Goal: Task Accomplishment & Management: Manage account settings

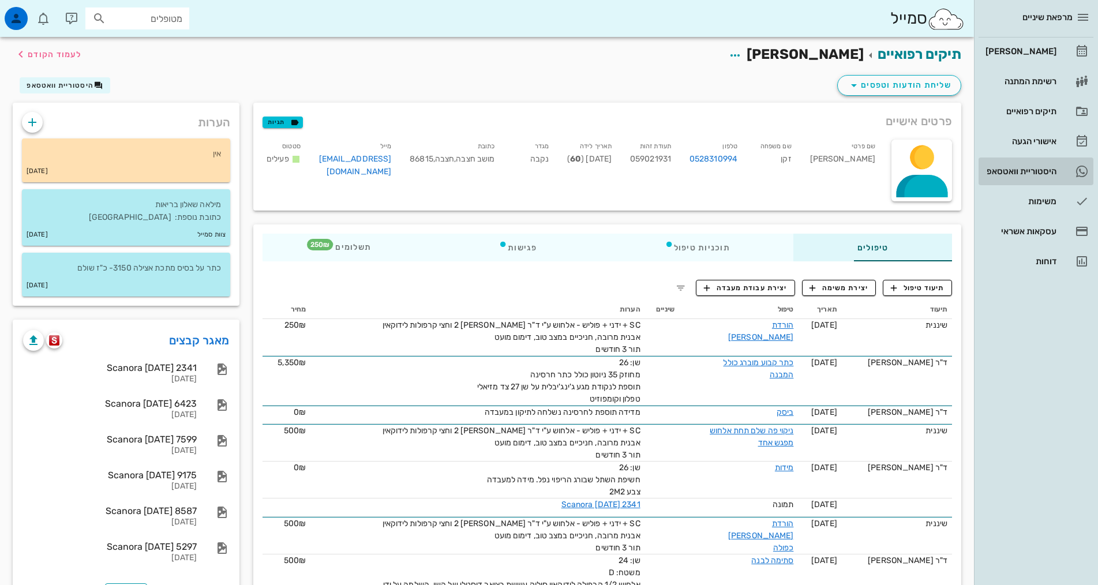
click at [1025, 162] on div "היסטוריית וואטסאפ" at bounding box center [1019, 171] width 73 height 18
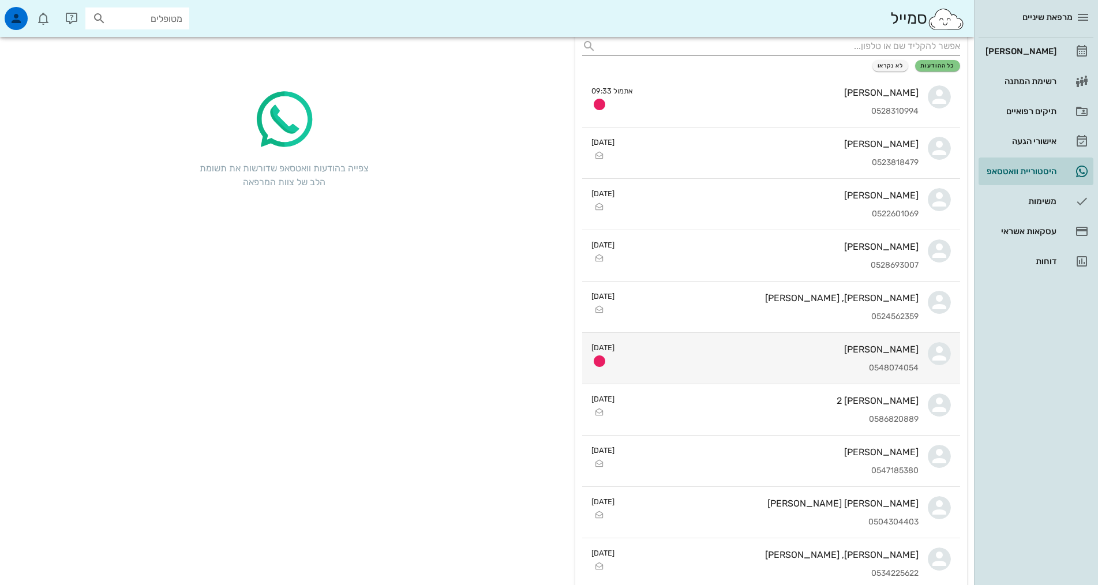
scroll to position [115, 0]
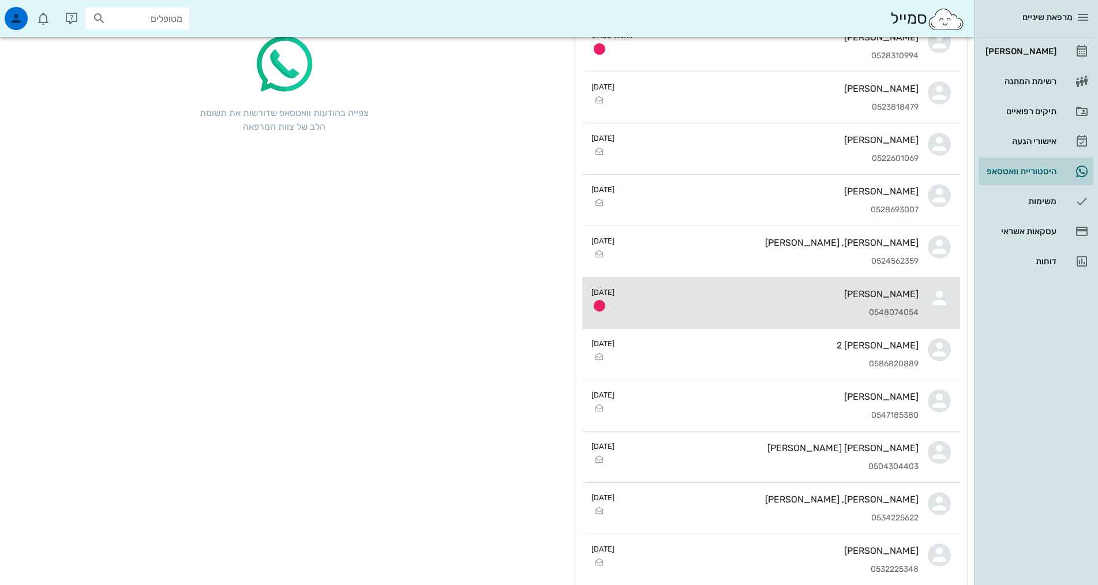
click at [769, 313] on div "0548074054" at bounding box center [771, 313] width 295 height 10
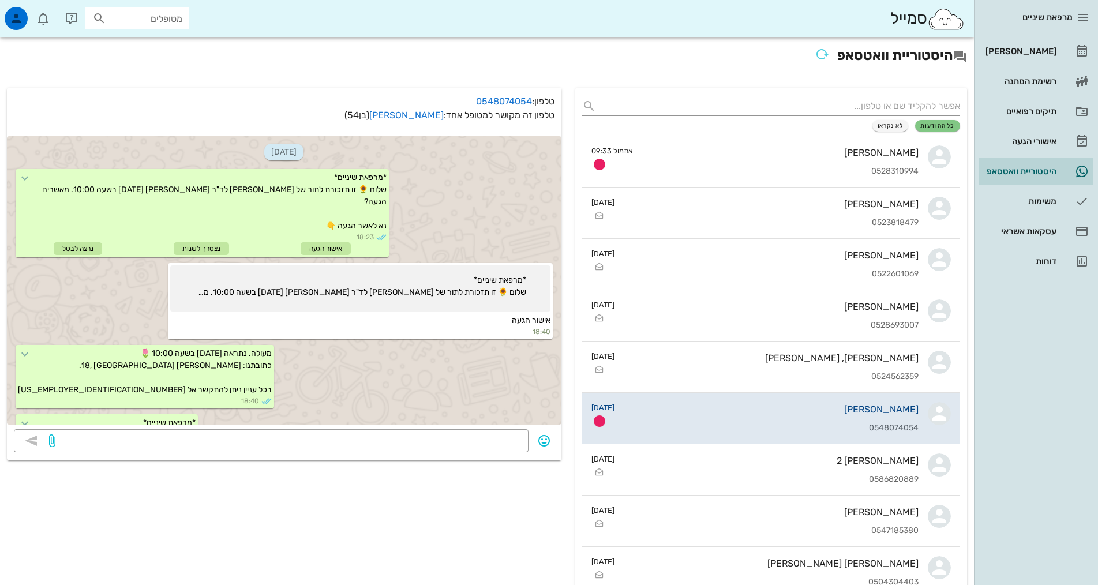
scroll to position [167, 0]
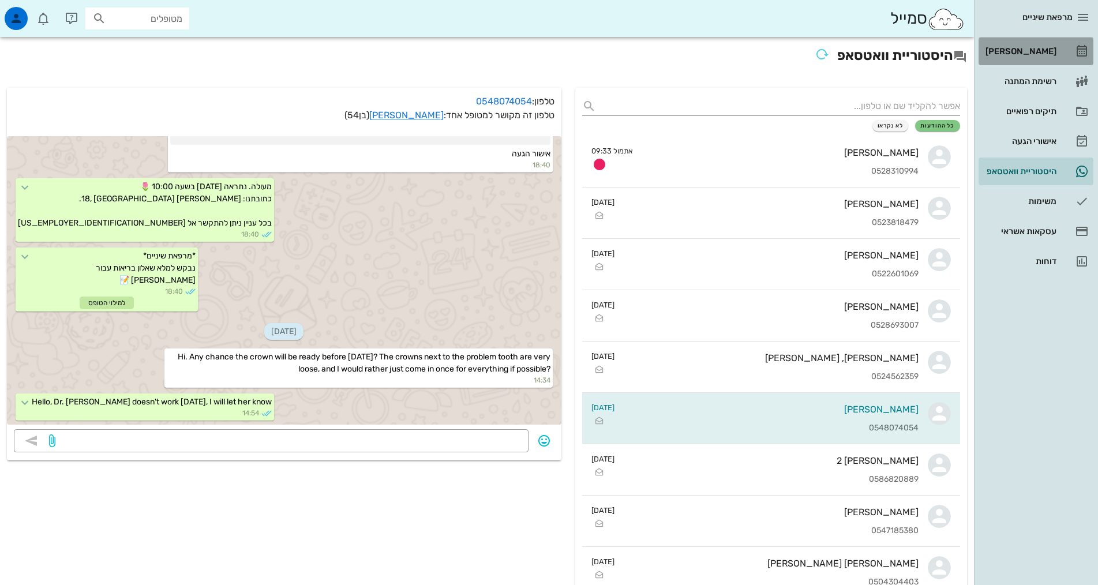
click at [1010, 49] on div "[PERSON_NAME]" at bounding box center [1019, 51] width 73 height 9
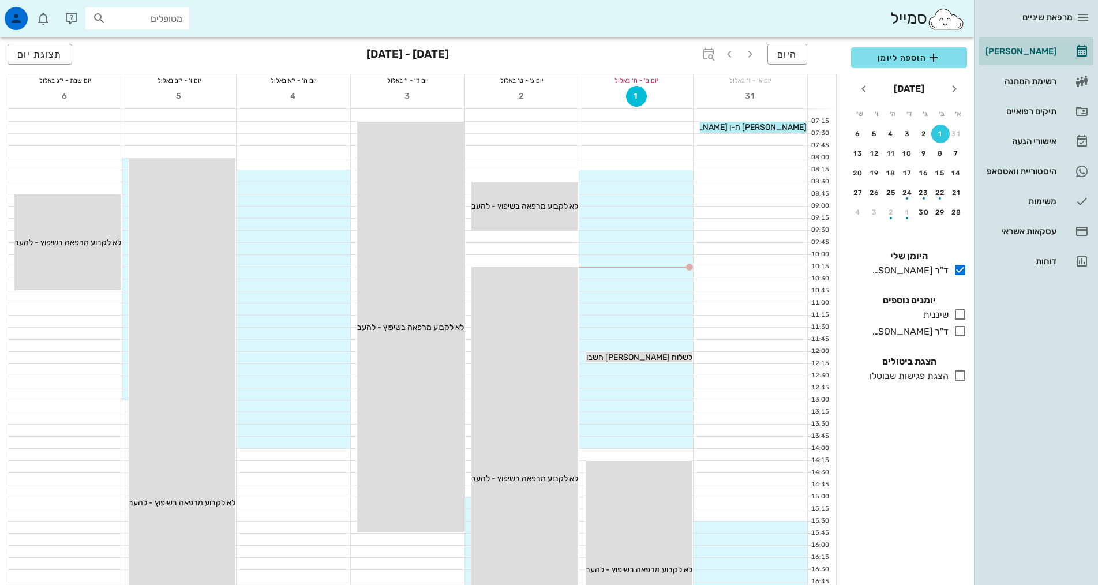
click at [958, 333] on icon at bounding box center [960, 331] width 14 height 14
click at [958, 335] on icon at bounding box center [960, 331] width 14 height 14
click at [960, 316] on icon at bounding box center [960, 314] width 14 height 14
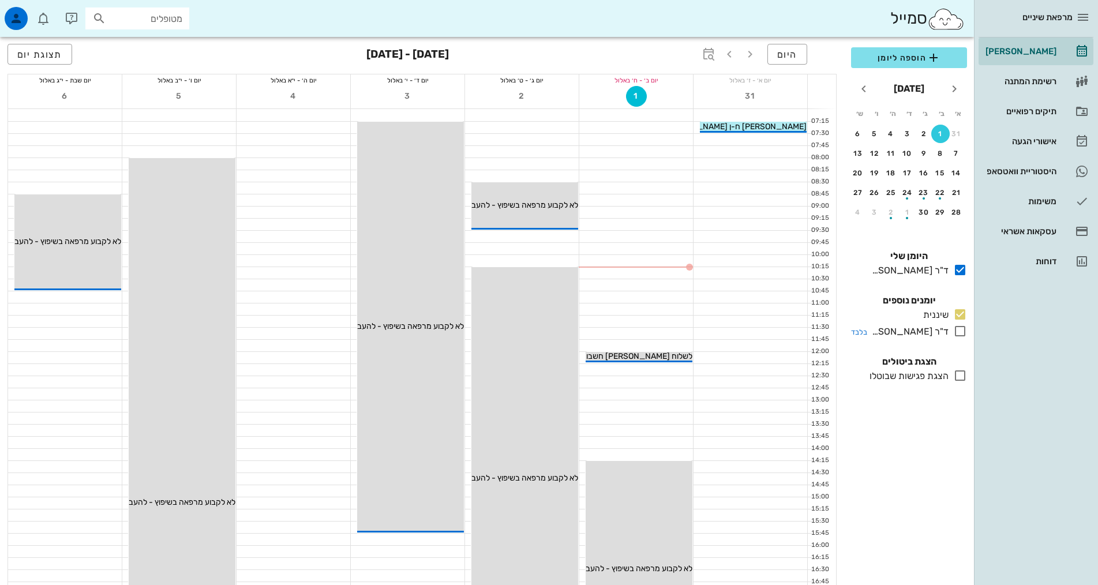
click at [959, 331] on icon at bounding box center [960, 331] width 14 height 14
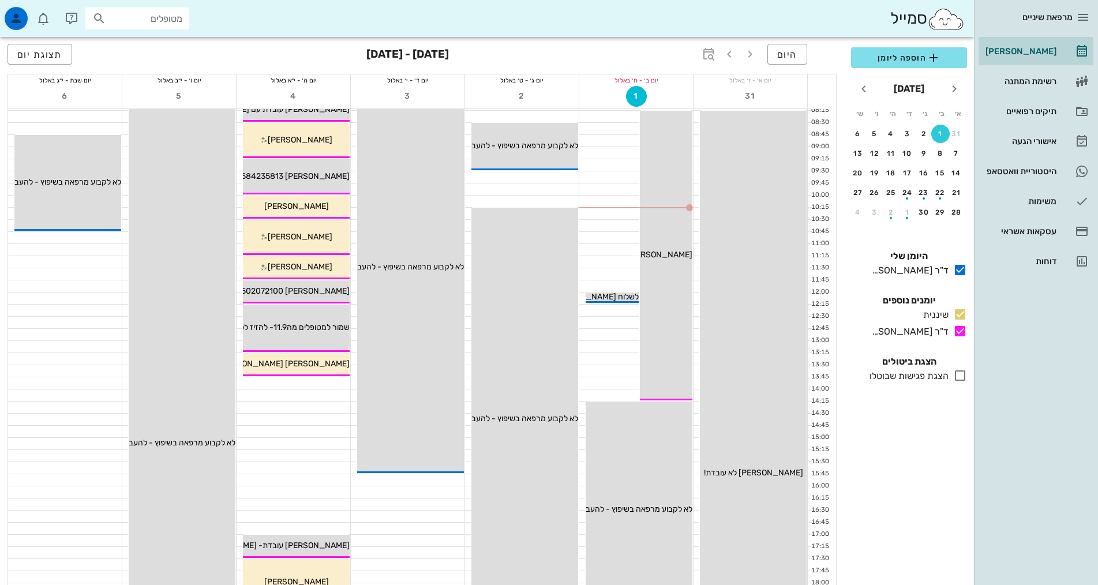
scroll to position [58, 0]
click at [958, 152] on div "7" at bounding box center [956, 153] width 18 height 8
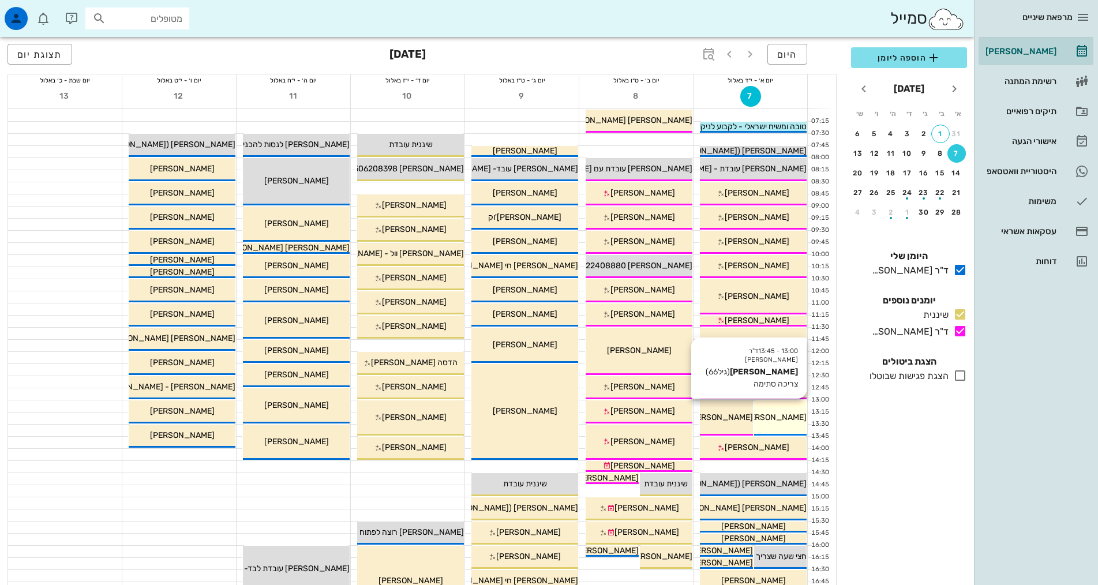
click at [775, 418] on span "[PERSON_NAME]" at bounding box center [774, 417] width 65 height 10
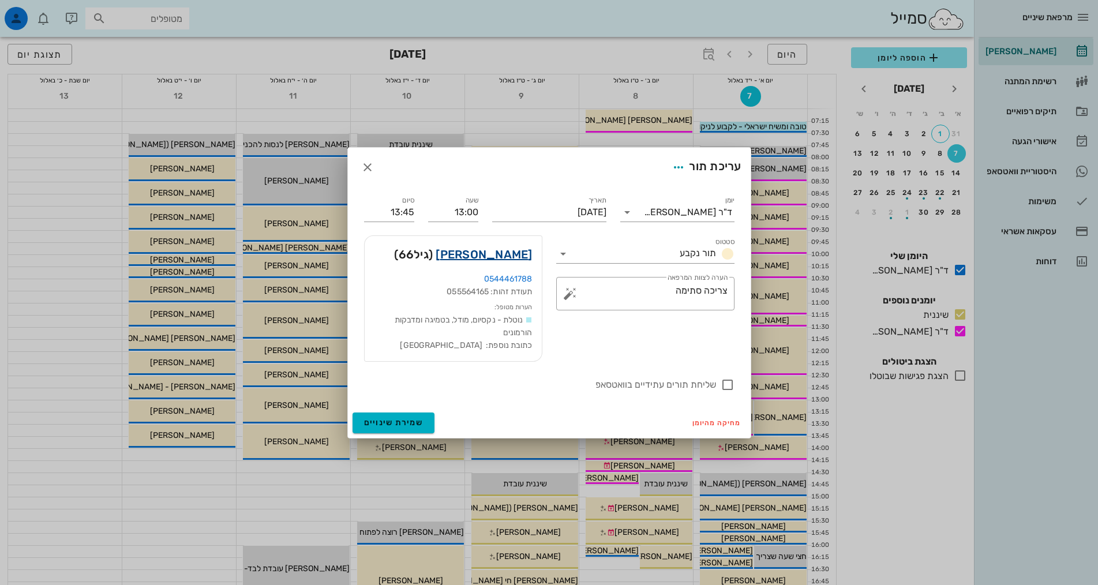
click at [495, 257] on link "[PERSON_NAME]" at bounding box center [484, 254] width 96 height 18
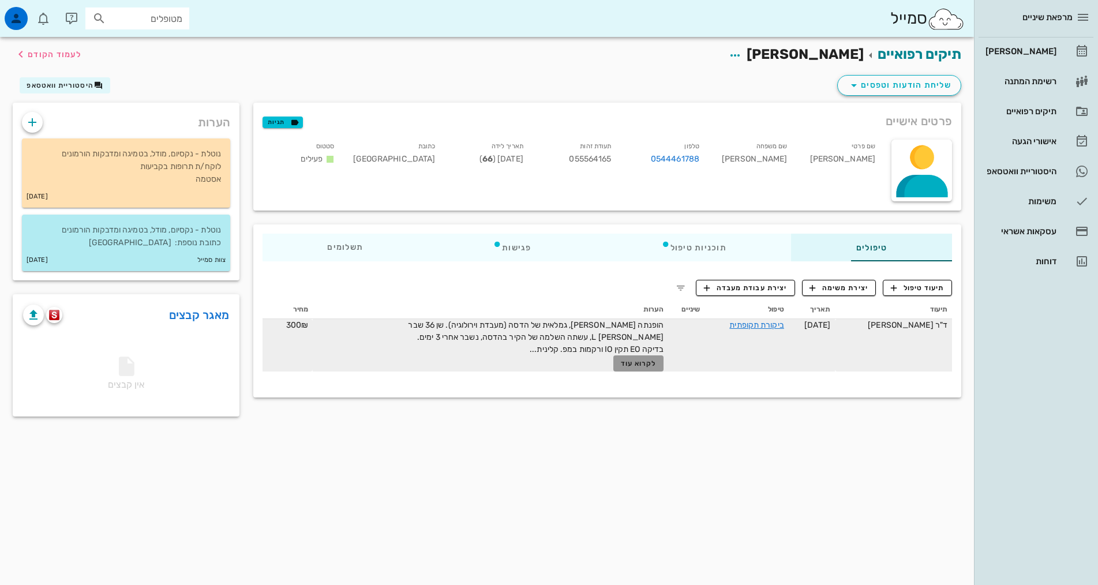
click at [621, 363] on span "לקרוא עוד" at bounding box center [639, 363] width 36 height 8
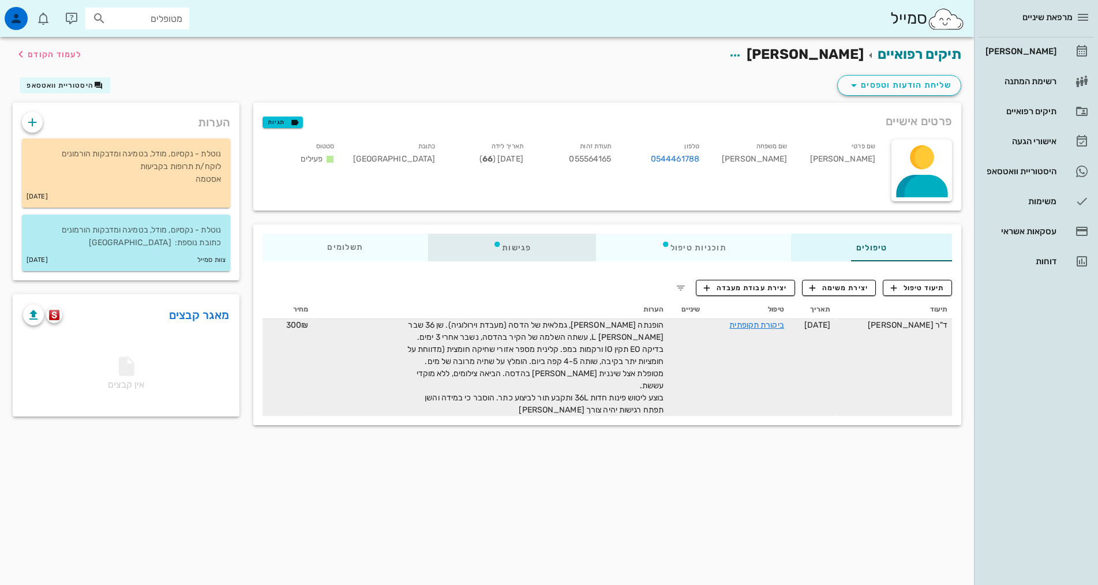
click at [463, 244] on div "פגישות" at bounding box center [512, 248] width 168 height 28
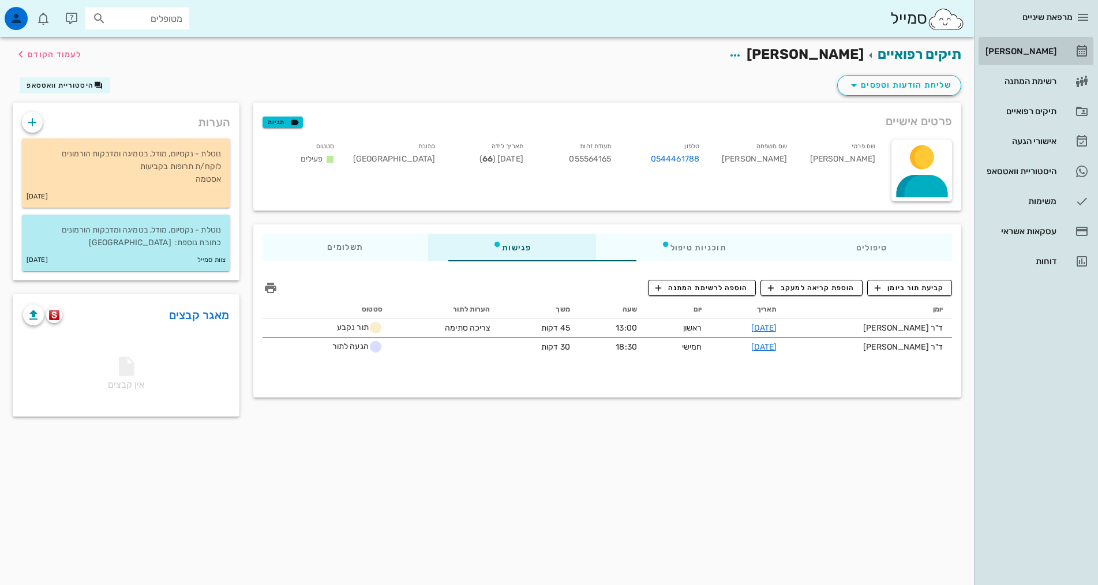
click at [1034, 50] on div "[PERSON_NAME]" at bounding box center [1019, 51] width 73 height 9
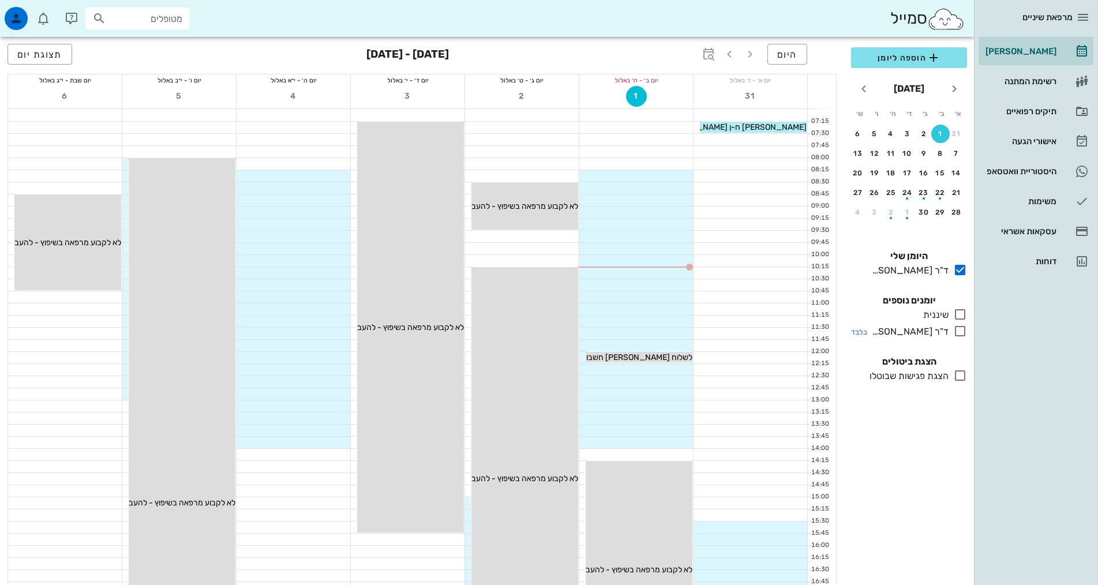
click at [961, 336] on icon at bounding box center [960, 331] width 14 height 14
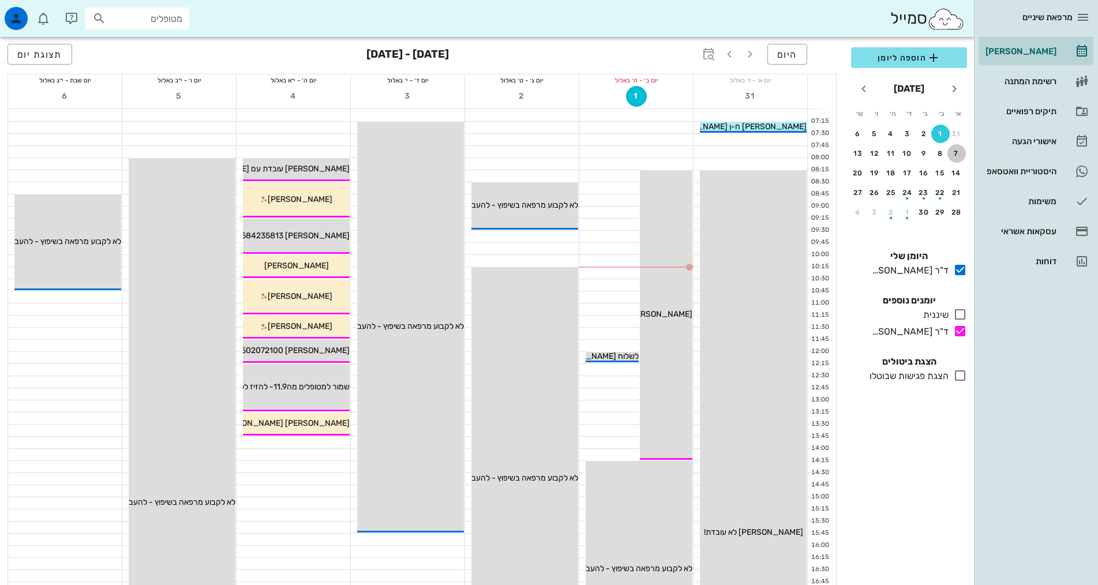
click at [955, 154] on div "7" at bounding box center [956, 153] width 18 height 8
drag, startPoint x: 955, startPoint y: 154, endPoint x: 941, endPoint y: 303, distance: 149.5
click at [955, 154] on div "7" at bounding box center [956, 153] width 18 height 8
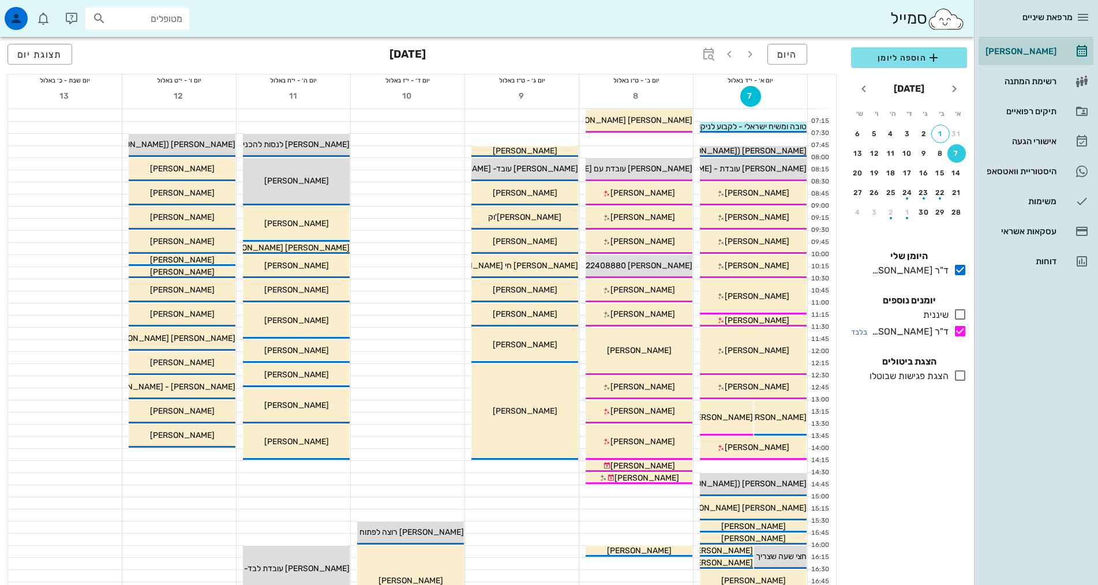
click at [960, 329] on icon at bounding box center [960, 331] width 14 height 14
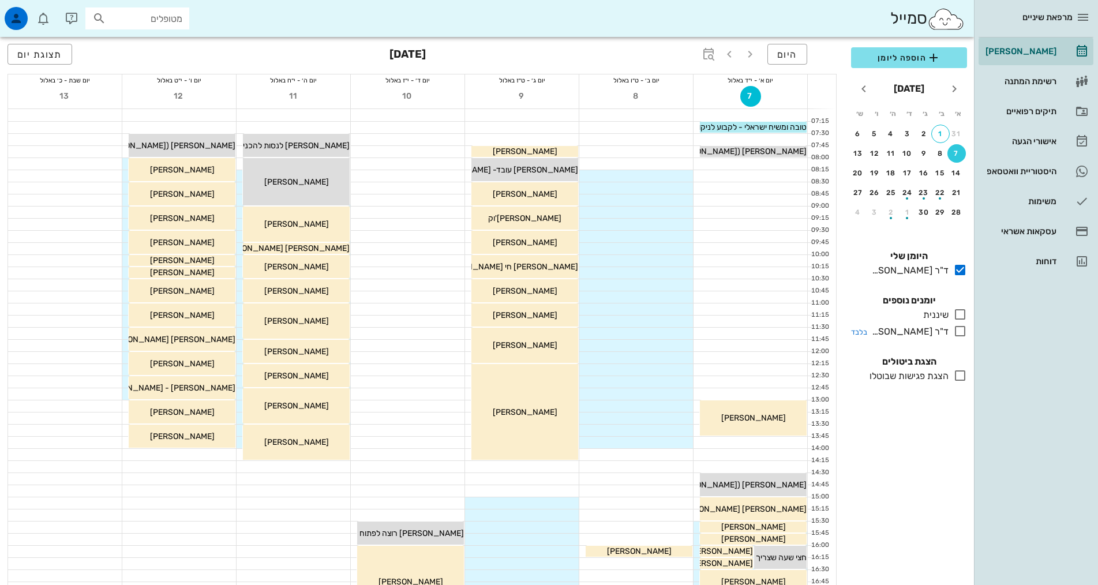
click at [964, 332] on icon at bounding box center [960, 331] width 14 height 14
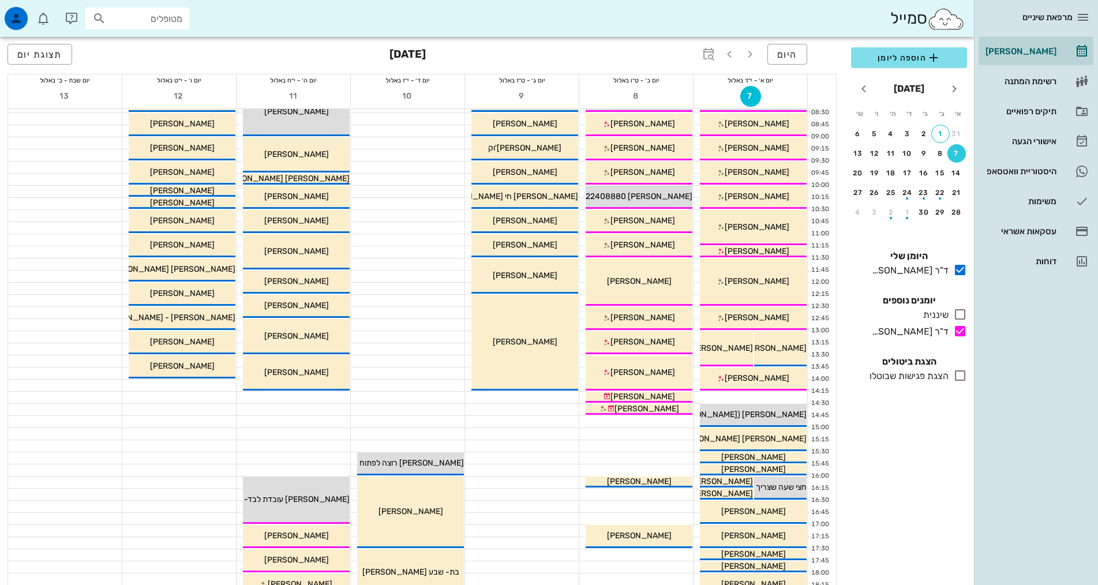
scroll to position [231, 0]
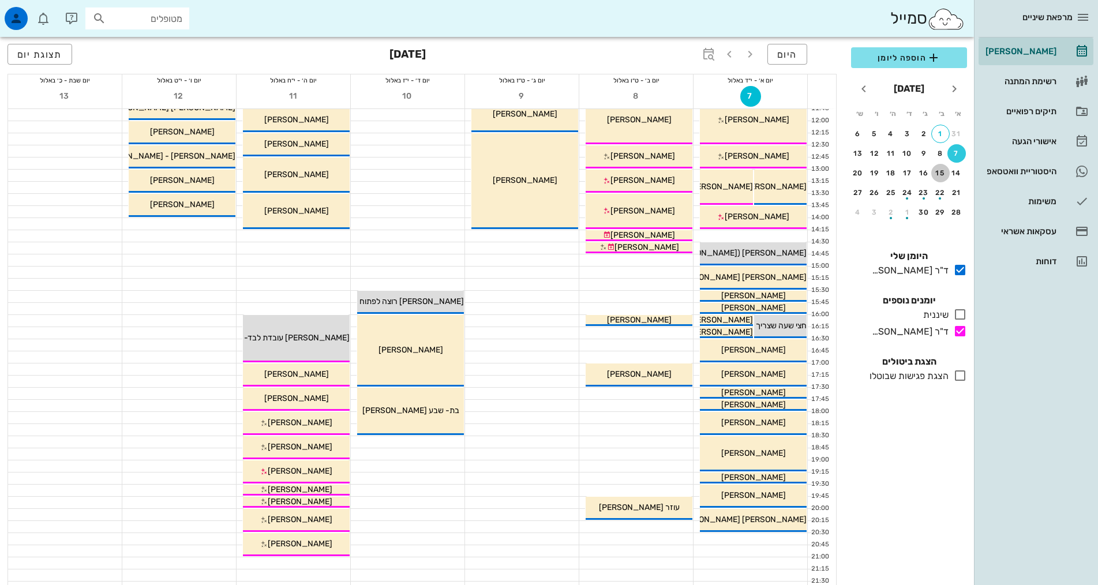
click at [938, 171] on div "15" at bounding box center [940, 173] width 18 height 8
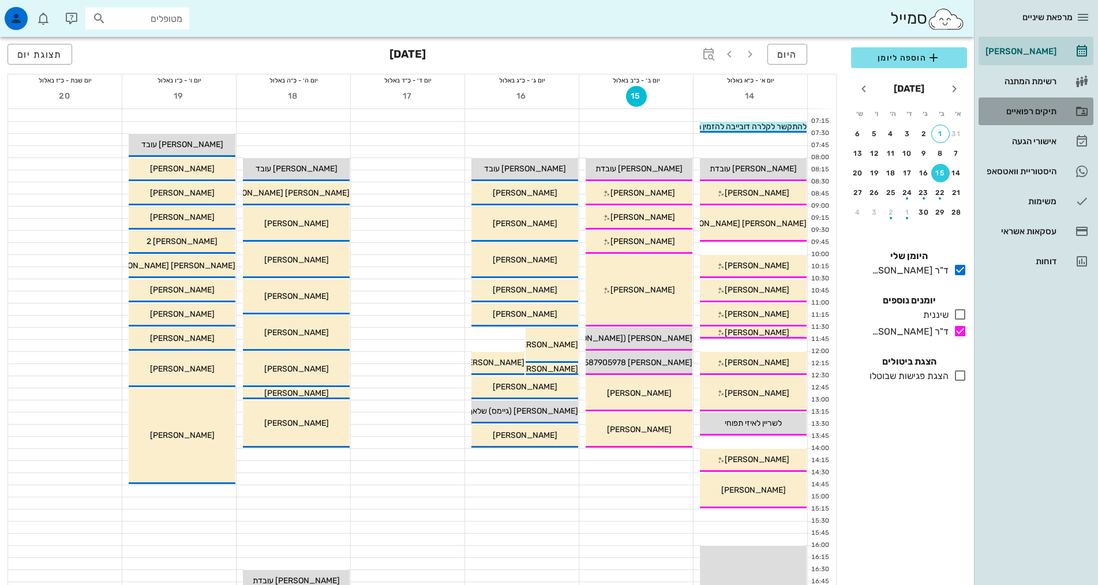
click at [1041, 109] on div "תיקים רפואיים" at bounding box center [1019, 111] width 73 height 9
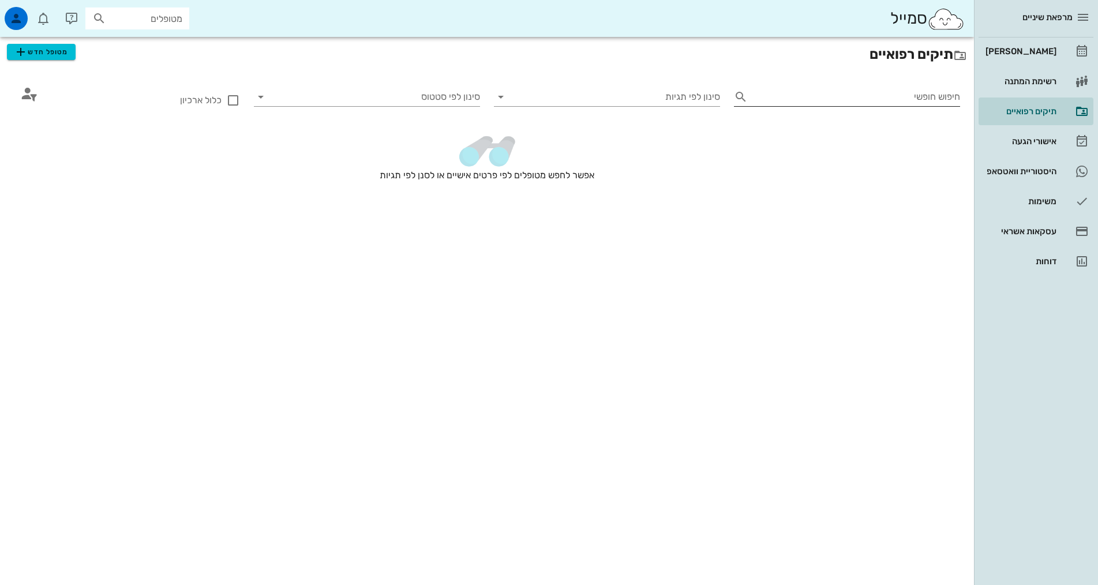
click at [886, 93] on input "חיפוש חופשי" at bounding box center [856, 97] width 208 height 18
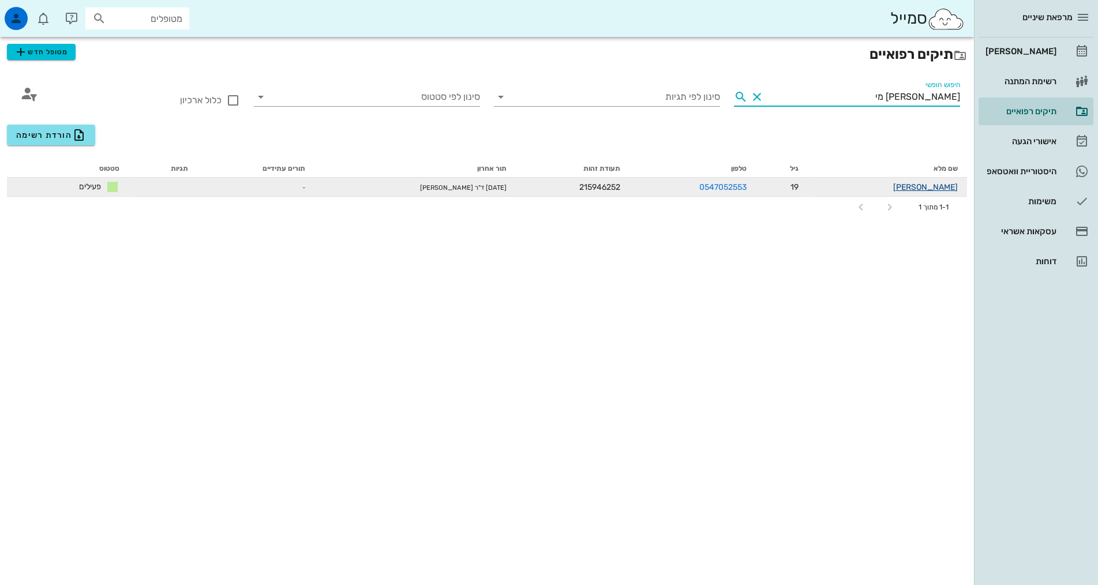
type input "[PERSON_NAME] מי"
click at [945, 190] on link "[PERSON_NAME]" at bounding box center [925, 187] width 65 height 10
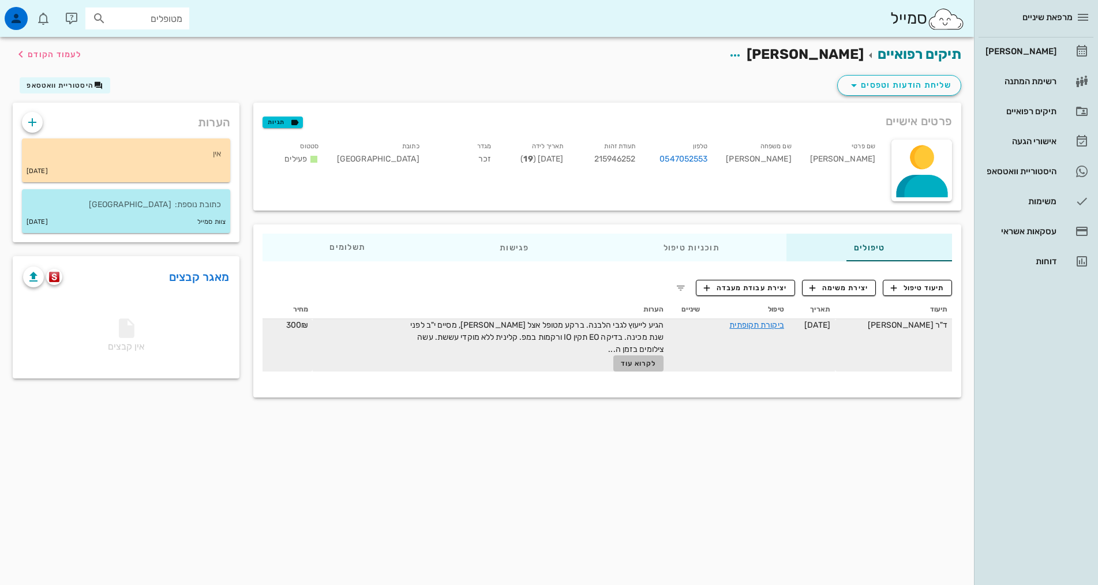
click at [621, 361] on span "לקרוא עוד" at bounding box center [639, 363] width 36 height 8
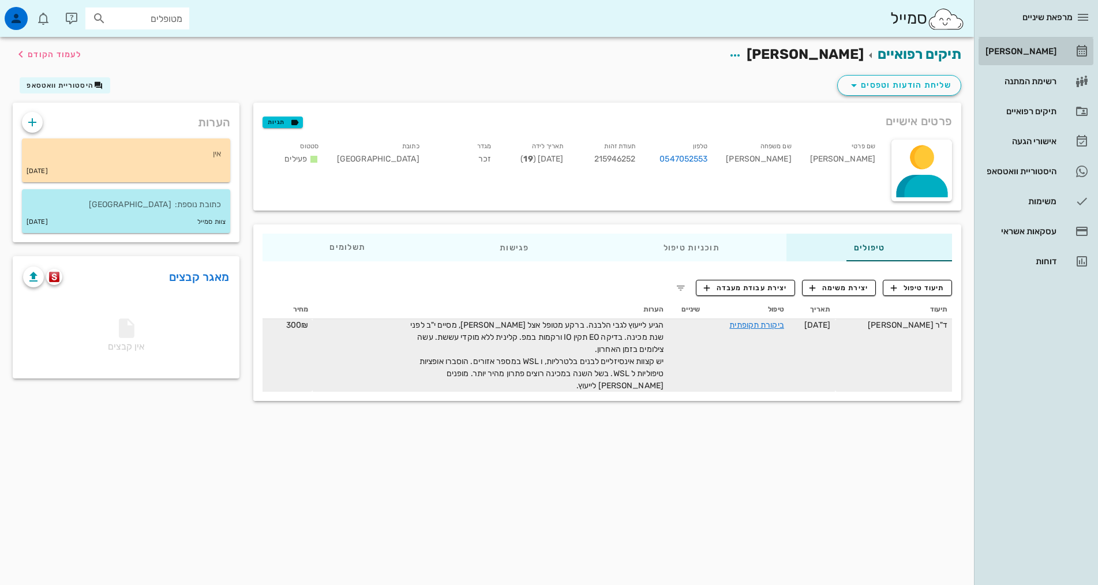
drag, startPoint x: 1014, startPoint y: 52, endPoint x: 1013, endPoint y: 39, distance: 13.3
click at [1015, 52] on div "[PERSON_NAME]" at bounding box center [1019, 51] width 73 height 9
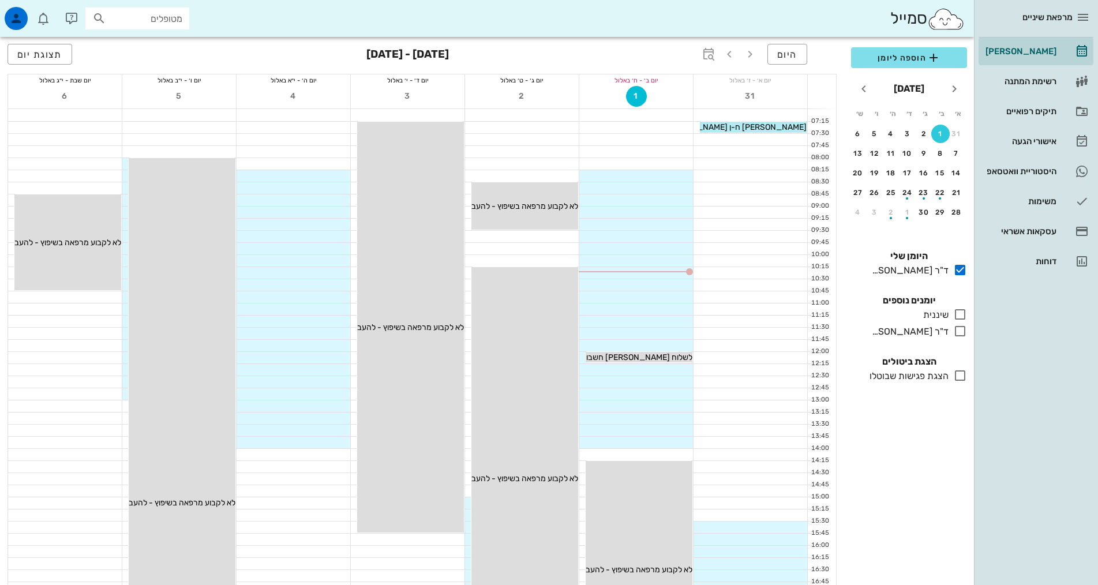
click at [962, 342] on div "כולם יומנים נוספים שיננית בלבד ד"ר [PERSON_NAME] בלבד" at bounding box center [909, 317] width 130 height 61
click at [961, 329] on icon at bounding box center [960, 331] width 14 height 14
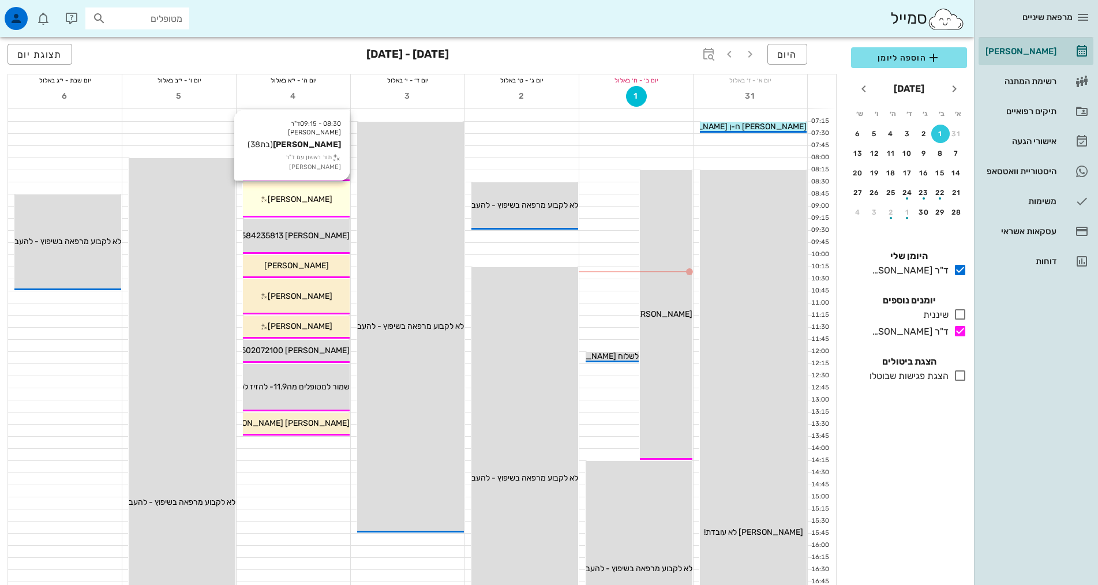
click at [318, 195] on div "[PERSON_NAME]" at bounding box center [296, 199] width 107 height 12
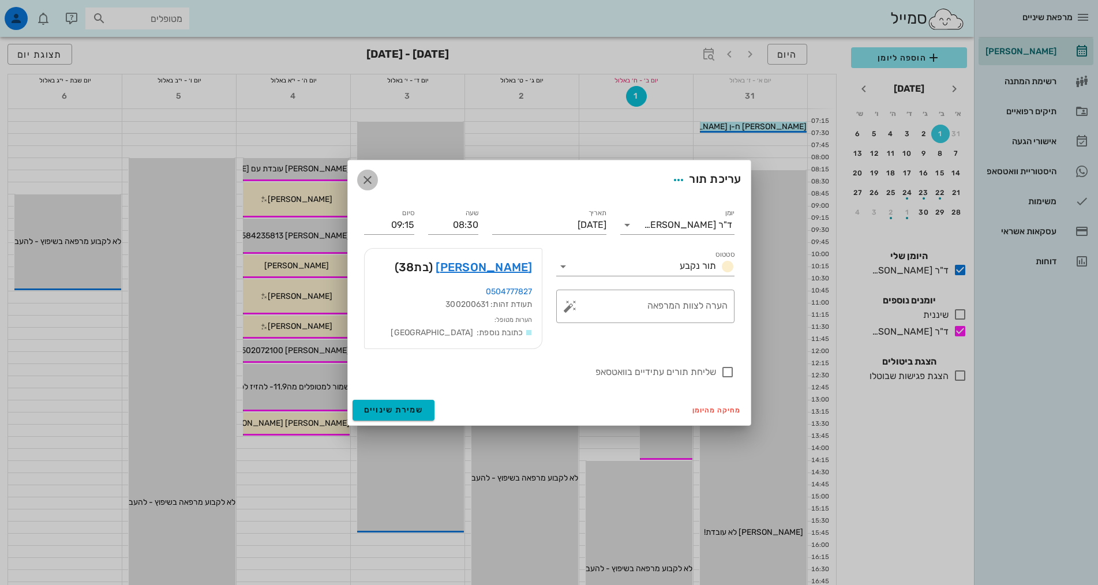
click at [366, 174] on icon "button" at bounding box center [368, 180] width 14 height 14
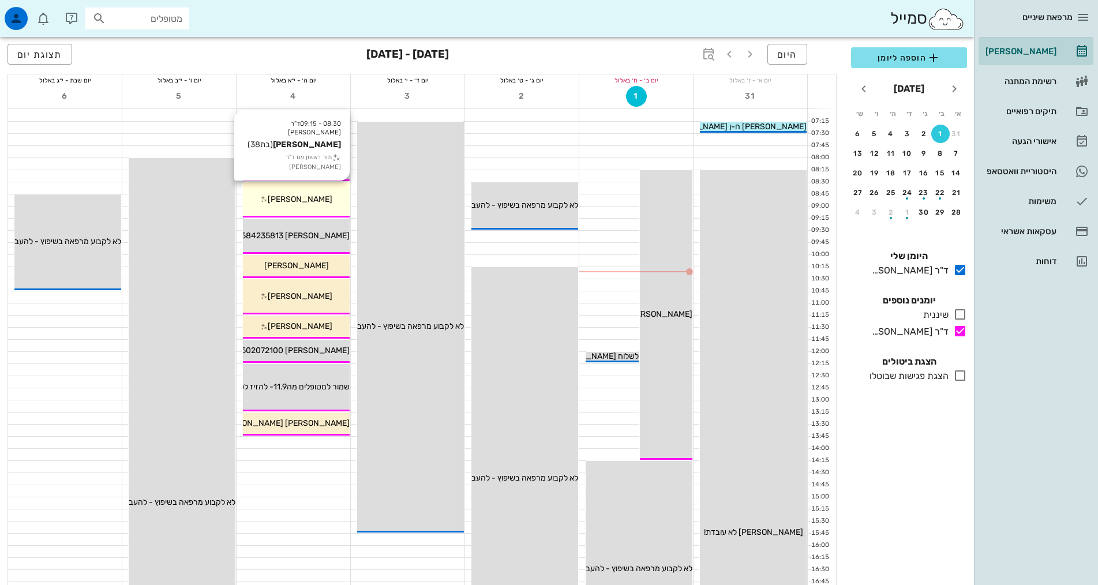
click at [309, 197] on span "[PERSON_NAME]" at bounding box center [300, 199] width 65 height 10
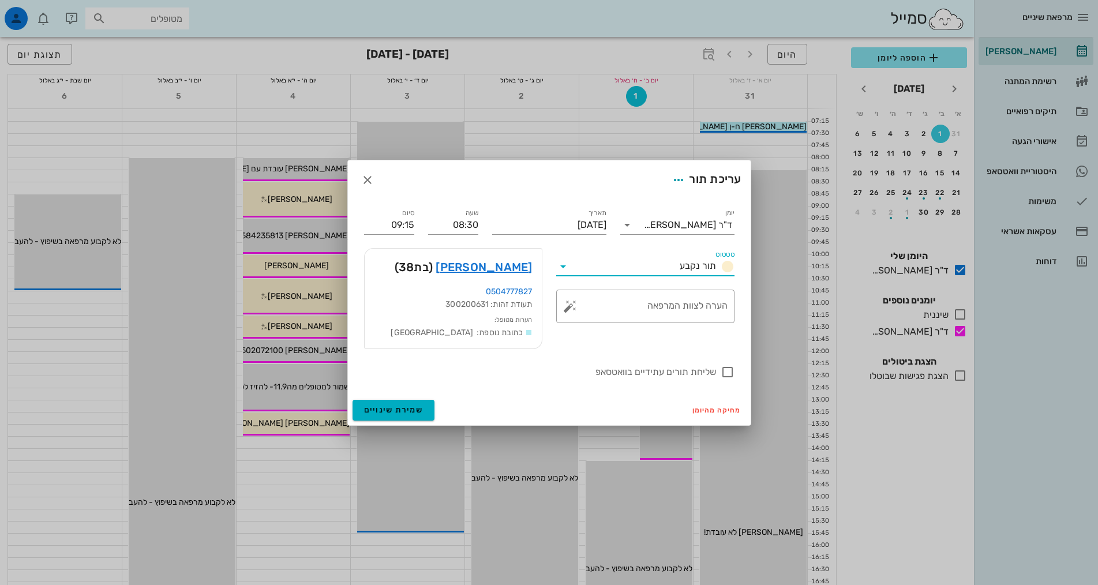
click at [633, 267] on input "סטטוס" at bounding box center [623, 266] width 103 height 18
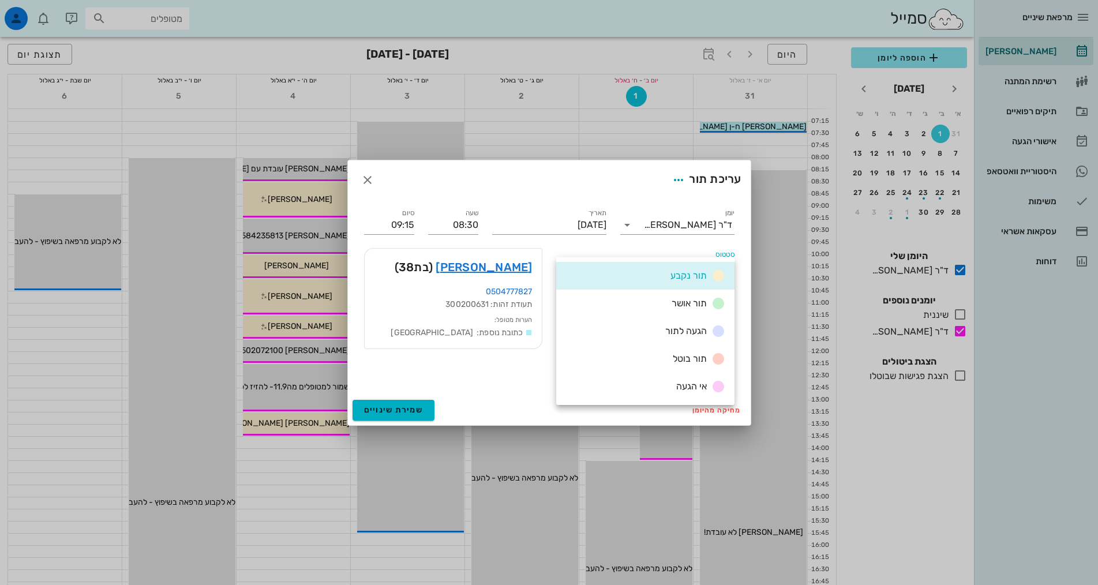
click at [633, 267] on div "תור נקבע" at bounding box center [645, 276] width 178 height 28
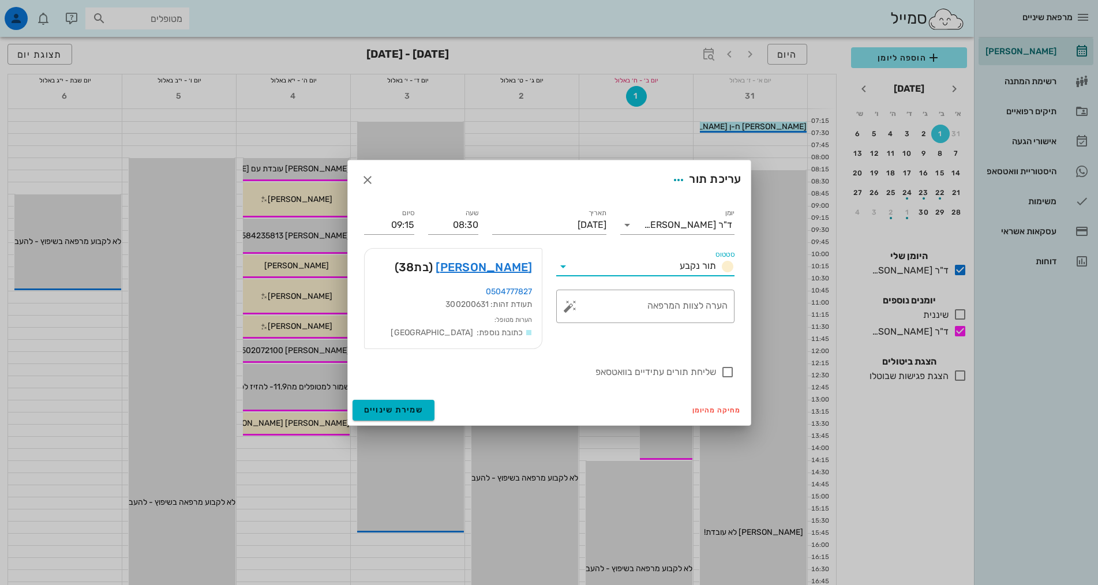
click at [332, 204] on div at bounding box center [549, 292] width 1098 height 585
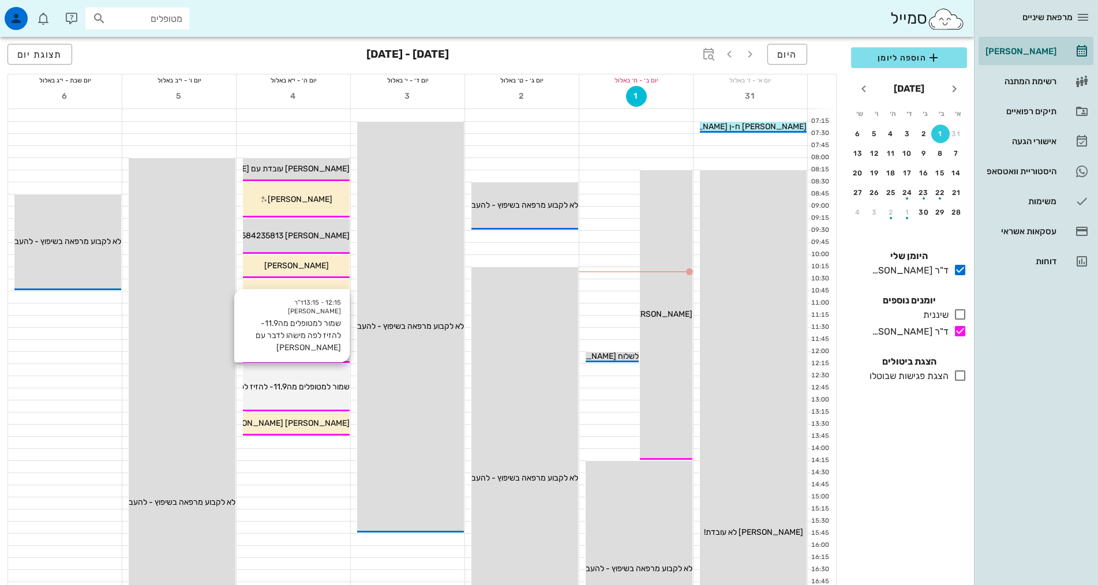
click at [329, 386] on span "שמור למטופלים מה11.9- להזיז לפה מישהו לדבר עם [PERSON_NAME]" at bounding box center [233, 387] width 234 height 10
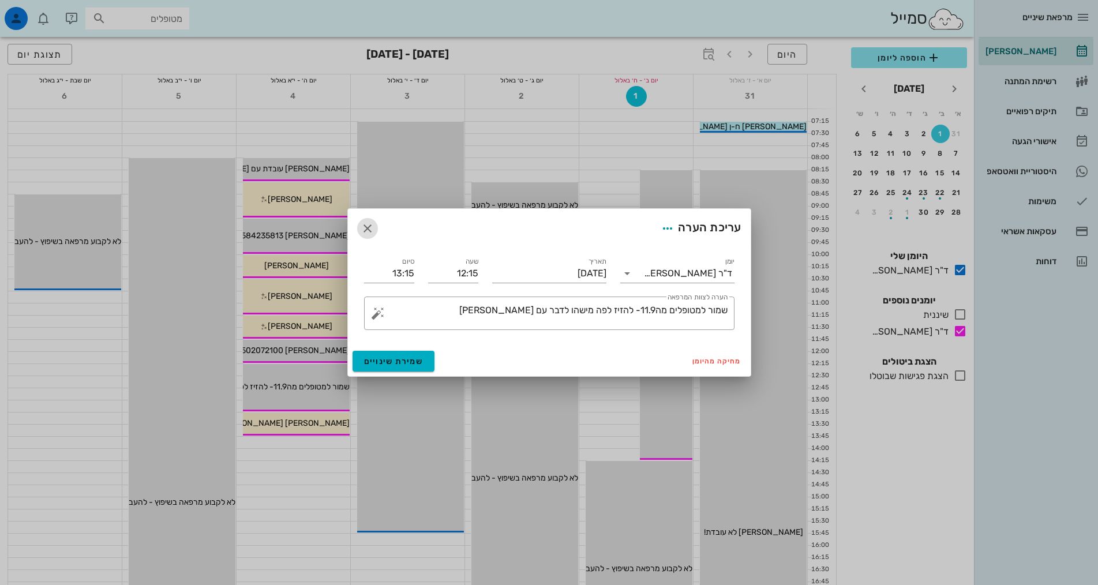
click at [367, 224] on icon "button" at bounding box center [368, 229] width 14 height 14
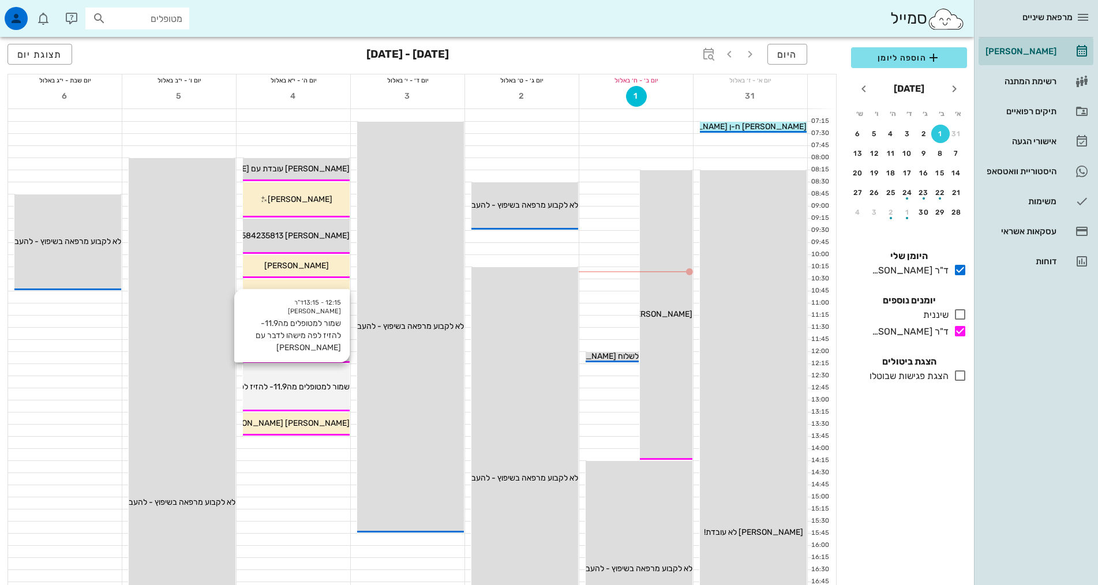
click at [320, 376] on div "12:15 - 13:15 ד"ר [PERSON_NAME] למטופלים מה11.9- להזיז לפה מישהו לדבר עם [PERSO…" at bounding box center [296, 387] width 107 height 47
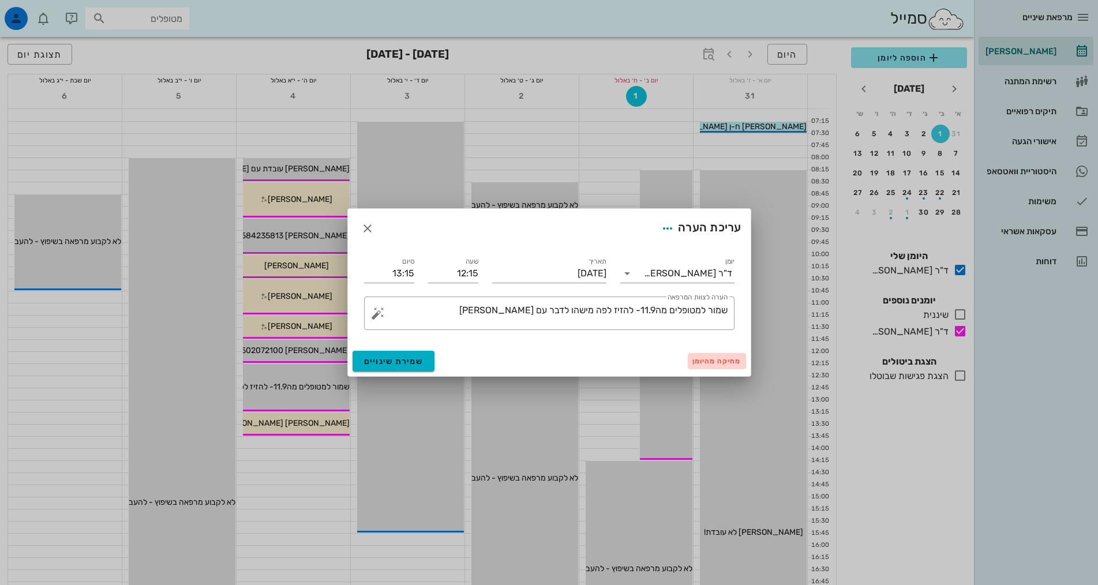
click at [718, 357] on span "מחיקה מהיומן" at bounding box center [716, 361] width 49 height 8
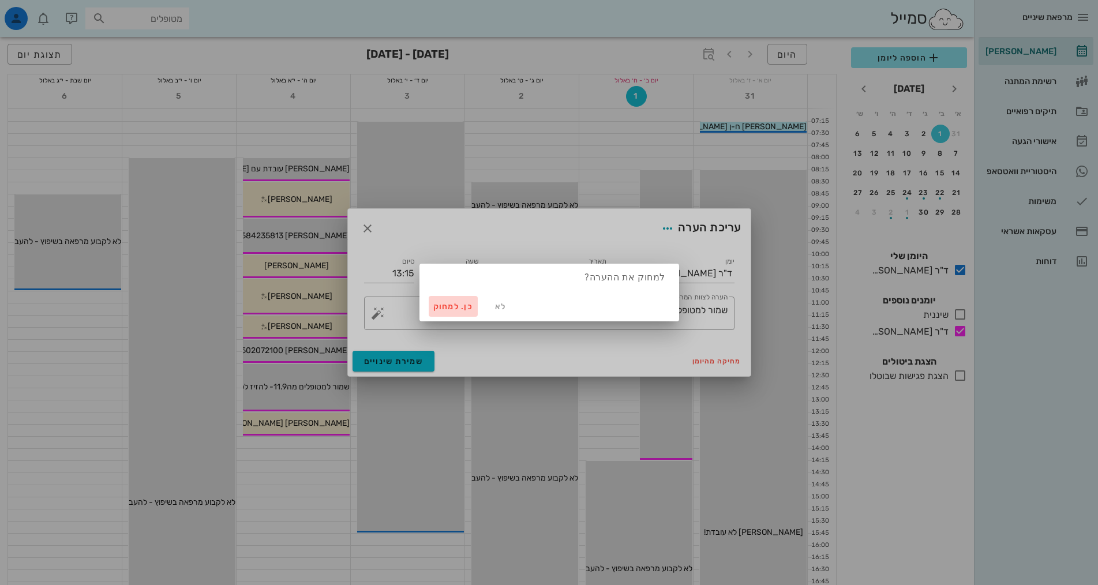
click at [463, 301] on button "כן. למחוק" at bounding box center [454, 306] width 50 height 21
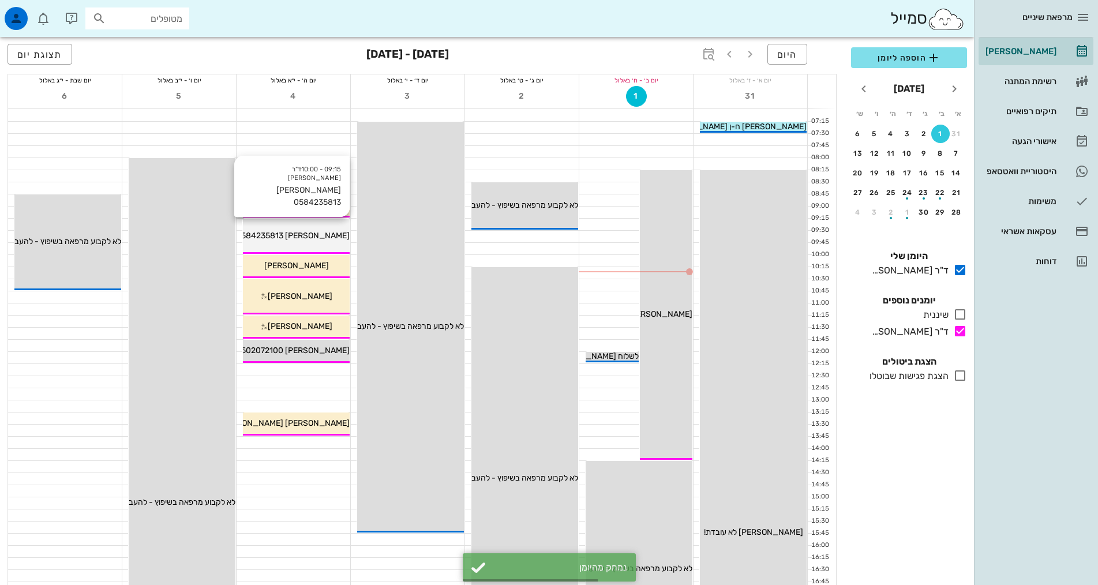
click at [313, 228] on div "09:15 - 10:00 ד"ר [PERSON_NAME] [PERSON_NAME] 0584235813 [PERSON_NAME] 05842358…" at bounding box center [296, 236] width 107 height 35
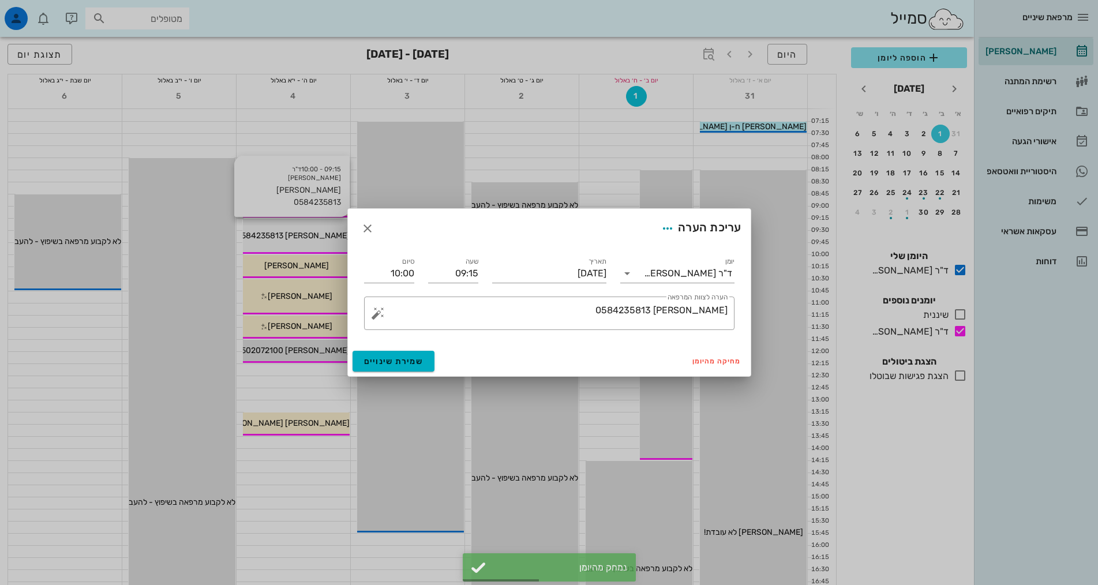
click at [313, 228] on div at bounding box center [549, 292] width 1098 height 585
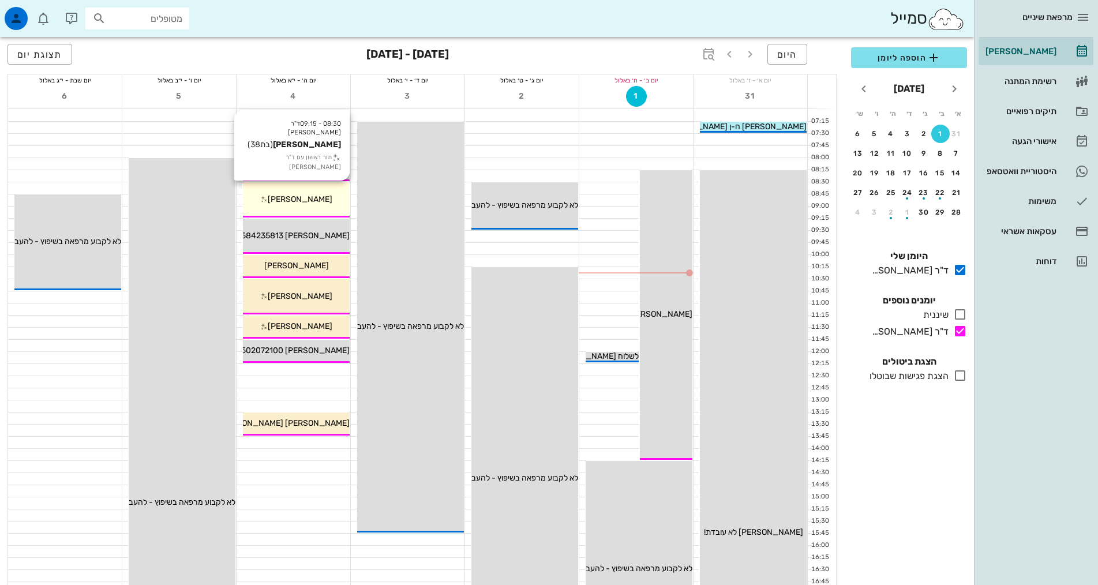
click at [311, 200] on span "[PERSON_NAME]" at bounding box center [300, 199] width 65 height 10
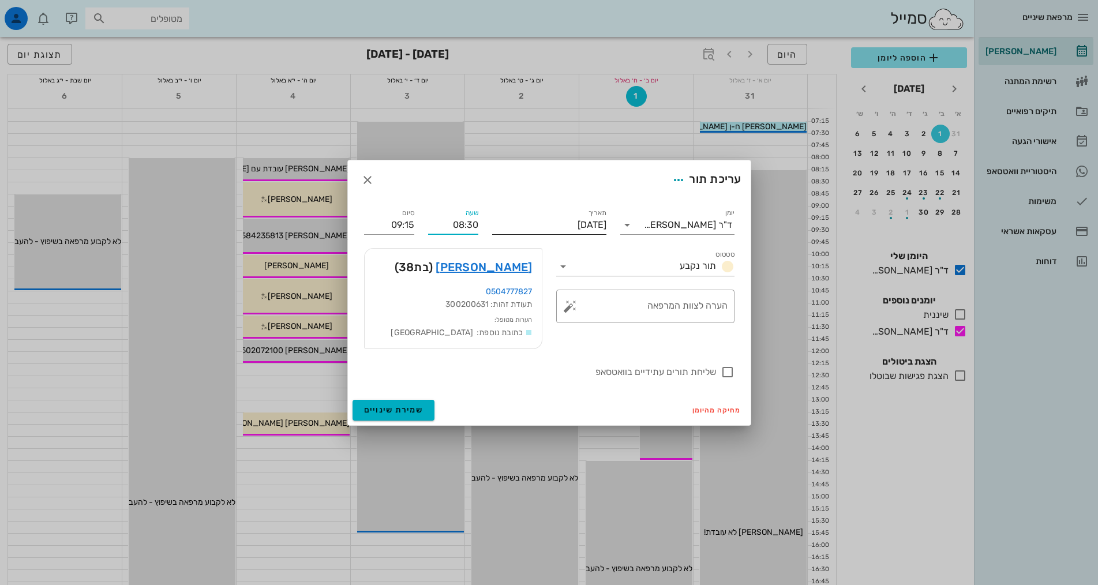
drag, startPoint x: 451, startPoint y: 223, endPoint x: 505, endPoint y: 225, distance: 54.8
click at [505, 225] on div "יומן ד"ר [PERSON_NAME] תור נקבע תאריך [DATE] שעה 08:30 סיום 09:15 סטטוס תור נקב…" at bounding box center [549, 293] width 384 height 186
type input "12:15"
type input "13:00"
click at [375, 223] on input "13:00" at bounding box center [389, 225] width 50 height 18
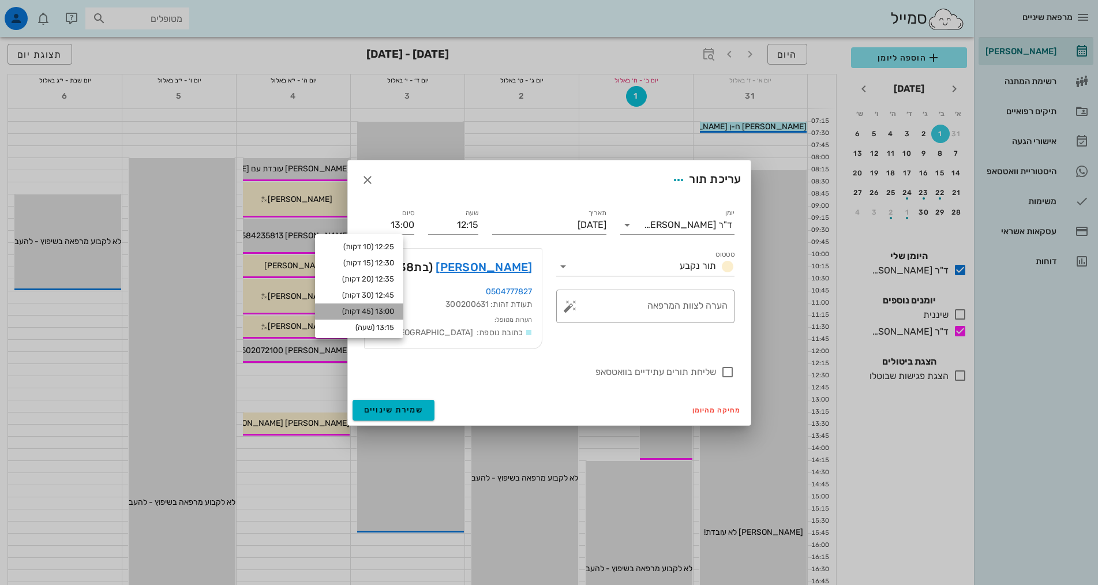
click at [381, 305] on div "13:00 (45 דקות)" at bounding box center [359, 311] width 88 height 16
type input "13:00"
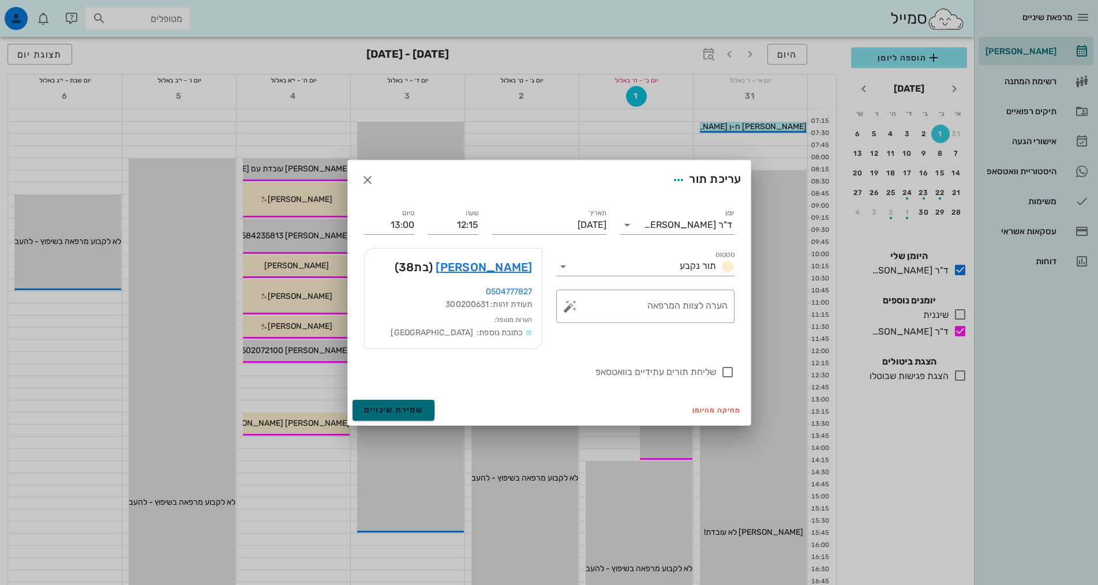
click at [390, 412] on span "שמירת שינויים" at bounding box center [393, 410] width 59 height 10
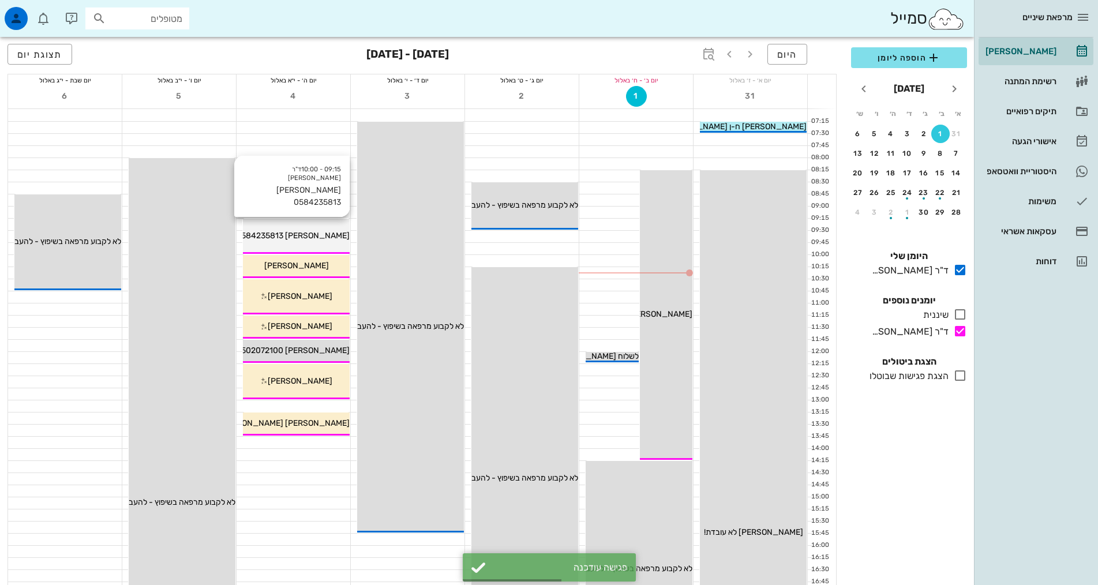
click at [308, 230] on div "[PERSON_NAME] 0584235813" at bounding box center [296, 236] width 107 height 12
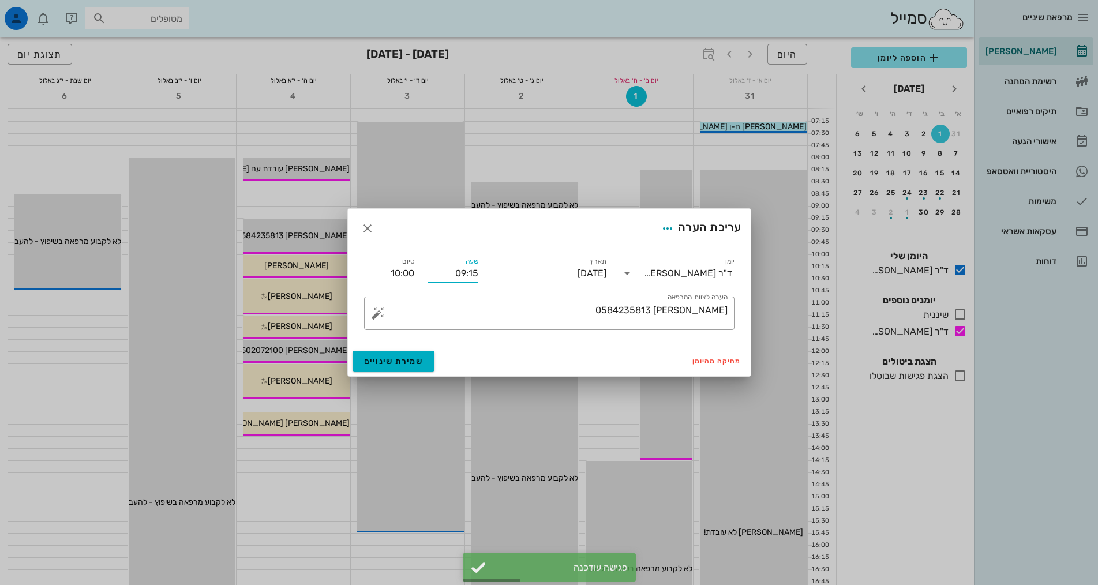
drag, startPoint x: 451, startPoint y: 275, endPoint x: 532, endPoint y: 271, distance: 82.0
click at [532, 271] on div "יומן ד"ר [PERSON_NAME] תאריך [DATE] שעה 09:15 סיום 10:00 ​ הערה לצוות המרפאה [P…" at bounding box center [549, 292] width 384 height 89
type input "08:30"
click at [399, 277] on input "09:15" at bounding box center [389, 273] width 50 height 18
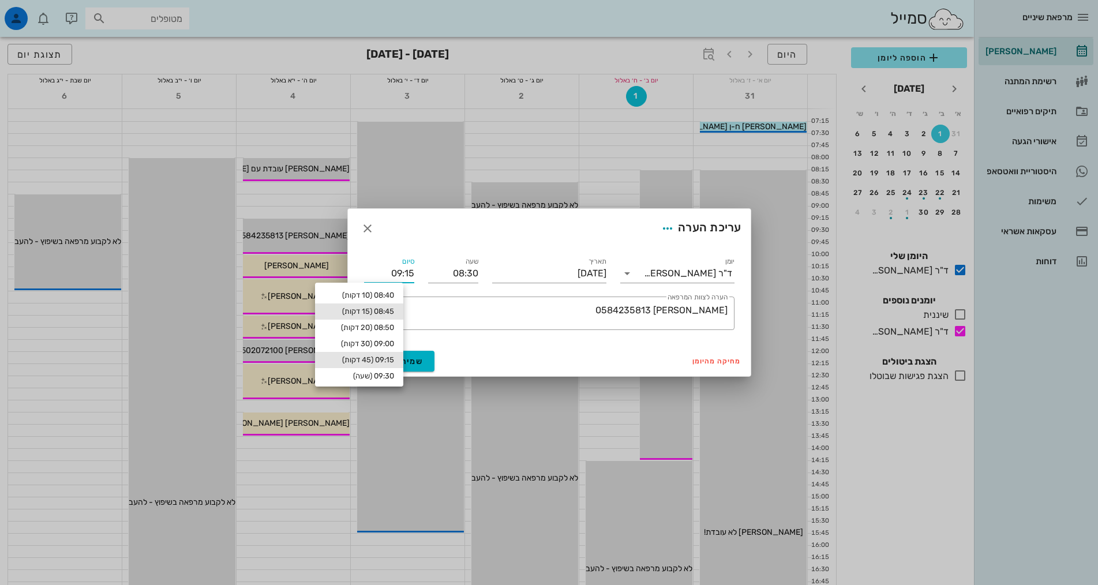
click at [378, 311] on div "08:45 (15 דקות)" at bounding box center [359, 311] width 70 height 9
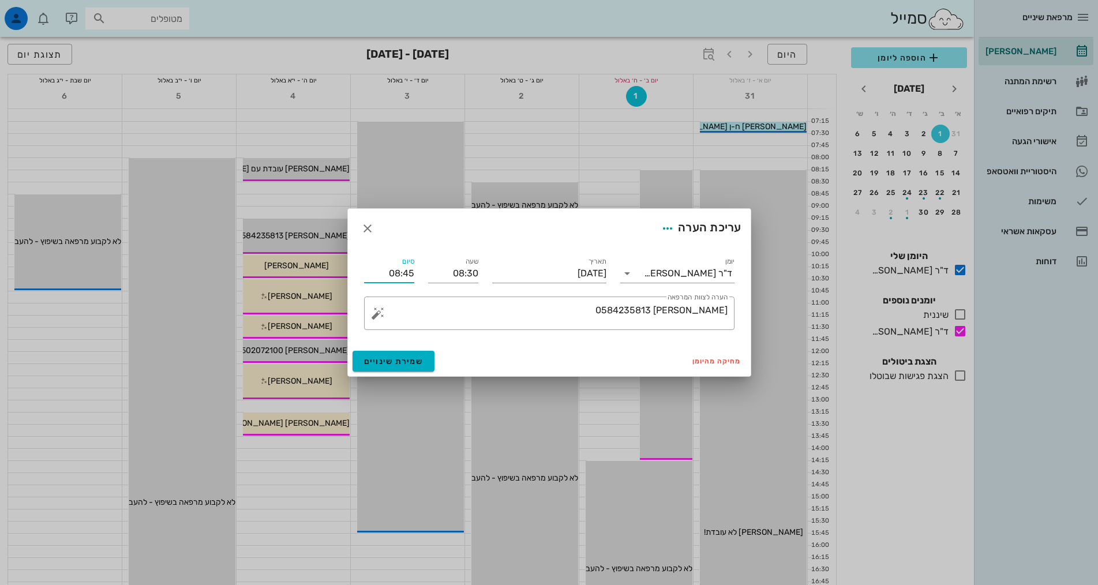
click at [379, 279] on input "08:45" at bounding box center [389, 273] width 50 height 18
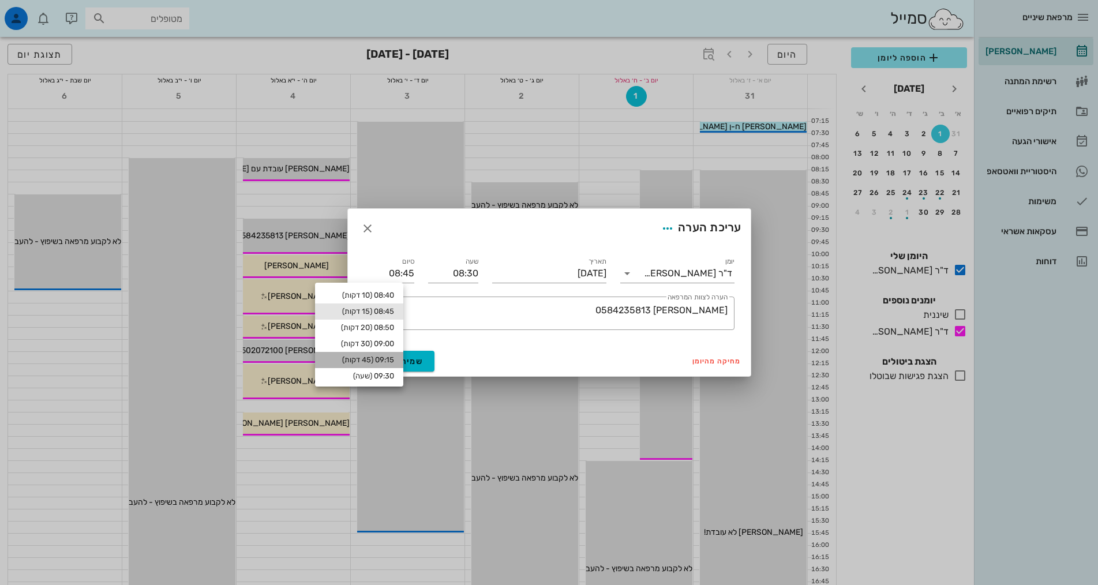
click at [392, 357] on div "09:15 (45 דקות)" at bounding box center [359, 359] width 70 height 9
type input "09:15"
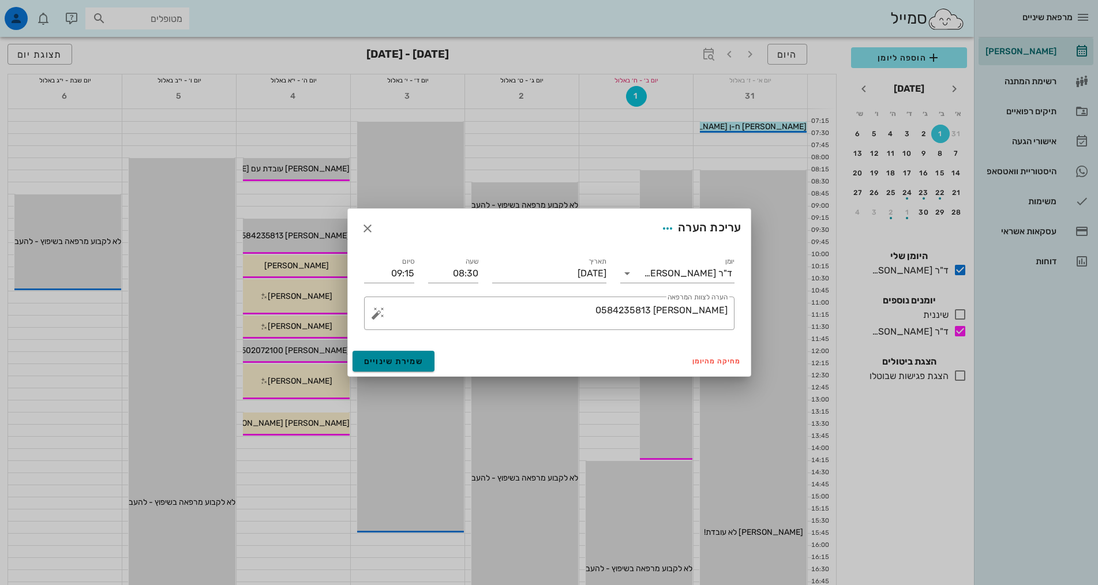
click at [398, 360] on span "שמירת שינויים" at bounding box center [393, 362] width 59 height 10
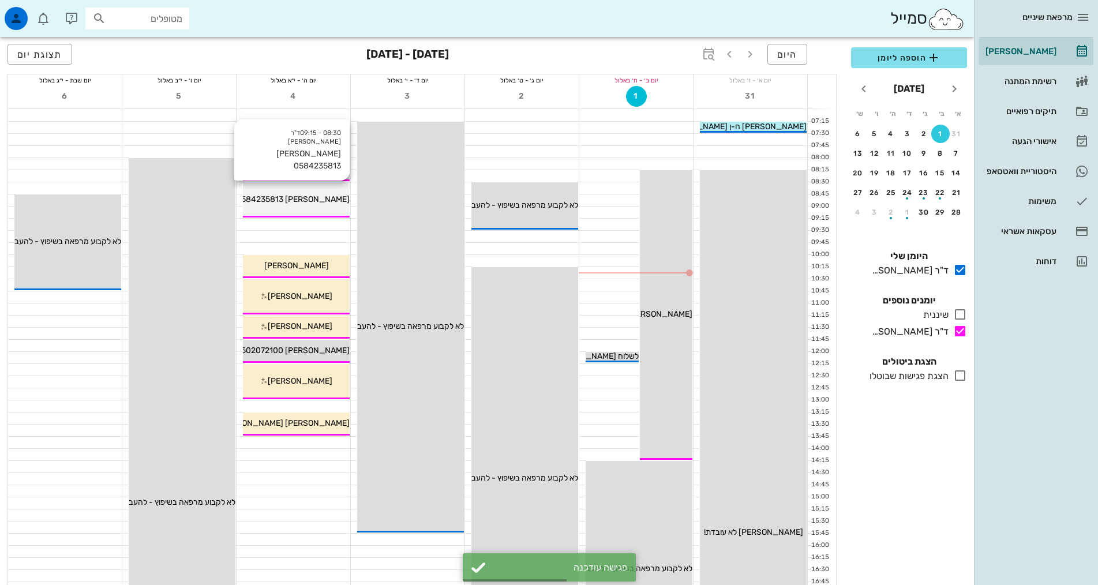
click at [269, 201] on span "[PERSON_NAME] 0584235813" at bounding box center [293, 199] width 114 height 10
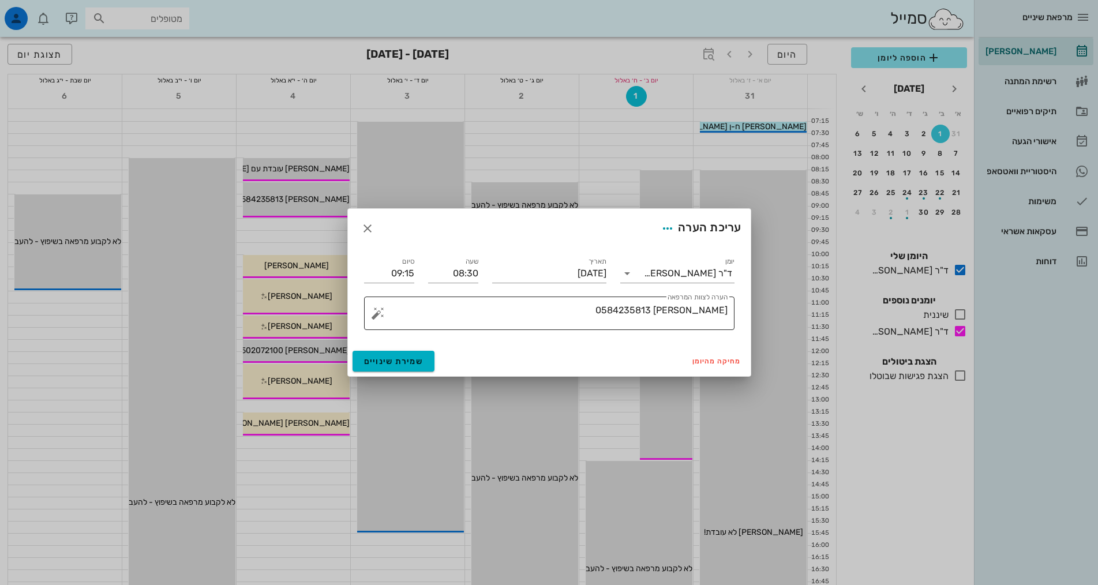
click at [623, 314] on textarea "[PERSON_NAME] 0584235813" at bounding box center [553, 316] width 347 height 28
type textarea "[PERSON_NAME] 0584235813 - אשתו [PERSON_NAME] אישרה הגעה"
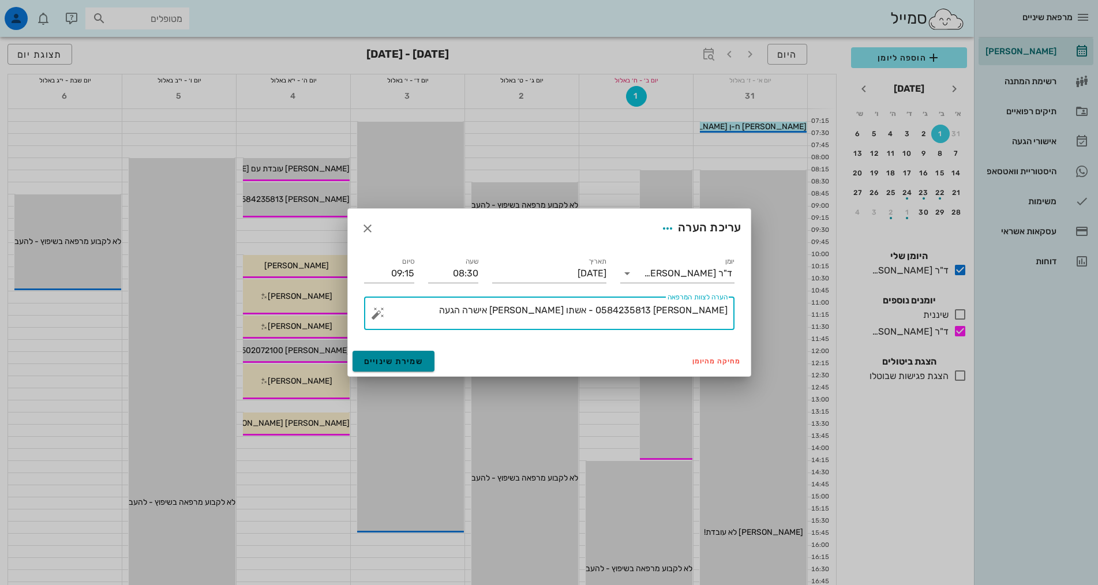
click at [379, 359] on span "שמירת שינויים" at bounding box center [393, 362] width 59 height 10
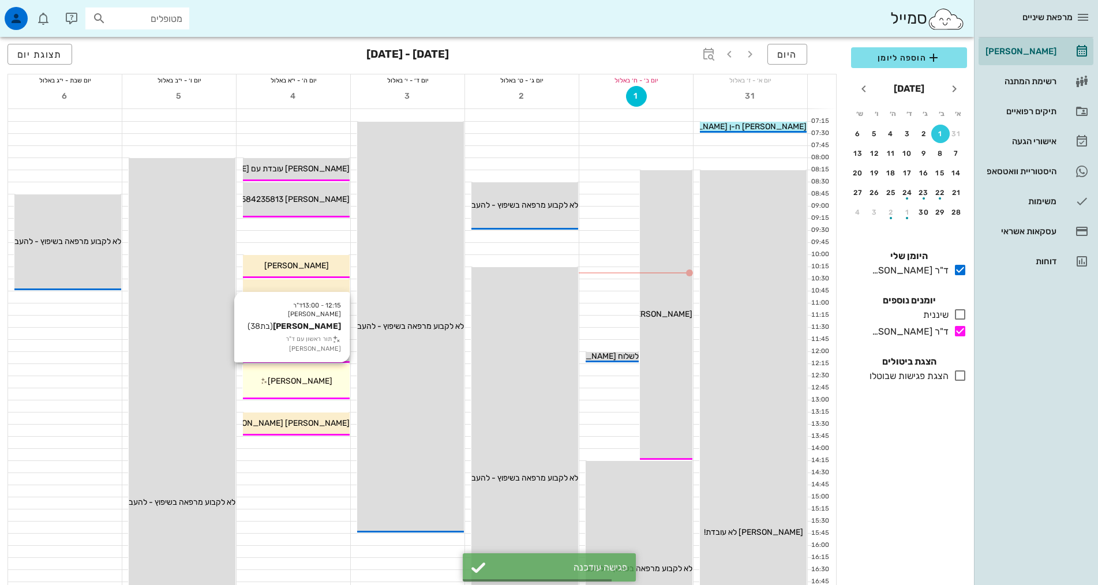
click at [283, 386] on div "[PERSON_NAME]" at bounding box center [296, 381] width 107 height 12
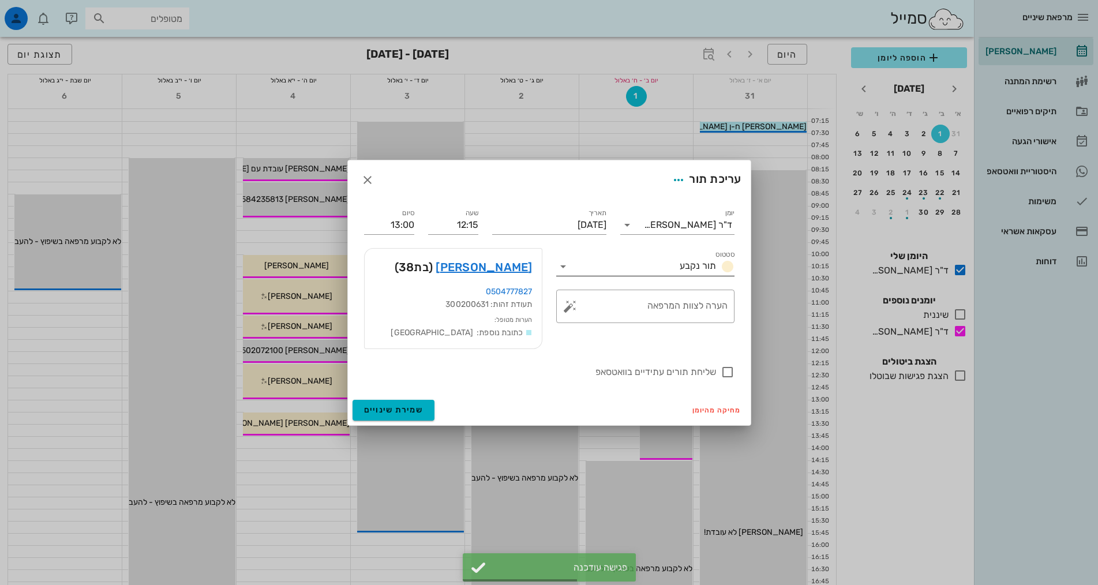
click at [650, 267] on input "סטטוס" at bounding box center [623, 266] width 103 height 18
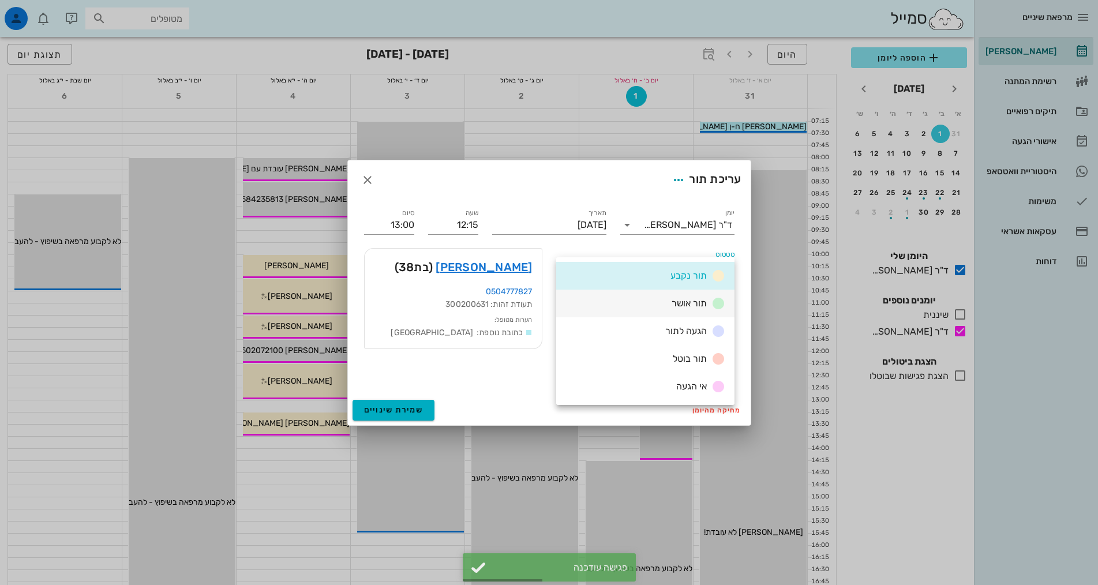
click at [650, 310] on div "תור אושר" at bounding box center [645, 304] width 178 height 28
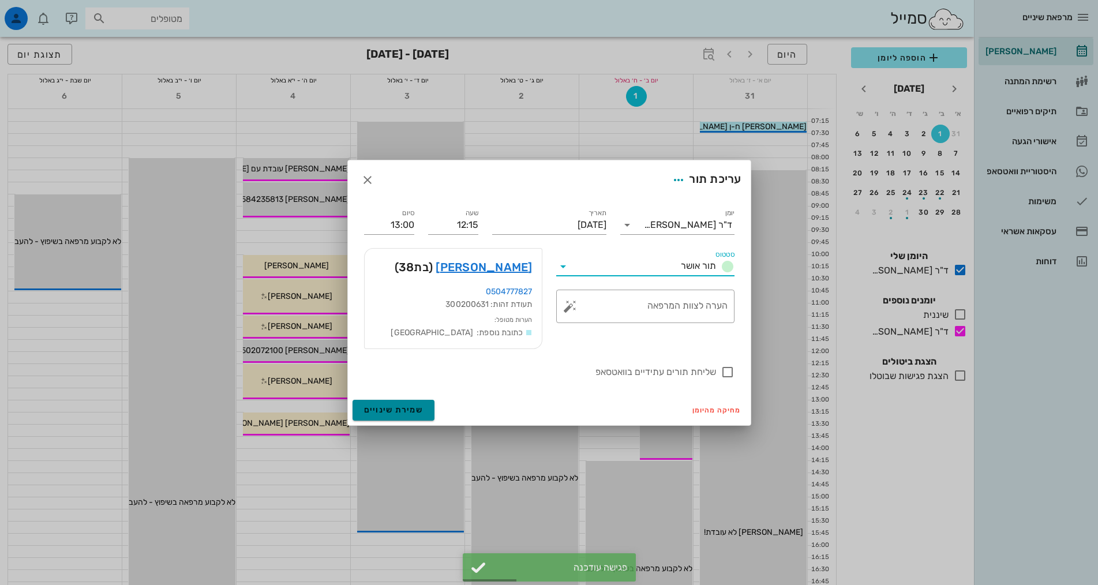
click at [407, 400] on button "שמירת שינויים" at bounding box center [393, 410] width 82 height 21
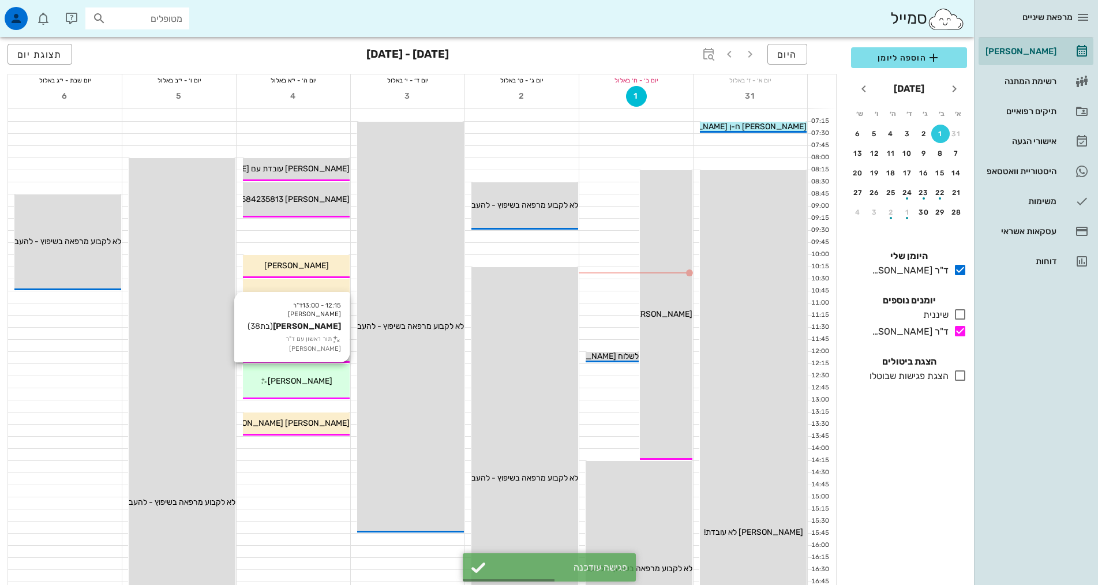
click at [292, 387] on div "12:15 - 13:00 ד"ר [PERSON_NAME] [PERSON_NAME] (בת 38 ) תור ראשון עם ד"ר [PERSON…" at bounding box center [296, 381] width 107 height 35
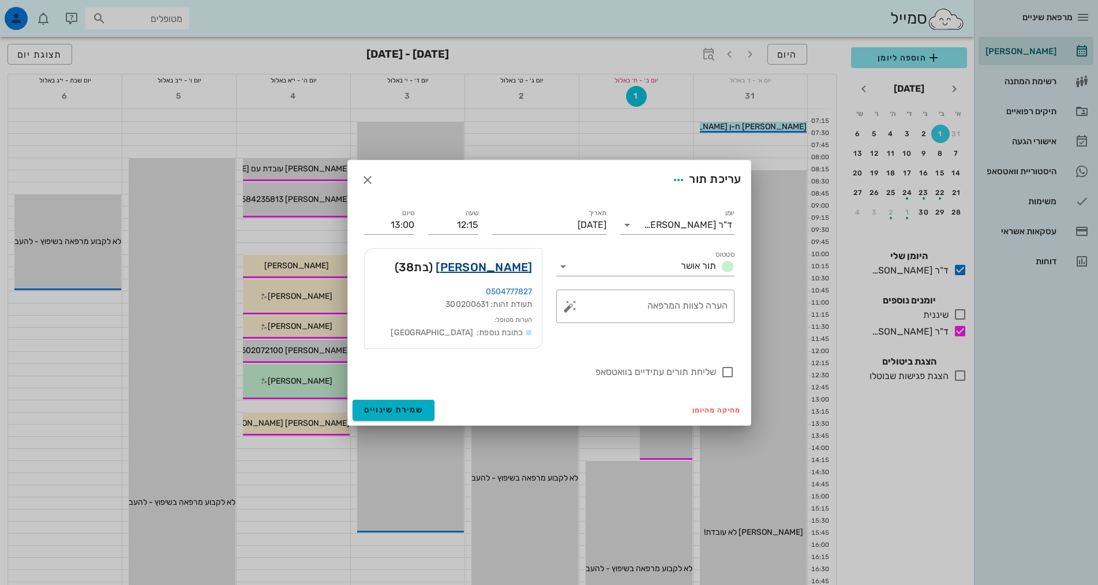
click at [513, 267] on link "[PERSON_NAME]" at bounding box center [484, 267] width 96 height 18
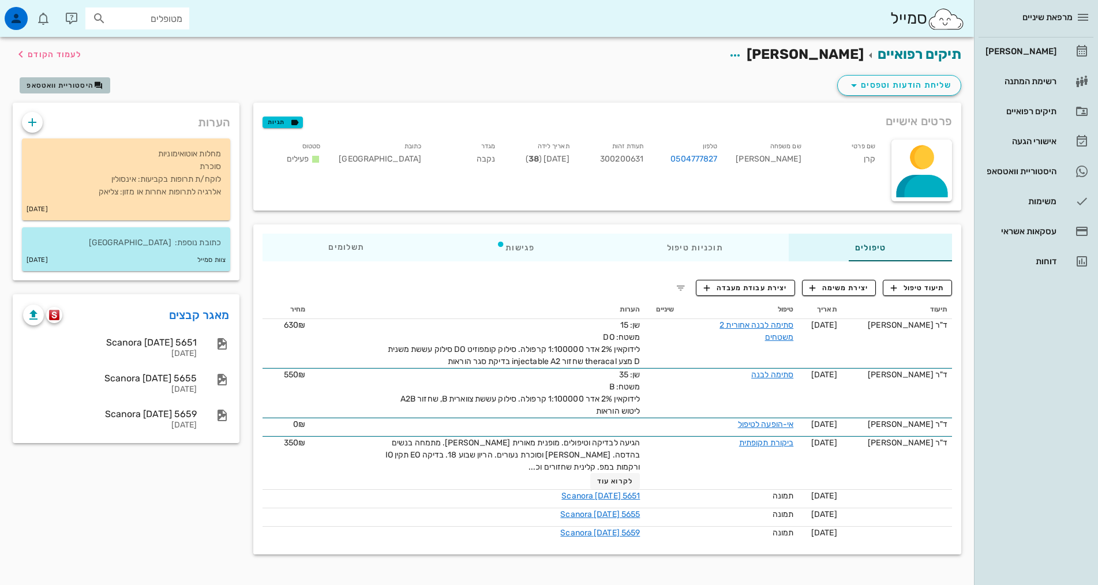
click at [60, 87] on span "היסטוריית וואטסאפ" at bounding box center [60, 85] width 67 height 8
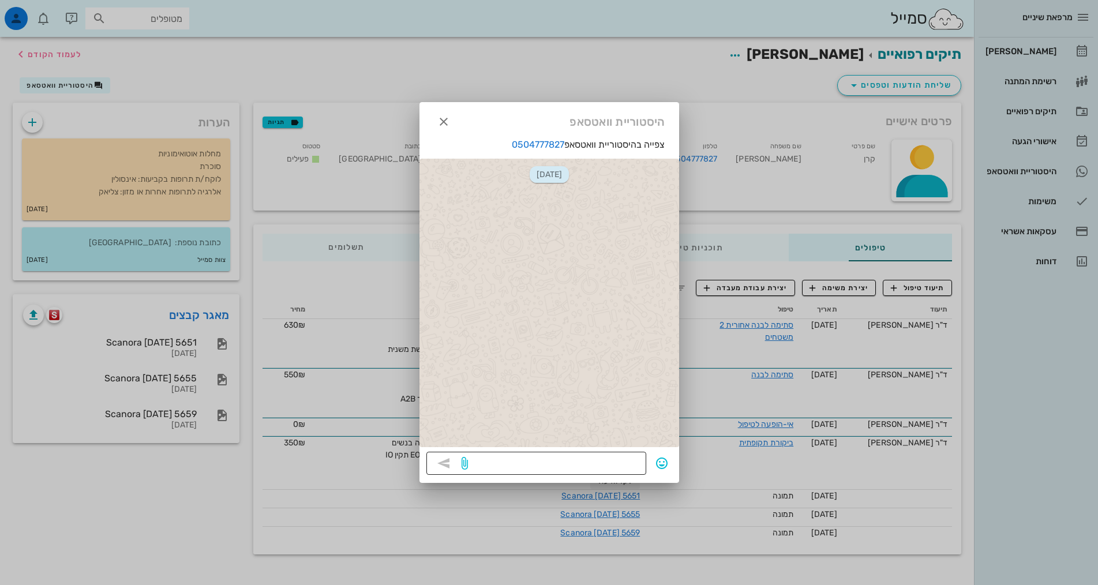
click at [594, 453] on div at bounding box center [554, 463] width 169 height 23
type textarea "ב"
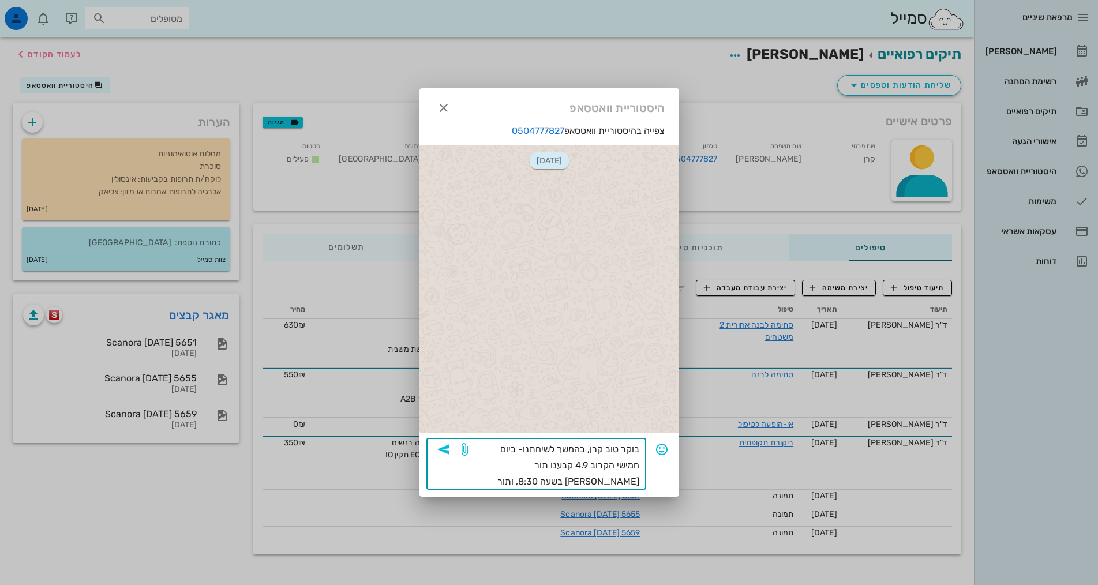
type textarea "בוקר טוב קרן, בהמשך לשיחתנו- ביום חמישי הקרוב 4.9 קבענו תור [PERSON_NAME] בשעה …"
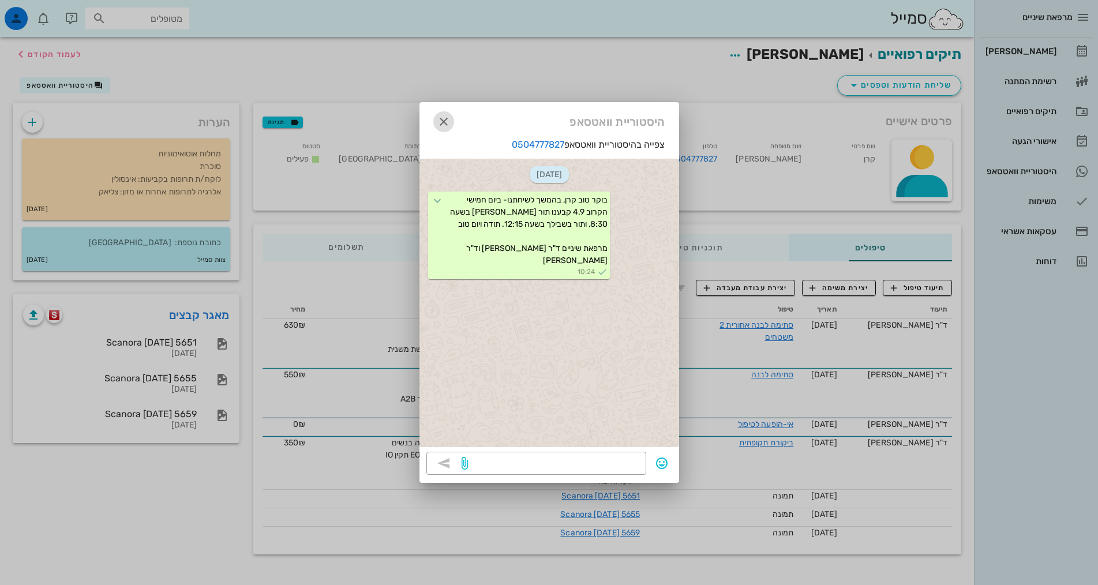
click at [448, 119] on icon "button" at bounding box center [444, 122] width 14 height 14
click at [448, 119] on div "פרטים אישיים תגיות" at bounding box center [607, 121] width 708 height 37
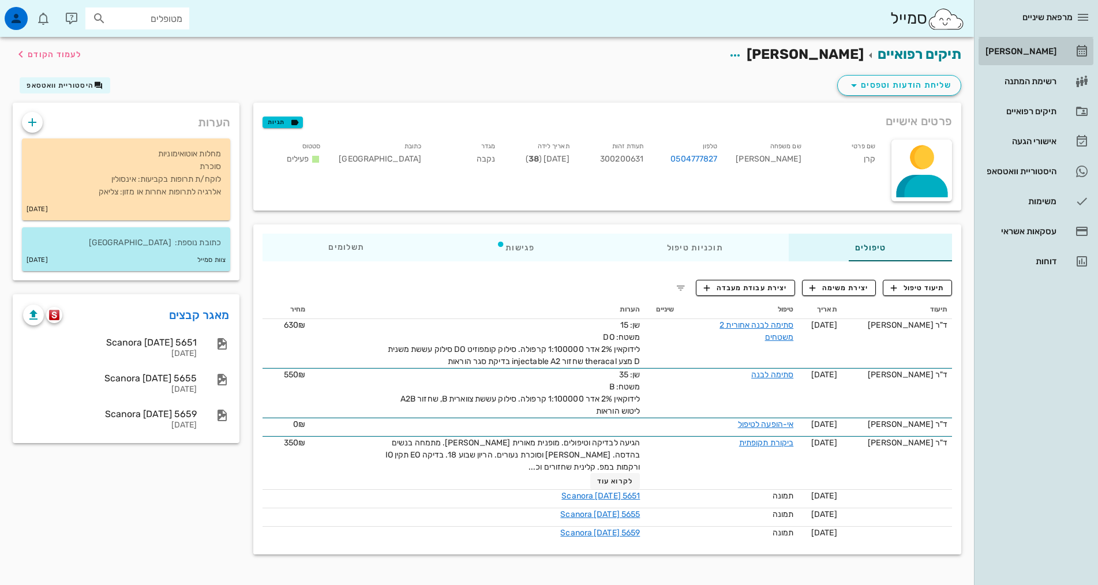
click at [1045, 46] on div "[PERSON_NAME]" at bounding box center [1019, 51] width 73 height 18
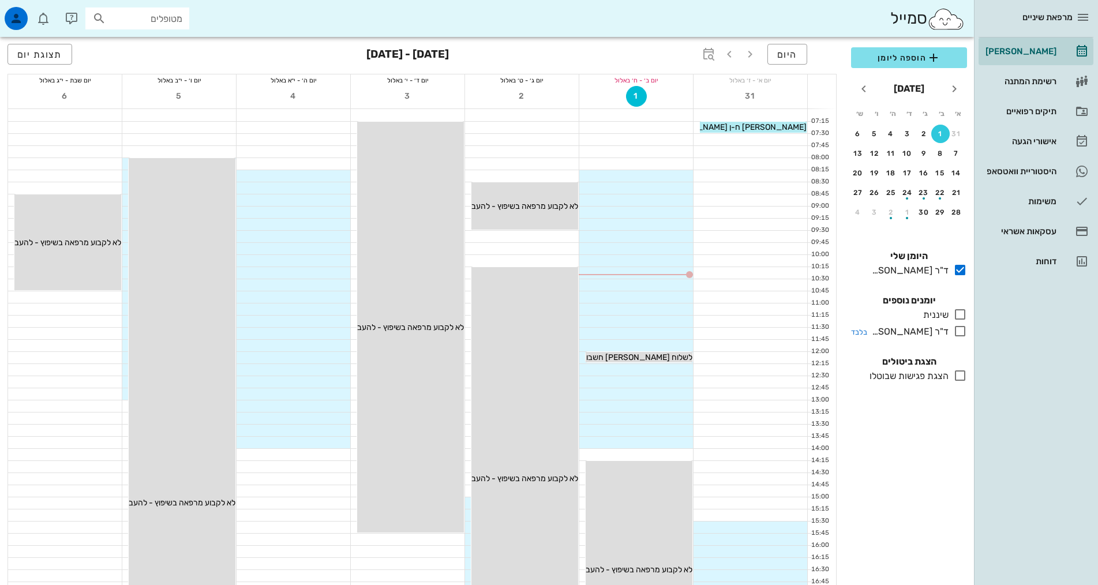
click at [956, 335] on icon at bounding box center [960, 331] width 14 height 14
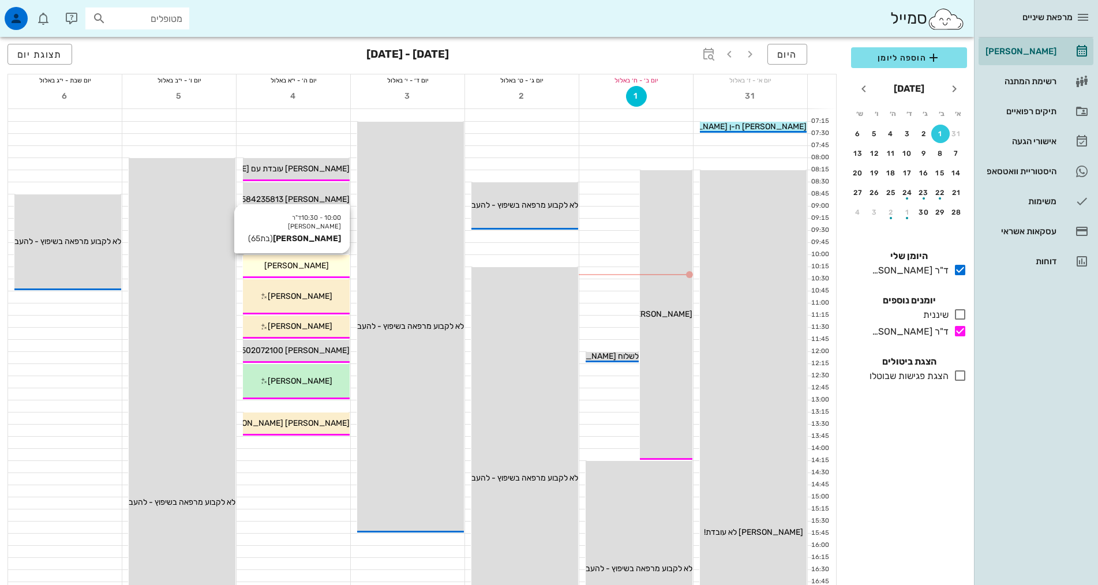
click at [278, 262] on div "[PERSON_NAME]" at bounding box center [296, 266] width 107 height 12
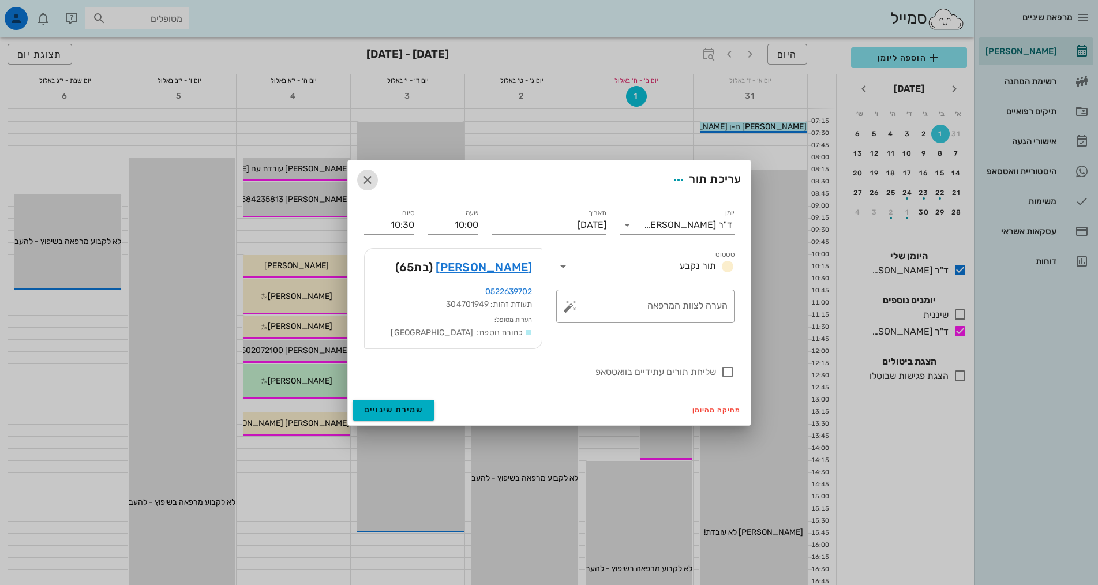
click at [369, 178] on icon "button" at bounding box center [368, 180] width 14 height 14
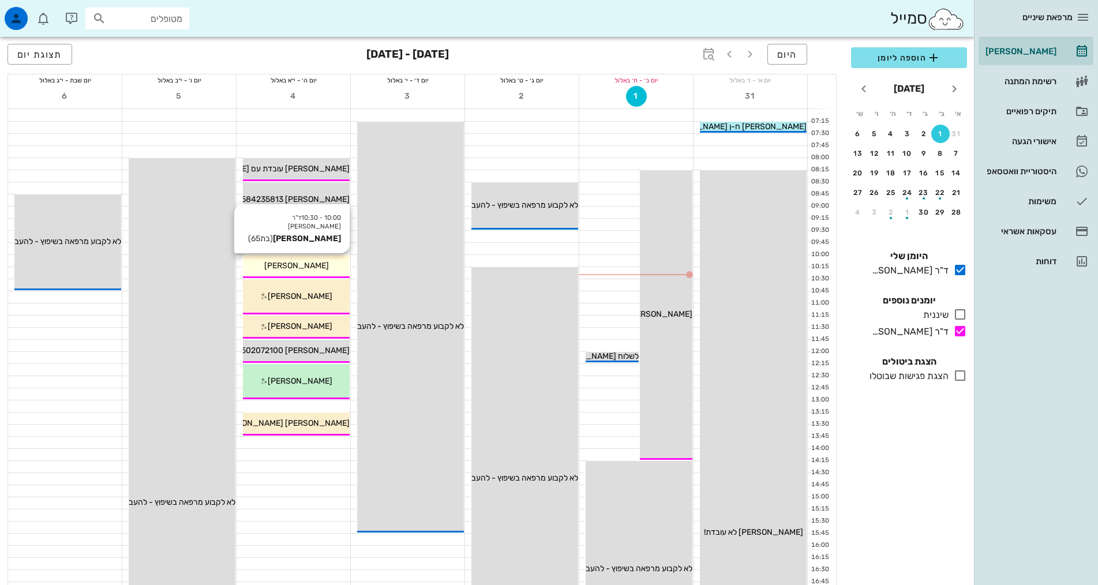
click at [316, 254] on div "10:00 - 10:30 ד"ר [PERSON_NAME] [PERSON_NAME] (בת 65 ) [PERSON_NAME]" at bounding box center [296, 266] width 108 height 24
click at [317, 265] on div "[PERSON_NAME]" at bounding box center [296, 266] width 107 height 12
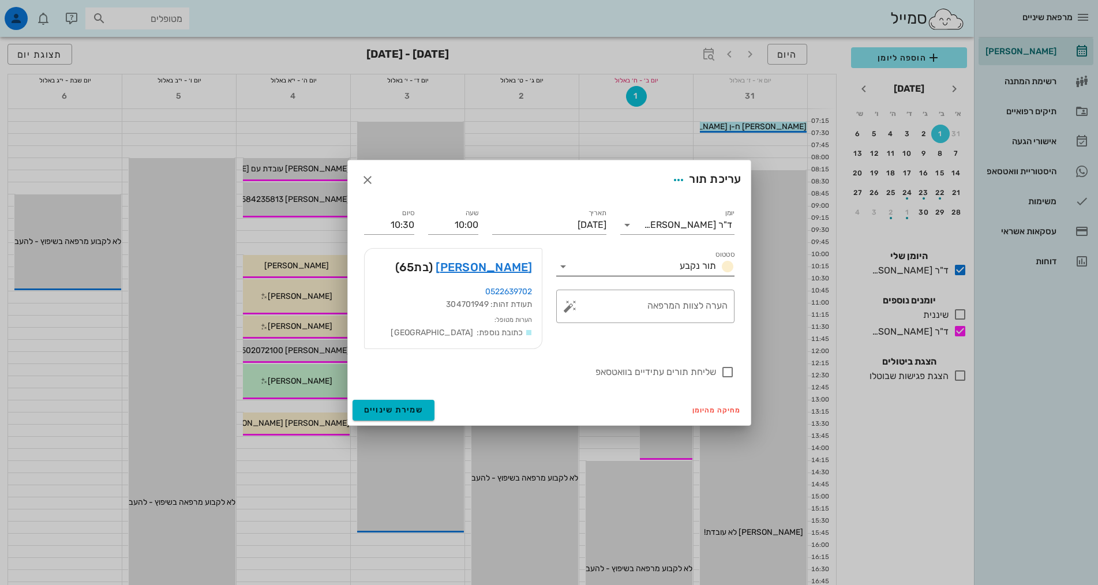
click at [683, 264] on span "תור נקבע" at bounding box center [698, 265] width 36 height 11
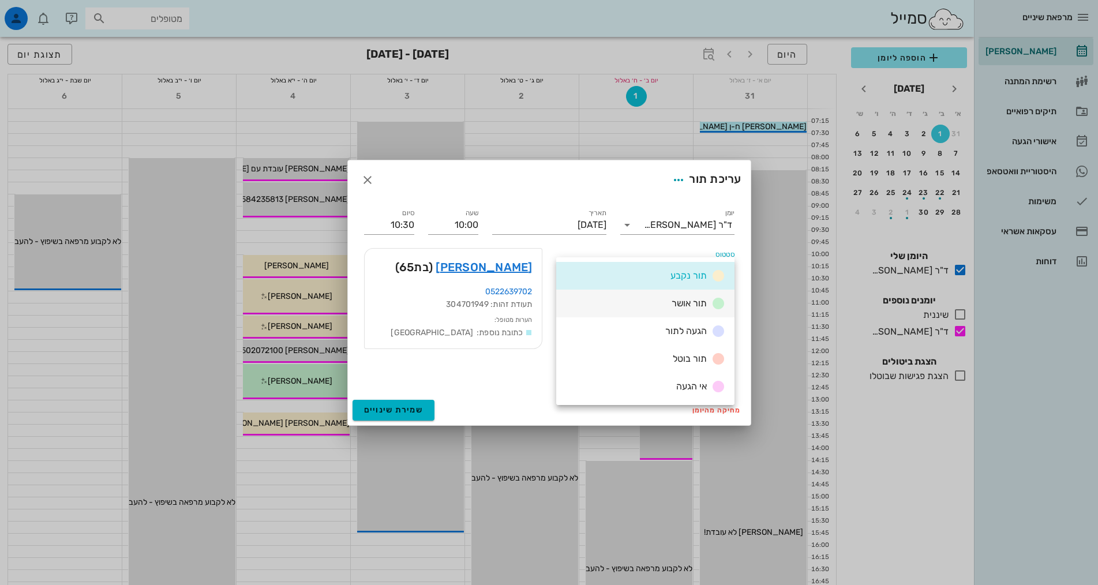
click at [671, 311] on div "תור אושר" at bounding box center [645, 304] width 178 height 28
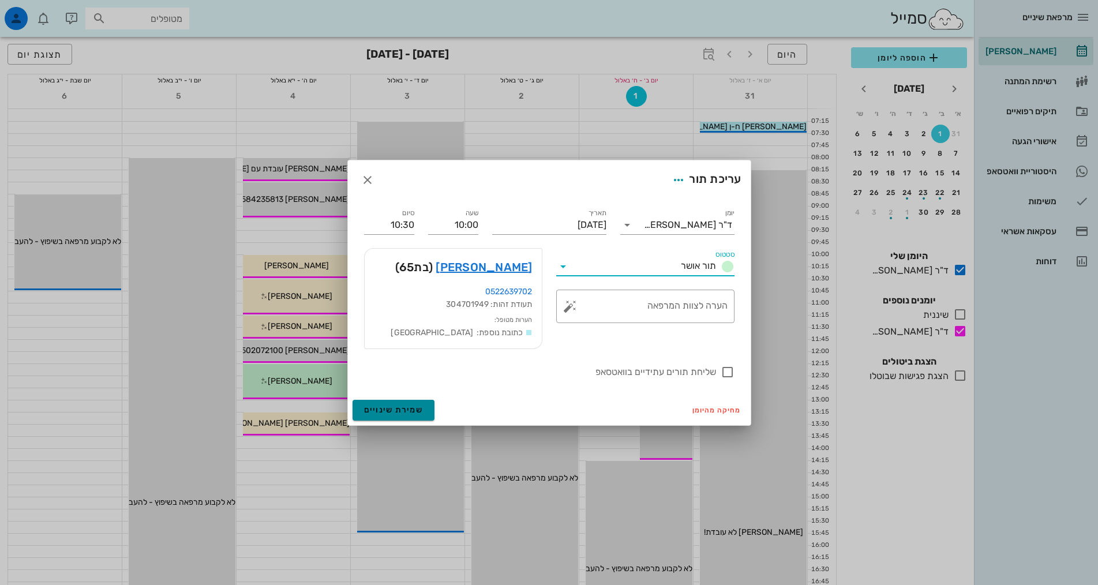
click at [385, 406] on span "שמירת שינויים" at bounding box center [393, 410] width 59 height 10
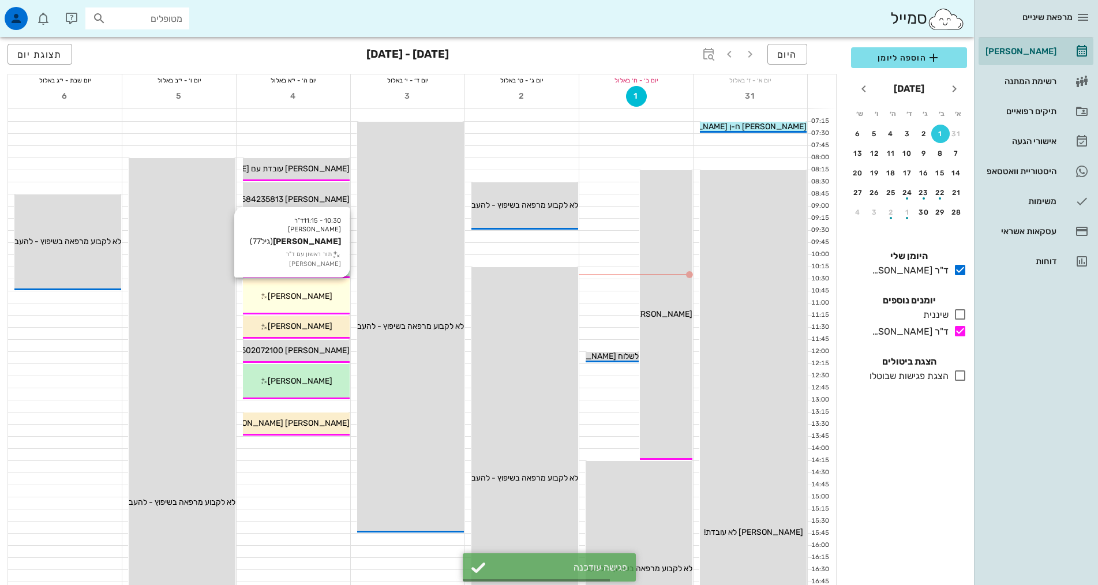
click at [306, 286] on div "10:30 - 11:15 ד"ר [PERSON_NAME] (גיל 77 ) תור ראשון עם ד"ר [PERSON_NAME]" at bounding box center [296, 296] width 107 height 35
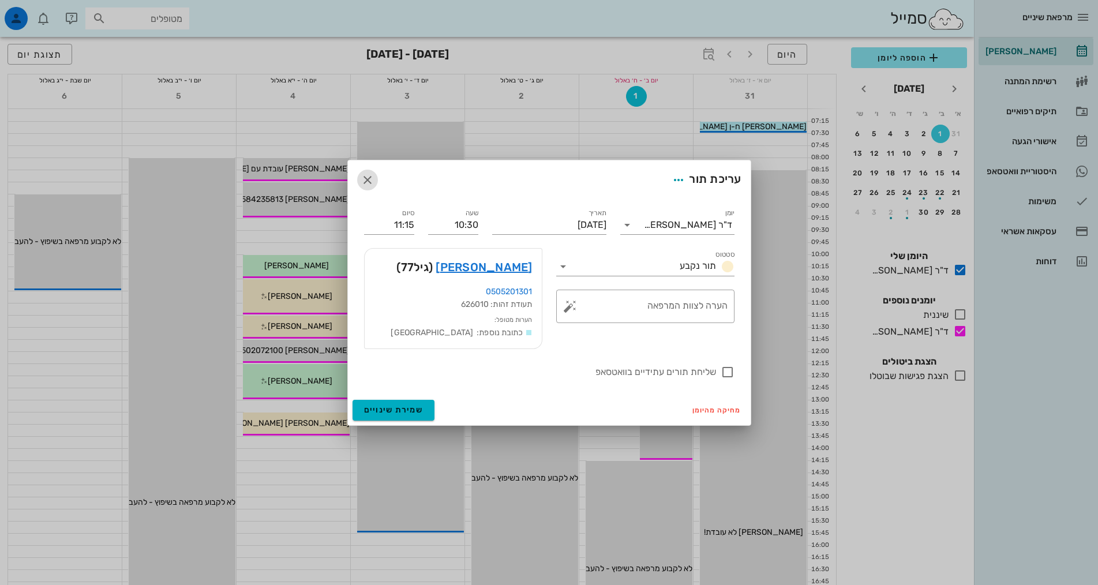
drag, startPoint x: 372, startPoint y: 179, endPoint x: 337, endPoint y: 265, distance: 92.7
click at [370, 179] on icon "button" at bounding box center [368, 180] width 14 height 14
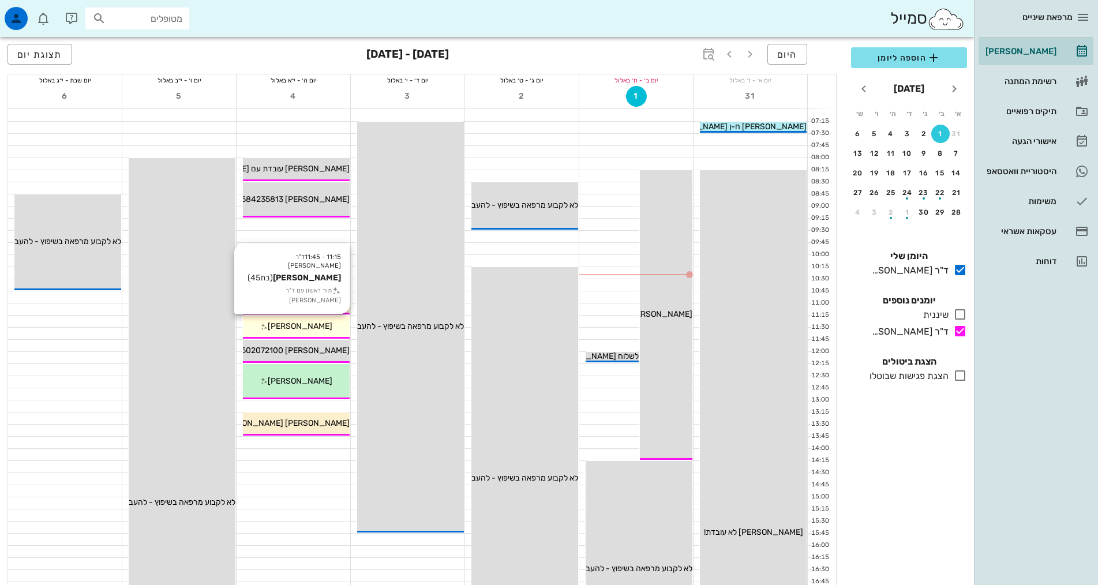
click at [303, 327] on span "[PERSON_NAME]" at bounding box center [300, 326] width 65 height 10
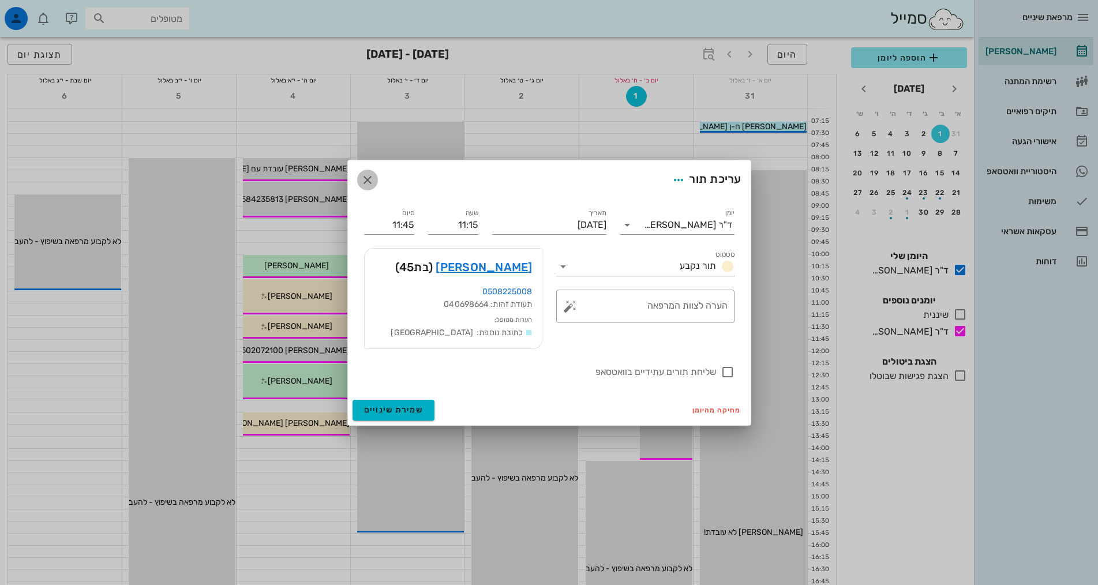
click at [371, 179] on icon "button" at bounding box center [368, 180] width 14 height 14
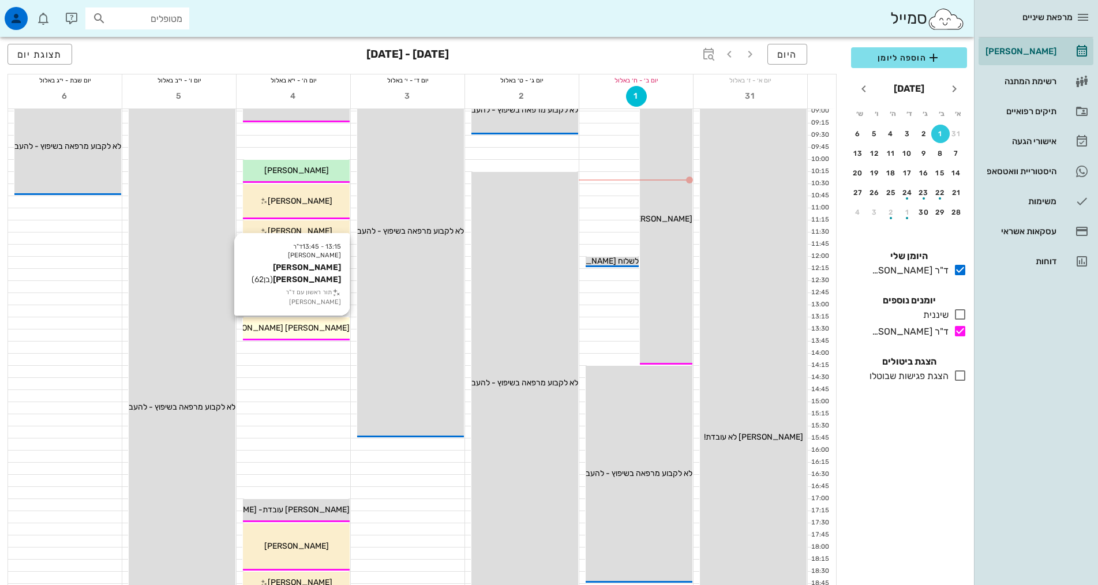
scroll to position [115, 0]
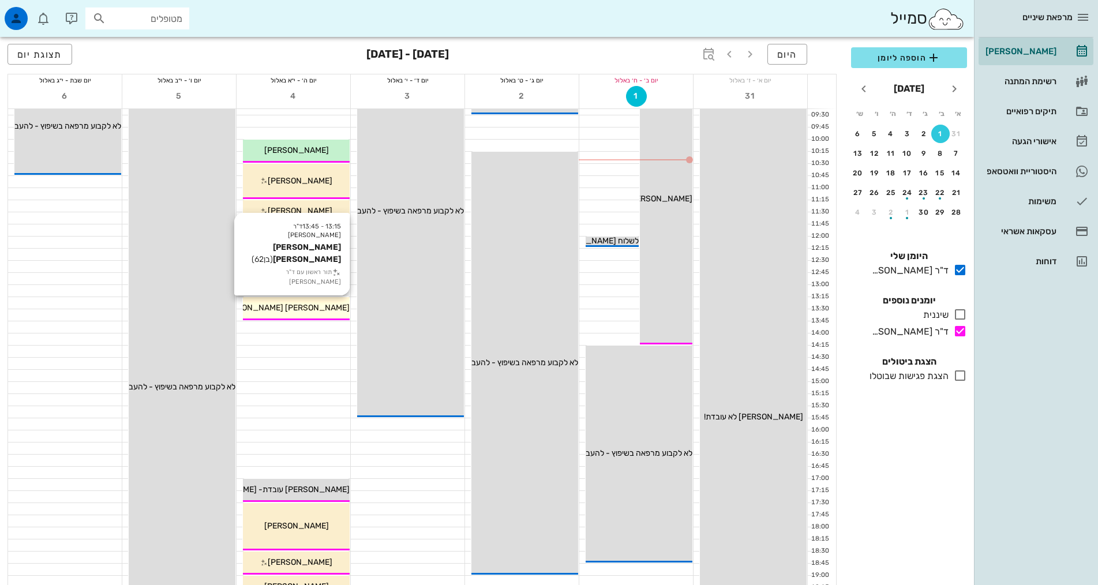
click at [313, 315] on div "13:15 - 13:45 ד"ר [PERSON_NAME] [PERSON_NAME] (בן 62 ) תור ראשון עם ד"ר [PERSON…" at bounding box center [296, 308] width 107 height 23
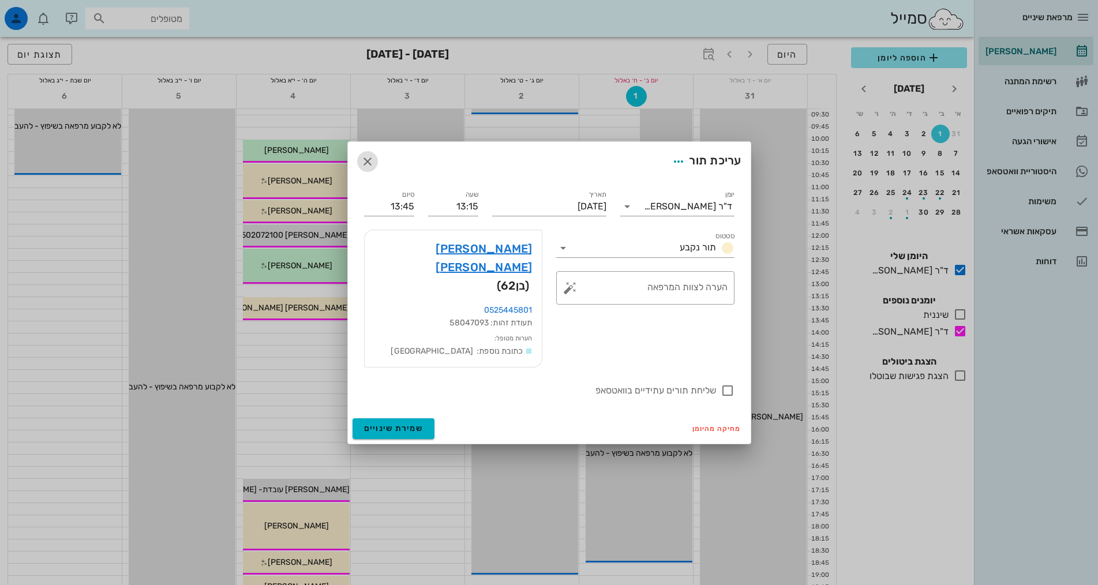
click at [369, 168] on icon "button" at bounding box center [368, 162] width 14 height 14
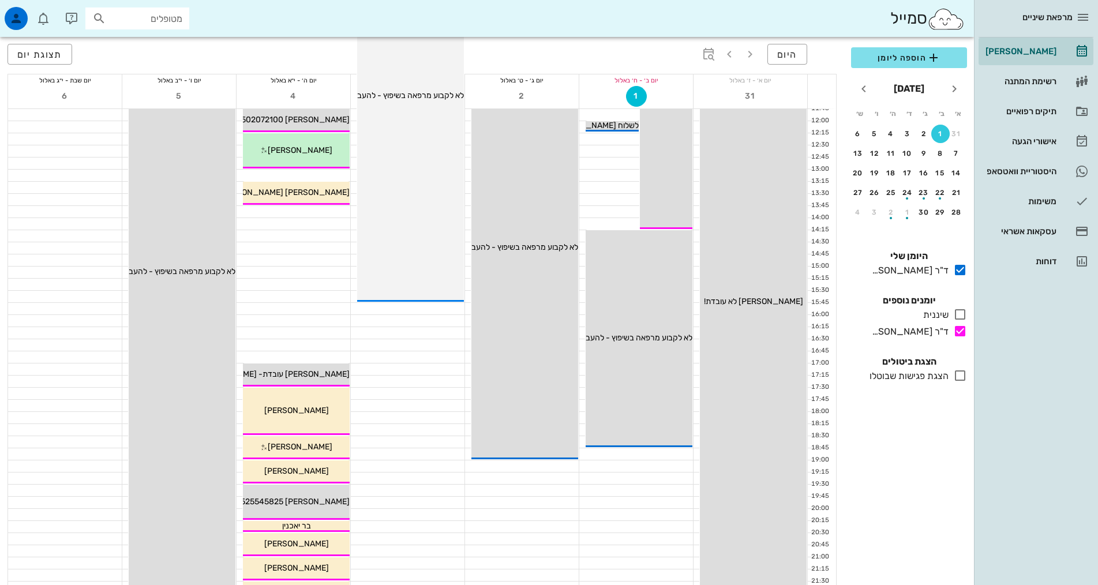
scroll to position [288, 0]
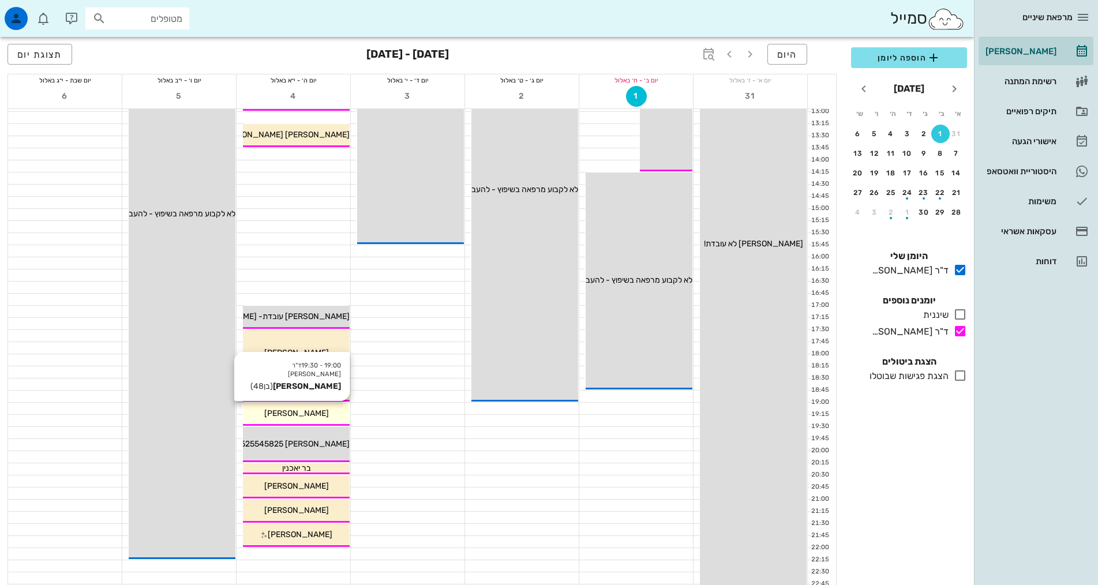
click at [310, 413] on span "[PERSON_NAME]" at bounding box center [296, 413] width 65 height 10
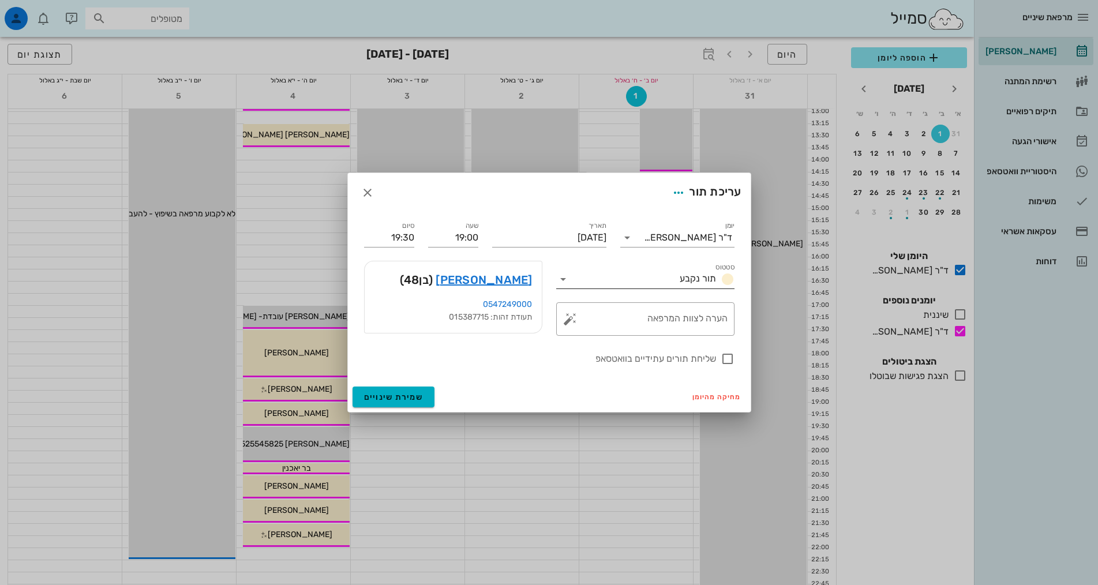
click at [597, 279] on input "סטטוס" at bounding box center [623, 279] width 103 height 18
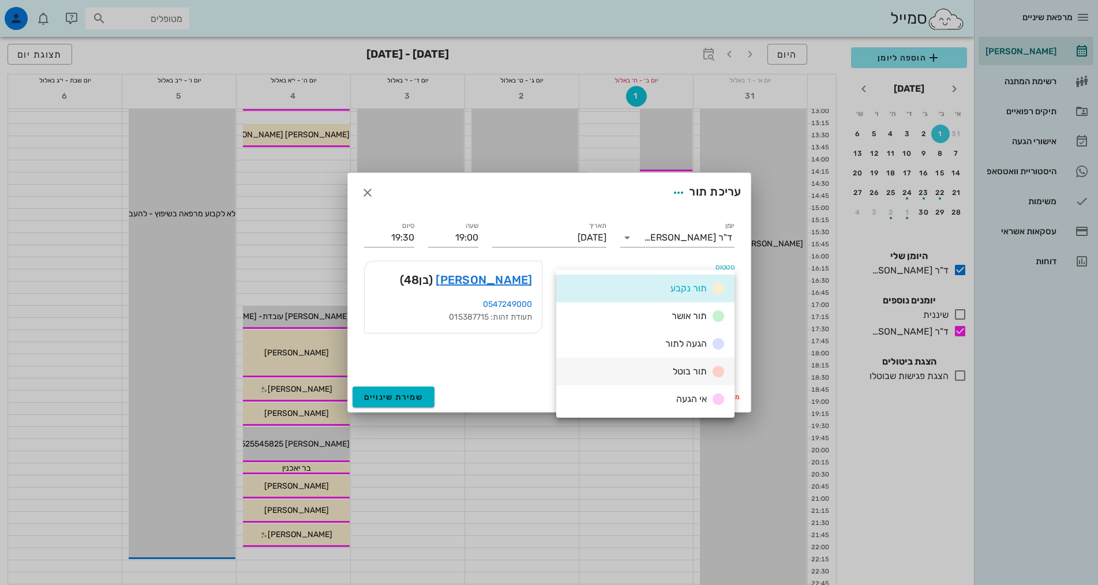
click at [627, 369] on div "תור בוטל" at bounding box center [645, 372] width 178 height 28
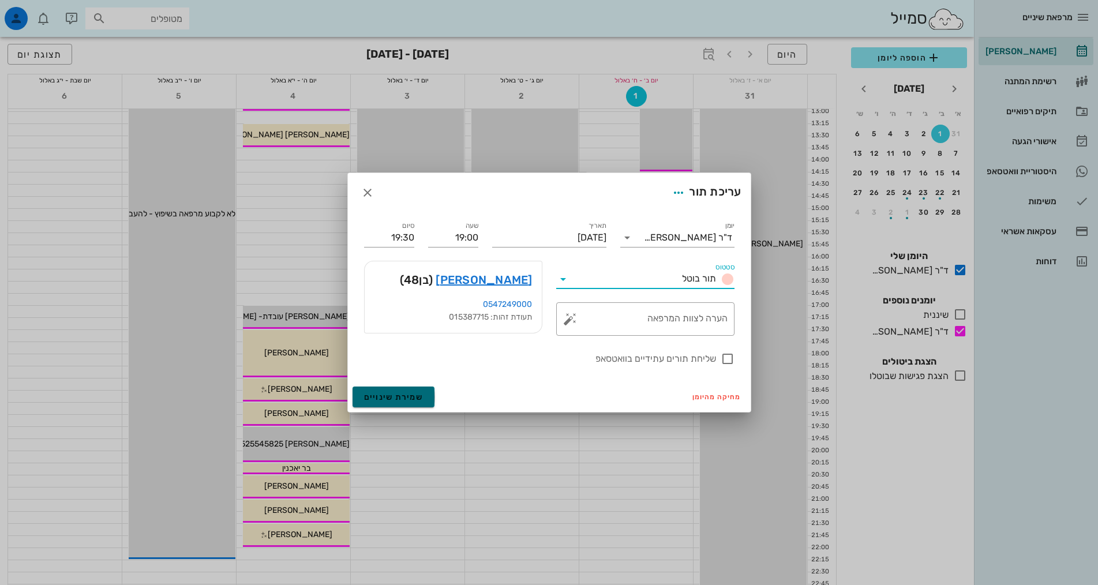
click at [380, 391] on button "שמירת שינויים" at bounding box center [393, 396] width 82 height 21
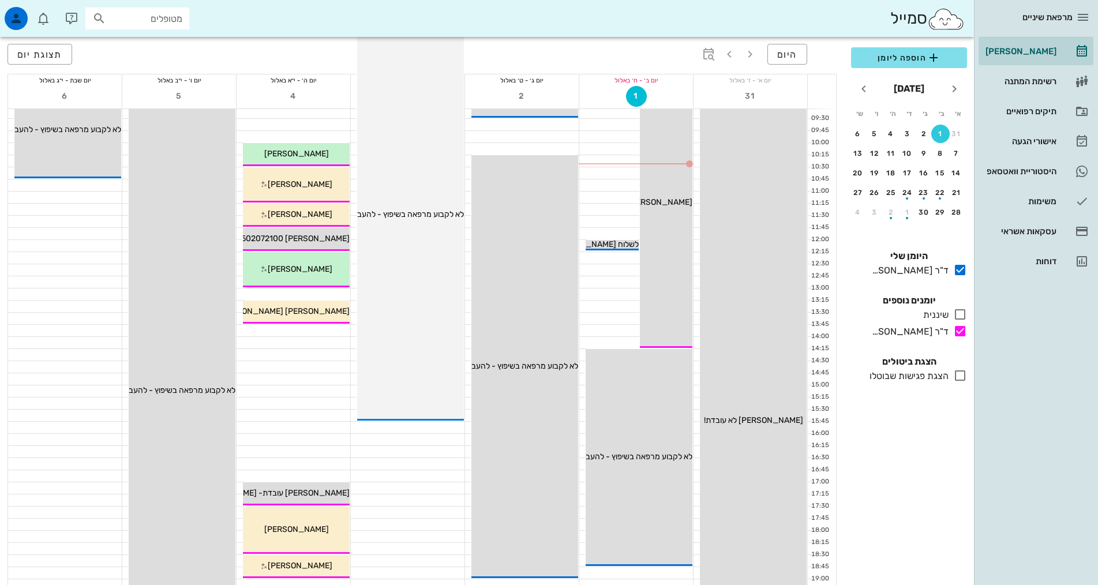
scroll to position [58, 0]
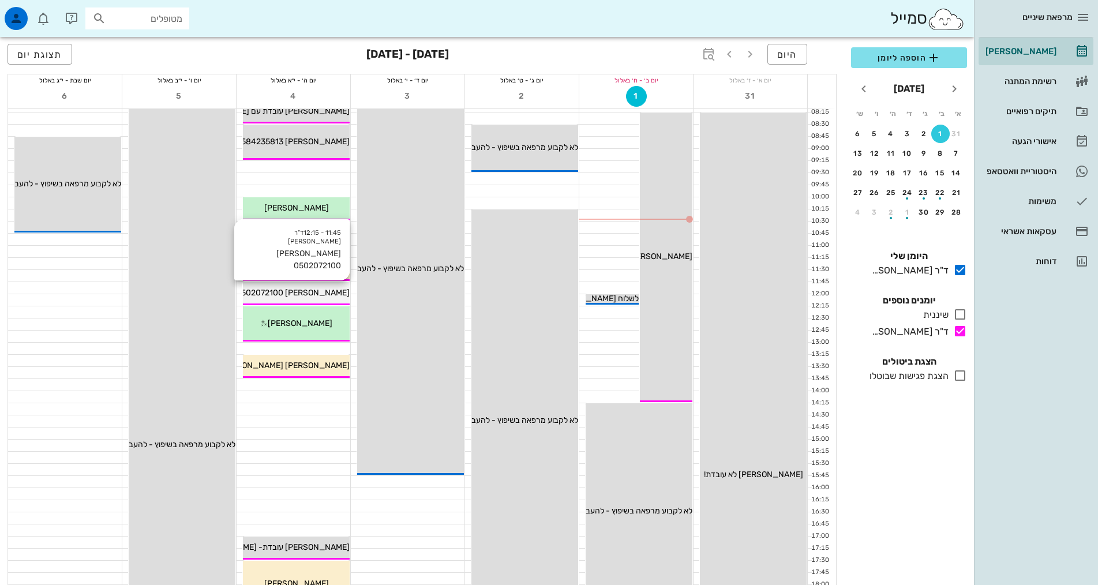
click at [332, 291] on span "[PERSON_NAME] 0502072100" at bounding box center [293, 293] width 114 height 10
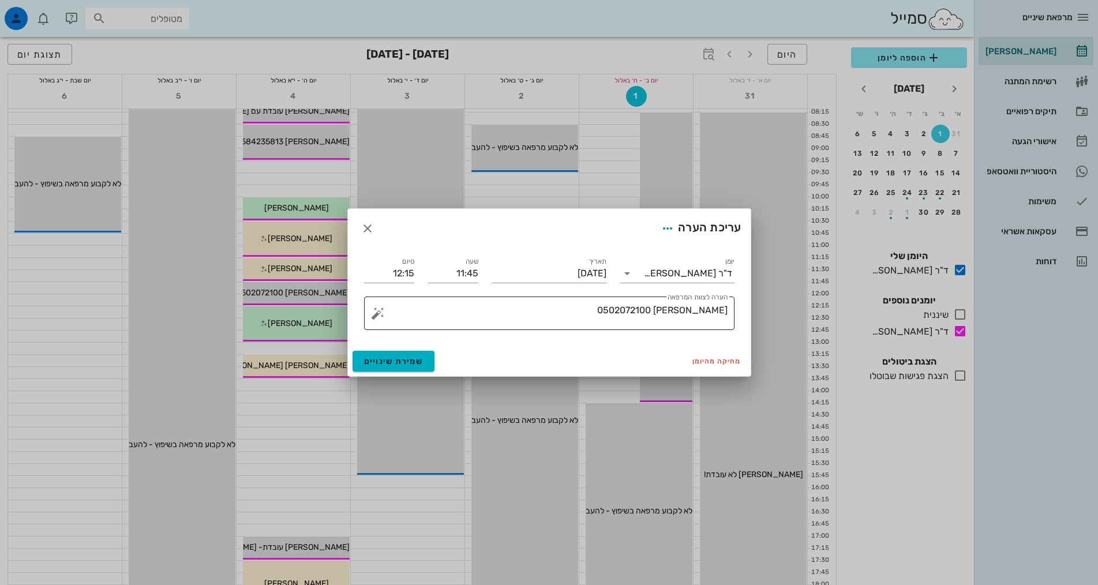
click at [590, 309] on textarea "[PERSON_NAME] 0502072100" at bounding box center [553, 316] width 347 height 28
type textarea "[PERSON_NAME] 0502072100- אישרו את התור טלפונית"
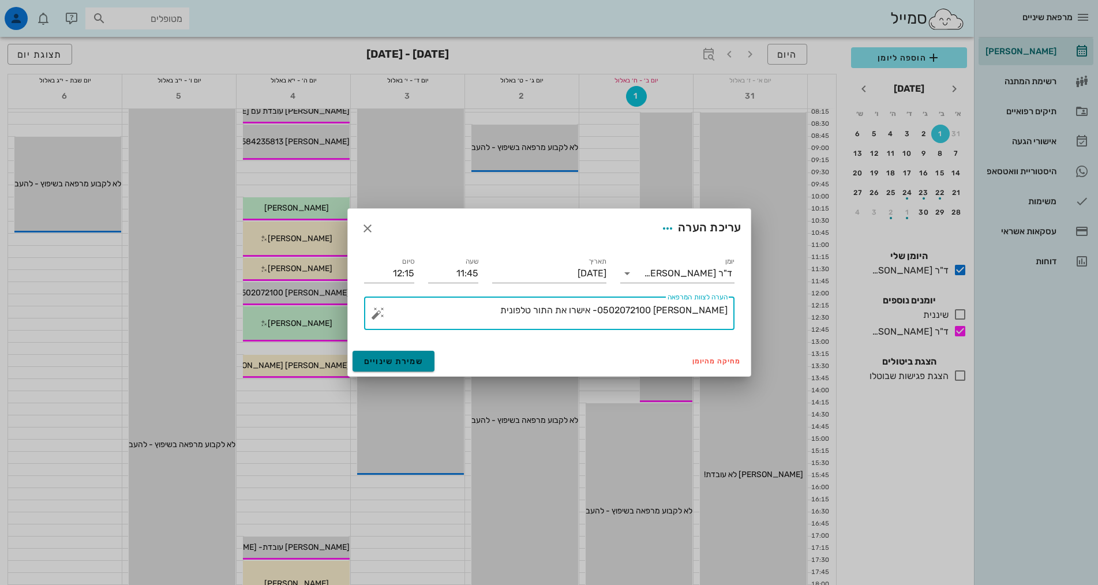
click at [398, 357] on span "שמירת שינויים" at bounding box center [393, 362] width 59 height 10
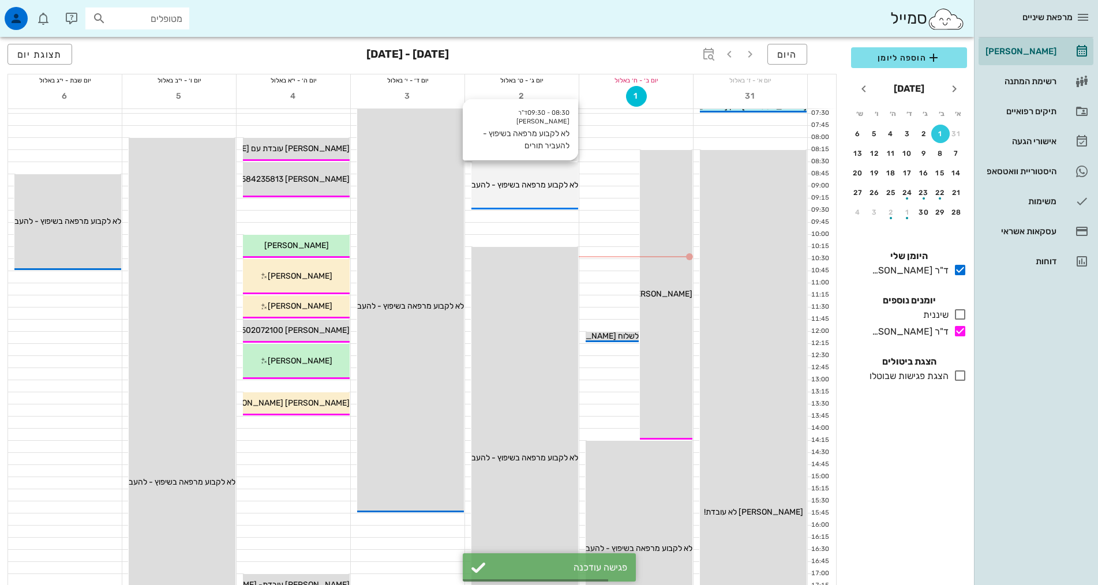
scroll to position [0, 0]
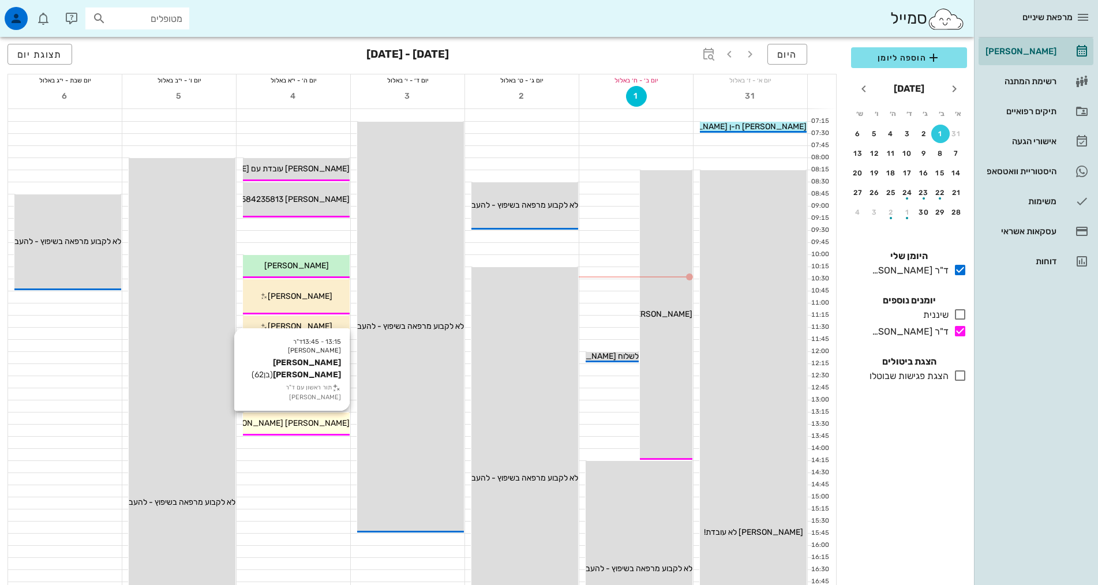
click at [313, 423] on span "[PERSON_NAME] [PERSON_NAME]" at bounding box center [284, 423] width 131 height 10
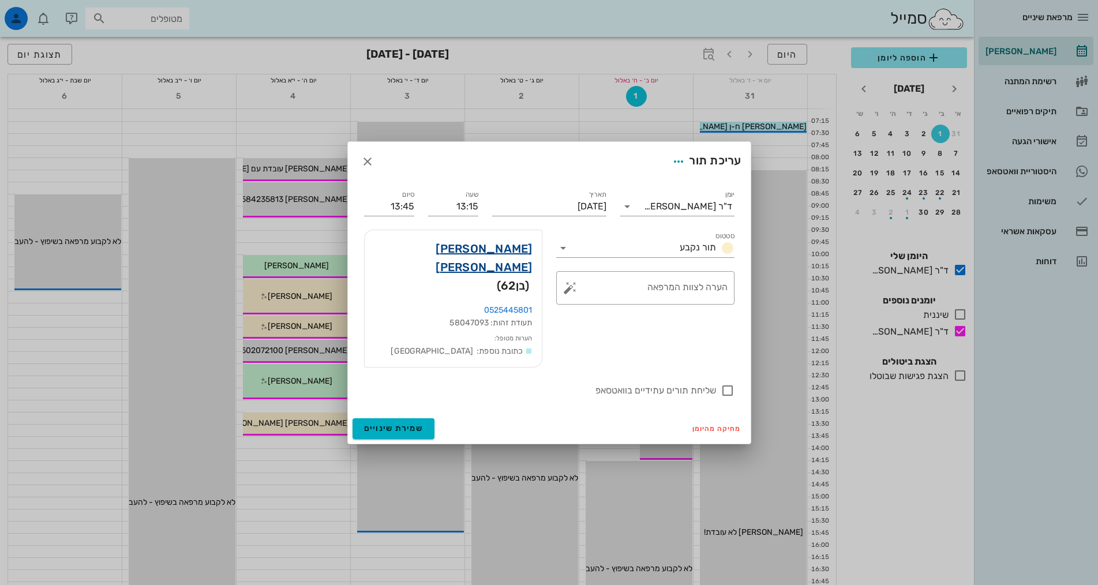
click at [517, 269] on link "[PERSON_NAME] [PERSON_NAME]" at bounding box center [453, 257] width 159 height 37
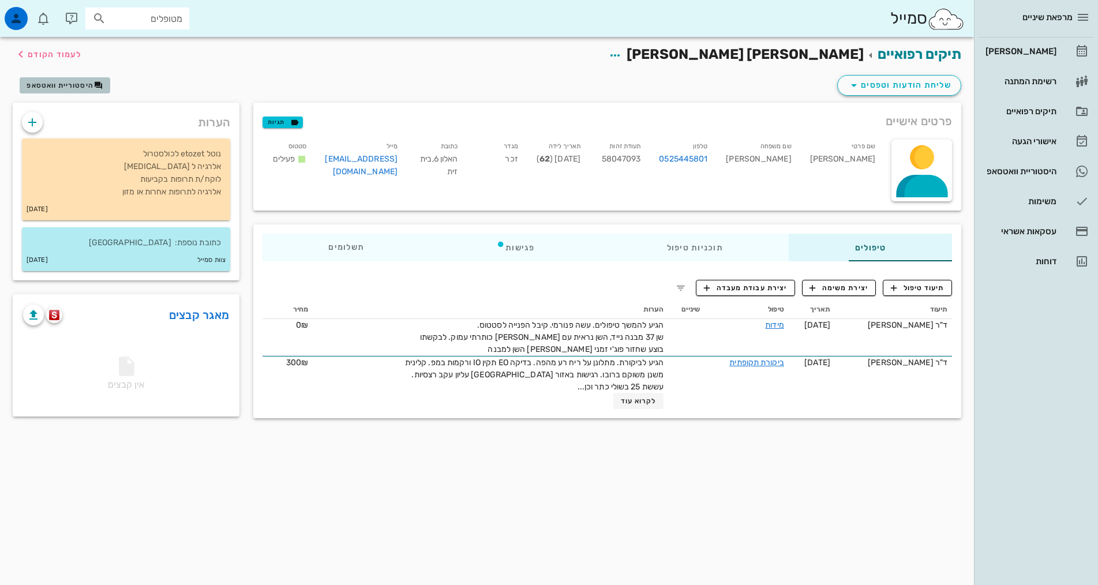
click at [52, 82] on span "היסטוריית וואטסאפ" at bounding box center [60, 85] width 67 height 8
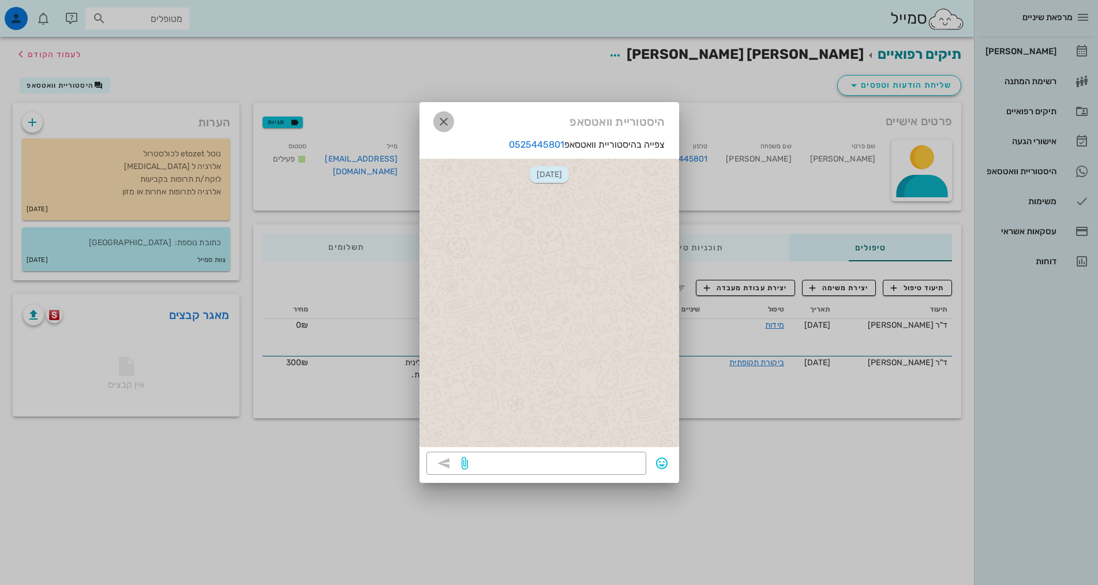
click at [439, 119] on icon "button" at bounding box center [444, 122] width 14 height 14
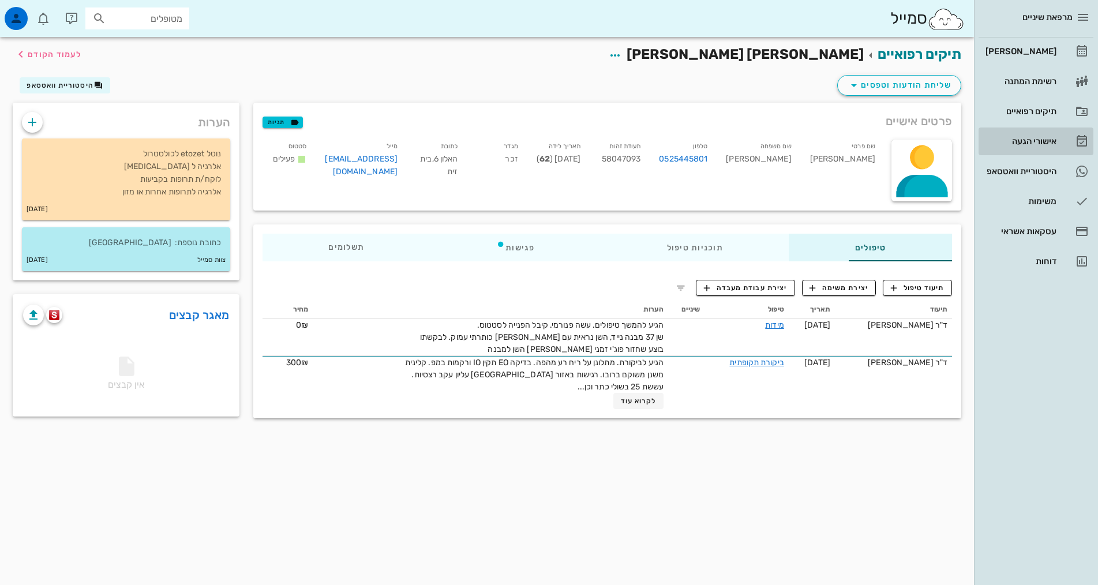
click at [1037, 144] on div "אישורי הגעה" at bounding box center [1019, 141] width 73 height 9
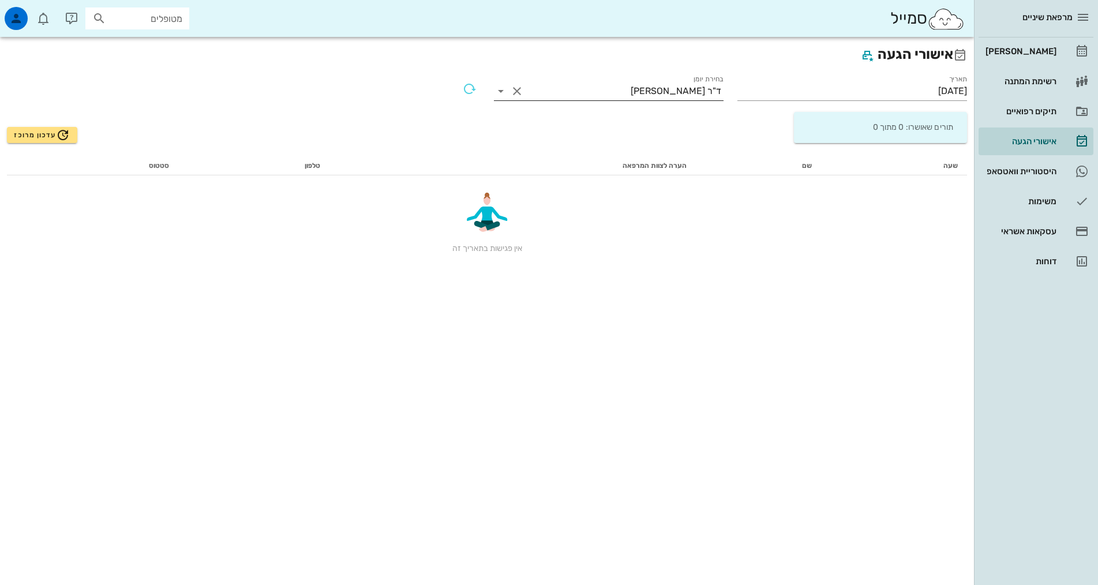
click at [549, 94] on input "בחירת יומן" at bounding box center [578, 91] width 104 height 18
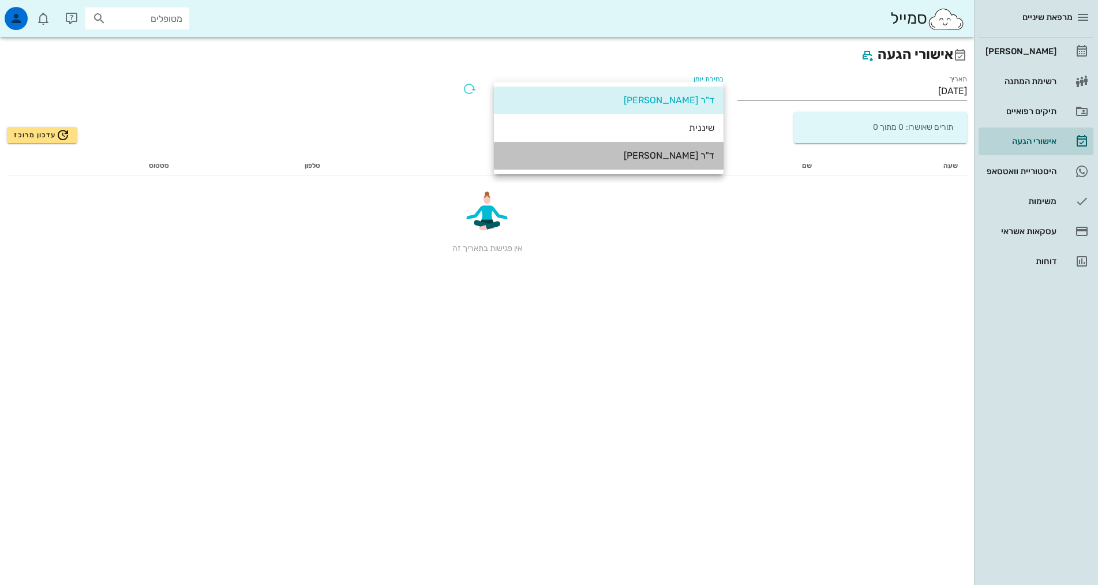
click at [610, 148] on div "ד"ר [PERSON_NAME]" at bounding box center [608, 155] width 211 height 25
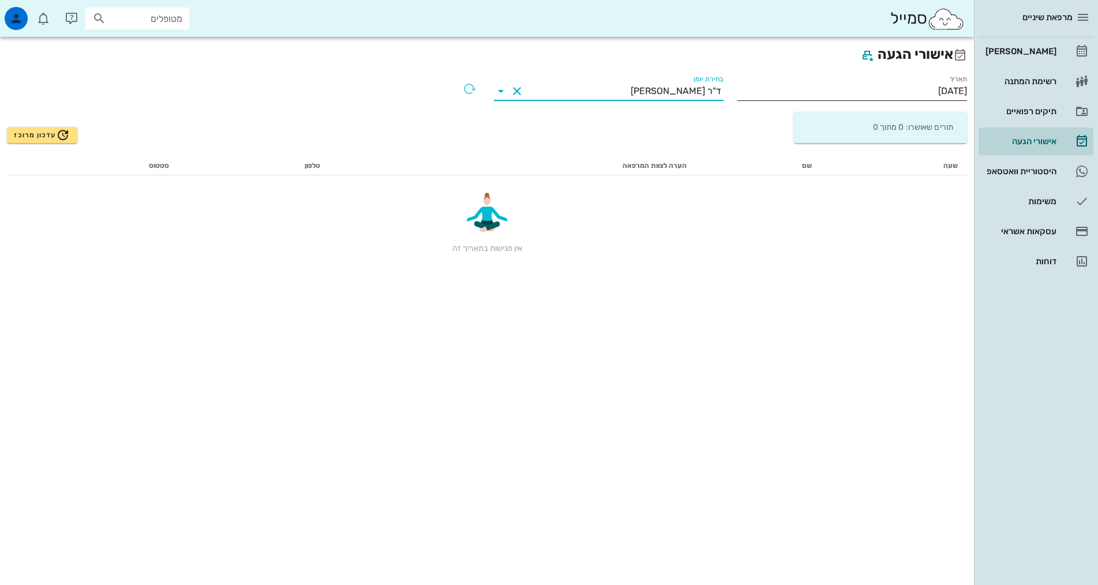
click at [874, 94] on input "[DATE]" at bounding box center [852, 91] width 230 height 18
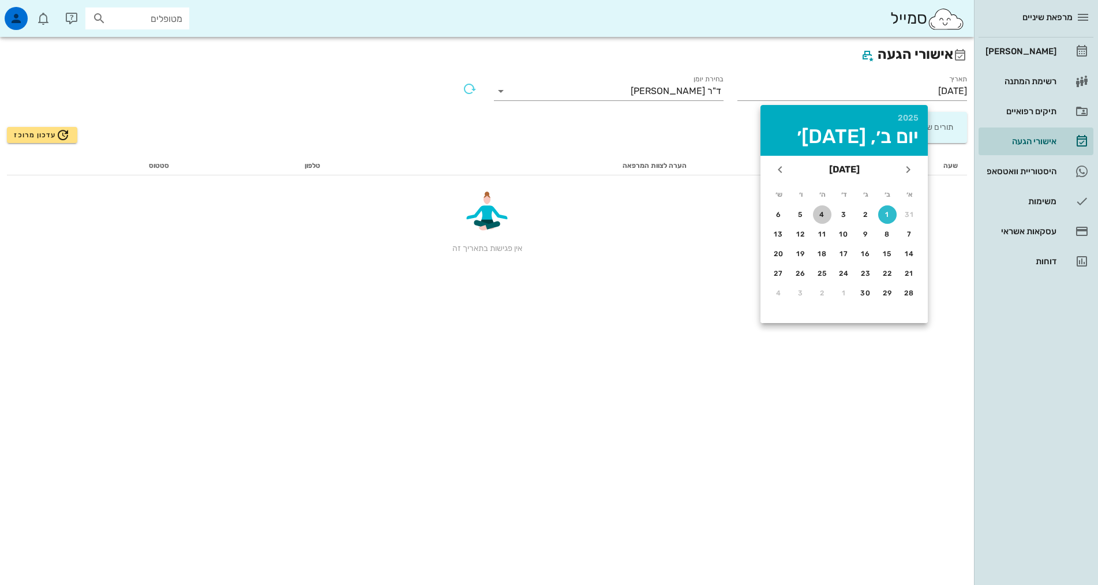
click at [823, 210] on button "4" at bounding box center [822, 214] width 18 height 18
type input "[DATE]"
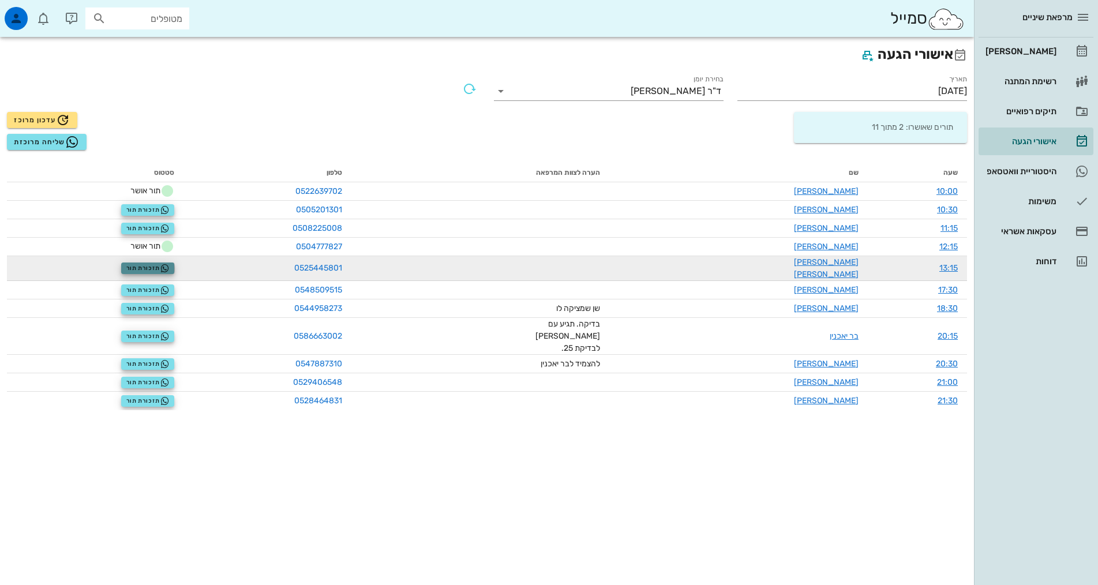
click at [145, 266] on span "תזכורת תור" at bounding box center [147, 268] width 43 height 9
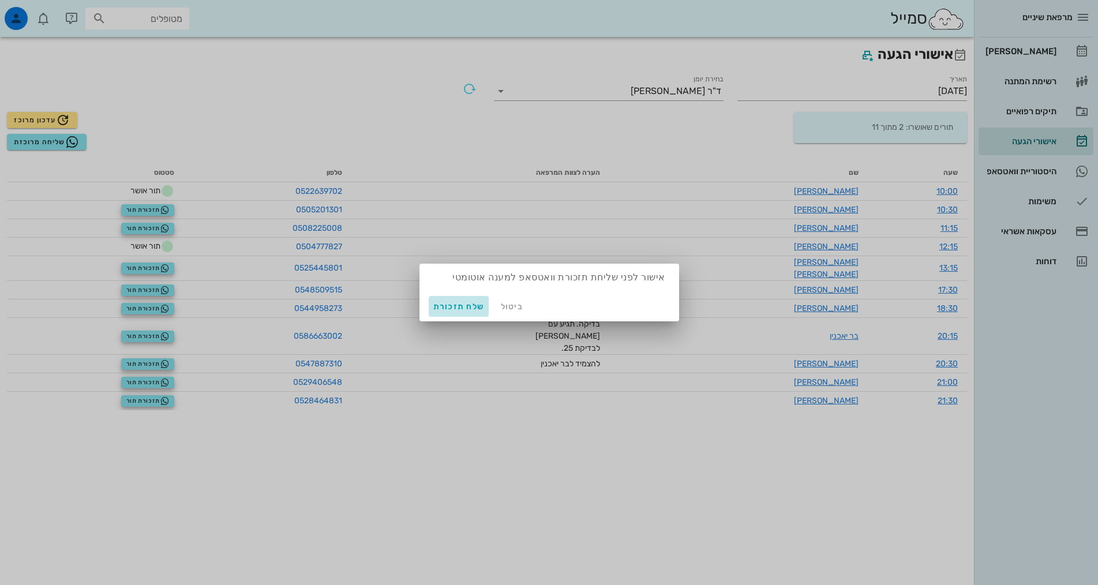
click at [461, 305] on span "שלח תזכורת" at bounding box center [458, 307] width 51 height 10
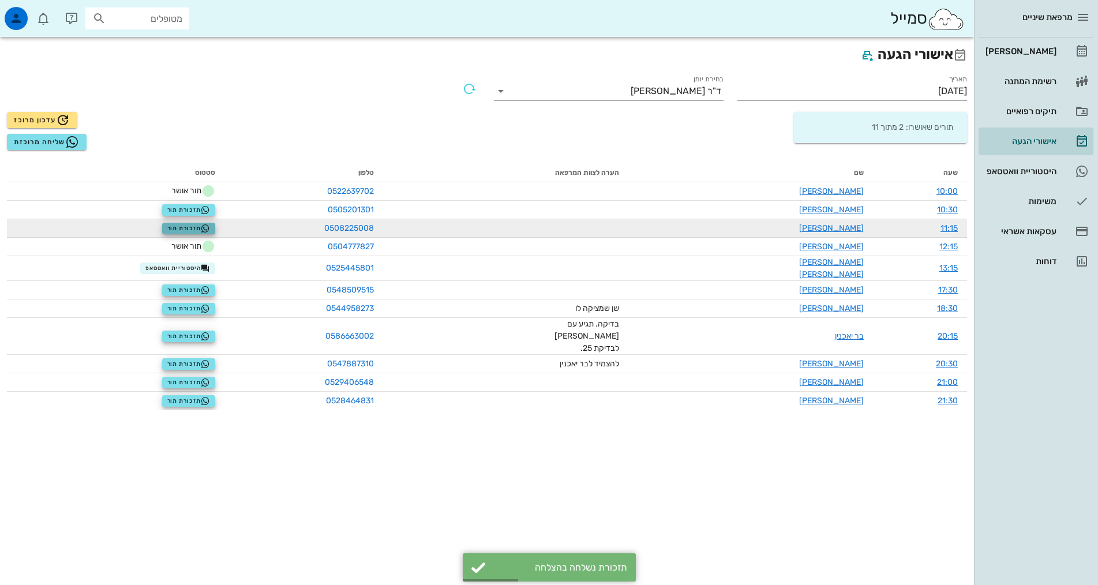
click at [204, 229] on span "תזכורת תור" at bounding box center [188, 228] width 43 height 9
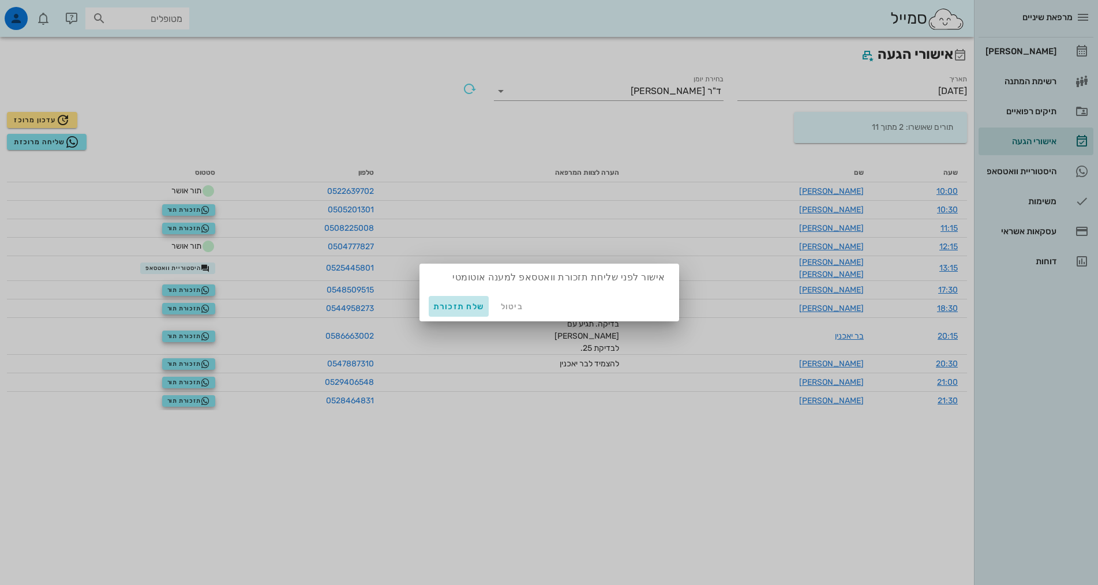
click at [465, 310] on span "שלח תזכורת" at bounding box center [458, 307] width 51 height 10
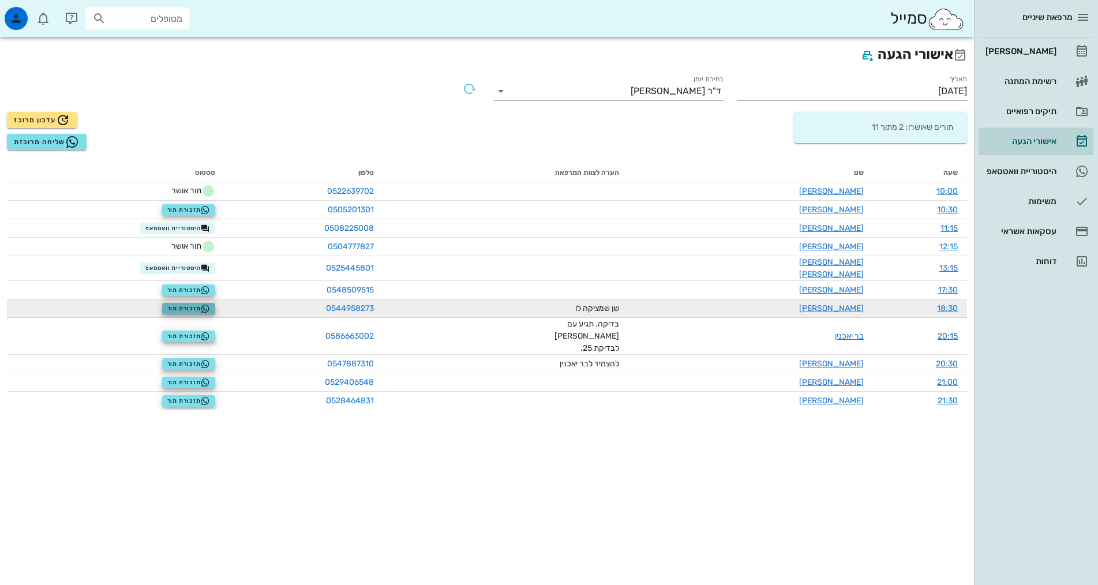
click at [189, 304] on span "תזכורת תור" at bounding box center [188, 308] width 43 height 9
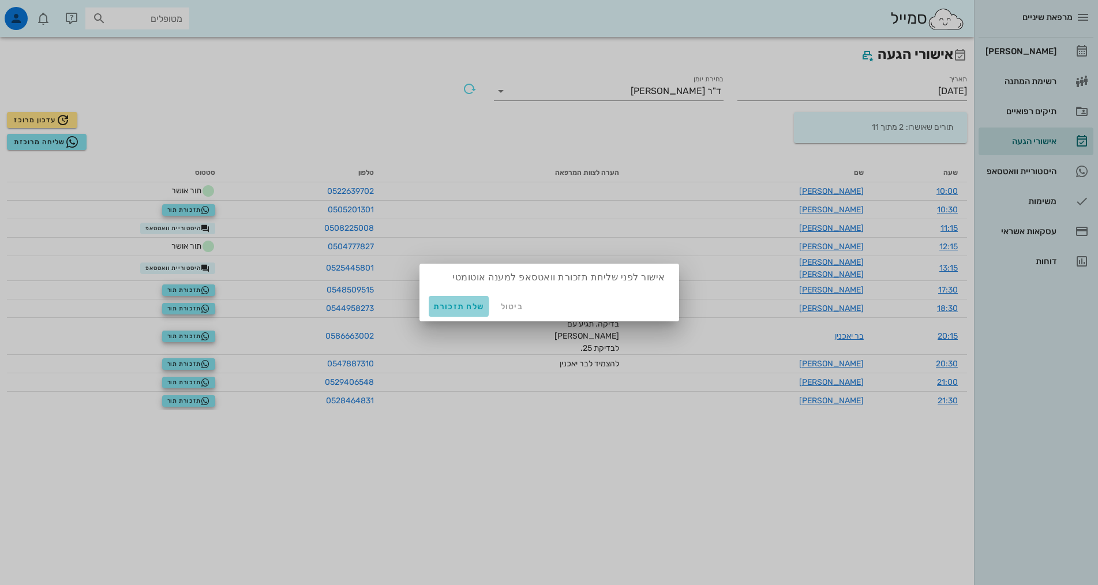
click at [454, 310] on span "שלח תזכורת" at bounding box center [458, 307] width 51 height 10
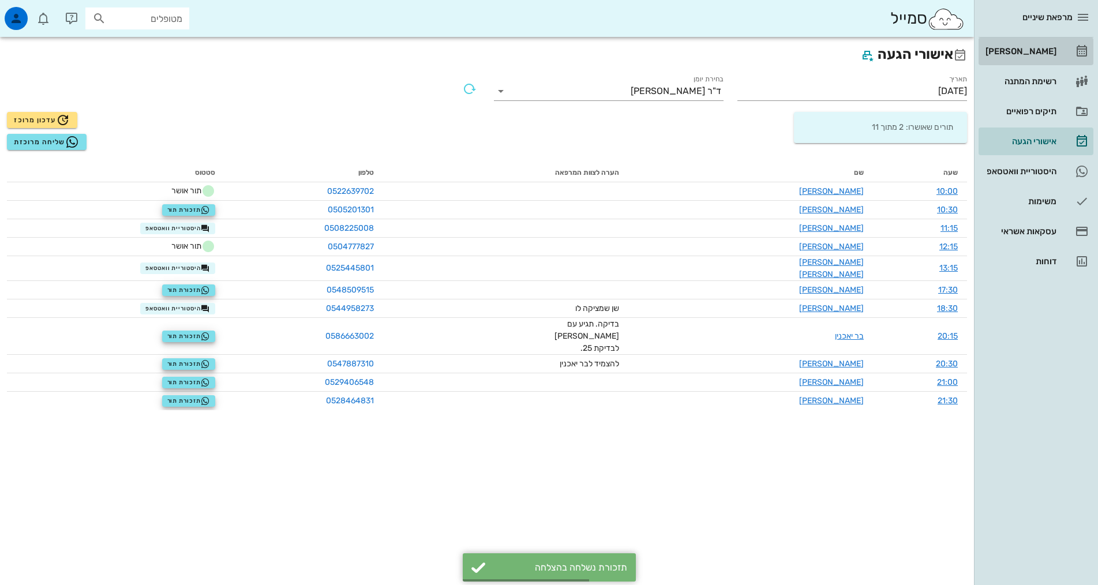
click at [1008, 52] on div "[PERSON_NAME]" at bounding box center [1019, 51] width 73 height 9
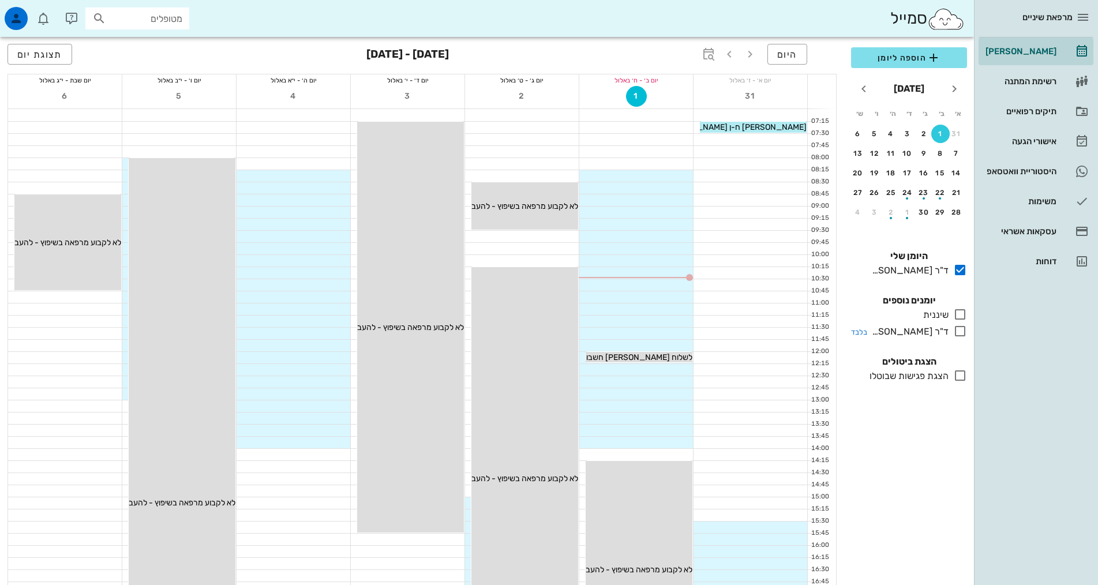
click at [954, 331] on icon at bounding box center [960, 331] width 14 height 14
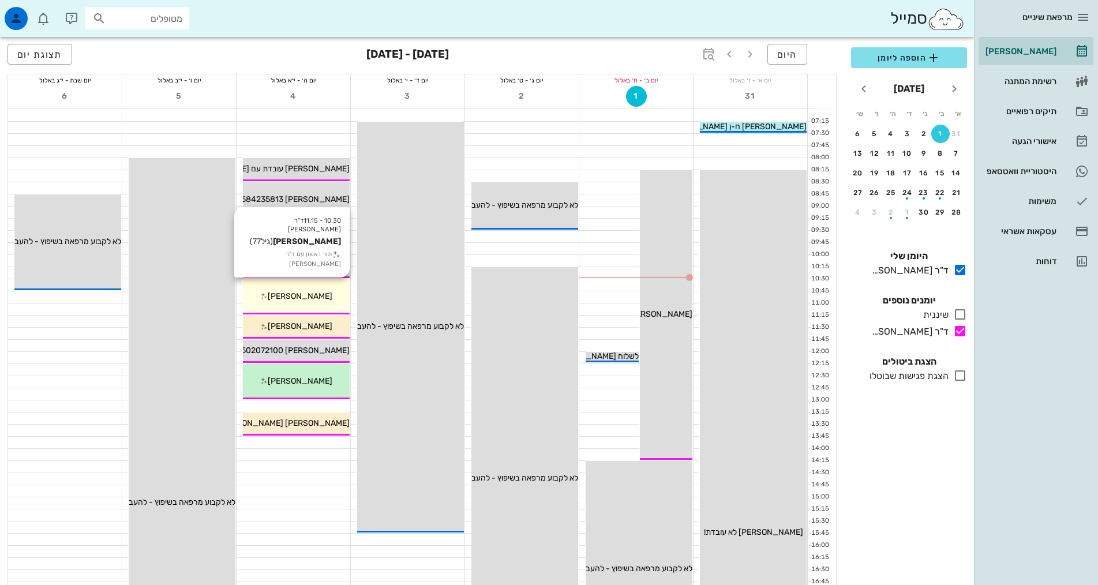
click at [312, 292] on span "[PERSON_NAME]" at bounding box center [300, 296] width 65 height 10
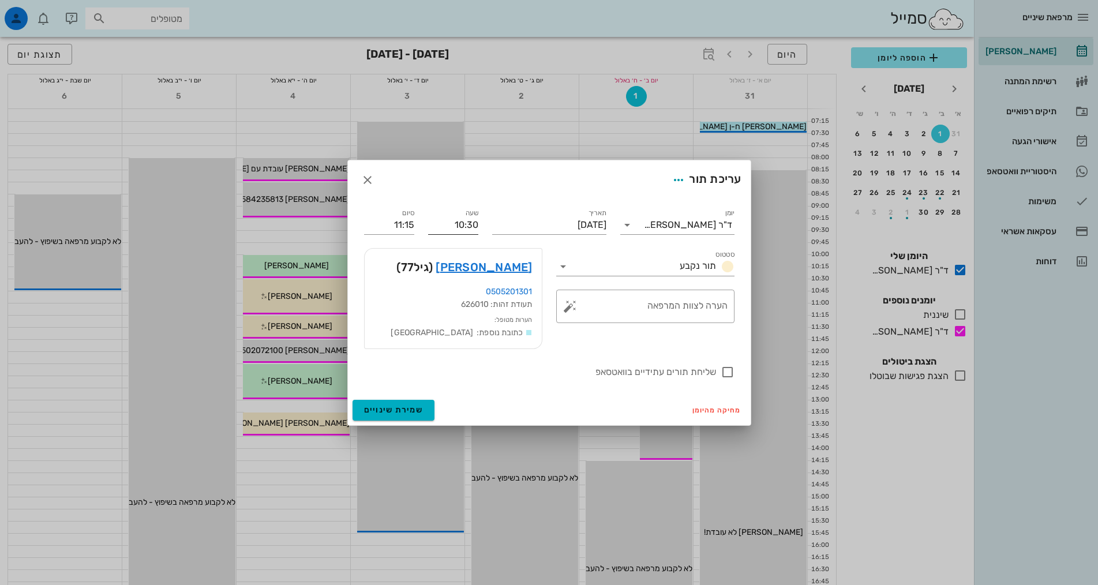
click at [461, 226] on input "10:30" at bounding box center [453, 225] width 50 height 18
click at [455, 254] on div "10:00" at bounding box center [453, 247] width 50 height 16
type input "10:00"
type input "10:45"
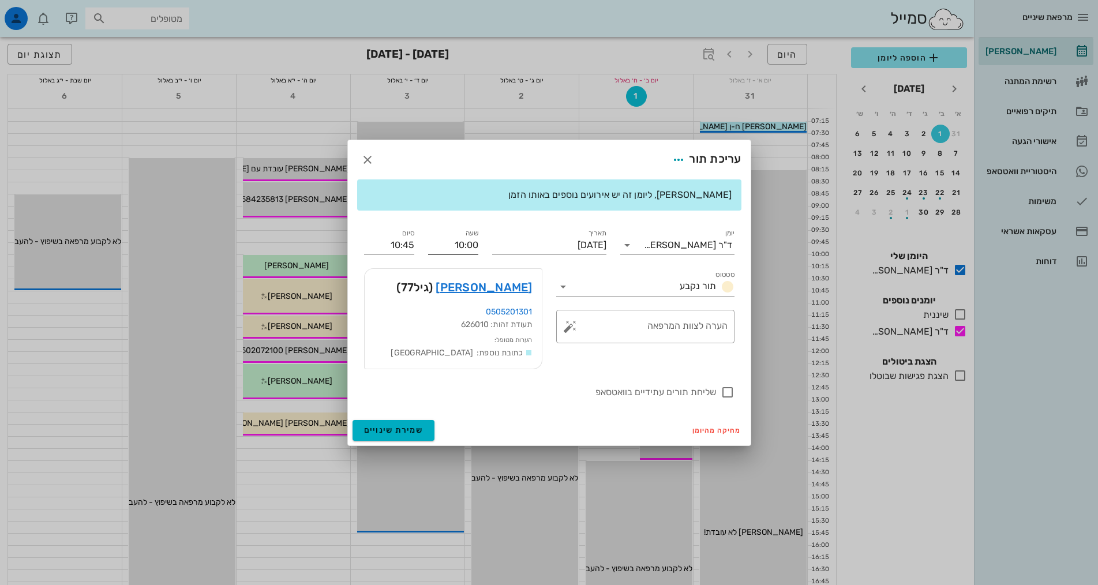
click at [453, 247] on input "10:00" at bounding box center [453, 245] width 50 height 18
click at [452, 267] on div "09:30" at bounding box center [453, 266] width 32 height 9
type input "09:30"
type input "10:15"
click at [446, 250] on input "09:30" at bounding box center [453, 245] width 50 height 18
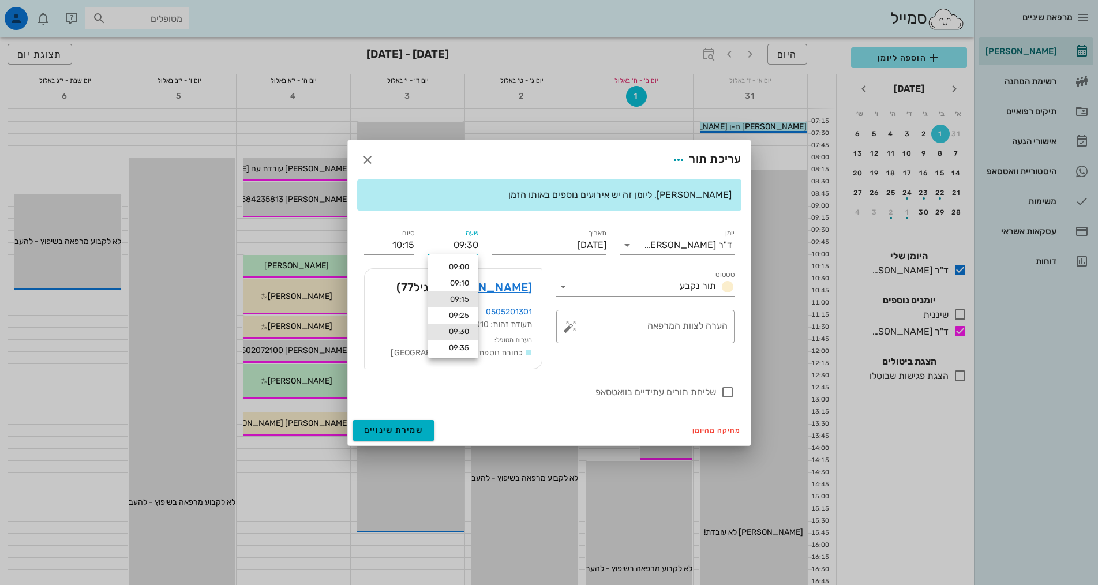
click at [456, 298] on div "09:15" at bounding box center [453, 299] width 32 height 9
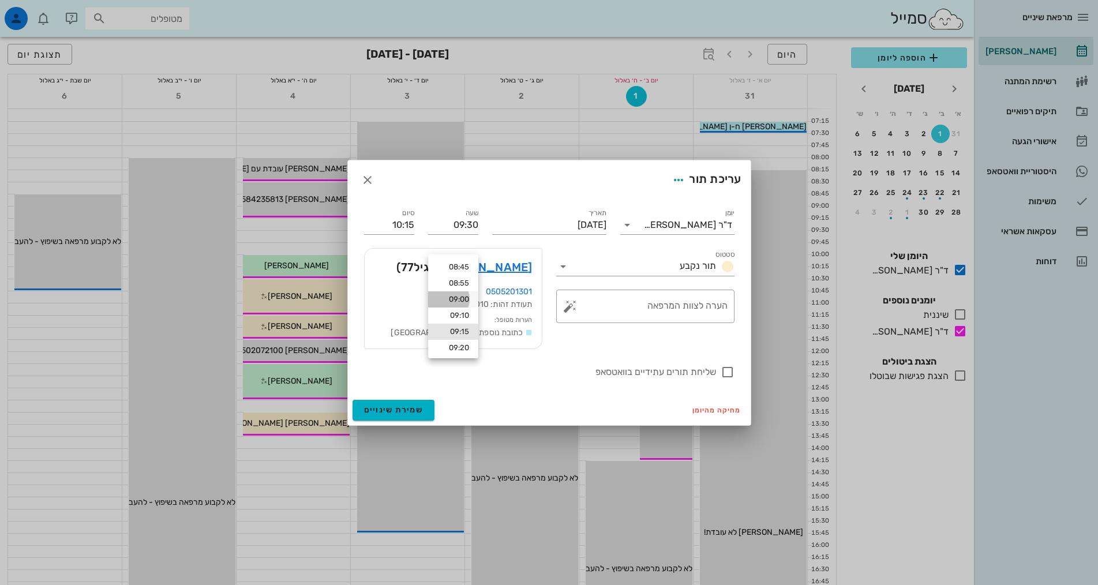
type input "09:15"
type input "10:00"
click at [414, 225] on input "10:00" at bounding box center [389, 225] width 50 height 18
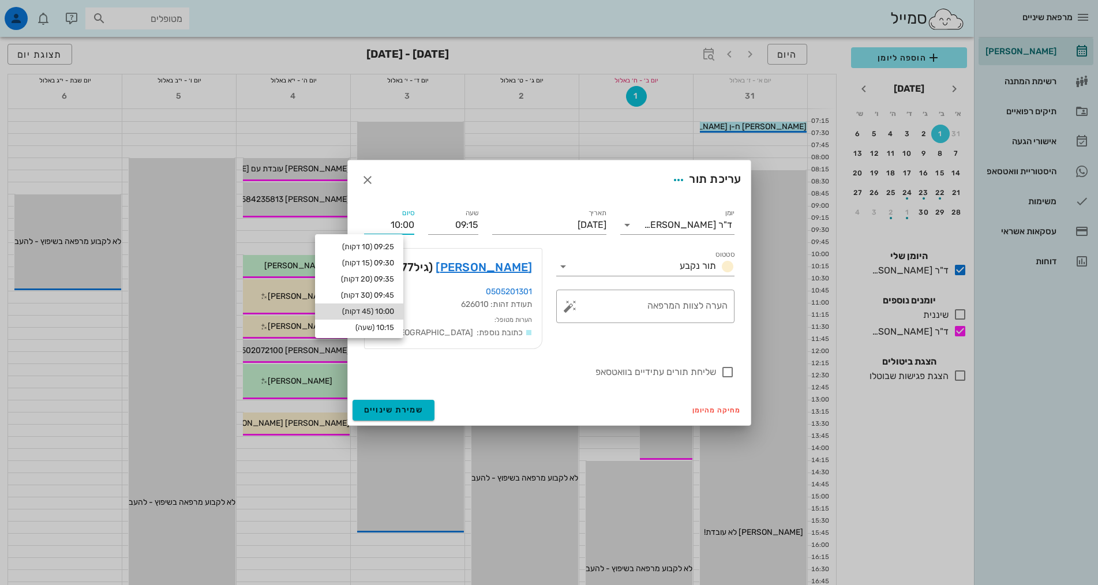
click at [372, 306] on div "10:00 (45 דקות)" at bounding box center [359, 311] width 88 height 16
type input "10:00"
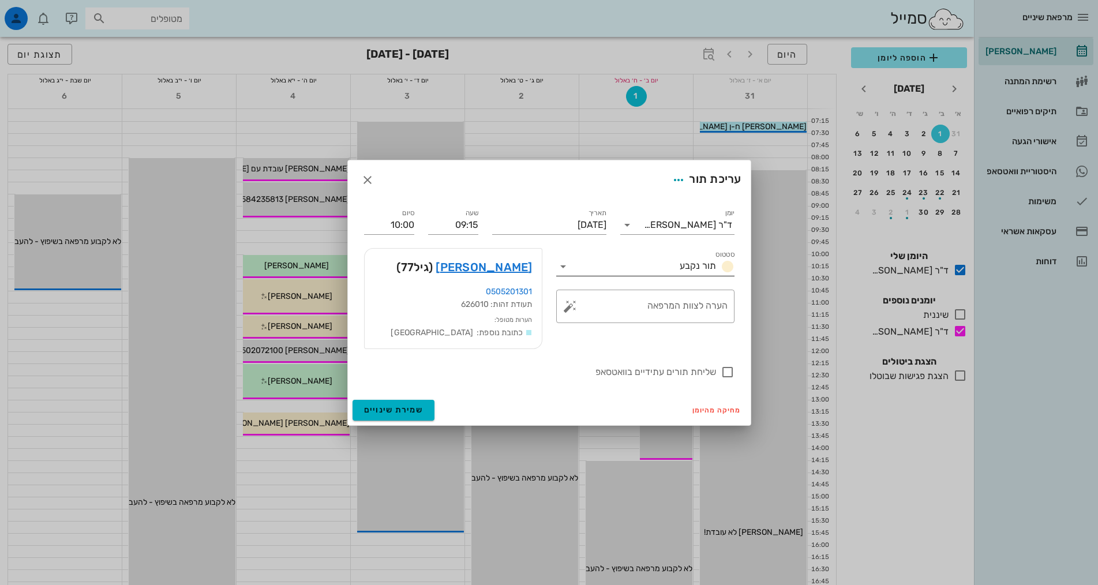
click at [692, 266] on span "תור נקבע" at bounding box center [698, 265] width 36 height 11
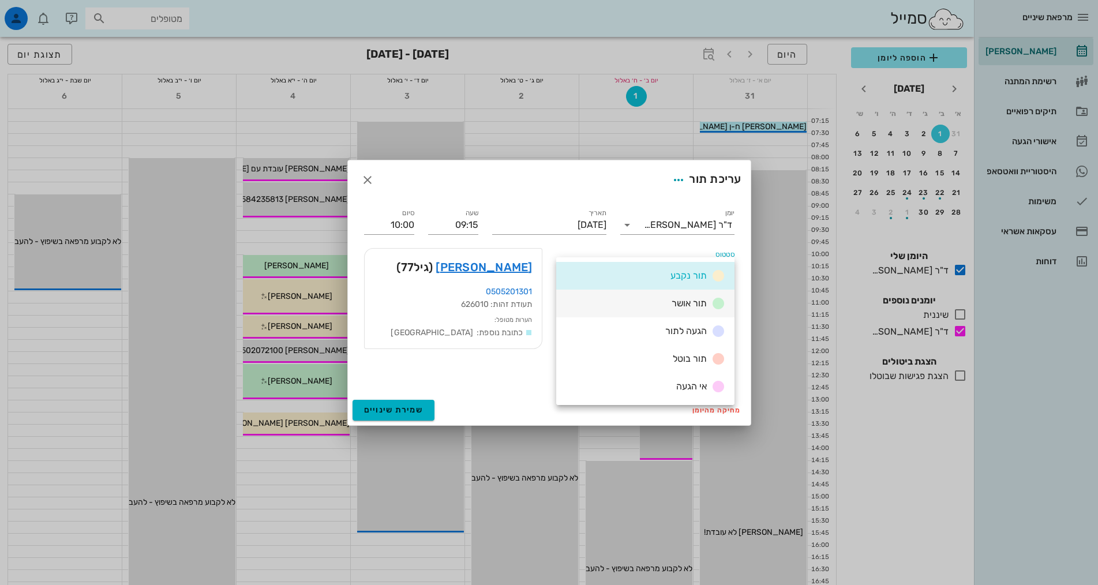
click at [683, 307] on span "תור אושר" at bounding box center [688, 303] width 35 height 11
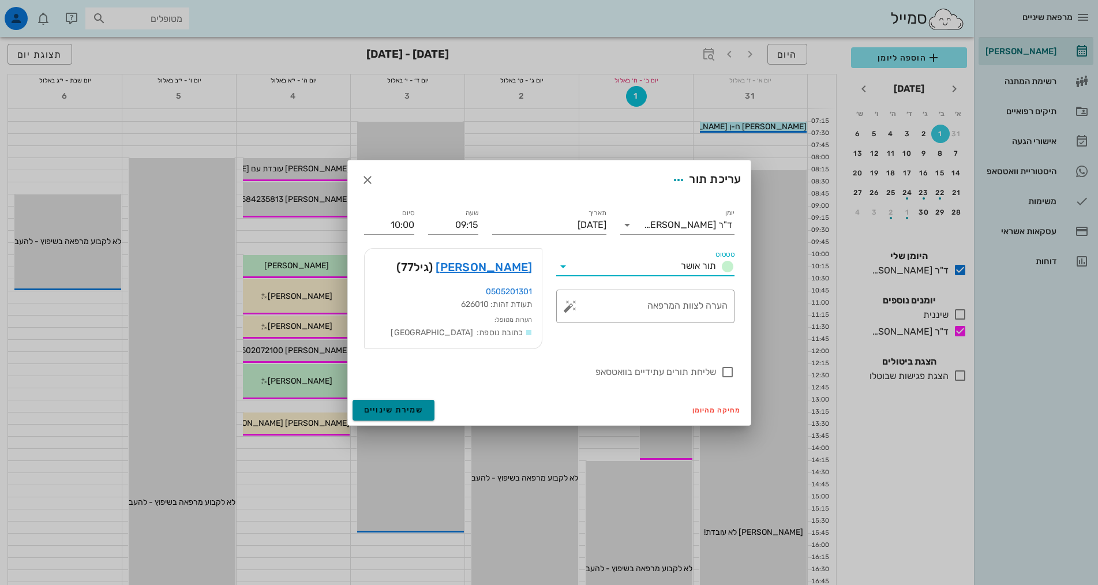
click at [402, 407] on span "שמירת שינויים" at bounding box center [393, 410] width 59 height 10
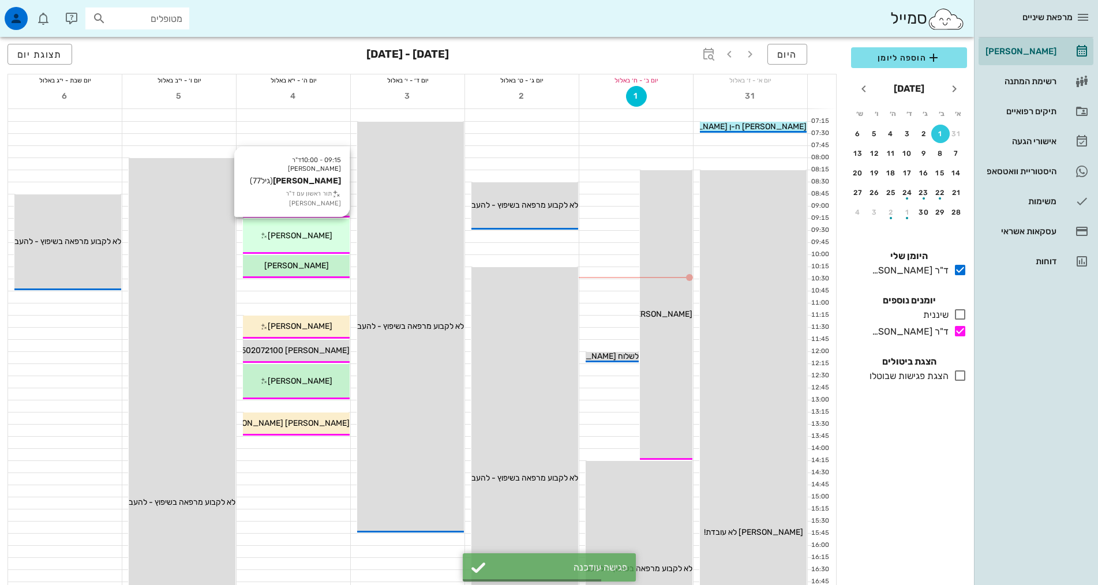
click at [320, 243] on div "09:15 - 10:00 ד"ר [PERSON_NAME] (גיל 77 ) תור ראשון עם ד"ר [PERSON_NAME]" at bounding box center [296, 236] width 107 height 35
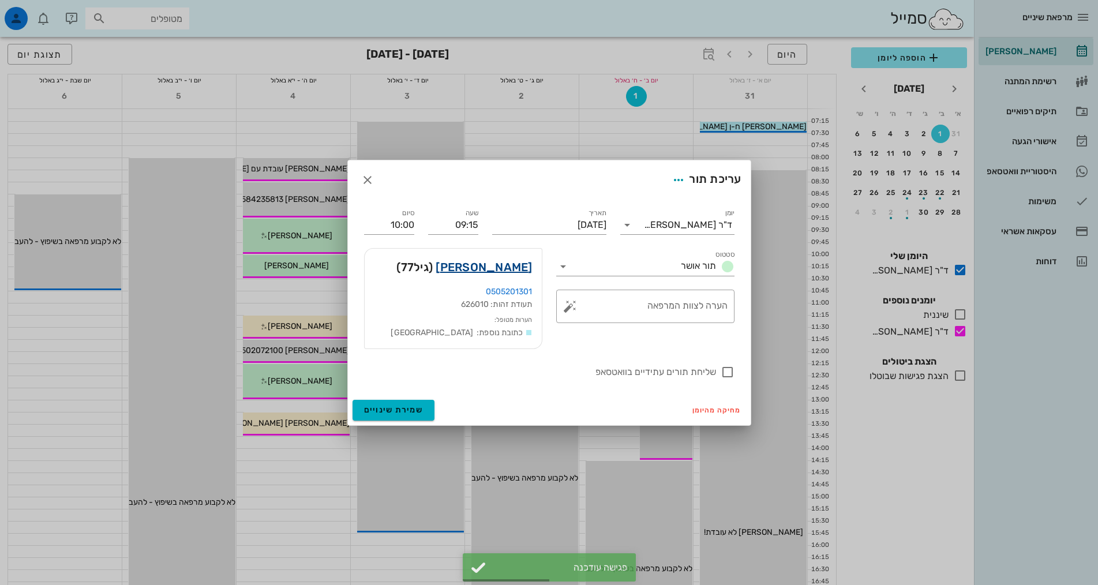
click at [499, 271] on link "[PERSON_NAME]" at bounding box center [484, 267] width 96 height 18
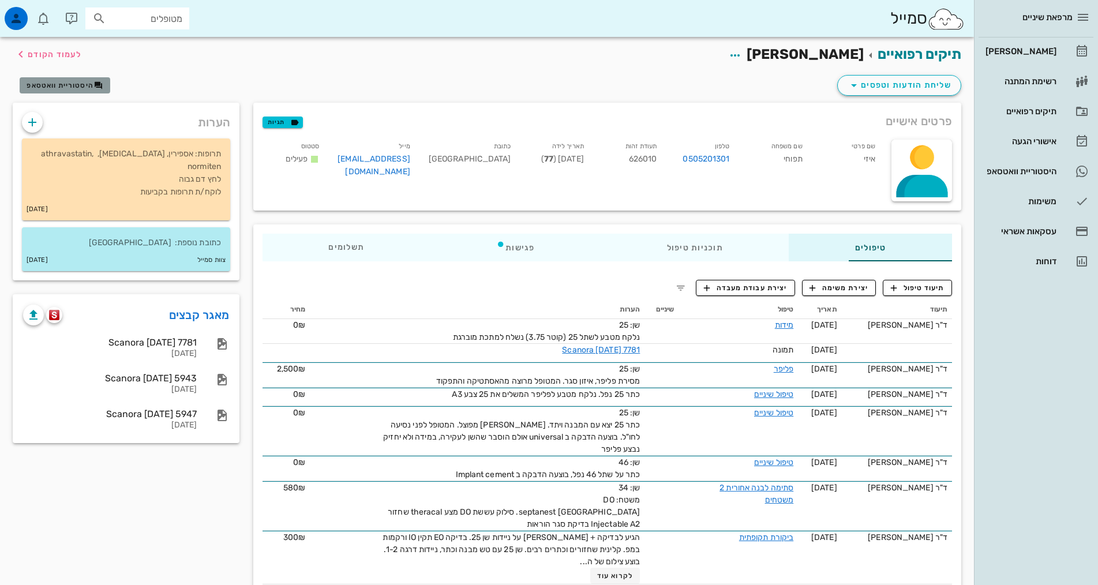
click at [66, 81] on span "היסטוריית וואטסאפ" at bounding box center [60, 85] width 67 height 8
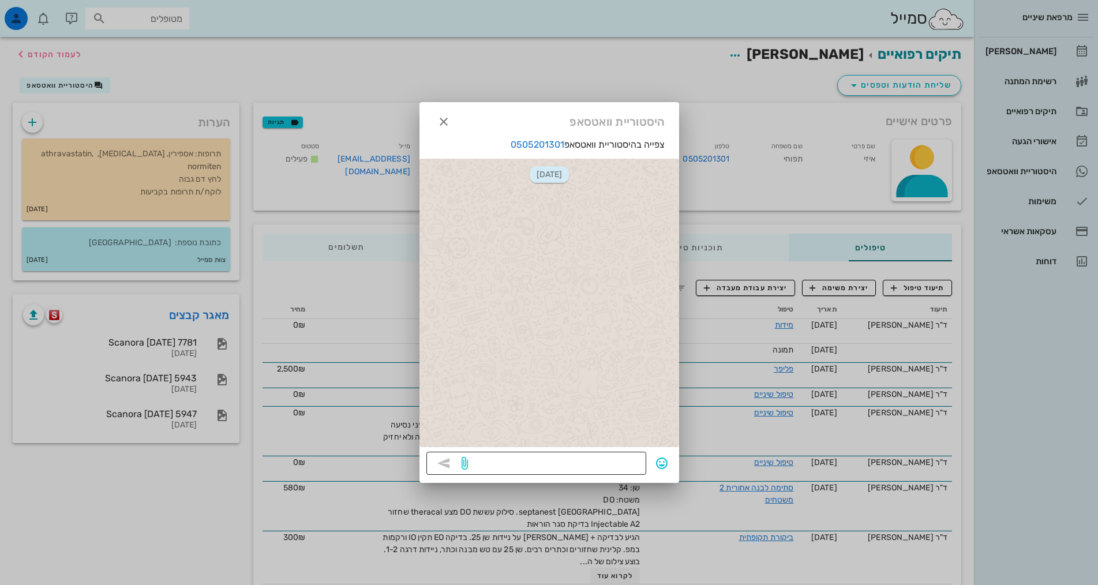
click at [630, 468] on textarea at bounding box center [554, 464] width 169 height 18
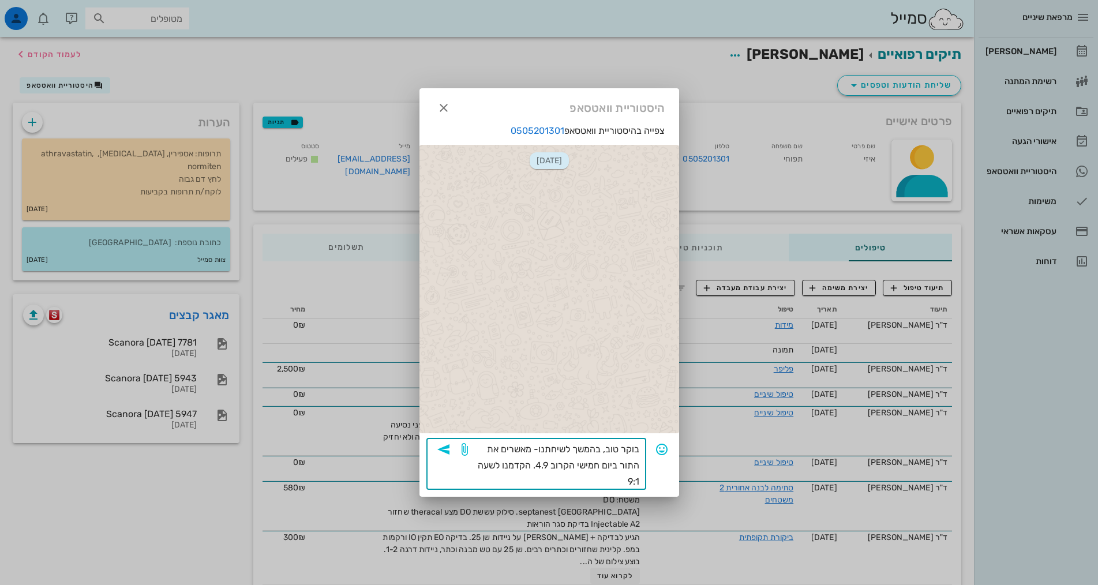
type textarea "בוקר טוב, בהמשך לשיחתנו- מאשרים את התור ביום חמישי הקרוב 4.9. הקדמנו לשעה 9:15"
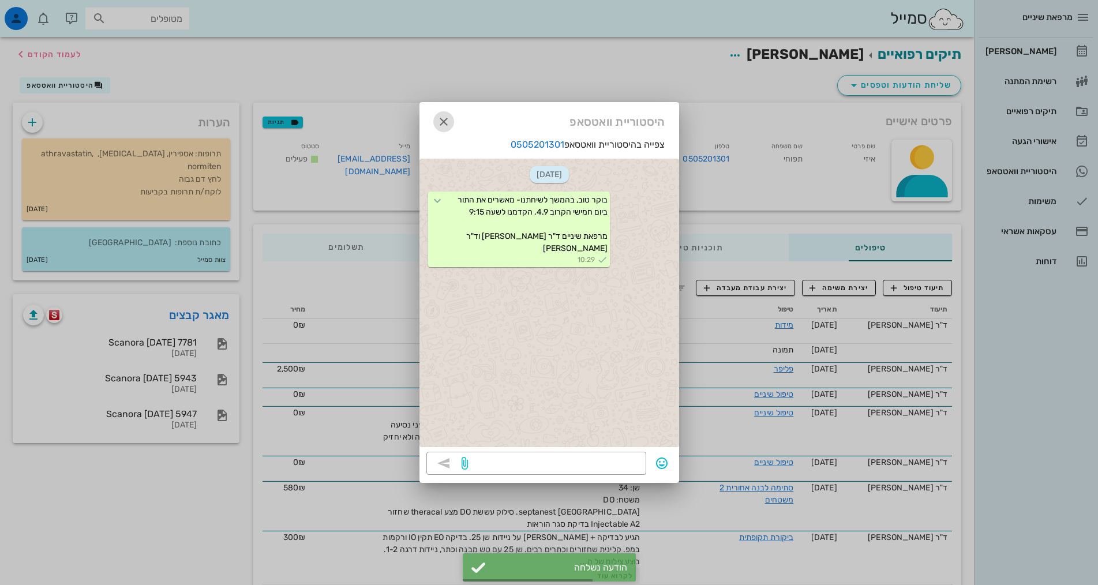
click at [440, 120] on icon "button" at bounding box center [444, 122] width 14 height 14
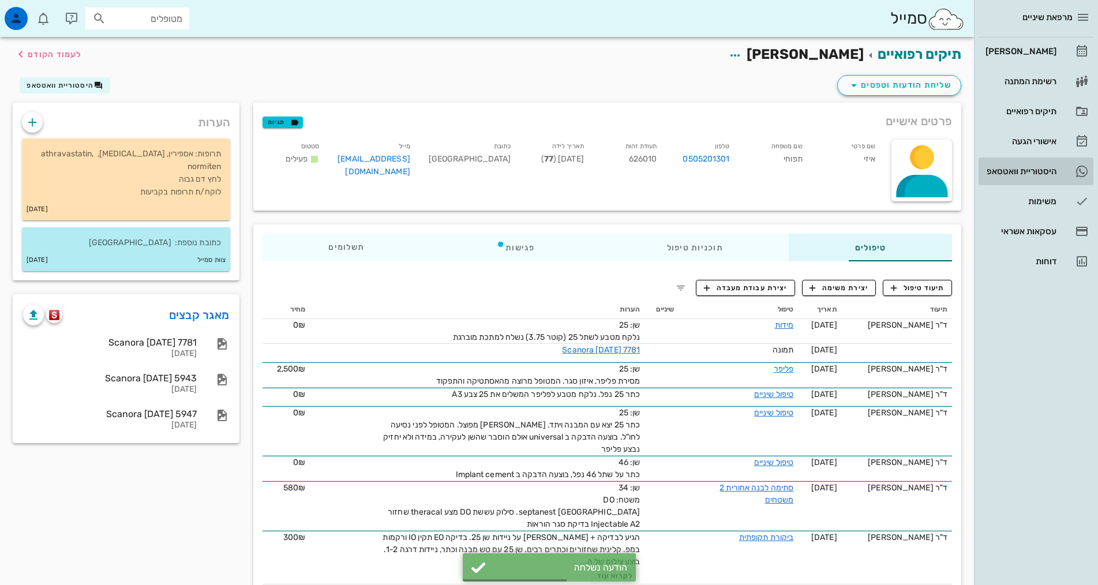
click at [1008, 165] on div "היסטוריית וואטסאפ" at bounding box center [1019, 171] width 73 height 18
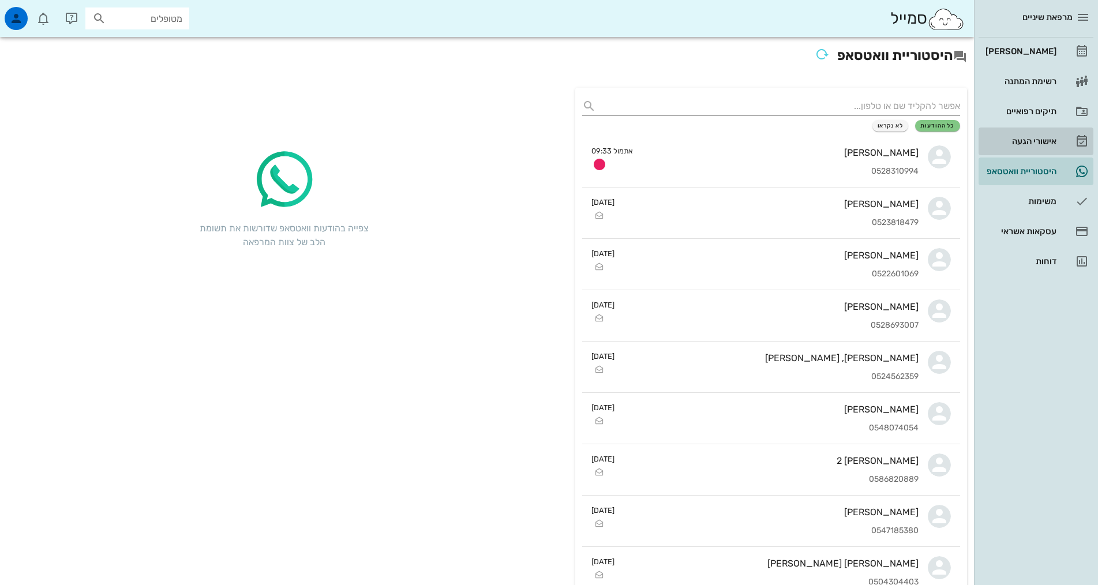
click at [1025, 133] on div "אישורי הגעה" at bounding box center [1019, 141] width 73 height 18
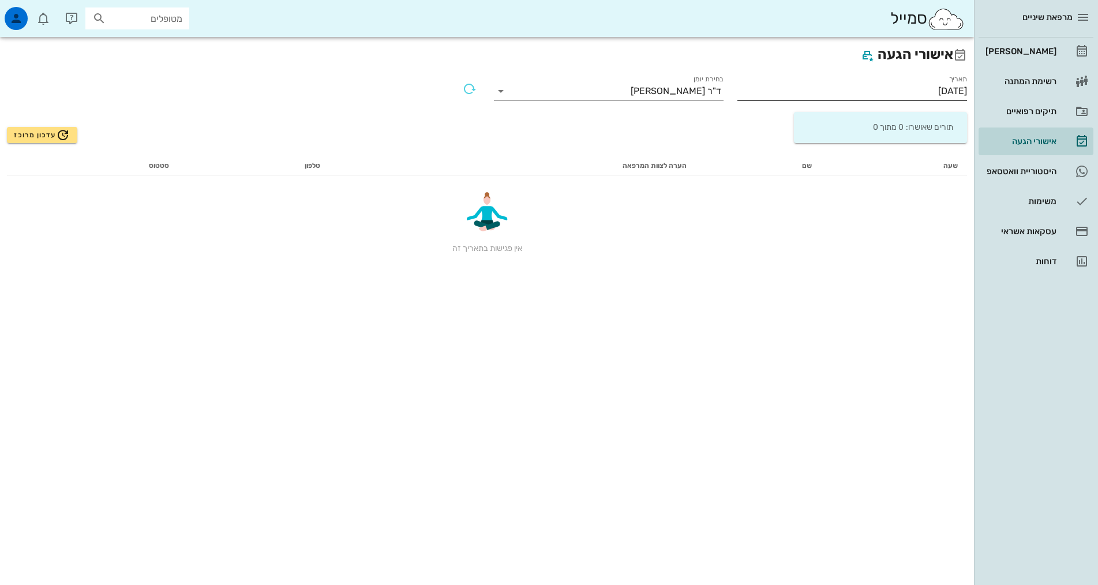
click at [885, 86] on input "[DATE]" at bounding box center [852, 91] width 230 height 18
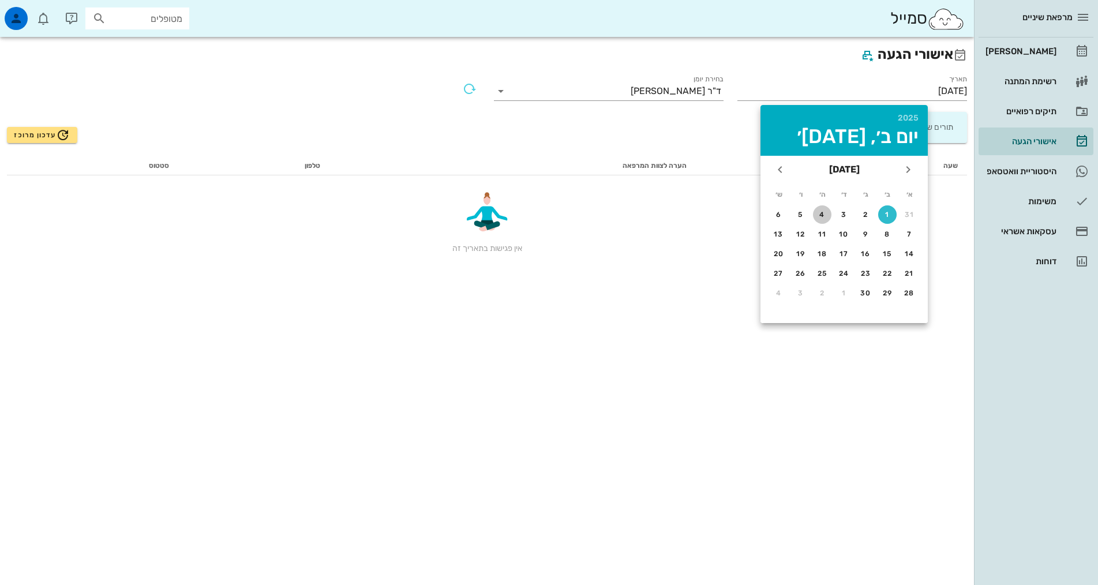
click at [817, 215] on div "4" at bounding box center [822, 215] width 18 height 8
type input "[DATE]"
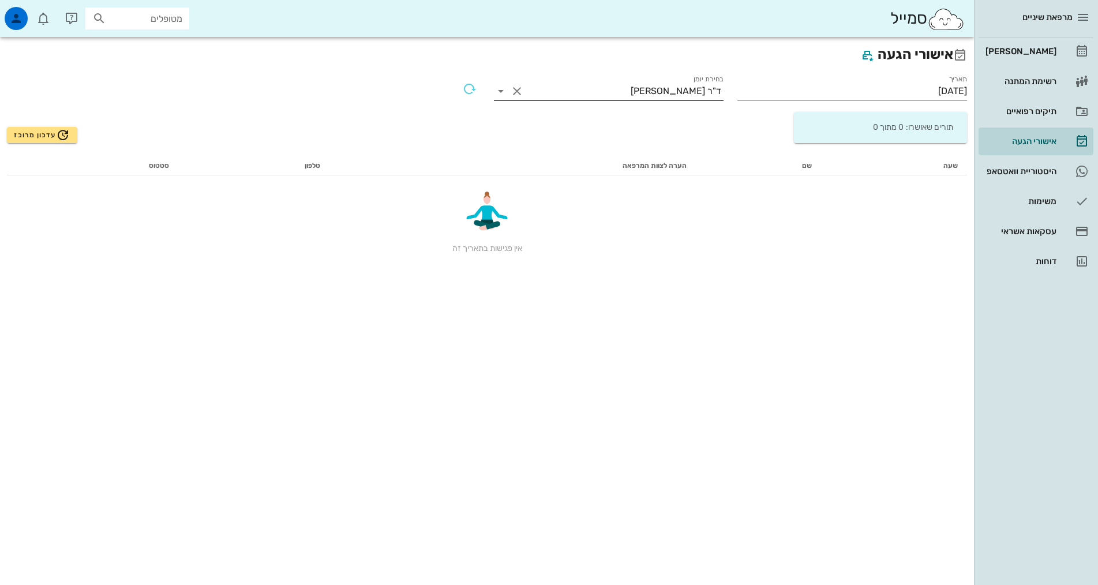
click at [682, 87] on div "ד"ר [PERSON_NAME]" at bounding box center [676, 91] width 91 height 10
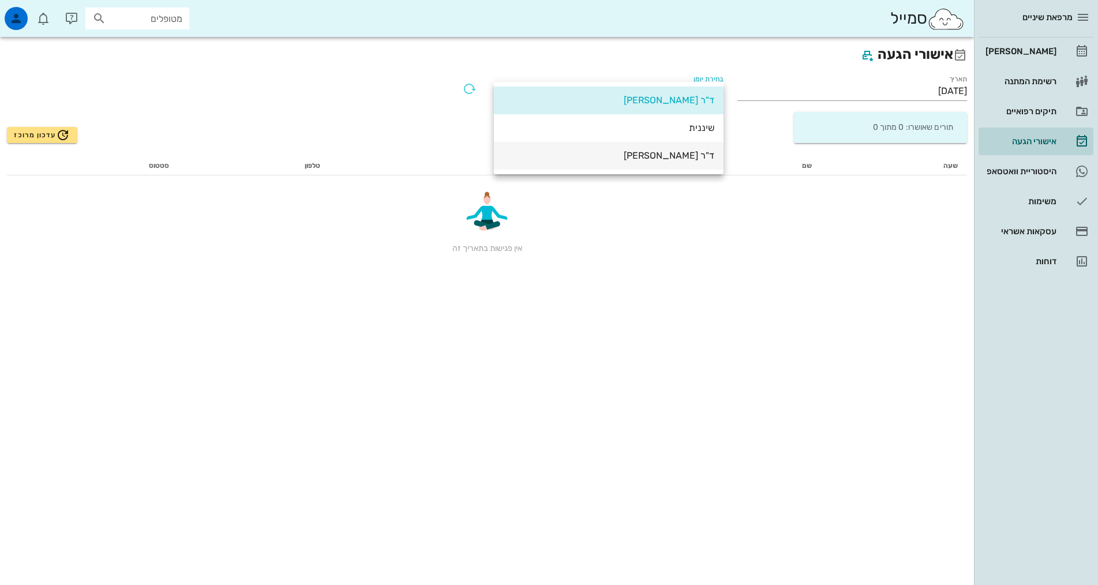
click at [671, 163] on div "ד"ר [PERSON_NAME]" at bounding box center [608, 155] width 211 height 25
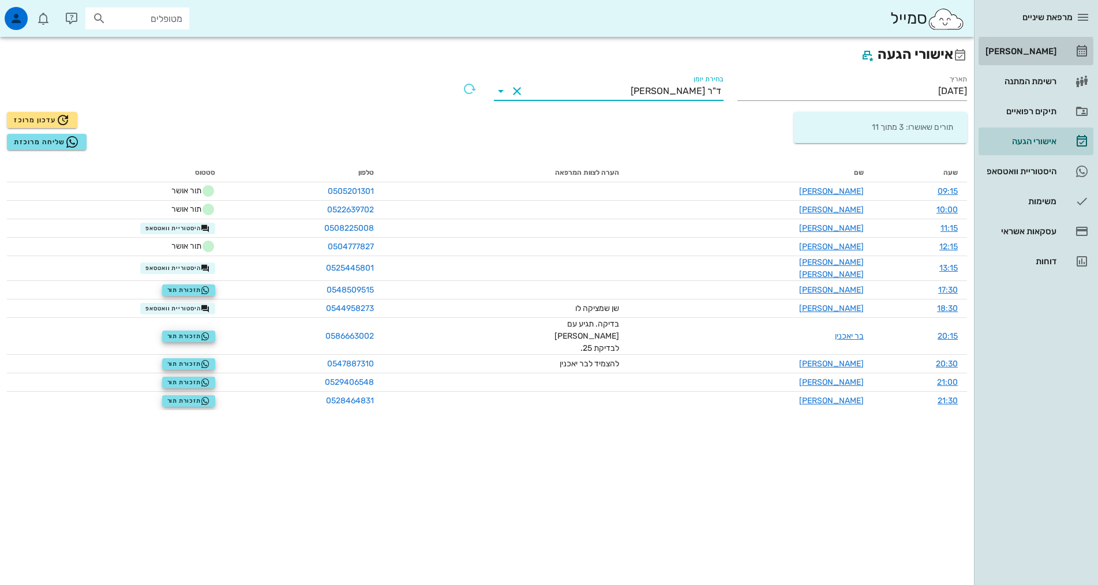
click at [1041, 44] on div "[PERSON_NAME]" at bounding box center [1019, 51] width 73 height 18
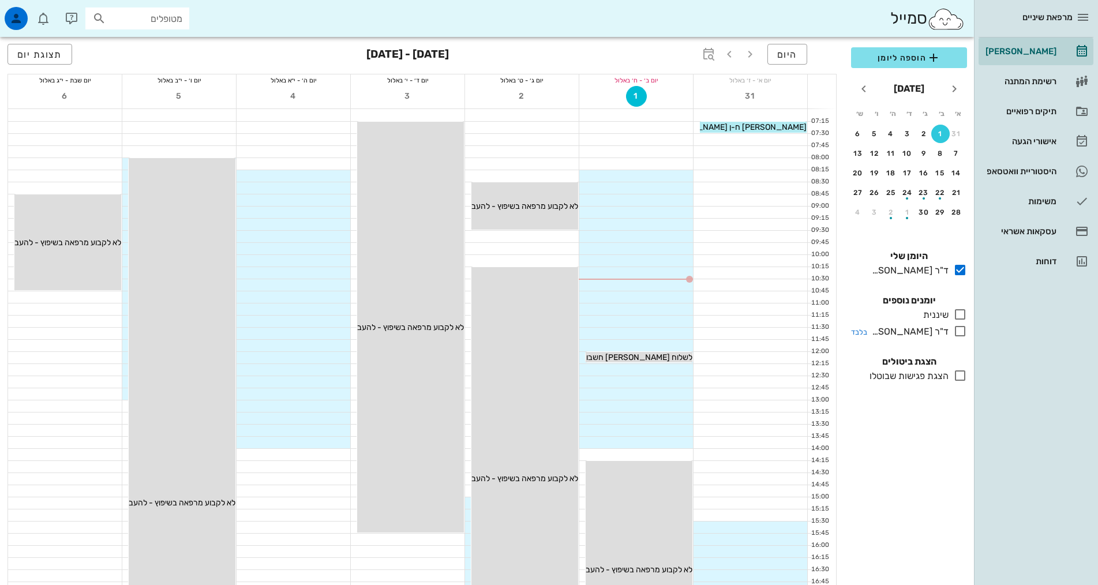
click at [956, 328] on icon at bounding box center [960, 331] width 14 height 14
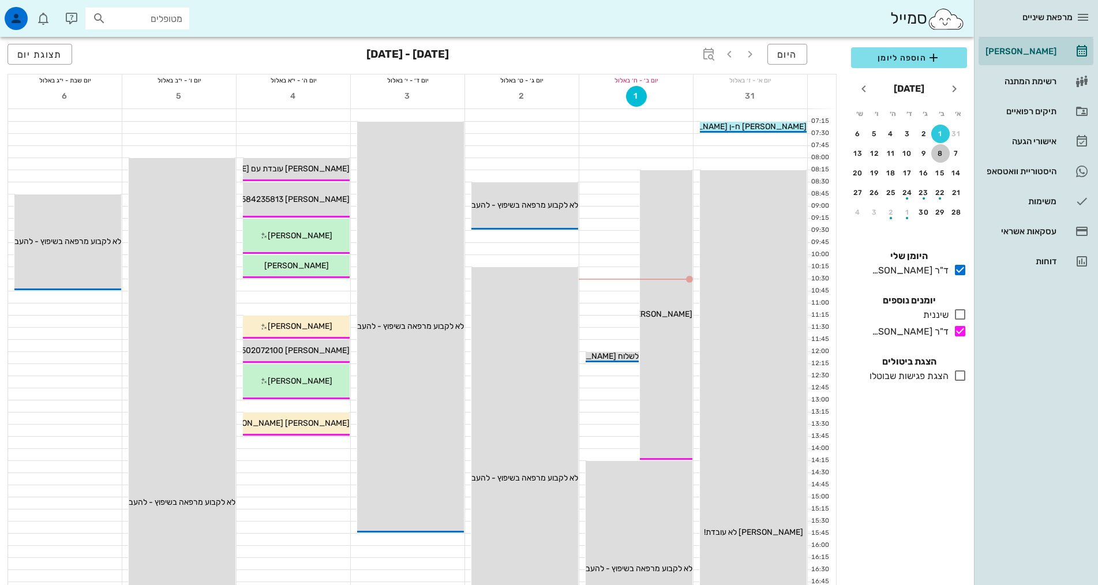
click at [939, 151] on div "8" at bounding box center [940, 153] width 18 height 8
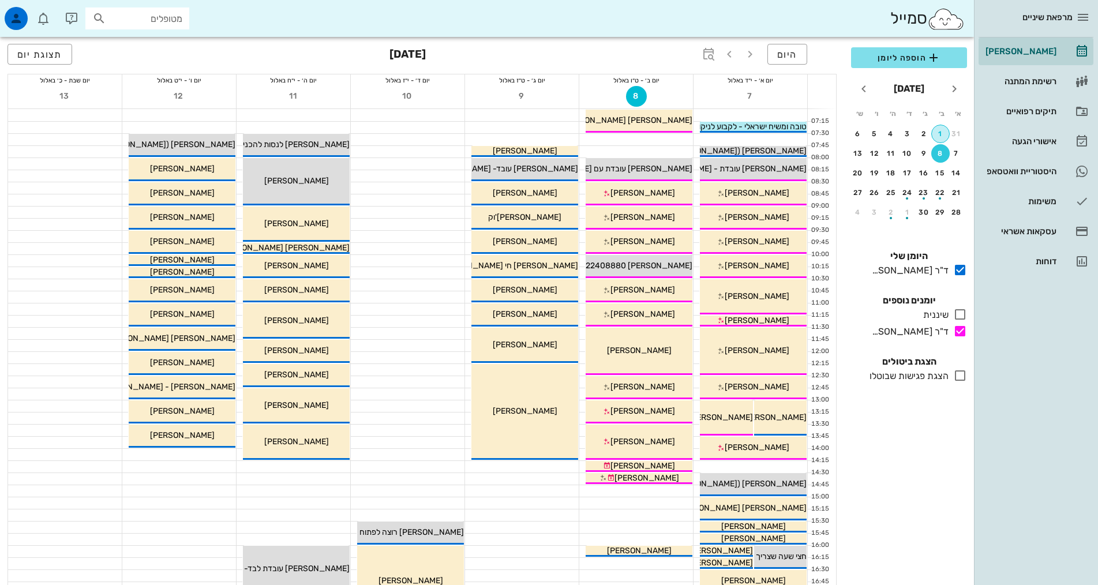
click at [944, 137] on div "1" at bounding box center [940, 134] width 17 height 8
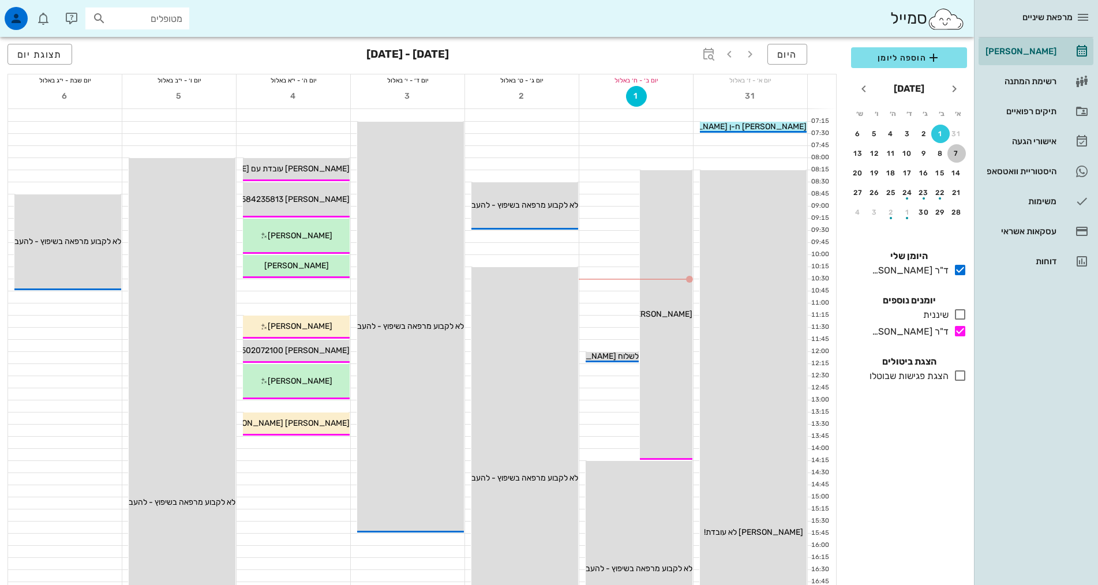
click at [956, 153] on div "7" at bounding box center [956, 153] width 18 height 8
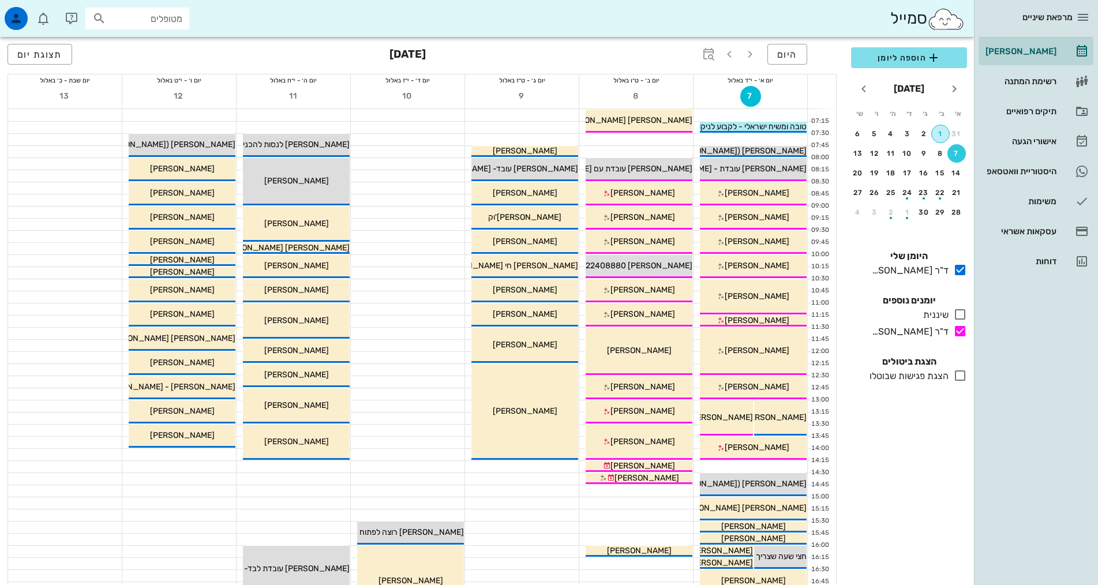
click at [941, 132] on div "1" at bounding box center [940, 134] width 17 height 8
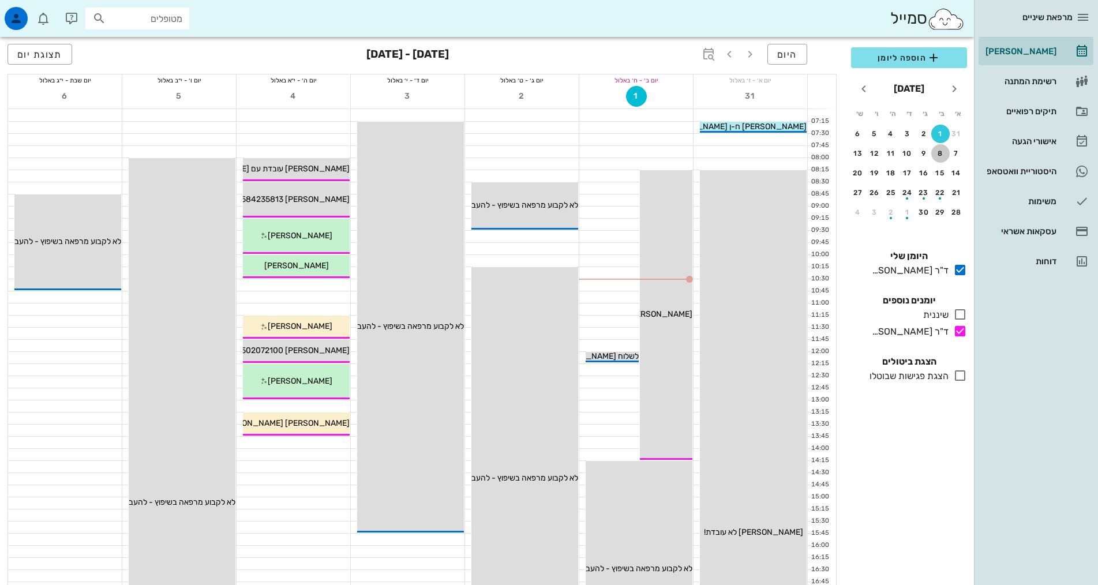
click at [942, 151] on div "8" at bounding box center [940, 153] width 18 height 8
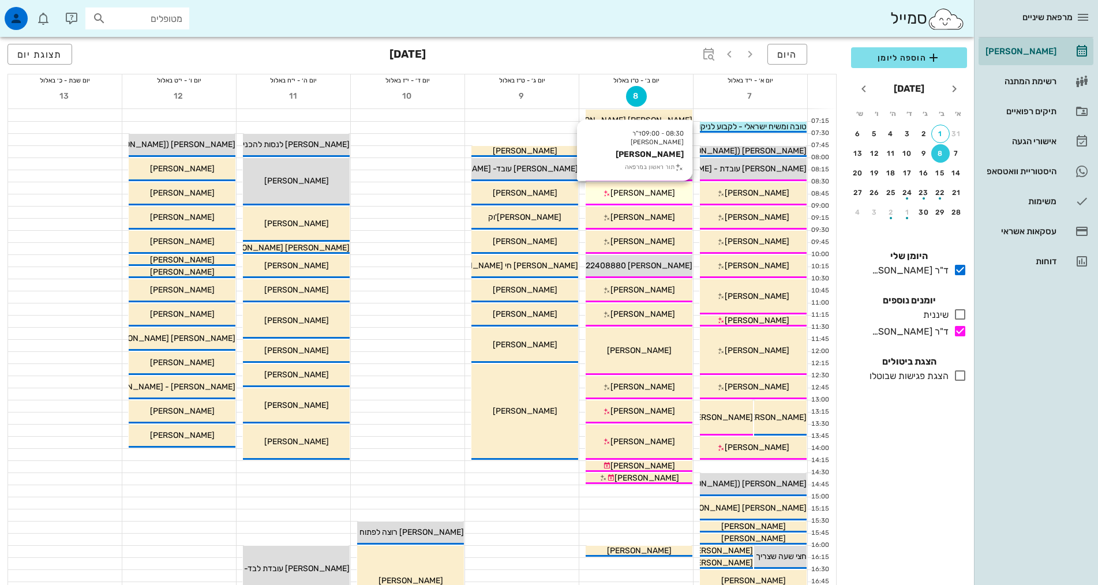
click at [659, 197] on span "[PERSON_NAME]" at bounding box center [642, 193] width 65 height 10
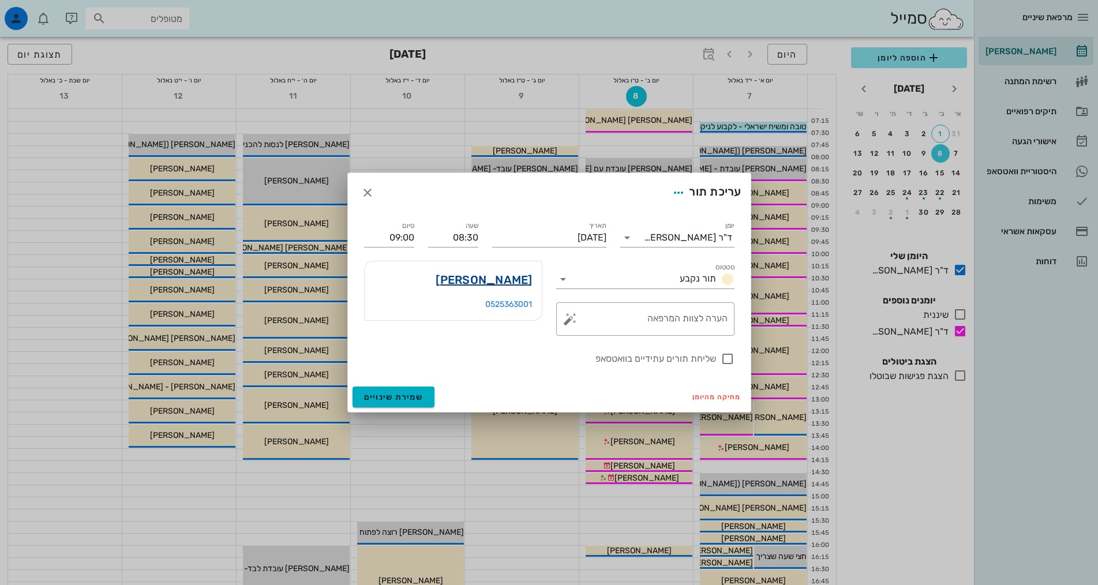
click at [481, 274] on link "[PERSON_NAME]" at bounding box center [484, 280] width 96 height 18
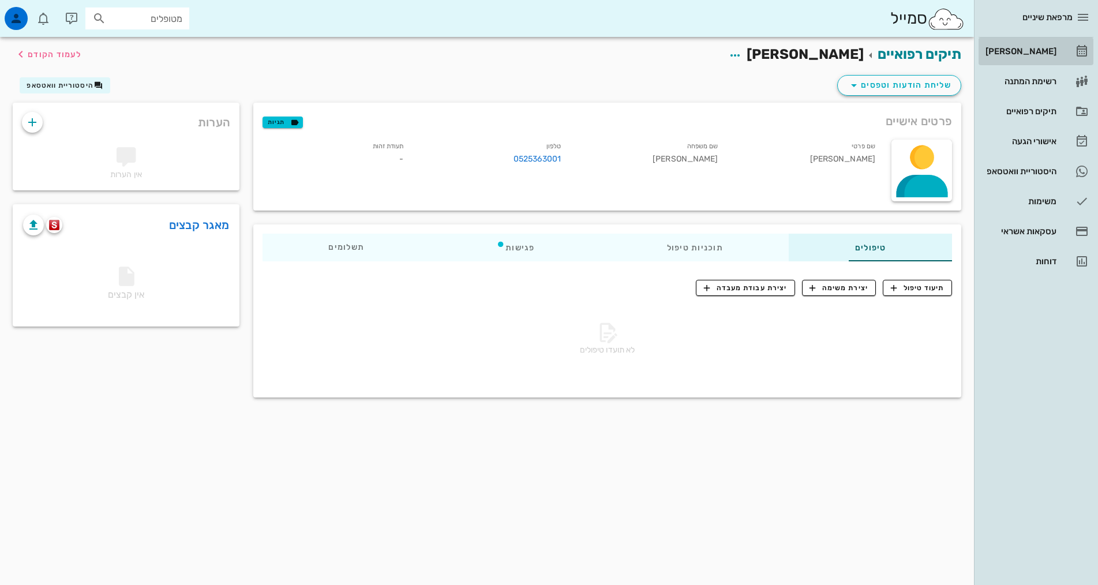
click at [1040, 46] on div "[PERSON_NAME]" at bounding box center [1019, 51] width 73 height 18
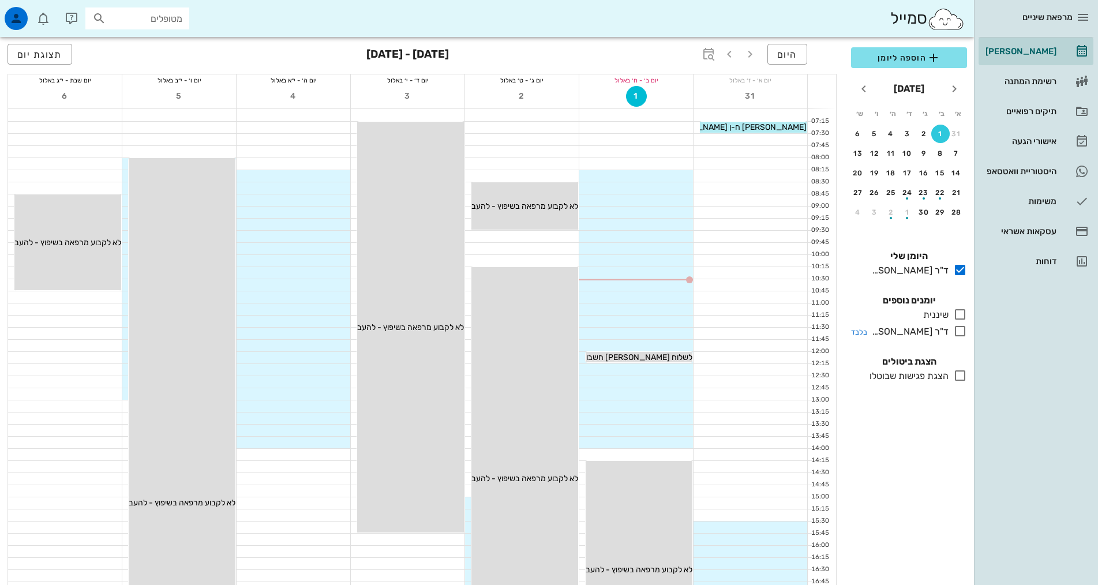
click at [958, 337] on icon at bounding box center [960, 331] width 14 height 14
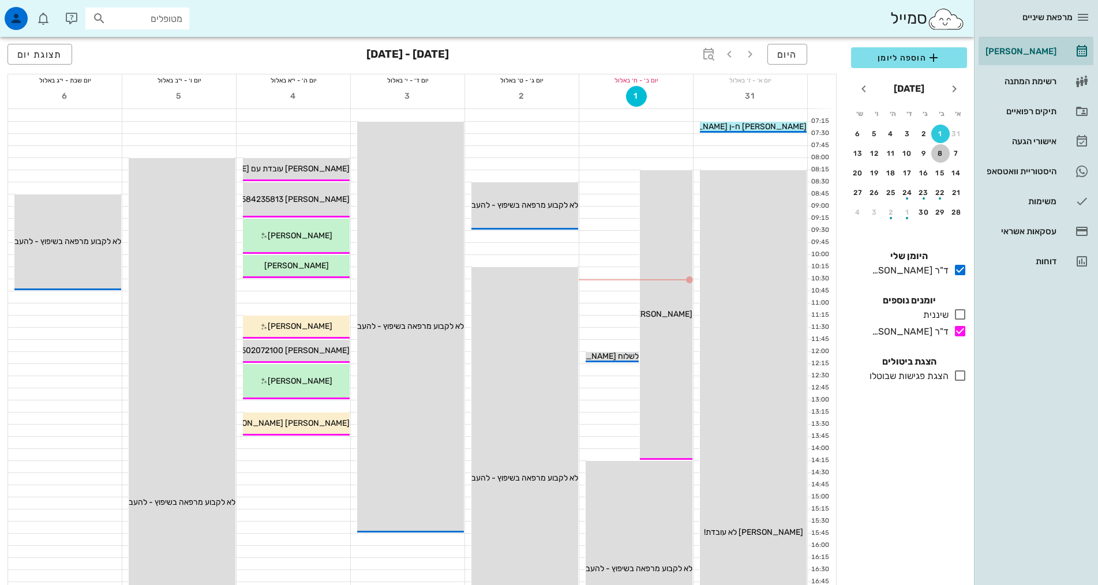
click at [933, 151] on div "8" at bounding box center [940, 153] width 18 height 8
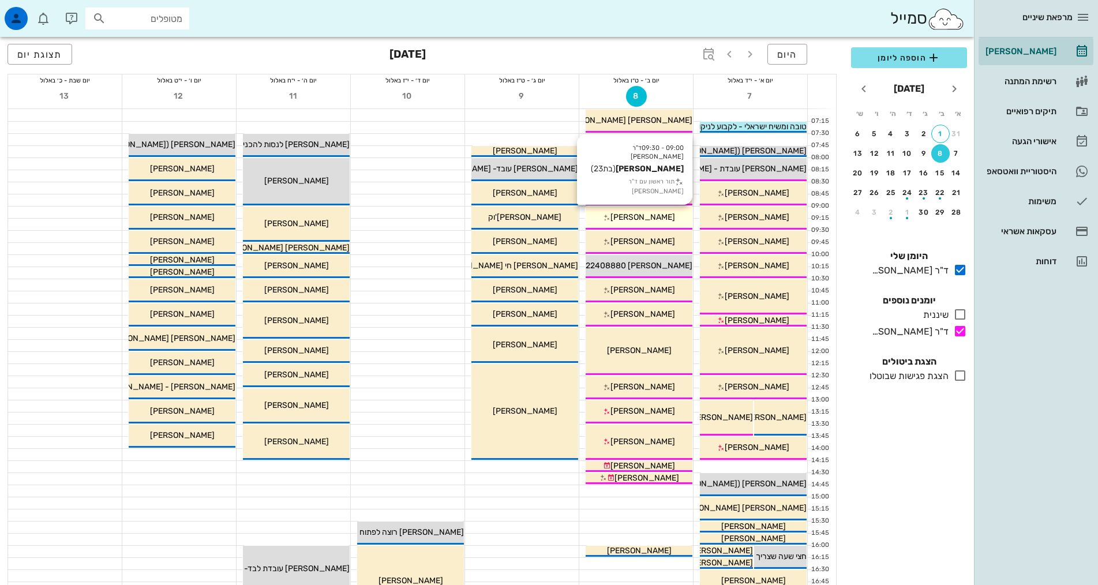
click at [632, 213] on span "[PERSON_NAME]" at bounding box center [642, 217] width 65 height 10
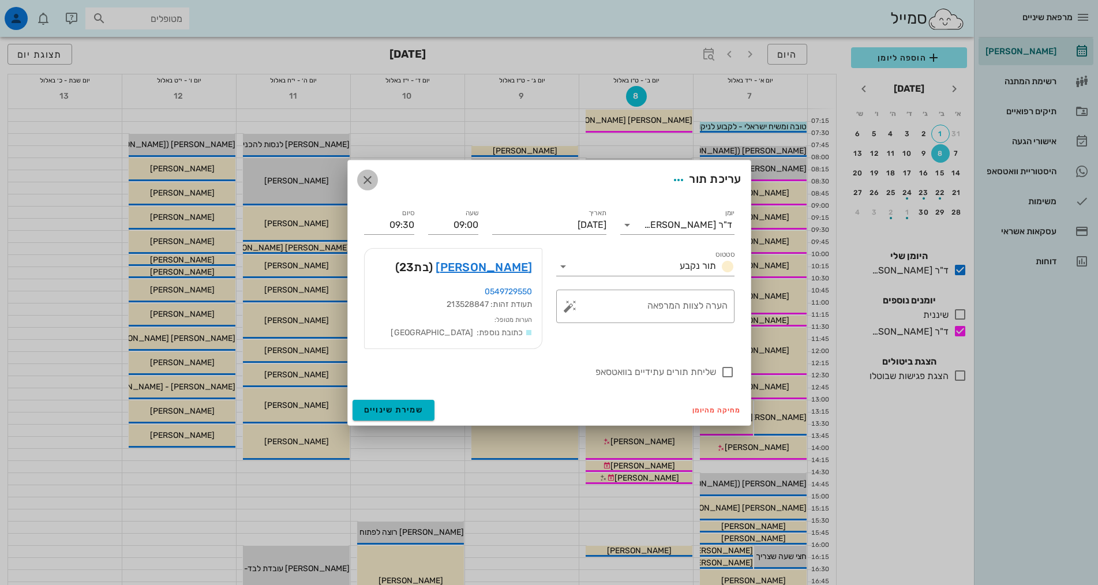
click at [366, 175] on icon "button" at bounding box center [368, 180] width 14 height 14
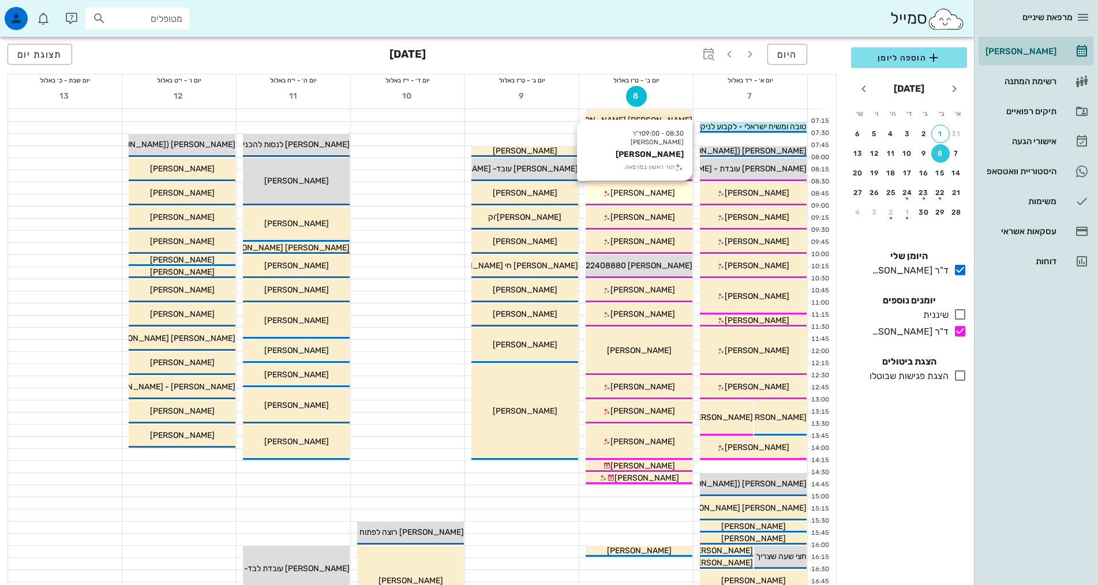
click at [662, 191] on span "[PERSON_NAME]" at bounding box center [642, 193] width 65 height 10
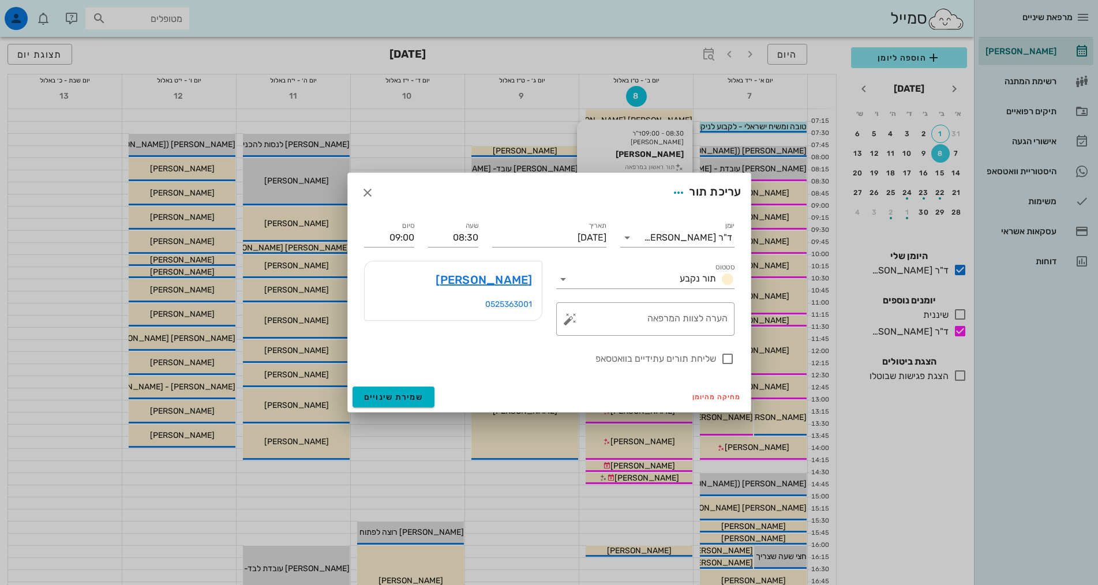
click at [662, 191] on div "מרפאת שיניים [PERSON_NAME] רשימת המתנה תיקים רפואיים אישורי הגעה 2 היסטוריית וו…" at bounding box center [549, 466] width 1098 height 933
click at [445, 239] on input "08:30" at bounding box center [453, 237] width 50 height 18
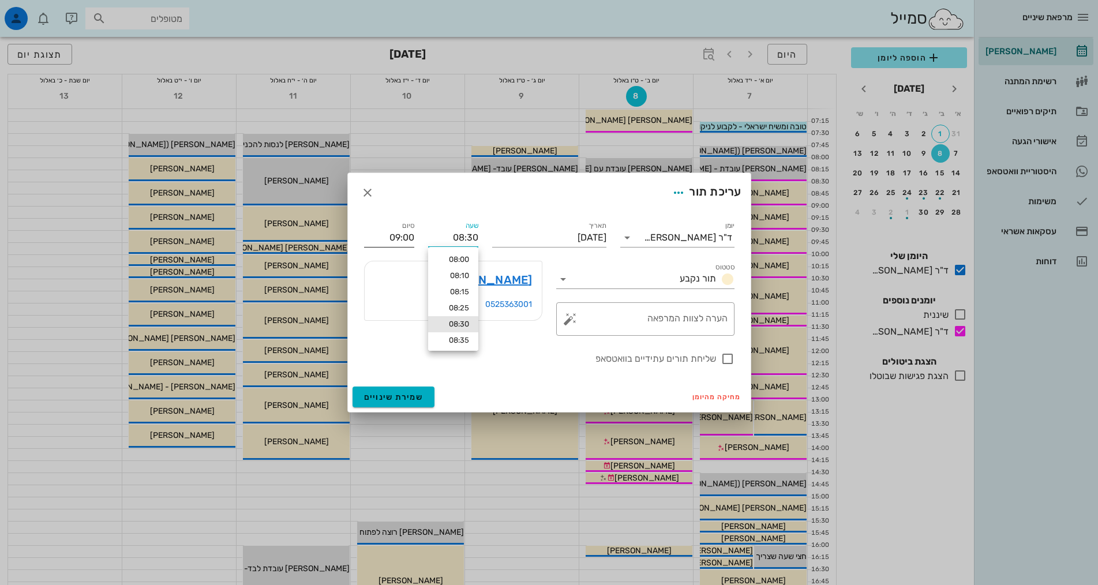
click at [397, 241] on input "09:00" at bounding box center [389, 237] width 50 height 18
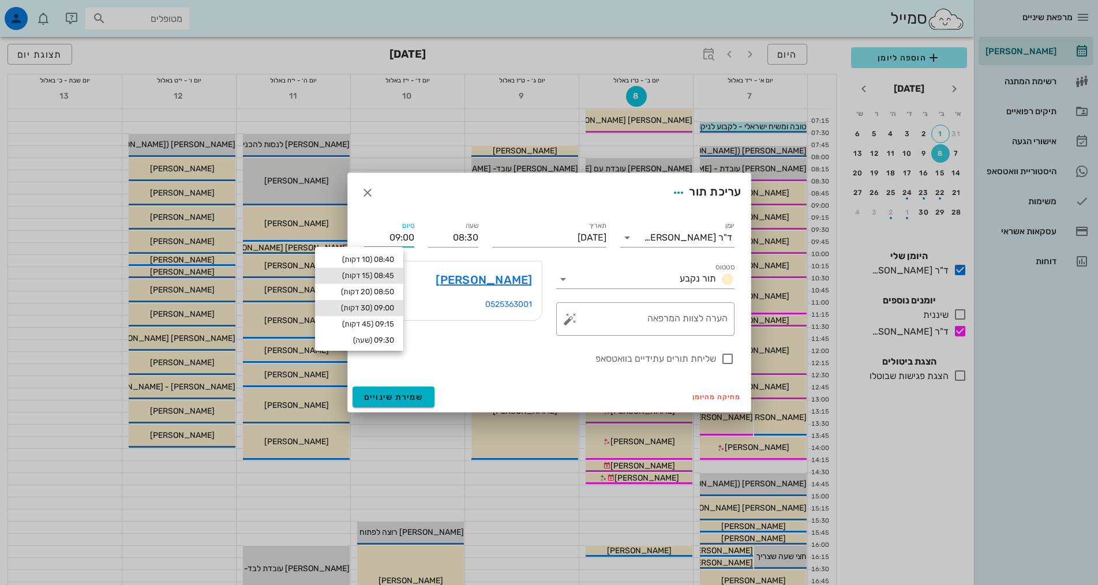
click at [386, 274] on div "08:45 (15 דקות)" at bounding box center [359, 275] width 70 height 9
type input "08:45"
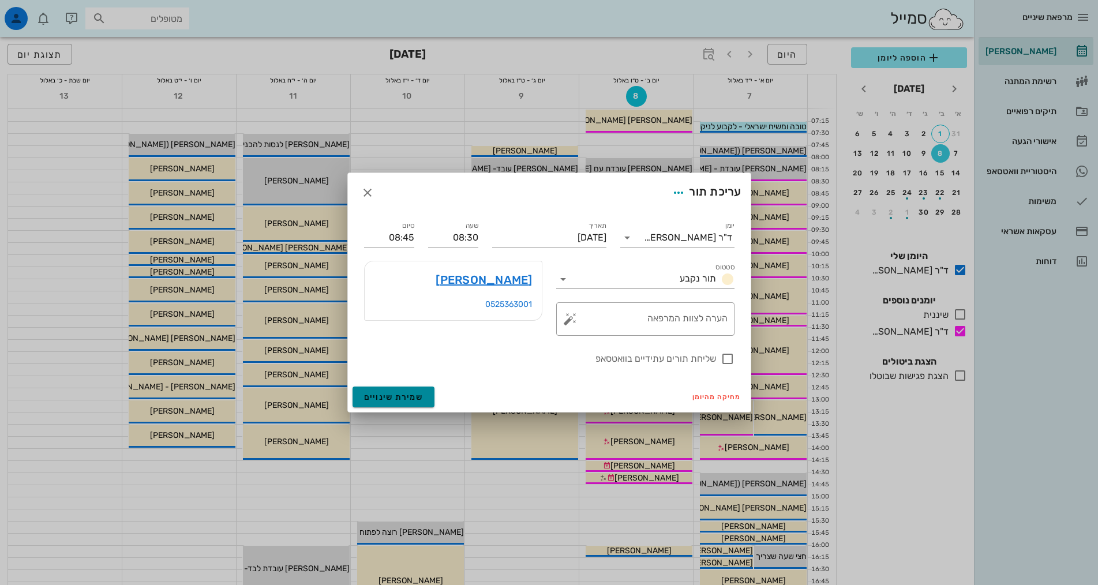
click at [419, 393] on span "שמירת שינויים" at bounding box center [393, 397] width 59 height 10
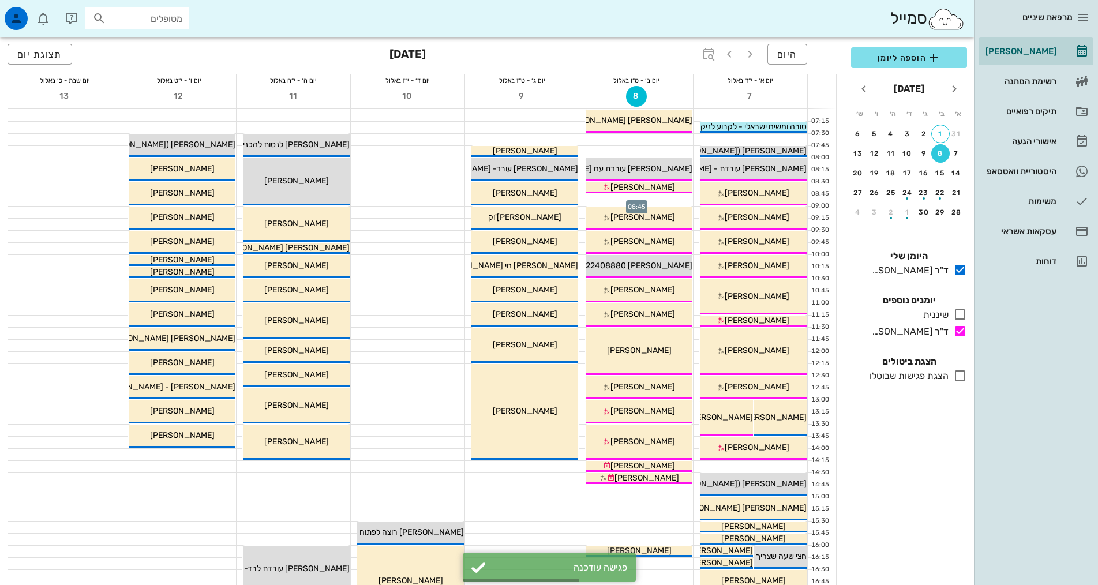
click at [661, 197] on div at bounding box center [636, 200] width 114 height 12
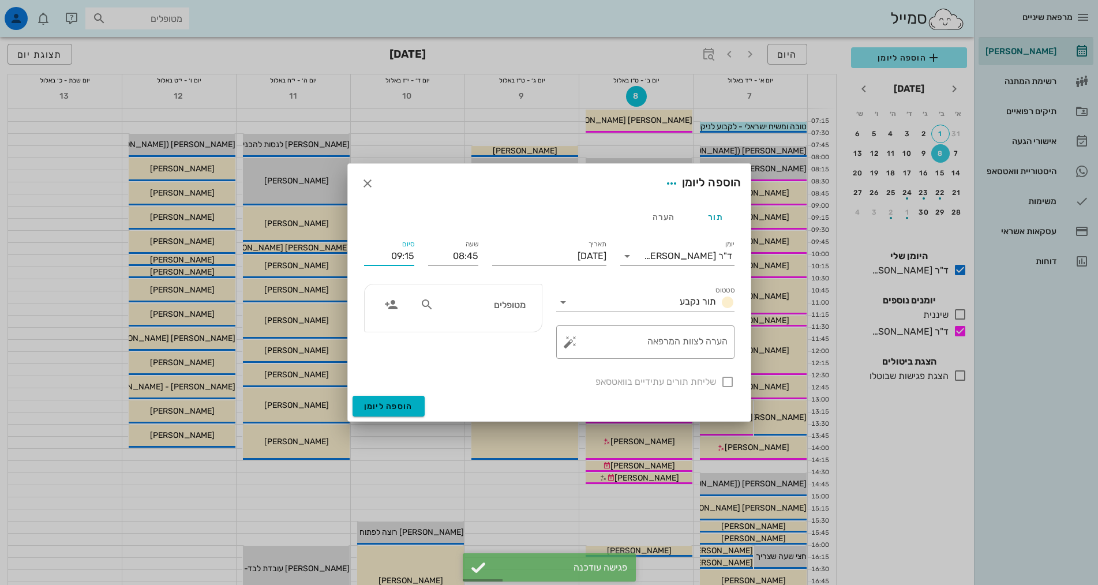
click at [408, 256] on input "09:15" at bounding box center [389, 256] width 50 height 18
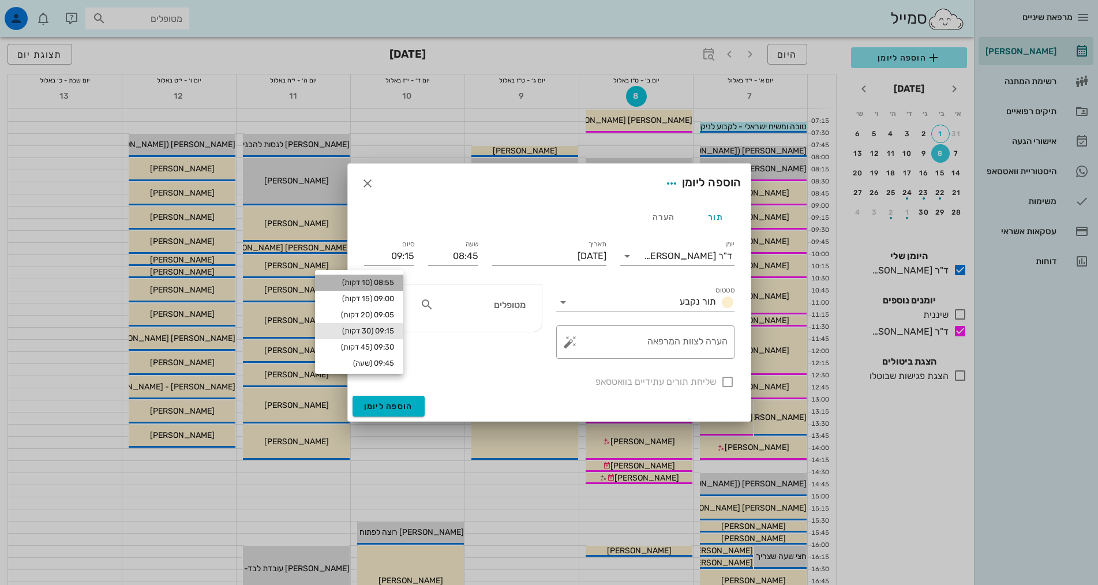
click at [373, 282] on div "08:55 (10 דקות)" at bounding box center [359, 282] width 70 height 9
type input "08:55"
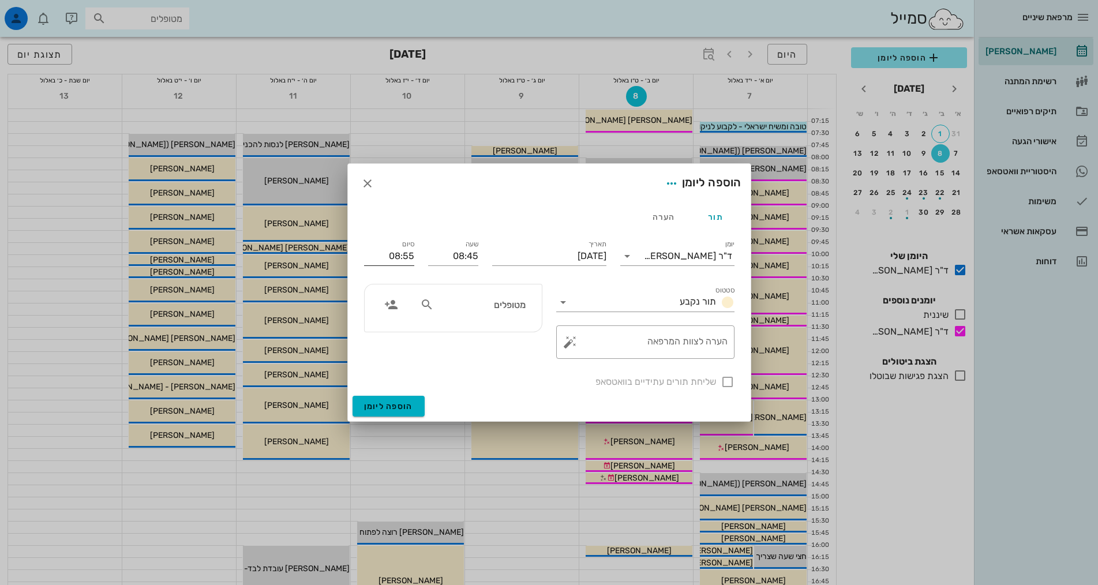
click at [384, 256] on input "08:55" at bounding box center [389, 256] width 50 height 18
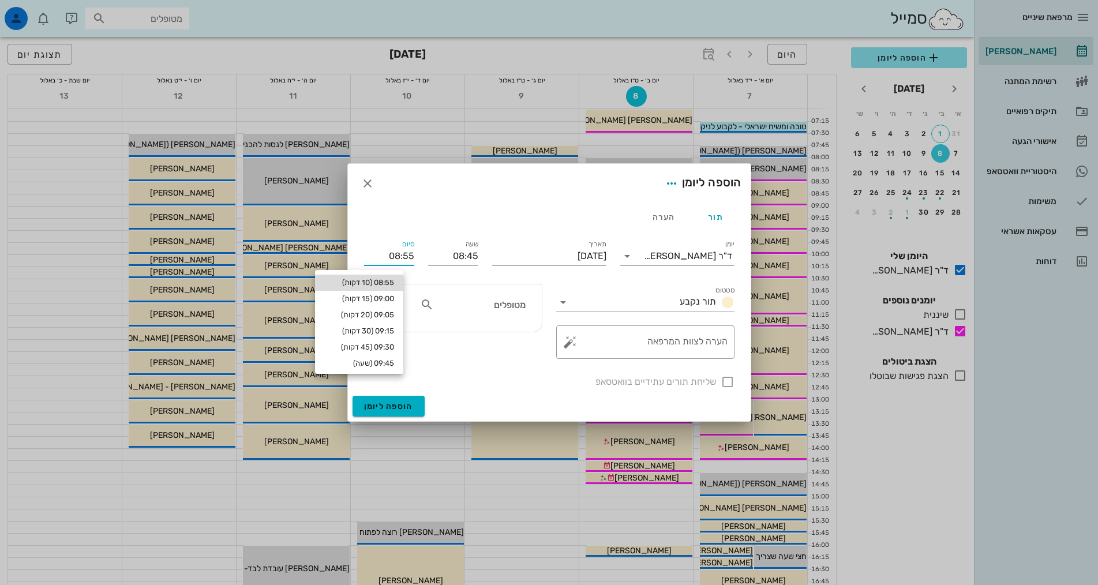
click at [371, 284] on div "08:55 (10 דקות)" at bounding box center [359, 282] width 70 height 9
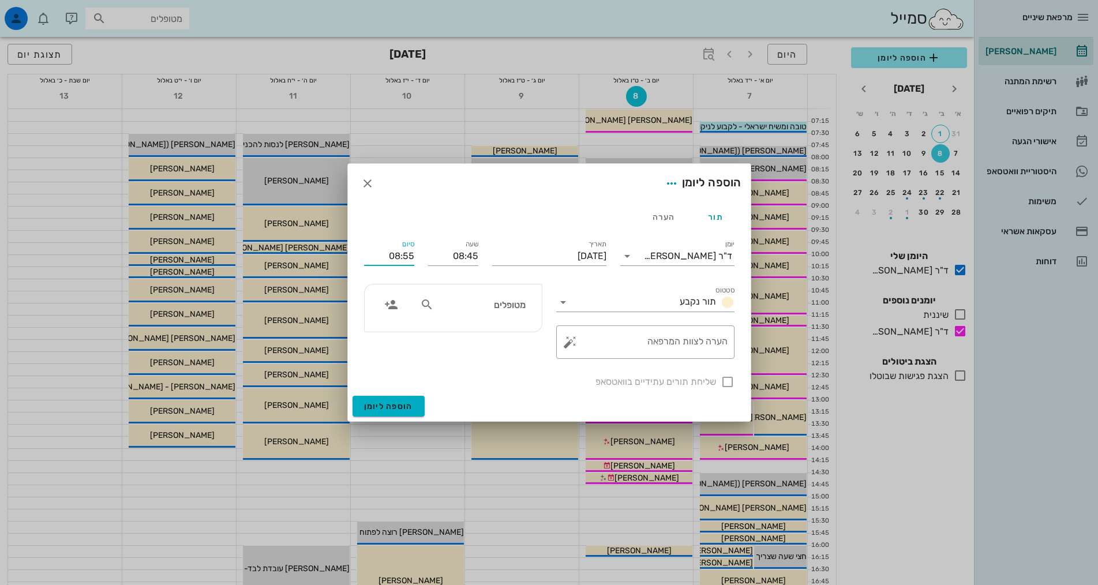
click at [393, 256] on input "08:55" at bounding box center [389, 256] width 50 height 18
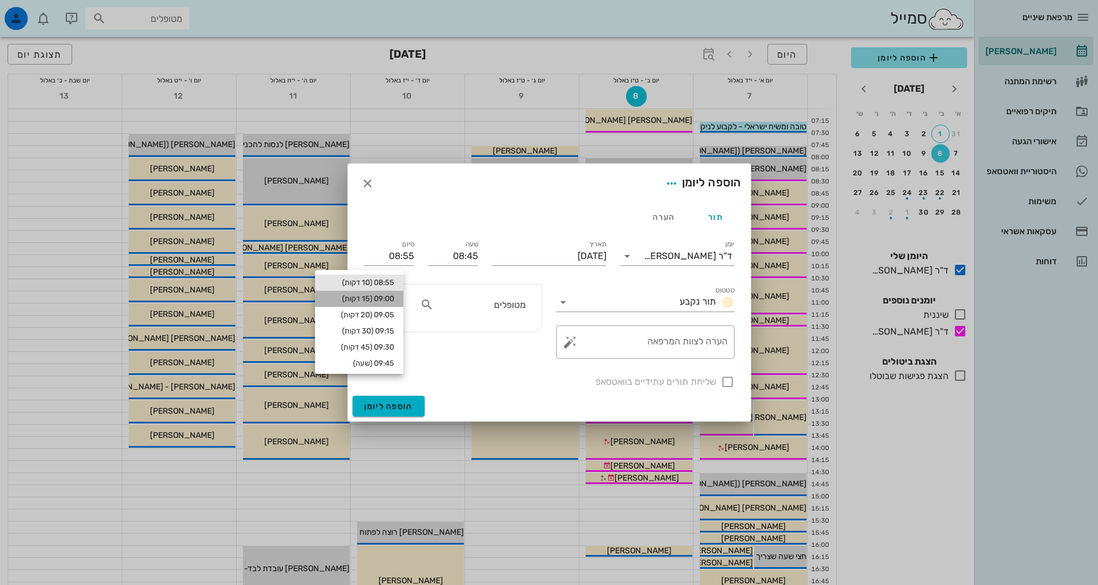
click at [390, 295] on div "09:00 (15 דקות)" at bounding box center [359, 298] width 70 height 9
type input "09:00"
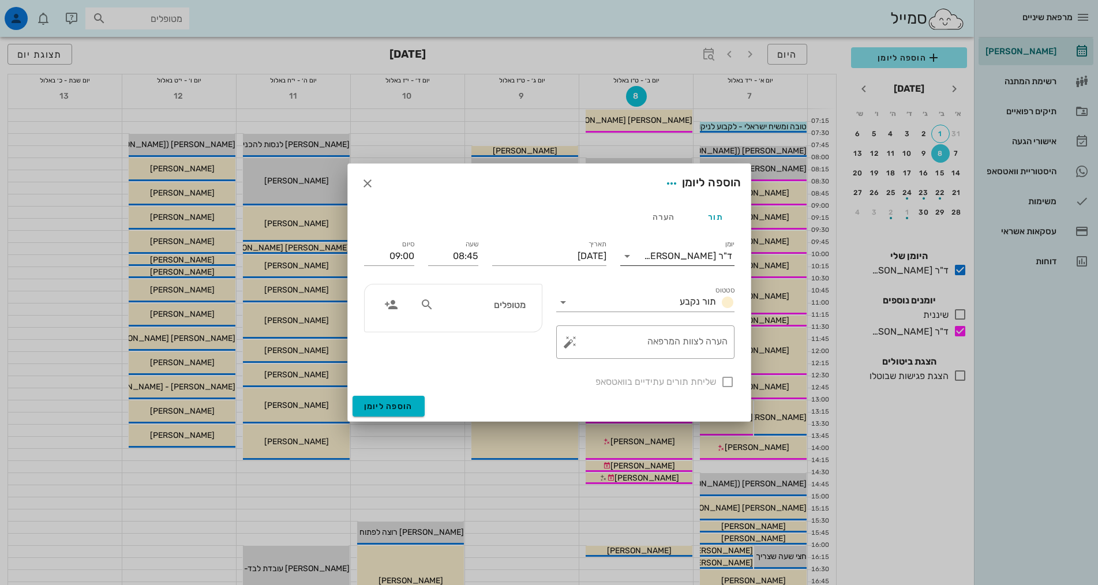
click at [691, 260] on div "ד"ר [PERSON_NAME]" at bounding box center [688, 256] width 88 height 10
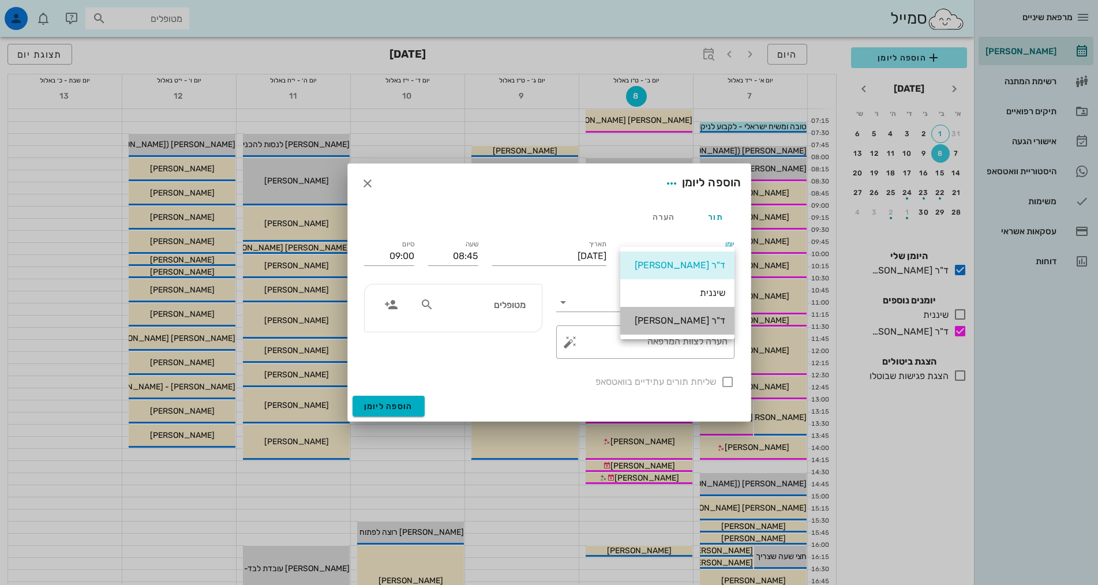
click at [692, 318] on div "ד"ר [PERSON_NAME]" at bounding box center [677, 320] width 96 height 11
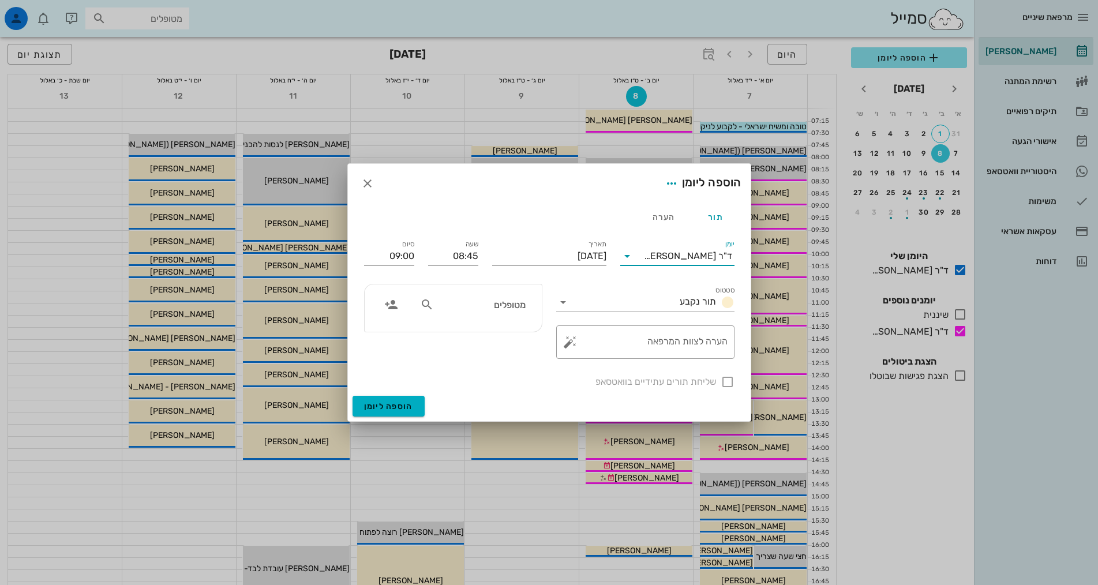
drag, startPoint x: 506, startPoint y: 313, endPoint x: 503, endPoint y: 303, distance: 10.2
click at [506, 310] on div "מטופלים" at bounding box center [472, 305] width 119 height 22
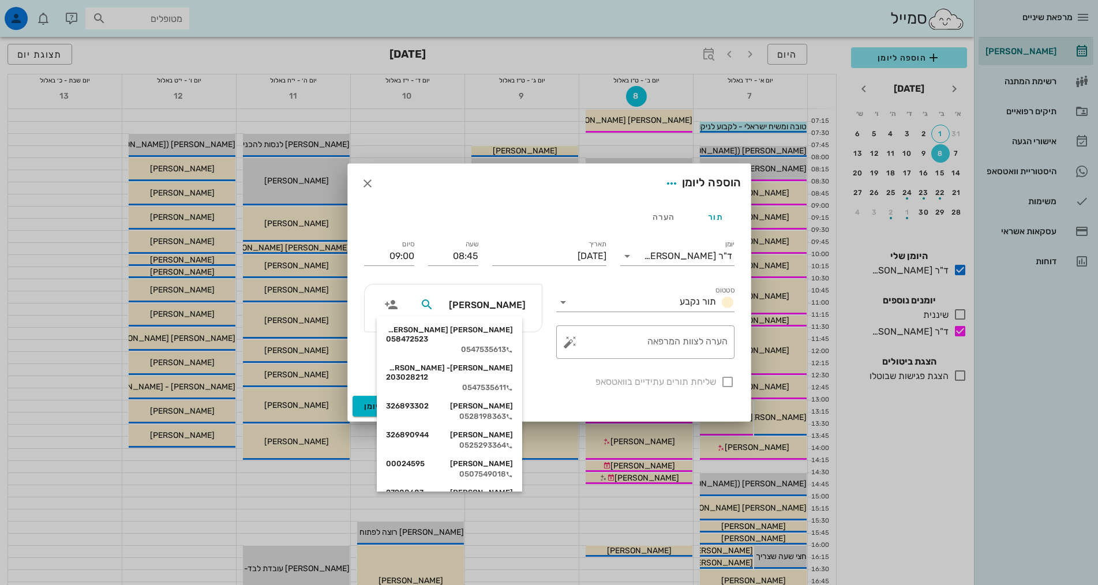
type input "[PERSON_NAME]"
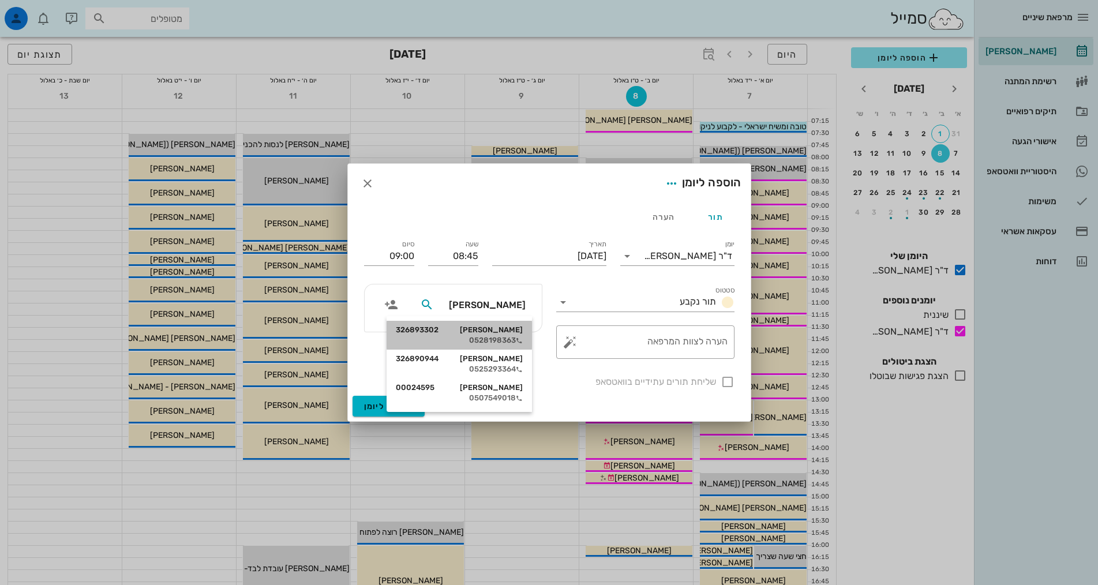
drag, startPoint x: 496, startPoint y: 331, endPoint x: 578, endPoint y: 355, distance: 85.8
click at [495, 332] on div "[PERSON_NAME] 326893302" at bounding box center [459, 329] width 127 height 9
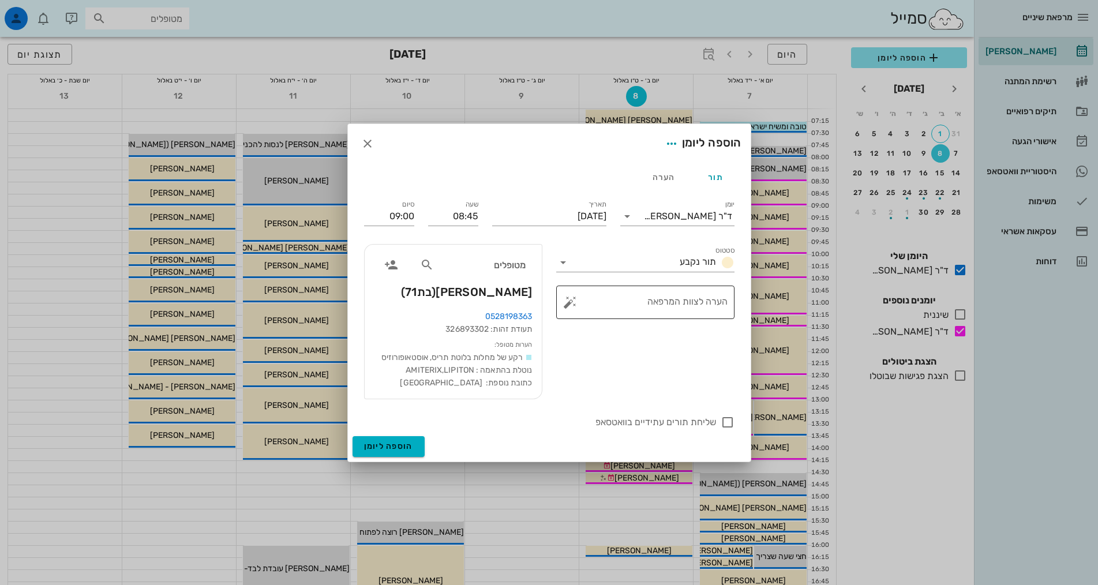
click at [630, 298] on textarea "הערה לצוות המרפאה" at bounding box center [649, 305] width 155 height 28
type textarea "צרכיה להגיע כמה שיותר מוקדם"
click at [404, 445] on span "הוספה ליומן" at bounding box center [388, 446] width 49 height 10
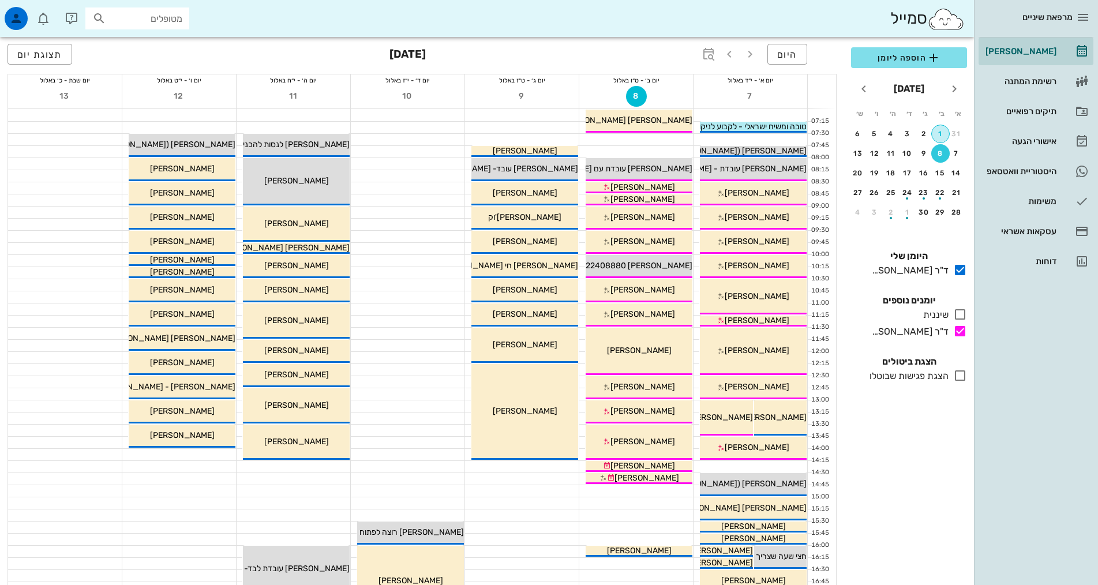
click at [944, 138] on button "1" at bounding box center [940, 134] width 18 height 18
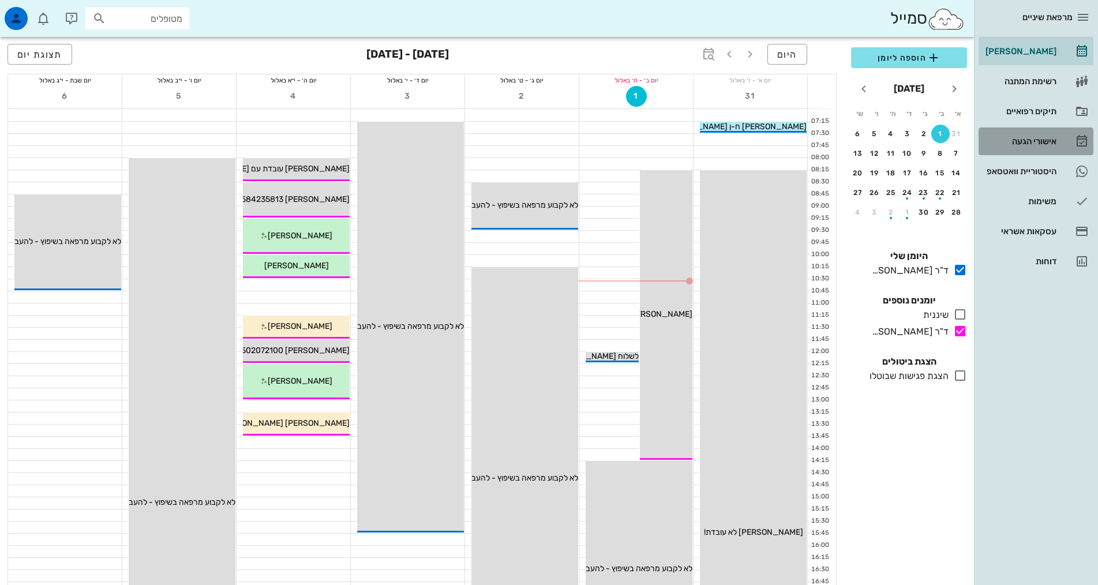
click at [1021, 147] on div "אישורי הגעה" at bounding box center [1019, 141] width 73 height 18
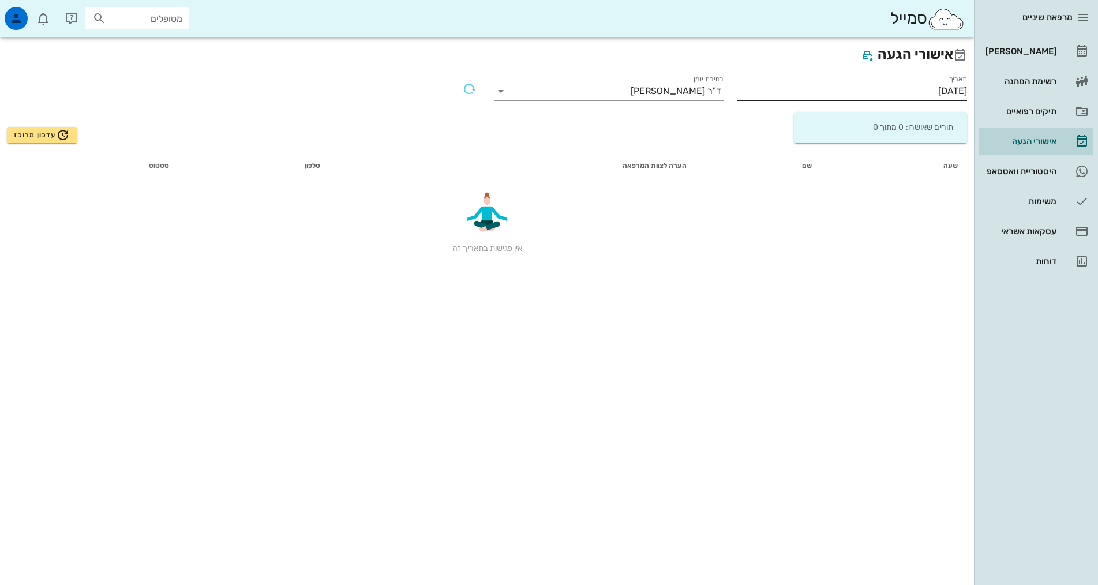
click at [871, 89] on input "[DATE]" at bounding box center [852, 91] width 230 height 18
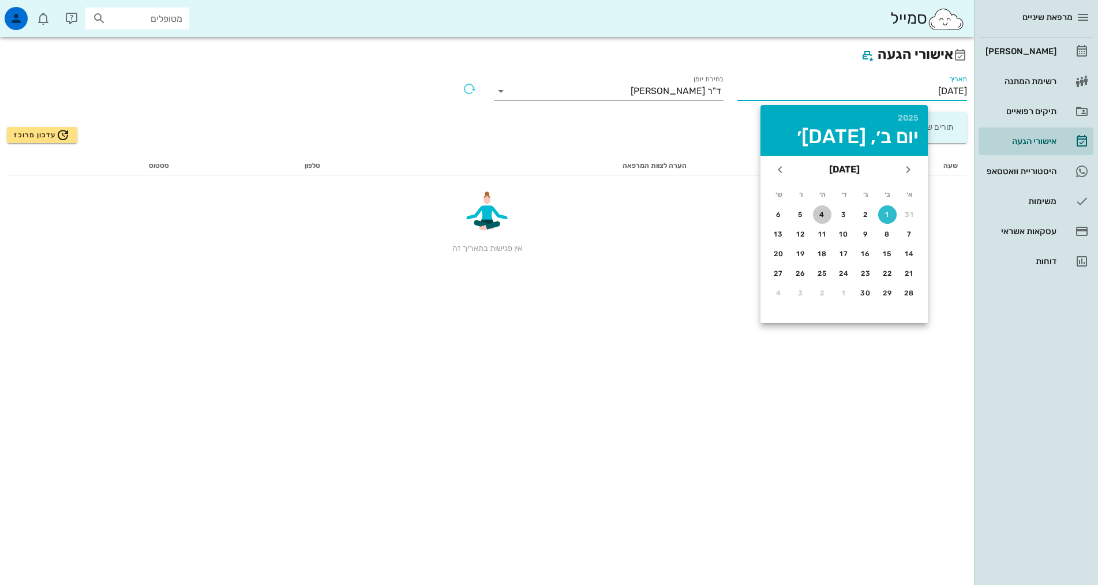
click at [823, 212] on div "4" at bounding box center [822, 215] width 18 height 8
type input "[DATE]"
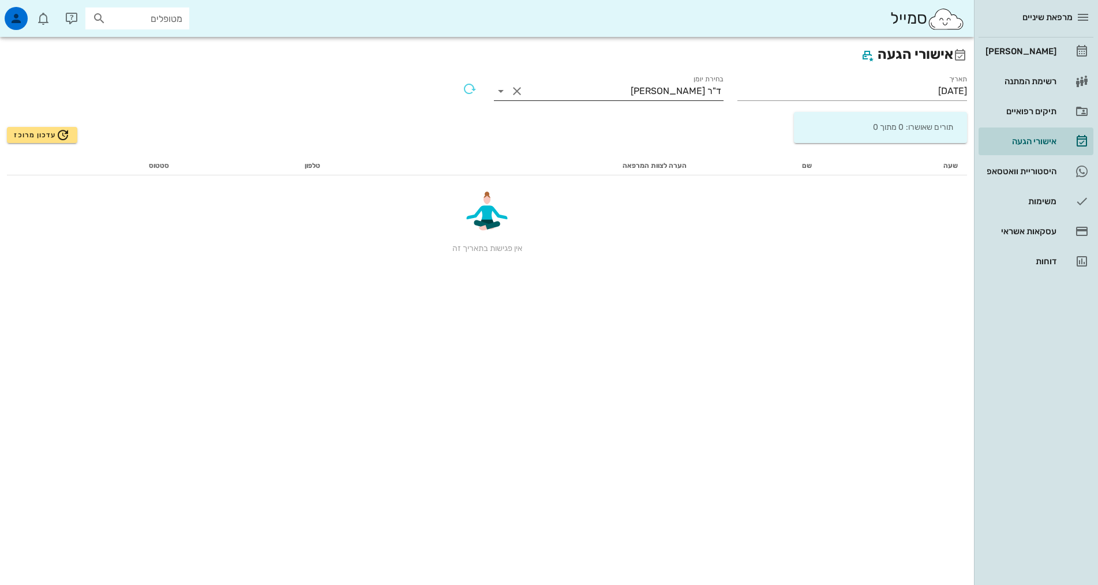
click at [631, 97] on input "בחירת יומן" at bounding box center [578, 91] width 104 height 18
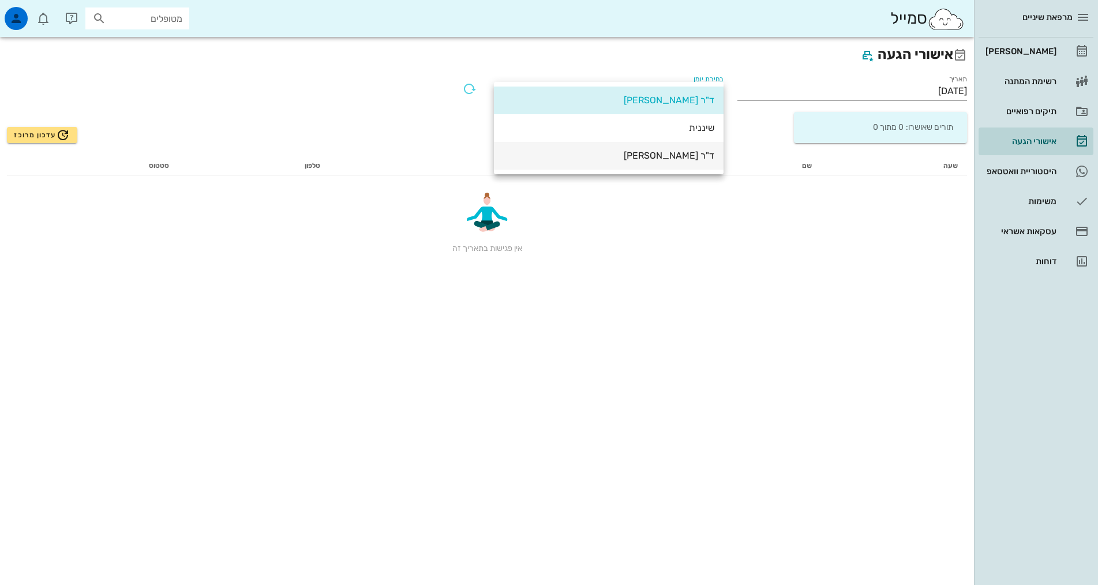
click at [671, 152] on div "ד"ר [PERSON_NAME]" at bounding box center [608, 155] width 211 height 11
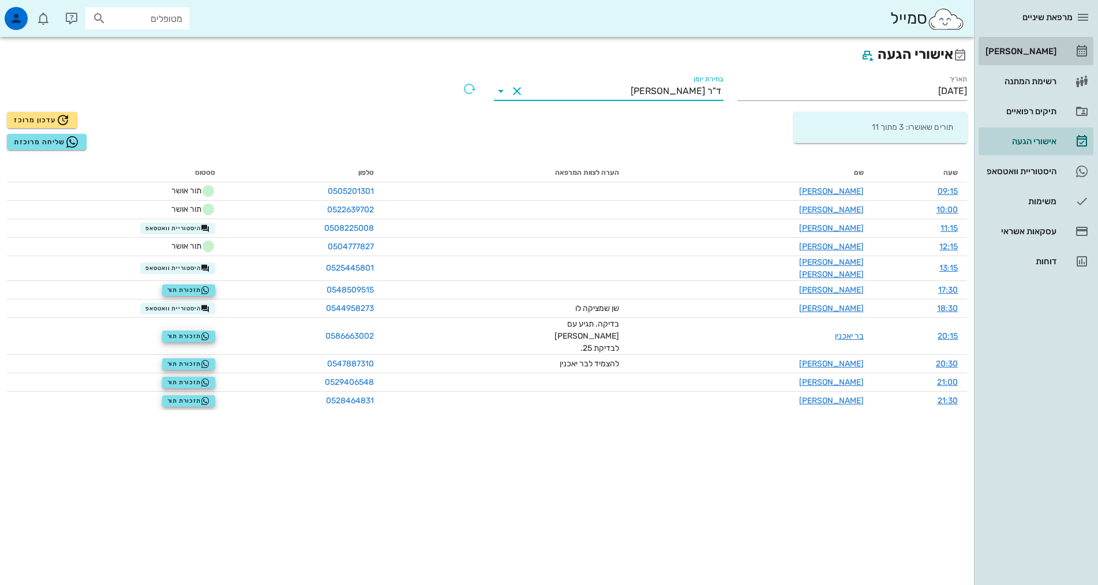
click at [1017, 62] on link "[PERSON_NAME]" at bounding box center [1035, 51] width 115 height 28
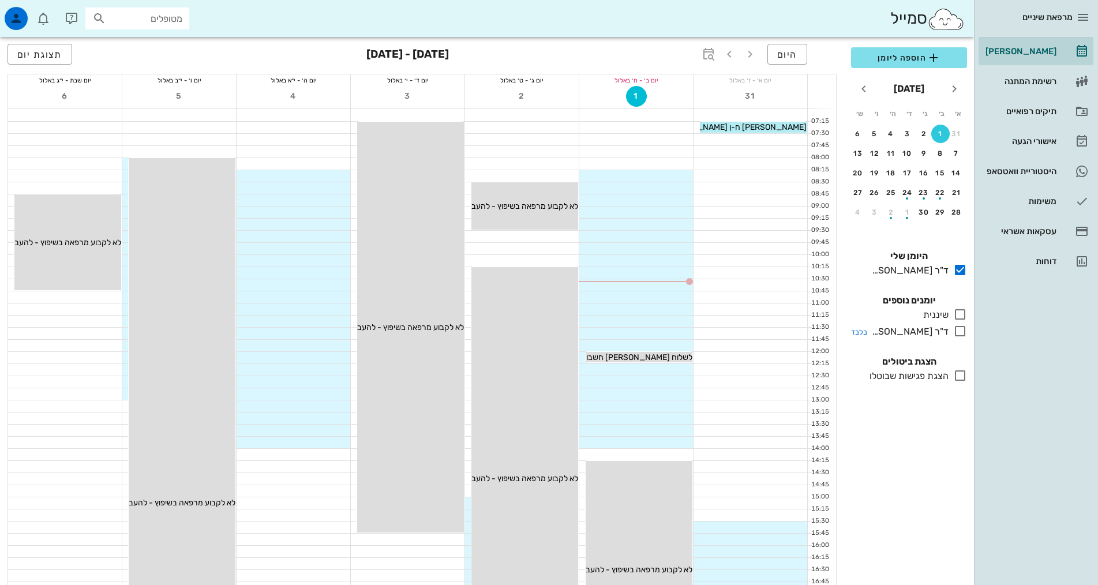
click at [960, 333] on icon at bounding box center [960, 331] width 14 height 14
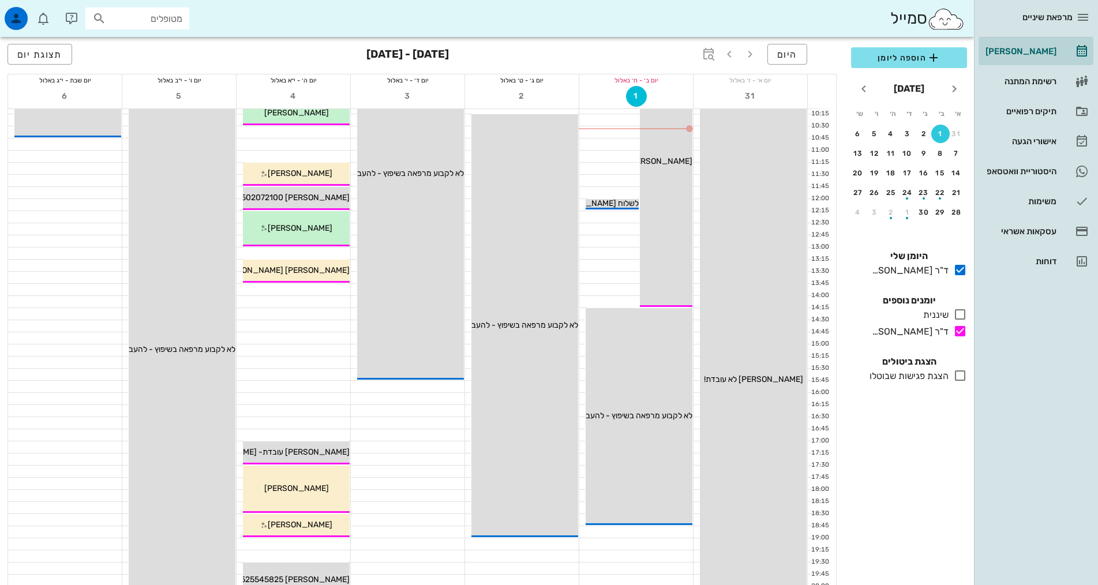
scroll to position [173, 0]
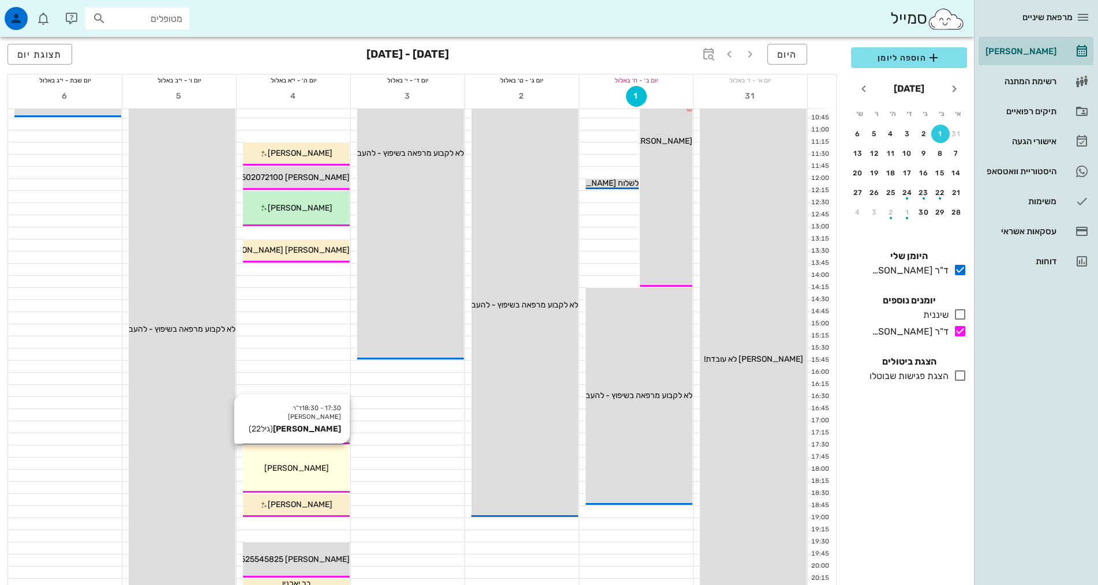
click at [298, 467] on span "[PERSON_NAME]" at bounding box center [296, 468] width 65 height 10
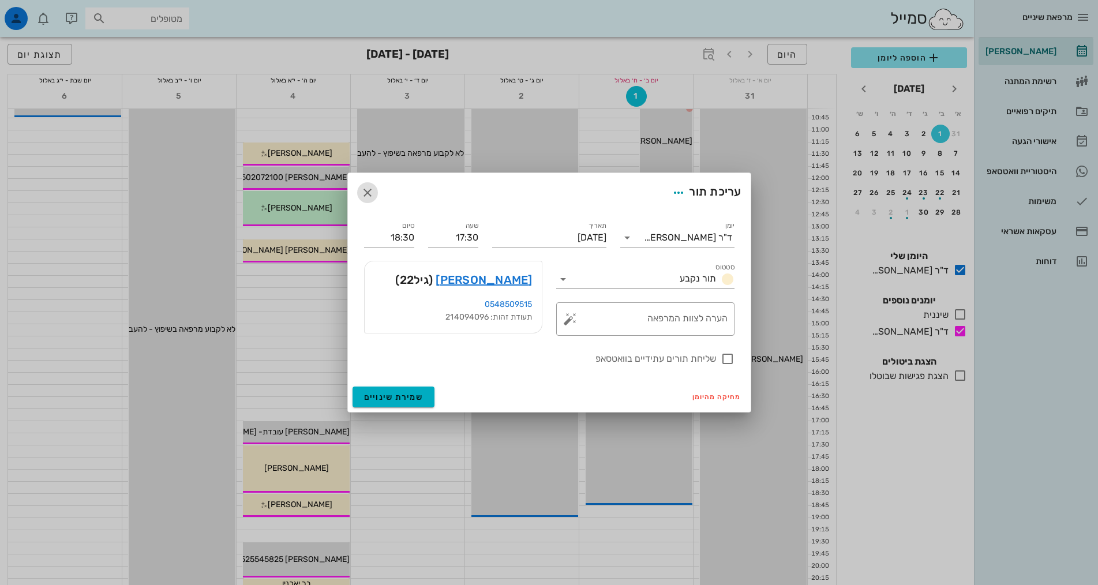
click at [370, 189] on icon "button" at bounding box center [368, 193] width 14 height 14
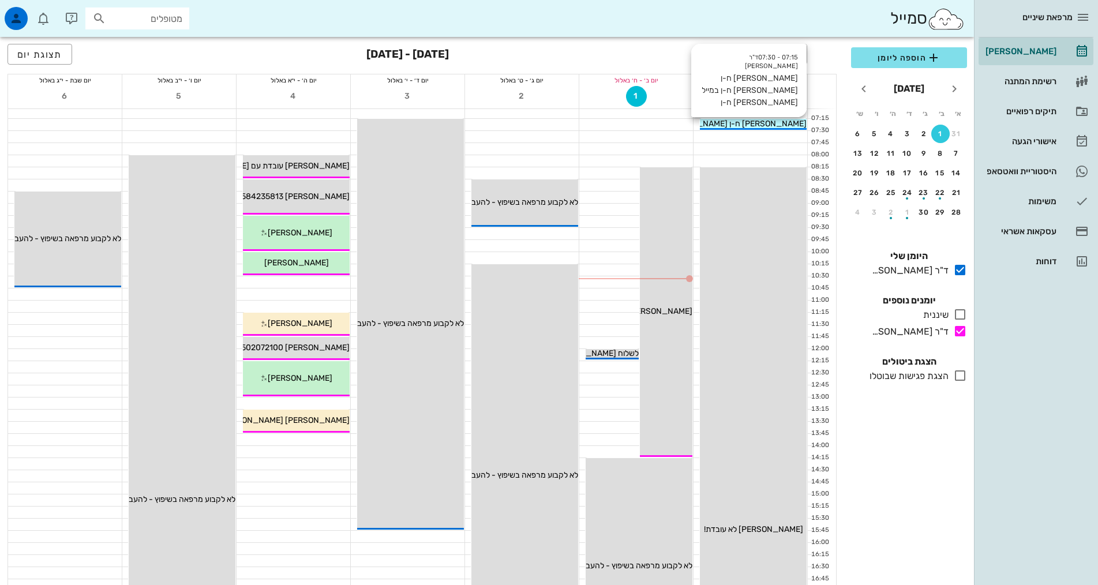
scroll to position [0, 0]
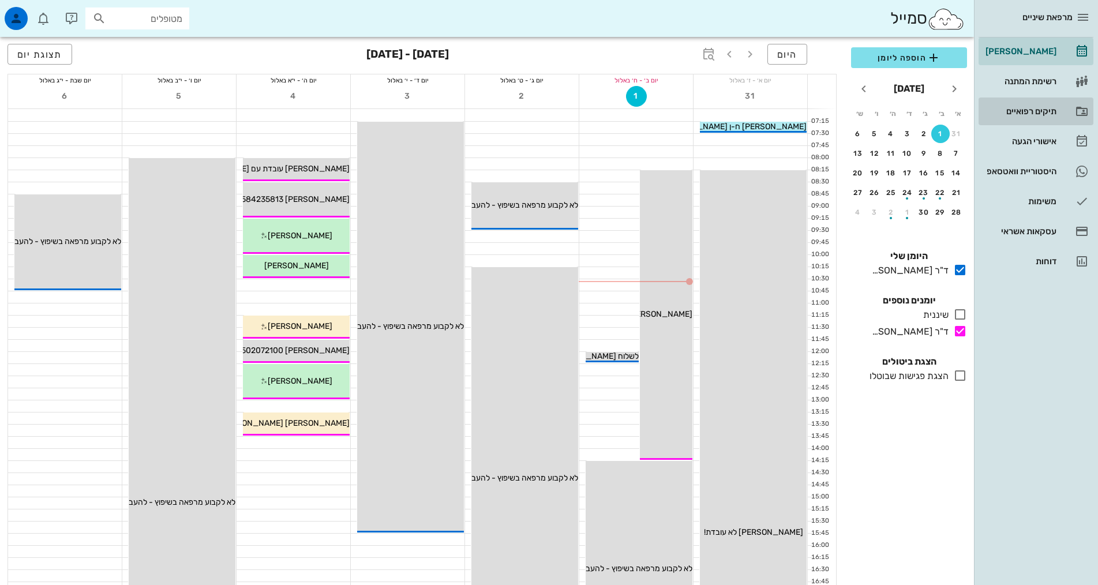
click at [1034, 110] on div "תיקים רפואיים" at bounding box center [1019, 111] width 73 height 9
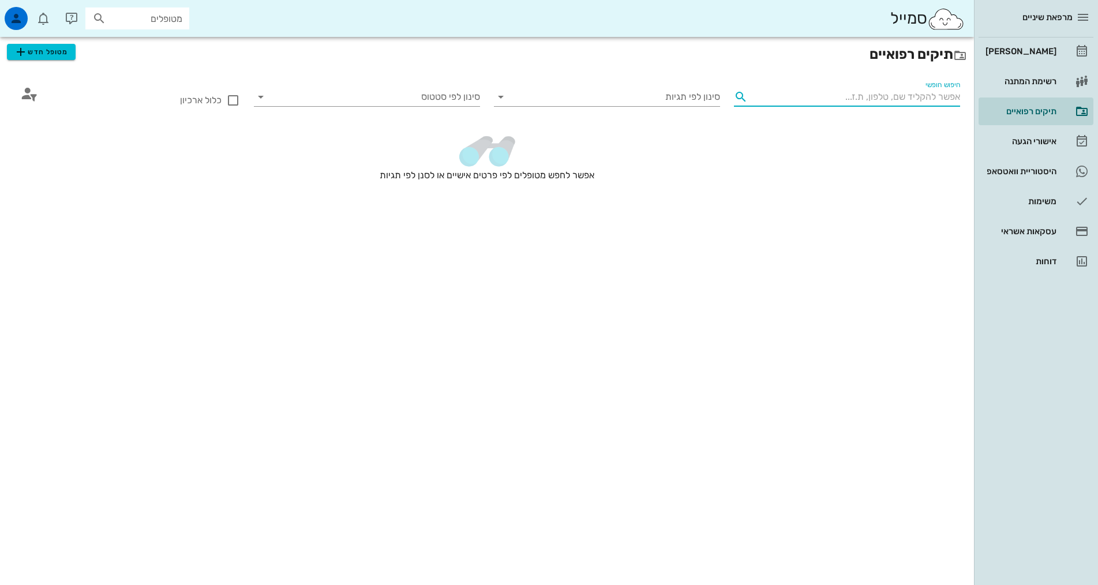
click at [939, 91] on div "חיפוש חופשי" at bounding box center [856, 97] width 208 height 18
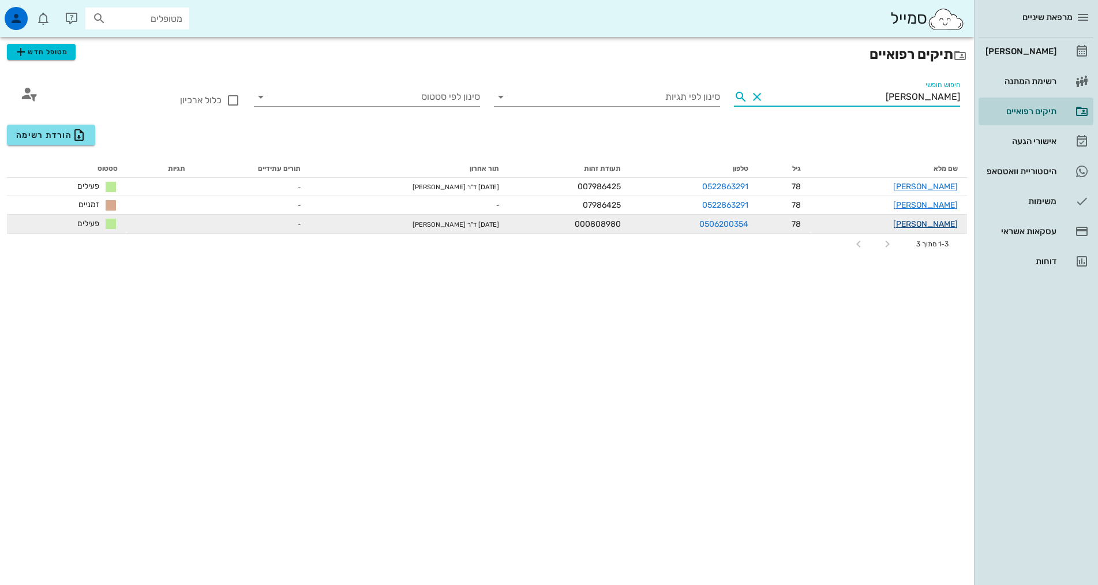
type input "[PERSON_NAME]"
click at [948, 223] on link "[PERSON_NAME]" at bounding box center [925, 224] width 65 height 10
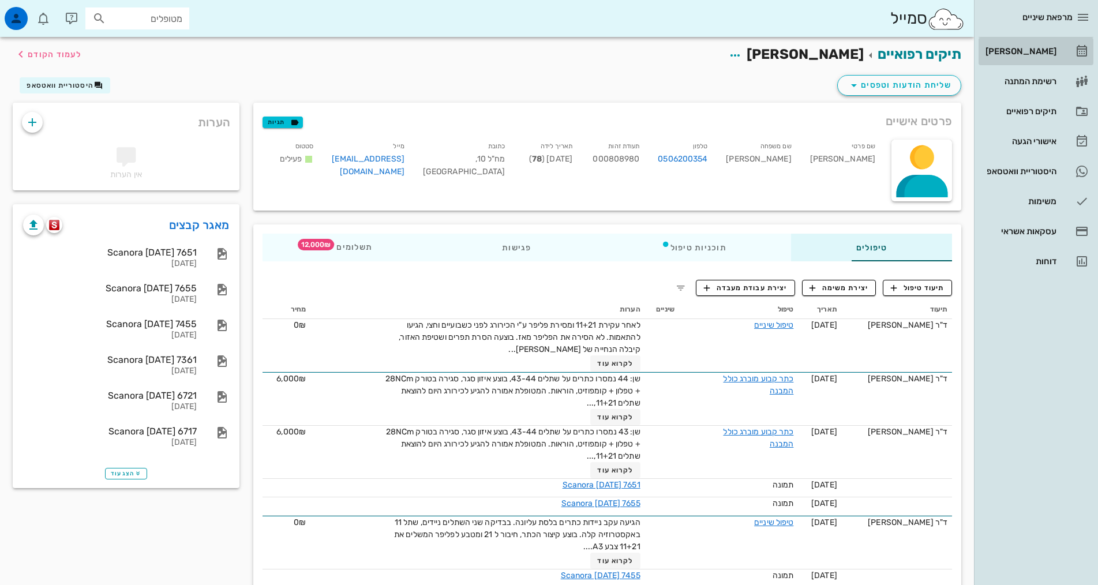
click at [1037, 48] on div "[PERSON_NAME]" at bounding box center [1019, 51] width 73 height 9
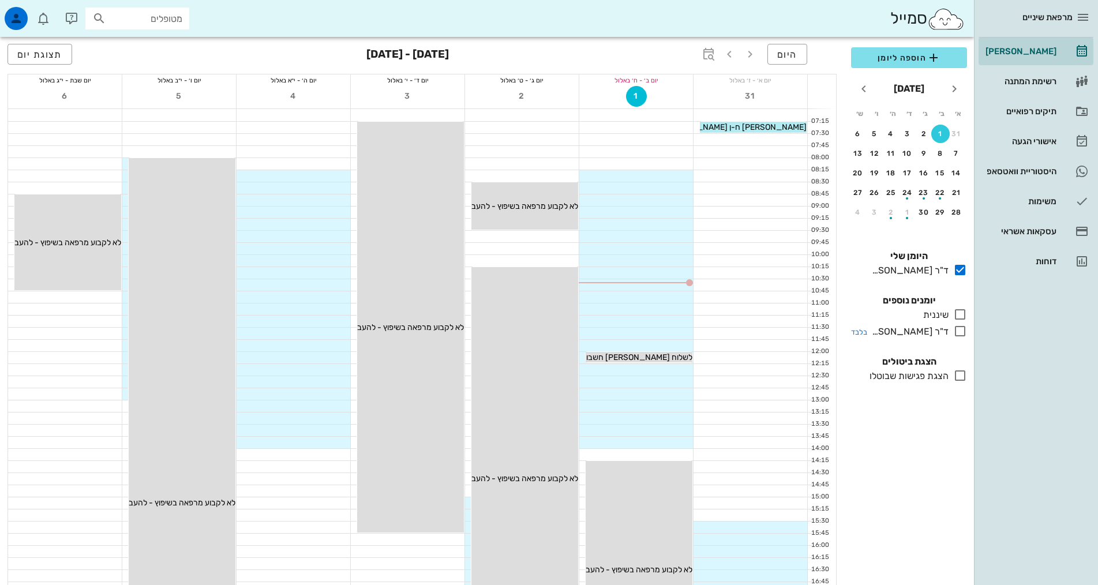
click at [958, 328] on icon at bounding box center [960, 331] width 14 height 14
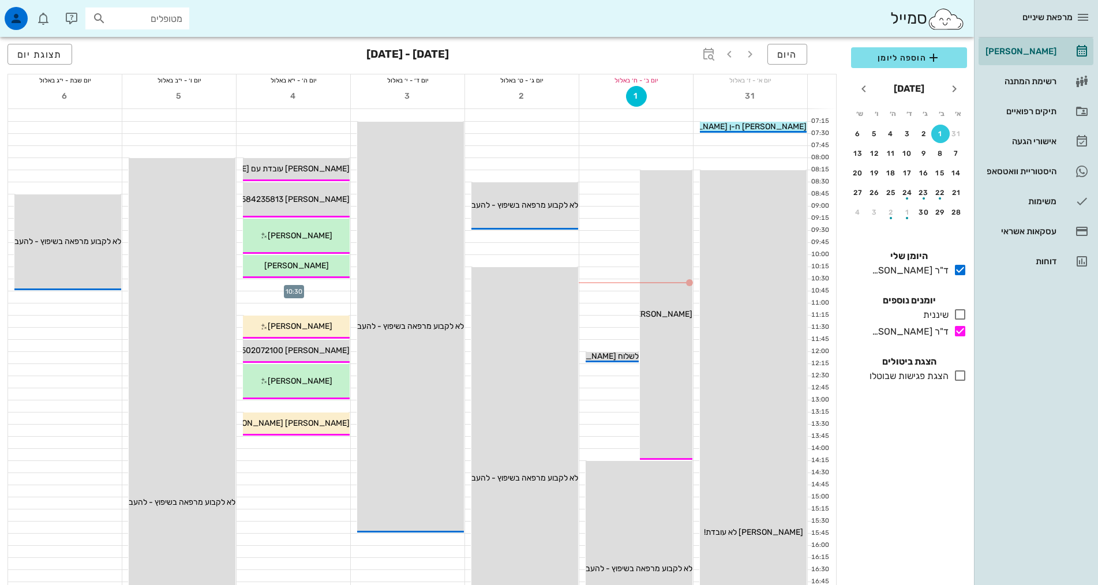
click at [296, 280] on div at bounding box center [294, 285] width 114 height 12
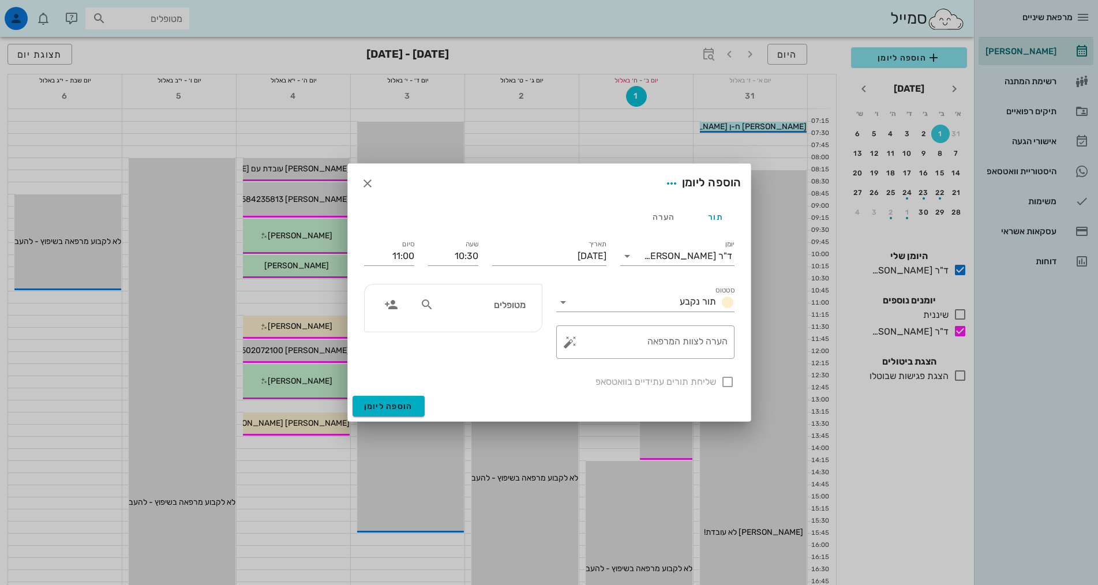
click at [481, 298] on input "מטופלים" at bounding box center [480, 304] width 89 height 15
type input "[PERSON_NAME] ה"
click at [482, 335] on div "[PERSON_NAME] 000808980 0506200354" at bounding box center [459, 335] width 127 height 29
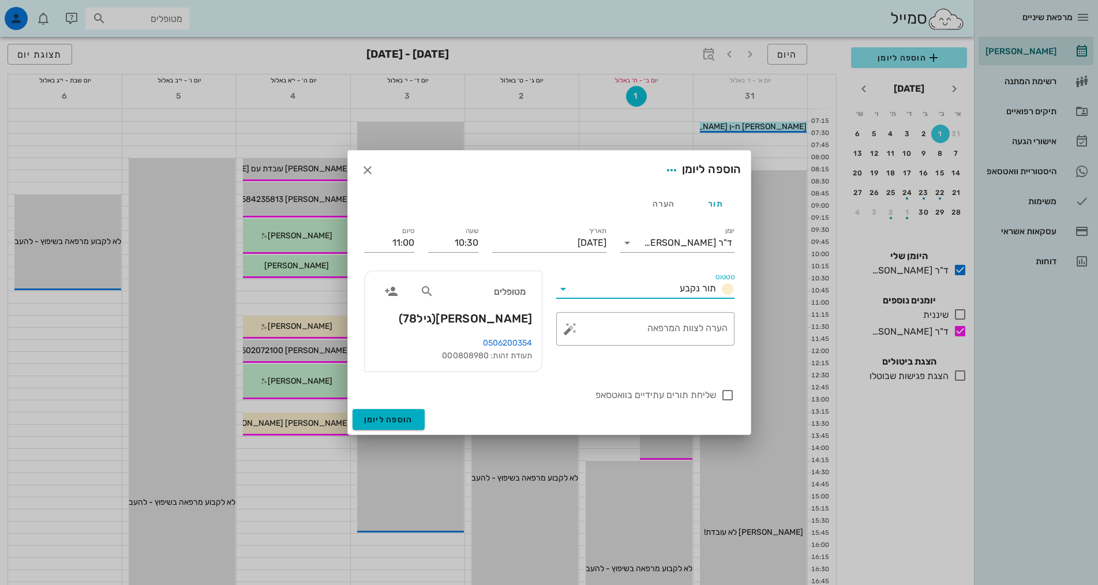
click at [633, 291] on input "סטטוס" at bounding box center [623, 289] width 103 height 18
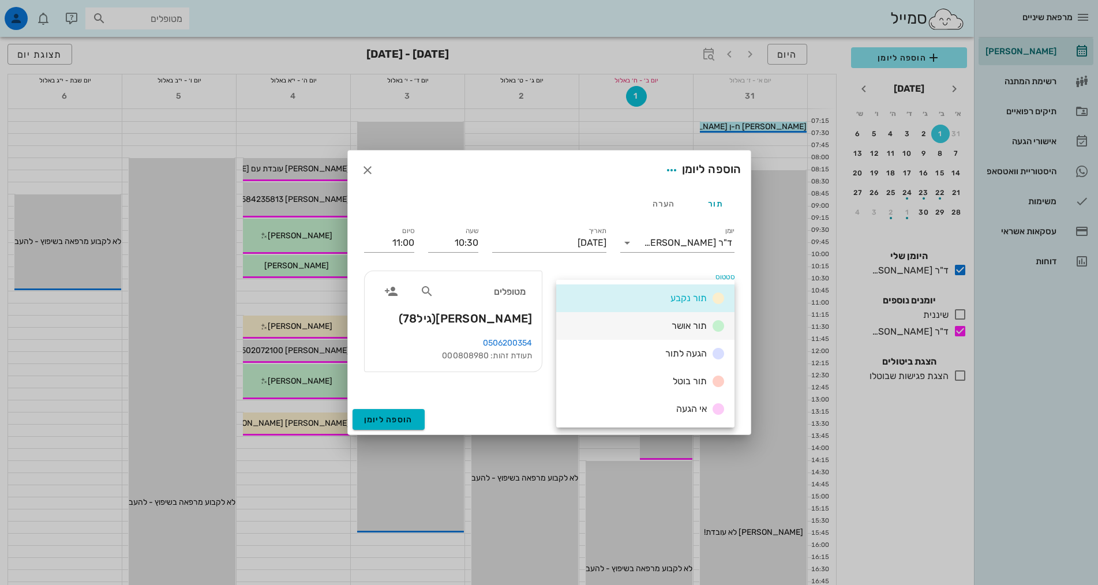
click at [646, 324] on div "תור אושר" at bounding box center [645, 326] width 178 height 28
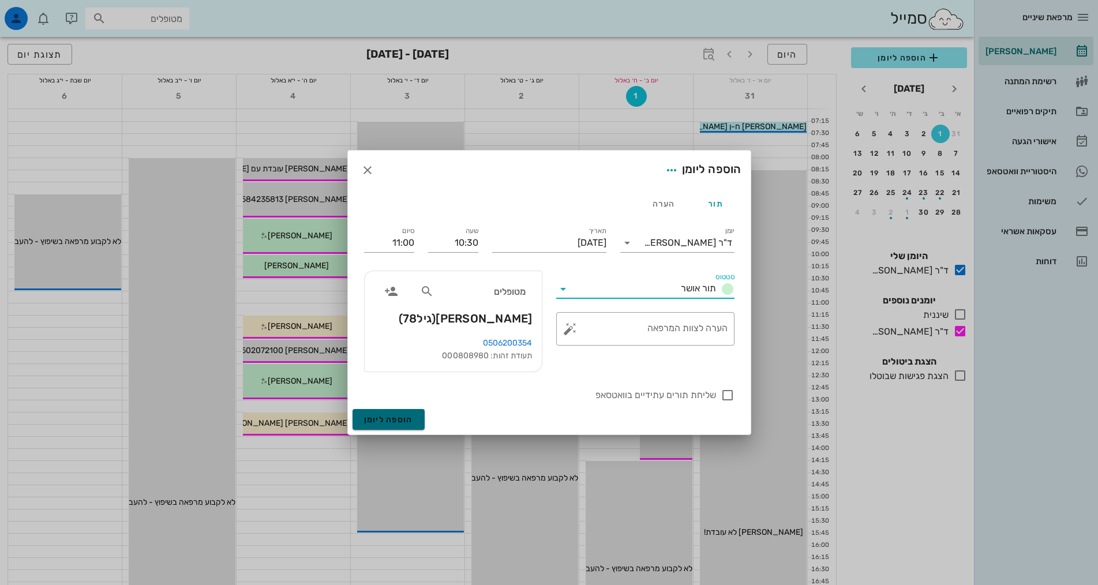
click at [385, 415] on span "הוספה ליומן" at bounding box center [388, 420] width 49 height 10
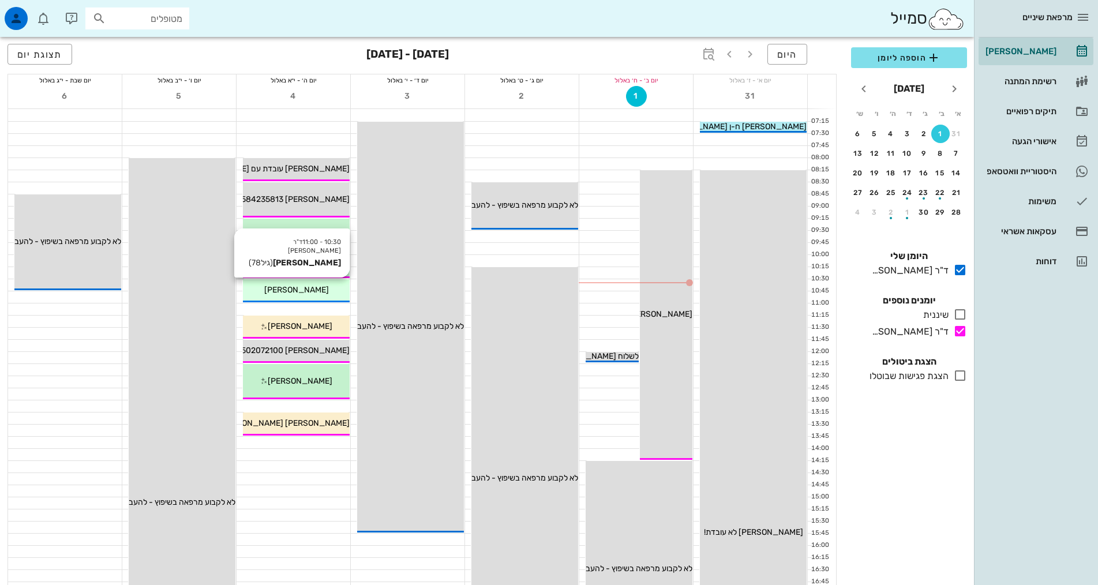
click at [282, 290] on span "[PERSON_NAME]" at bounding box center [296, 290] width 65 height 10
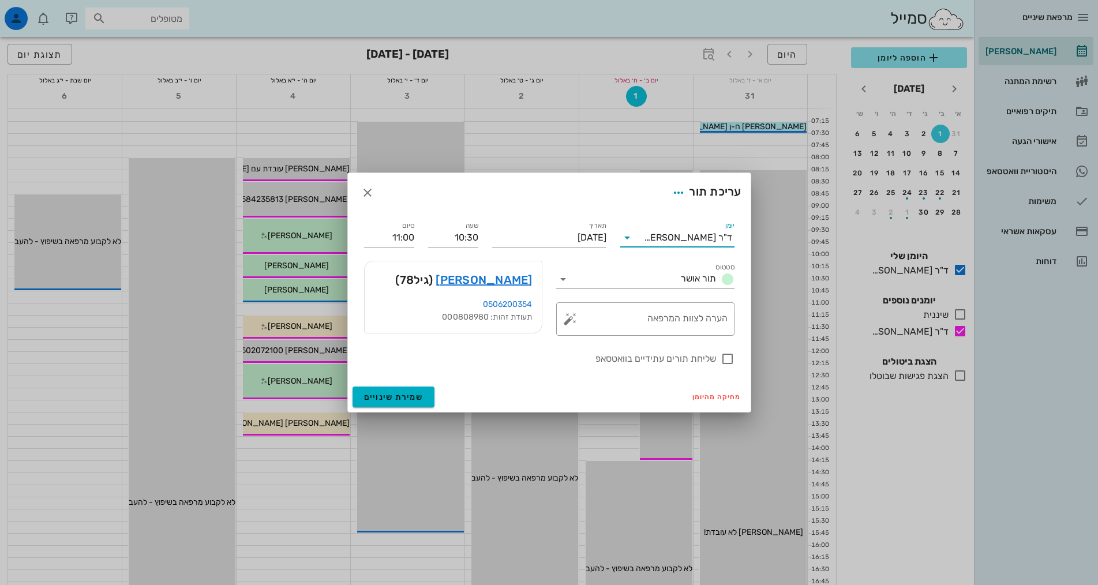
click at [644, 236] on input "יומן" at bounding box center [639, 237] width 7 height 18
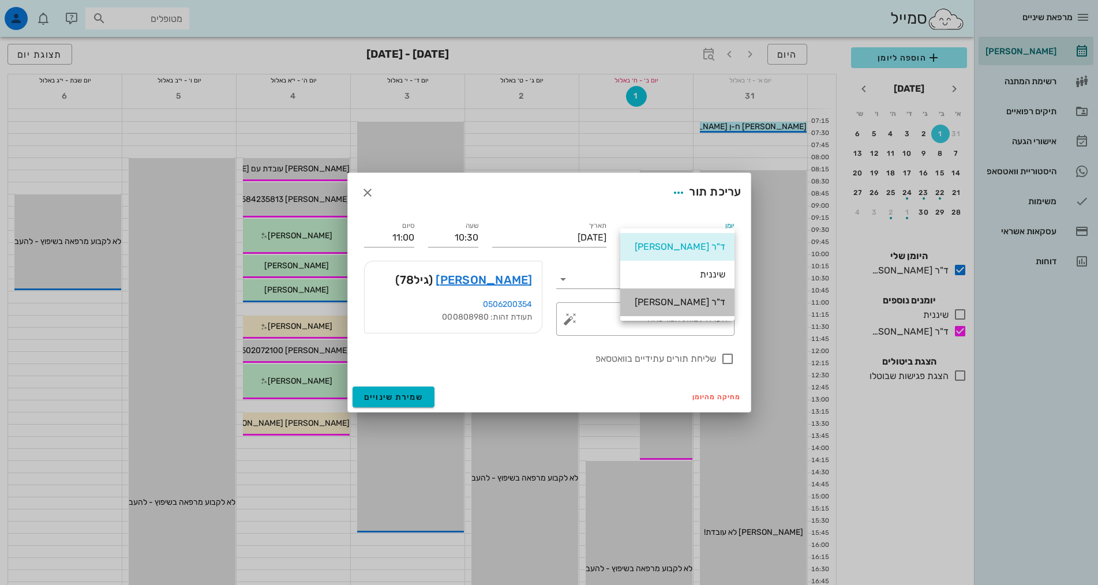
click at [684, 302] on div "ד"ר [PERSON_NAME]" at bounding box center [677, 302] width 96 height 11
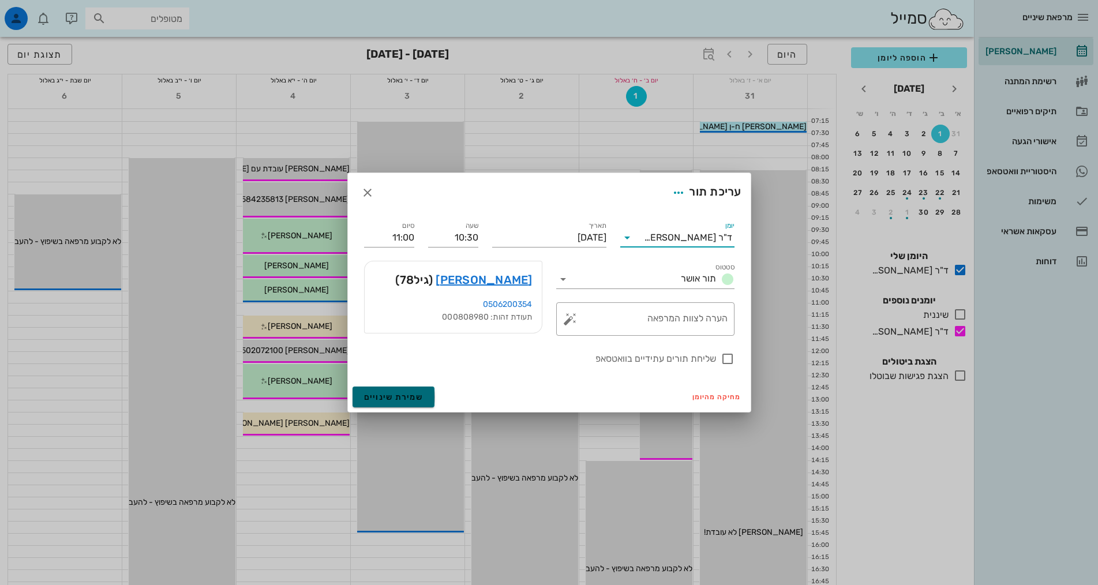
click at [390, 386] on button "שמירת שינויים" at bounding box center [393, 396] width 82 height 21
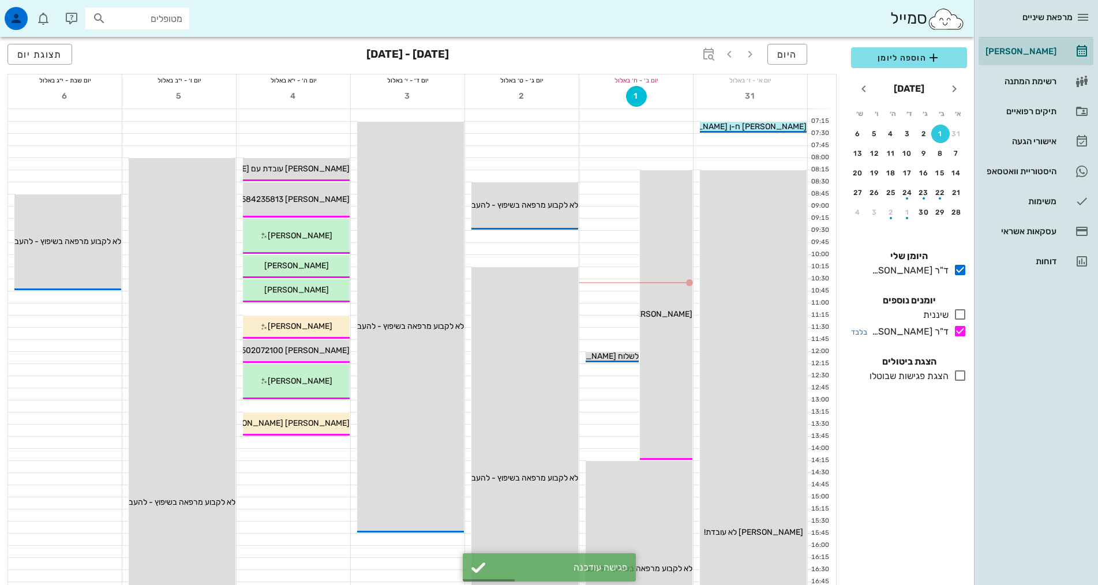
click at [958, 327] on icon at bounding box center [960, 331] width 14 height 14
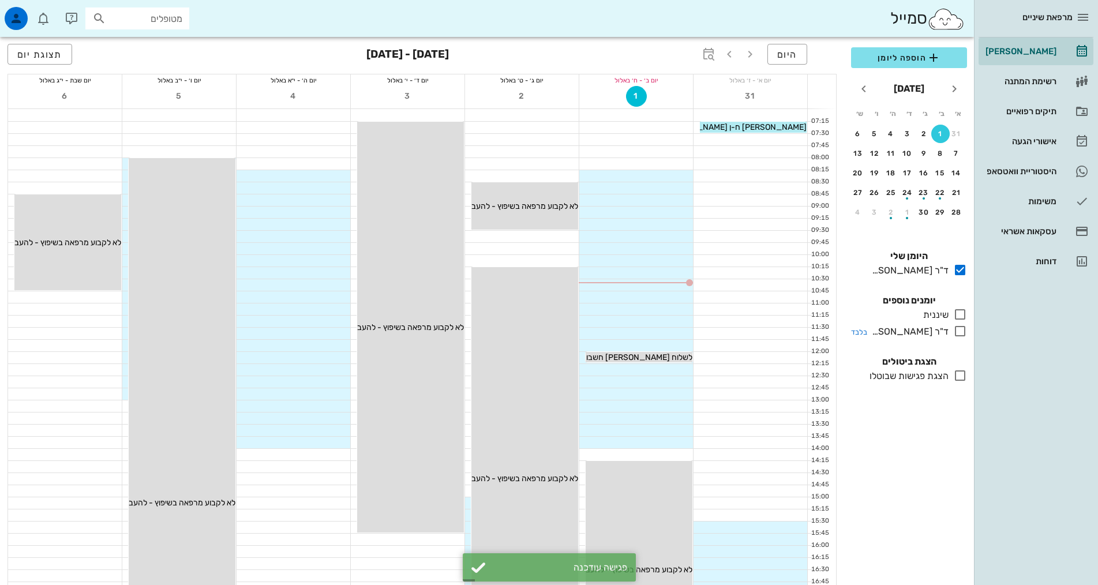
click at [960, 333] on icon at bounding box center [960, 331] width 14 height 14
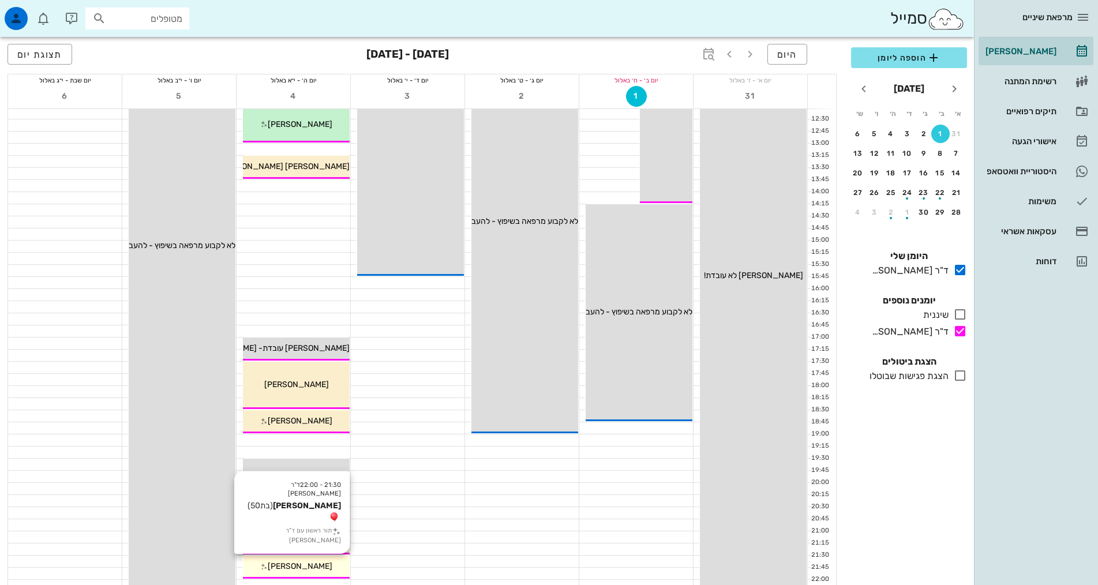
scroll to position [346, 0]
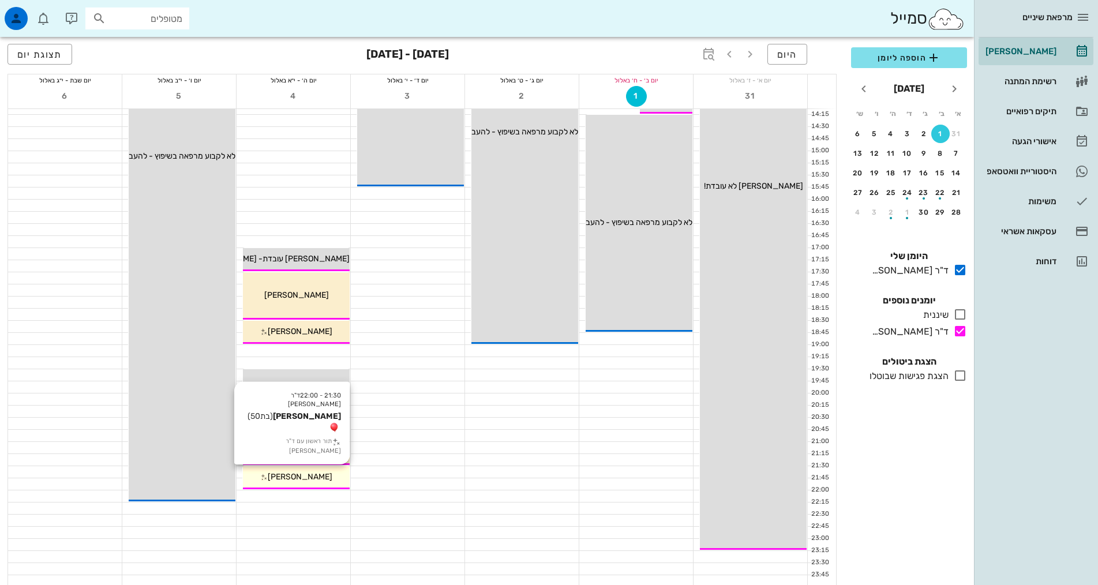
click at [313, 472] on span "[PERSON_NAME]" at bounding box center [300, 477] width 65 height 10
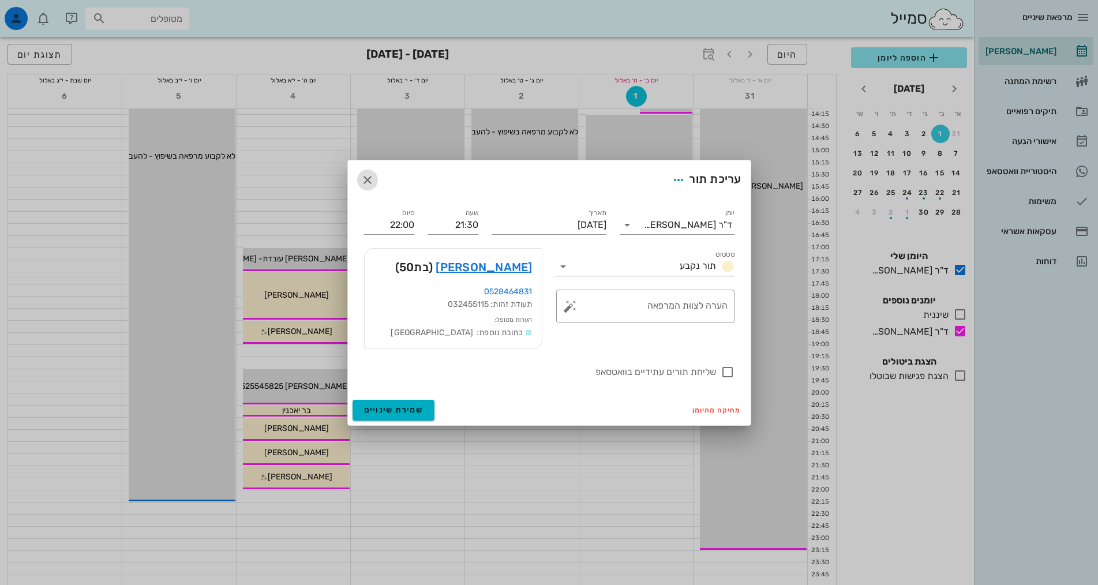
click at [367, 182] on icon "button" at bounding box center [368, 180] width 14 height 14
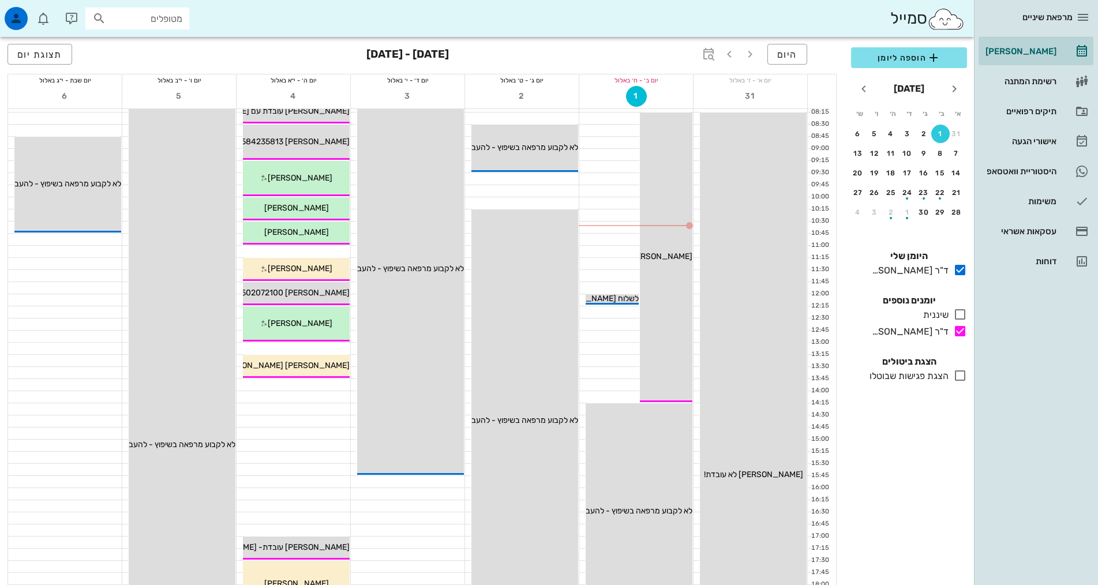
scroll to position [0, 0]
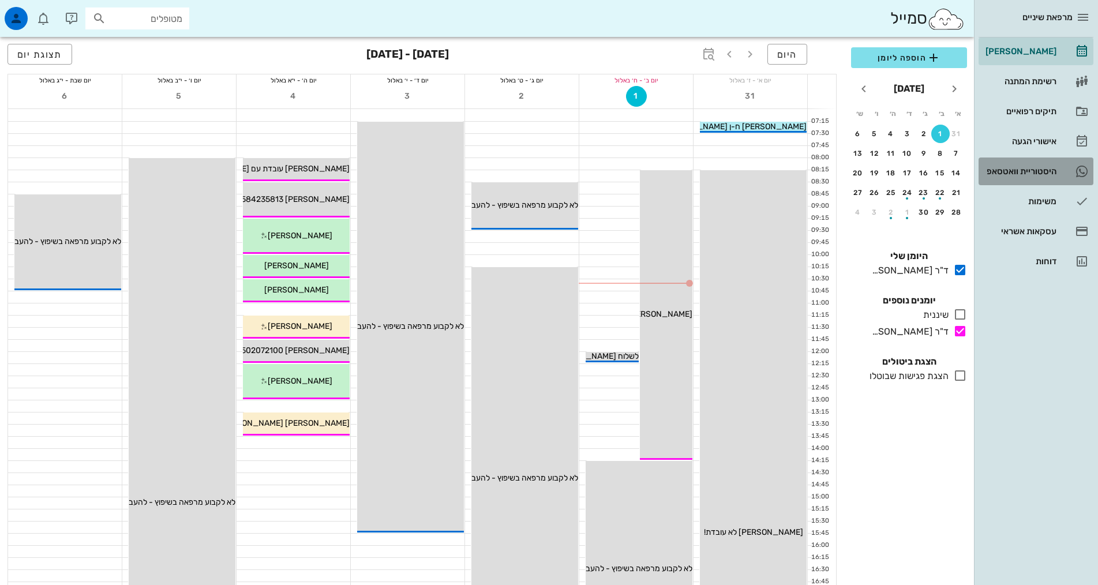
click at [1035, 160] on link "2 היסטוריית וואטסאפ" at bounding box center [1035, 171] width 115 height 28
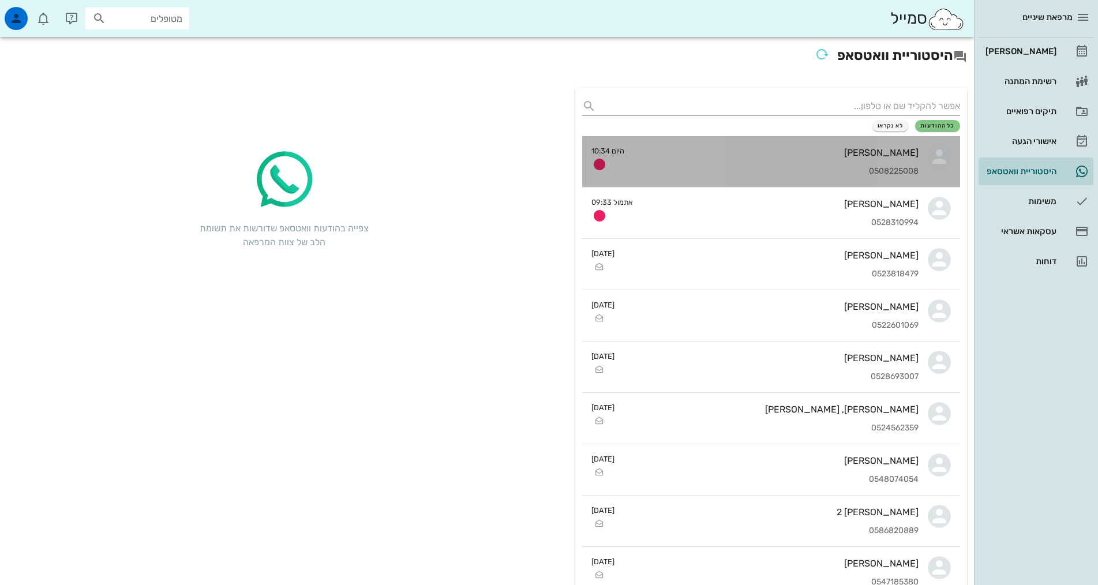
click at [674, 164] on div "[PERSON_NAME] 0508225008" at bounding box center [775, 161] width 285 height 51
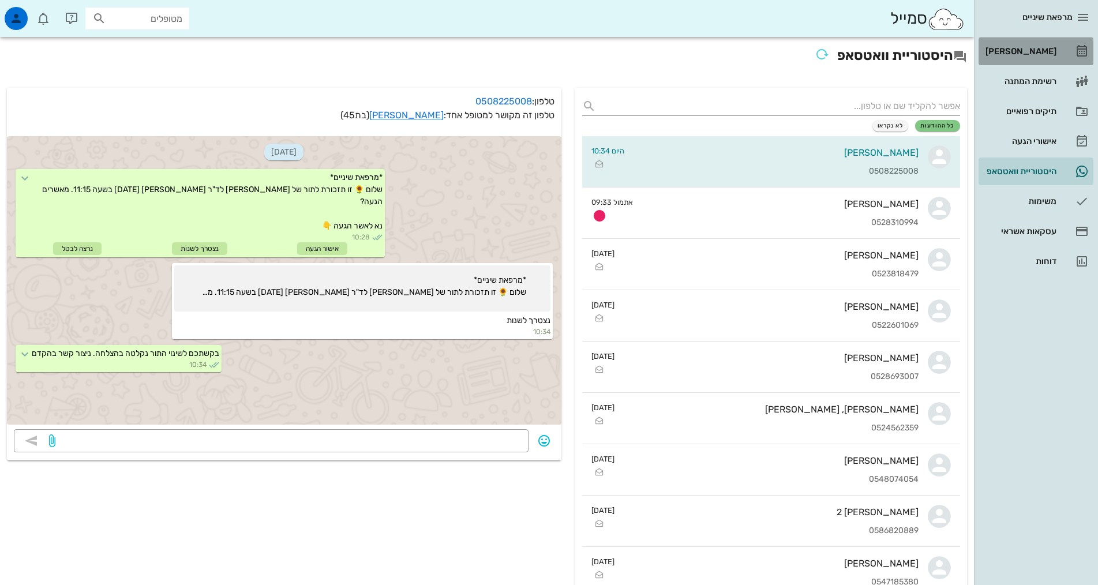
click at [1045, 55] on div "[PERSON_NAME]" at bounding box center [1019, 51] width 73 height 9
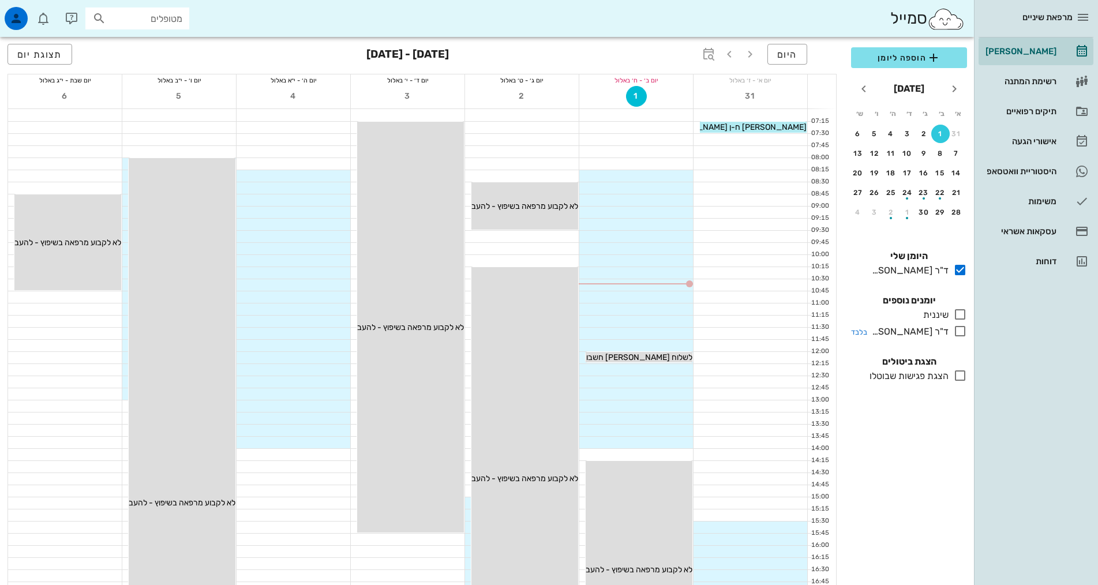
click at [951, 325] on div at bounding box center [957, 331] width 18 height 14
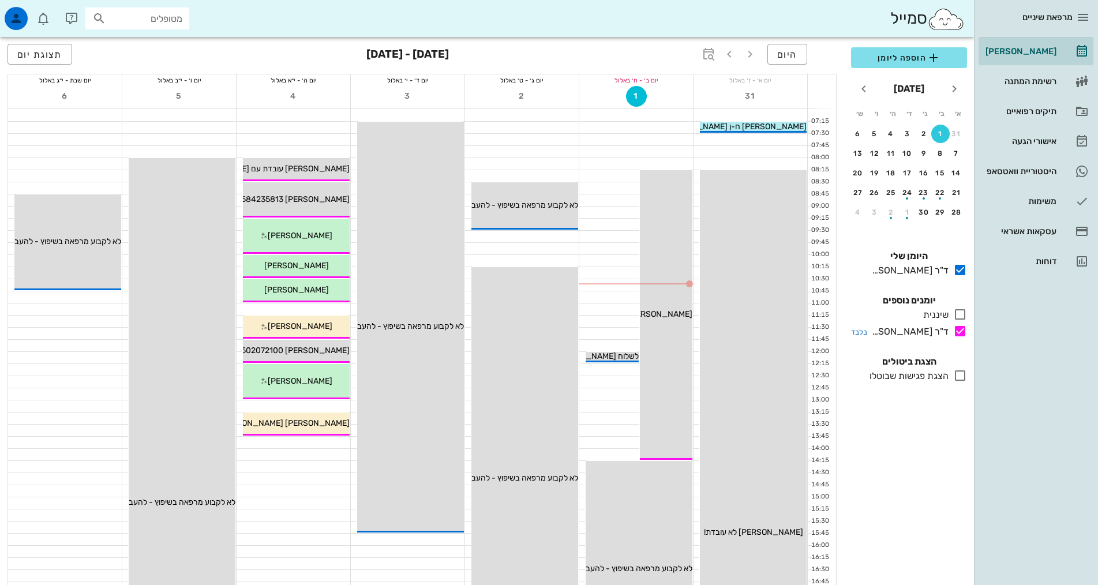
click at [959, 328] on icon at bounding box center [960, 331] width 14 height 14
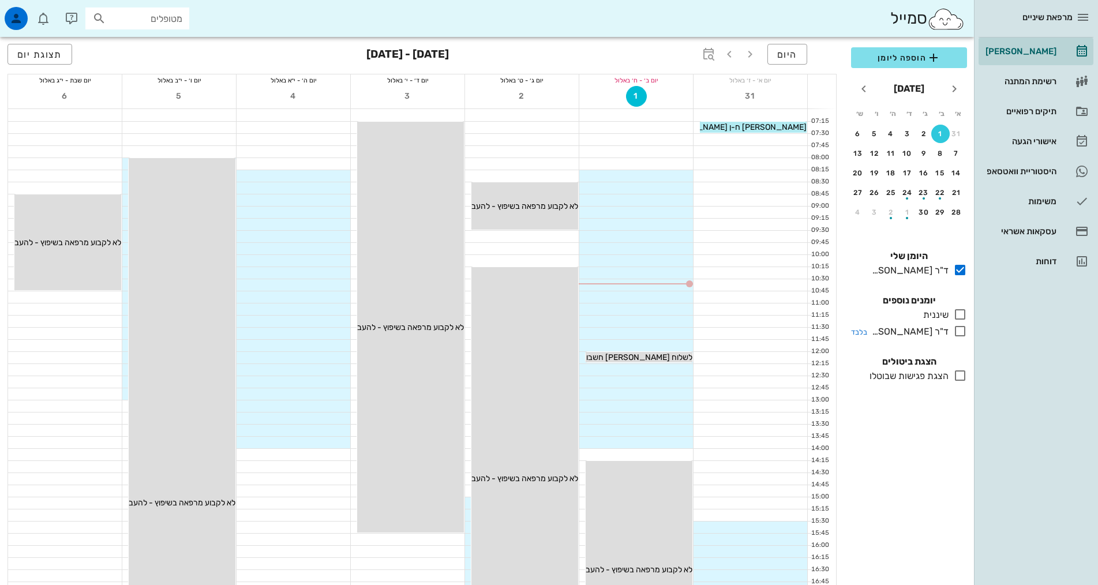
click at [958, 333] on icon at bounding box center [960, 331] width 14 height 14
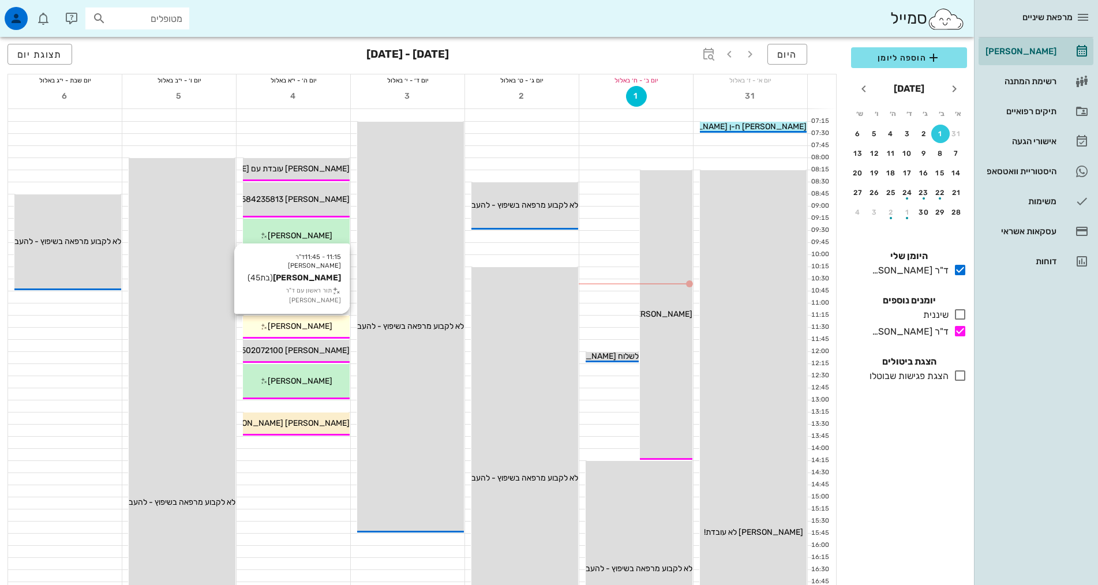
click at [286, 327] on span "[PERSON_NAME]" at bounding box center [300, 326] width 65 height 10
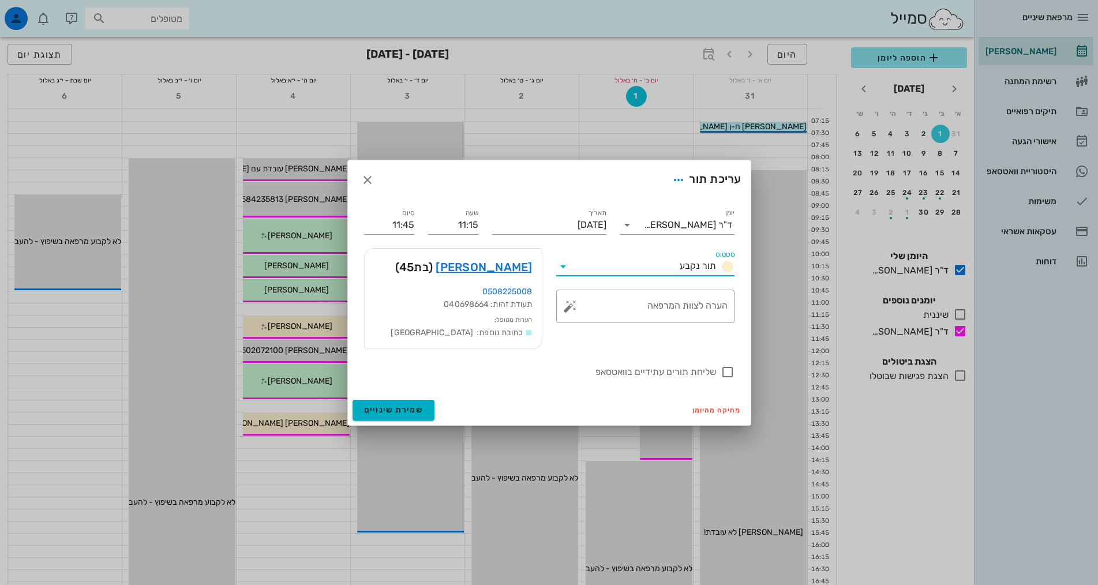
click at [584, 269] on input "סטטוס" at bounding box center [623, 266] width 103 height 18
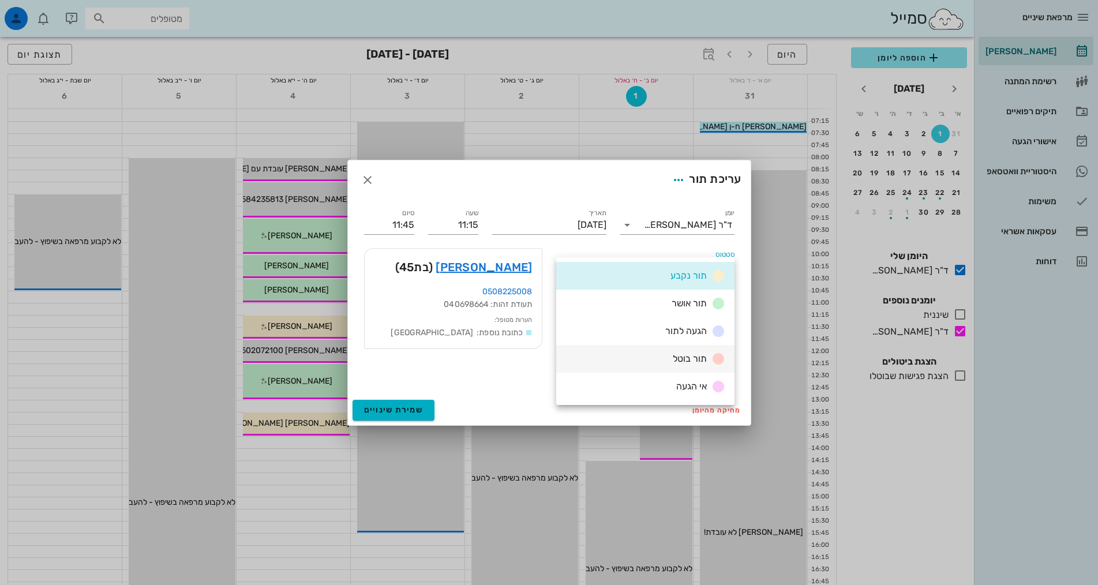
click at [635, 360] on div "תור בוטל" at bounding box center [645, 359] width 178 height 28
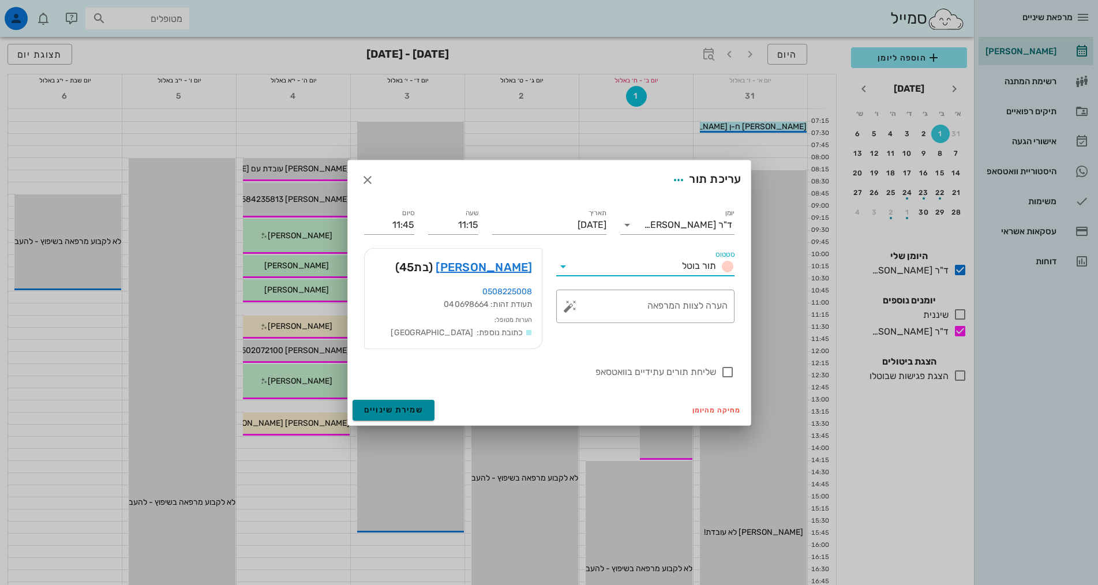
click at [384, 410] on span "שמירת שינויים" at bounding box center [393, 410] width 59 height 10
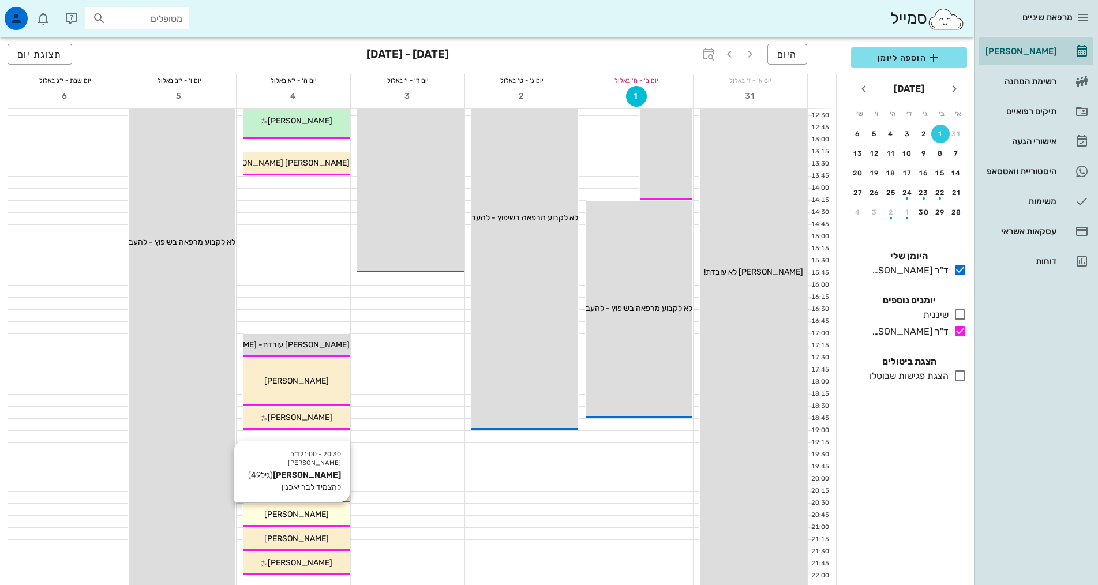
scroll to position [348, 0]
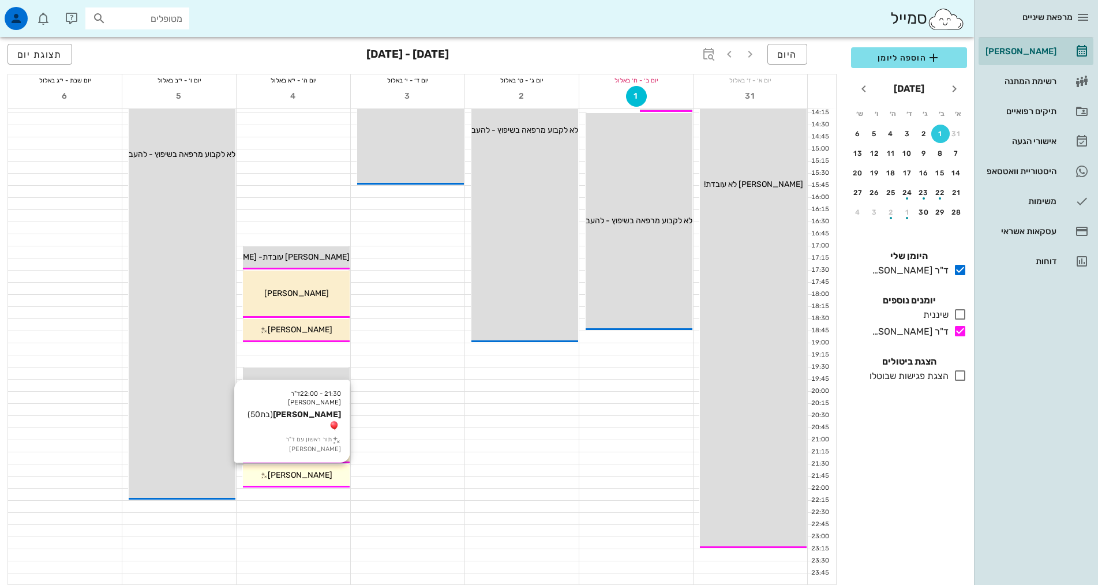
click at [309, 478] on span "[PERSON_NAME]" at bounding box center [300, 475] width 65 height 10
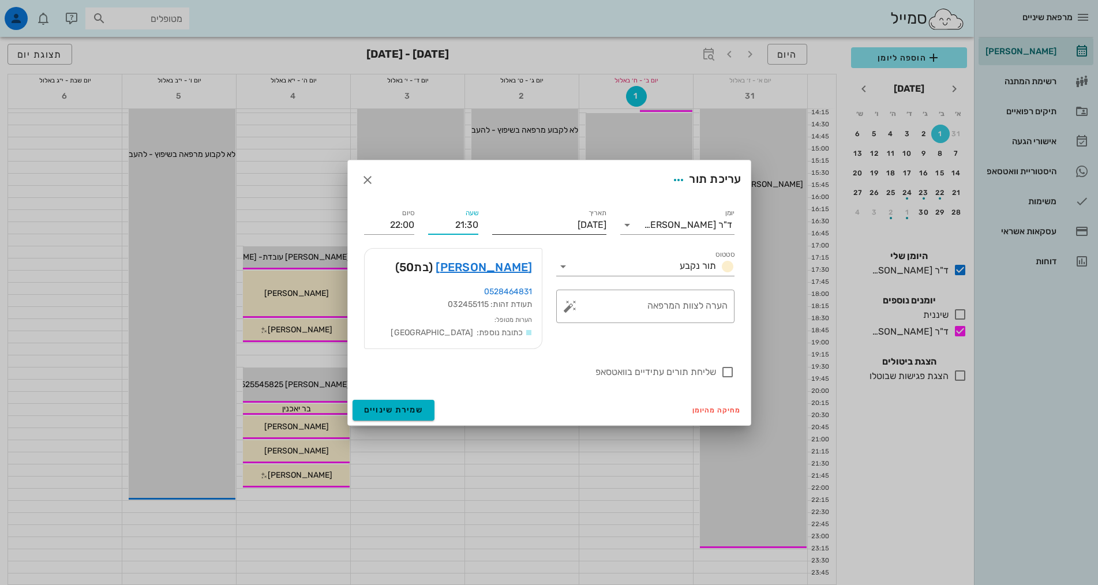
drag, startPoint x: 452, startPoint y: 226, endPoint x: 498, endPoint y: 223, distance: 46.2
click at [498, 223] on div "יומן ד"ר [PERSON_NAME] תור נקבע תאריך [DATE] שעה 21:30 סיום 22:00 סטטוס תור נקב…" at bounding box center [549, 293] width 384 height 186
click at [371, 179] on span "button" at bounding box center [367, 180] width 21 height 14
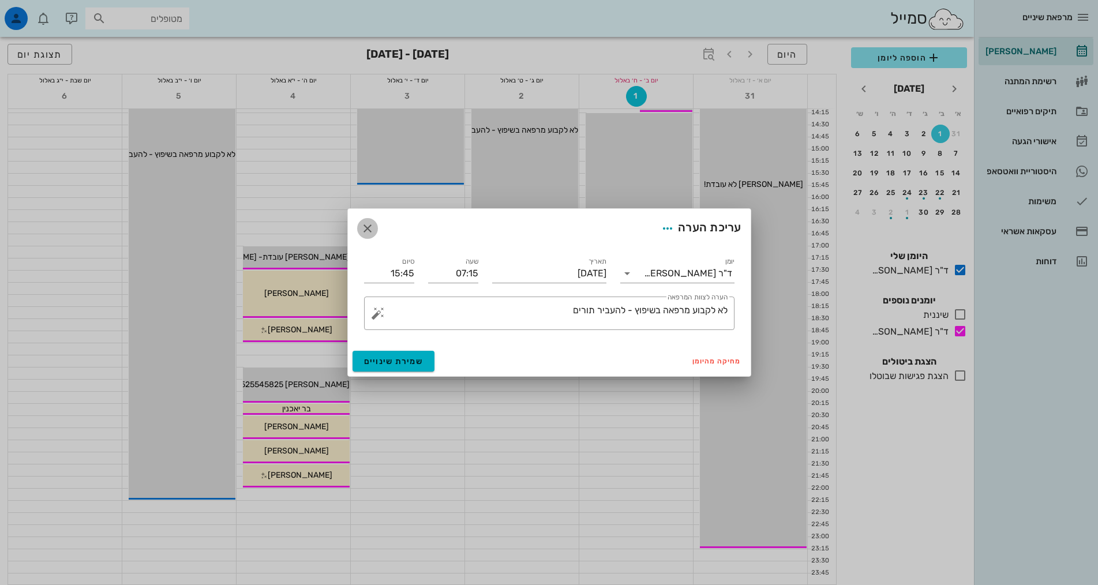
click at [363, 230] on icon "button" at bounding box center [368, 229] width 14 height 14
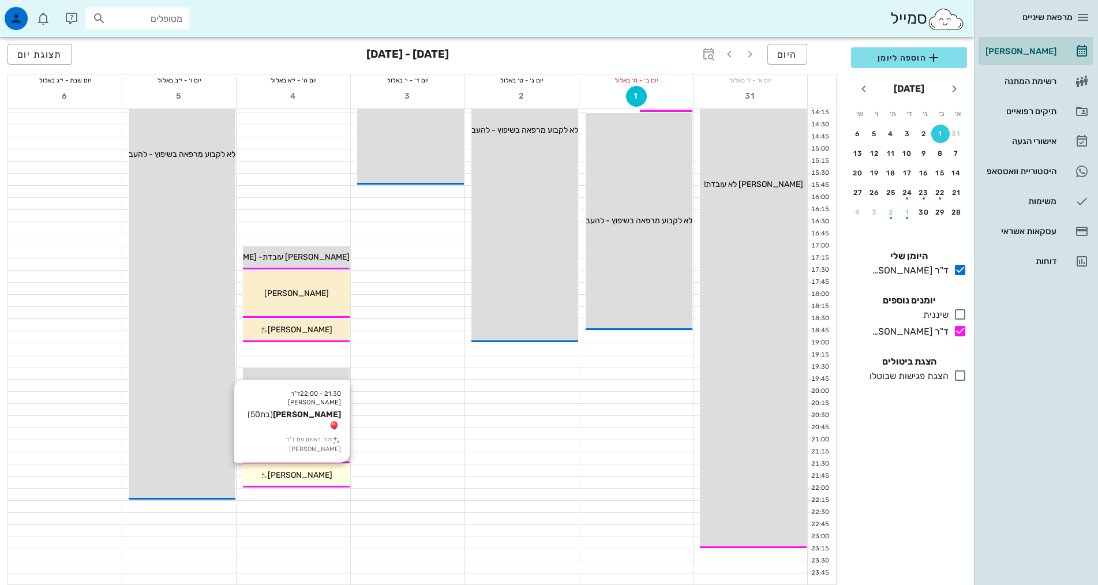
click at [319, 475] on span "[PERSON_NAME]" at bounding box center [300, 475] width 65 height 10
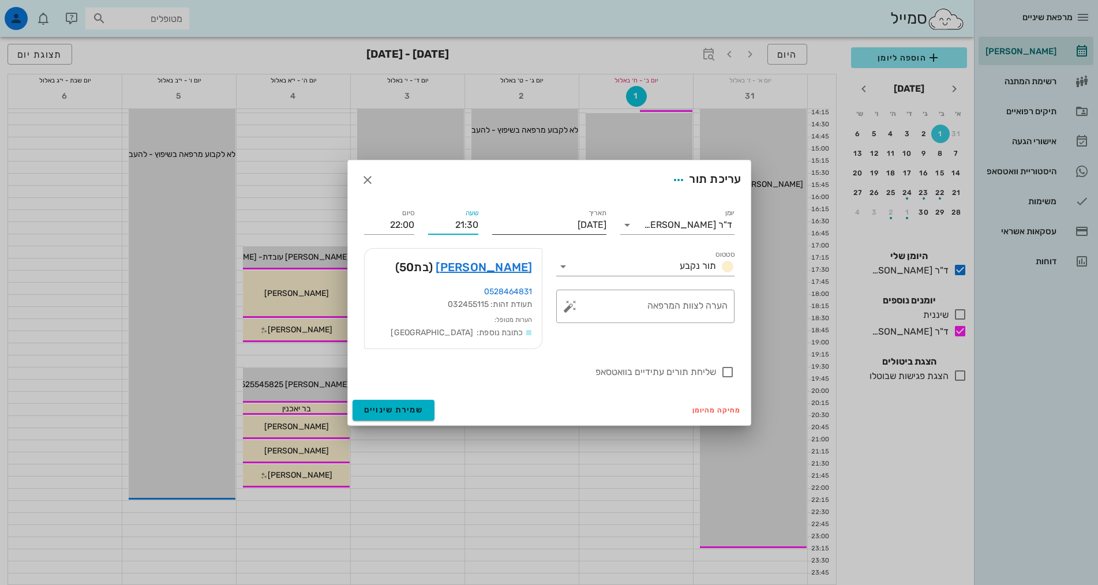
drag, startPoint x: 443, startPoint y: 220, endPoint x: 528, endPoint y: 223, distance: 84.8
click at [530, 232] on div "יומן ד"ר [PERSON_NAME] תור נקבע תאריך [DATE] שעה 21:30 סיום 22:00 סטטוס תור נקב…" at bounding box center [549, 293] width 384 height 186
type input "13:00"
click at [401, 231] on div "סיום 13:30" at bounding box center [389, 225] width 50 height 18
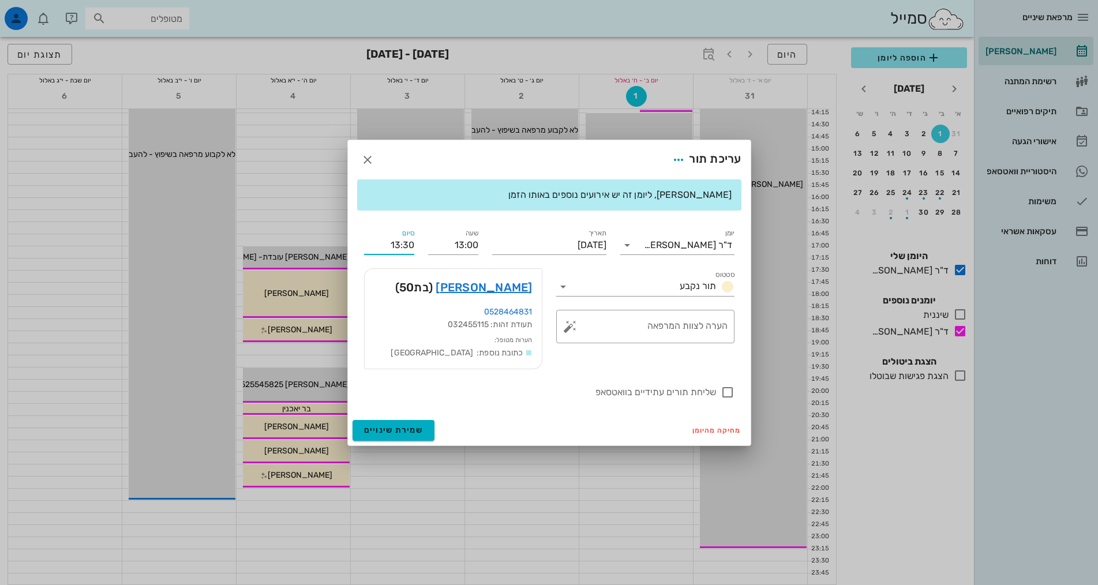
click at [399, 237] on input "13:30" at bounding box center [389, 245] width 50 height 18
click at [394, 279] on div "13:15 (15 דקות)" at bounding box center [359, 283] width 70 height 9
type input "13:15"
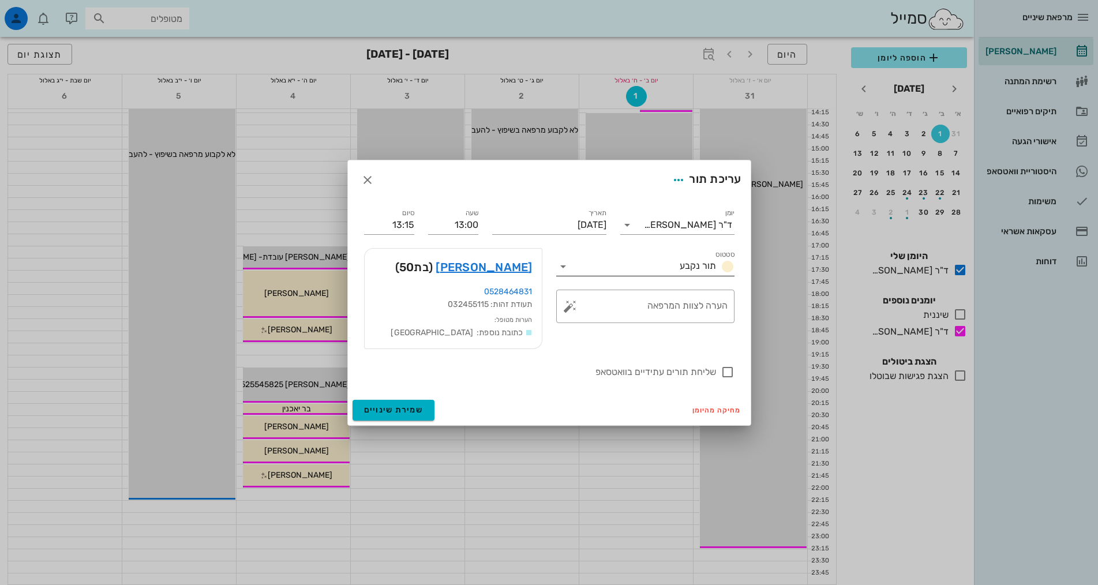
click at [689, 268] on span "תור נקבע" at bounding box center [698, 265] width 36 height 11
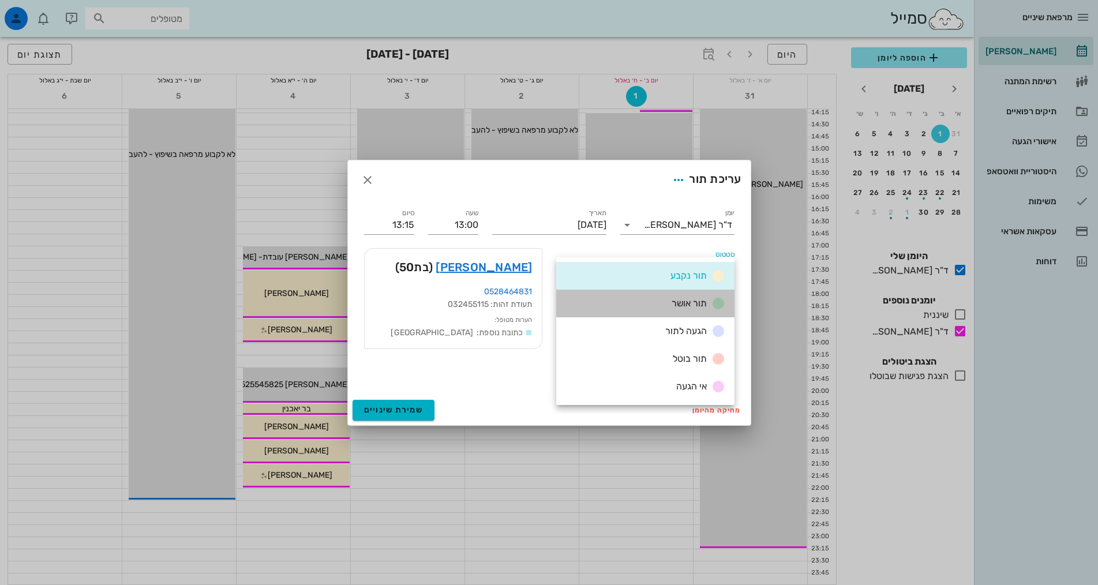
click at [674, 309] on div "תור אושר" at bounding box center [696, 304] width 58 height 14
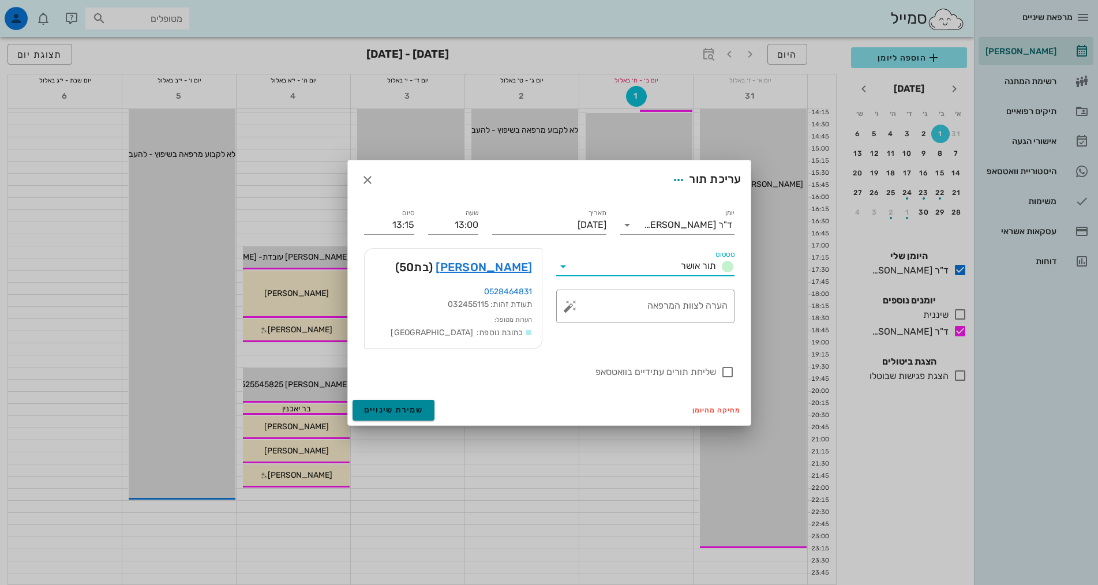
click at [386, 410] on span "שמירת שינויים" at bounding box center [393, 410] width 59 height 10
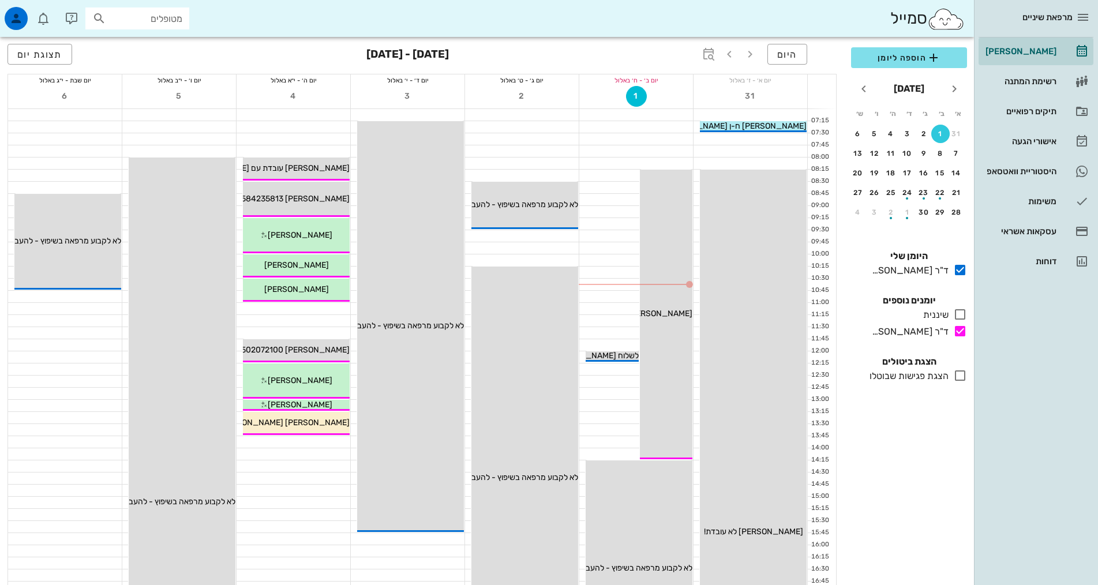
scroll to position [0, 0]
click at [312, 305] on div at bounding box center [294, 309] width 114 height 12
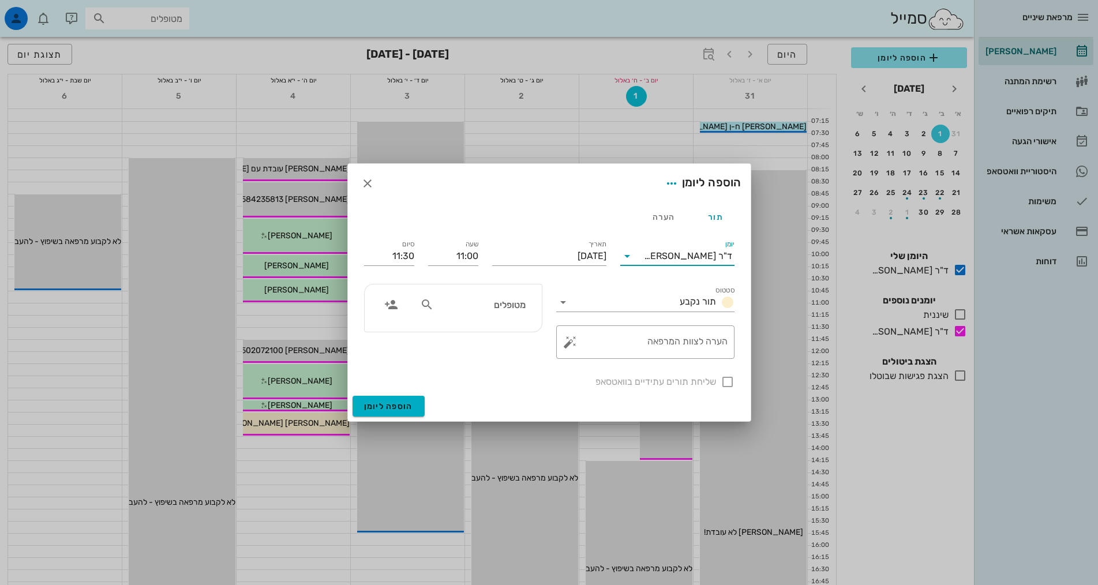
click at [644, 259] on input "יומן" at bounding box center [639, 256] width 7 height 18
click at [677, 325] on div "ד"ר [PERSON_NAME]" at bounding box center [677, 320] width 96 height 11
click at [369, 178] on icon "button" at bounding box center [368, 184] width 14 height 14
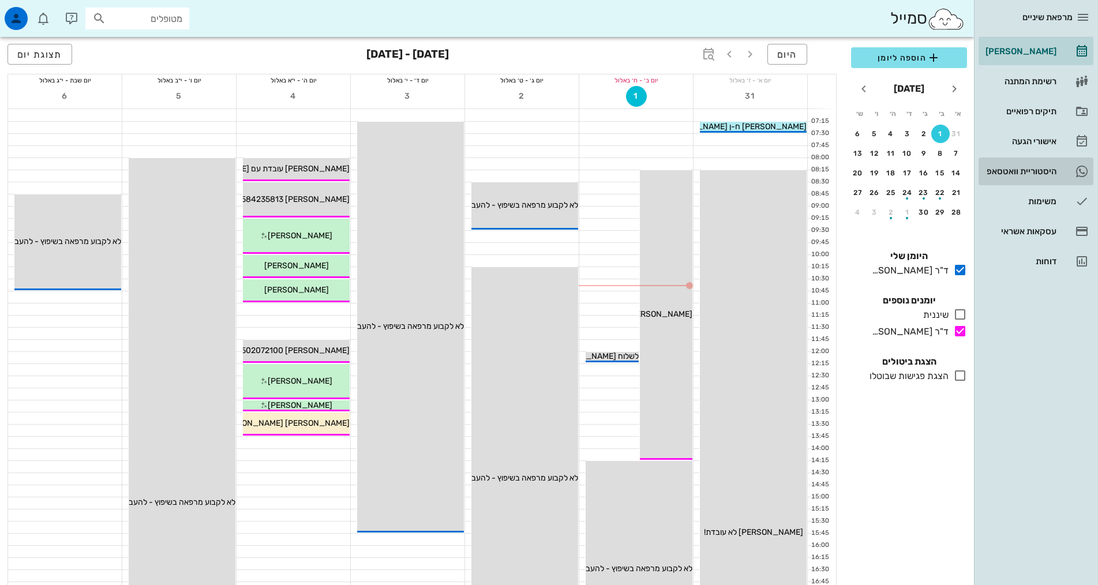
click at [1051, 166] on div "היסטוריית וואטסאפ" at bounding box center [1019, 171] width 73 height 18
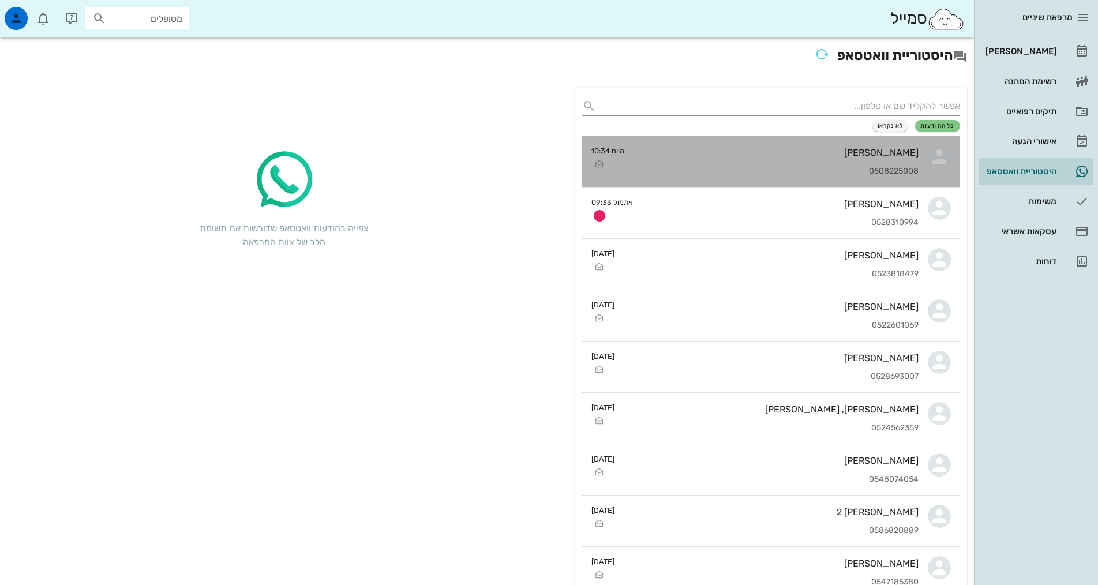
click at [691, 156] on div "[PERSON_NAME]" at bounding box center [775, 152] width 285 height 11
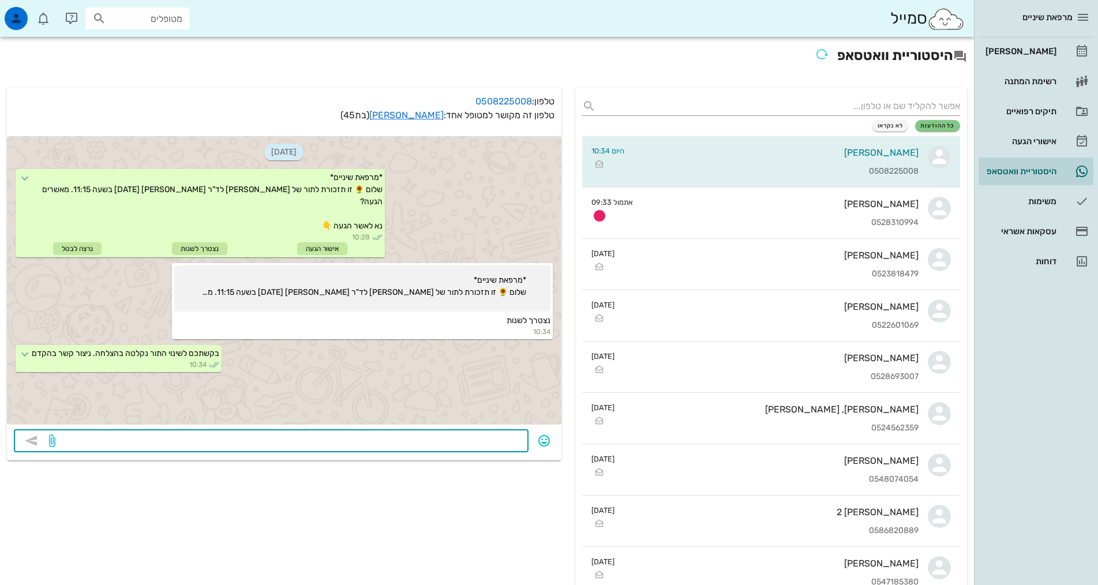
click at [494, 438] on textarea at bounding box center [290, 442] width 464 height 18
type textarea "היי [PERSON_NAME]. באלו ימים טוב לך להגיע? ימי ראשון/שני בשעות הבוקר/צהריים, או…"
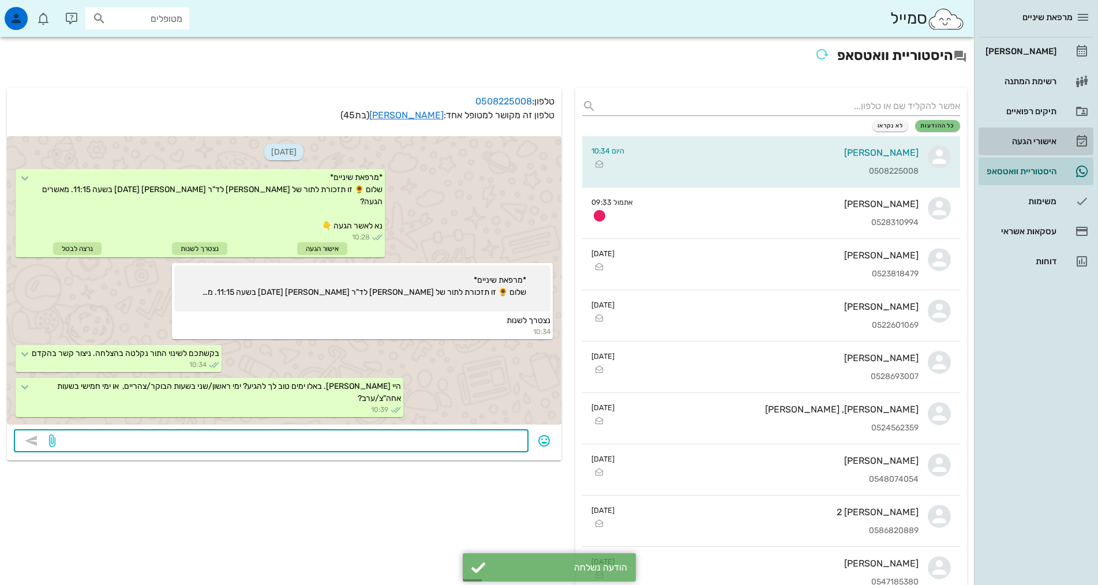
click at [1040, 147] on div "אישורי הגעה" at bounding box center [1019, 141] width 73 height 18
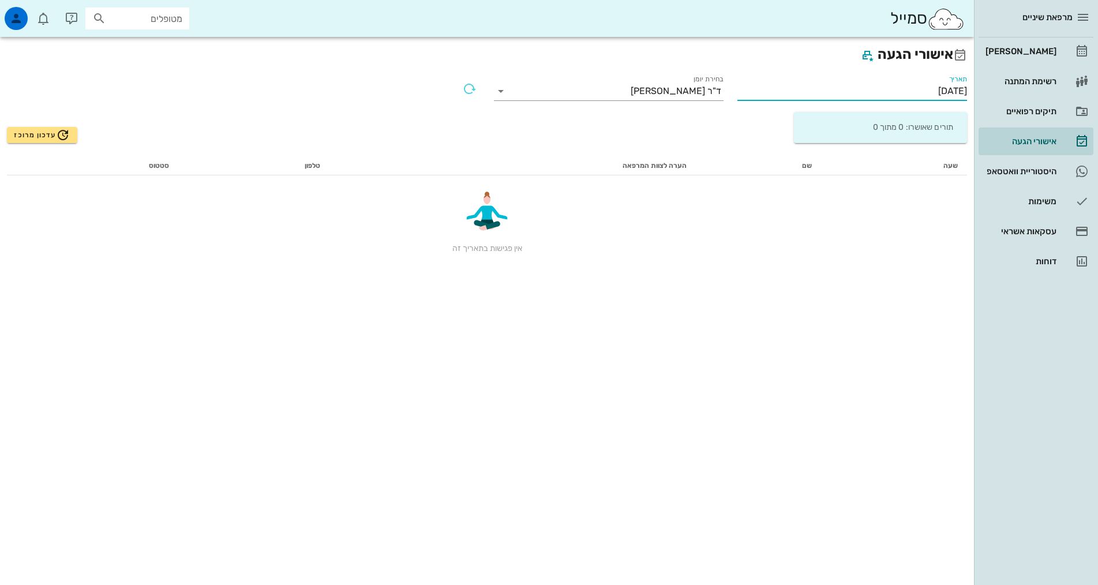
click at [804, 91] on input "[DATE]" at bounding box center [852, 91] width 230 height 18
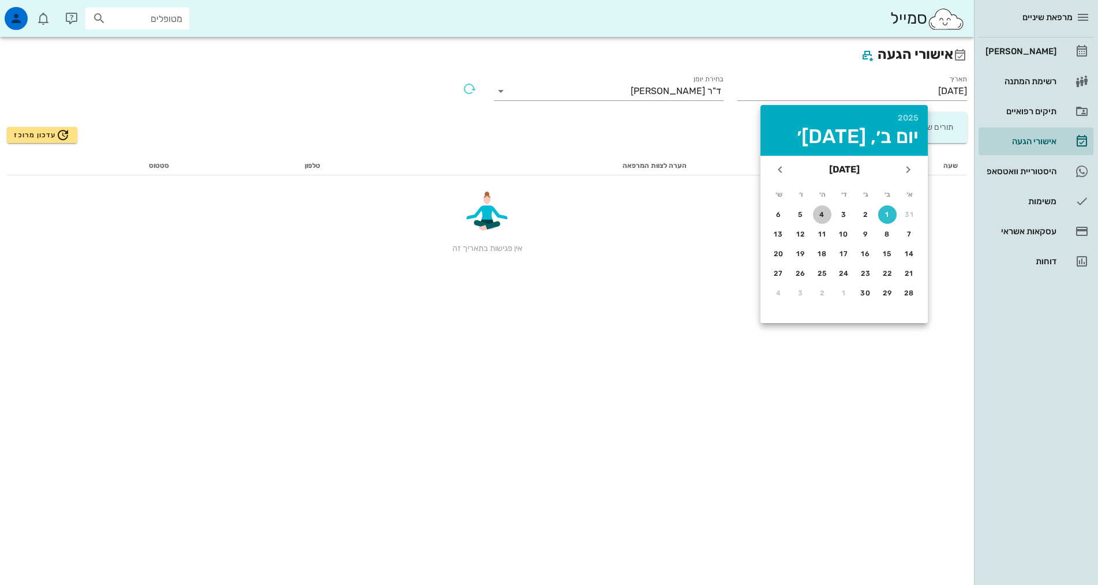
click at [816, 214] on div "4" at bounding box center [822, 215] width 18 height 8
type input "[DATE]"
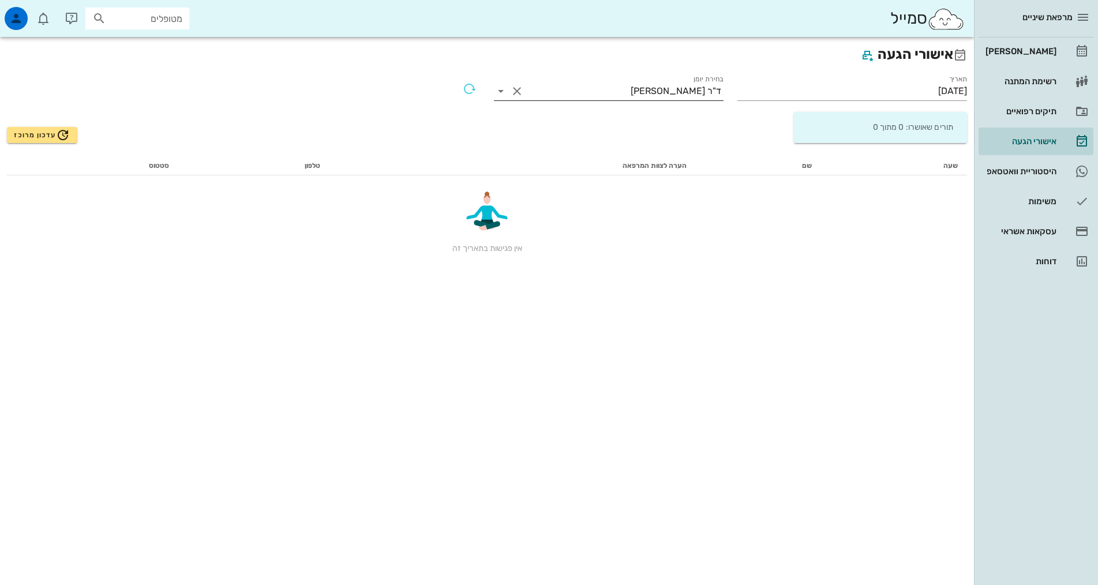
click at [686, 88] on div "ד"ר [PERSON_NAME]" at bounding box center [676, 91] width 91 height 10
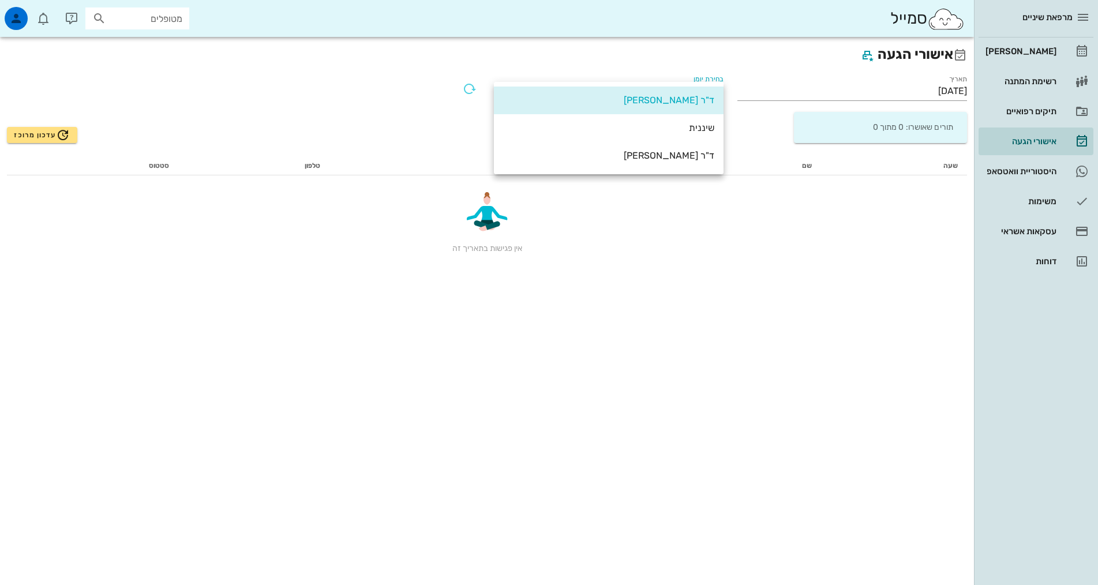
click at [685, 151] on div "ד"ר [PERSON_NAME]" at bounding box center [608, 155] width 211 height 11
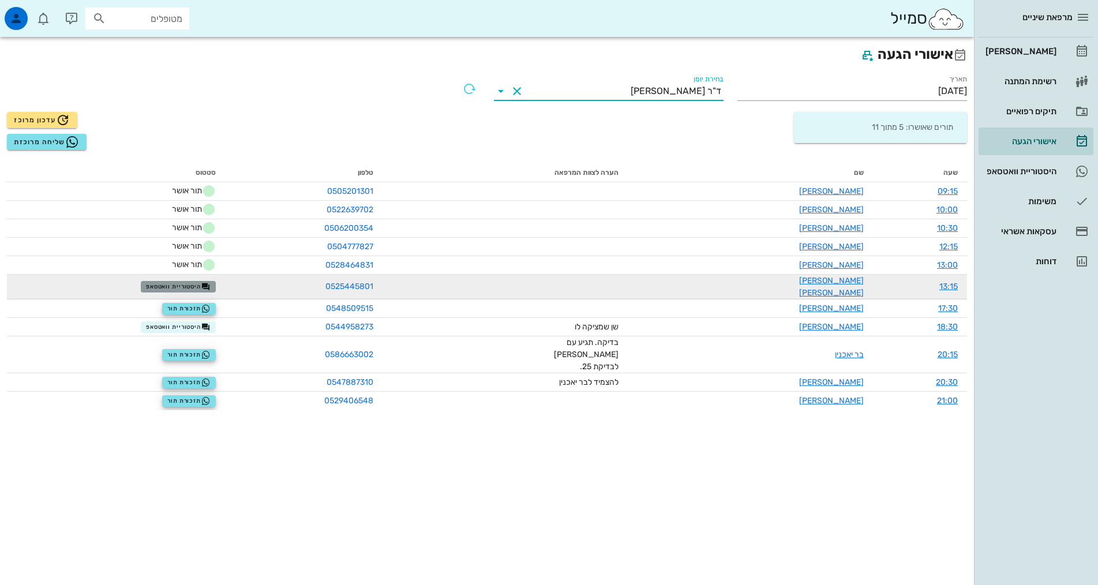
click at [211, 282] on icon "button" at bounding box center [205, 286] width 9 height 9
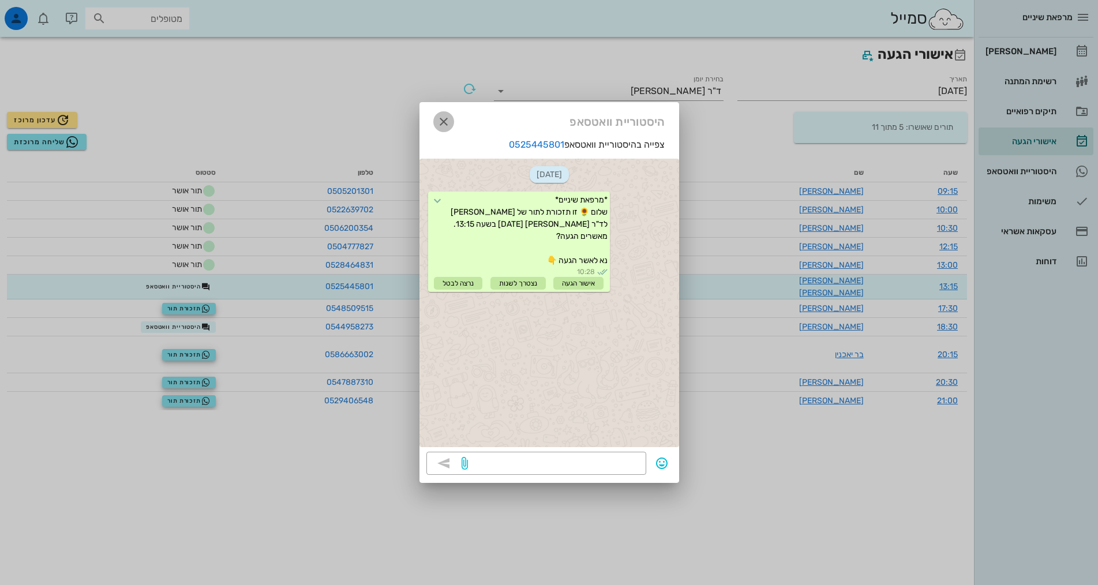
click at [444, 126] on icon "button" at bounding box center [444, 122] width 14 height 14
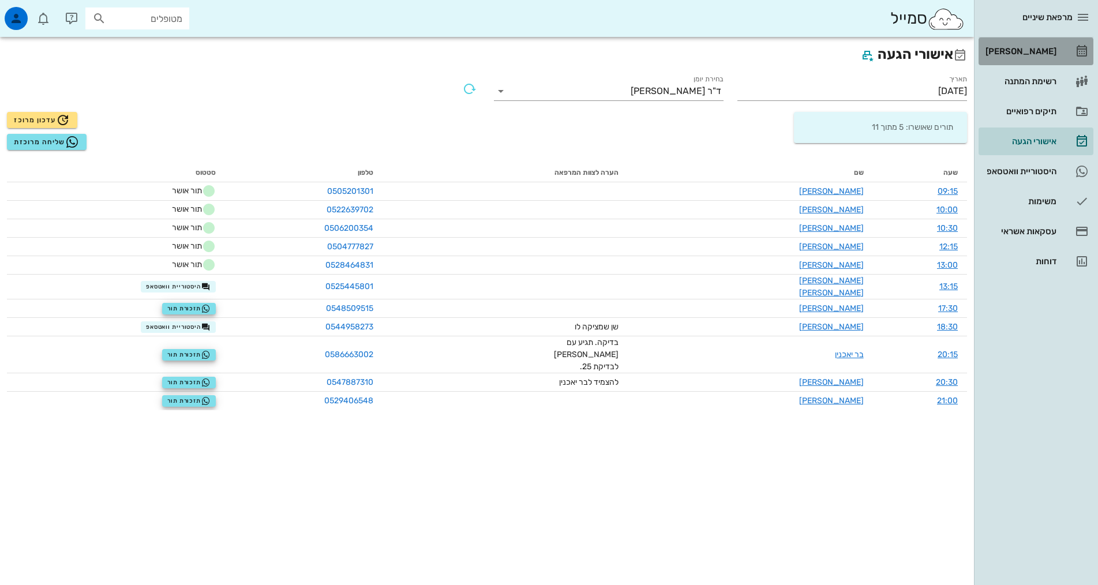
click at [1041, 49] on div "[PERSON_NAME]" at bounding box center [1019, 51] width 73 height 9
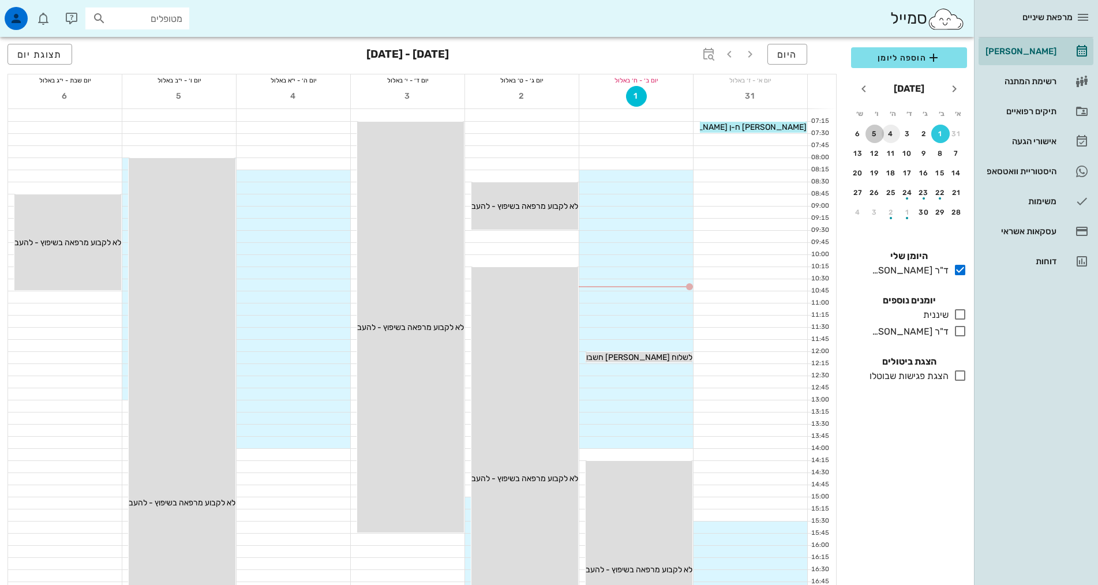
click at [883, 132] on div "5" at bounding box center [874, 134] width 18 height 8
click at [891, 132] on div "4" at bounding box center [890, 134] width 18 height 8
click at [955, 332] on icon at bounding box center [960, 331] width 14 height 14
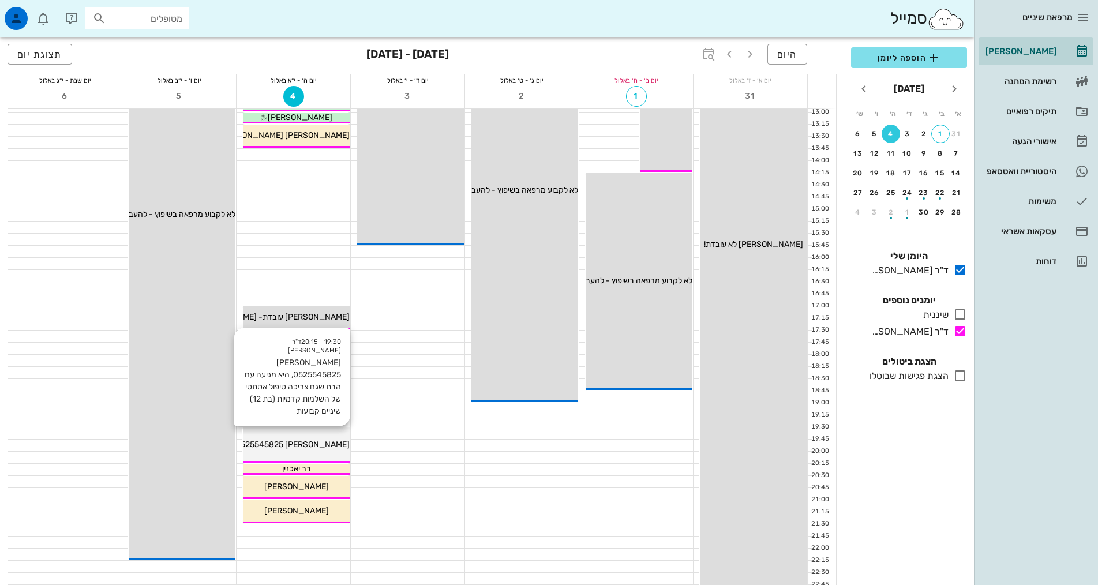
scroll to position [288, 0]
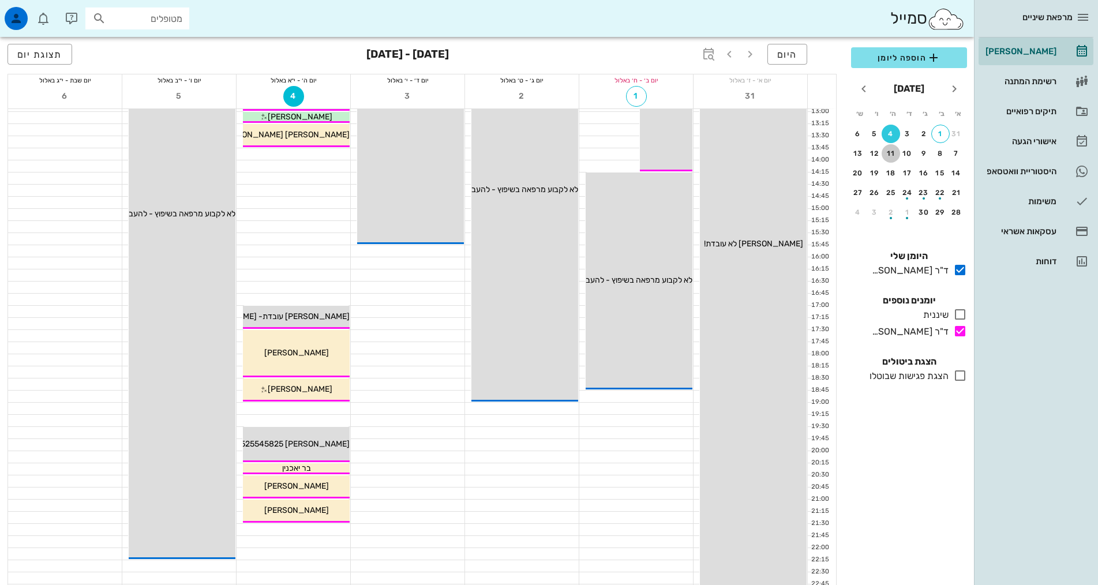
click at [894, 156] on div "11" at bounding box center [890, 153] width 18 height 8
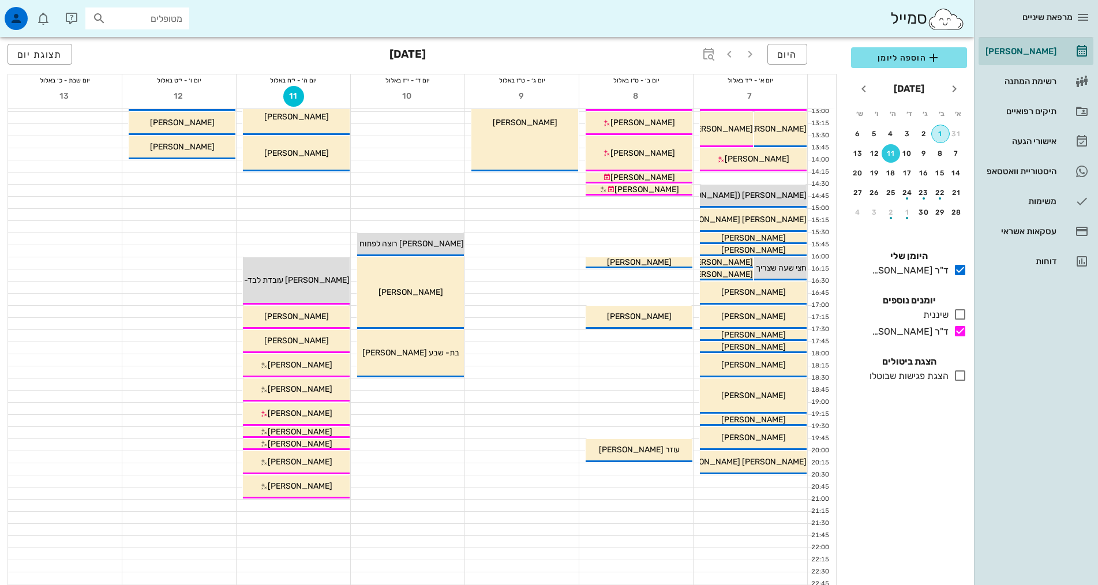
click at [943, 134] on div "1" at bounding box center [940, 134] width 17 height 8
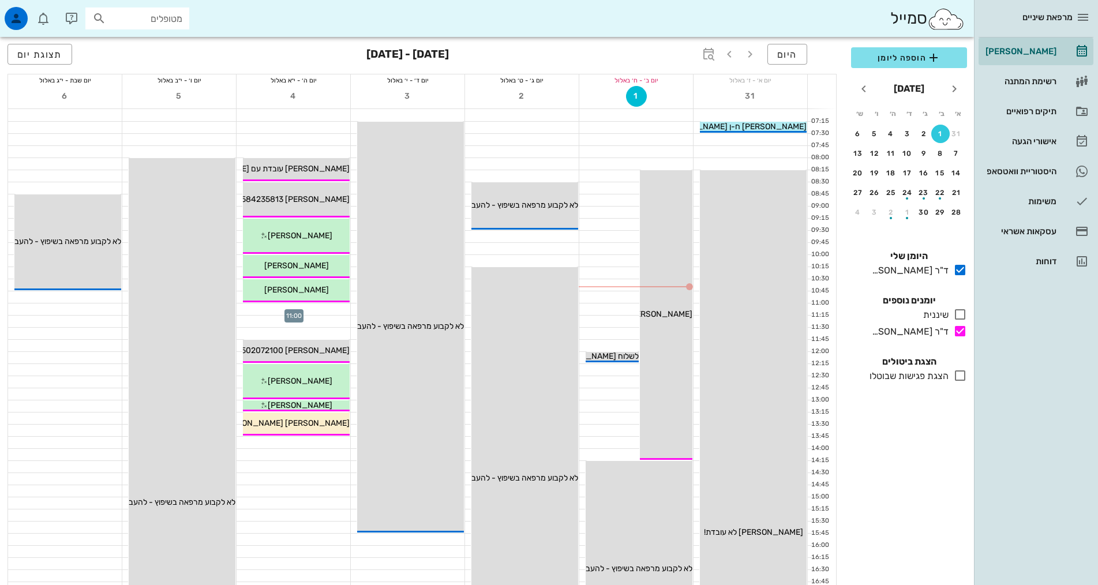
click at [295, 306] on div at bounding box center [294, 309] width 114 height 12
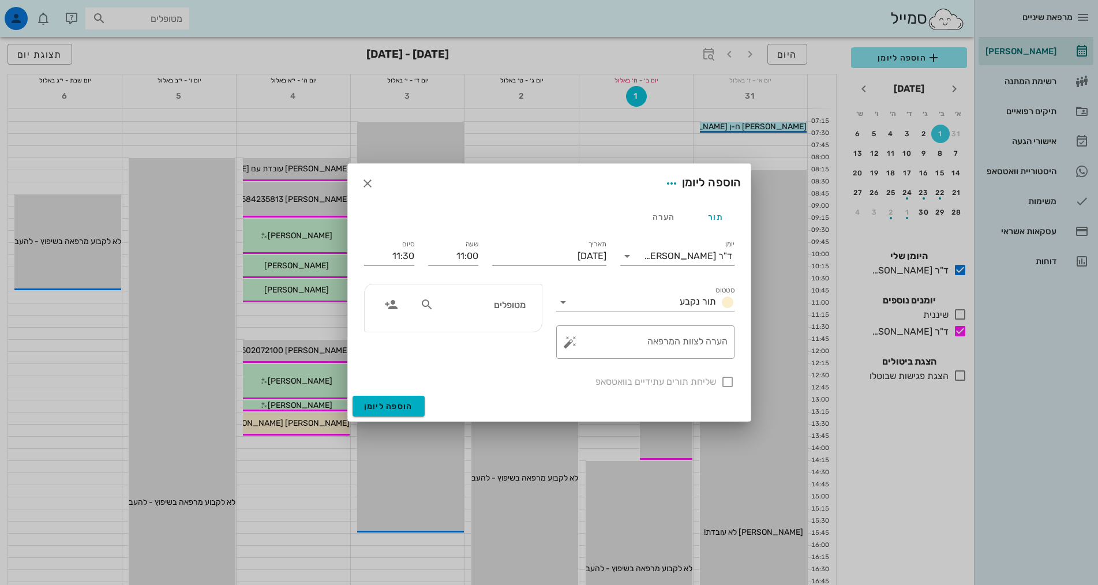
drag, startPoint x: 295, startPoint y: 306, endPoint x: 302, endPoint y: 319, distance: 14.7
click at [302, 319] on div at bounding box center [549, 292] width 1098 height 585
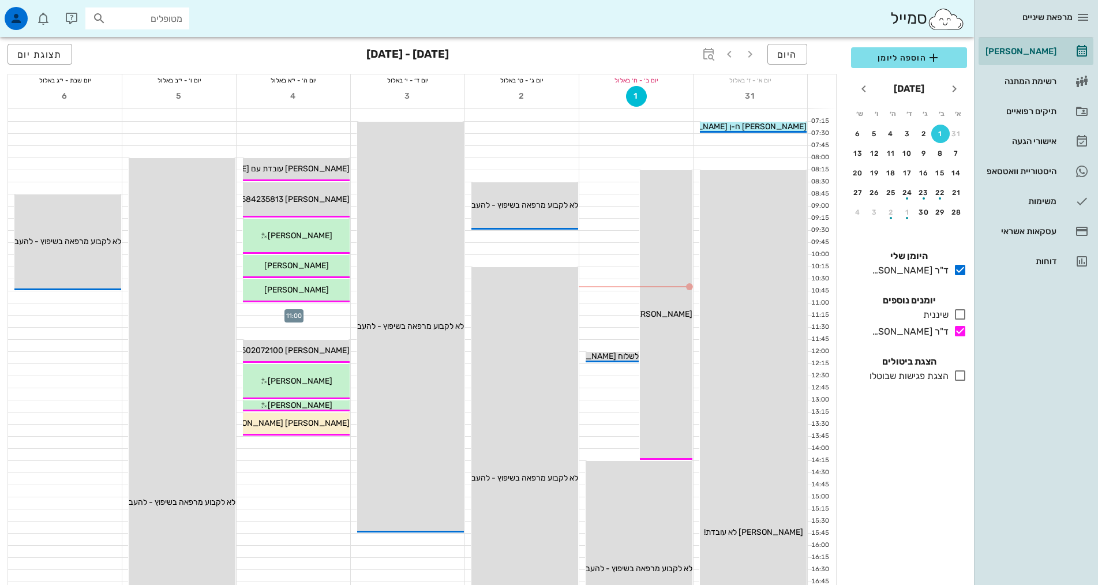
click at [323, 305] on div at bounding box center [294, 309] width 114 height 12
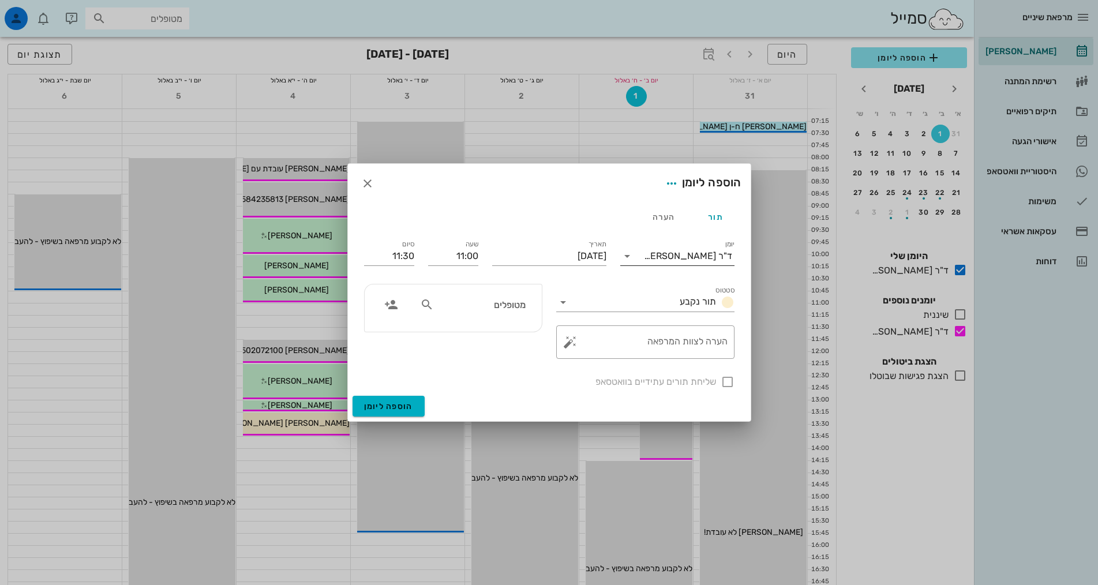
click at [644, 249] on input "יומן" at bounding box center [639, 256] width 7 height 18
click at [665, 320] on div "ד"ר [PERSON_NAME]" at bounding box center [677, 320] width 96 height 11
click at [653, 212] on div "הערה" at bounding box center [663, 217] width 52 height 28
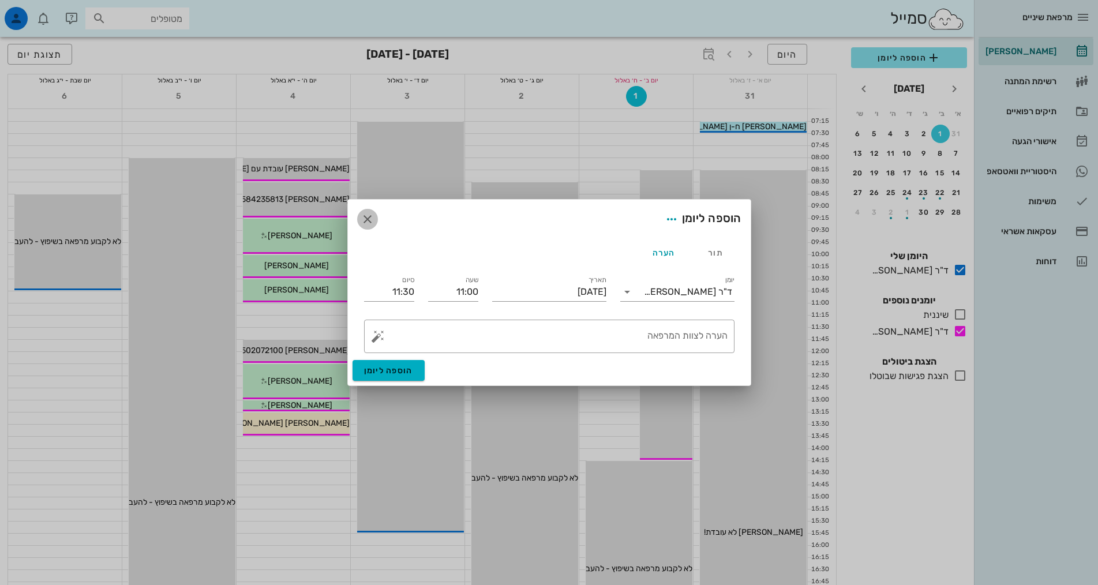
click at [367, 225] on icon "button" at bounding box center [368, 219] width 14 height 14
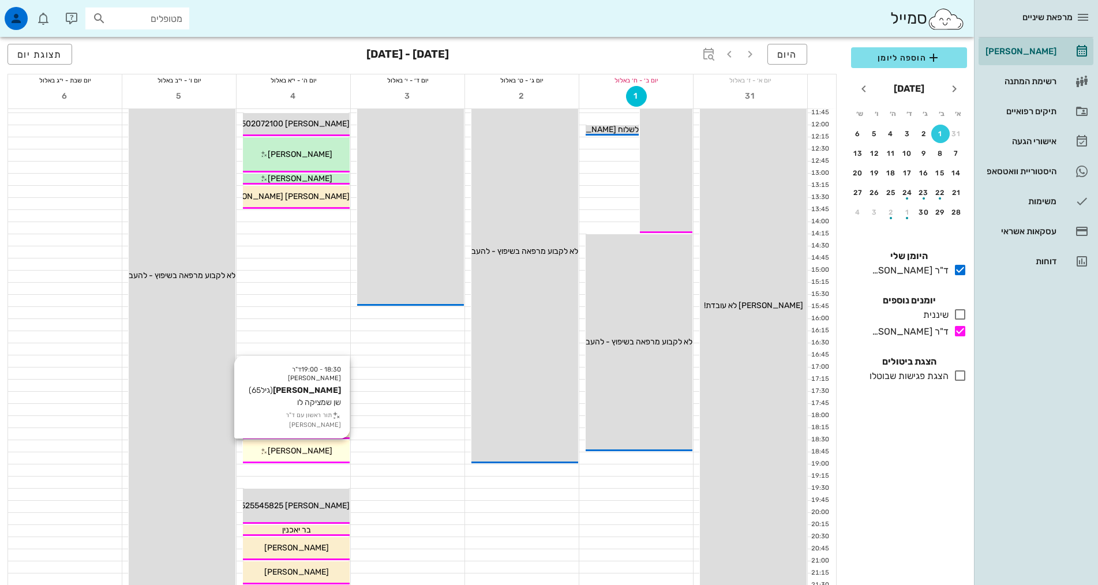
scroll to position [231, 0]
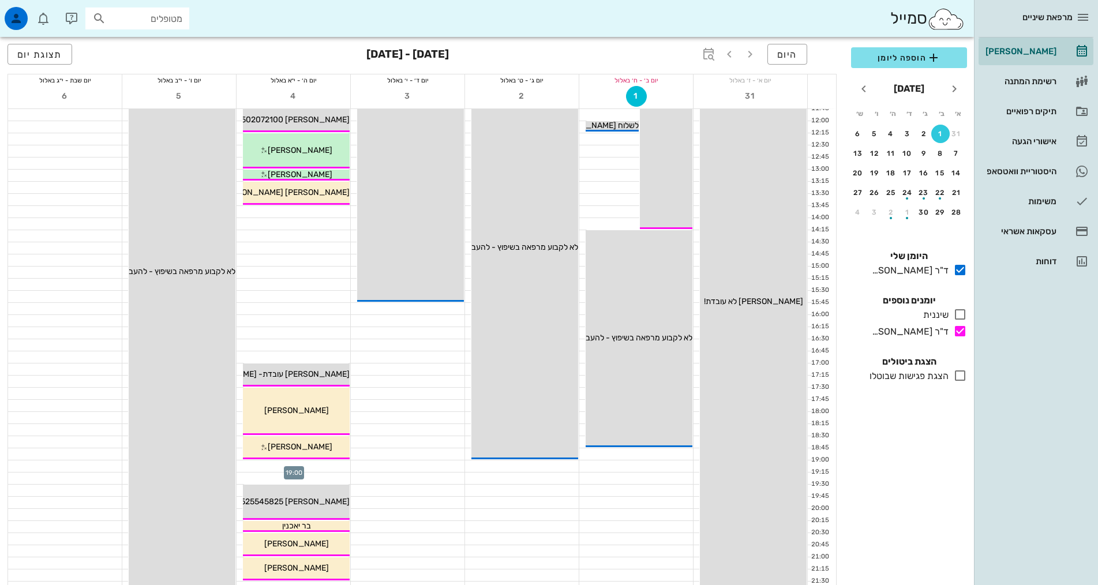
click at [312, 461] on div at bounding box center [294, 466] width 114 height 12
click at [312, 461] on div "מרפאת שיניים [PERSON_NAME] רשימת המתנה תיקים רפואיים אישורי הגעה 2 היסטוריית וו…" at bounding box center [549, 235] width 1098 height 933
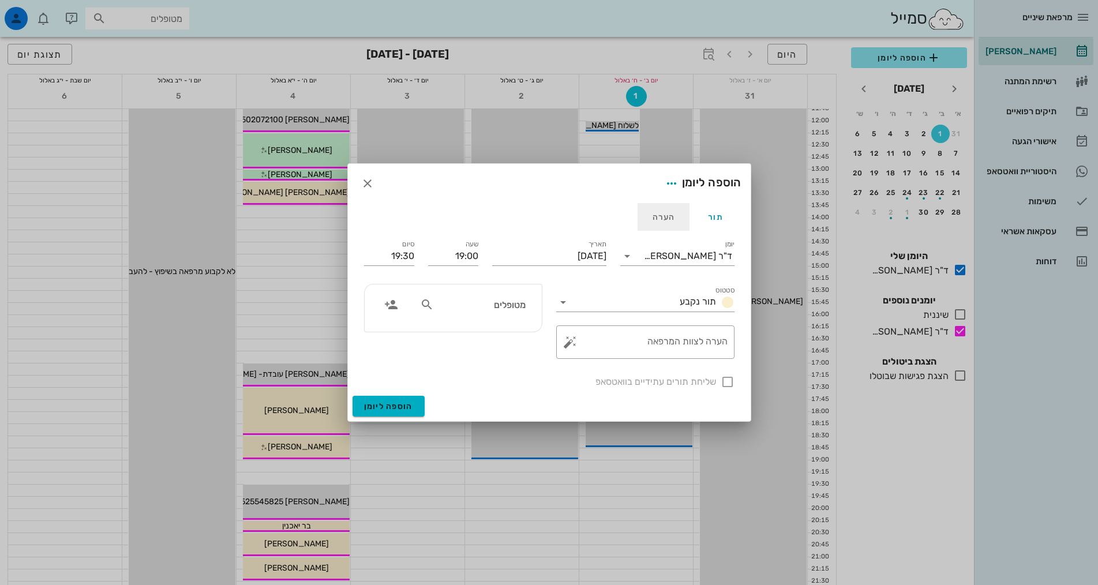
click at [663, 218] on div "הערה" at bounding box center [663, 217] width 52 height 28
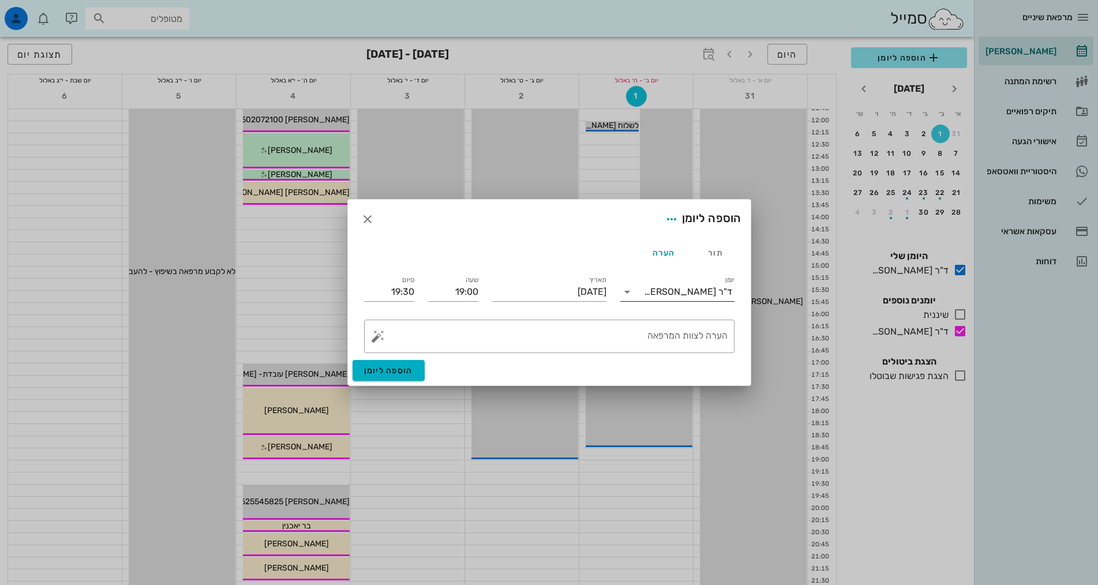
click at [675, 296] on div "ד"ר [PERSON_NAME]" at bounding box center [688, 292] width 88 height 10
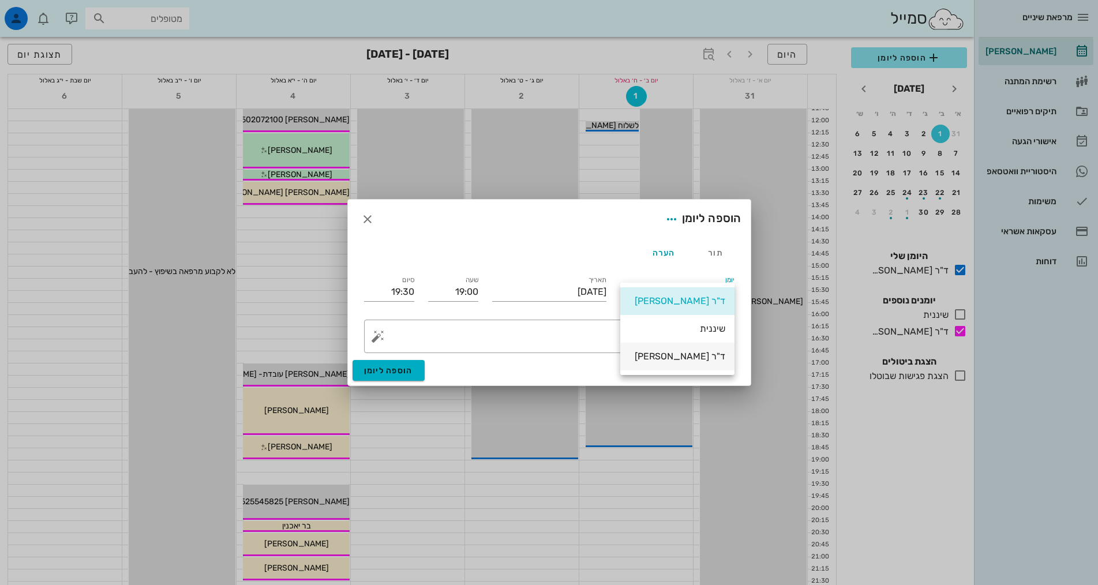
click at [675, 363] on div "ד"ר [PERSON_NAME]" at bounding box center [677, 356] width 96 height 25
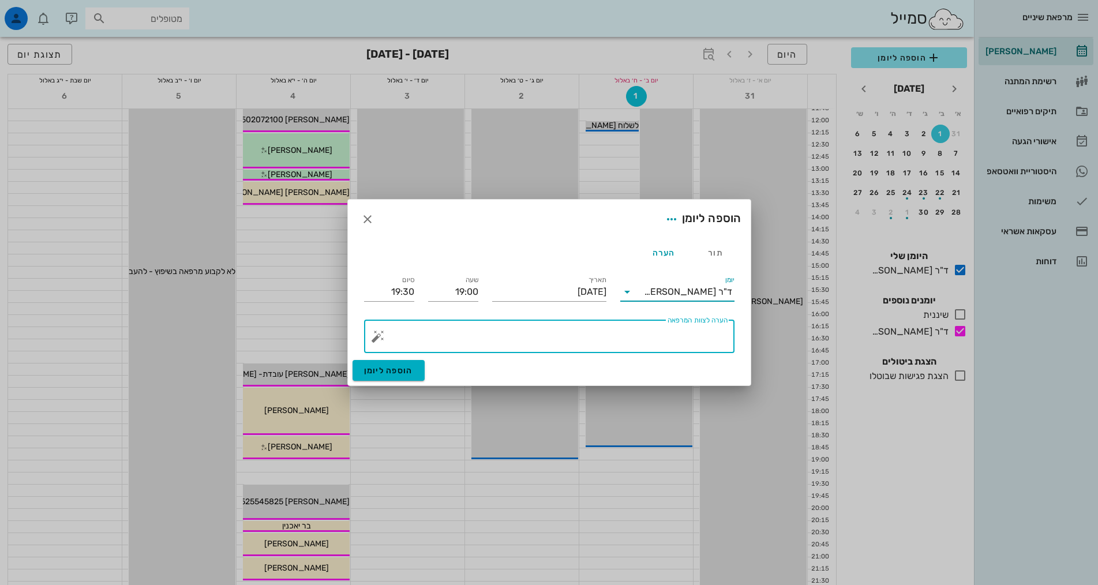
drag, startPoint x: 669, startPoint y: 341, endPoint x: 651, endPoint y: 309, distance: 36.9
click at [669, 337] on textarea "הערה לצוות המרפאה" at bounding box center [553, 339] width 347 height 28
type textarea "כוכבית [PERSON_NAME]- 050-4794433- תור אושר"
click at [388, 381] on div "הוספה ליומן" at bounding box center [549, 372] width 403 height 25
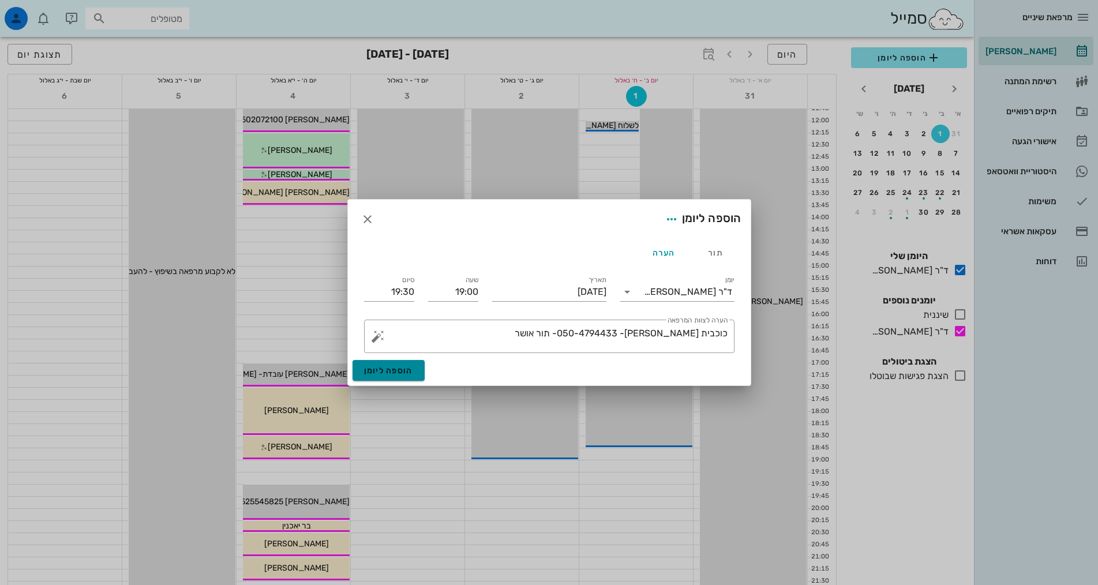
click at [392, 369] on span "הוספה ליומן" at bounding box center [388, 371] width 49 height 10
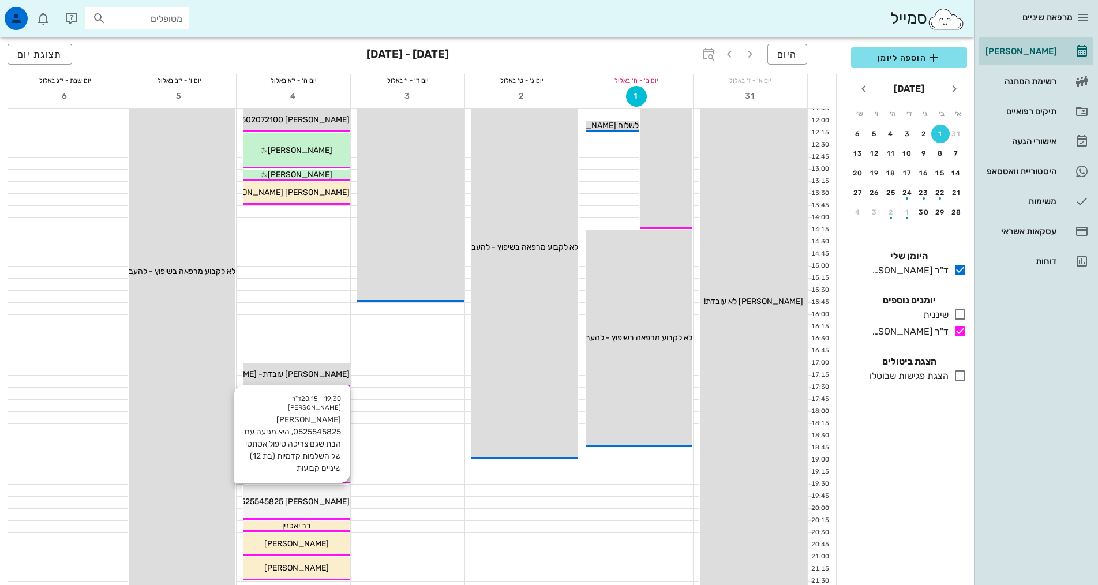
click at [305, 489] on div "19:30 - 20:15 ד"ר [PERSON_NAME] [PERSON_NAME] 0525545825, היא מגיעה עם הבת שגם …" at bounding box center [296, 502] width 107 height 35
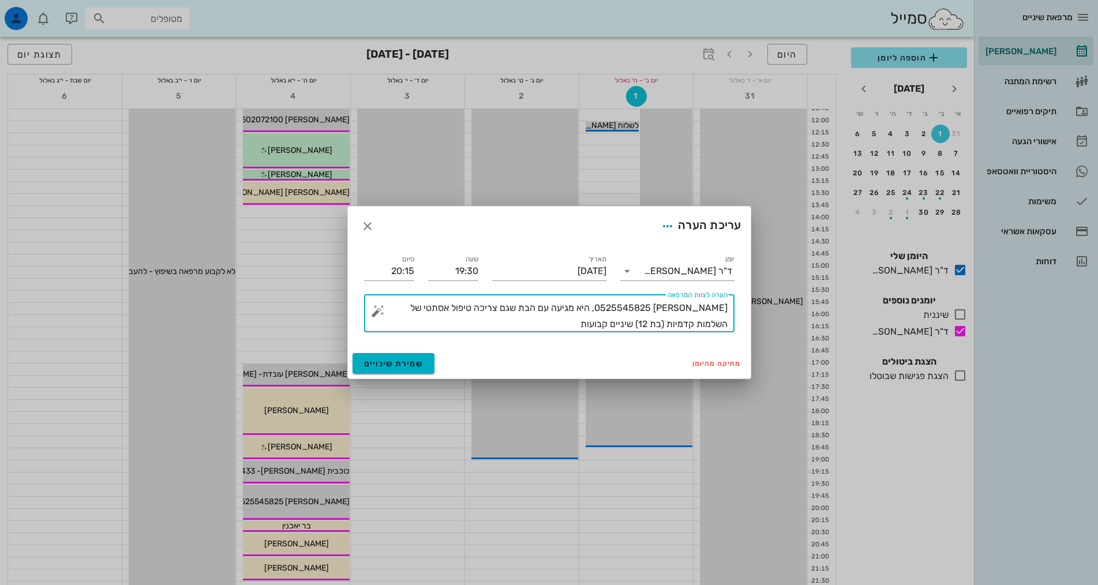
click at [573, 318] on textarea "[PERSON_NAME] 0525545825, היא מגיעה עם הבת שגם צריכה טיפול אסתטי של השלמות קדמי…" at bounding box center [553, 316] width 347 height 32
type textarea "[PERSON_NAME] 0525545825, היא מגיעה עם הבת שגם צריכה טיפול אסתטי של השלמות קדמי…"
click at [412, 362] on span "שמירת שינויים" at bounding box center [393, 364] width 59 height 10
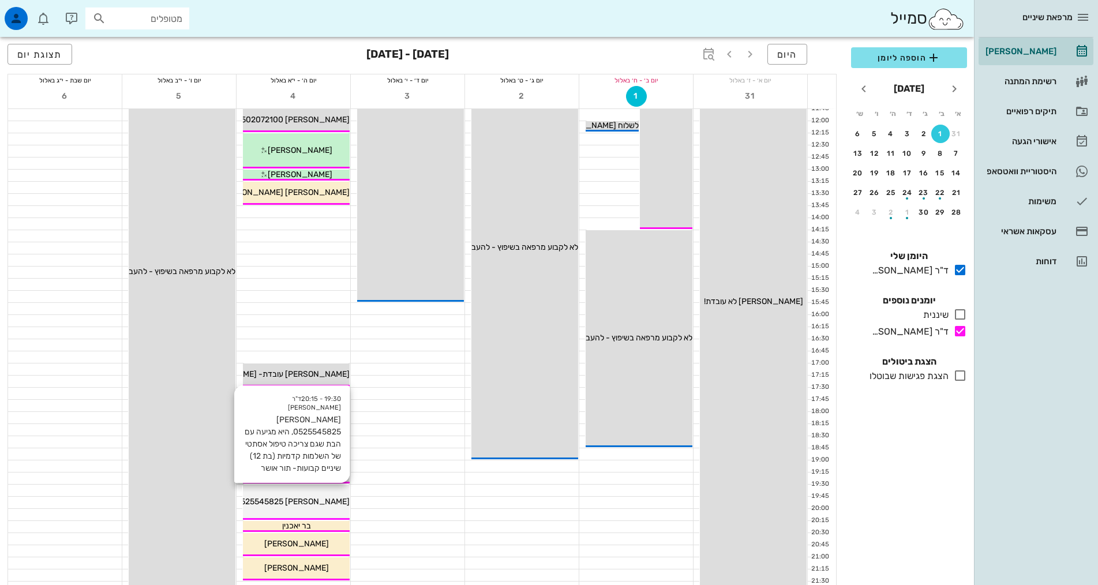
click at [322, 501] on span "[PERSON_NAME] 0525545825, היא מגיעה עם הבת שגם צריכה טיפול אסתטי של השלמות קדמי…" at bounding box center [132, 502] width 435 height 10
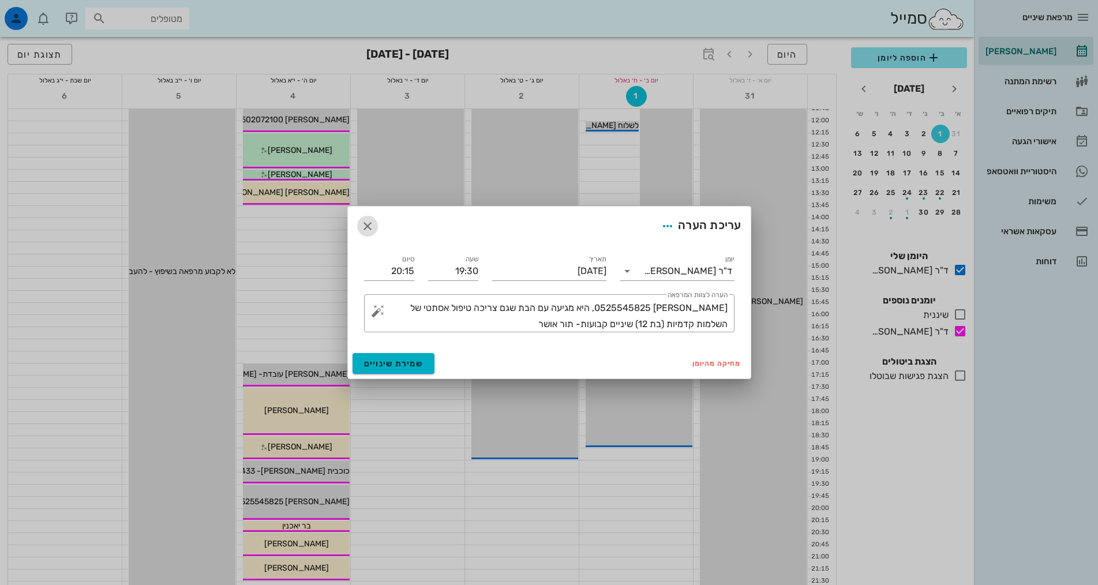
click at [365, 222] on icon "button" at bounding box center [368, 226] width 14 height 14
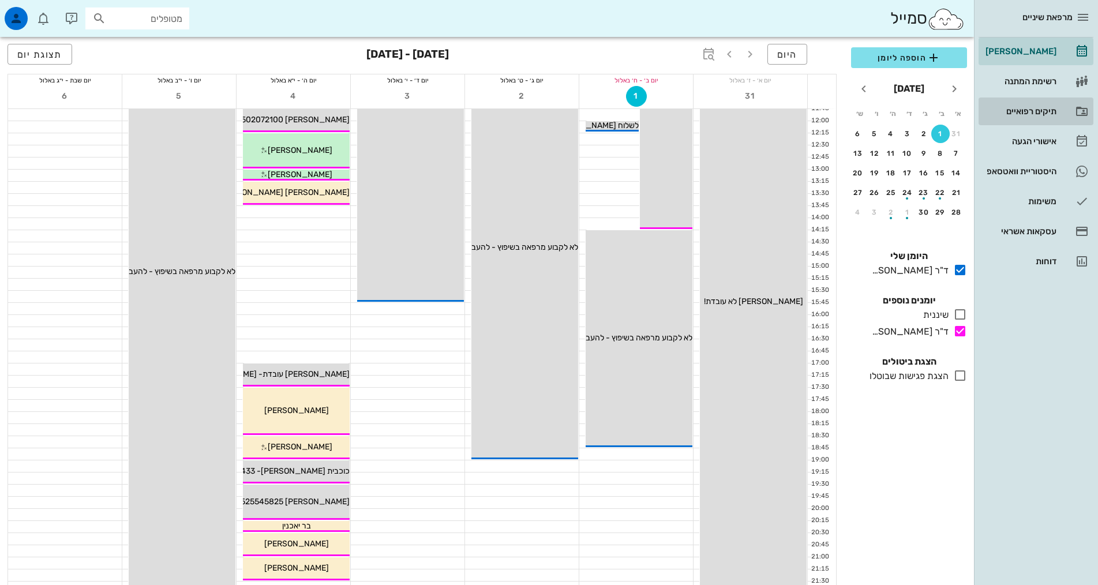
click at [1038, 111] on div "תיקים רפואיים" at bounding box center [1019, 111] width 73 height 9
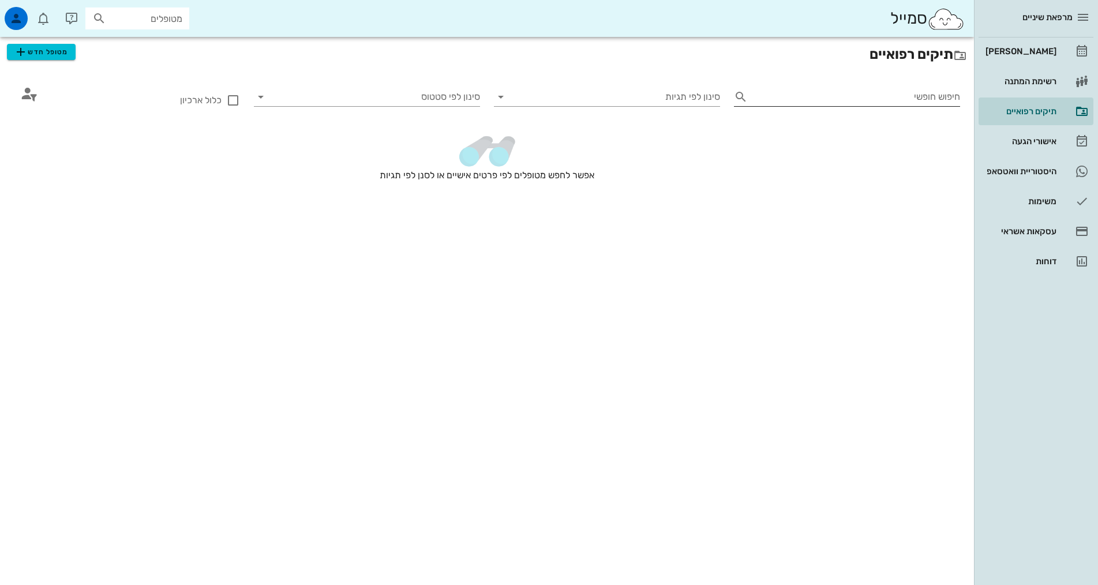
click at [938, 95] on input "חיפוש חופשי" at bounding box center [856, 97] width 208 height 18
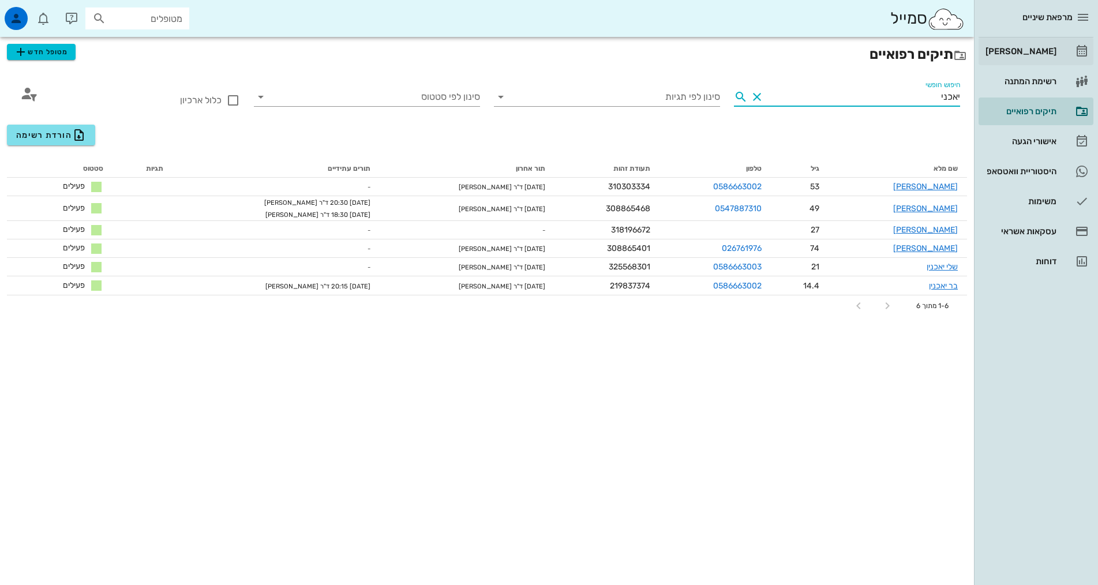
type input "יאכני"
click at [1051, 56] on div "[PERSON_NAME]" at bounding box center [1019, 51] width 73 height 18
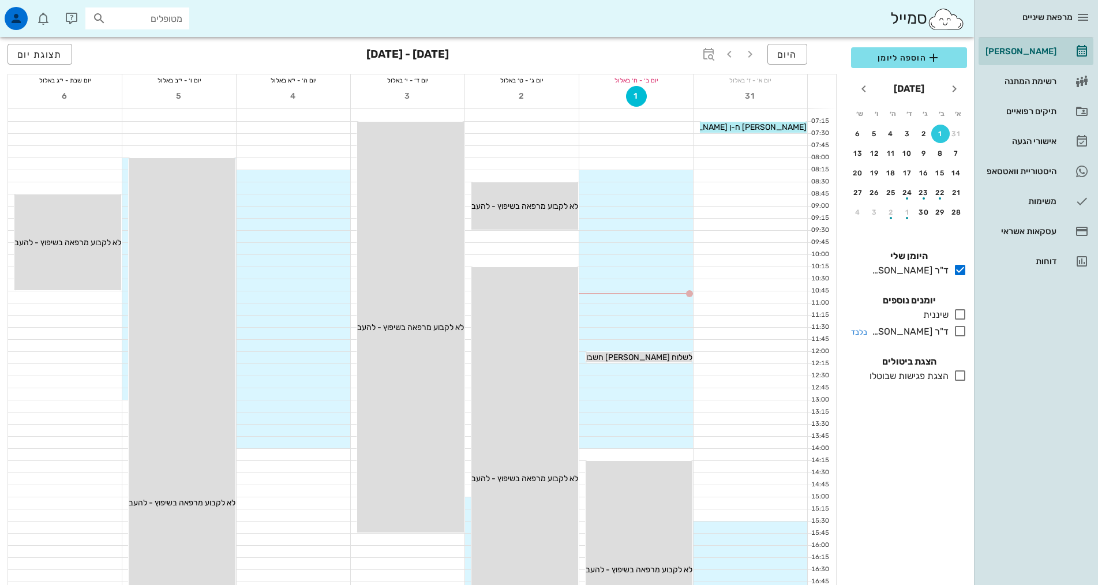
click at [959, 329] on icon at bounding box center [960, 331] width 14 height 14
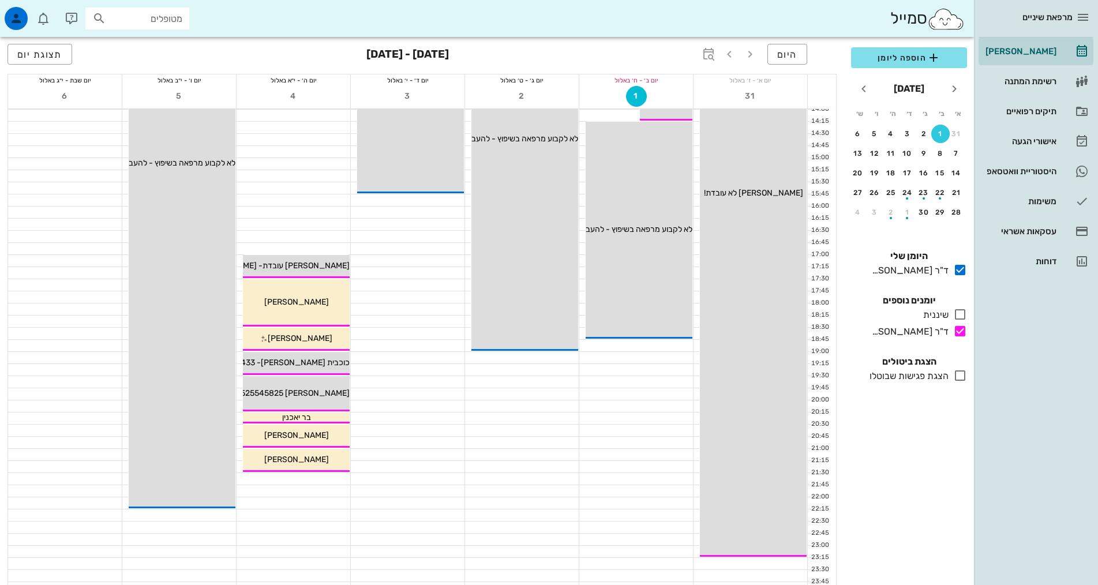
scroll to position [346, 0]
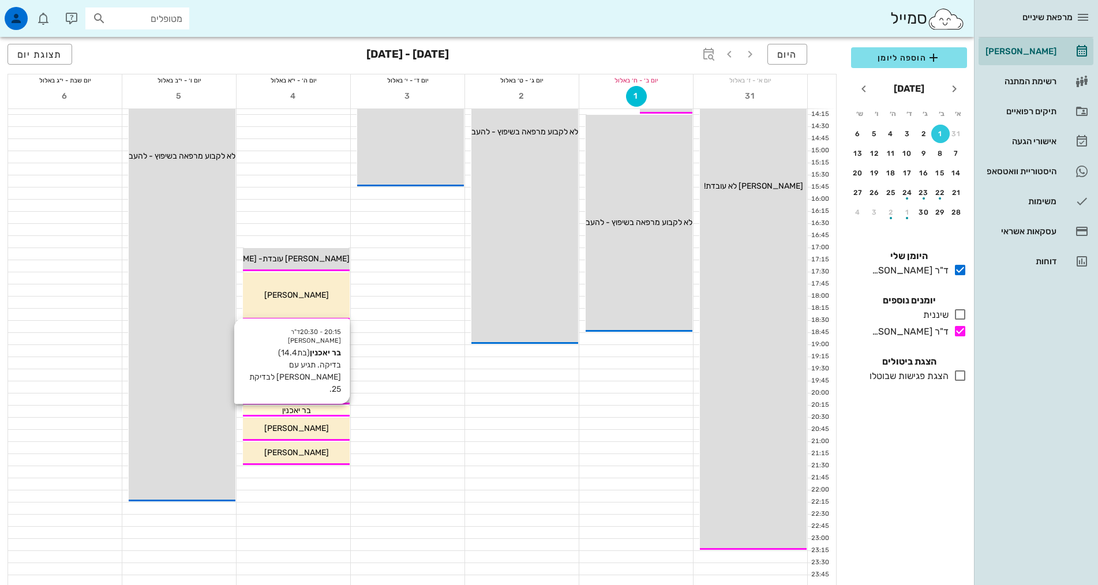
click at [331, 410] on div "בר יאכנין" at bounding box center [296, 410] width 107 height 12
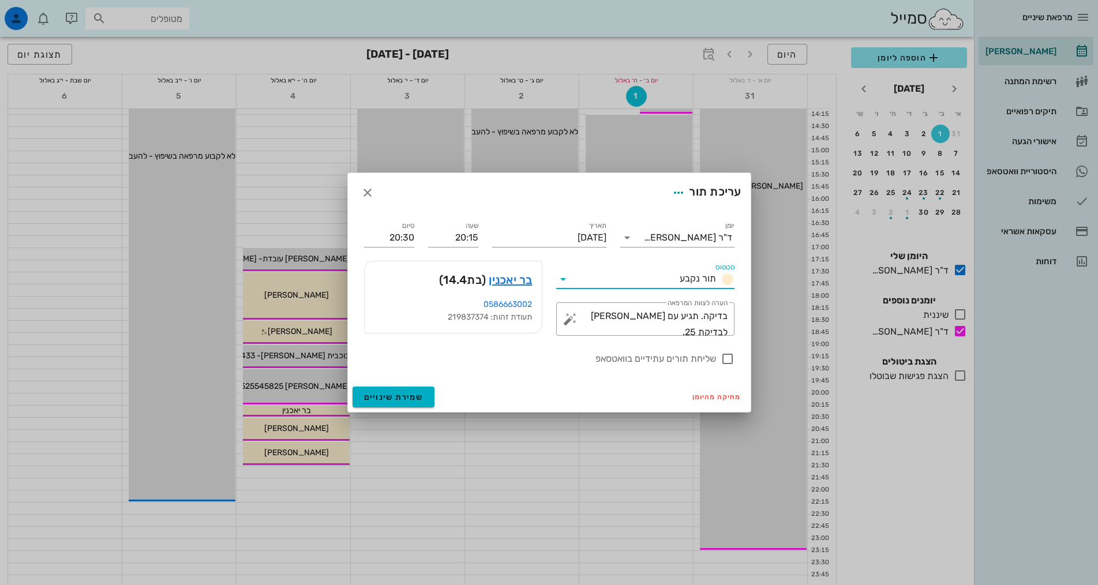
click at [646, 283] on input "סטטוס" at bounding box center [623, 279] width 103 height 18
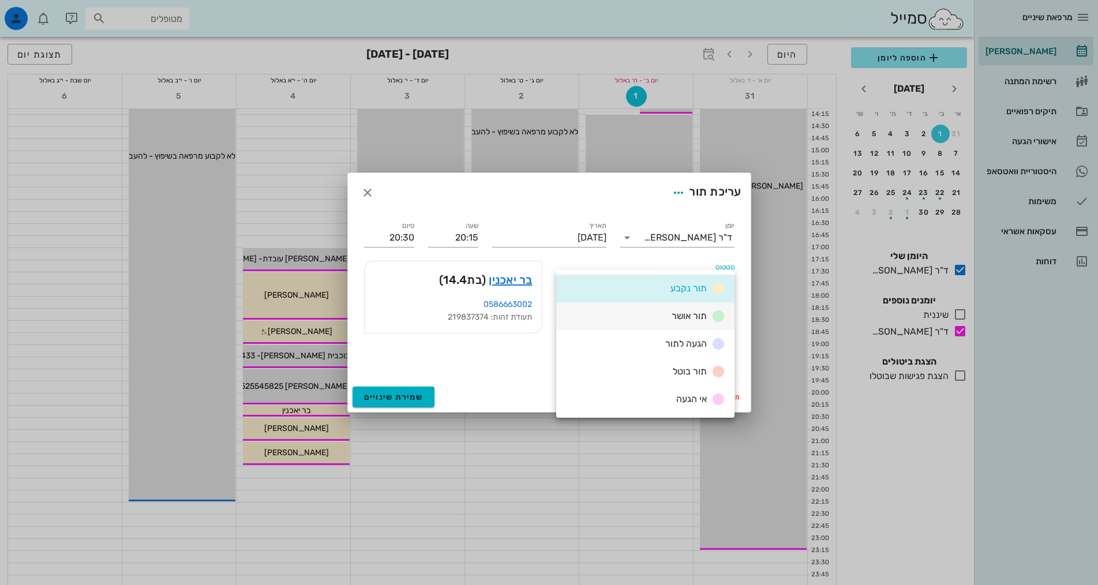
click at [644, 319] on div "תור אושר" at bounding box center [645, 316] width 178 height 28
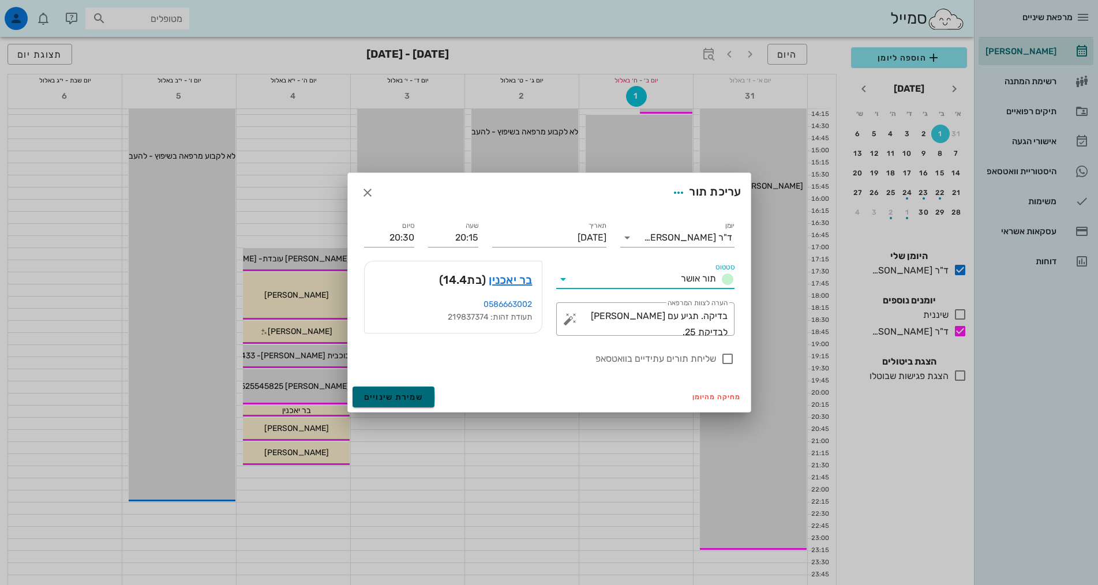
click at [418, 394] on span "שמירת שינויים" at bounding box center [393, 397] width 59 height 10
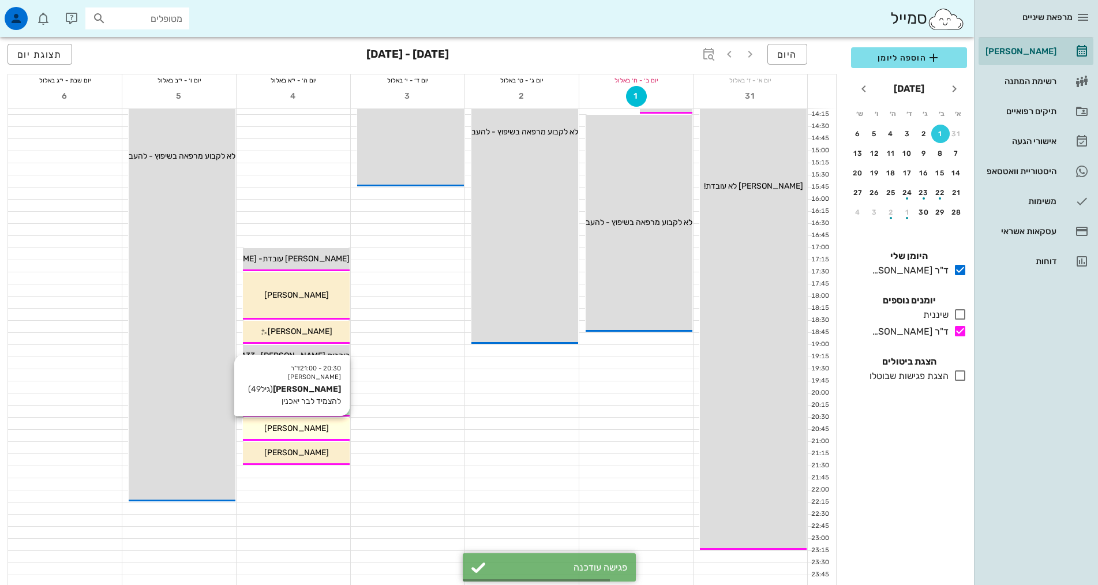
click at [303, 432] on span "[PERSON_NAME]" at bounding box center [296, 428] width 65 height 10
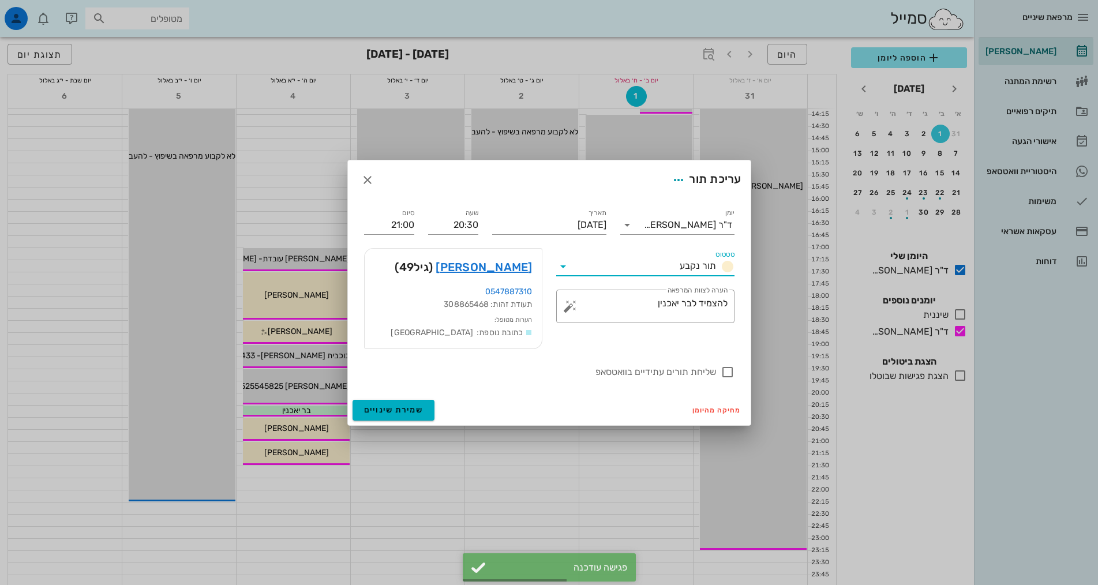
click at [586, 271] on input "סטטוס" at bounding box center [623, 266] width 103 height 18
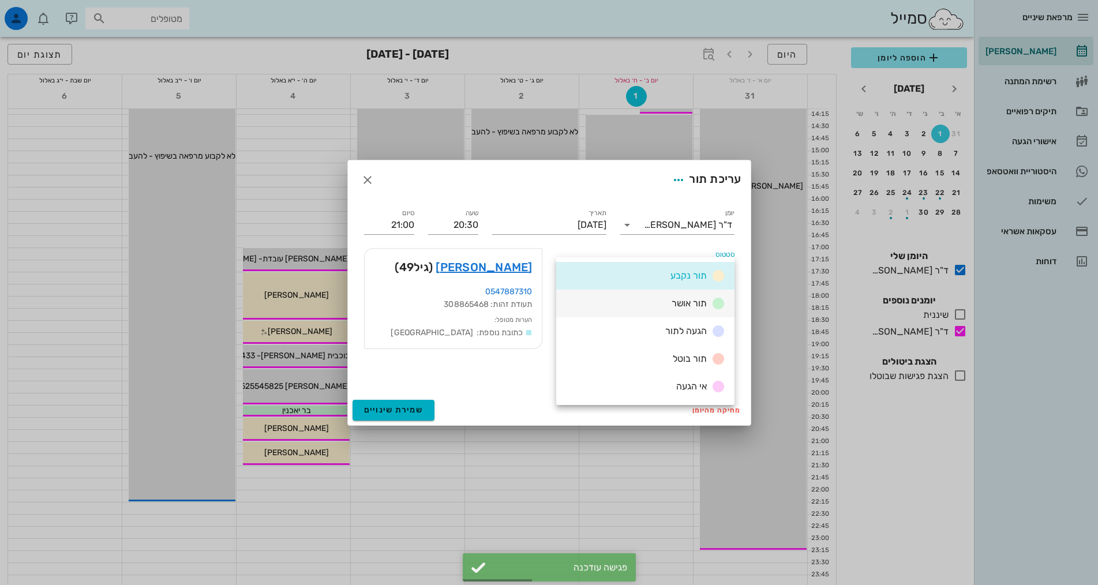
click at [611, 303] on div "תור אושר" at bounding box center [645, 304] width 178 height 28
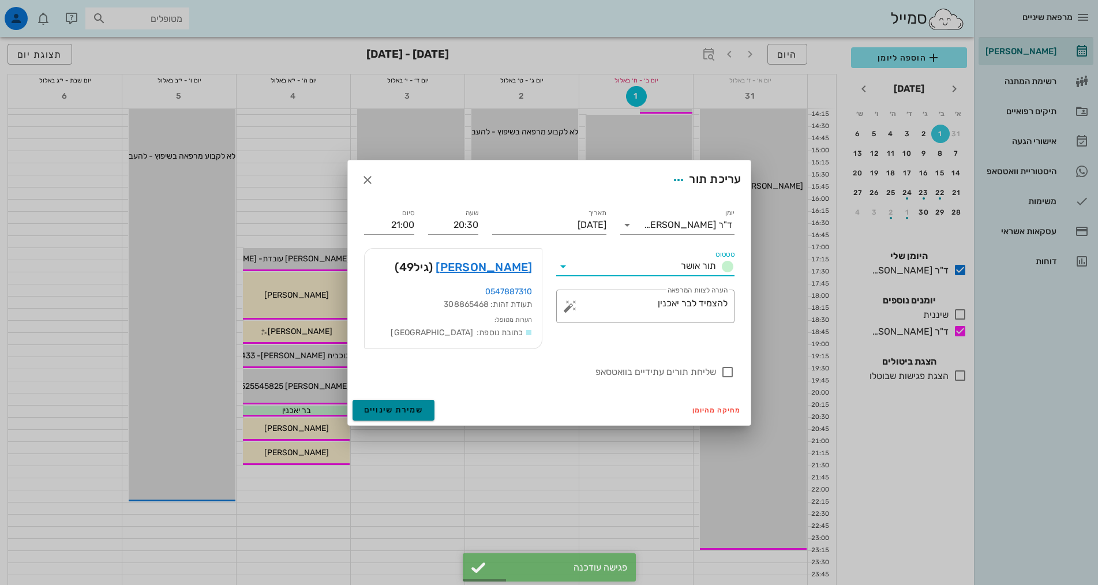
click at [407, 419] on button "שמירת שינויים" at bounding box center [393, 410] width 82 height 21
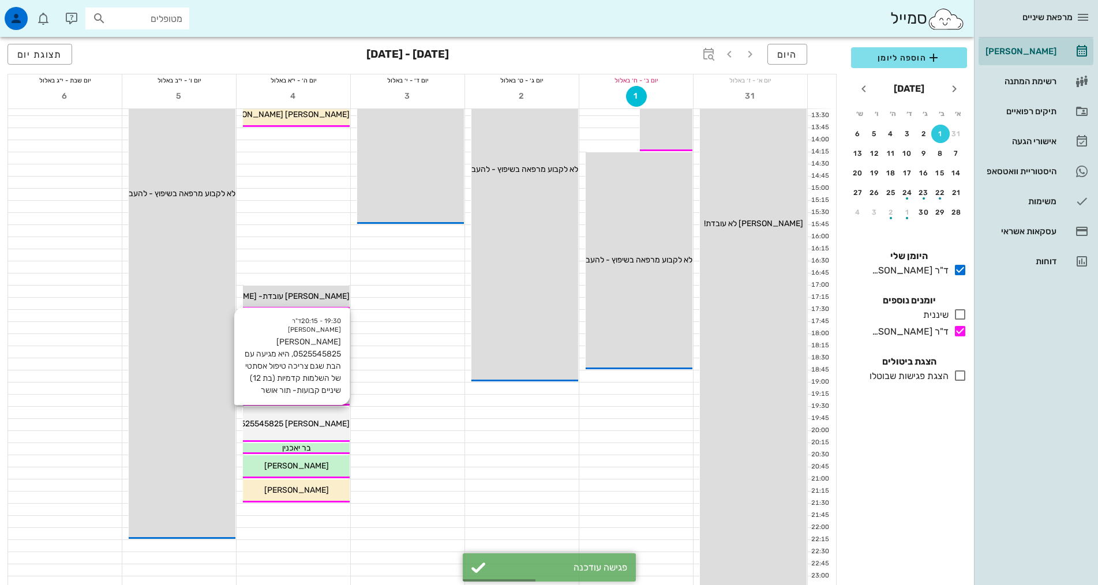
scroll to position [288, 0]
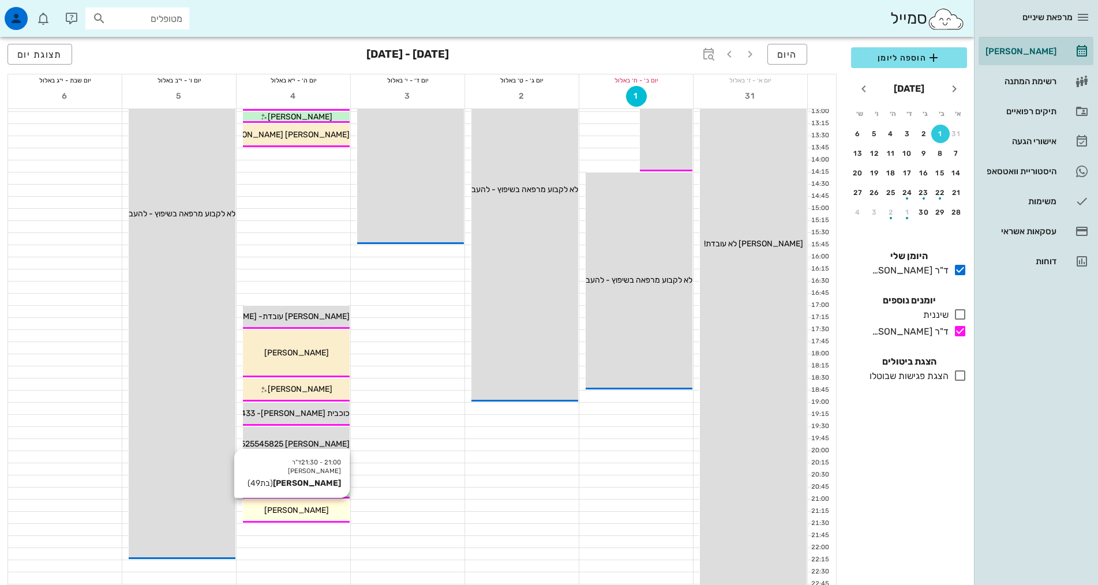
click at [306, 513] on span "[PERSON_NAME]" at bounding box center [296, 510] width 65 height 10
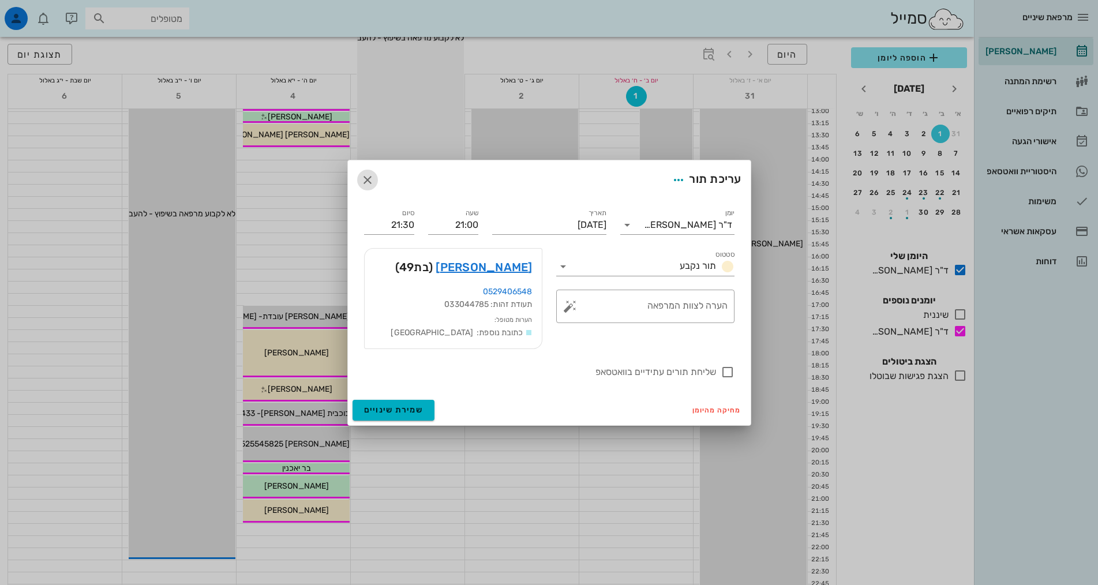
click at [370, 187] on button "button" at bounding box center [367, 180] width 21 height 21
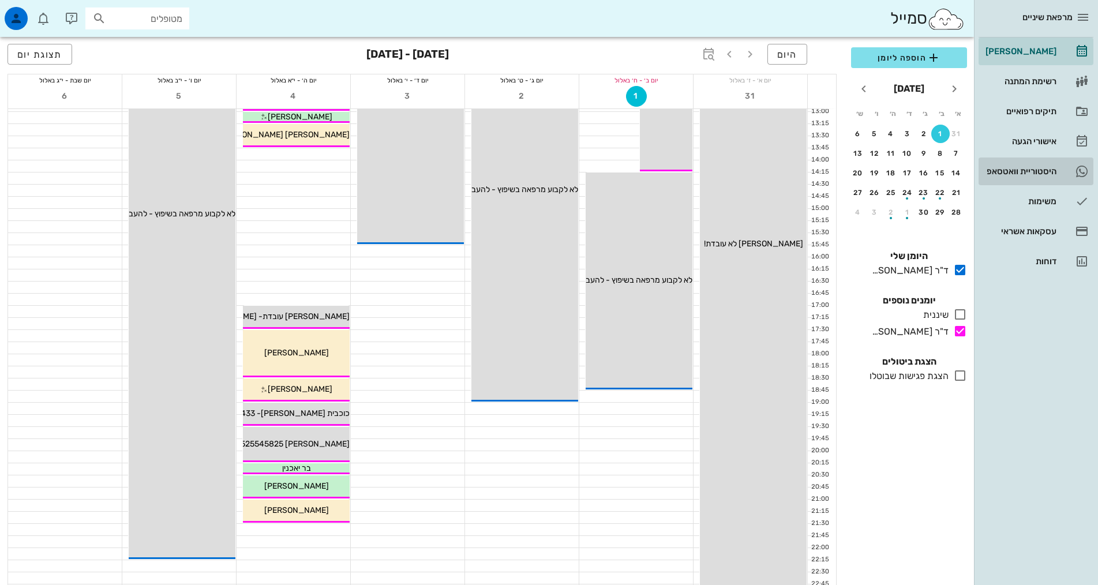
click at [1005, 177] on div "היסטוריית וואטסאפ" at bounding box center [1019, 171] width 73 height 18
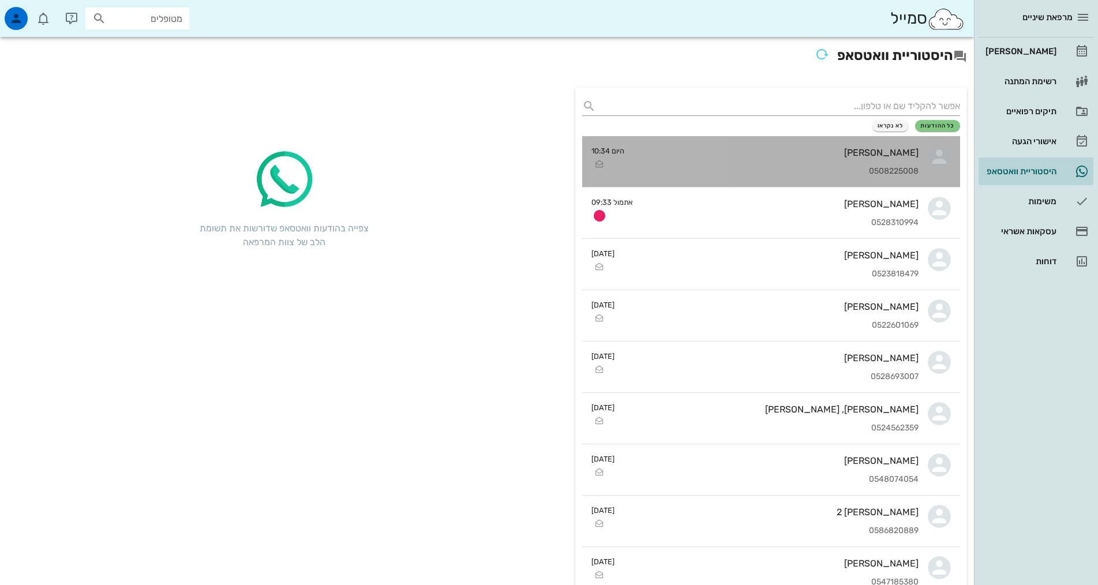
click at [805, 164] on div "[PERSON_NAME] 0508225008" at bounding box center [775, 161] width 285 height 51
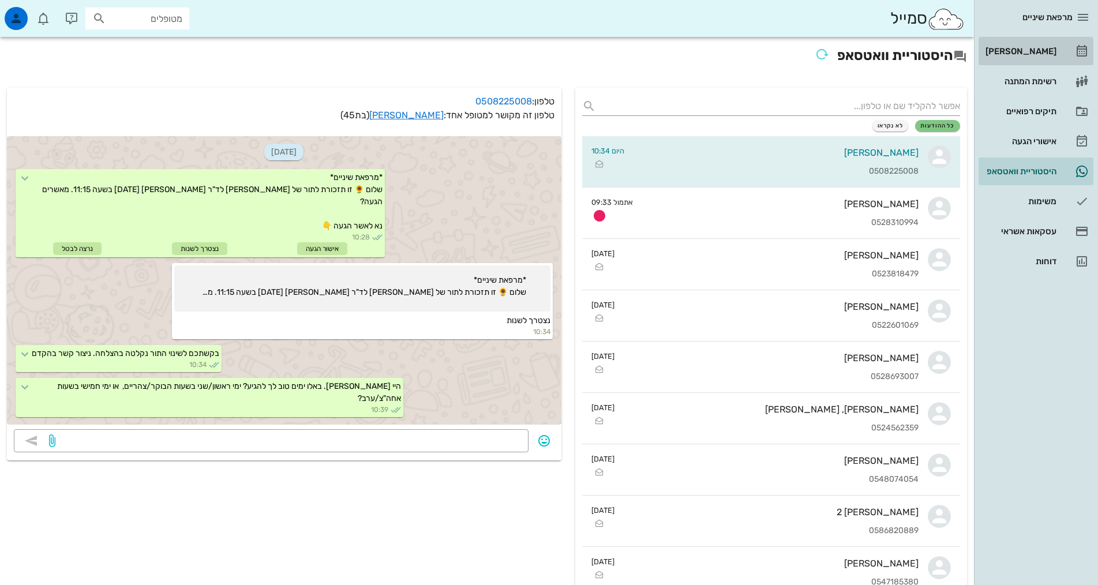
click at [1032, 57] on div "[PERSON_NAME]" at bounding box center [1019, 51] width 73 height 18
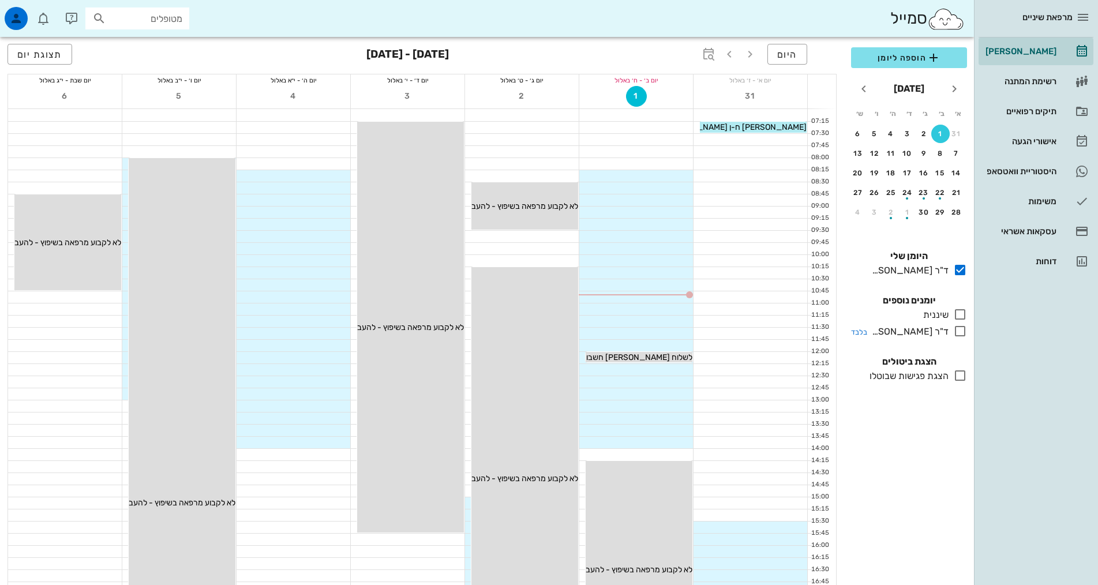
click at [959, 334] on icon at bounding box center [960, 331] width 14 height 14
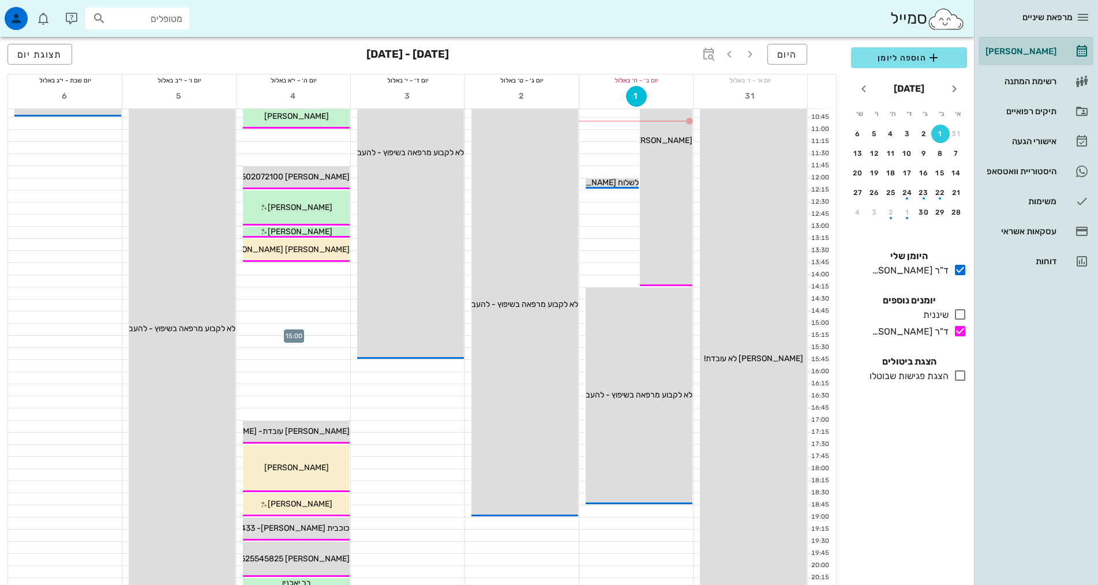
scroll to position [231, 0]
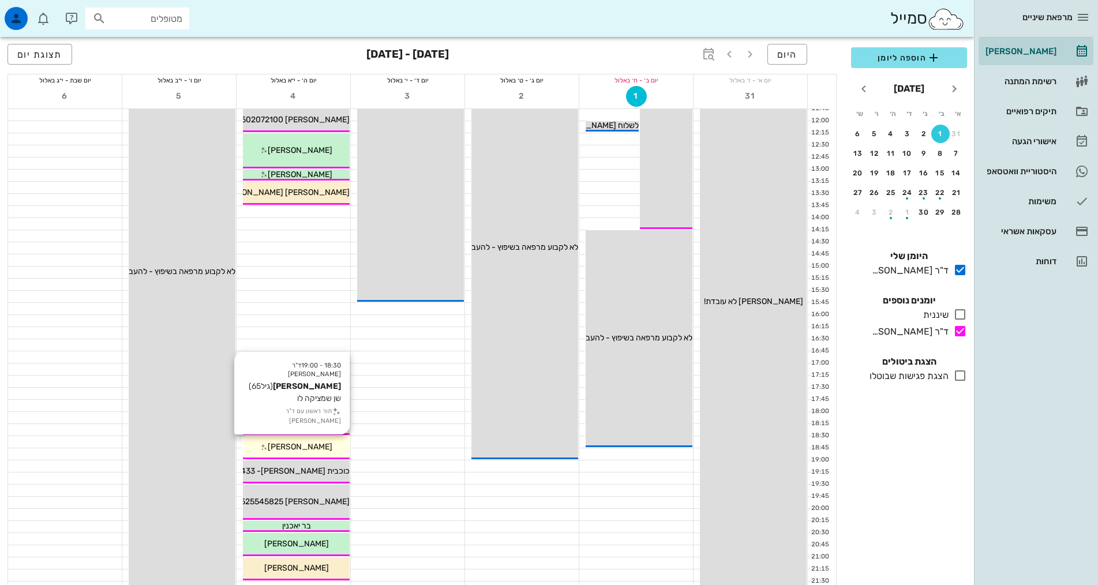
click at [322, 445] on div "[PERSON_NAME]" at bounding box center [296, 447] width 107 height 12
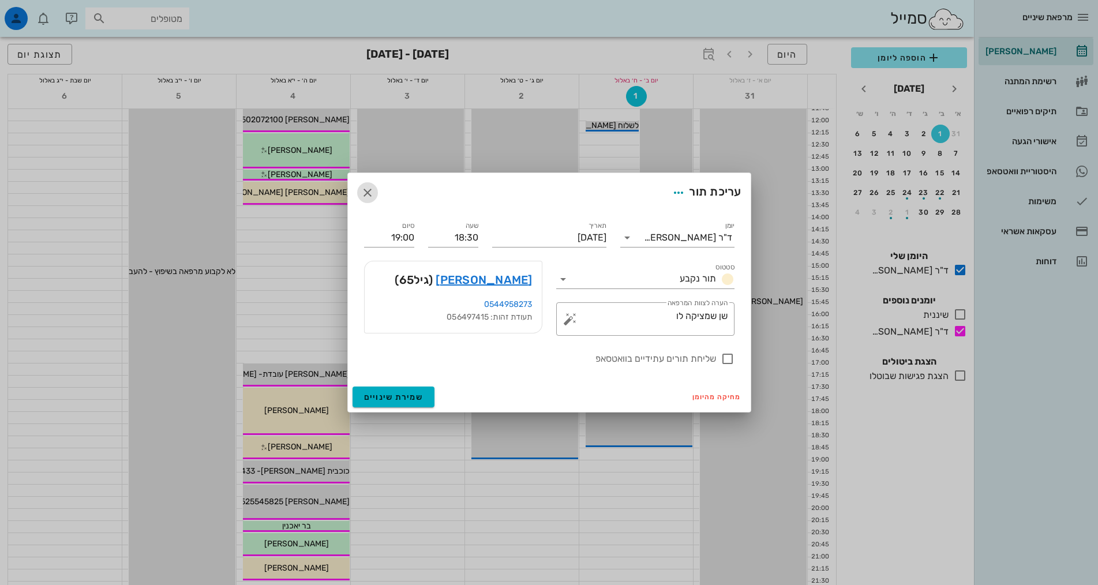
click at [371, 194] on icon "button" at bounding box center [368, 193] width 14 height 14
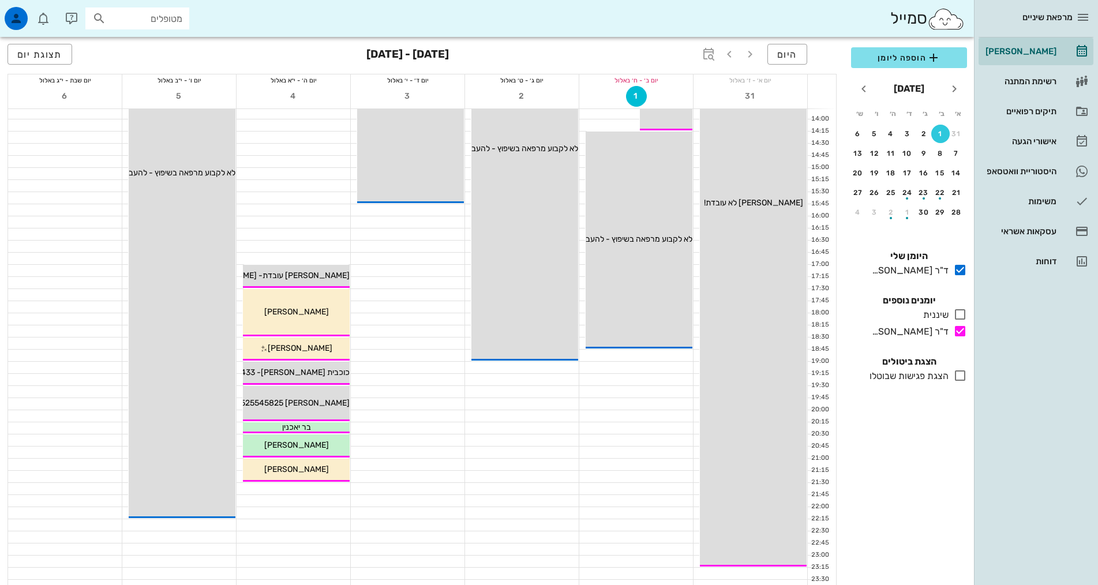
scroll to position [346, 0]
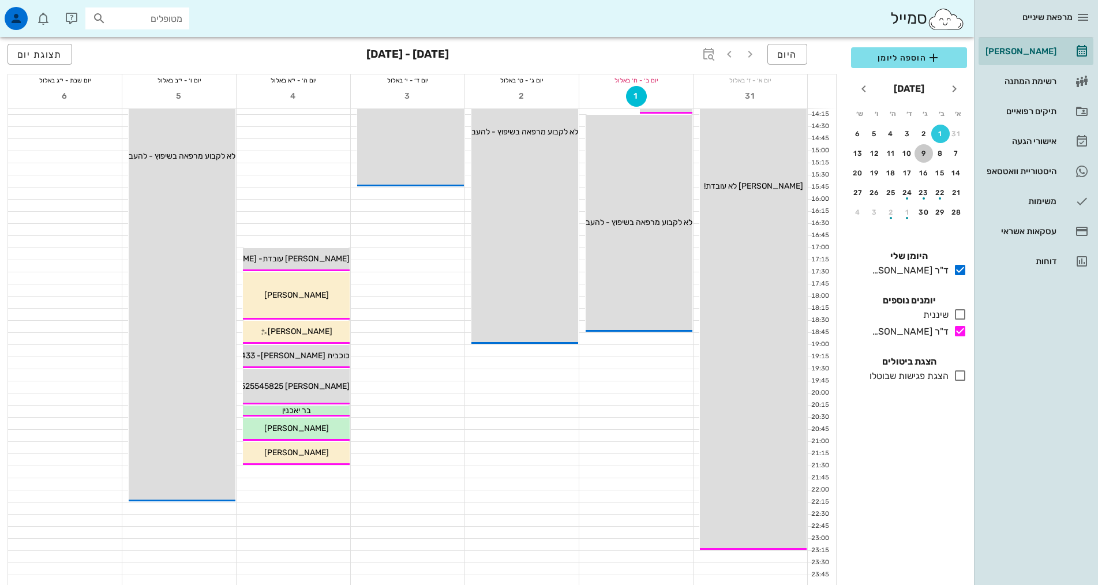
click at [917, 154] on div "9" at bounding box center [923, 153] width 18 height 8
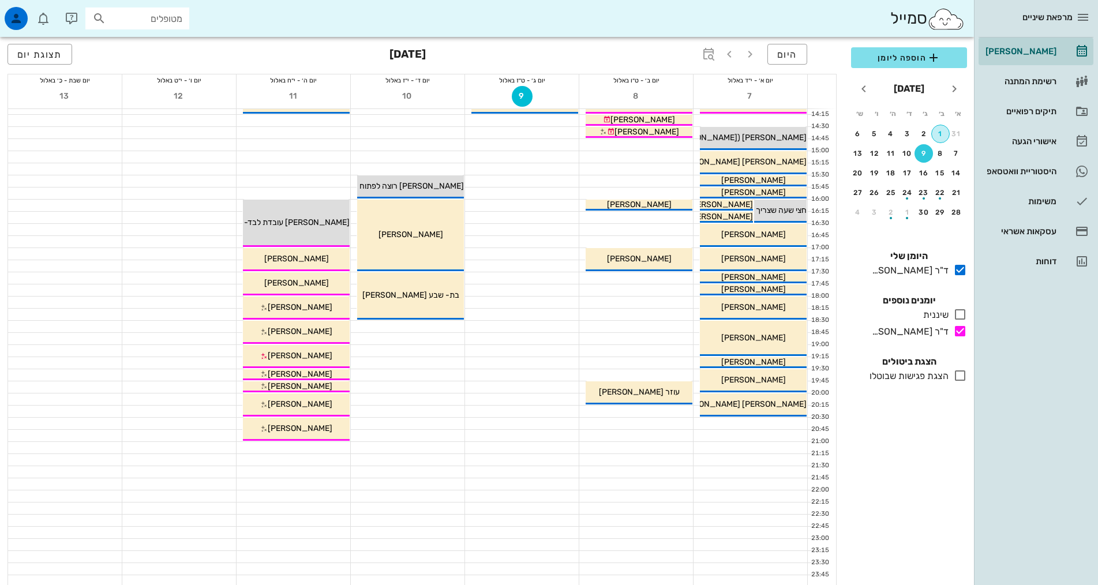
click at [937, 132] on div "1" at bounding box center [940, 134] width 17 height 8
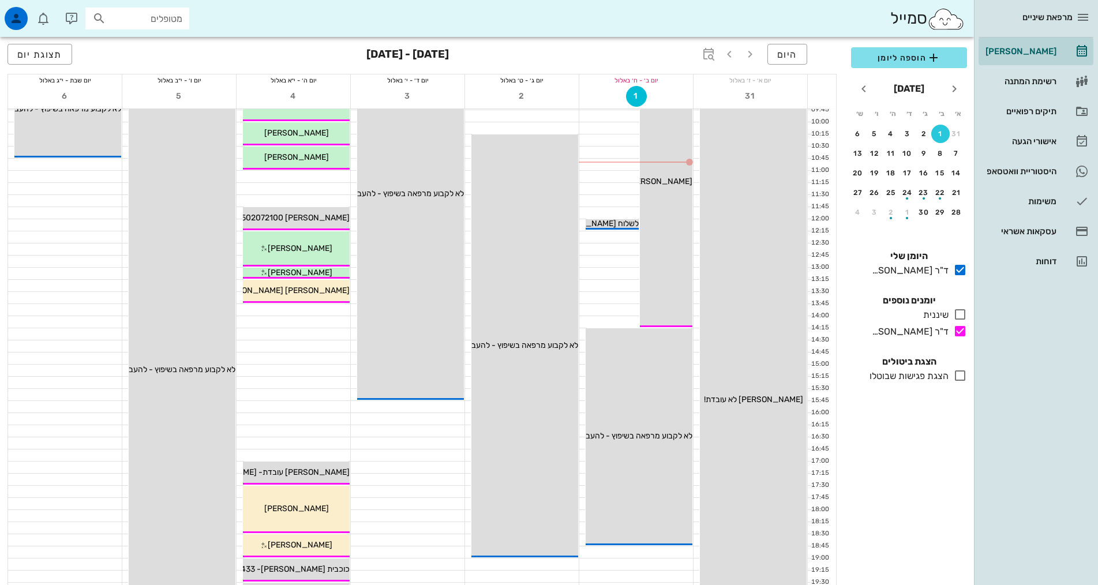
scroll to position [173, 0]
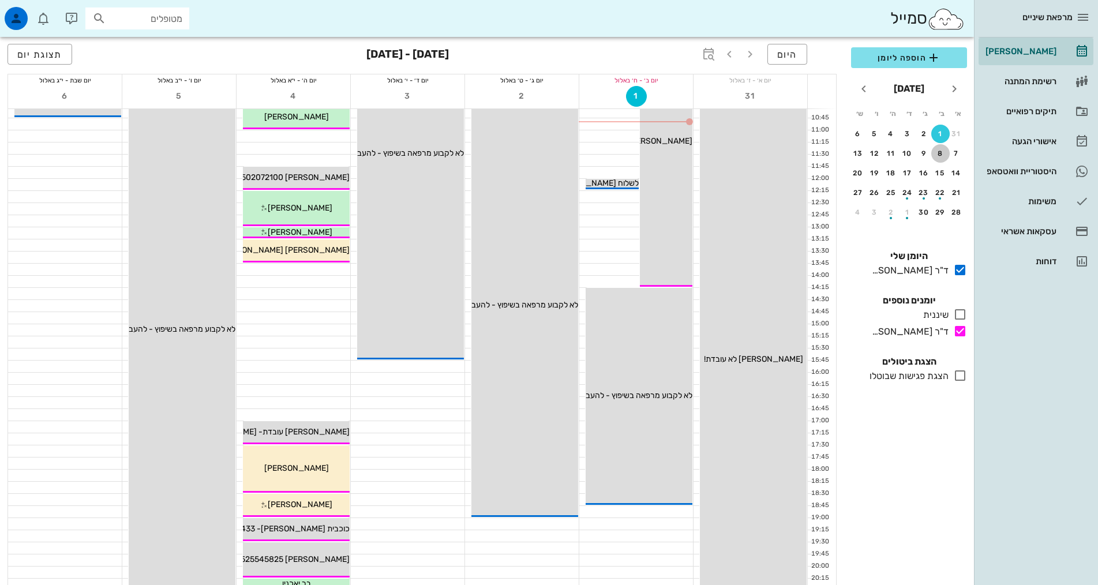
click at [943, 157] on button "8" at bounding box center [940, 153] width 18 height 18
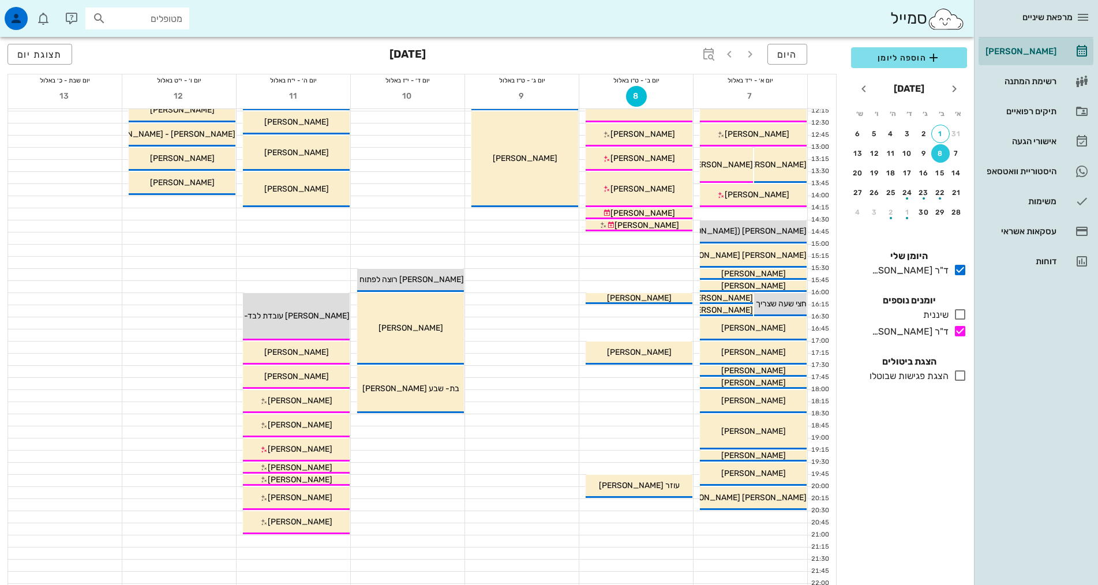
scroll to position [288, 0]
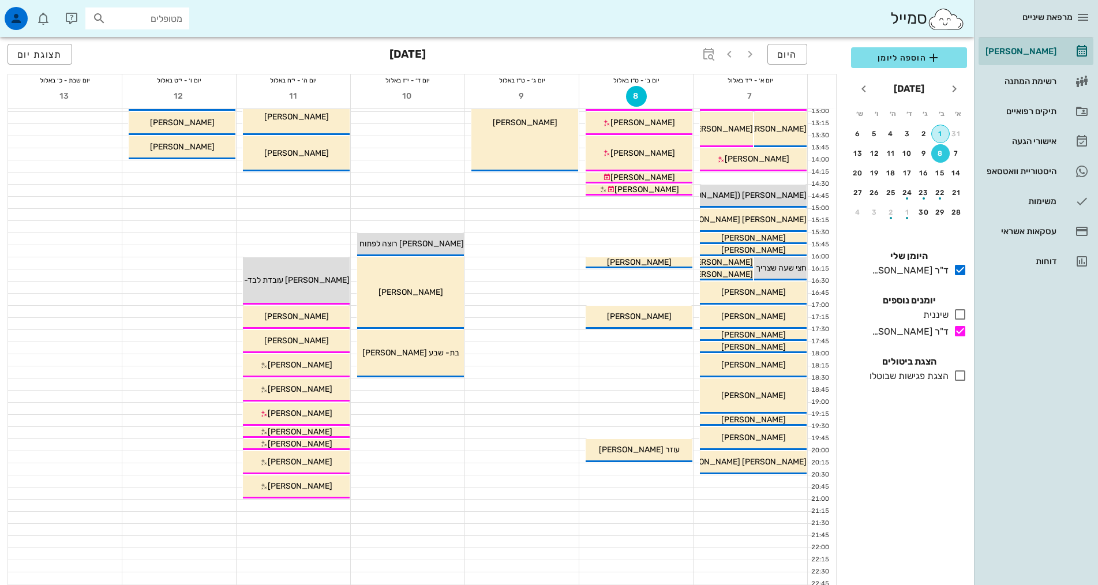
click at [936, 136] on div "1" at bounding box center [940, 134] width 17 height 8
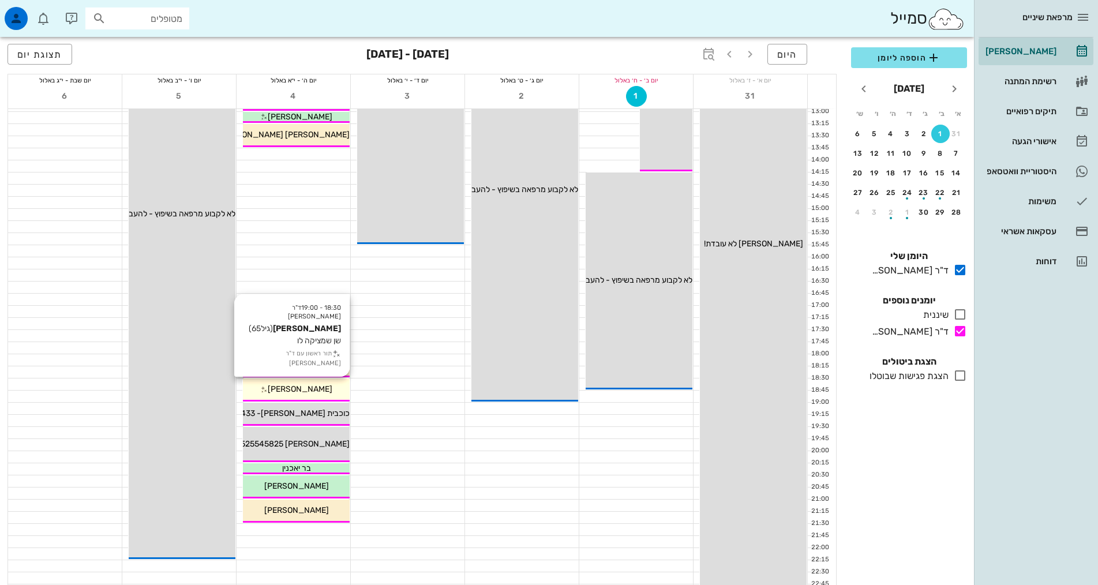
click at [297, 392] on span "[PERSON_NAME]" at bounding box center [300, 389] width 65 height 10
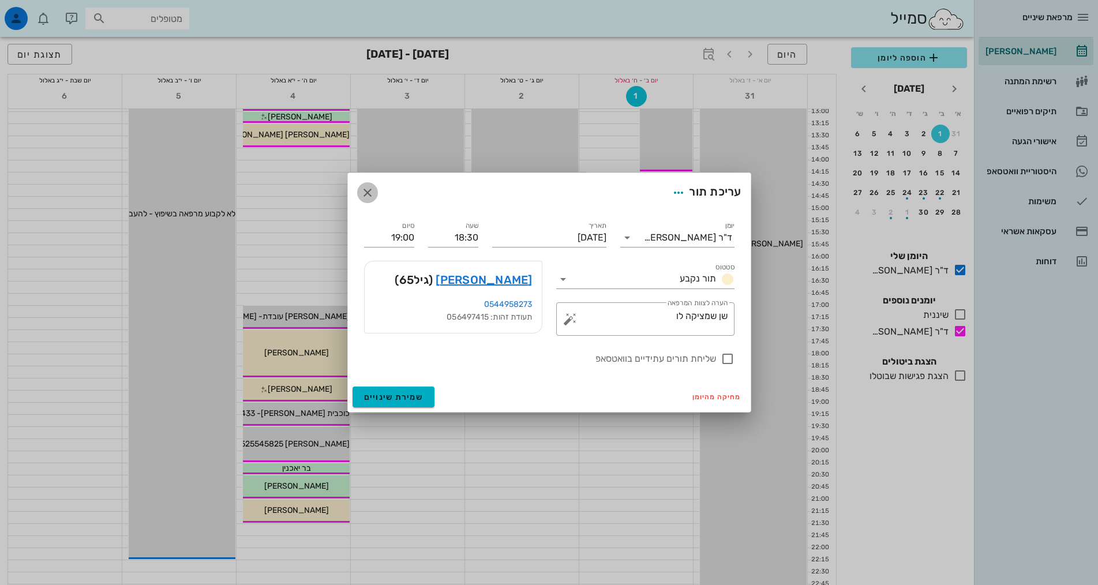
click at [368, 188] on icon "button" at bounding box center [368, 193] width 14 height 14
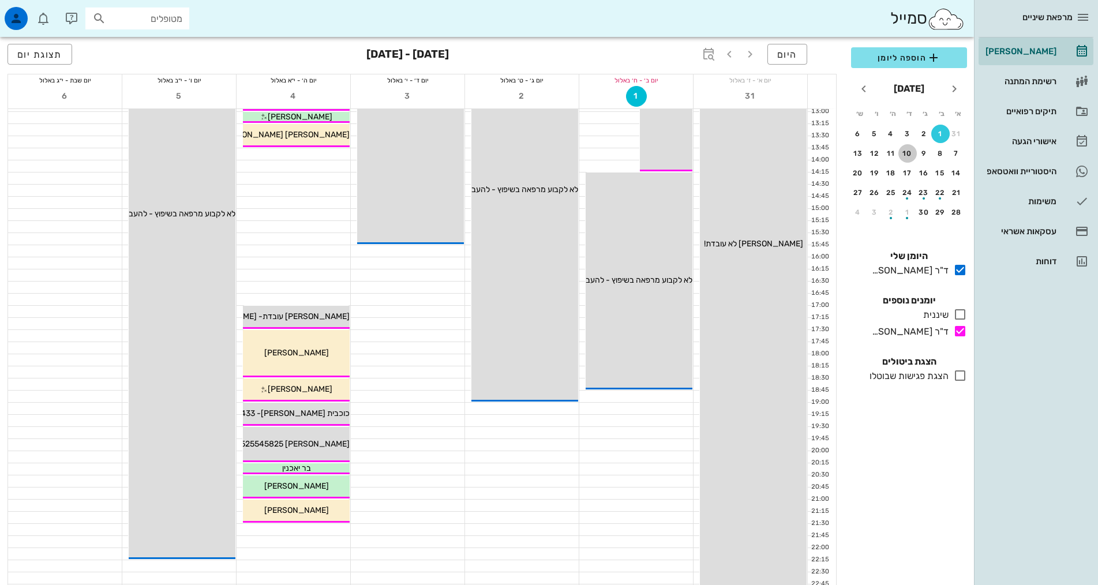
click at [904, 151] on div "10" at bounding box center [907, 153] width 18 height 8
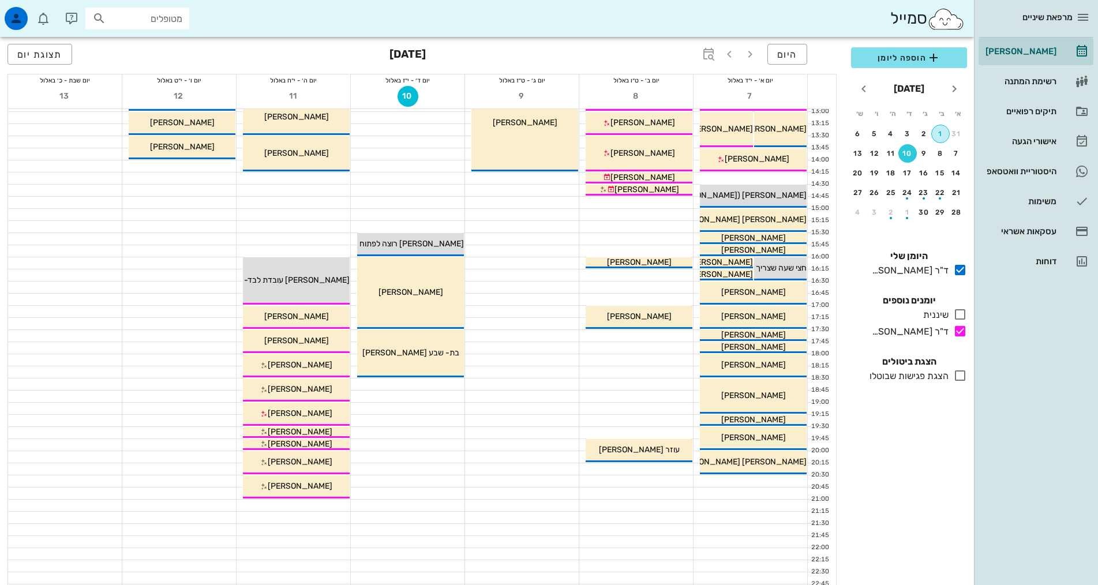
click at [941, 136] on div "1" at bounding box center [940, 134] width 17 height 8
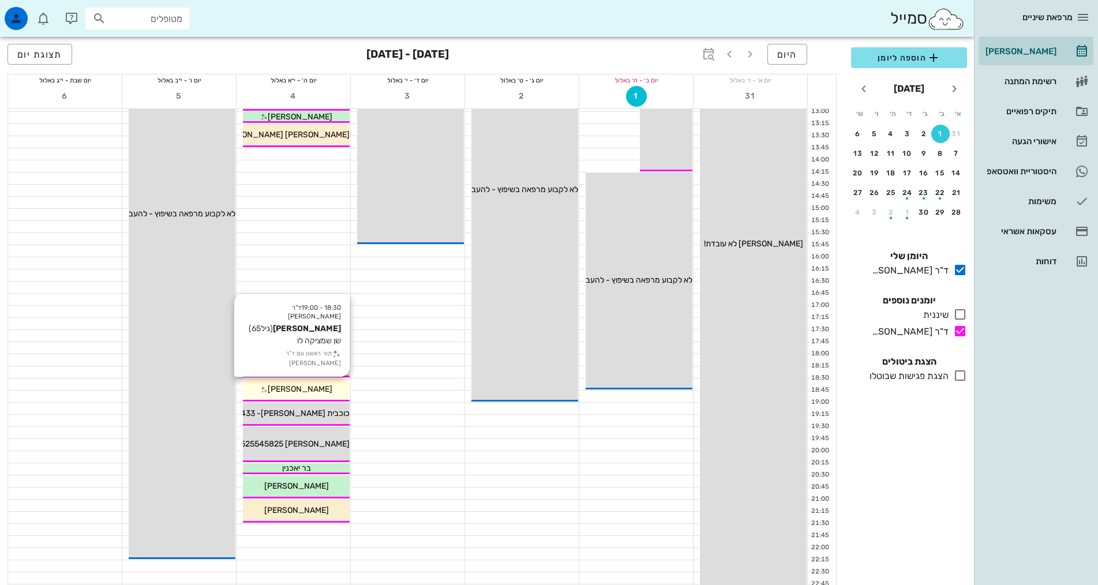
click at [322, 382] on div "18:30 - 19:00 ד"ר [PERSON_NAME] [PERSON_NAME] (גיל 65 ) שן שמציקה לו תור ראשון …" at bounding box center [296, 389] width 107 height 23
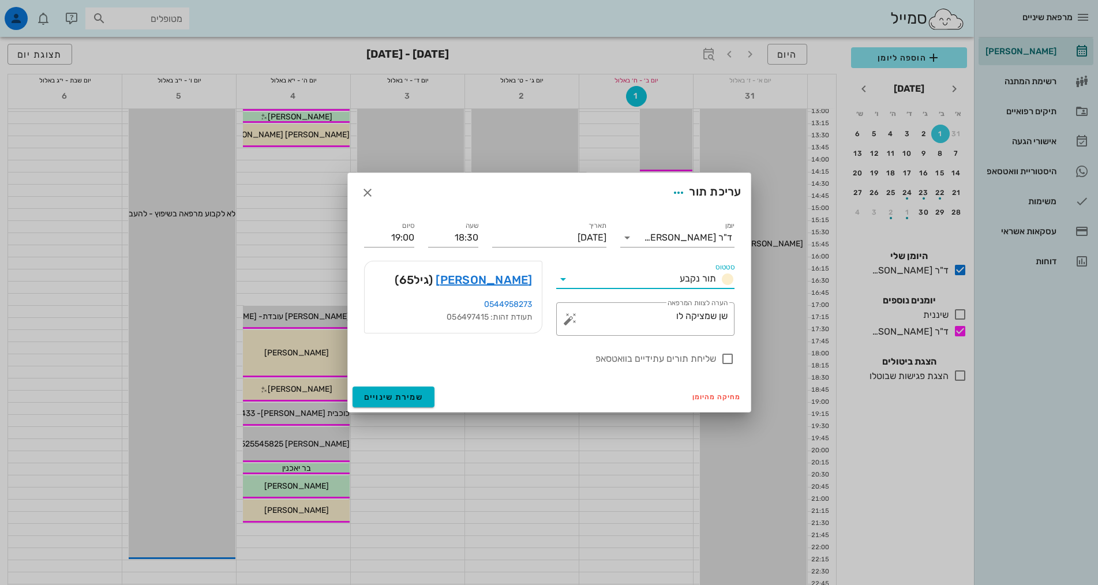
click at [633, 283] on input "סטטוס" at bounding box center [623, 279] width 103 height 18
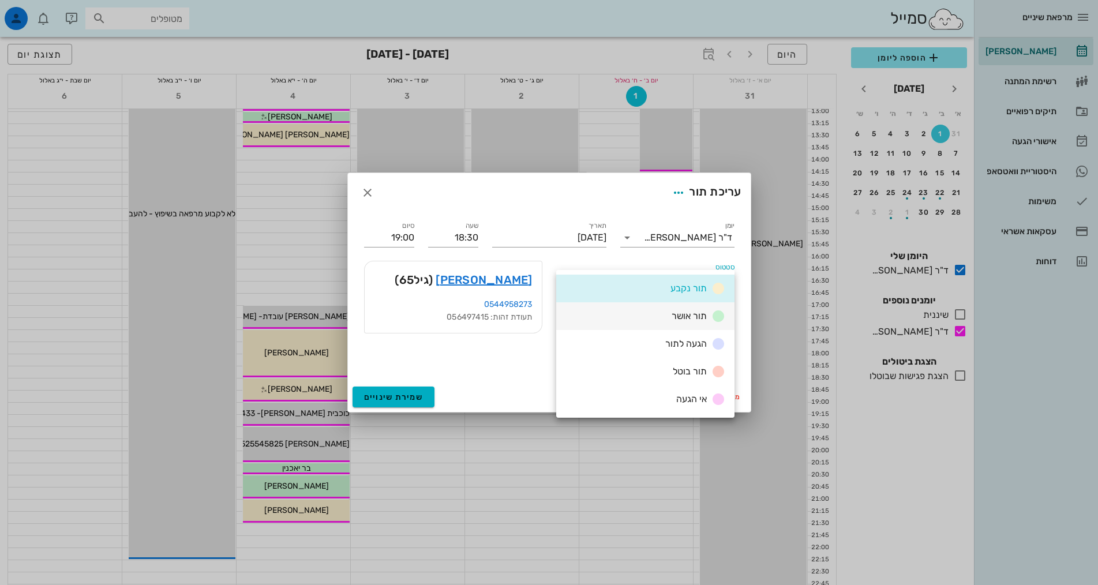
click at [640, 319] on div "תור אושר" at bounding box center [645, 316] width 178 height 28
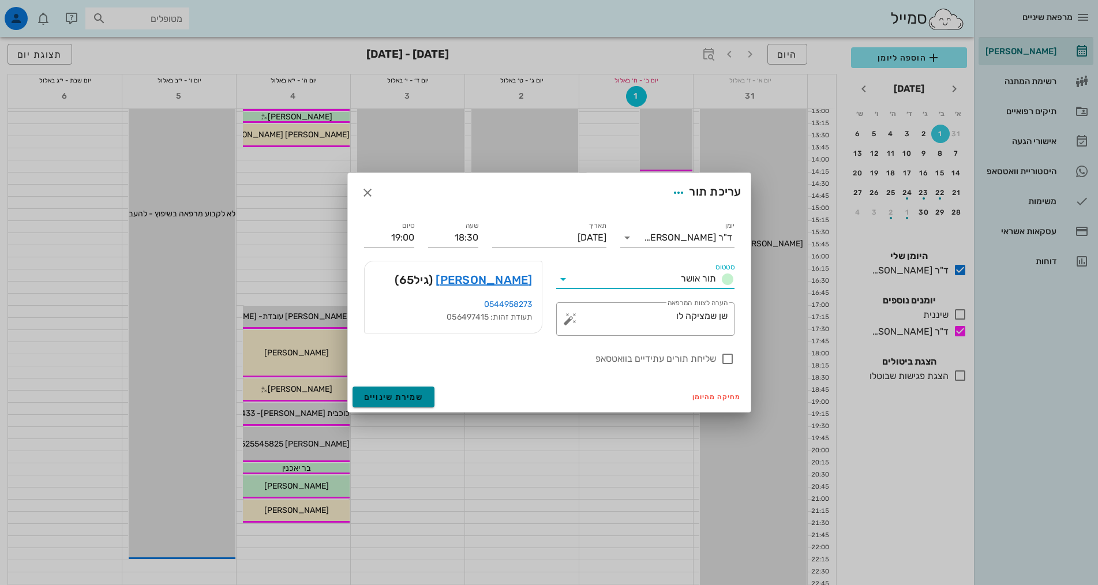
click at [410, 397] on span "שמירת שינויים" at bounding box center [393, 397] width 59 height 10
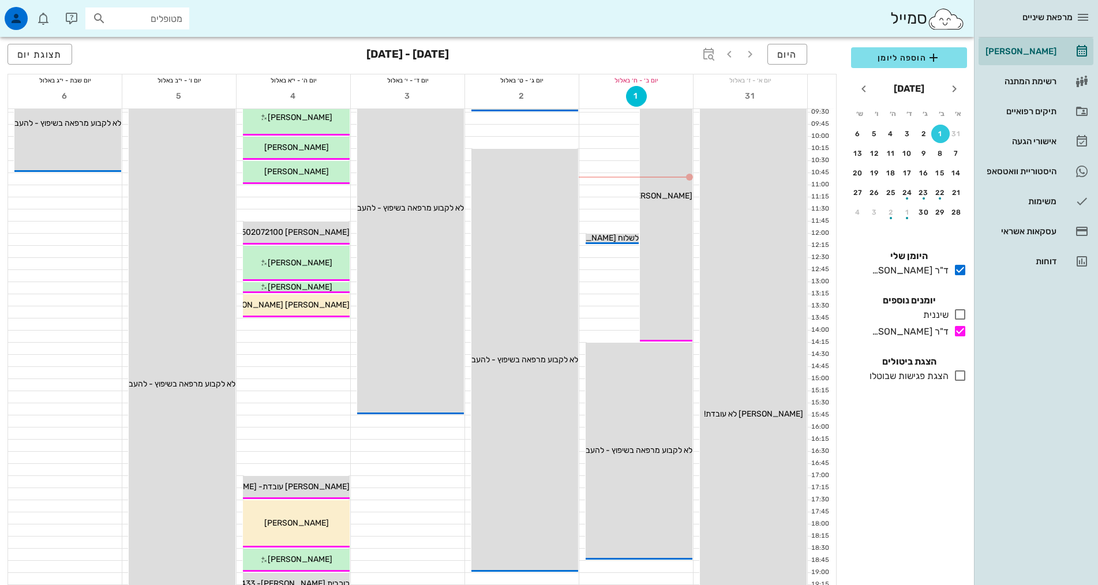
scroll to position [173, 0]
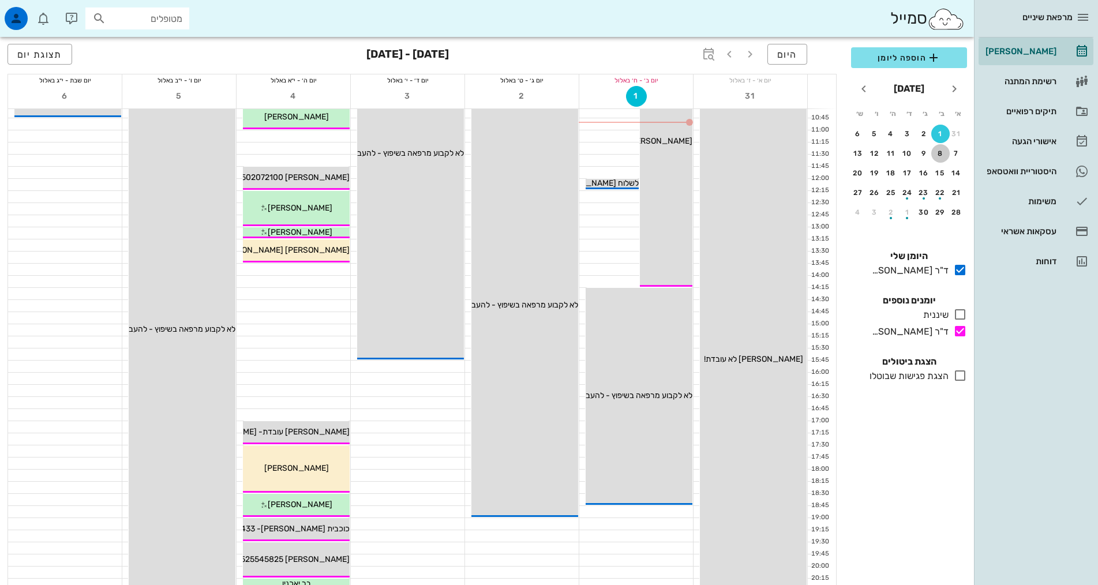
click at [946, 149] on div "8" at bounding box center [940, 153] width 18 height 8
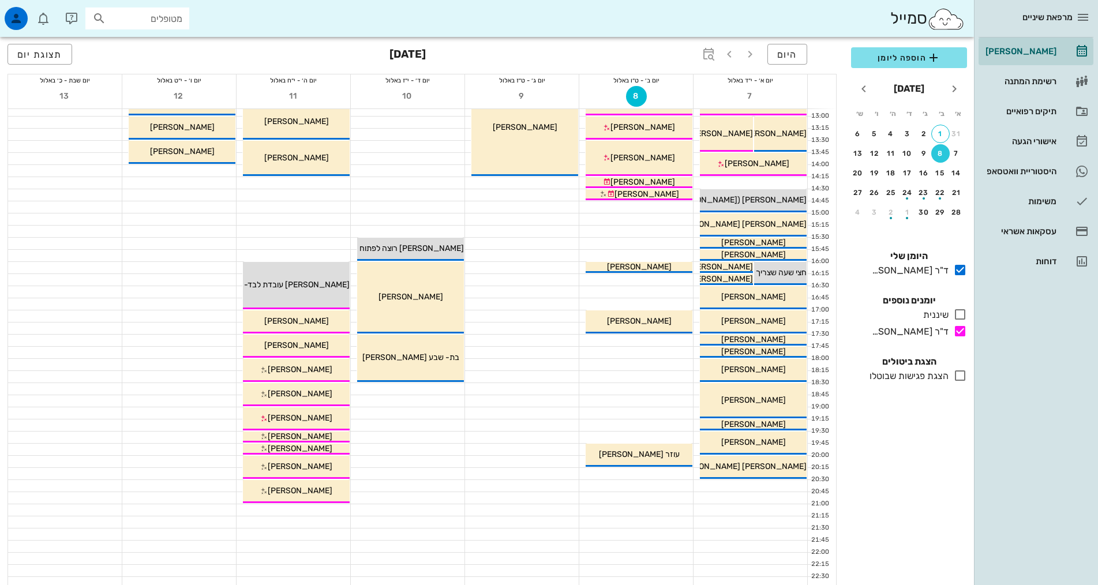
scroll to position [288, 0]
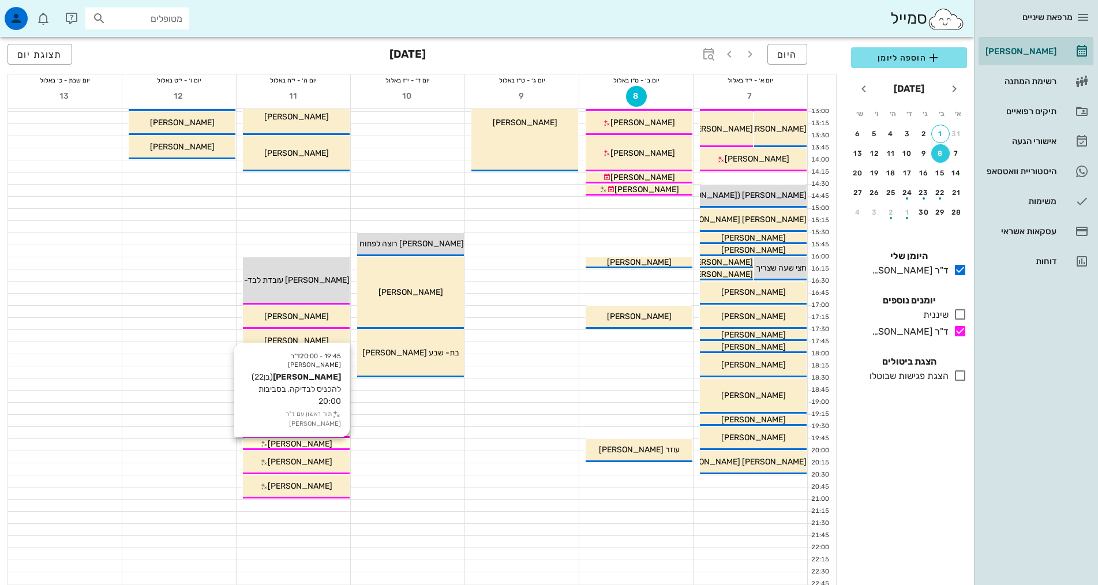
click at [327, 443] on div "[PERSON_NAME]" at bounding box center [296, 444] width 107 height 12
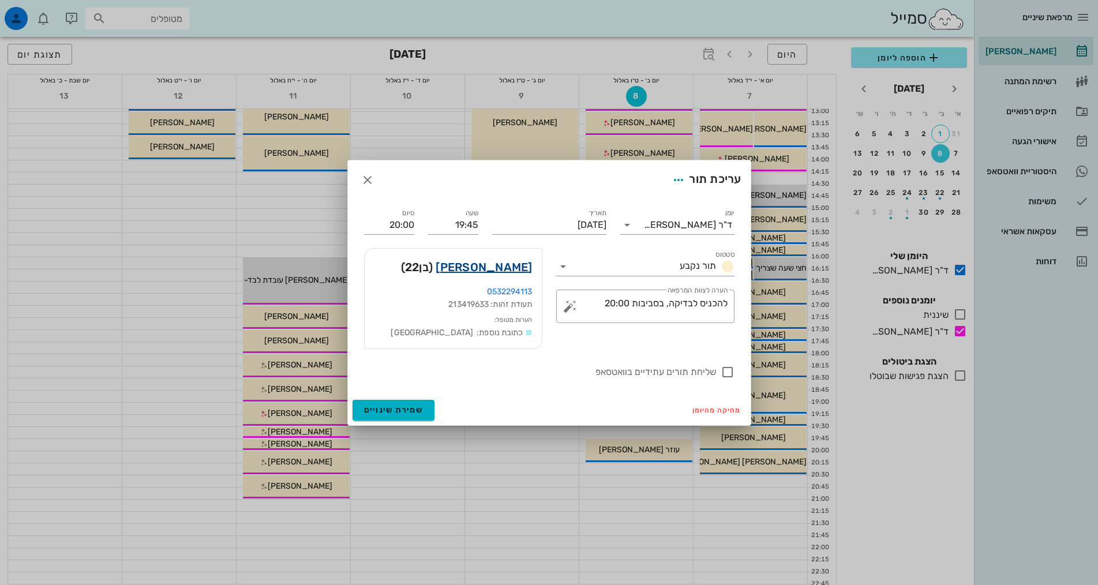
click at [498, 272] on link "[PERSON_NAME]" at bounding box center [484, 267] width 96 height 18
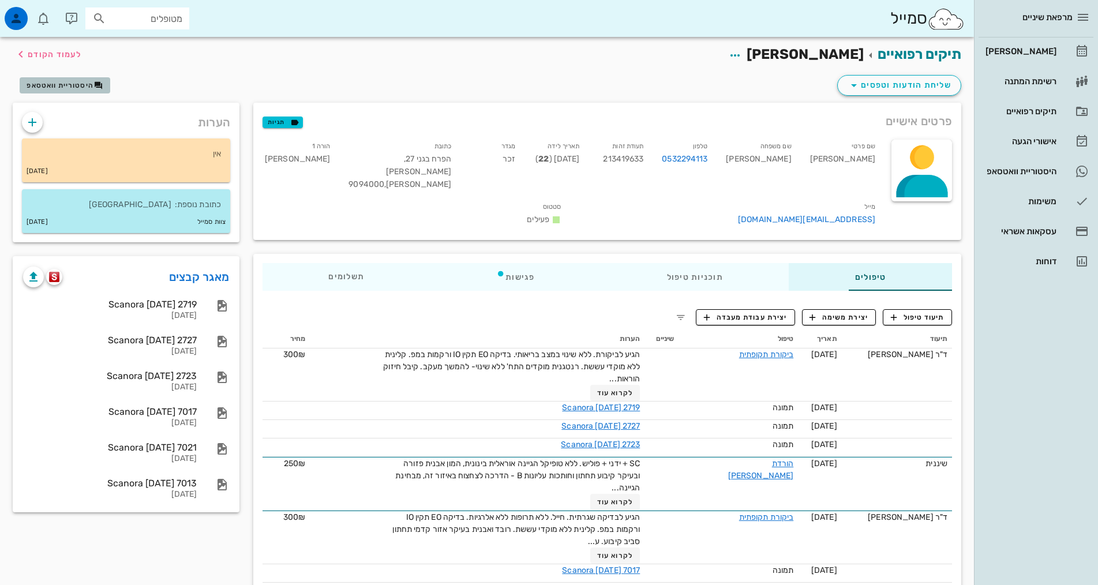
click at [92, 89] on span "היסטוריית וואטסאפ" at bounding box center [65, 85] width 76 height 9
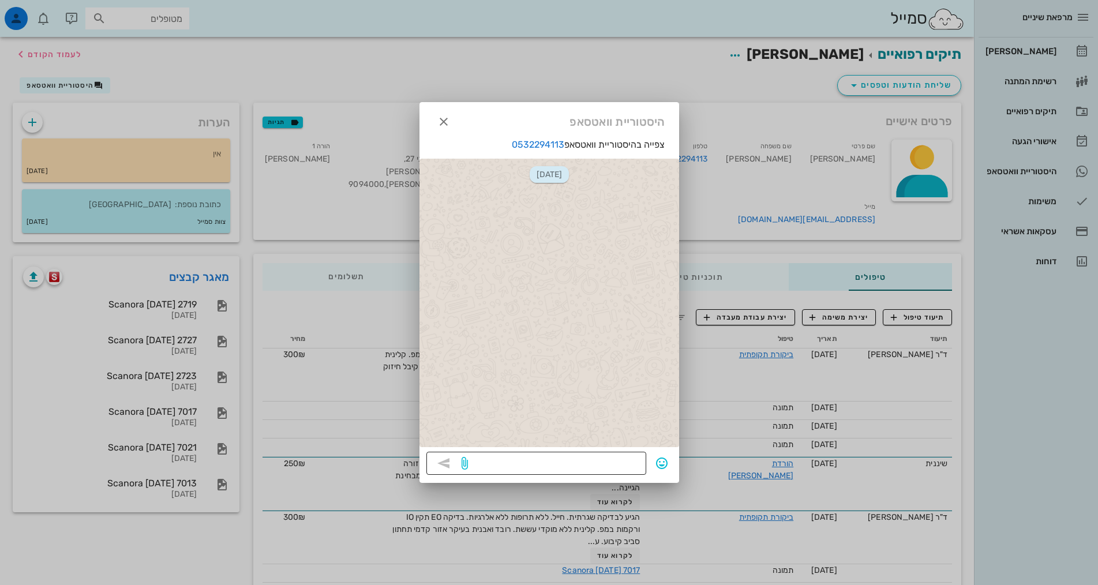
click at [611, 466] on textarea at bounding box center [554, 464] width 169 height 18
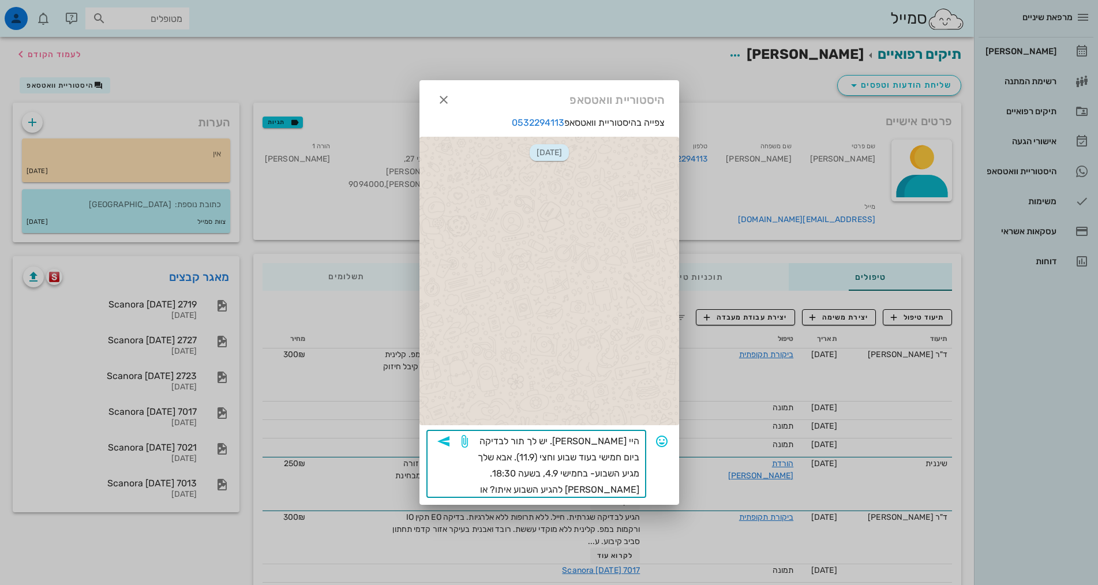
type textarea "היי [PERSON_NAME]. יש לך תור לבדיקה ביום חמישי בעוד שבוע וחצי (11.9). אבא שלך מ…"
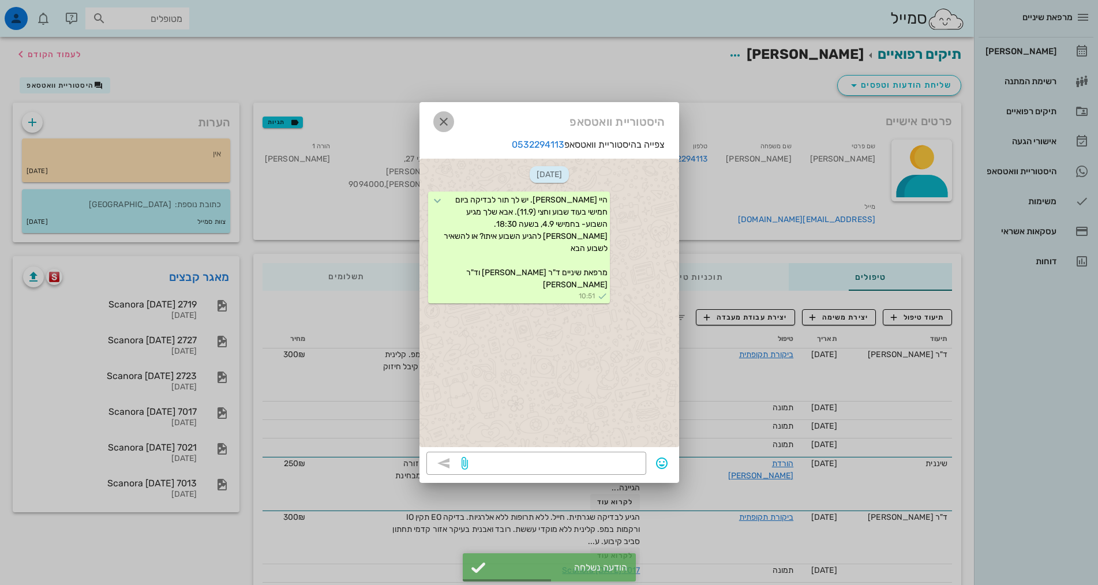
click at [440, 120] on icon "button" at bounding box center [444, 122] width 14 height 14
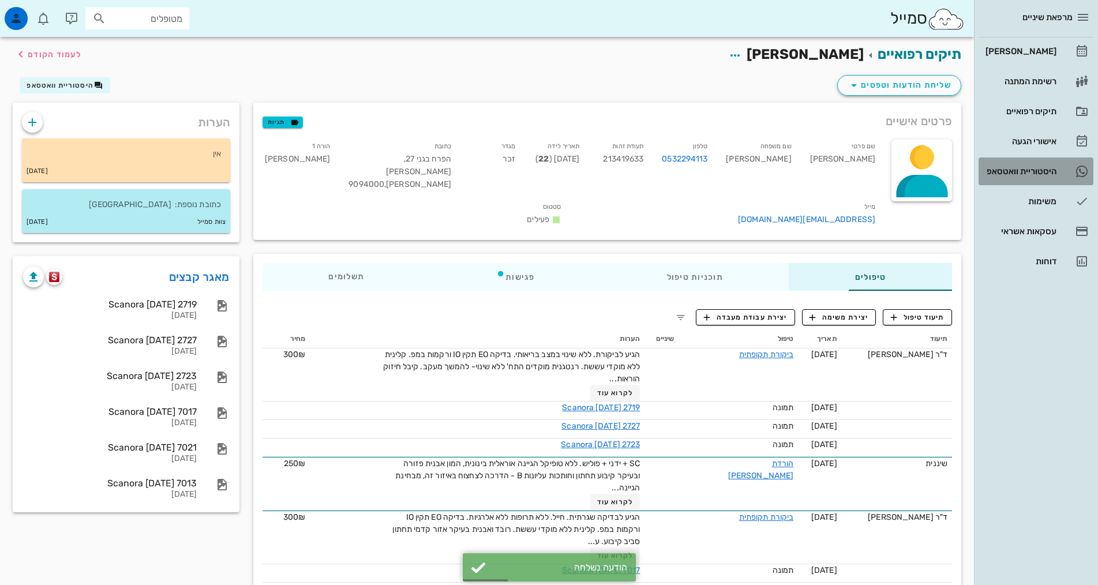
click at [1034, 174] on div "היסטוריית וואטסאפ" at bounding box center [1019, 171] width 73 height 9
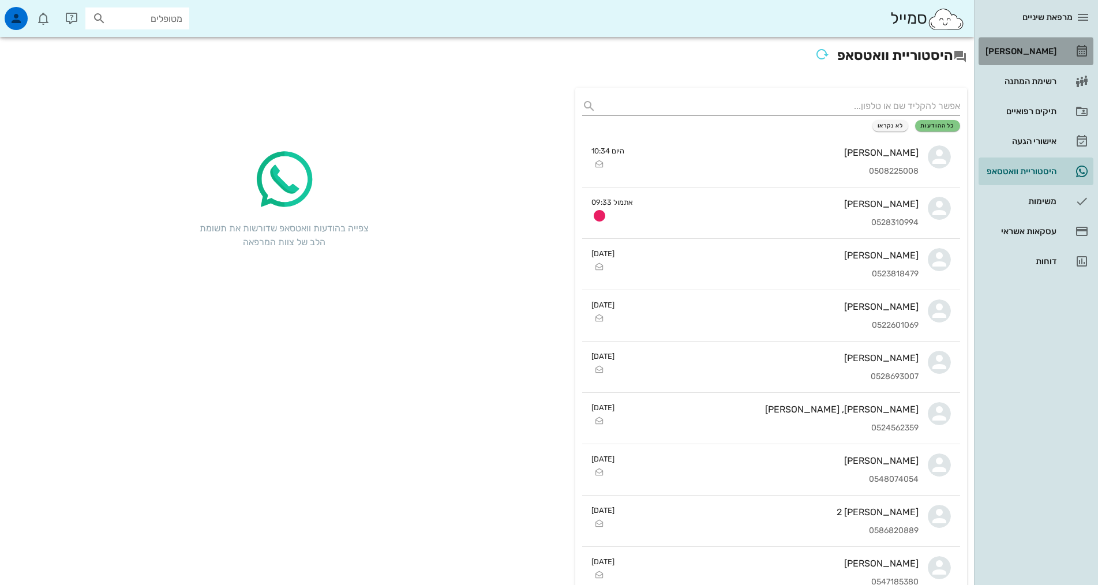
click at [1030, 53] on div "[PERSON_NAME]" at bounding box center [1019, 51] width 73 height 9
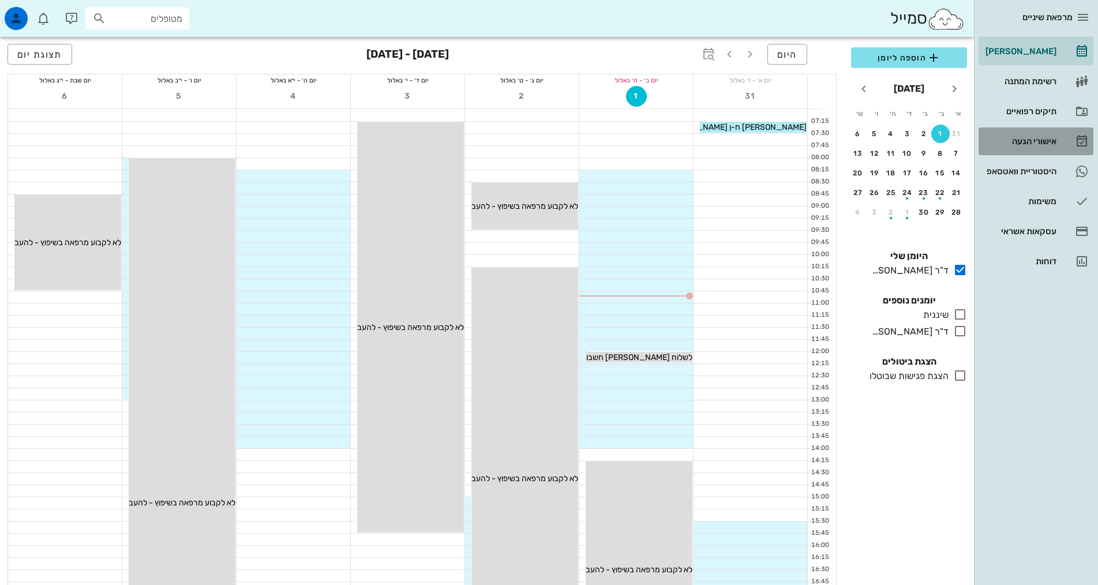
click at [1033, 146] on div "אישורי הגעה" at bounding box center [1019, 141] width 73 height 18
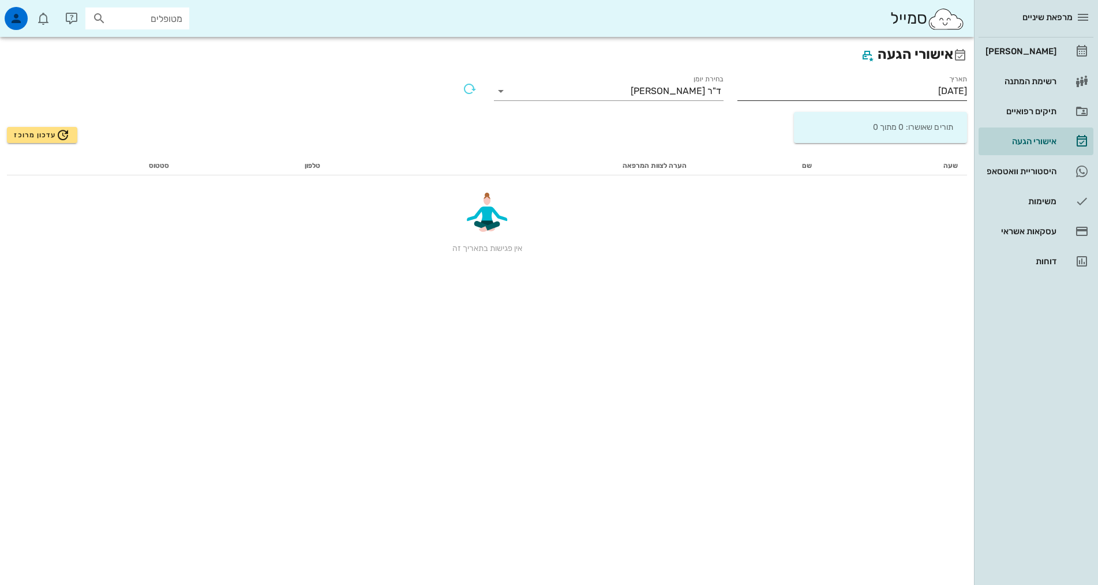
click at [818, 97] on input "[DATE]" at bounding box center [852, 91] width 230 height 18
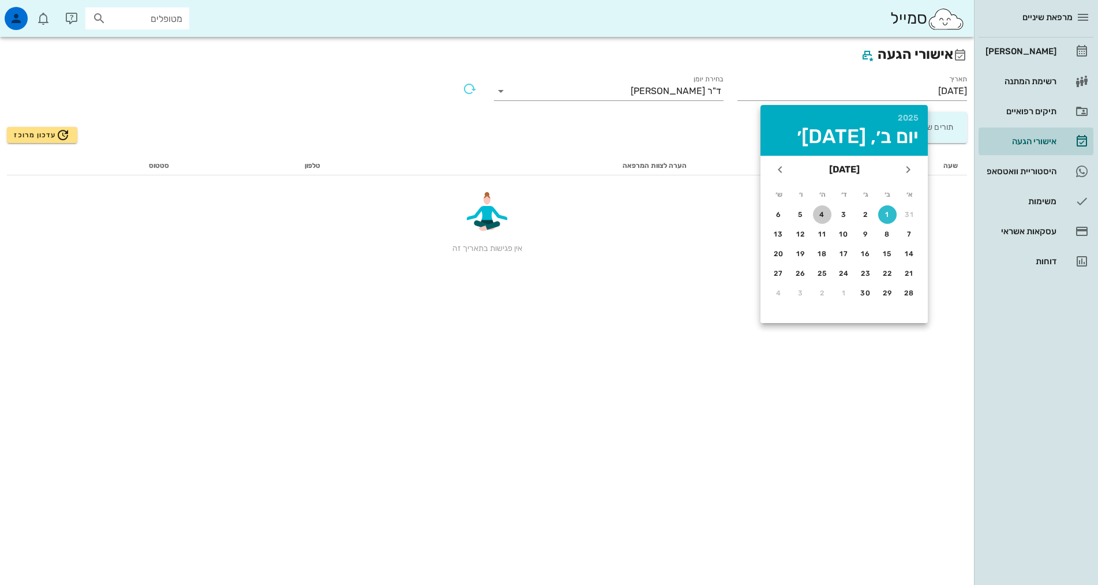
click at [819, 213] on div "4" at bounding box center [822, 215] width 18 height 8
type input "[DATE]"
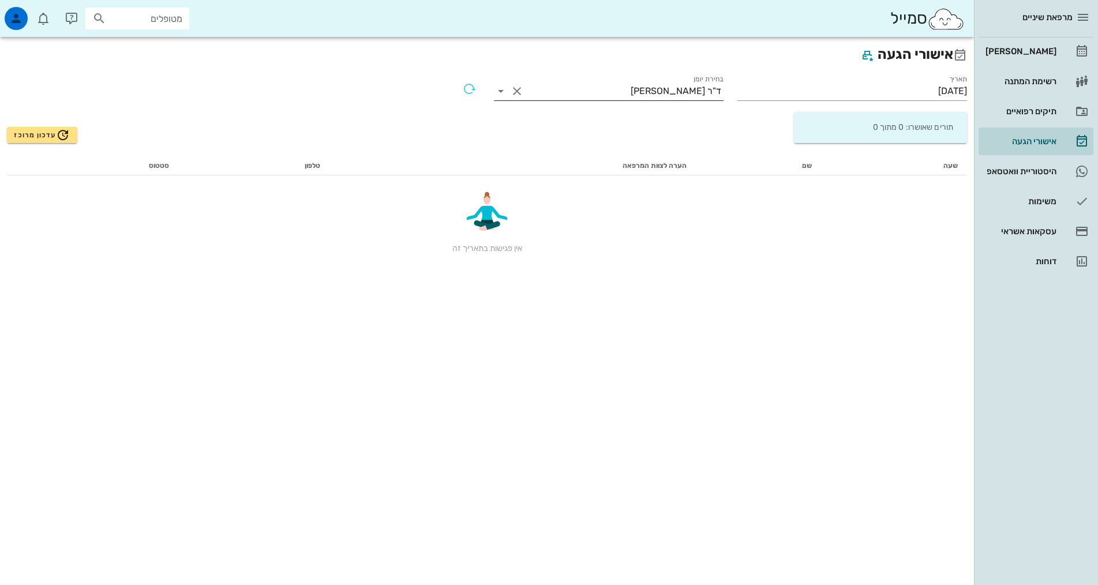
click at [684, 92] on div "ד"ר [PERSON_NAME]" at bounding box center [676, 91] width 91 height 10
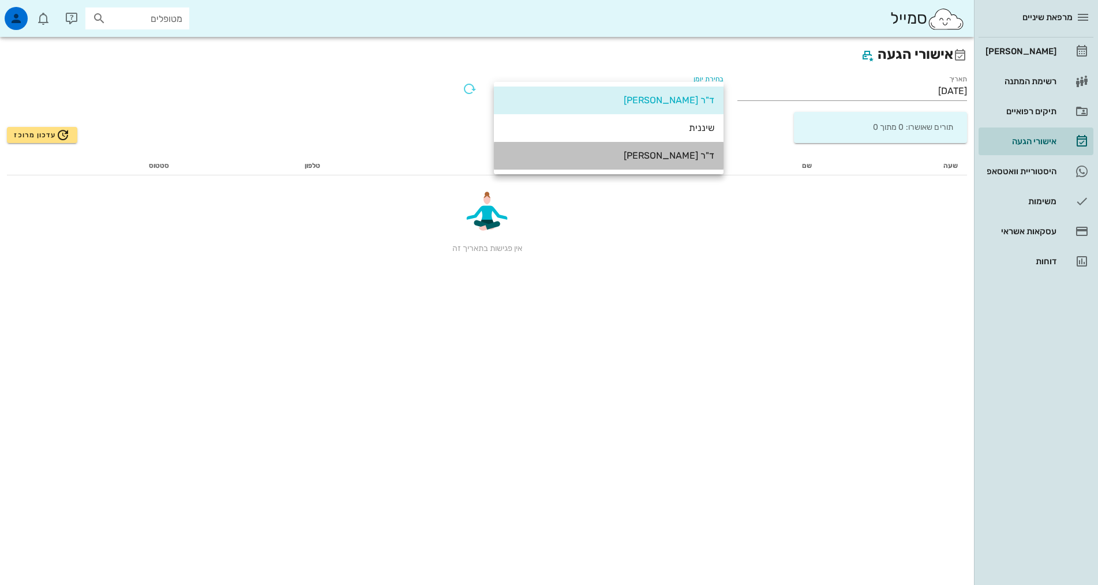
click at [652, 155] on div "ד"ר [PERSON_NAME]" at bounding box center [608, 155] width 211 height 11
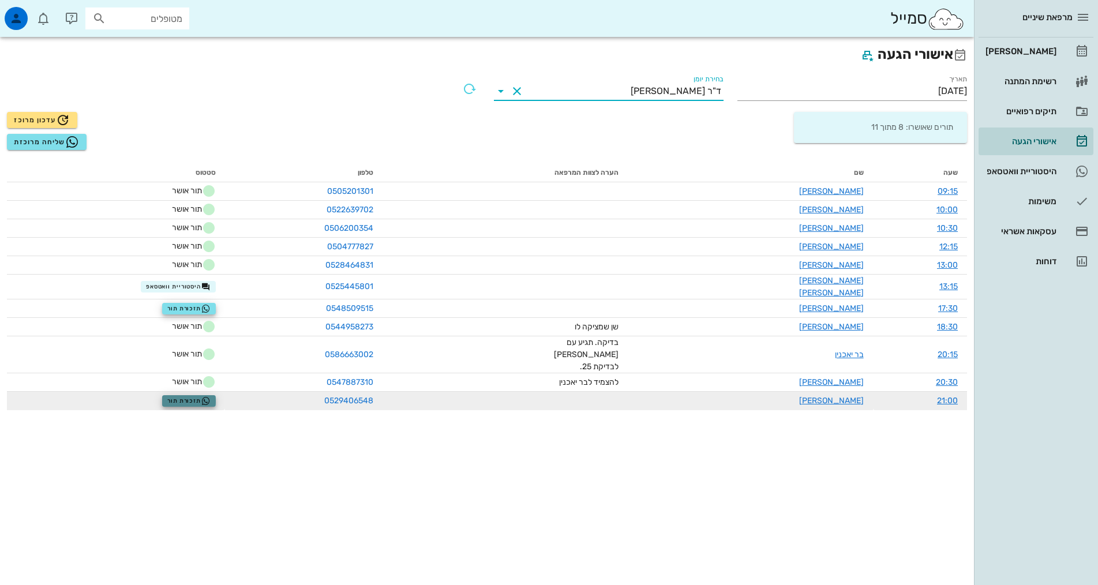
click at [208, 396] on span "תזכורת תור" at bounding box center [188, 400] width 43 height 9
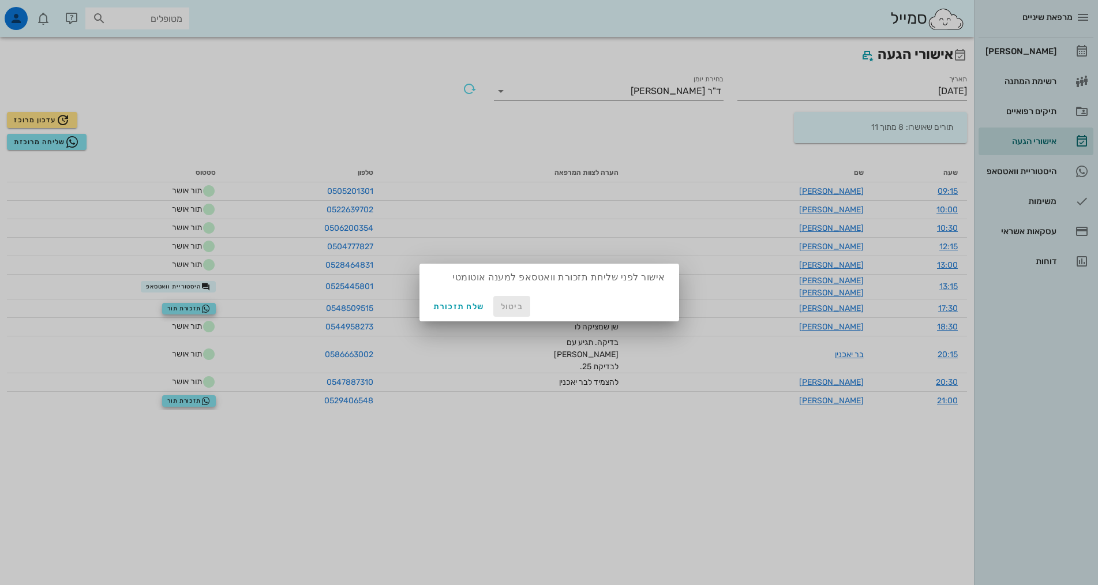
click at [504, 310] on span "ביטול" at bounding box center [512, 307] width 28 height 10
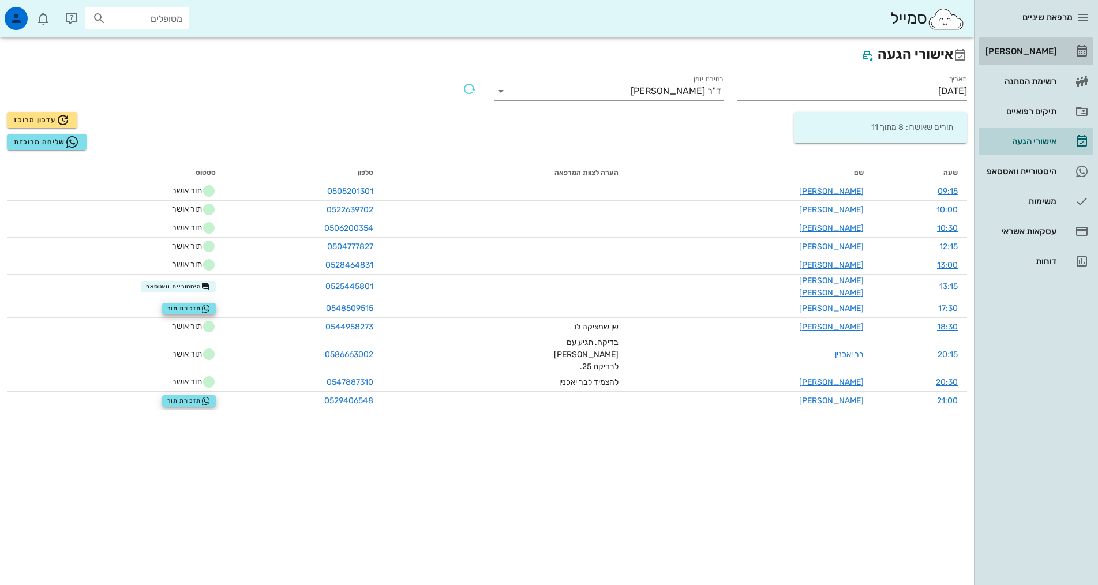
click at [1016, 40] on link "[PERSON_NAME]" at bounding box center [1035, 51] width 115 height 28
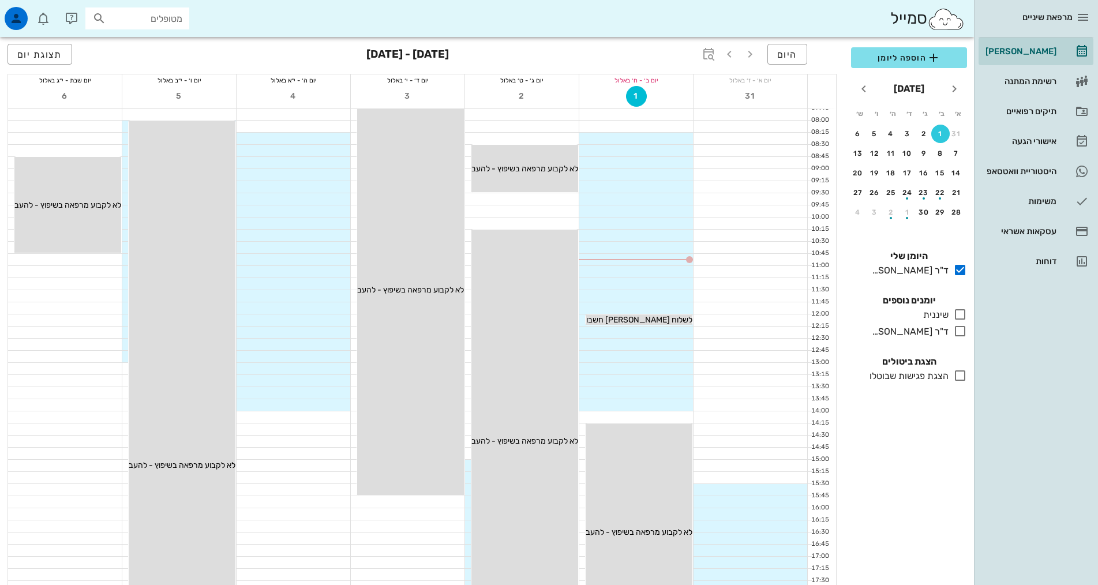
scroll to position [58, 0]
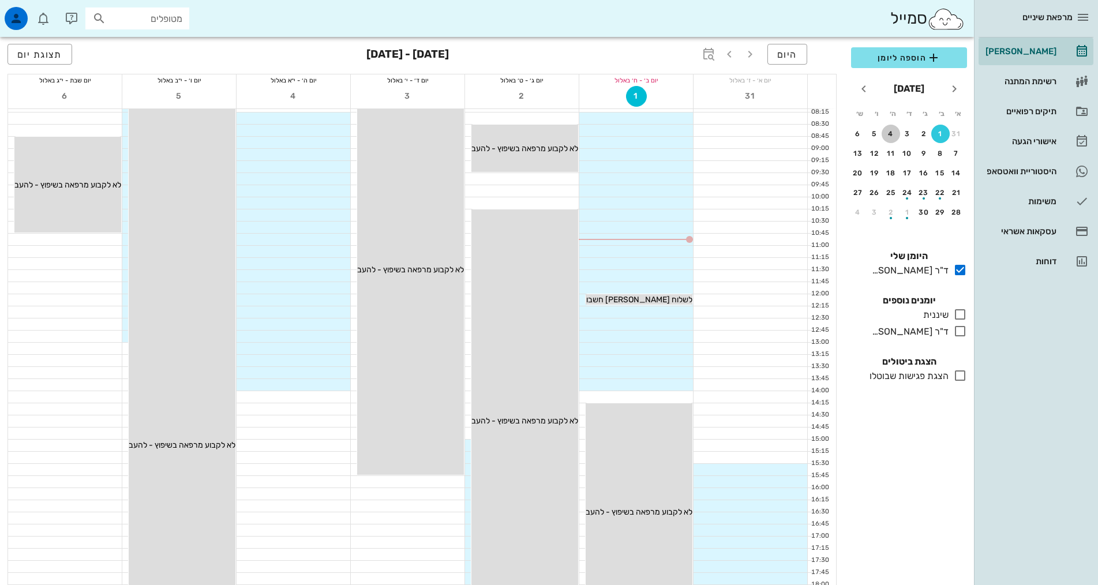
click at [888, 130] on div "4" at bounding box center [890, 134] width 18 height 8
click at [963, 328] on icon at bounding box center [960, 331] width 14 height 14
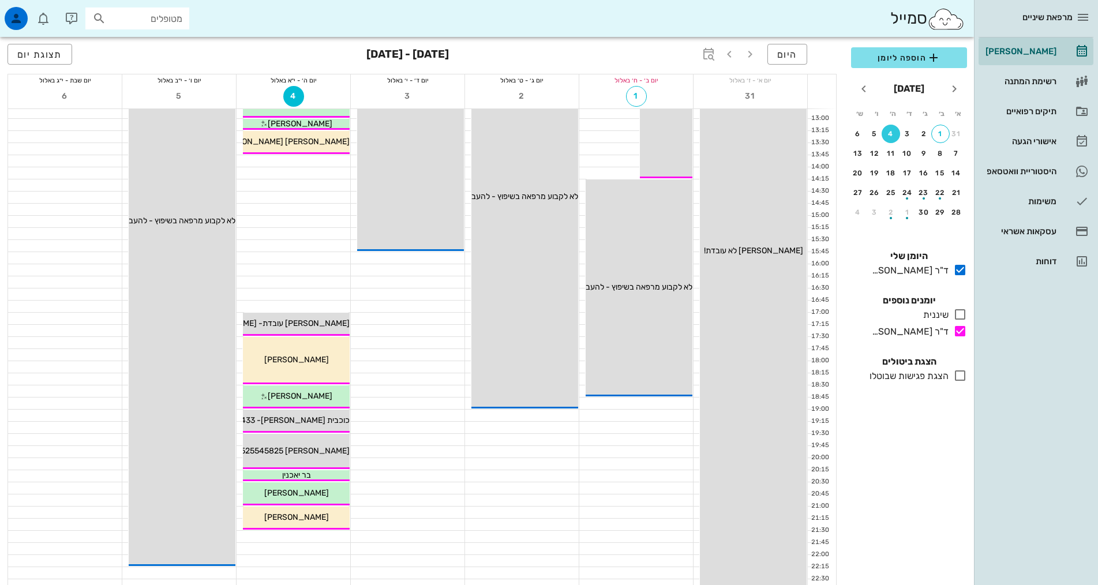
scroll to position [348, 0]
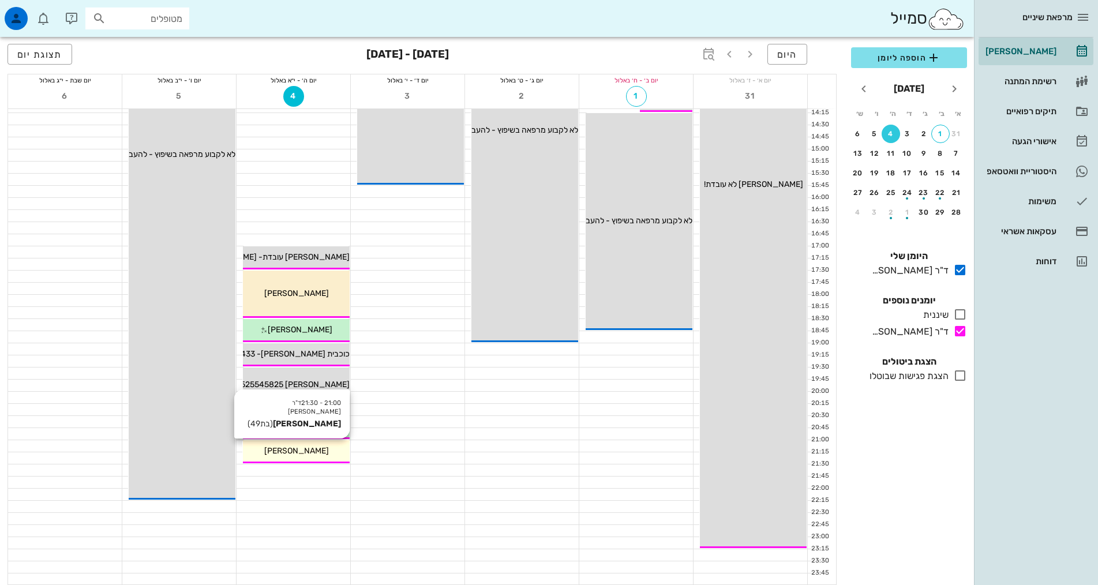
click at [277, 445] on div "[PERSON_NAME]" at bounding box center [296, 451] width 107 height 12
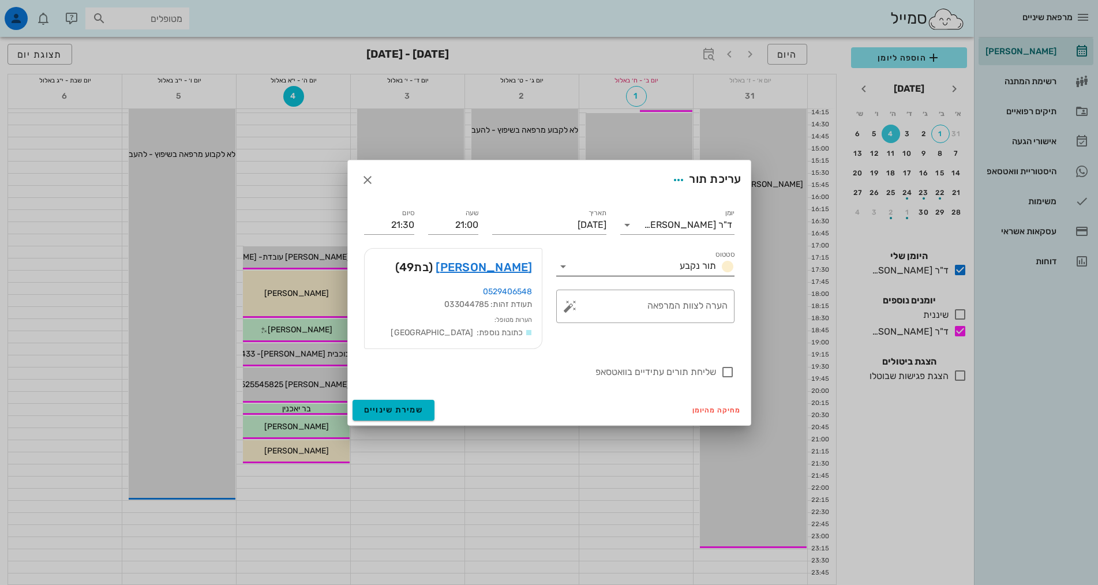
click at [650, 271] on input "סטטוס" at bounding box center [623, 266] width 103 height 18
click at [650, 271] on div "מרפאת שיניים [PERSON_NAME] רשימת המתנה תיקים רפואיים אישורי הגעה 2 היסטוריית וו…" at bounding box center [549, 118] width 1098 height 933
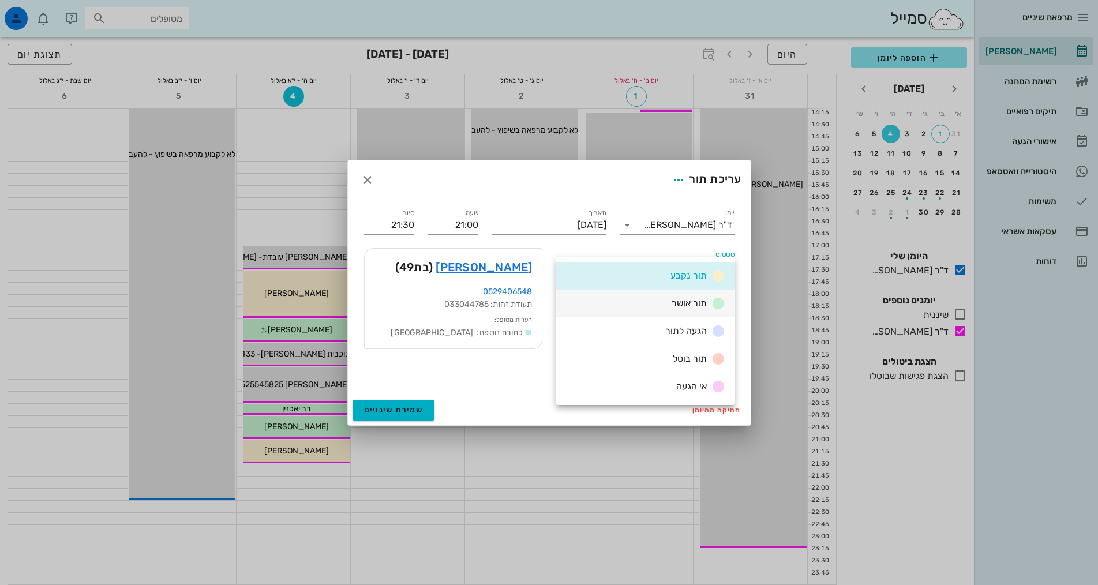
click at [665, 305] on div "תור אושר" at bounding box center [645, 304] width 178 height 28
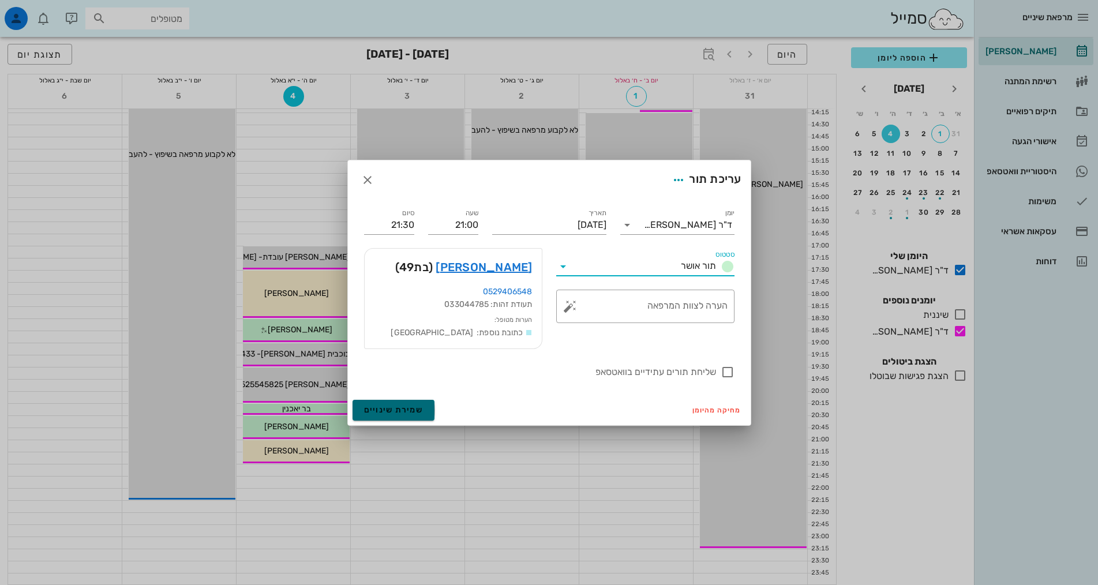
click at [409, 411] on span "שמירת שינויים" at bounding box center [393, 410] width 59 height 10
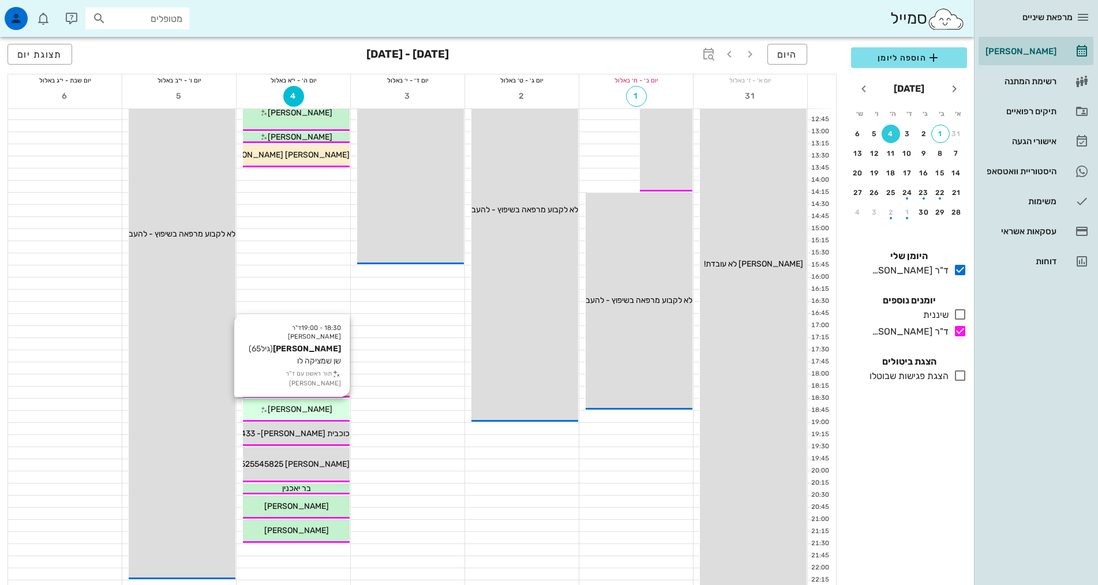
scroll to position [288, 0]
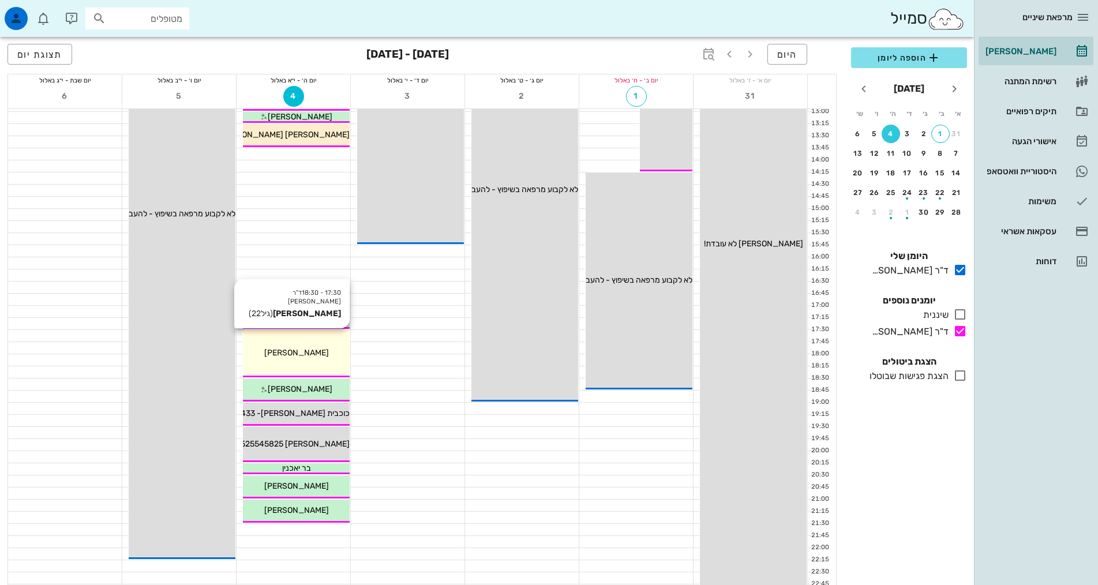
click at [317, 359] on div "17:30 - 18:30 ד"ר [PERSON_NAME] [PERSON_NAME] (גיל 22 ) [PERSON_NAME]" at bounding box center [296, 353] width 107 height 47
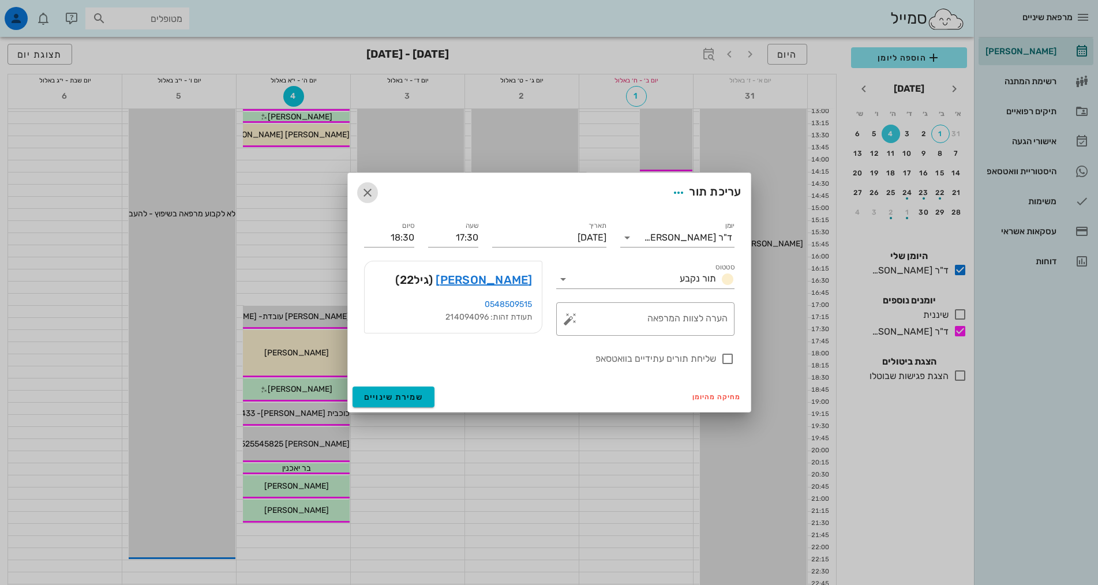
click at [365, 187] on icon "button" at bounding box center [368, 193] width 14 height 14
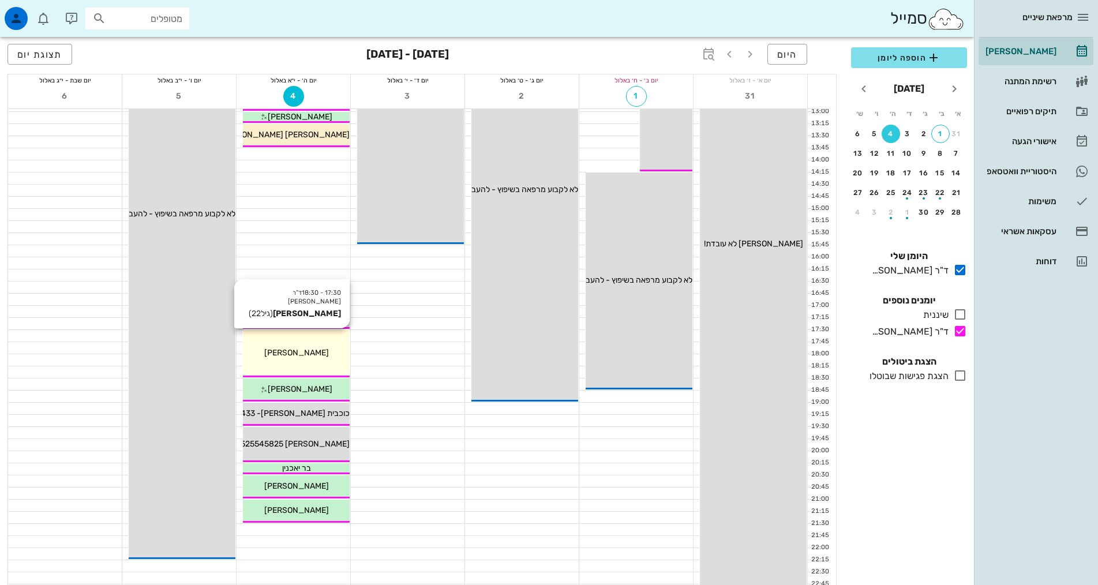
click at [284, 340] on div "17:30 - 18:30 ד"ר [PERSON_NAME] [PERSON_NAME] (גיל 22 ) [PERSON_NAME]" at bounding box center [296, 353] width 107 height 47
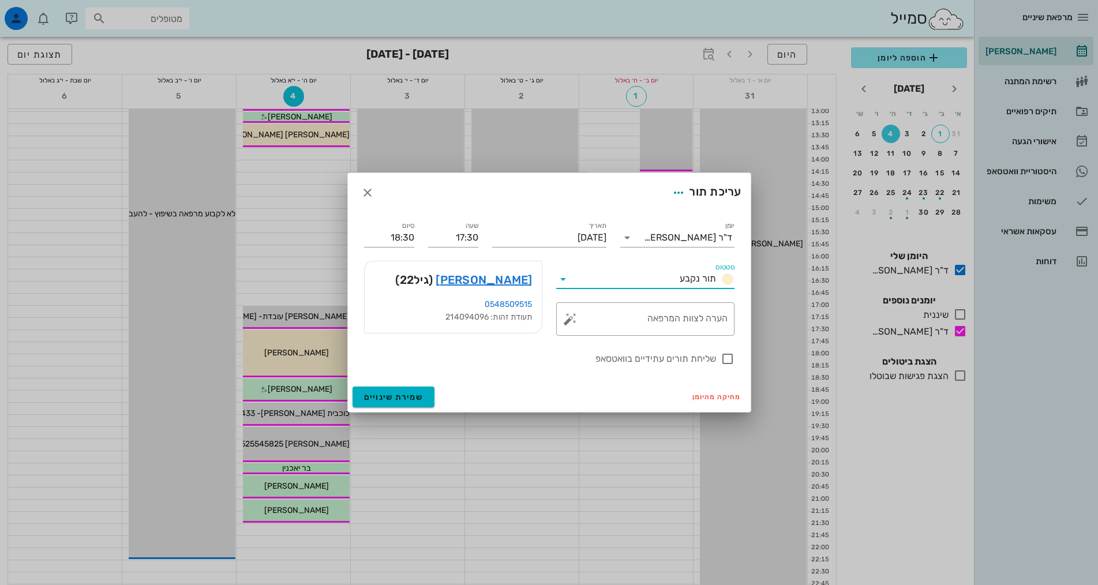
click at [609, 280] on input "סטטוס" at bounding box center [623, 279] width 103 height 18
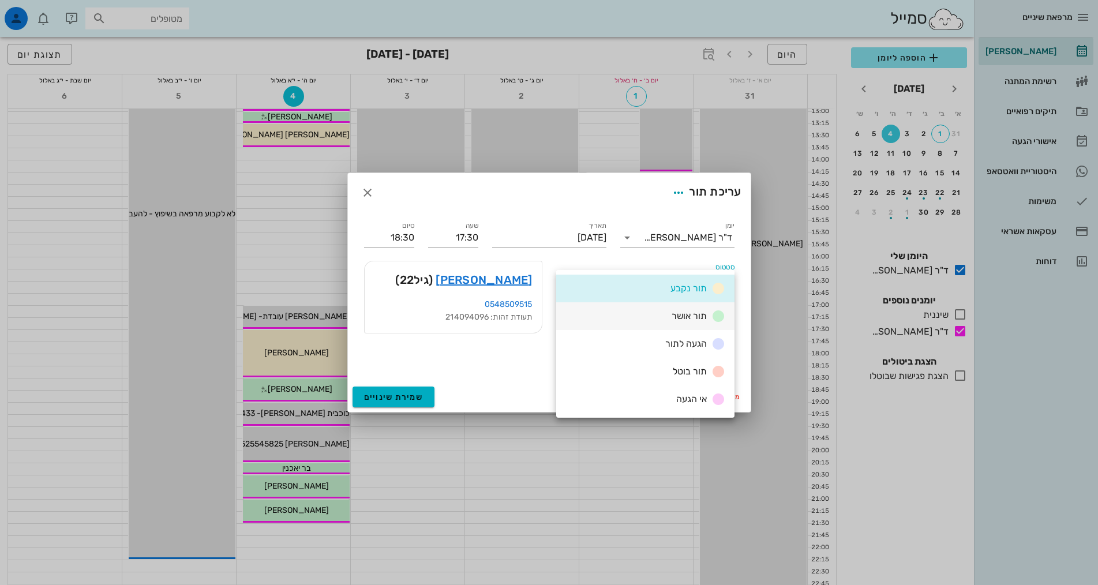
click at [645, 323] on div "תור אושר" at bounding box center [645, 316] width 178 height 28
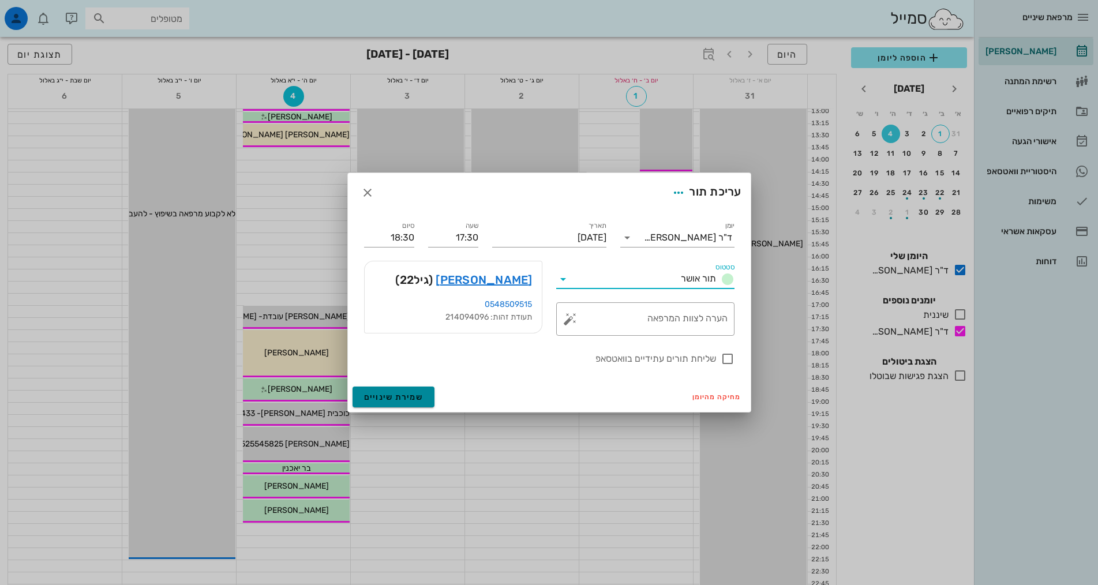
click at [386, 397] on span "שמירת שינויים" at bounding box center [393, 397] width 59 height 10
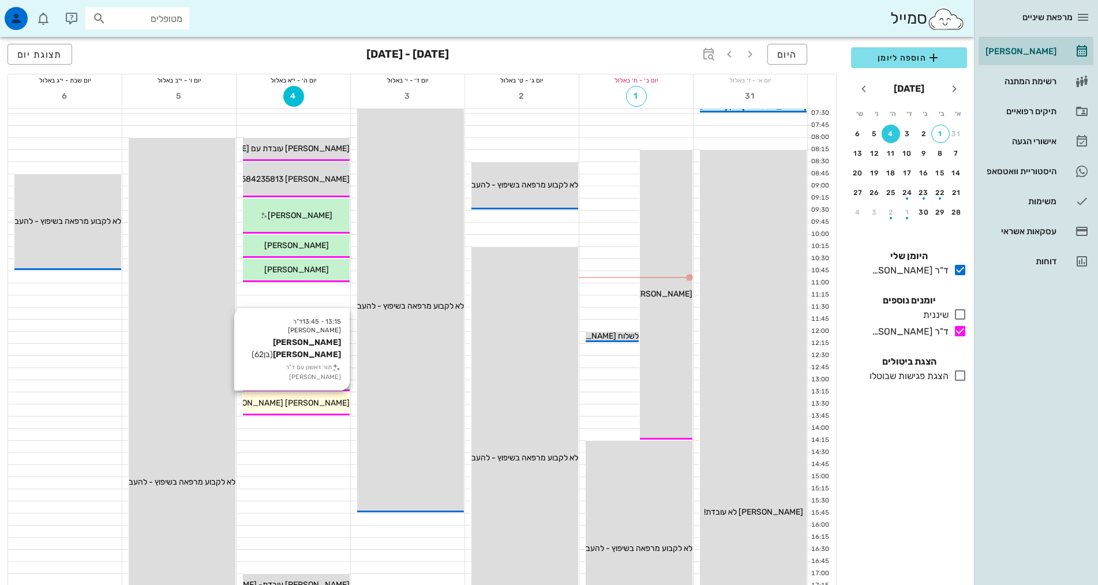
scroll to position [0, 0]
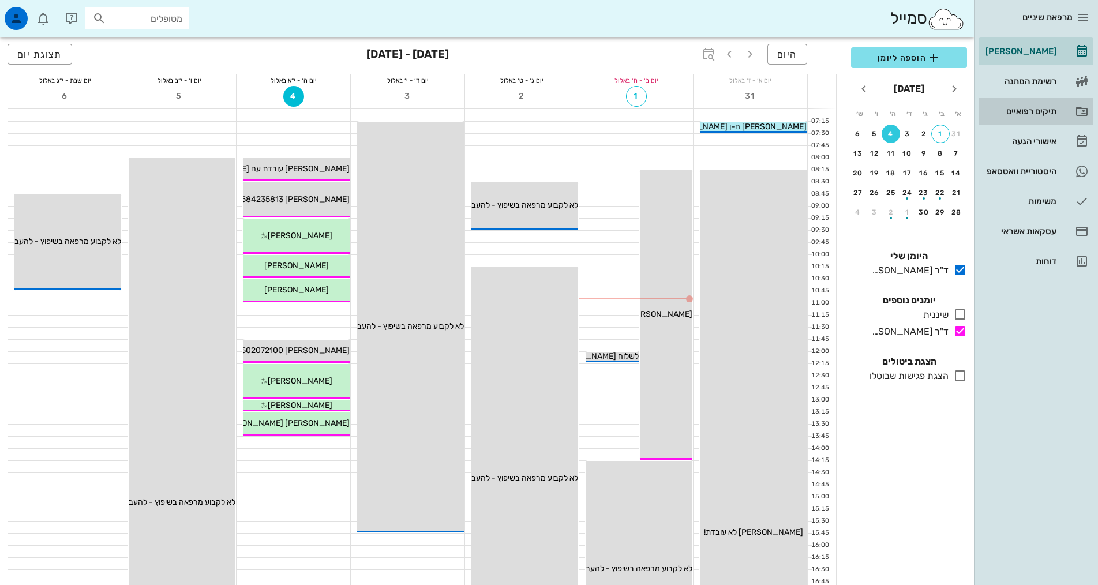
click at [1056, 111] on link "תיקים רפואיים" at bounding box center [1035, 111] width 115 height 28
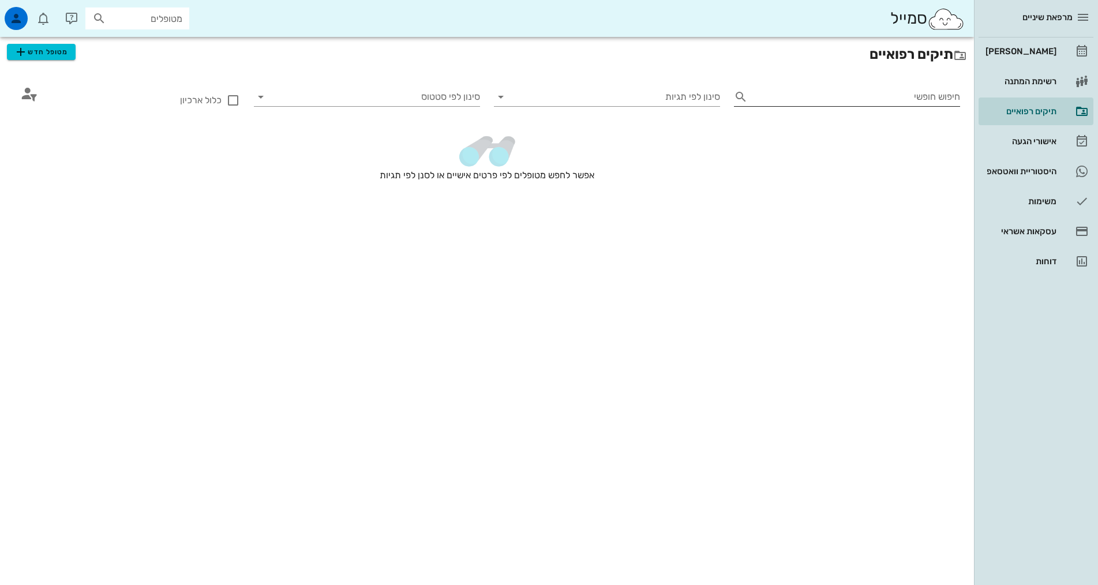
click at [943, 96] on input "חיפוש חופשי" at bounding box center [856, 97] width 208 height 18
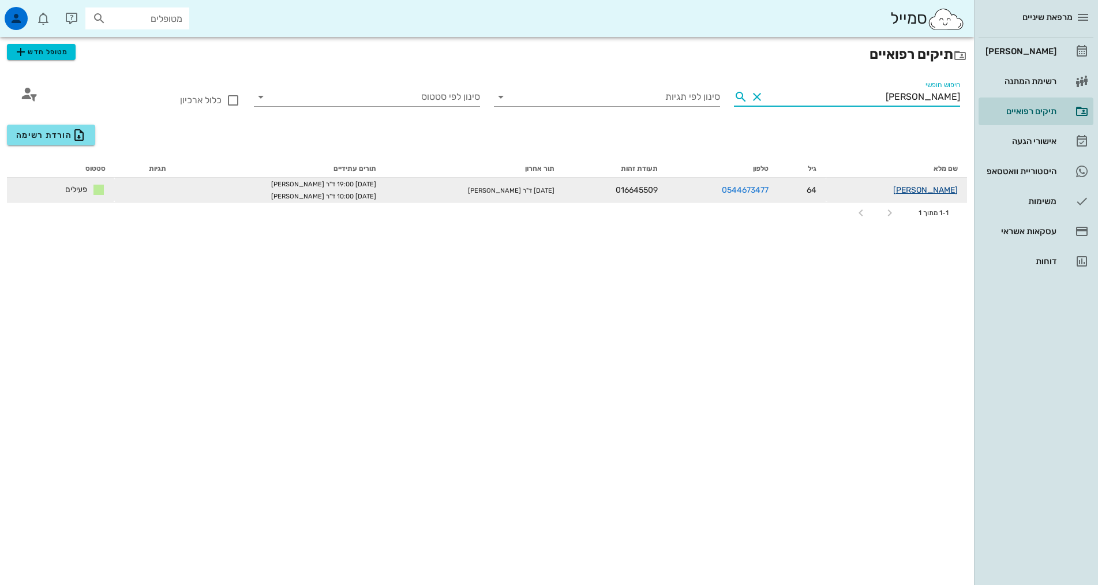
type input "[PERSON_NAME]"
click at [937, 192] on link "[PERSON_NAME]" at bounding box center [925, 190] width 65 height 10
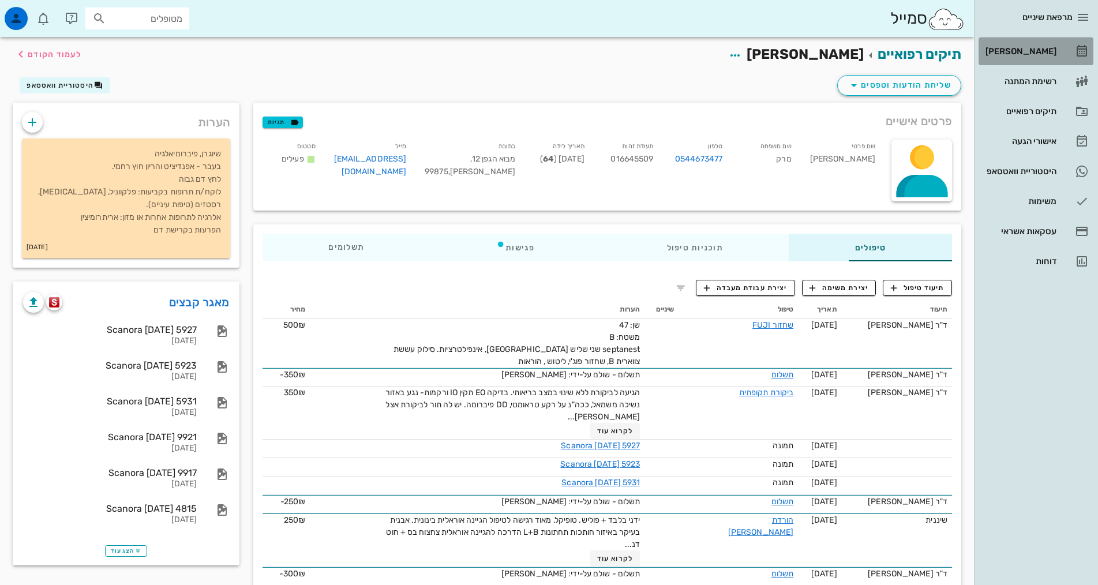
click at [1037, 53] on div "[PERSON_NAME]" at bounding box center [1019, 51] width 73 height 9
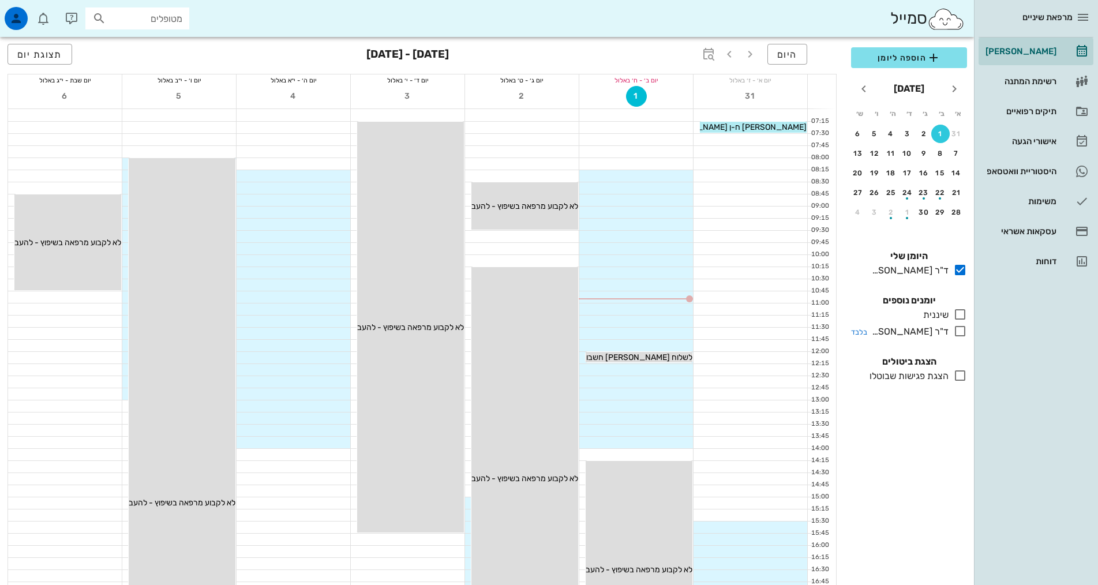
click at [959, 333] on icon at bounding box center [960, 331] width 14 height 14
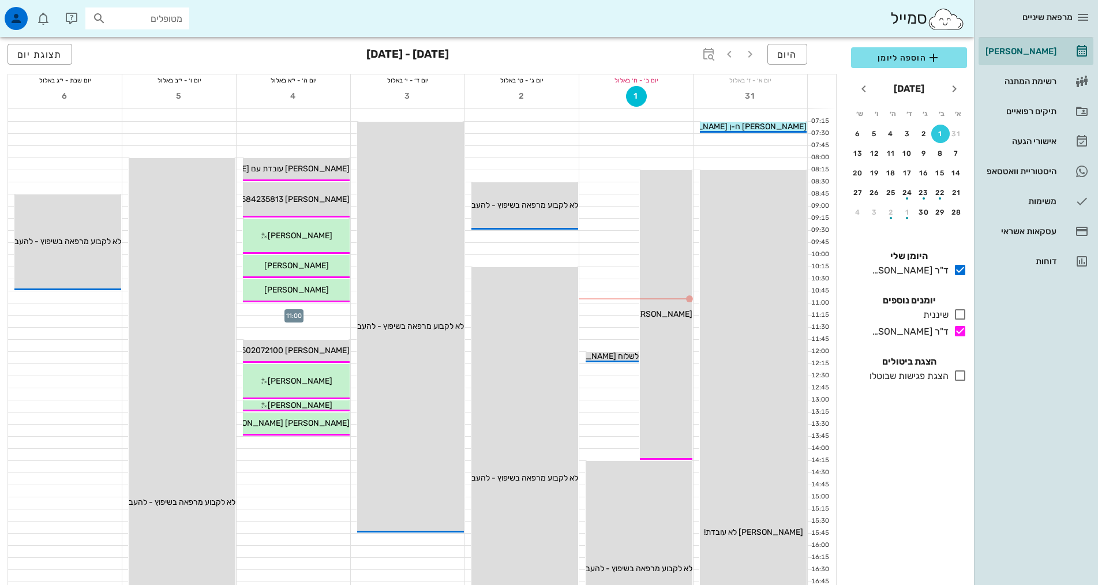
click at [334, 304] on div at bounding box center [294, 309] width 114 height 12
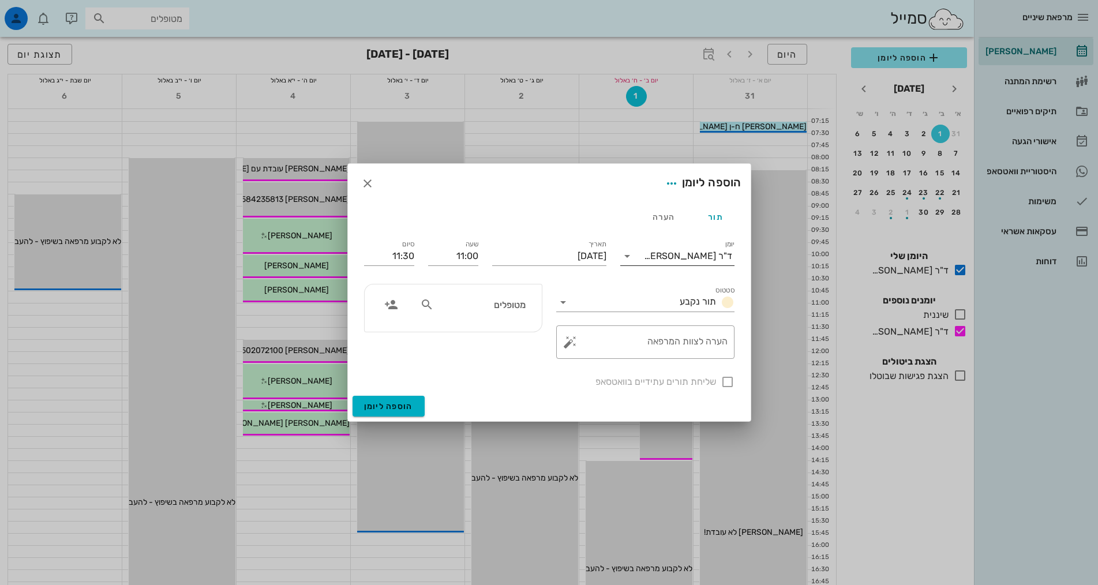
click at [650, 265] on div "יומן ד"ר [PERSON_NAME]" at bounding box center [677, 256] width 114 height 18
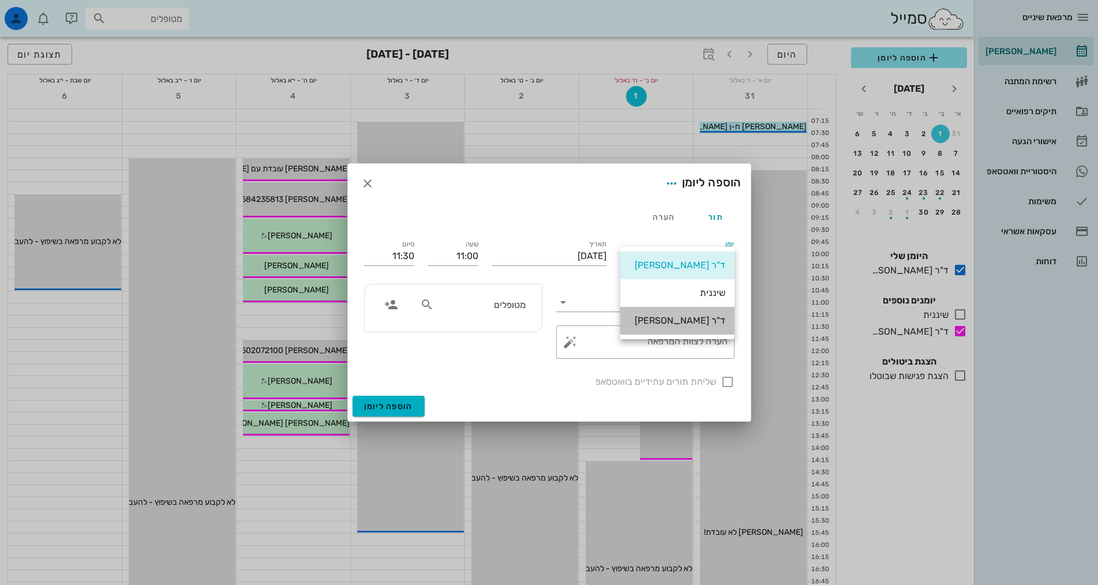
click at [663, 313] on div "ד"ר [PERSON_NAME]" at bounding box center [677, 320] width 96 height 25
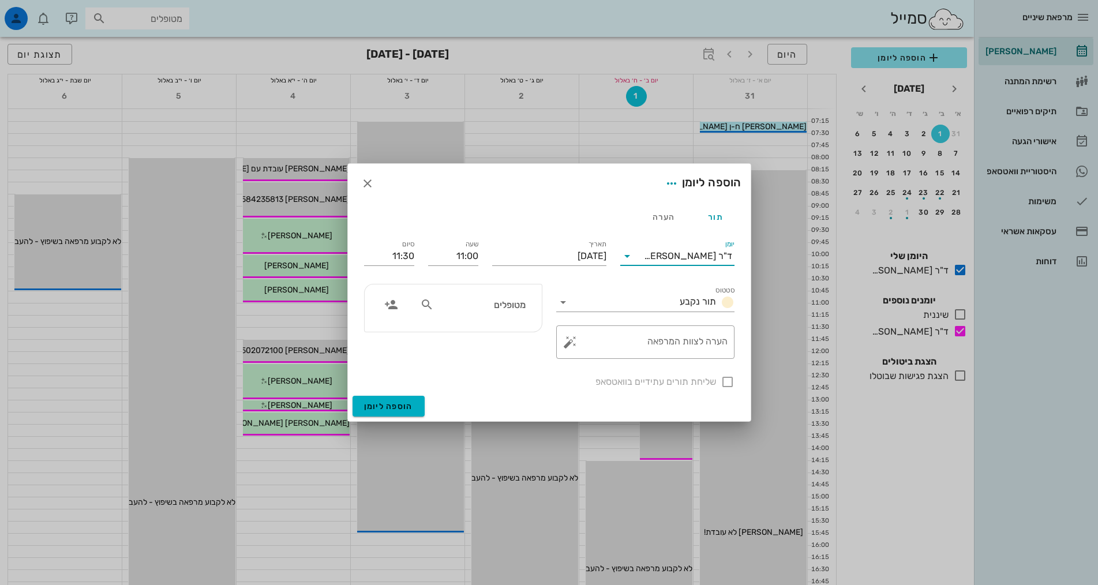
click at [502, 297] on div "מטופלים" at bounding box center [472, 305] width 119 height 22
type input "[PERSON_NAME]"
drag, startPoint x: 510, startPoint y: 340, endPoint x: 420, endPoint y: 388, distance: 101.9
click at [508, 339] on div "0544673477" at bounding box center [460, 340] width 127 height 9
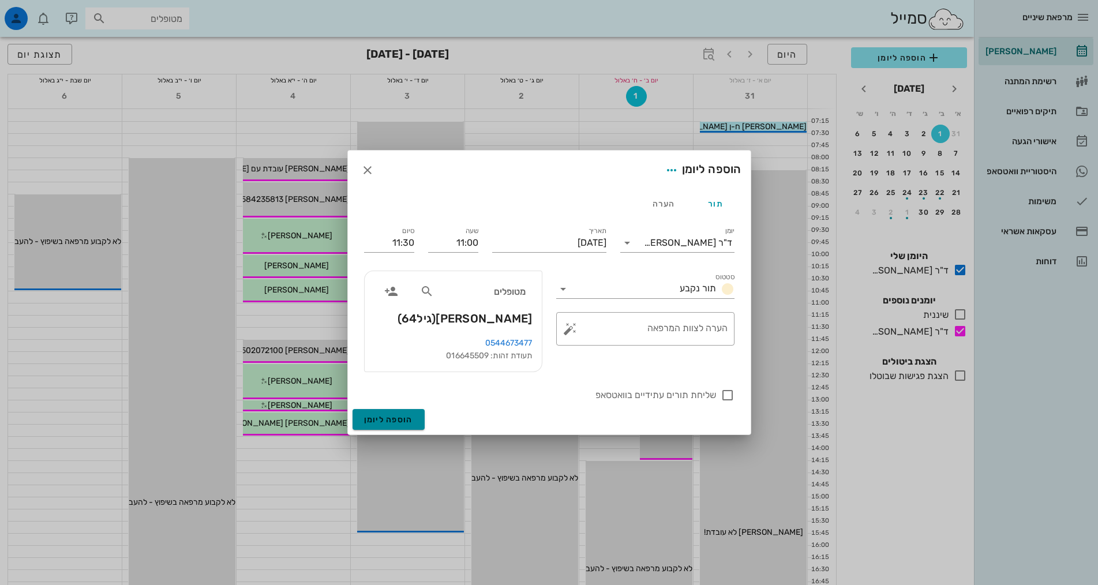
click at [413, 412] on button "הוספה ליומן" at bounding box center [388, 419] width 72 height 21
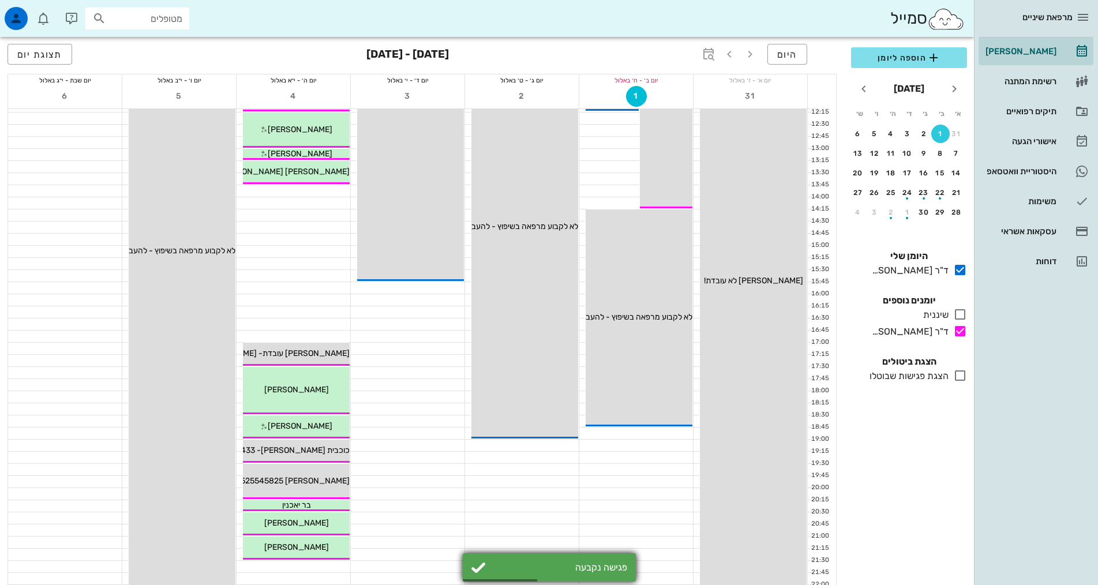
scroll to position [231, 0]
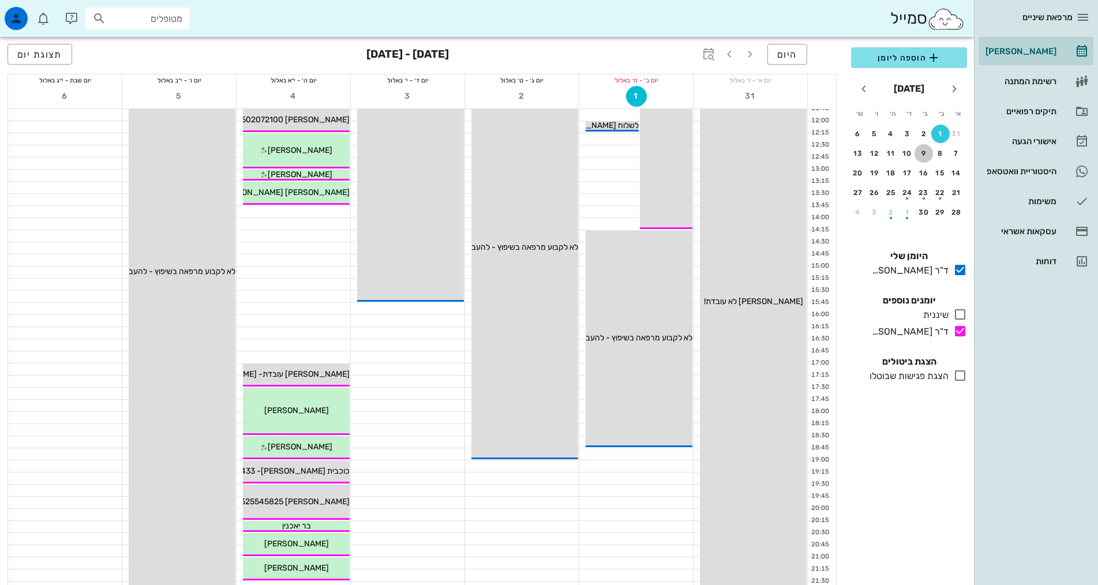
click at [928, 149] on div "9" at bounding box center [923, 153] width 18 height 8
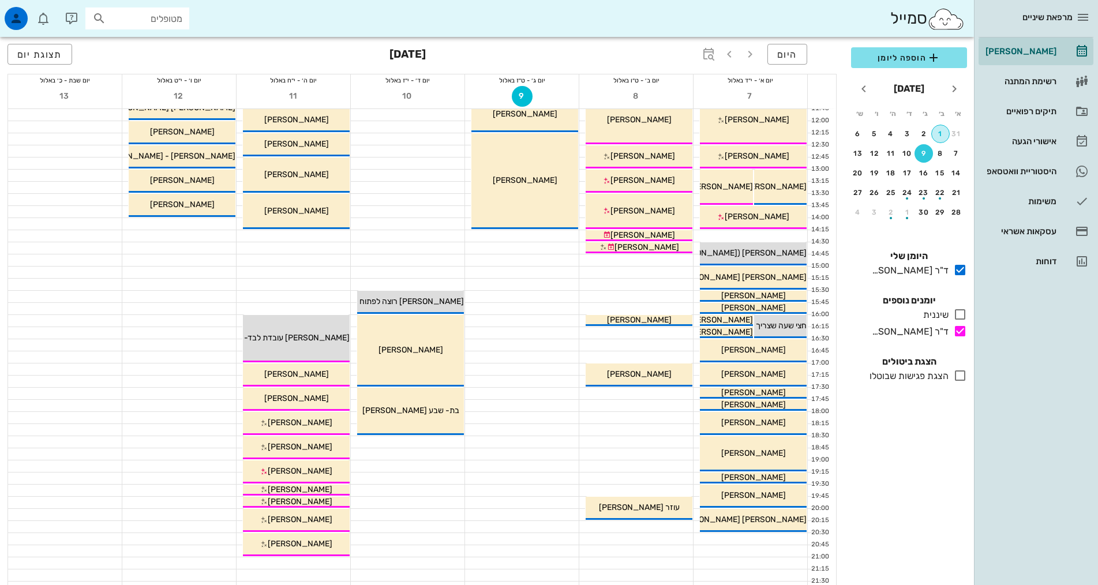
click at [940, 137] on div "1" at bounding box center [940, 134] width 17 height 8
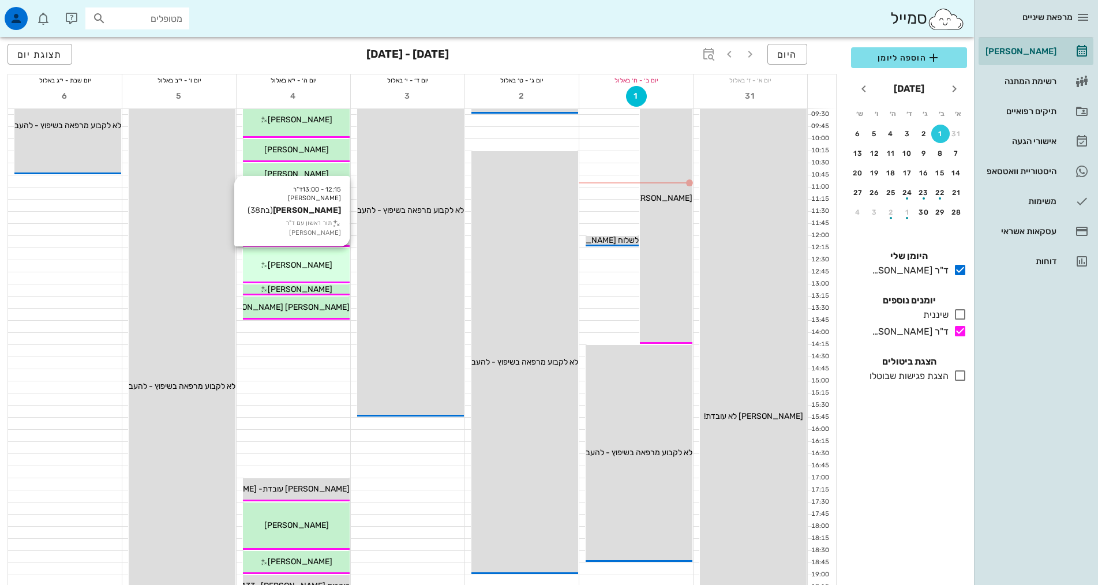
scroll to position [115, 0]
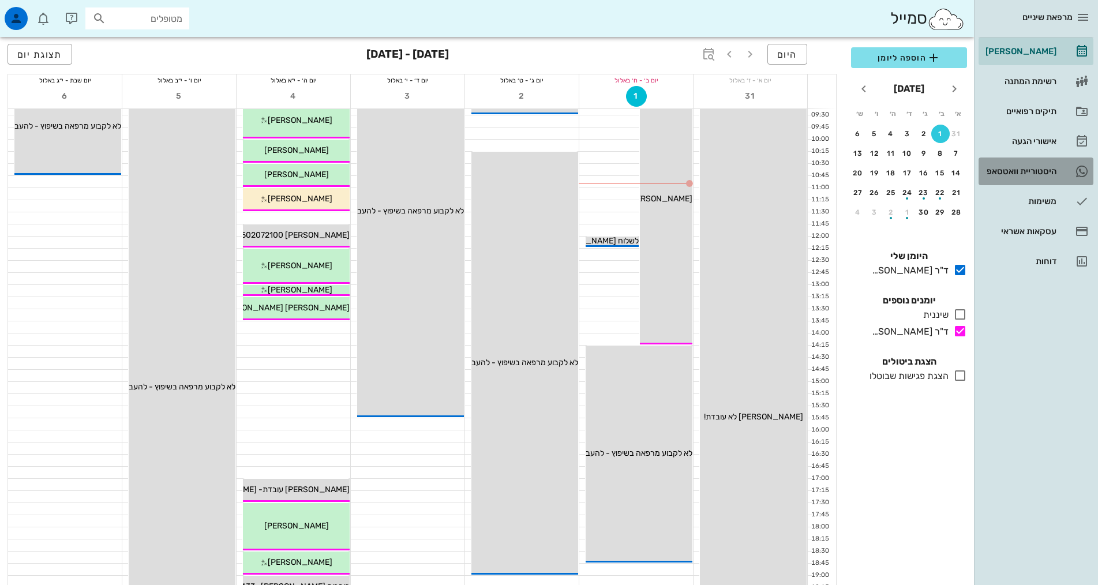
click at [1031, 165] on div "היסטוריית וואטסאפ" at bounding box center [1019, 171] width 73 height 18
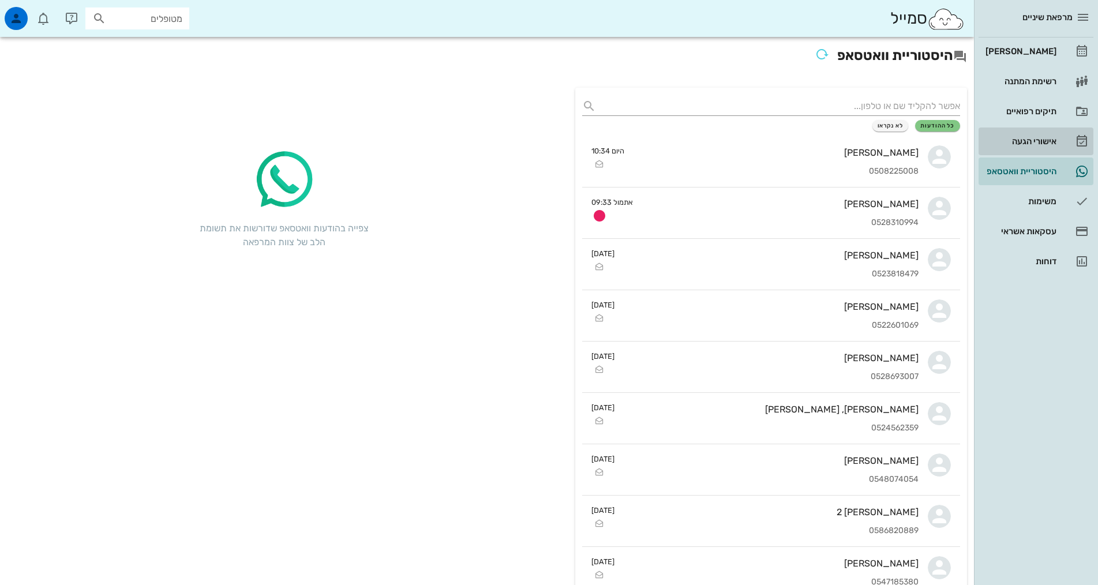
click at [1044, 146] on div "אישורי הגעה" at bounding box center [1019, 141] width 73 height 18
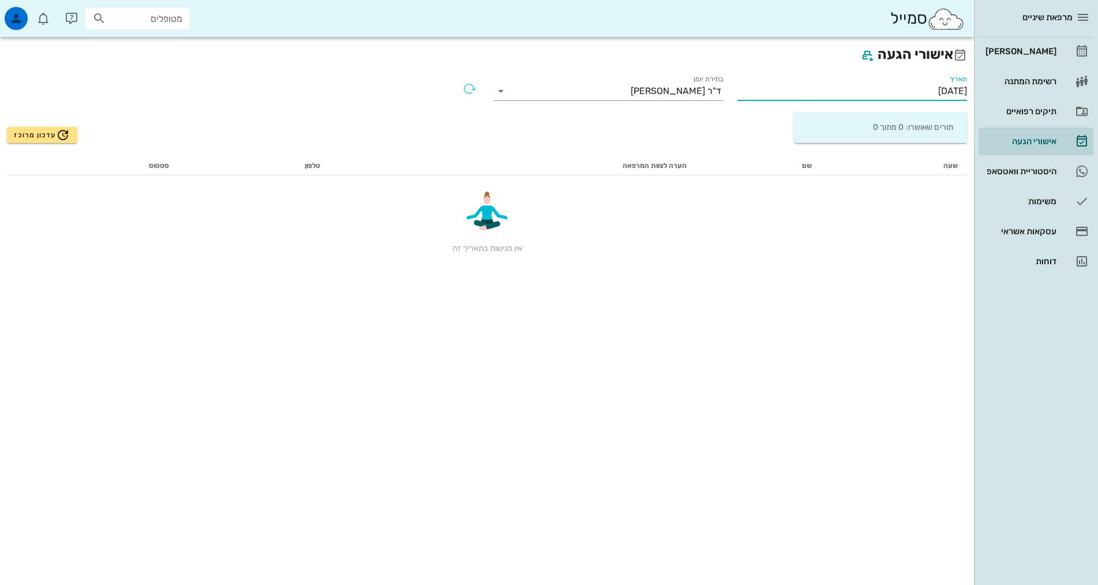
click at [858, 85] on input "[DATE]" at bounding box center [852, 91] width 230 height 18
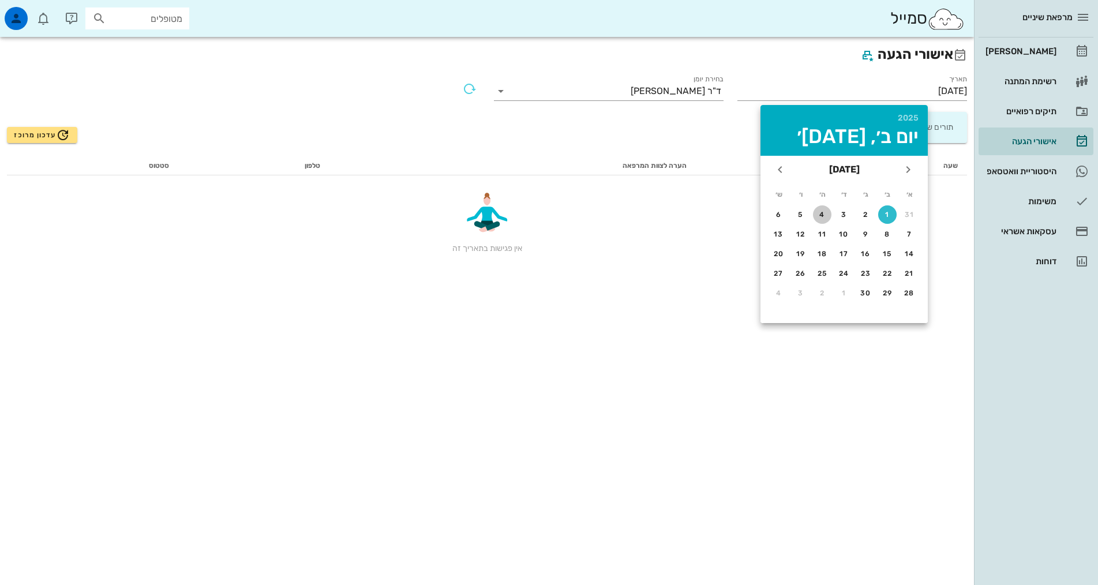
click at [817, 211] on div "4" at bounding box center [822, 215] width 18 height 8
type input "[DATE]"
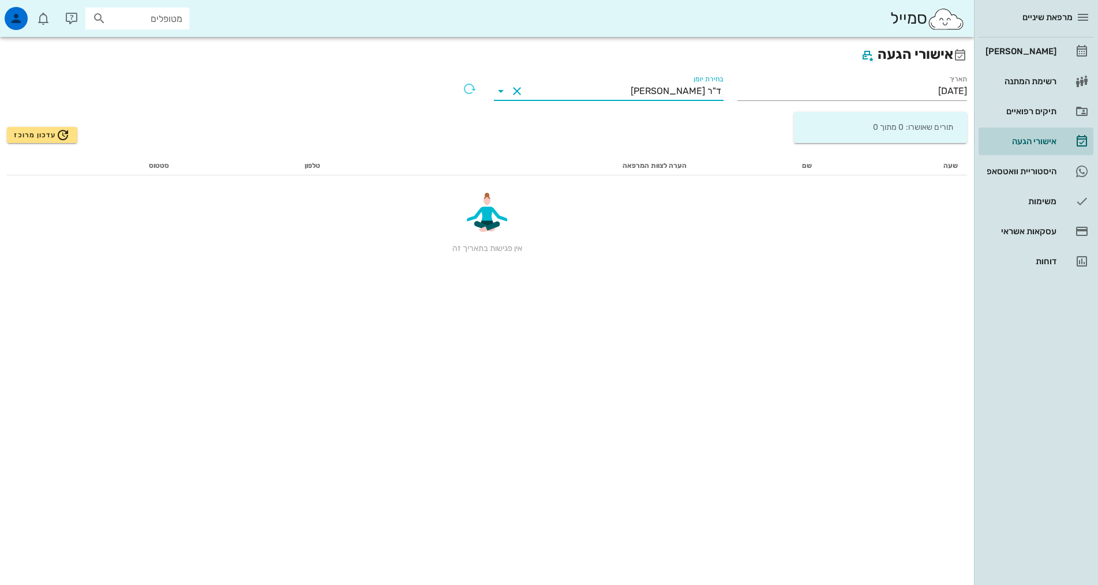
click at [631, 94] on input "בחירת יומן" at bounding box center [578, 91] width 104 height 18
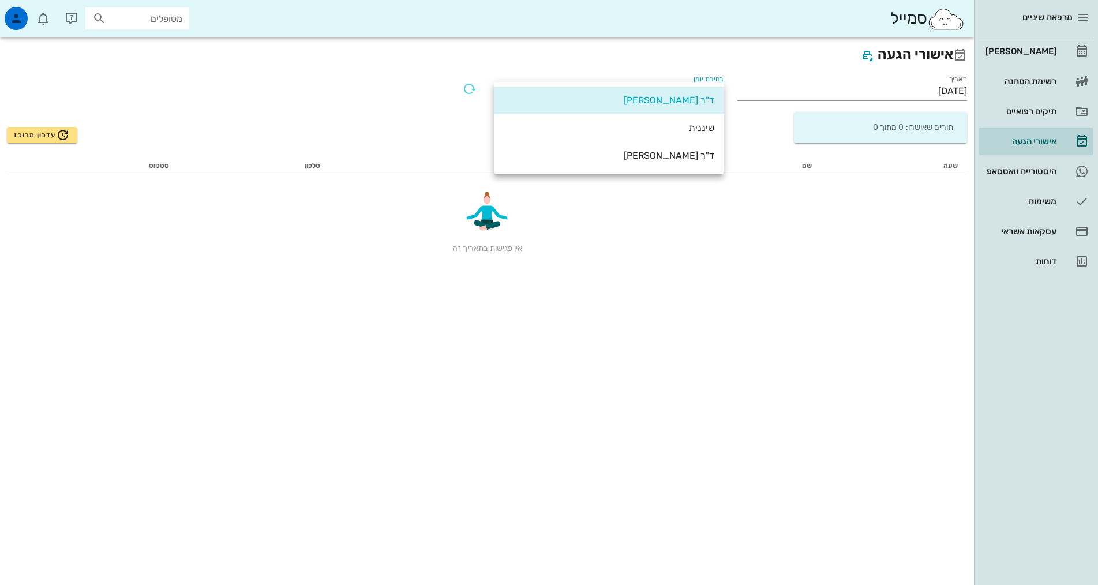
click at [652, 161] on div "ד"ר [PERSON_NAME]" at bounding box center [608, 155] width 211 height 25
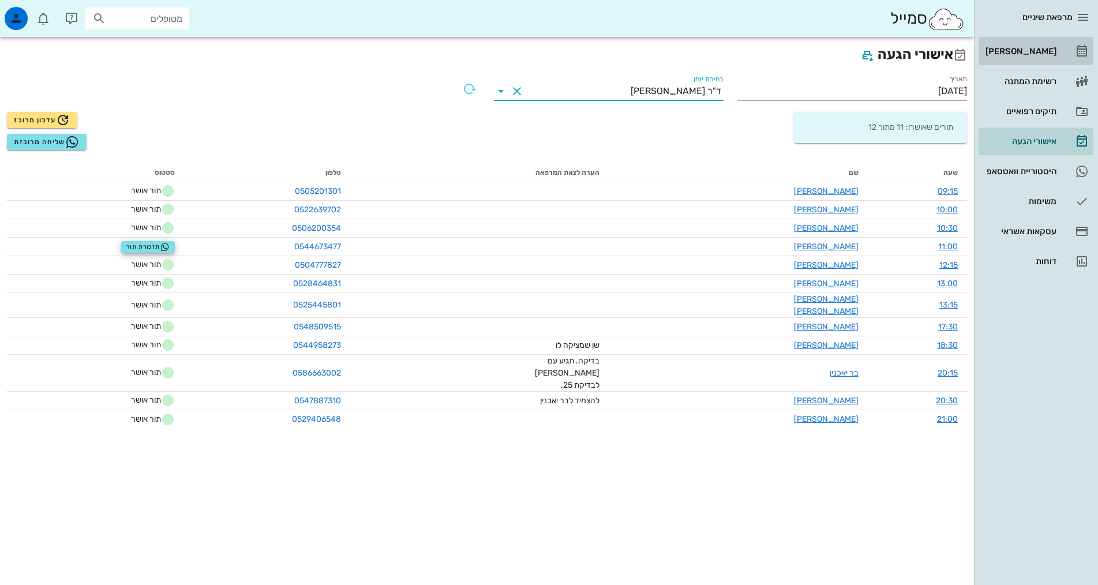
click at [1056, 48] on link "[PERSON_NAME]" at bounding box center [1035, 51] width 115 height 28
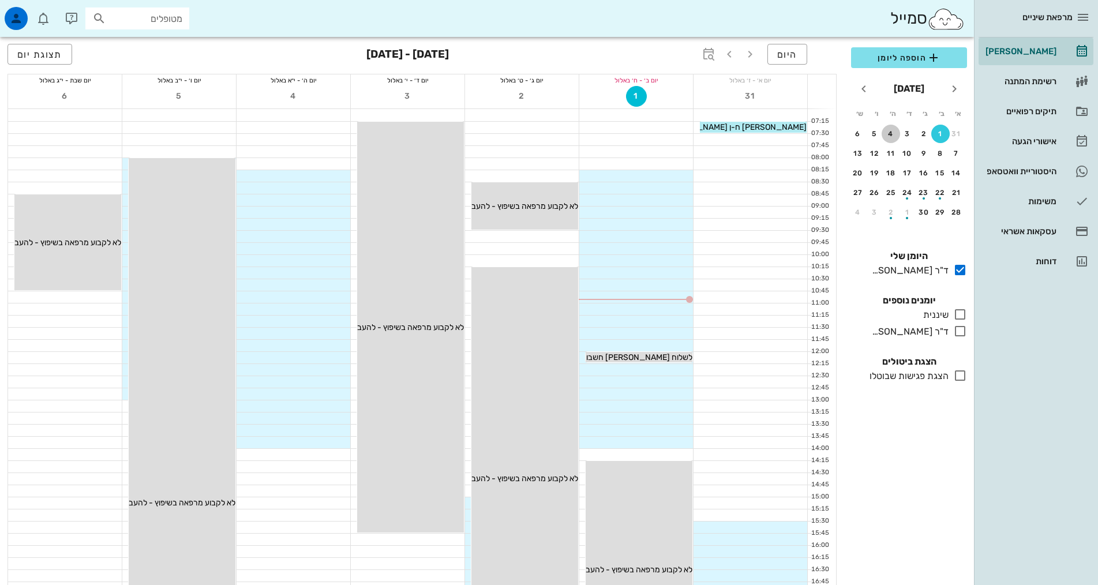
click at [894, 135] on div "4" at bounding box center [890, 134] width 18 height 8
click at [958, 329] on icon at bounding box center [960, 331] width 14 height 14
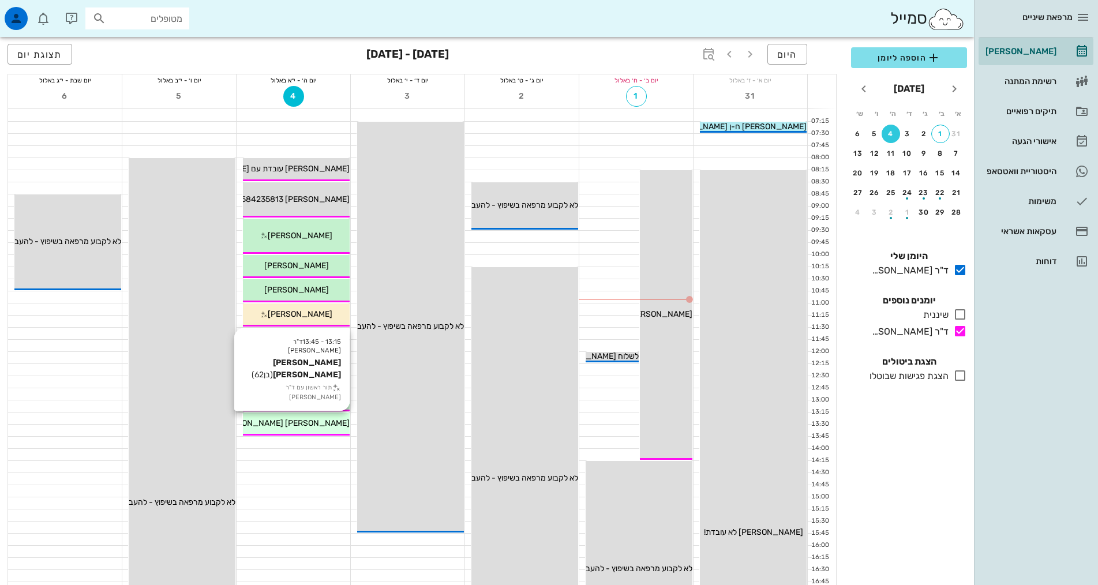
click at [273, 421] on div "[PERSON_NAME] [PERSON_NAME]" at bounding box center [296, 423] width 107 height 12
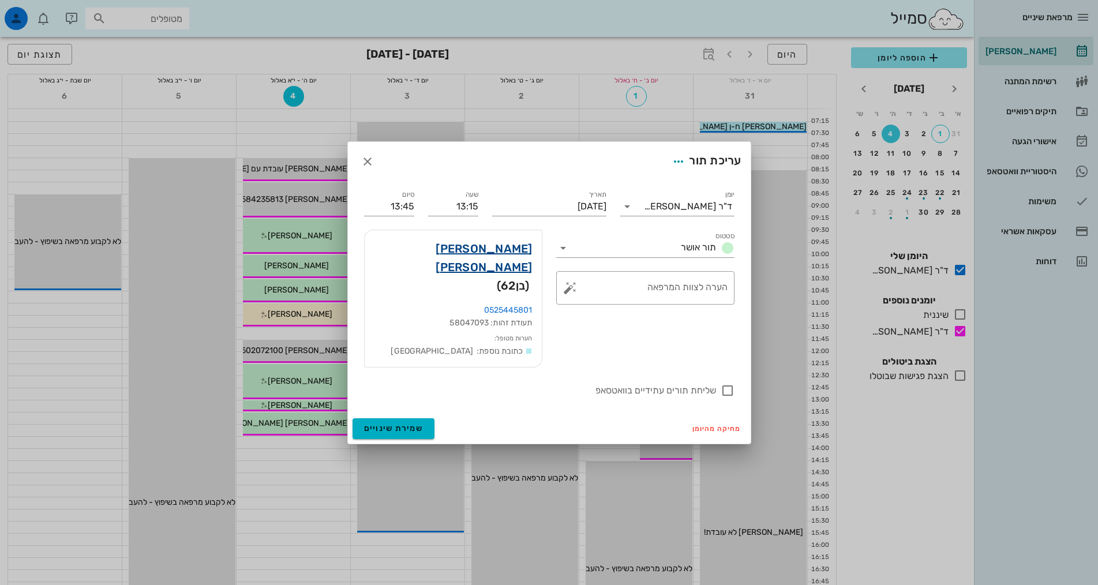
click at [519, 262] on link "[PERSON_NAME] [PERSON_NAME]" at bounding box center [453, 257] width 159 height 37
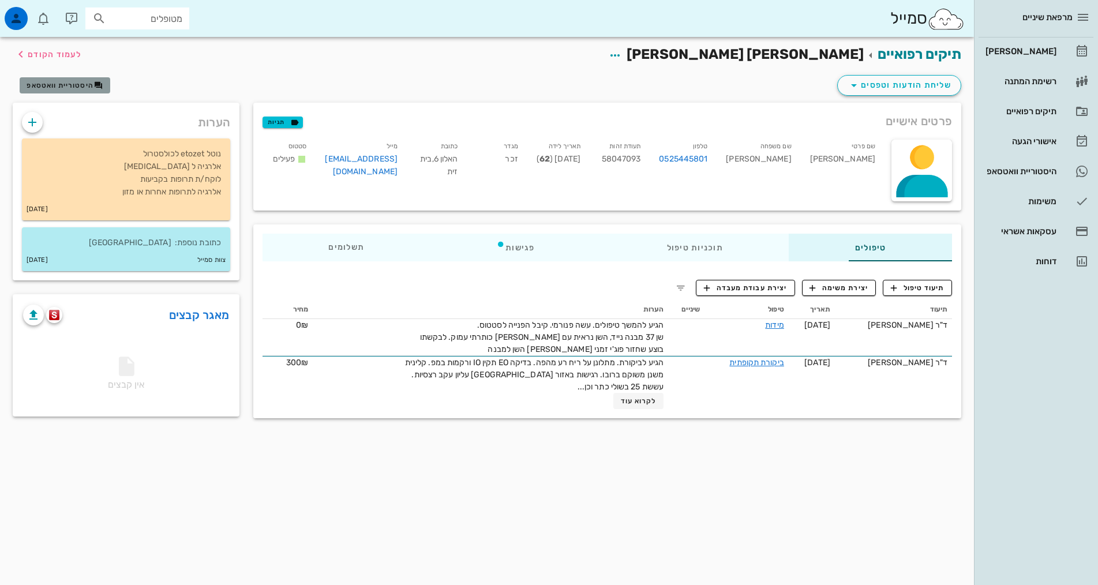
click at [93, 86] on span "היסטוריית וואטסאפ" at bounding box center [60, 85] width 67 height 8
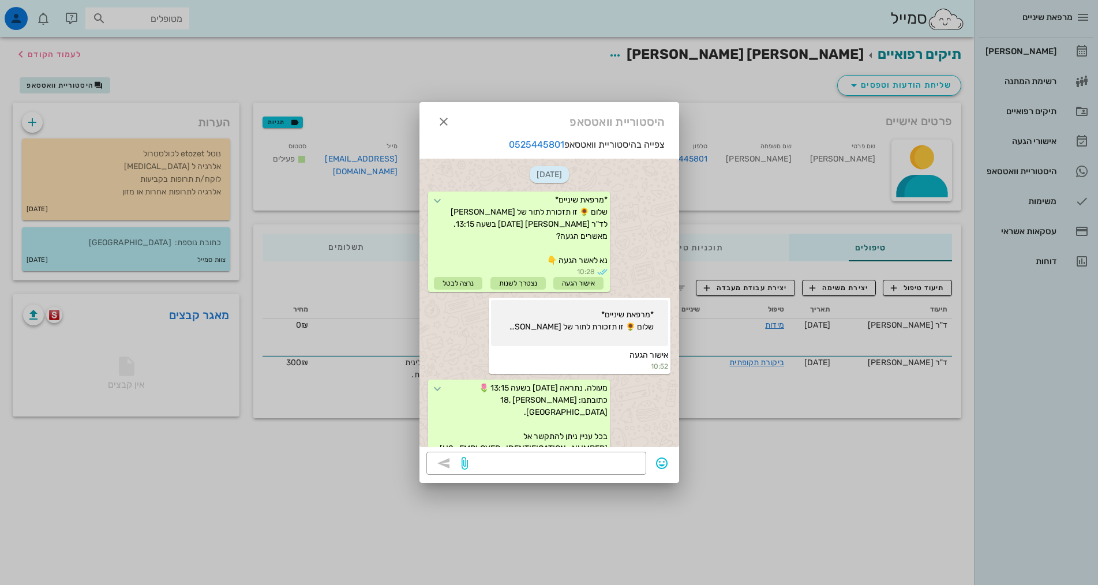
scroll to position [58, 0]
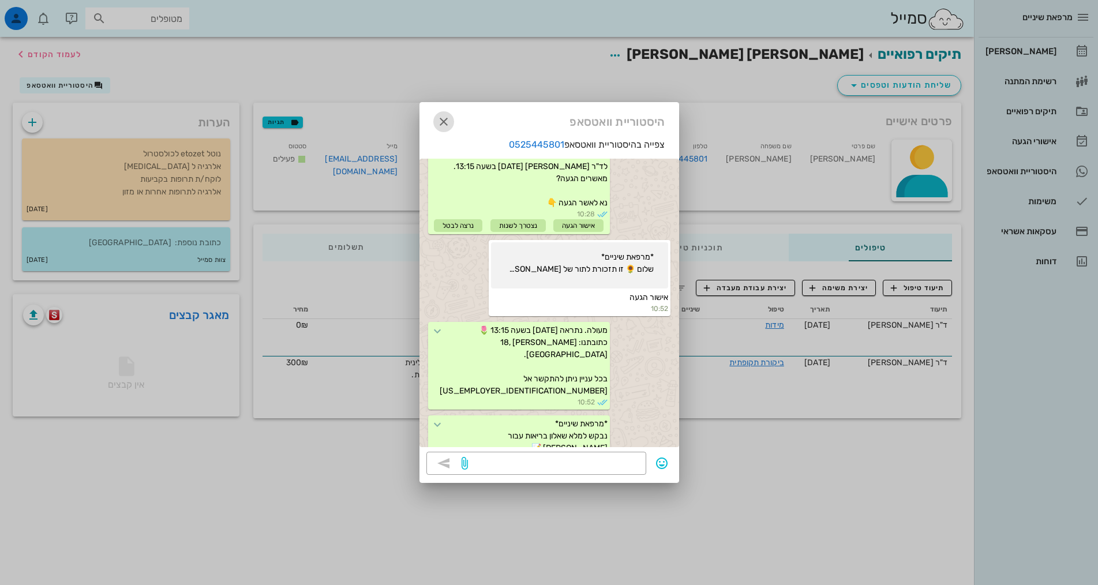
click at [442, 127] on icon "button" at bounding box center [444, 122] width 14 height 14
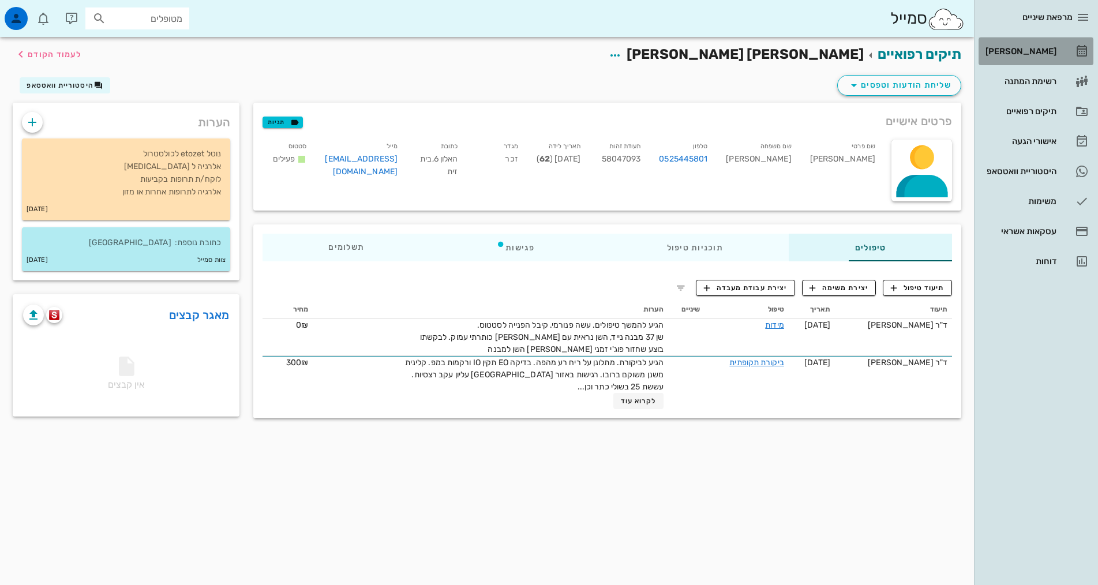
click at [1053, 52] on div "[PERSON_NAME]" at bounding box center [1019, 51] width 73 height 9
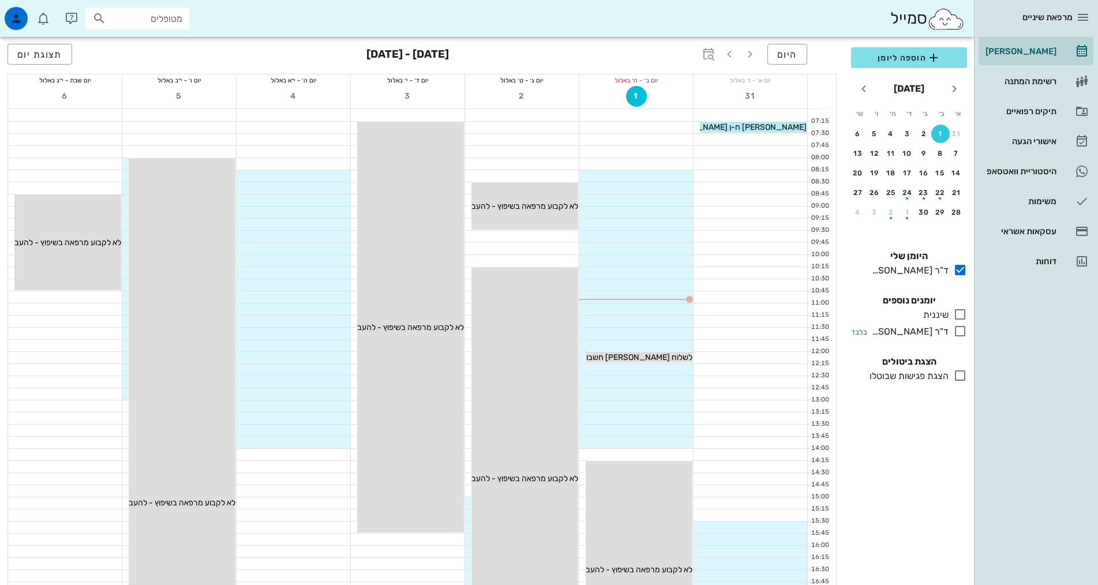
click at [956, 335] on icon at bounding box center [960, 331] width 14 height 14
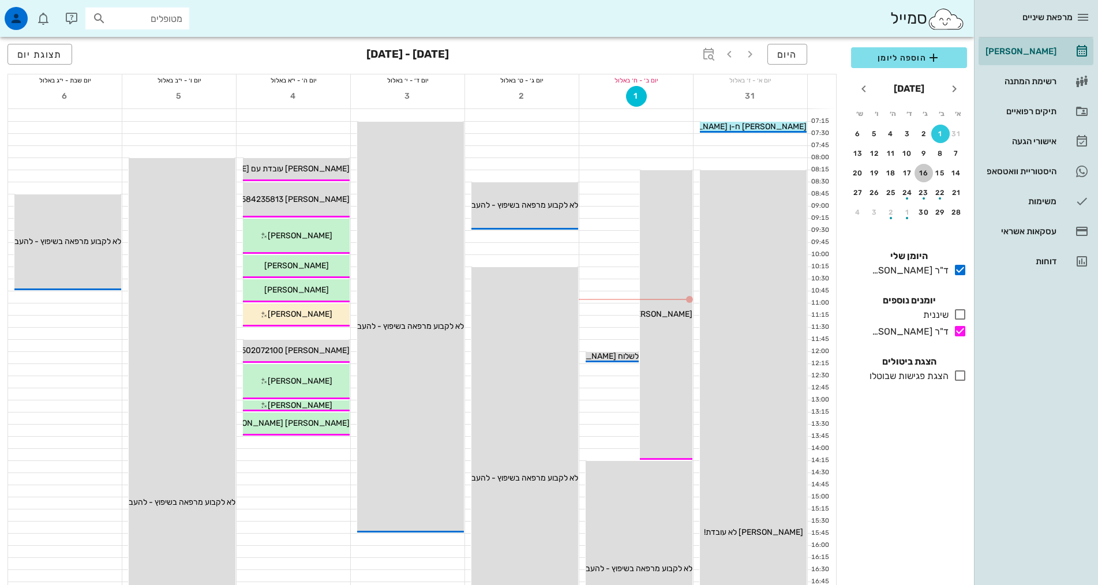
click at [921, 172] on div "16" at bounding box center [923, 173] width 18 height 8
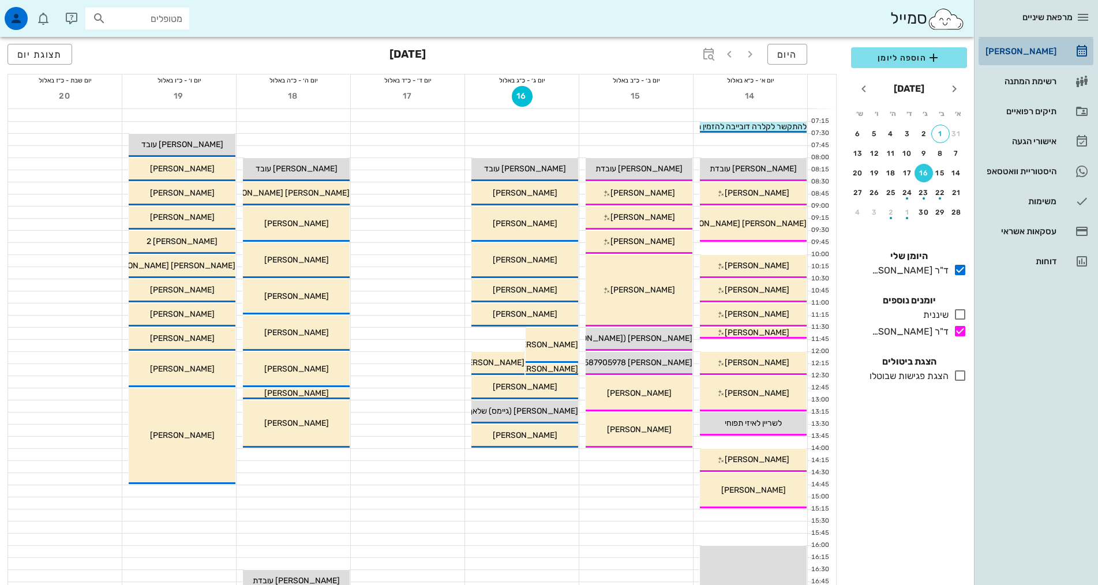
click at [1048, 43] on div "[PERSON_NAME]" at bounding box center [1019, 51] width 73 height 18
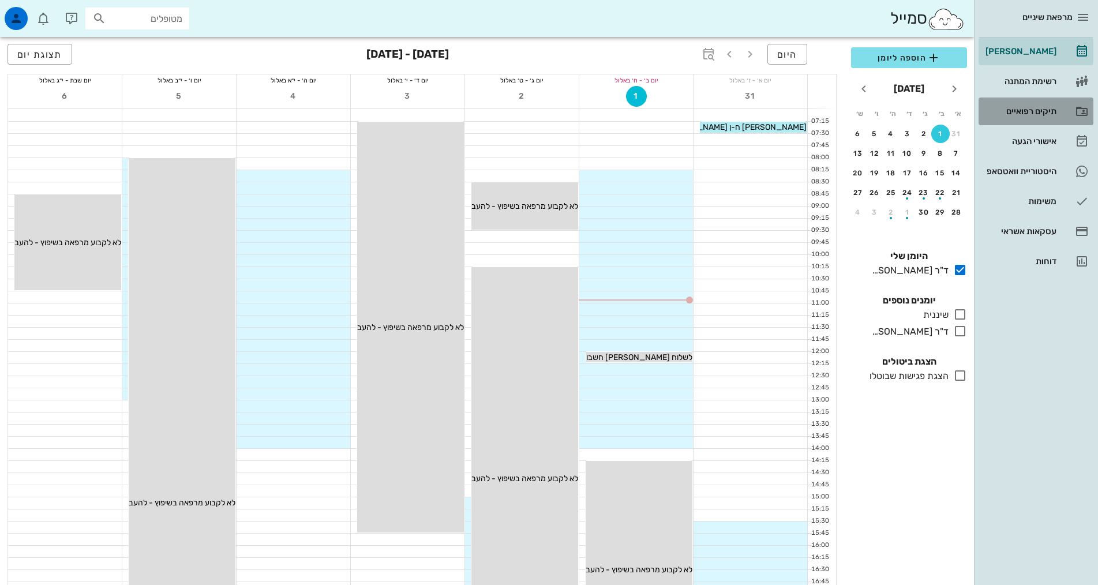
click at [1047, 113] on div "תיקים רפואיים" at bounding box center [1019, 111] width 73 height 9
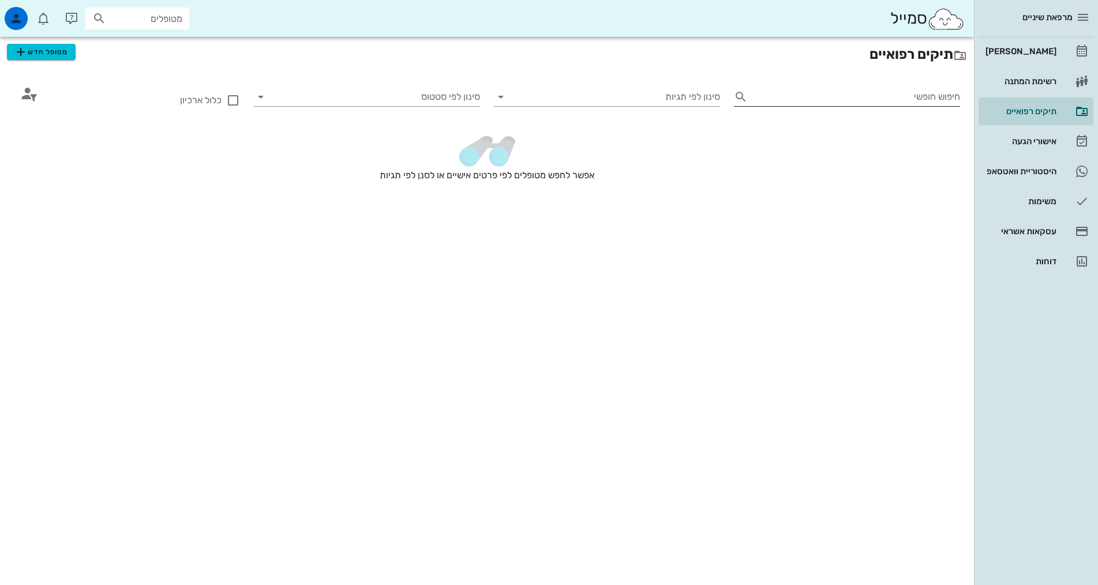
click at [924, 97] on input "חיפוש חופשי" at bounding box center [856, 97] width 208 height 18
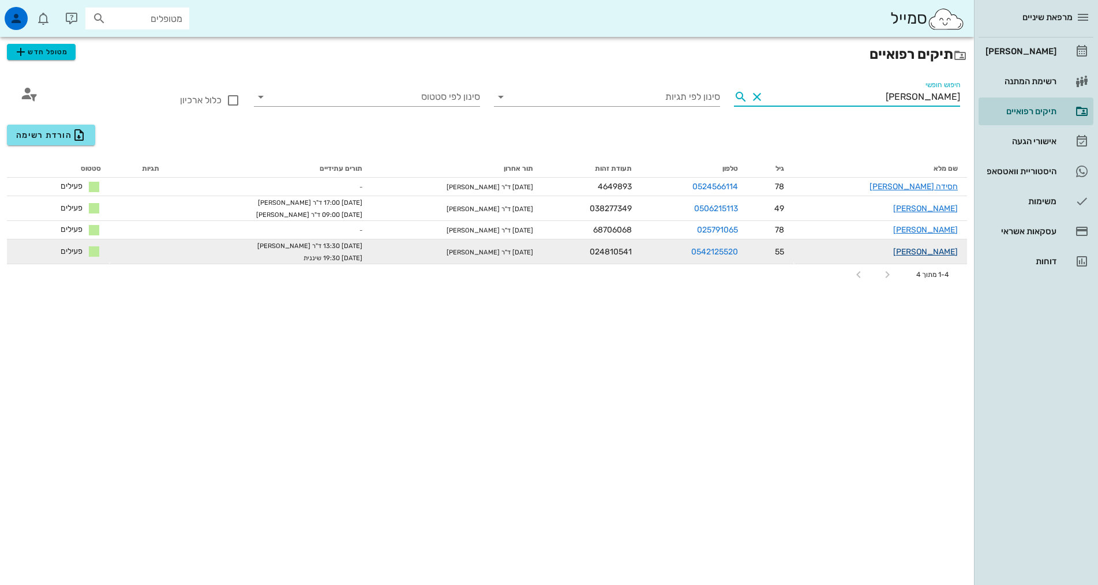
type input "[PERSON_NAME]"
click at [943, 249] on link "[PERSON_NAME]" at bounding box center [925, 252] width 65 height 10
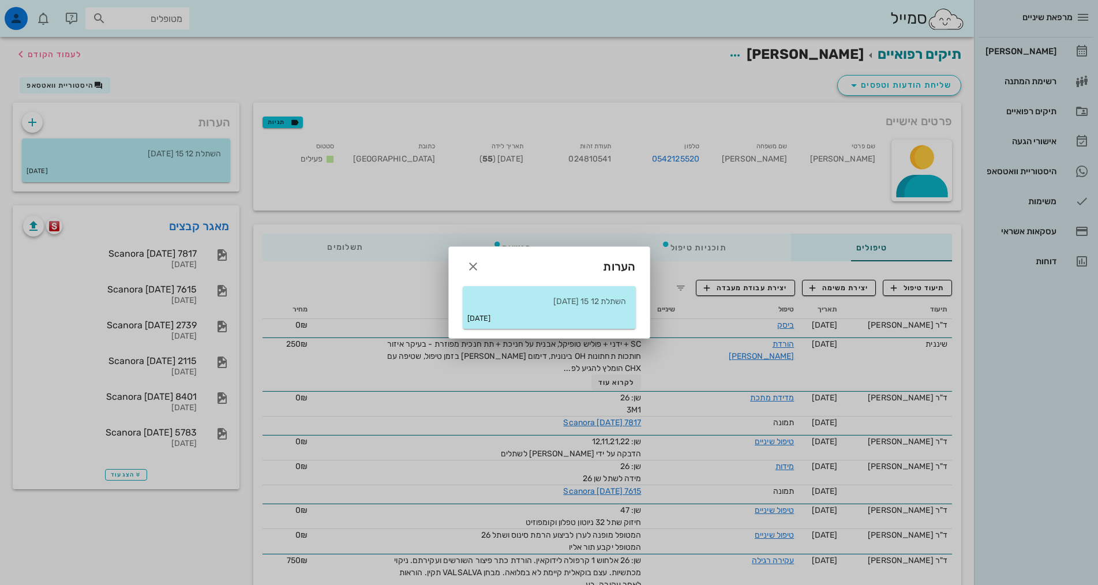
click at [477, 281] on div "הערות השתלת 12 15 [DATE] [DATE]" at bounding box center [549, 292] width 202 height 92
click at [478, 262] on icon "button" at bounding box center [473, 267] width 14 height 14
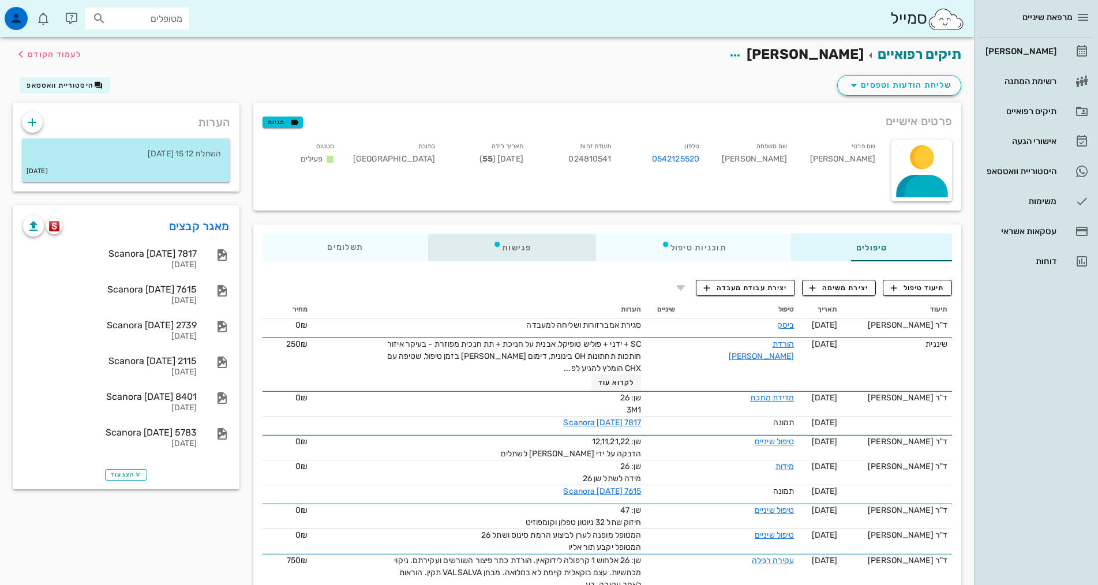
click at [472, 253] on div "פגישות" at bounding box center [512, 248] width 168 height 28
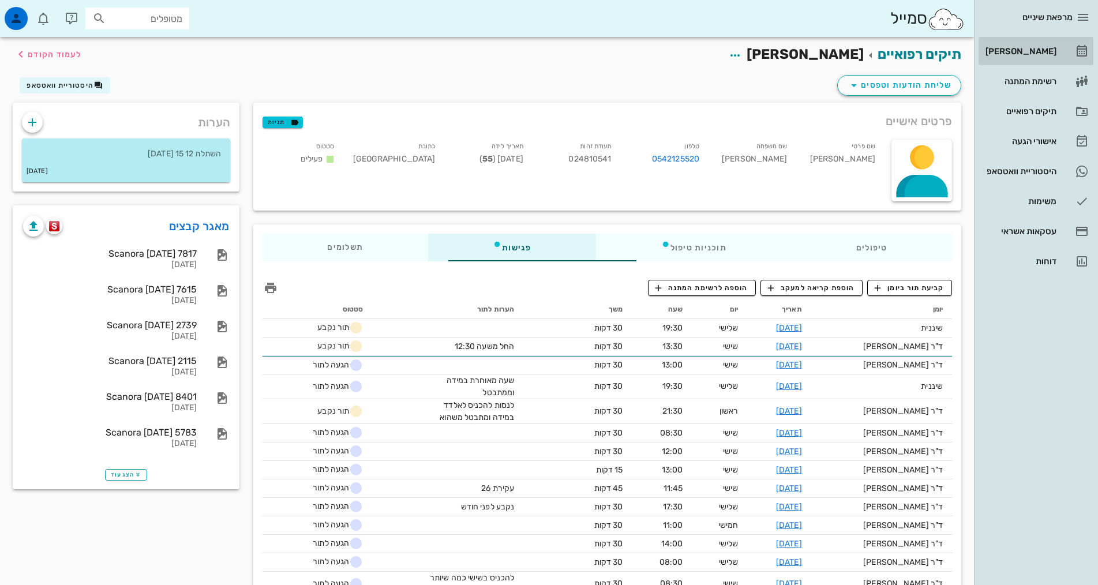
click at [1047, 44] on div "[PERSON_NAME]" at bounding box center [1019, 51] width 73 height 18
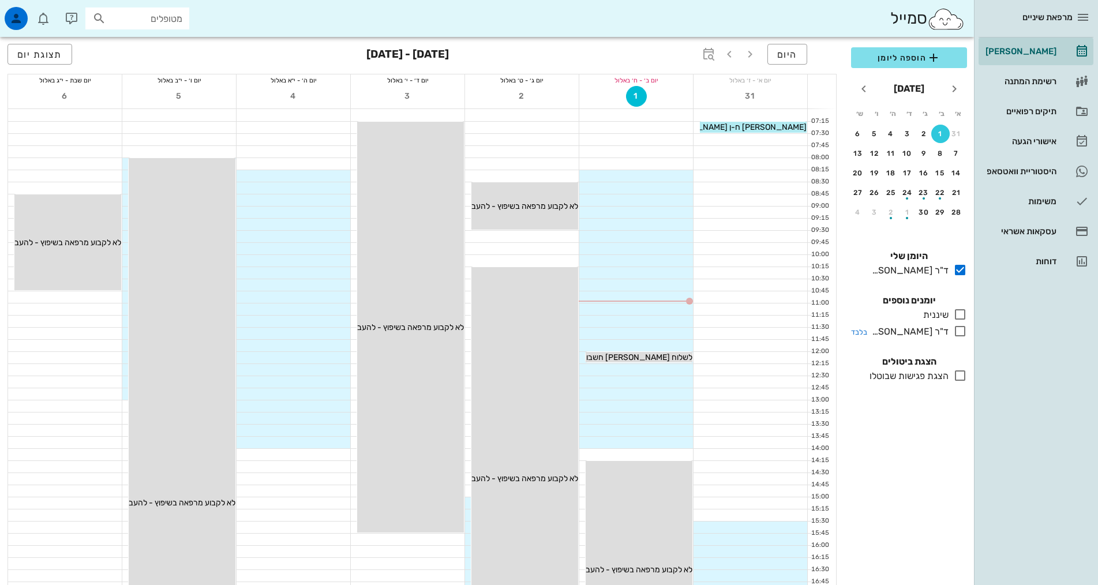
click at [956, 331] on icon at bounding box center [960, 331] width 14 height 14
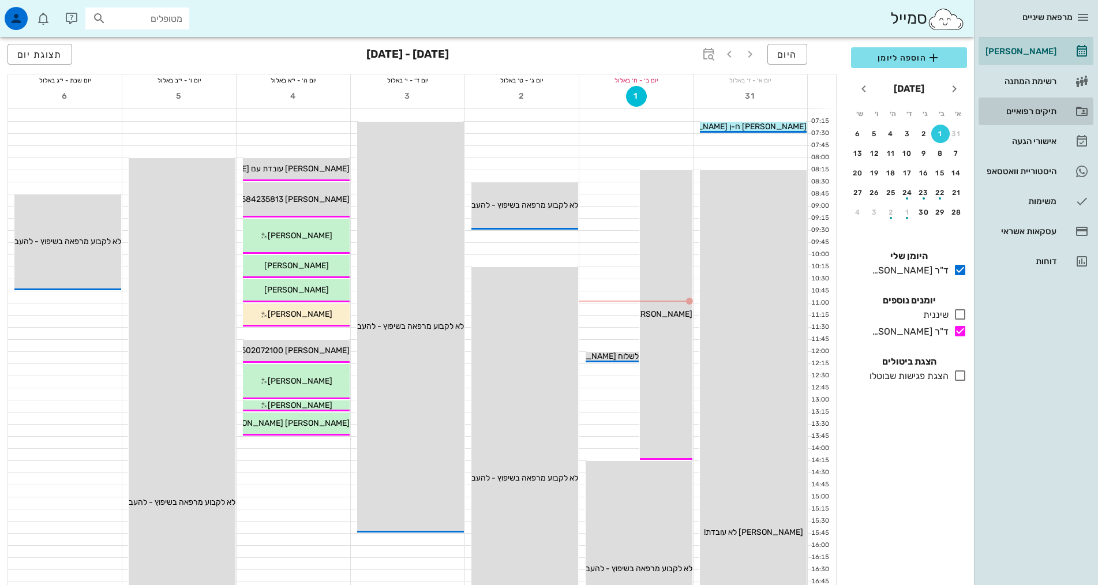
click at [1025, 114] on div "תיקים רפואיים" at bounding box center [1019, 111] width 73 height 9
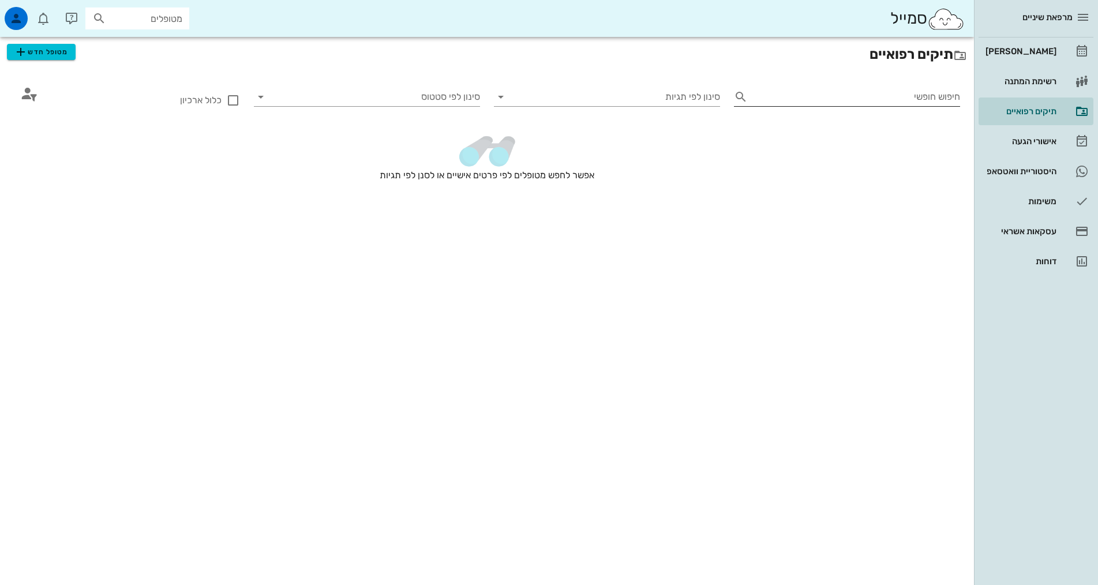
click at [920, 99] on input "חיפוש חופשי" at bounding box center [856, 97] width 208 height 18
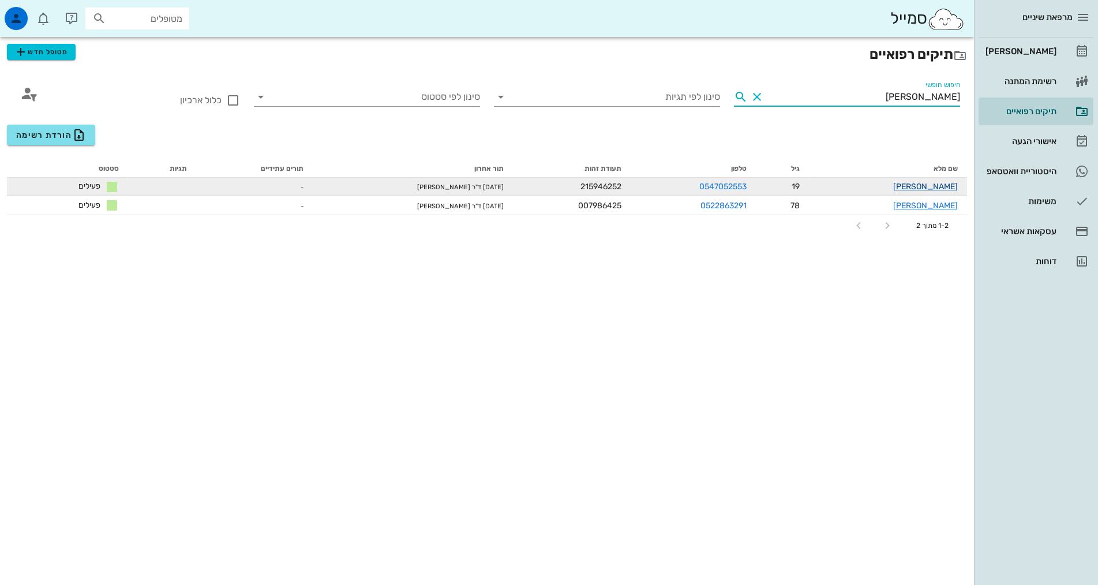
type input "[PERSON_NAME]"
click at [941, 189] on link "[PERSON_NAME]" at bounding box center [925, 187] width 65 height 10
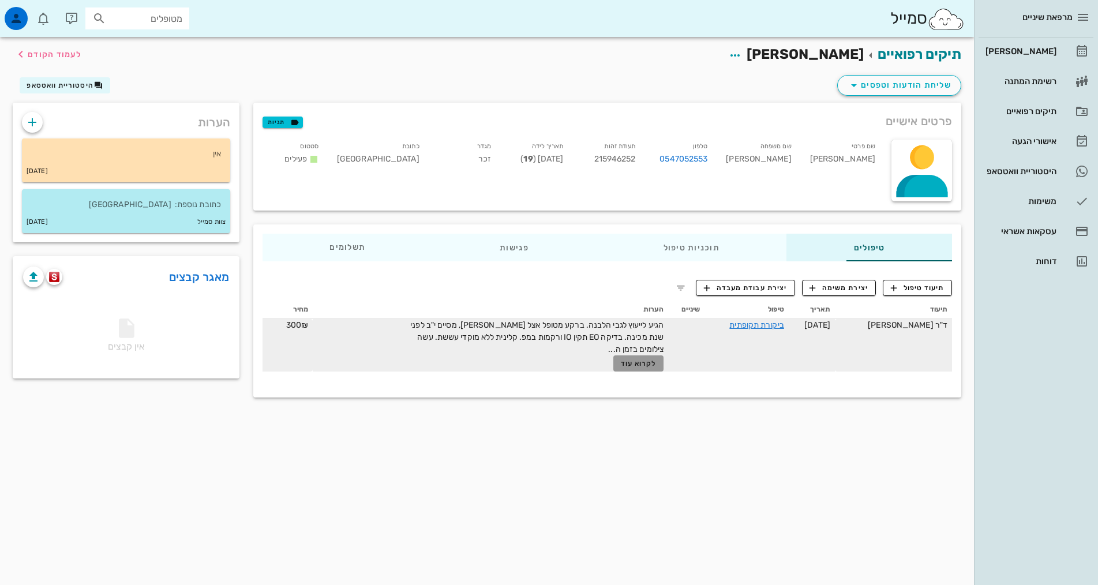
click at [625, 362] on span "לקרוא עוד" at bounding box center [639, 363] width 36 height 8
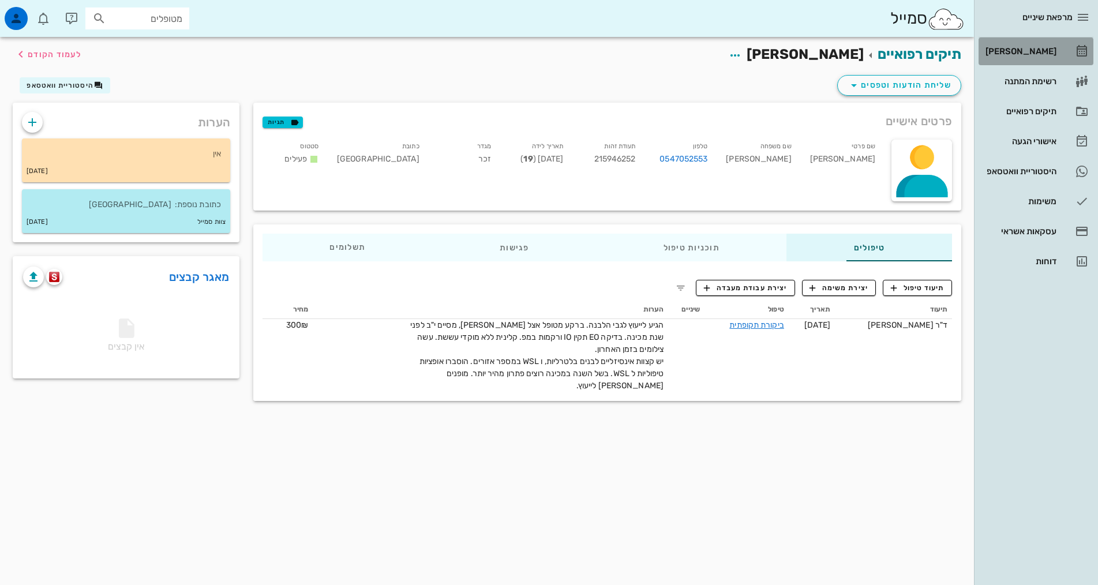
click at [1041, 46] on div "[PERSON_NAME]" at bounding box center [1019, 51] width 73 height 18
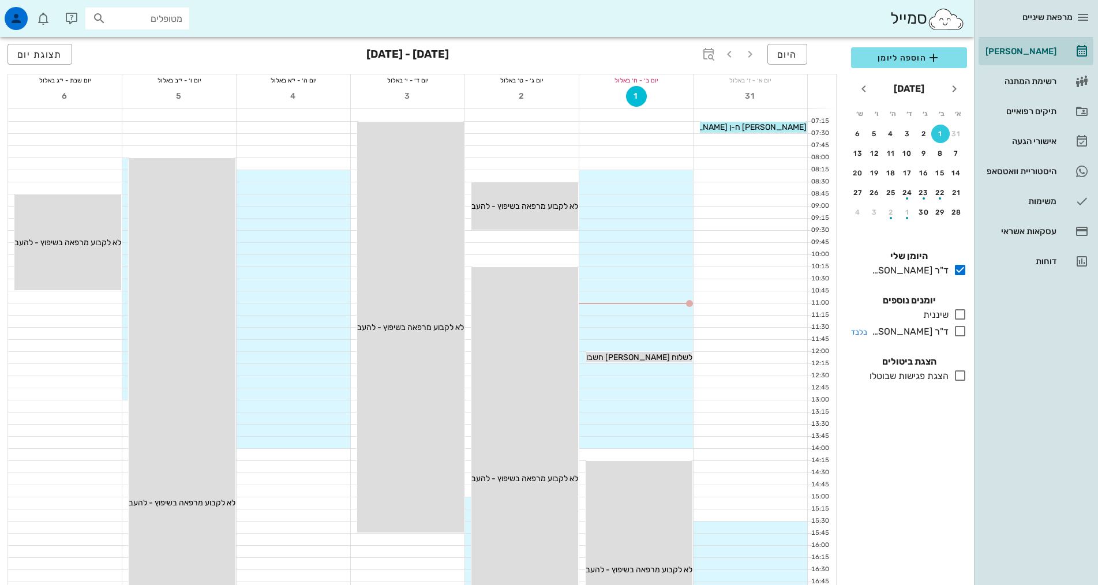
click at [954, 333] on icon at bounding box center [960, 331] width 14 height 14
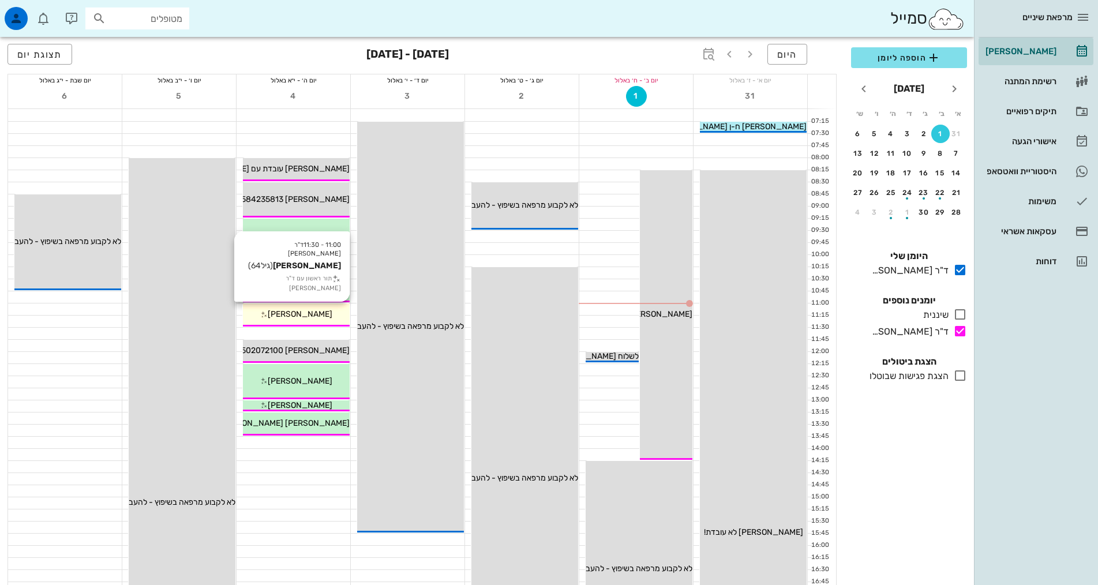
click at [288, 317] on span "[PERSON_NAME]" at bounding box center [300, 314] width 65 height 10
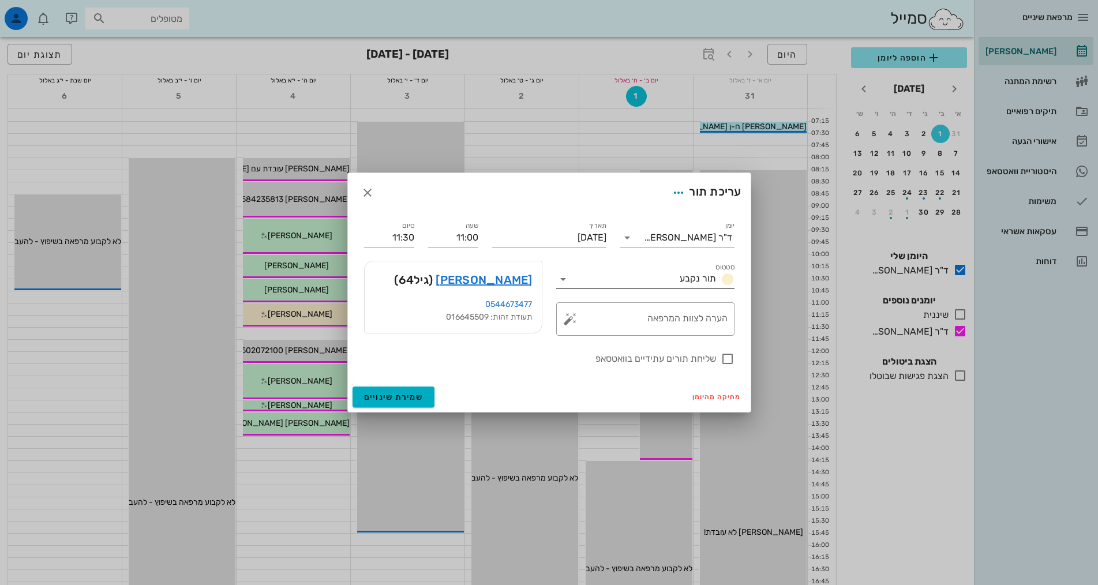
click at [673, 275] on input "סטטוס" at bounding box center [623, 279] width 103 height 18
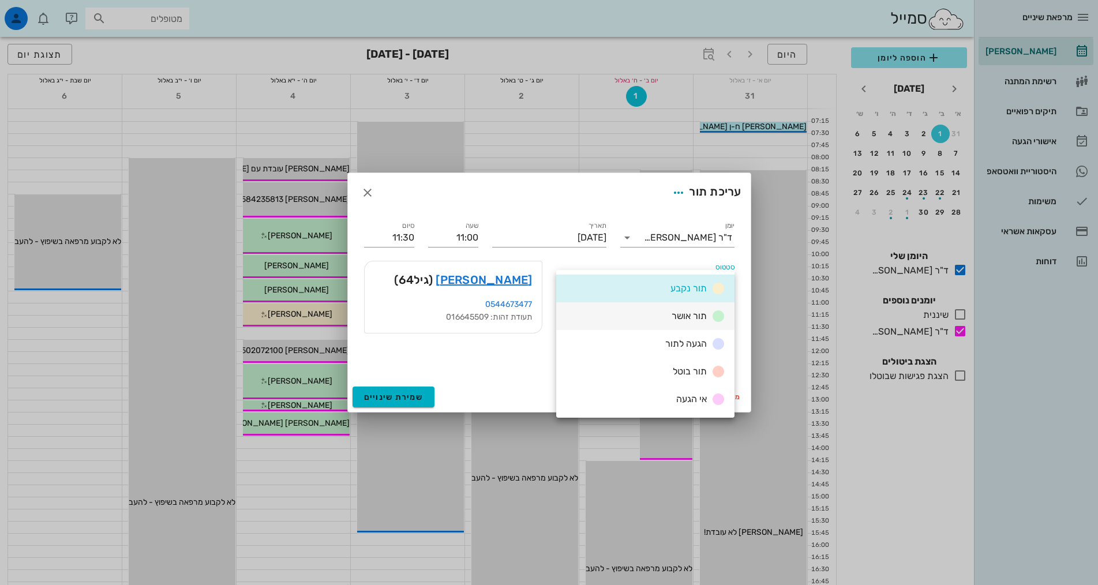
click at [685, 320] on span "תור אושר" at bounding box center [688, 315] width 35 height 11
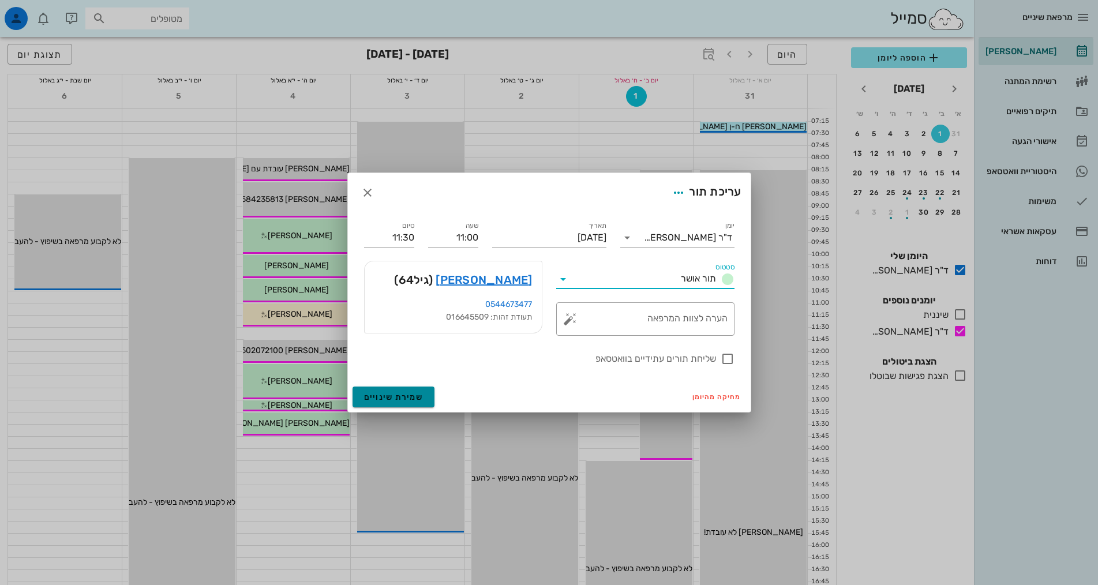
click at [378, 393] on span "שמירת שינויים" at bounding box center [393, 397] width 59 height 10
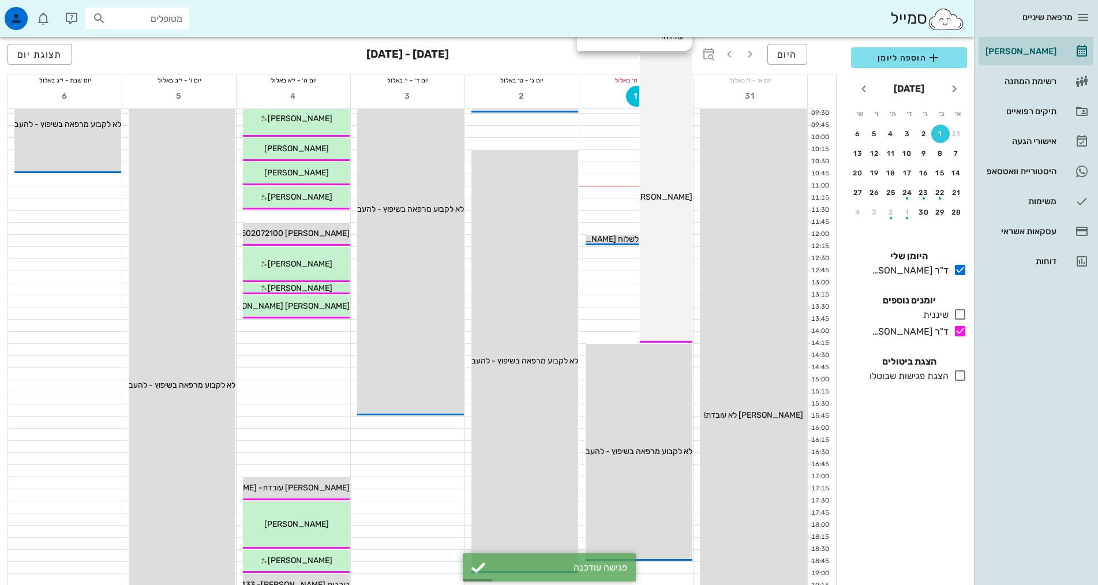
scroll to position [115, 0]
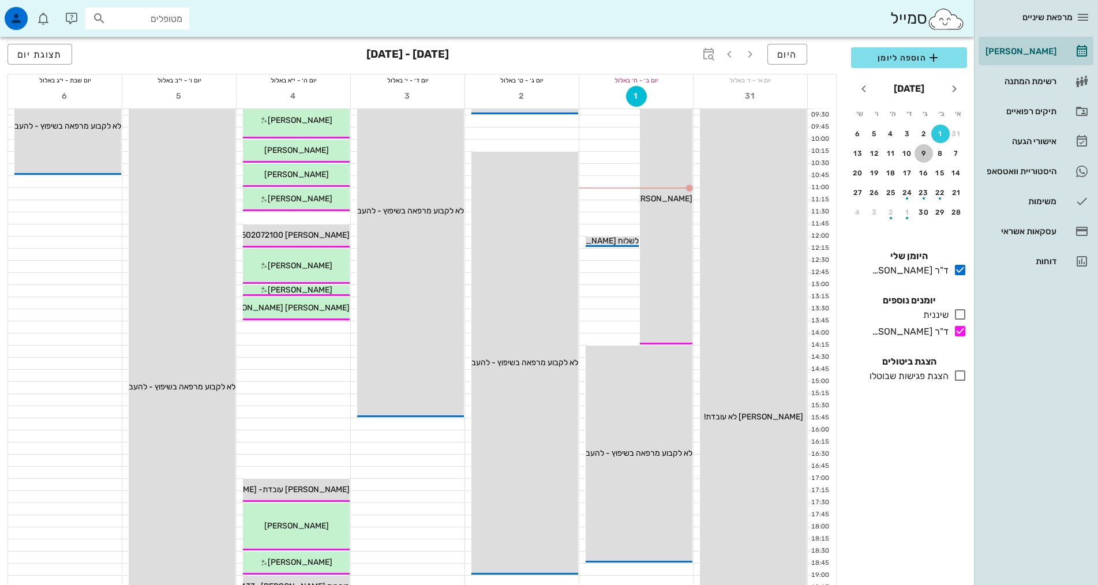
click at [927, 153] on div "9" at bounding box center [923, 153] width 18 height 8
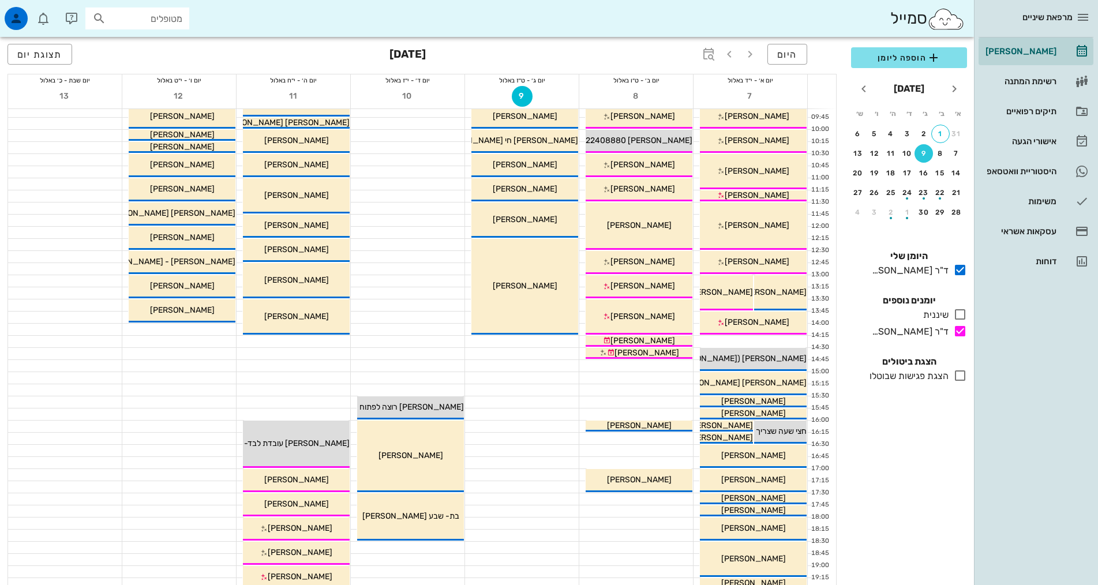
scroll to position [58, 0]
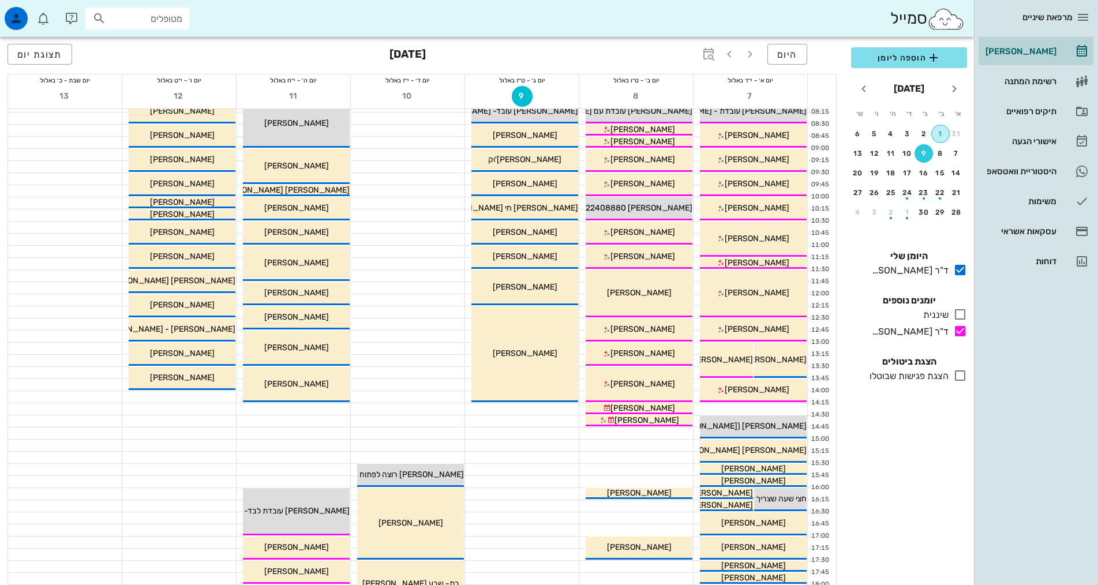
click at [937, 135] on div "1" at bounding box center [940, 134] width 17 height 8
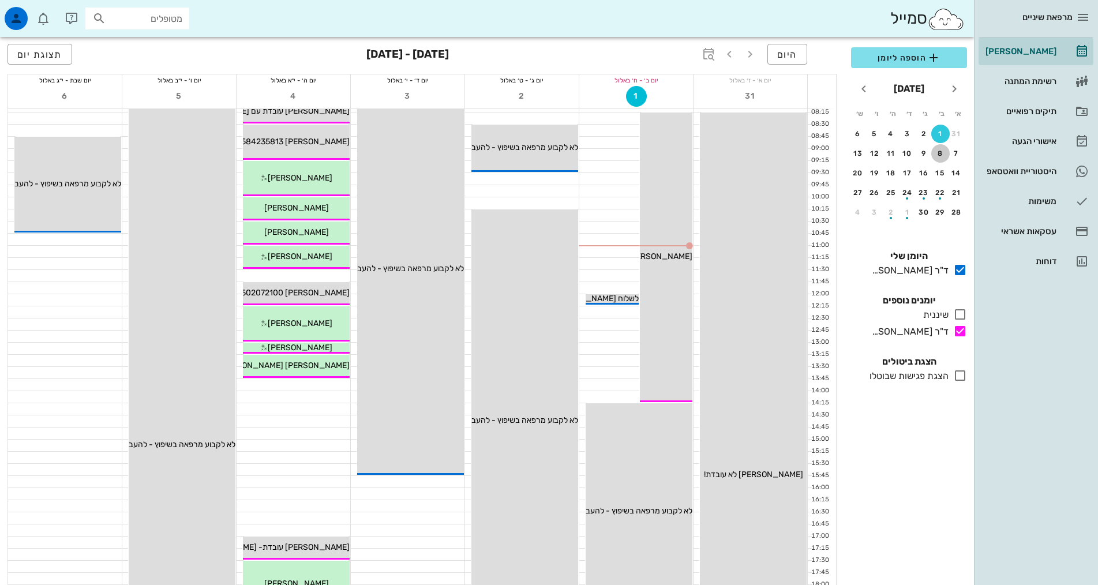
click at [945, 148] on button "8" at bounding box center [940, 153] width 18 height 18
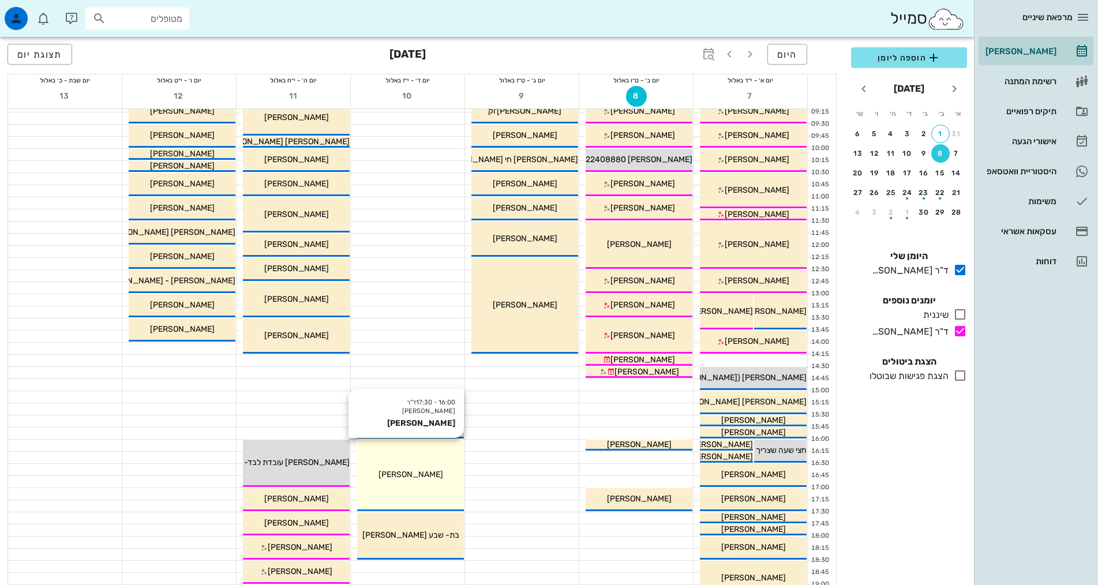
scroll to position [231, 0]
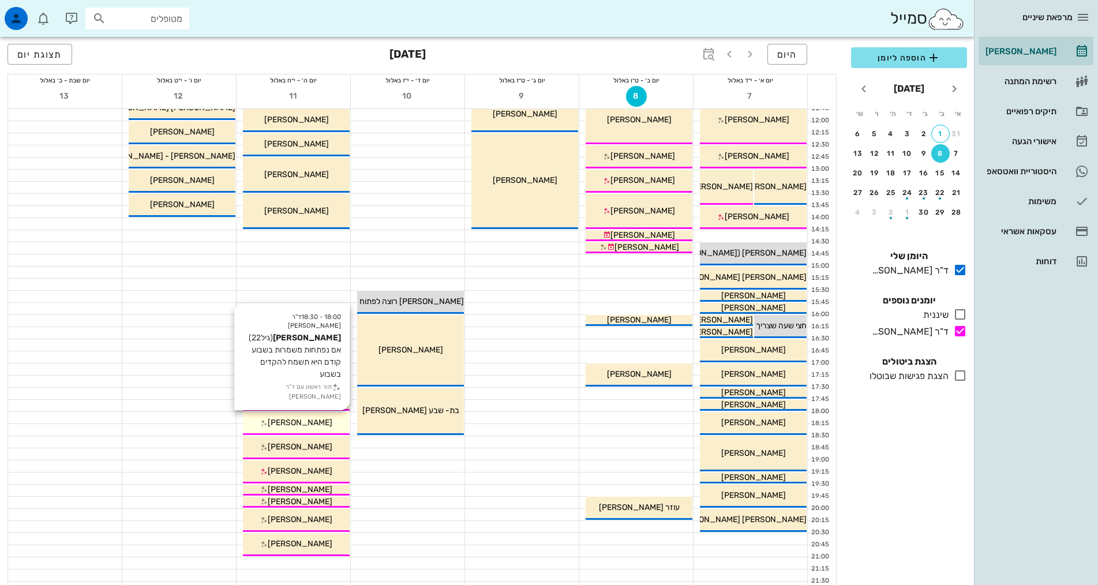
click at [322, 421] on div "[PERSON_NAME]" at bounding box center [296, 422] width 107 height 12
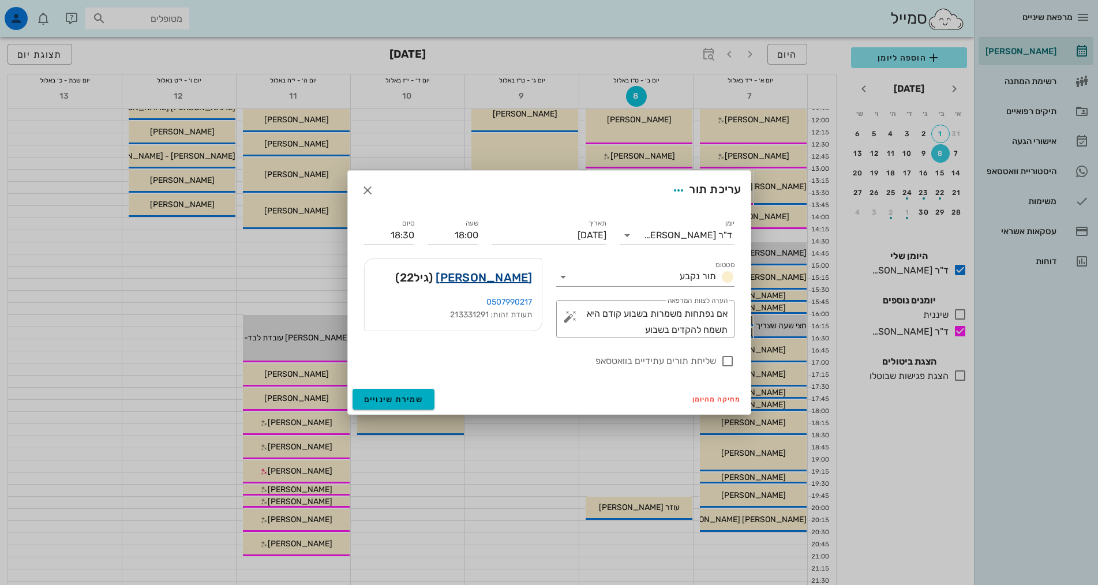
click at [523, 273] on link "[PERSON_NAME]" at bounding box center [484, 277] width 96 height 18
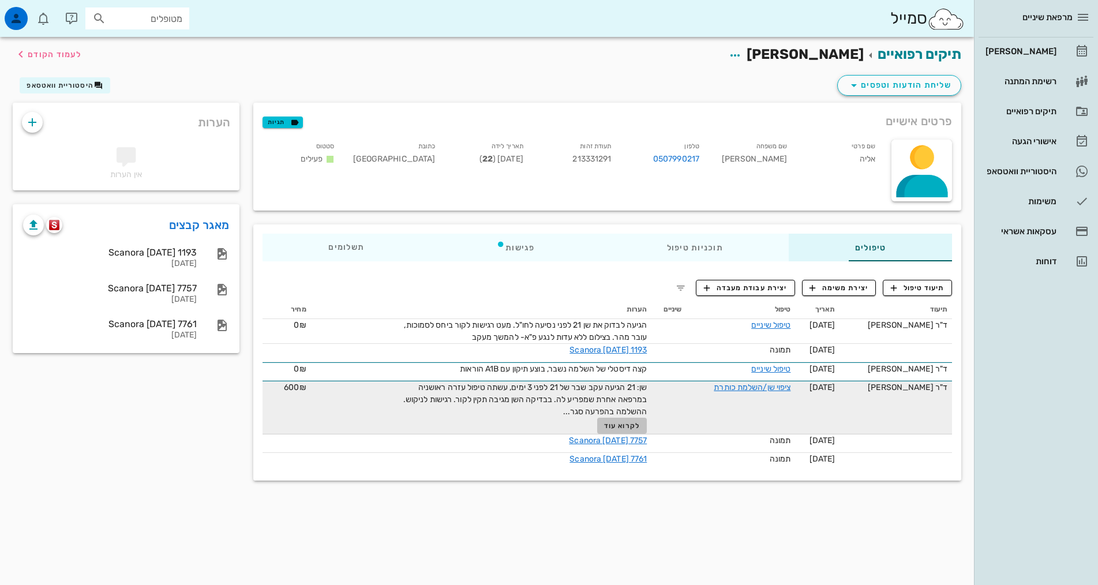
click at [604, 425] on span "לקרוא עוד" at bounding box center [622, 426] width 36 height 8
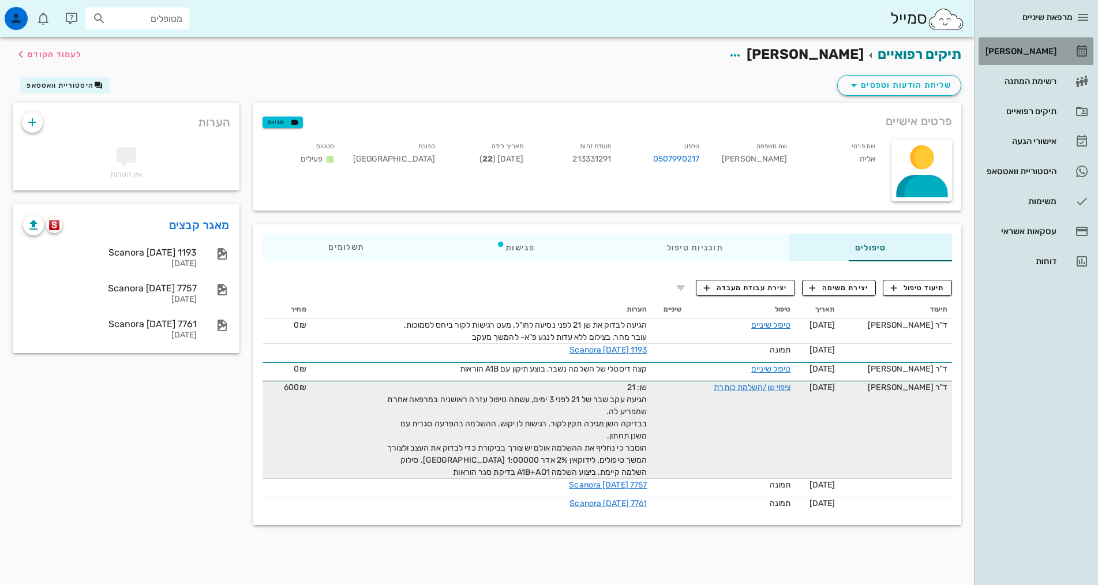
click at [1038, 57] on div "[PERSON_NAME]" at bounding box center [1019, 51] width 73 height 18
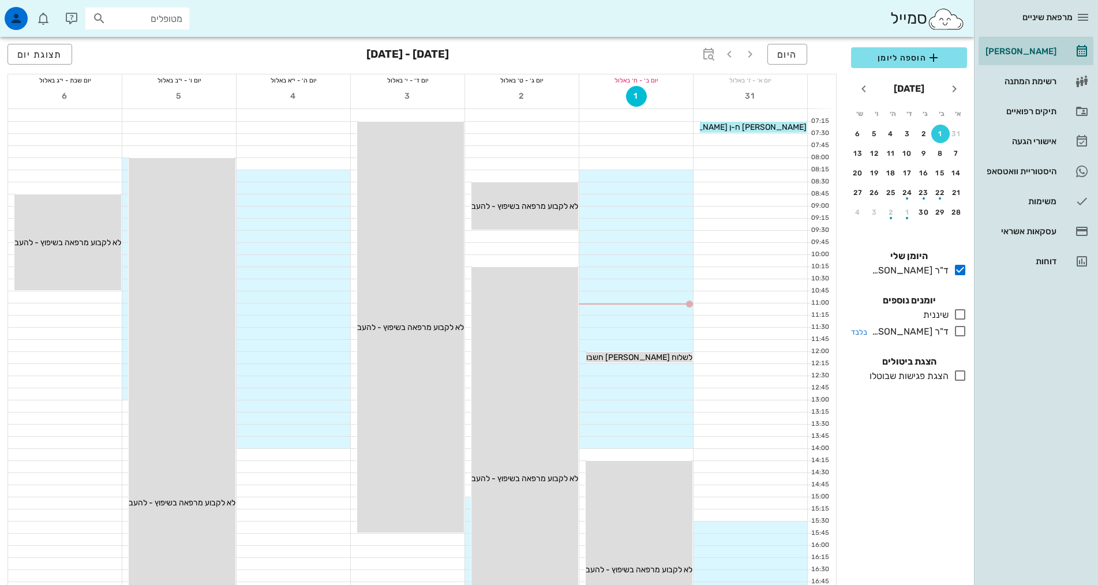
click at [958, 330] on icon at bounding box center [960, 331] width 14 height 14
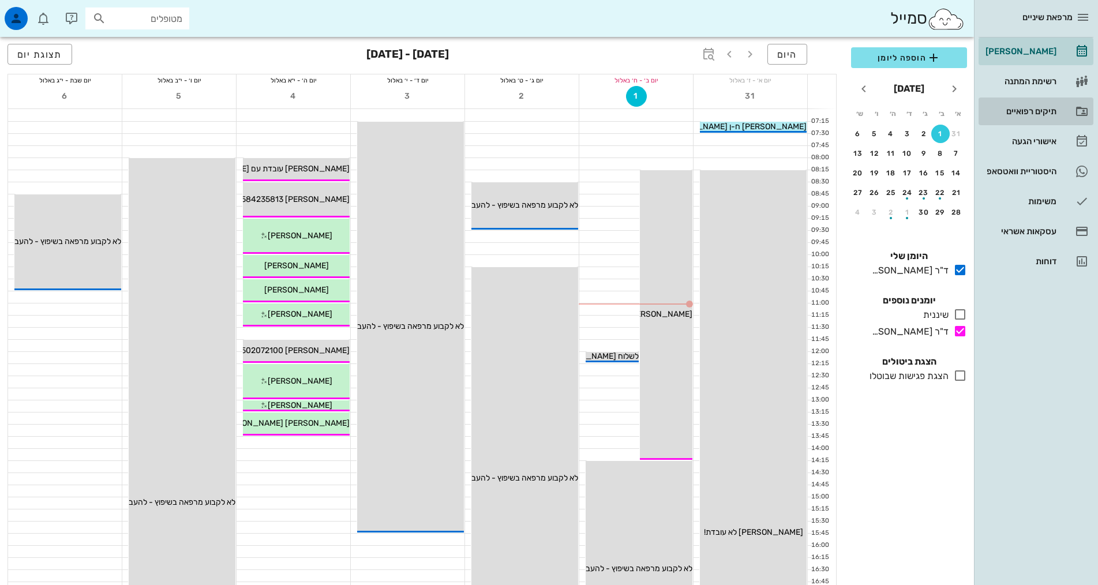
click at [1035, 108] on div "תיקים רפואיים" at bounding box center [1019, 111] width 73 height 9
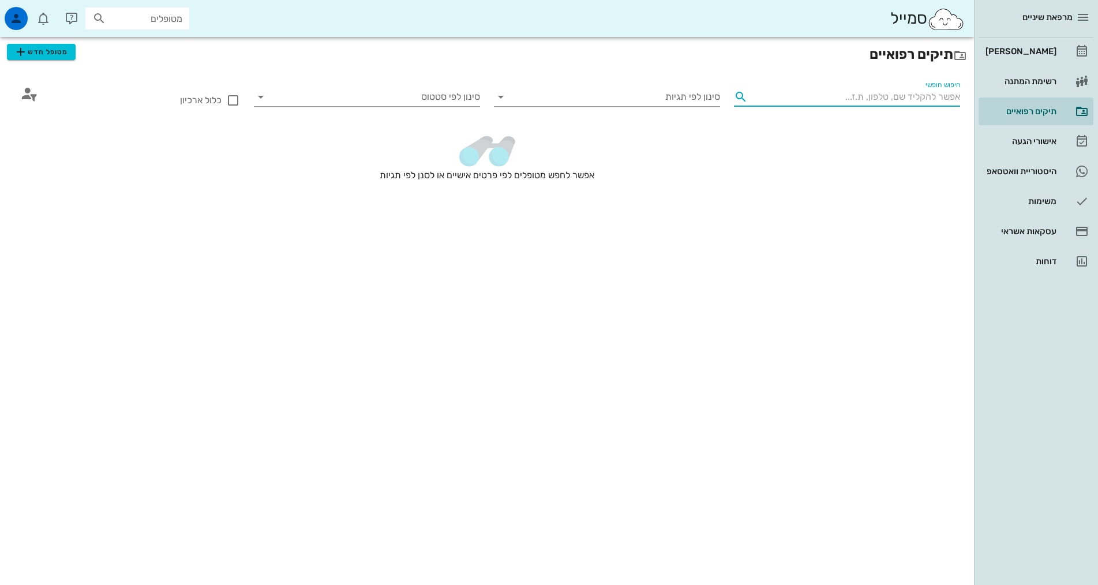
click at [920, 96] on div "חיפוש חופשי" at bounding box center [856, 97] width 208 height 18
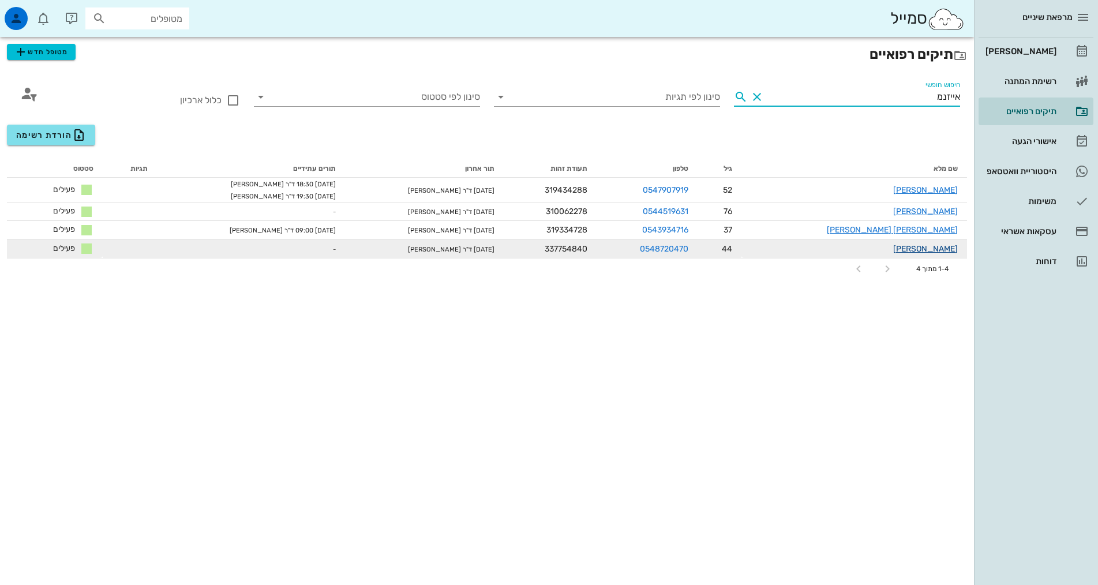
type input "אייזנמ"
click at [935, 252] on link "[PERSON_NAME]" at bounding box center [925, 249] width 65 height 10
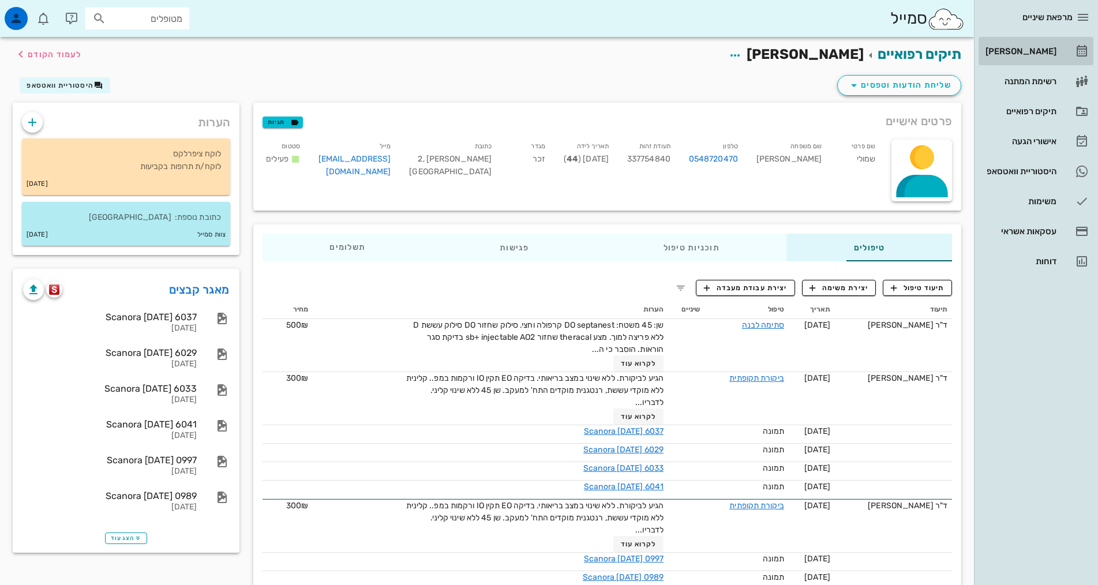
click at [1068, 52] on link "[PERSON_NAME]" at bounding box center [1035, 51] width 115 height 28
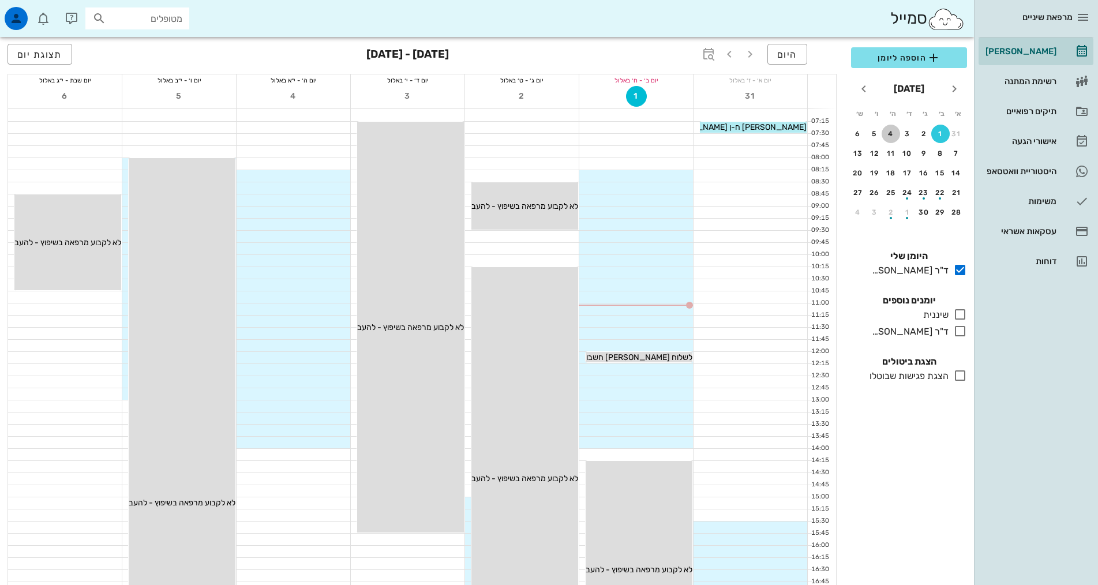
click at [892, 134] on div "4" at bounding box center [890, 134] width 18 height 8
click at [956, 333] on icon at bounding box center [960, 331] width 14 height 14
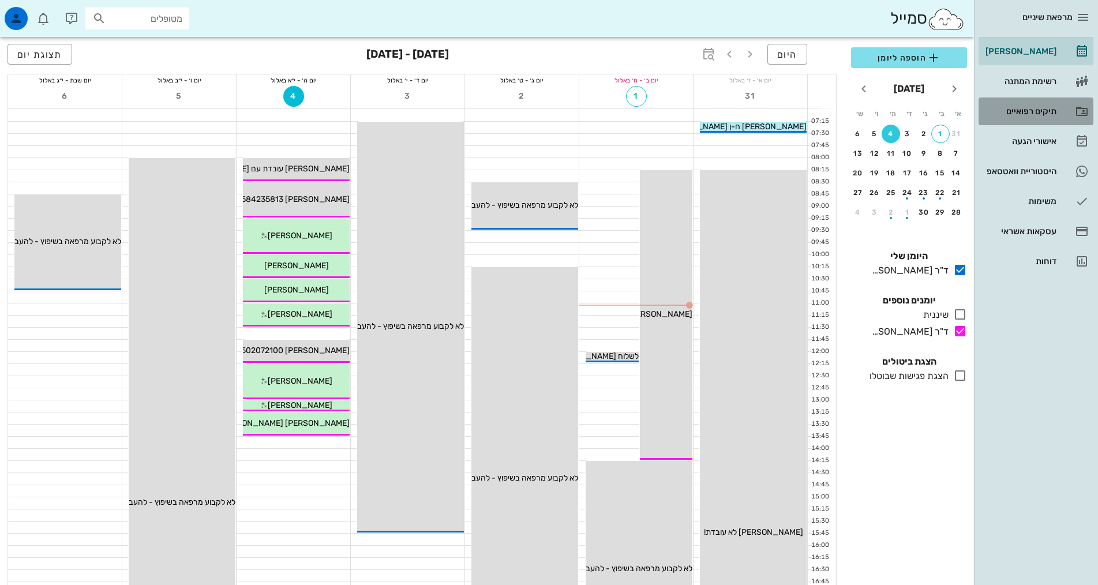
click at [1027, 115] on div "תיקים רפואיים" at bounding box center [1019, 111] width 73 height 9
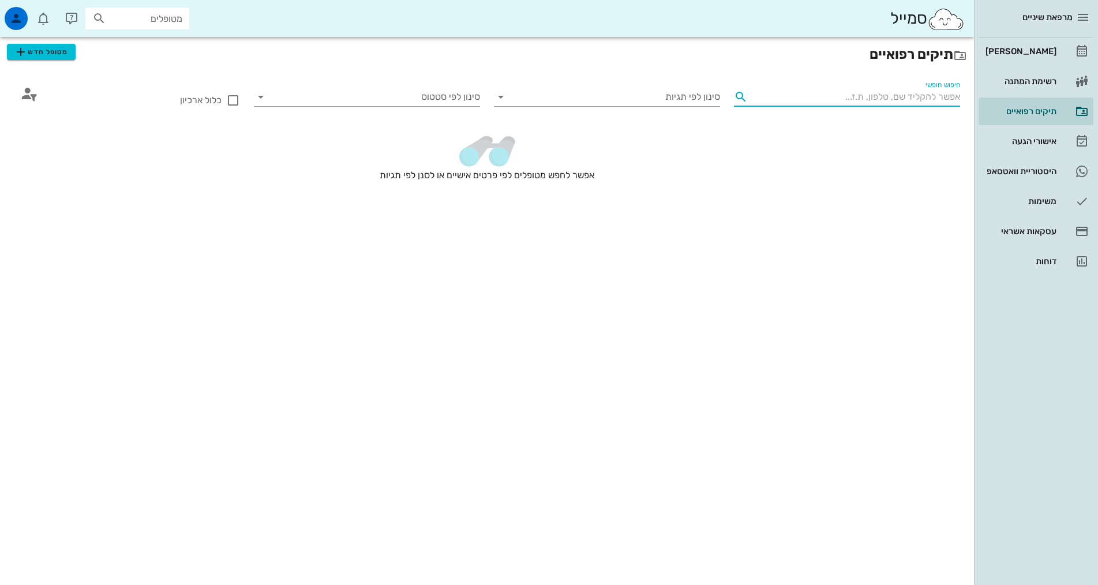
click at [932, 91] on div "חיפוש חופשי" at bounding box center [856, 97] width 208 height 18
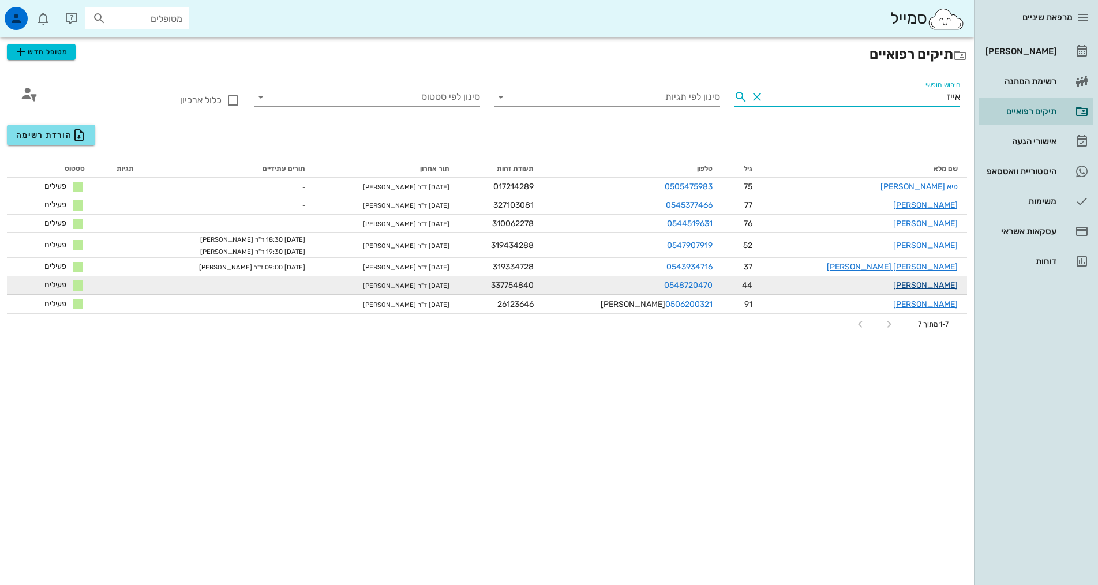
type input "אייז"
click at [945, 280] on link "[PERSON_NAME]" at bounding box center [925, 285] width 65 height 10
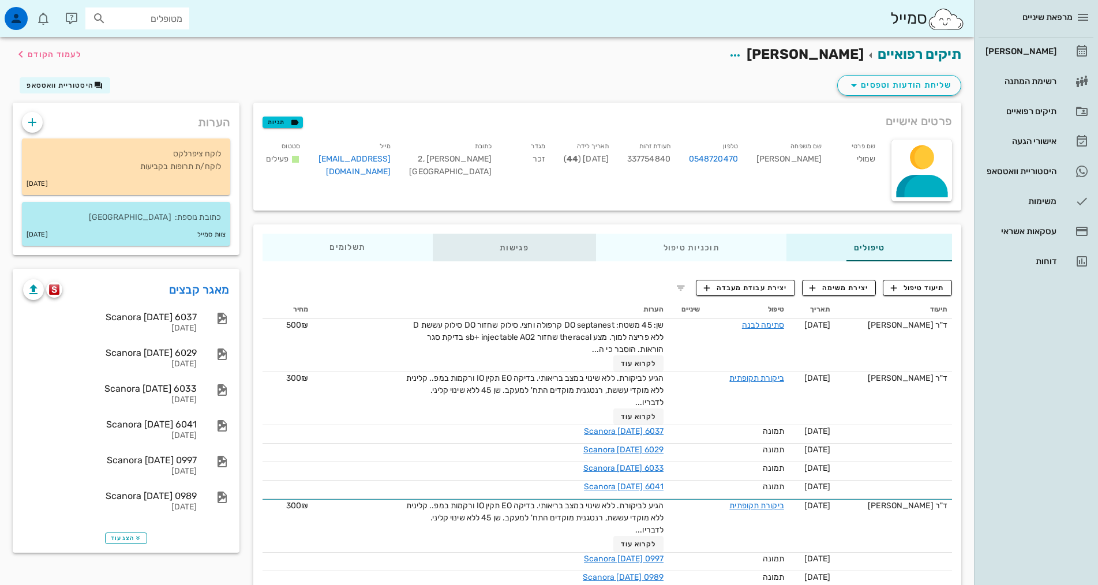
click at [464, 241] on div "פגישות" at bounding box center [514, 248] width 163 height 28
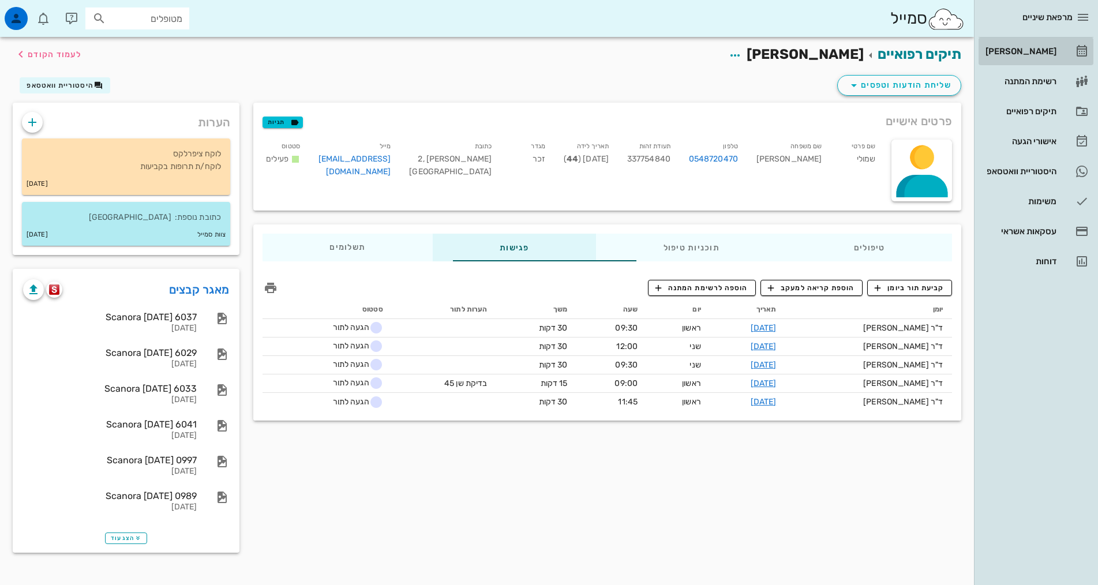
click at [1016, 47] on div "[PERSON_NAME]" at bounding box center [1019, 51] width 73 height 9
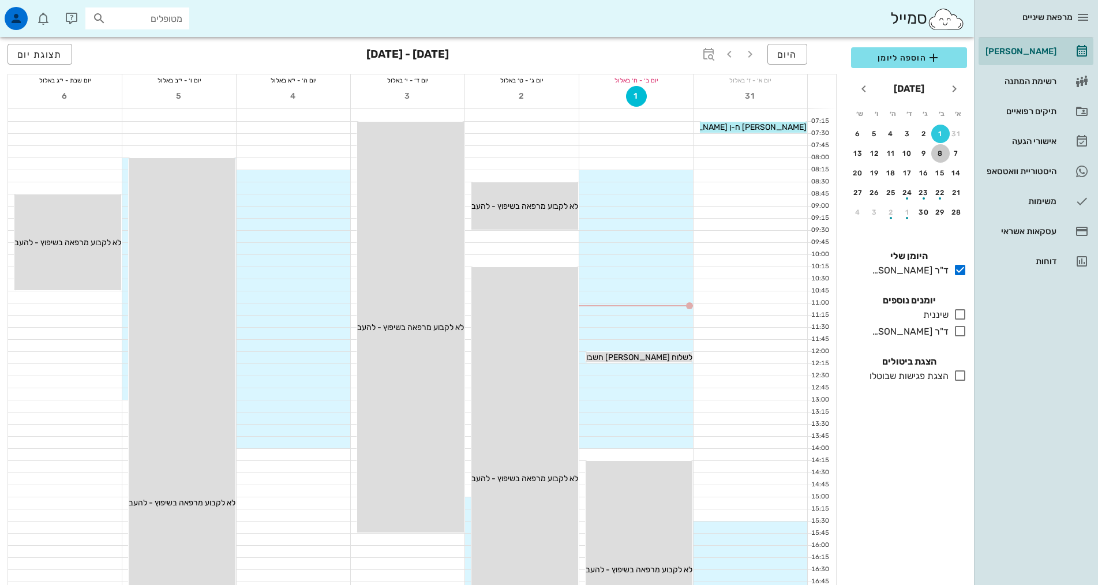
click at [947, 147] on button "8" at bounding box center [940, 153] width 18 height 18
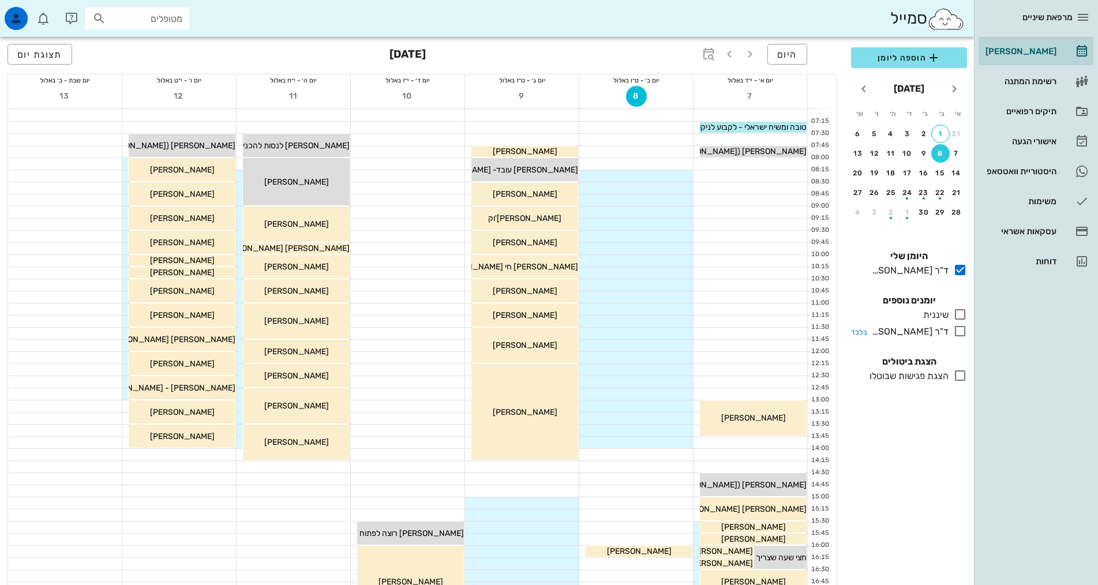
click at [963, 331] on icon at bounding box center [960, 331] width 14 height 14
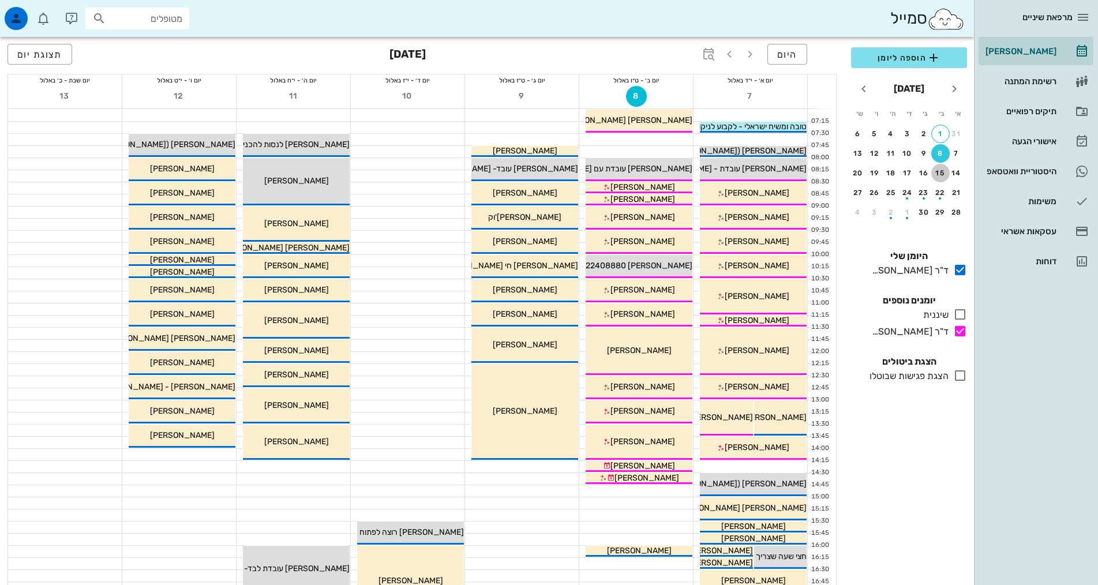
click at [947, 171] on div "15" at bounding box center [940, 173] width 18 height 8
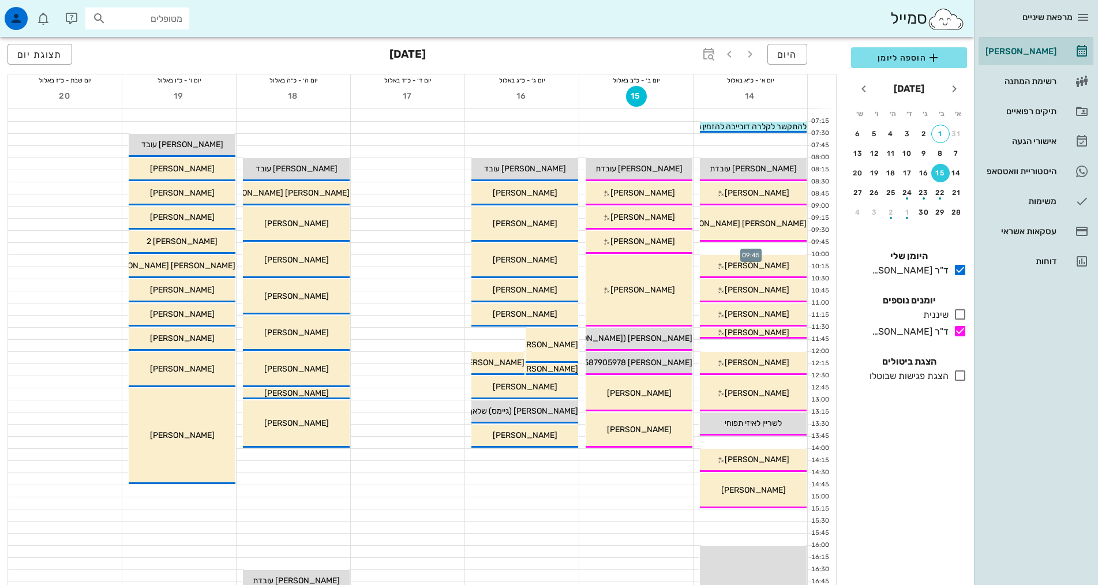
click at [742, 244] on div at bounding box center [750, 249] width 114 height 12
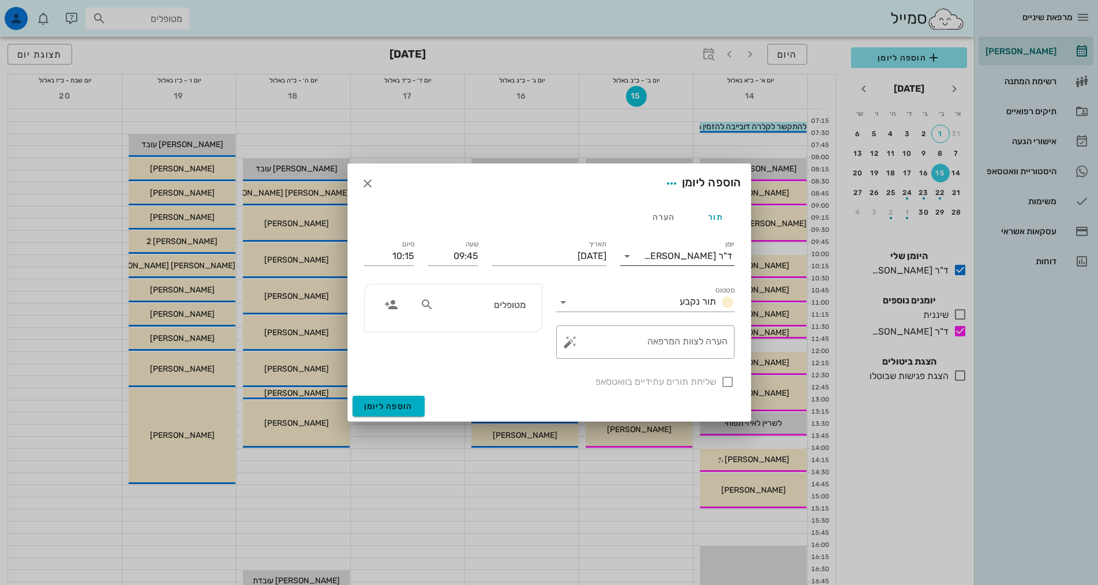
click at [703, 256] on div "ד"ר [PERSON_NAME]" at bounding box center [688, 256] width 88 height 10
click at [709, 322] on div "ד"ר [PERSON_NAME]" at bounding box center [677, 320] width 96 height 11
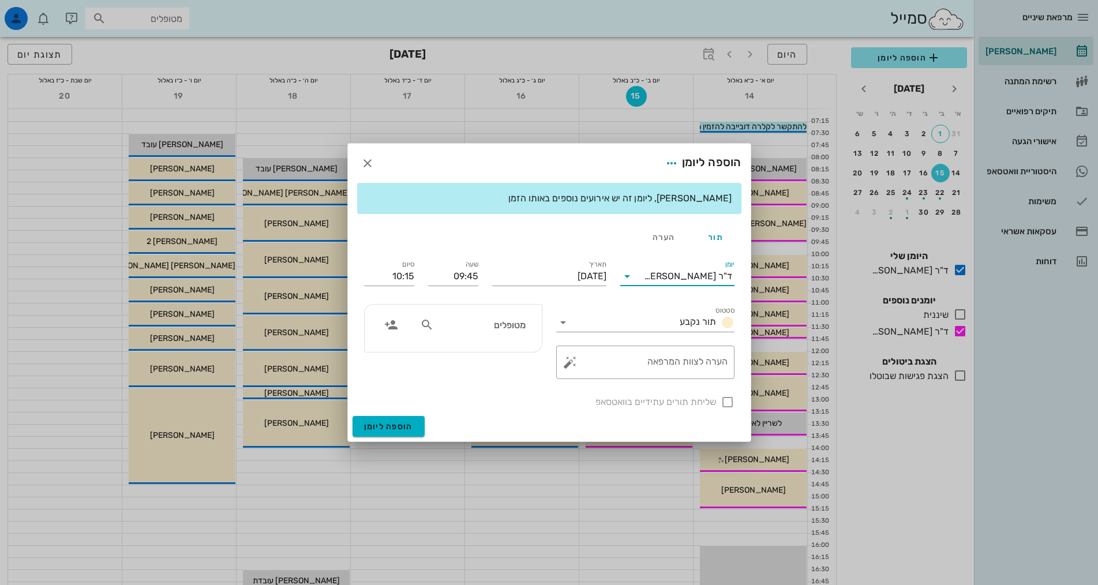
click at [470, 325] on input "מטופלים" at bounding box center [480, 324] width 89 height 15
type input "אייזנמ"
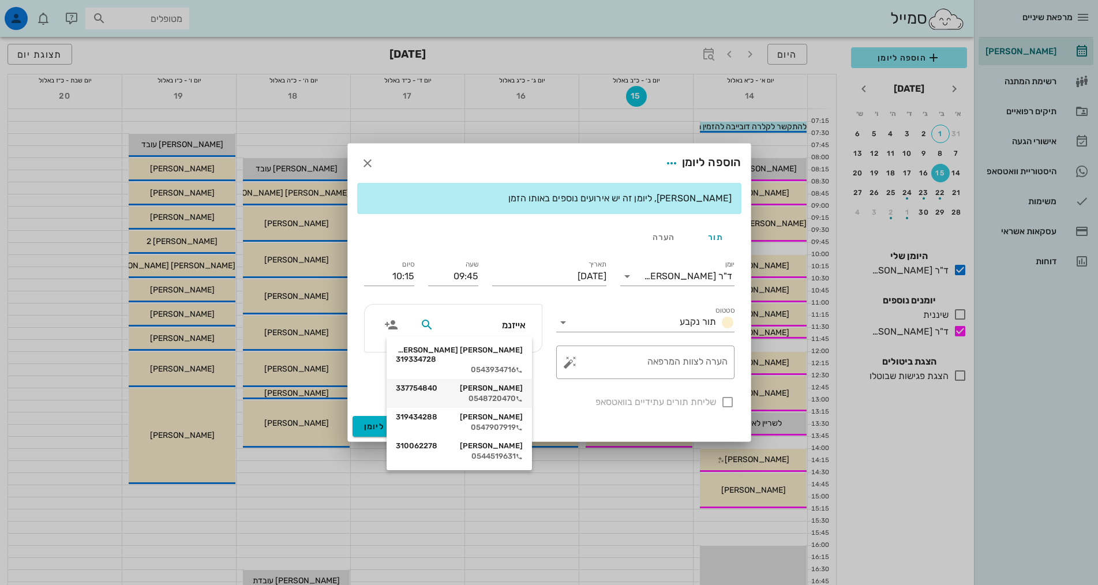
click at [493, 384] on div "[PERSON_NAME] 337754840 0548720470" at bounding box center [459, 393] width 127 height 29
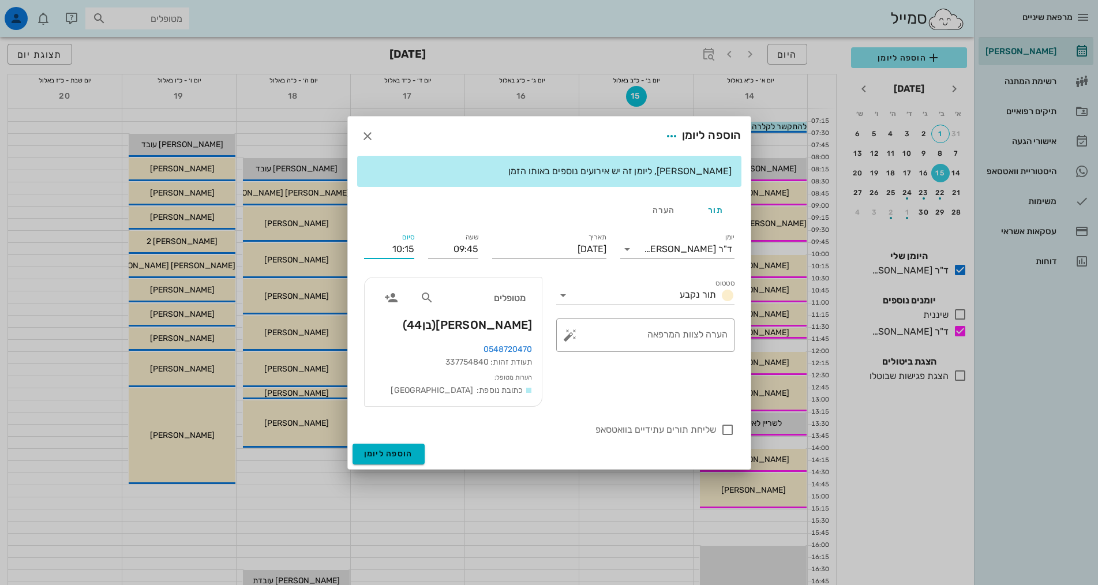
click at [402, 248] on input "10:15" at bounding box center [389, 249] width 50 height 18
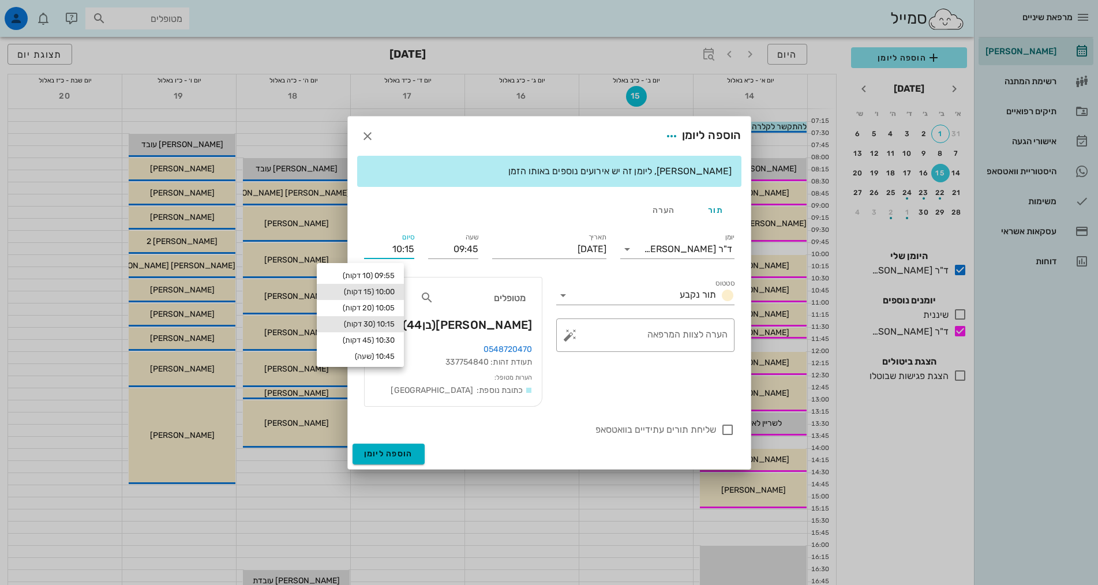
click at [388, 290] on div "10:00 (15 דקות)" at bounding box center [360, 291] width 69 height 9
type input "10:00"
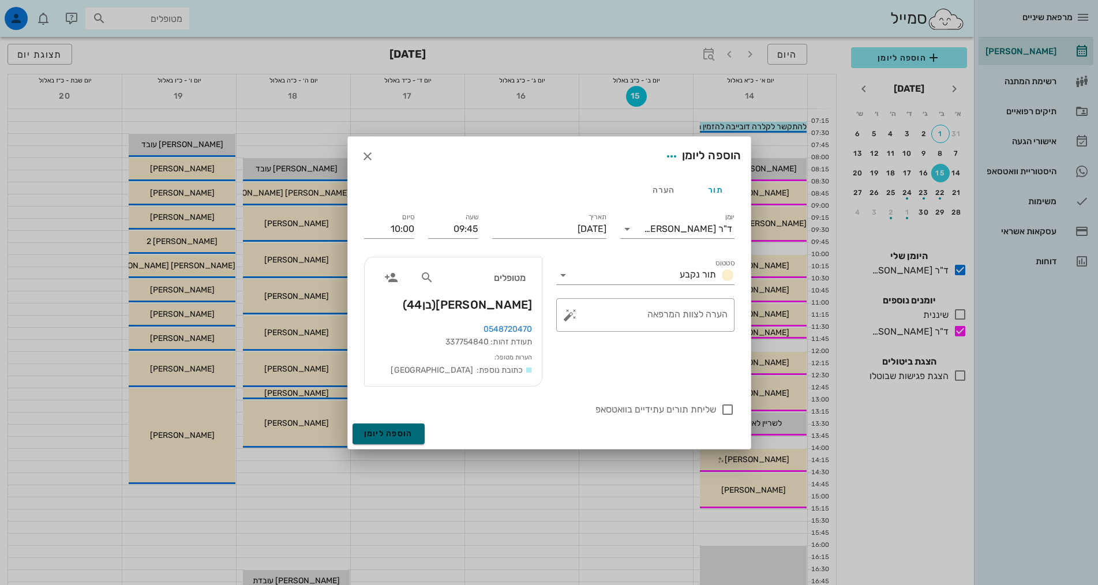
click at [401, 430] on span "הוספה ליומן" at bounding box center [388, 434] width 49 height 10
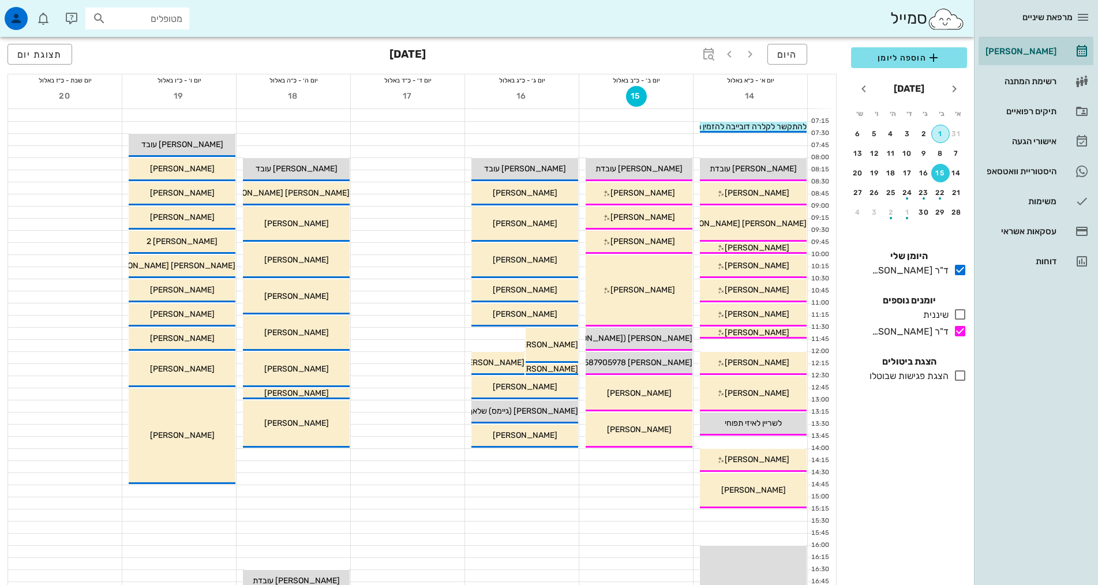
click at [937, 130] on div "1" at bounding box center [940, 134] width 17 height 8
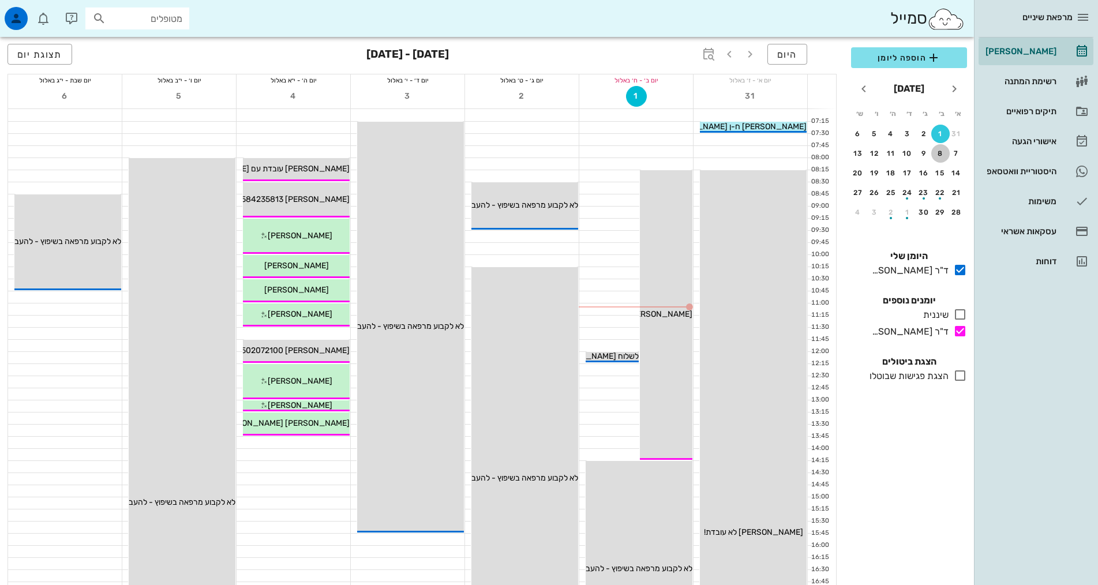
click at [936, 149] on div "8" at bounding box center [940, 153] width 18 height 8
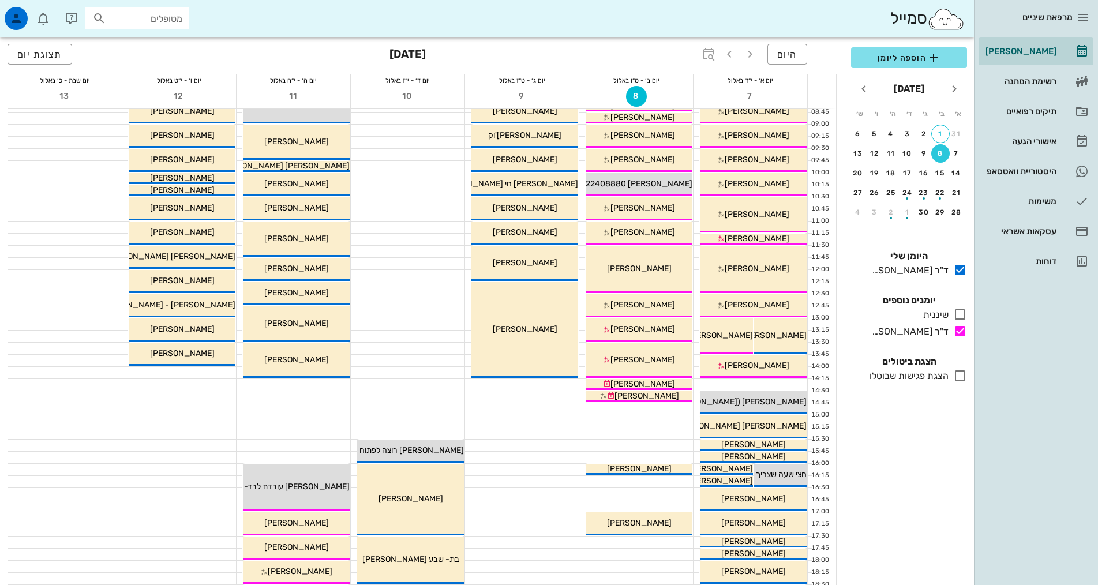
scroll to position [288, 0]
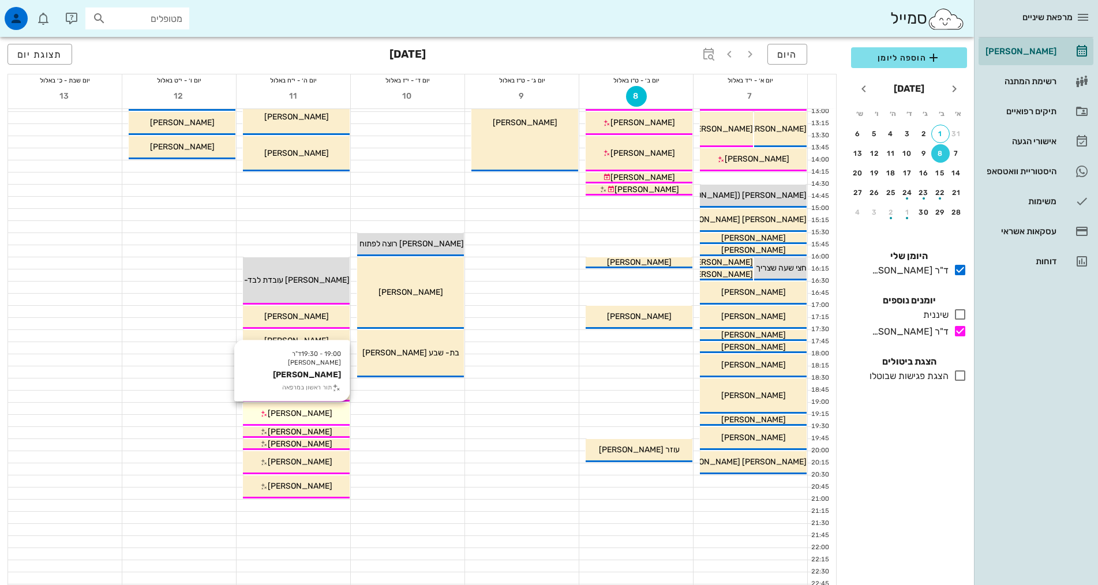
click at [324, 408] on div "[PERSON_NAME]" at bounding box center [296, 413] width 107 height 12
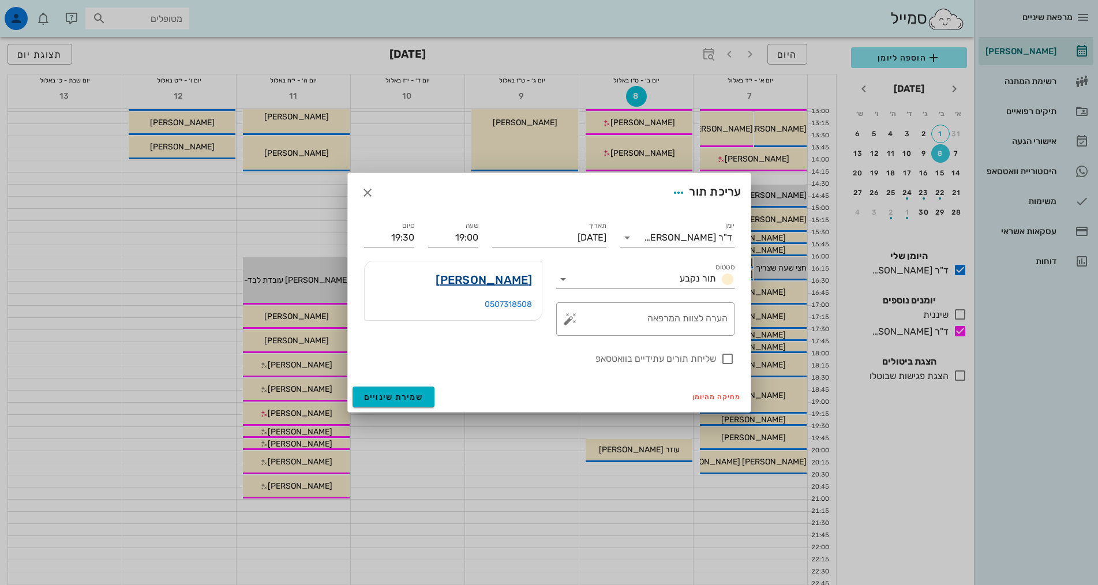
click at [487, 284] on link "[PERSON_NAME]" at bounding box center [484, 280] width 96 height 18
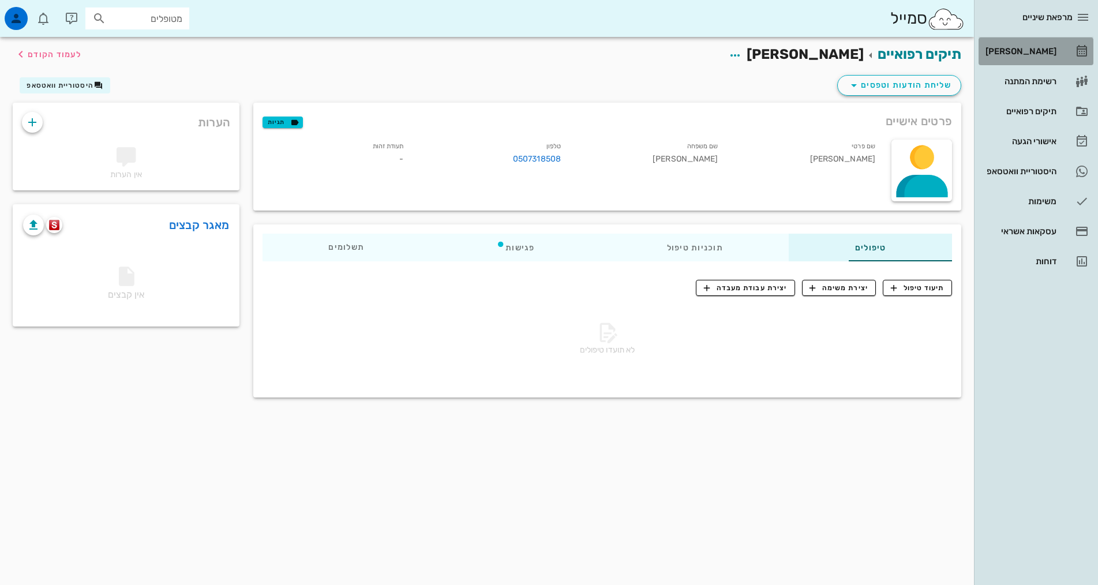
click at [1012, 47] on div "[PERSON_NAME]" at bounding box center [1019, 51] width 73 height 9
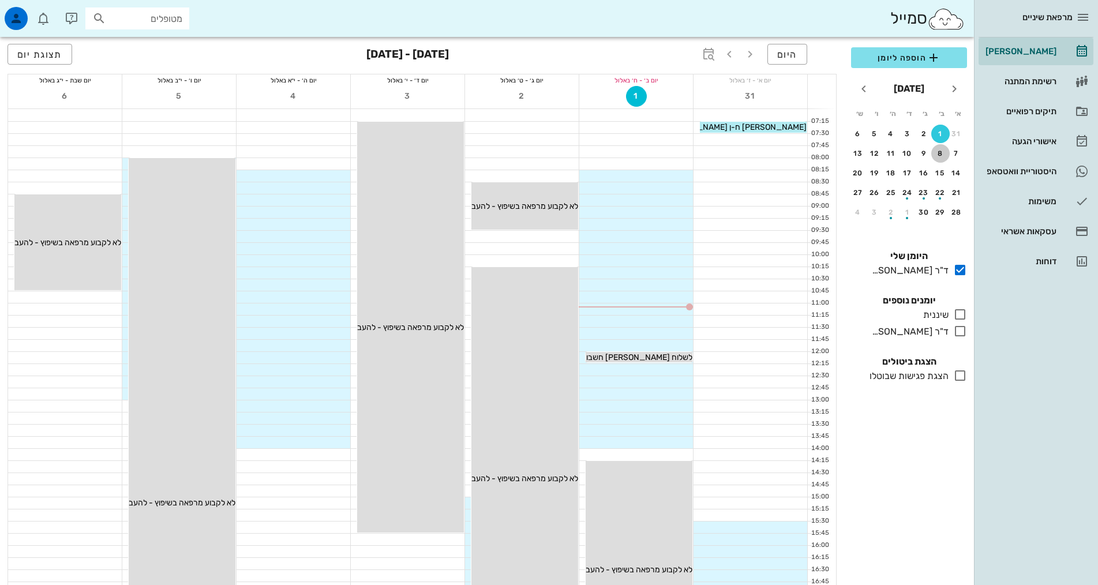
click at [947, 152] on div "8" at bounding box center [940, 153] width 18 height 8
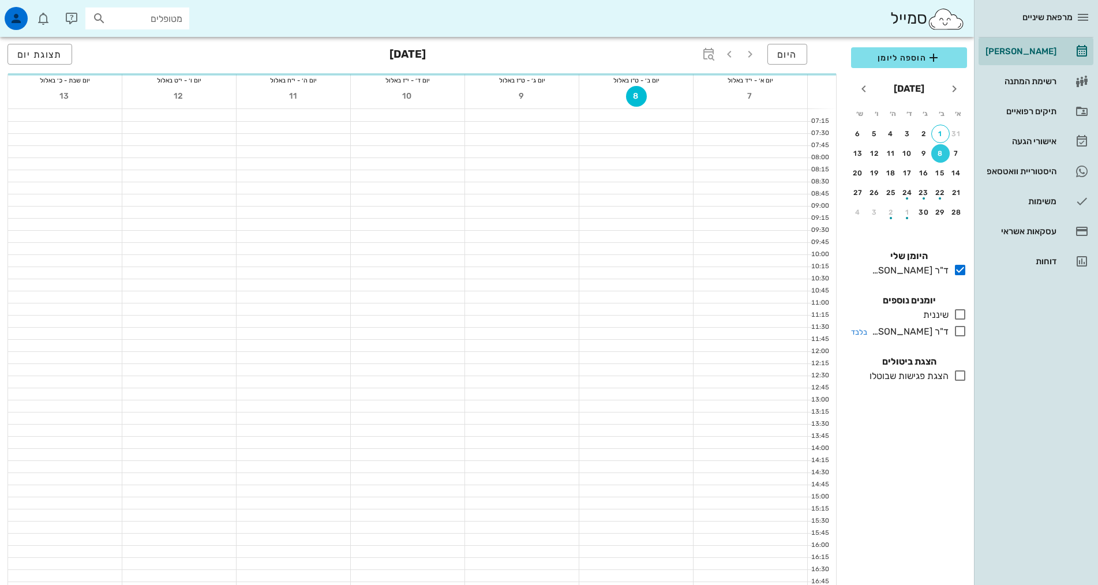
click at [958, 329] on icon at bounding box center [960, 331] width 14 height 14
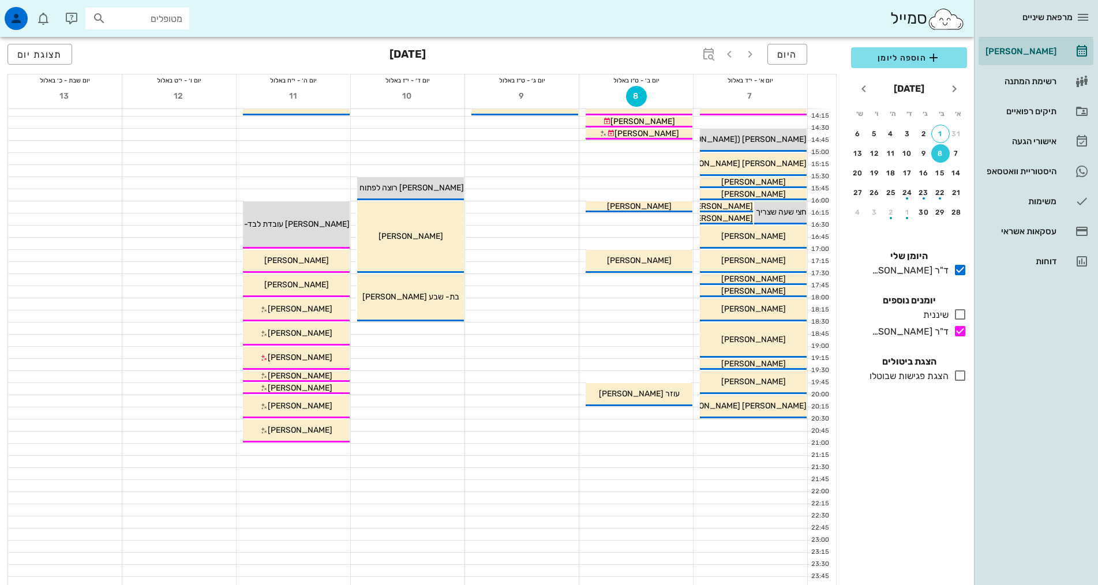
scroll to position [346, 0]
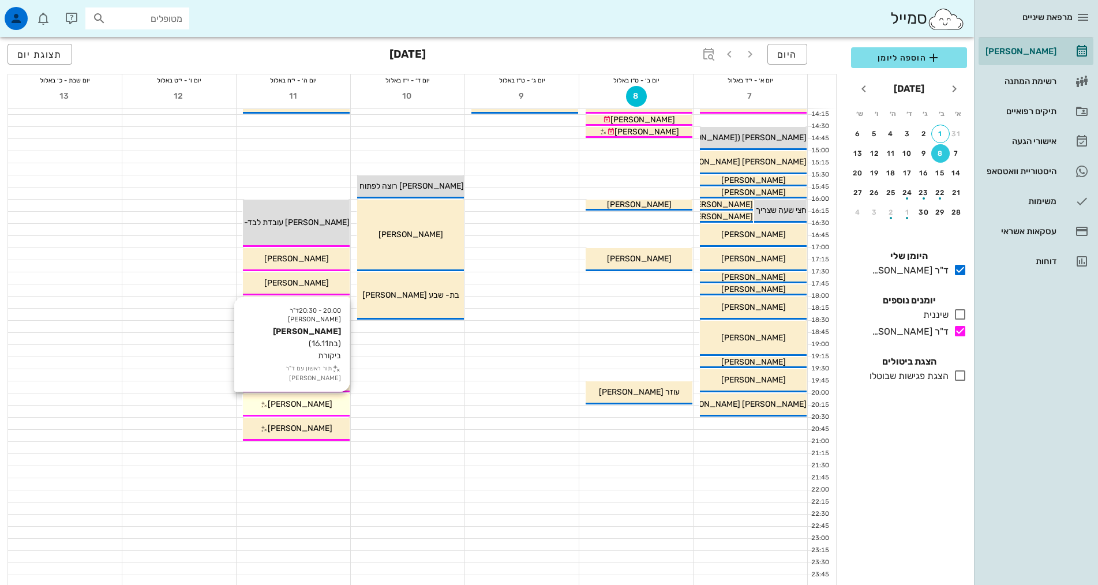
click at [329, 404] on div "[PERSON_NAME]" at bounding box center [296, 404] width 107 height 12
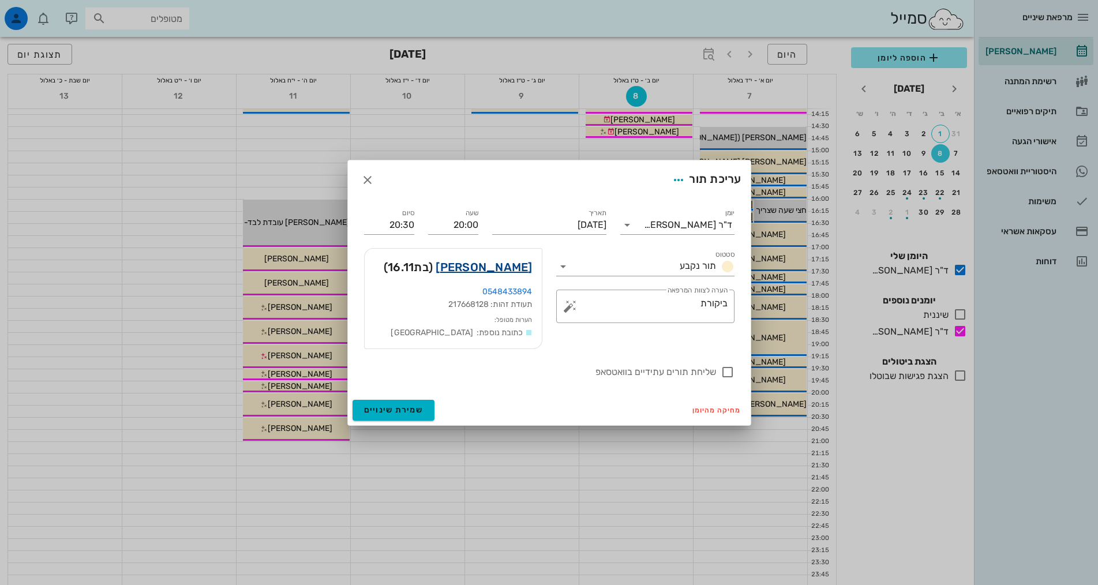
click at [505, 268] on link "[PERSON_NAME]" at bounding box center [484, 267] width 96 height 18
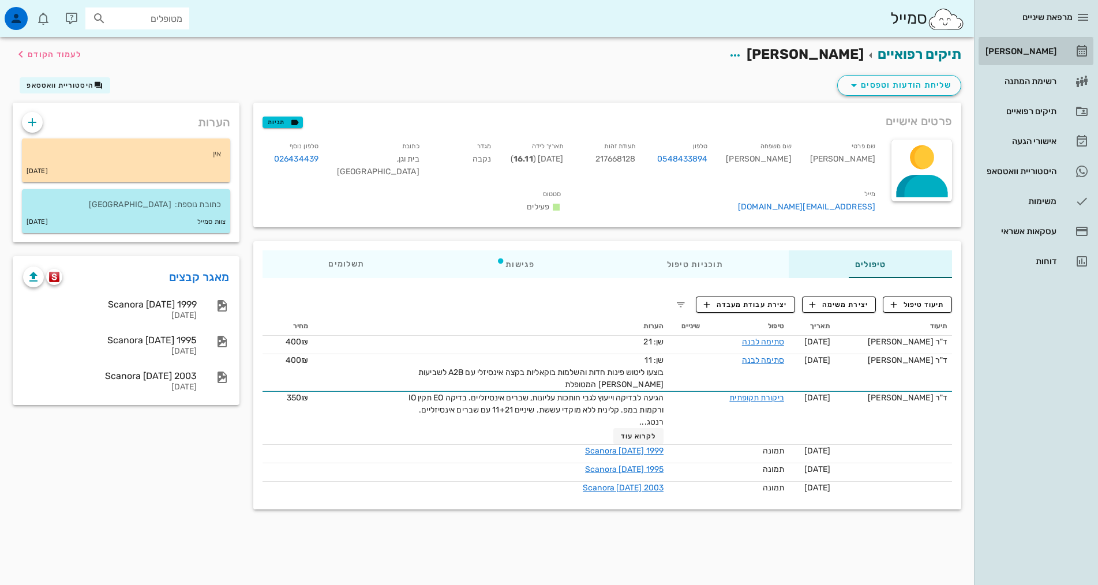
click at [1030, 40] on link "[PERSON_NAME]" at bounding box center [1035, 51] width 115 height 28
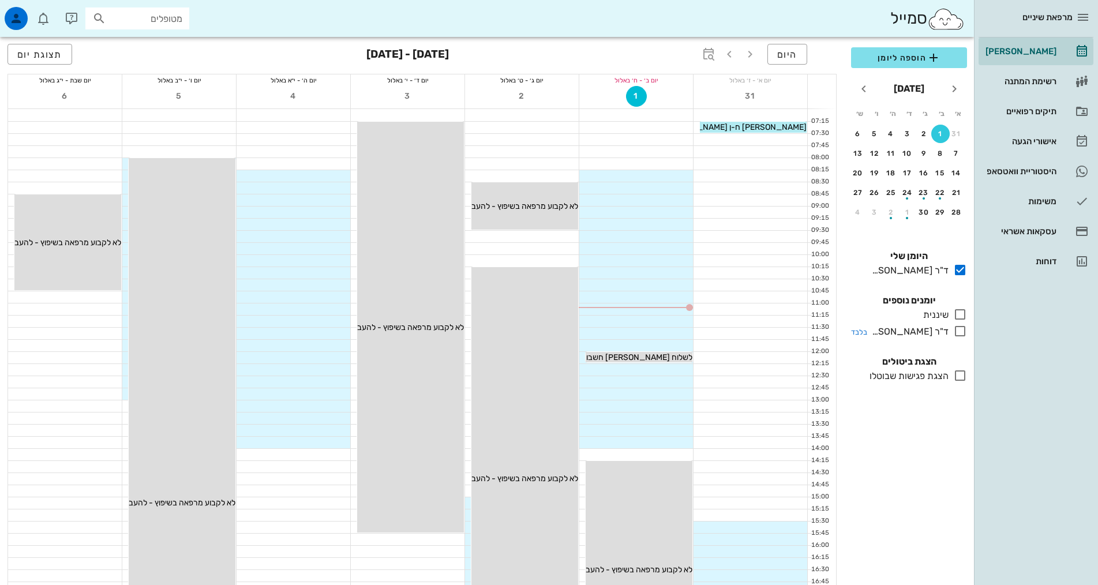
click at [961, 335] on icon at bounding box center [960, 331] width 14 height 14
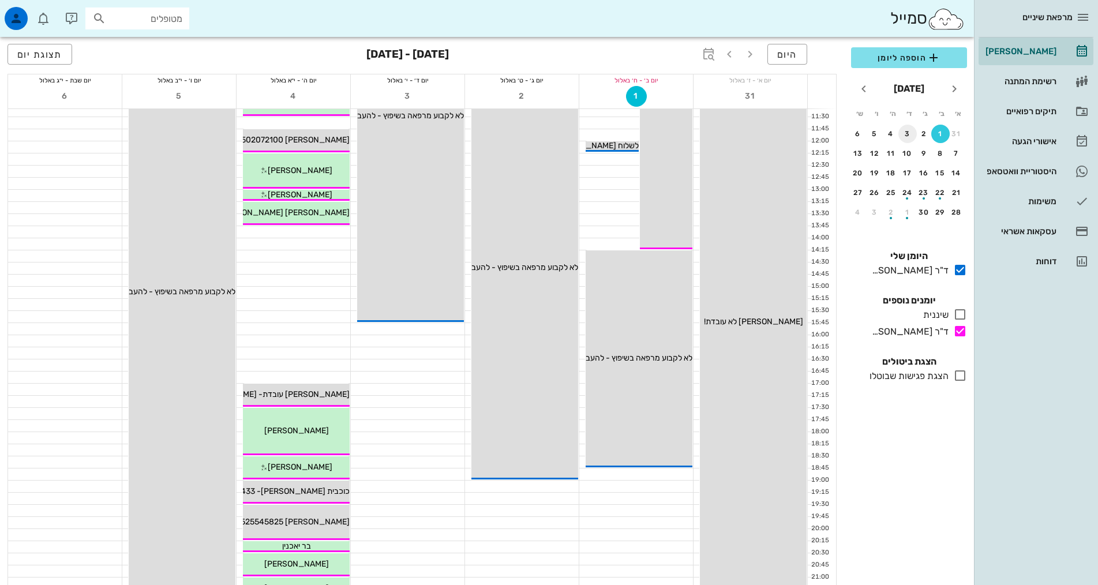
scroll to position [231, 0]
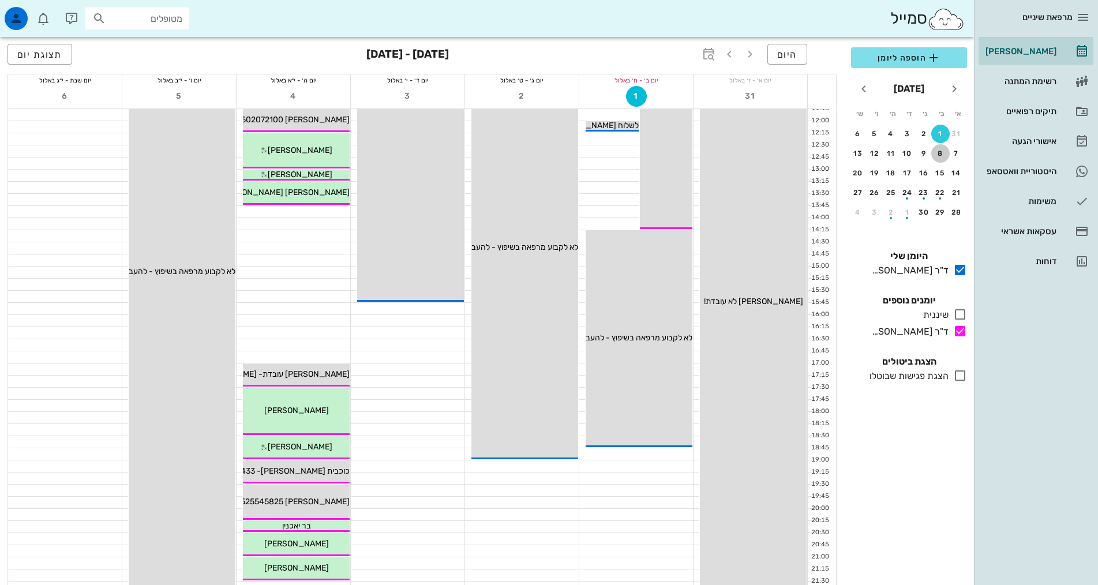
click at [948, 151] on div "8" at bounding box center [940, 153] width 18 height 8
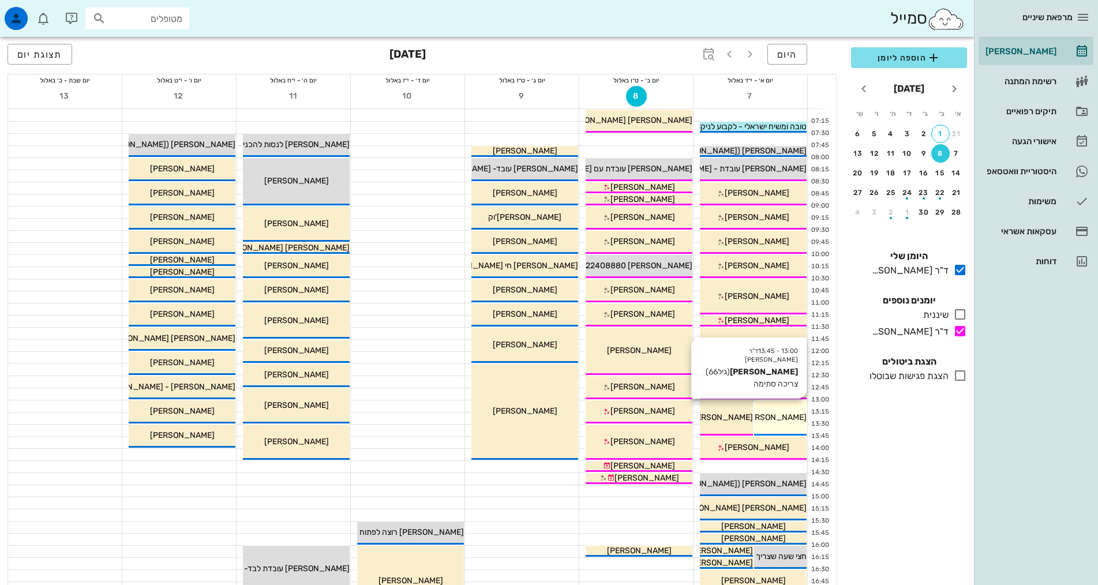
click at [787, 413] on span "[PERSON_NAME]" at bounding box center [774, 417] width 65 height 10
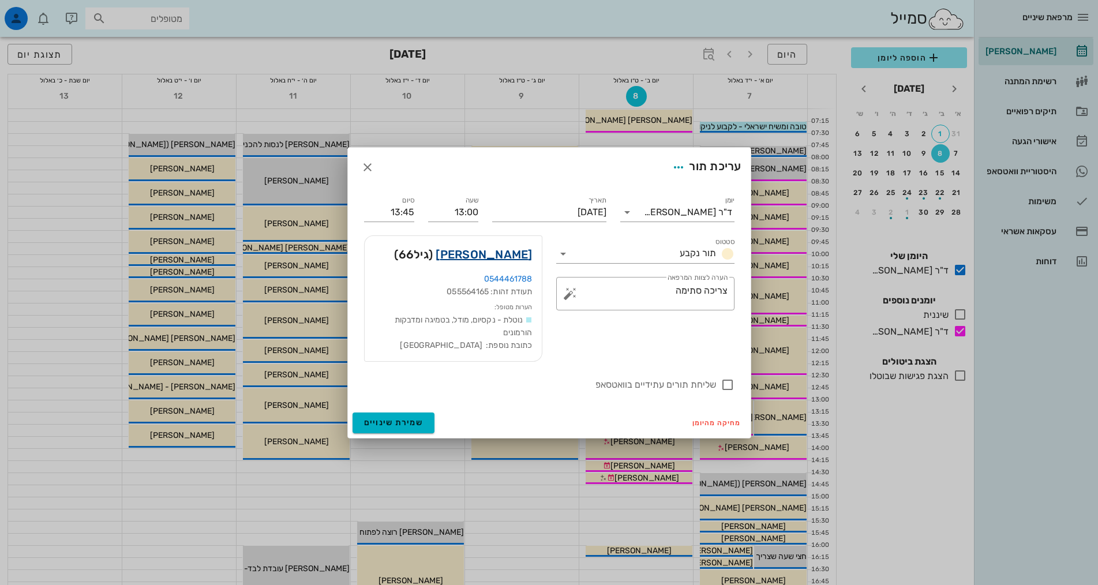
click at [516, 258] on link "[PERSON_NAME]" at bounding box center [484, 254] width 96 height 18
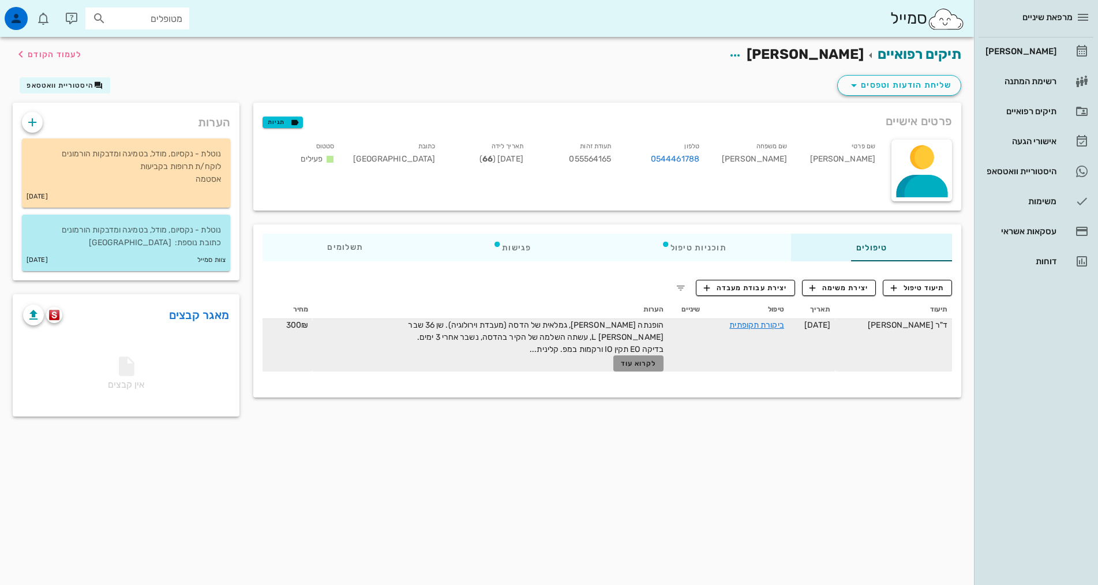
click at [621, 365] on span "לקרוא עוד" at bounding box center [639, 363] width 36 height 8
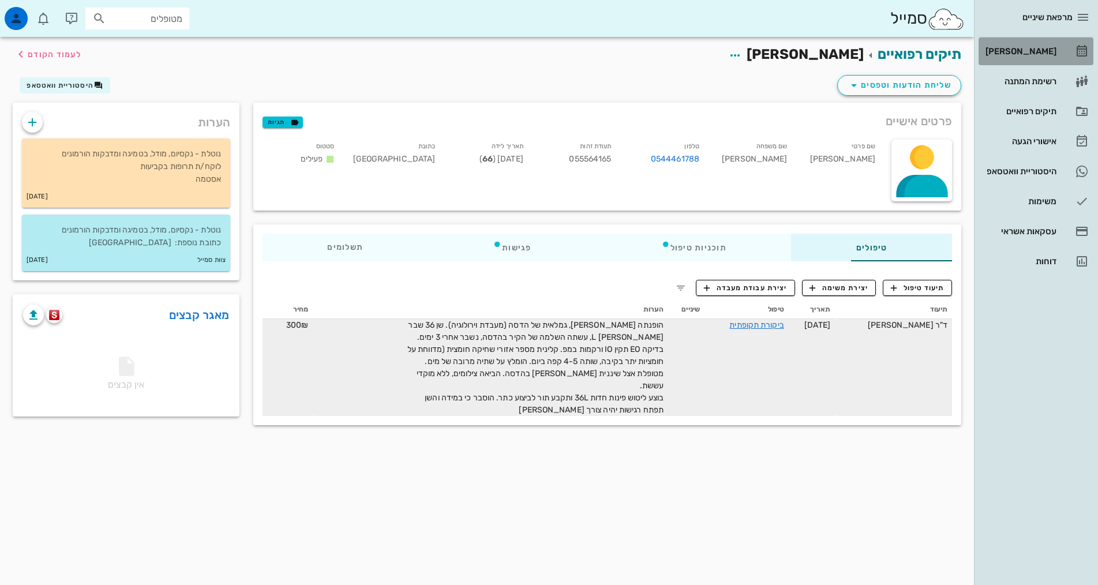
click at [1044, 46] on div "[PERSON_NAME]" at bounding box center [1019, 51] width 73 height 18
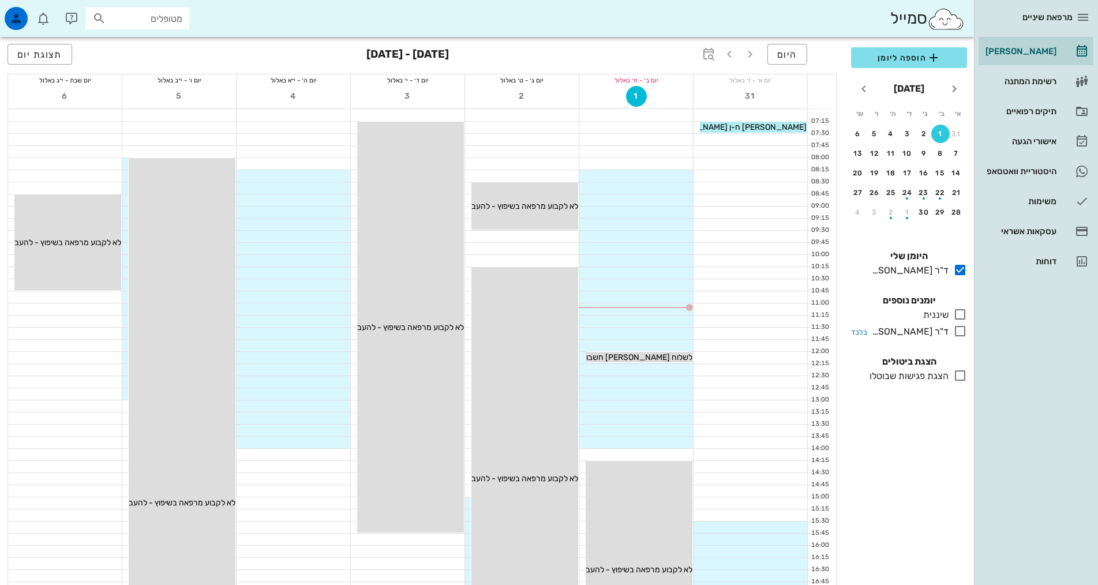
click at [962, 335] on icon at bounding box center [960, 331] width 14 height 14
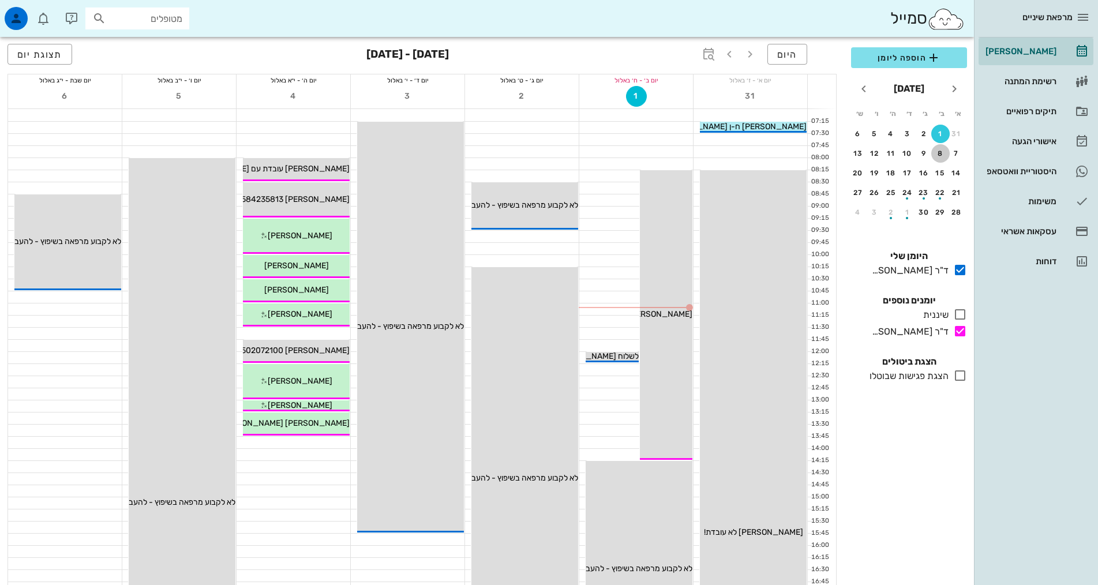
click at [941, 155] on div "8" at bounding box center [940, 153] width 18 height 8
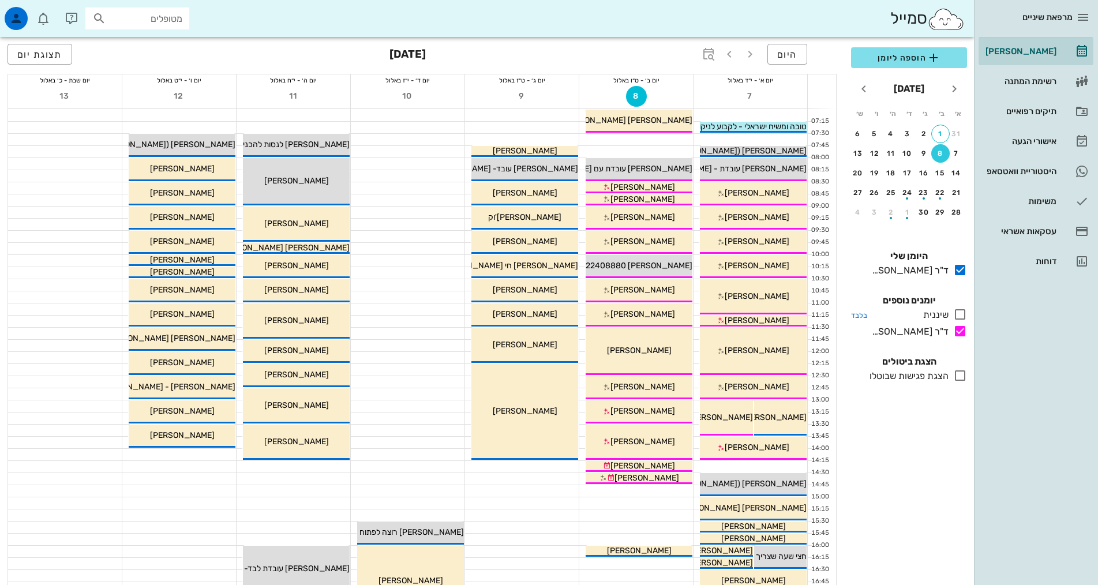
click at [966, 318] on icon at bounding box center [960, 314] width 14 height 14
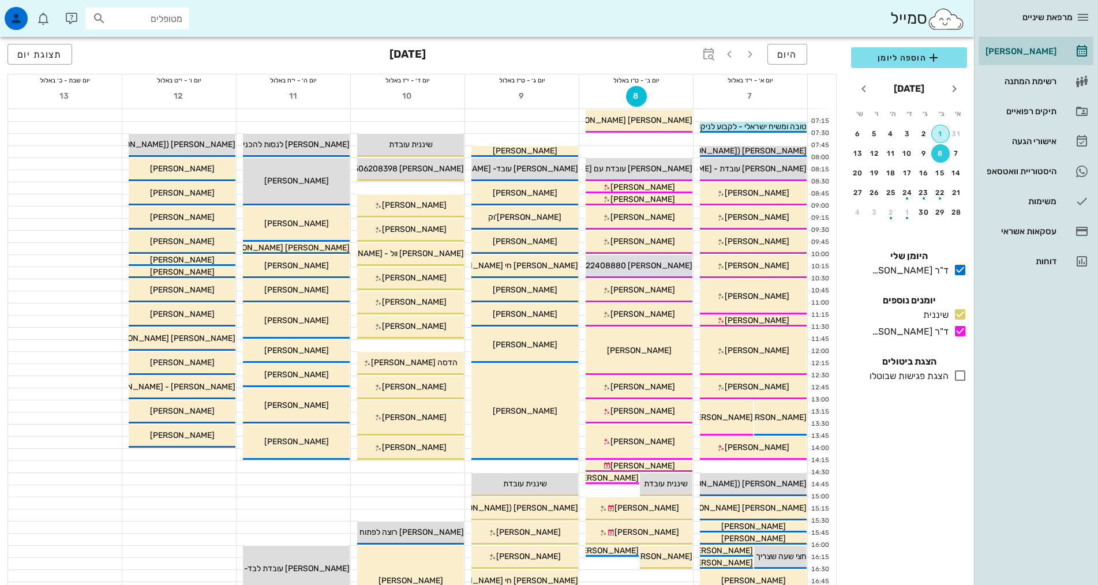
click at [941, 136] on div "1" at bounding box center [940, 134] width 17 height 8
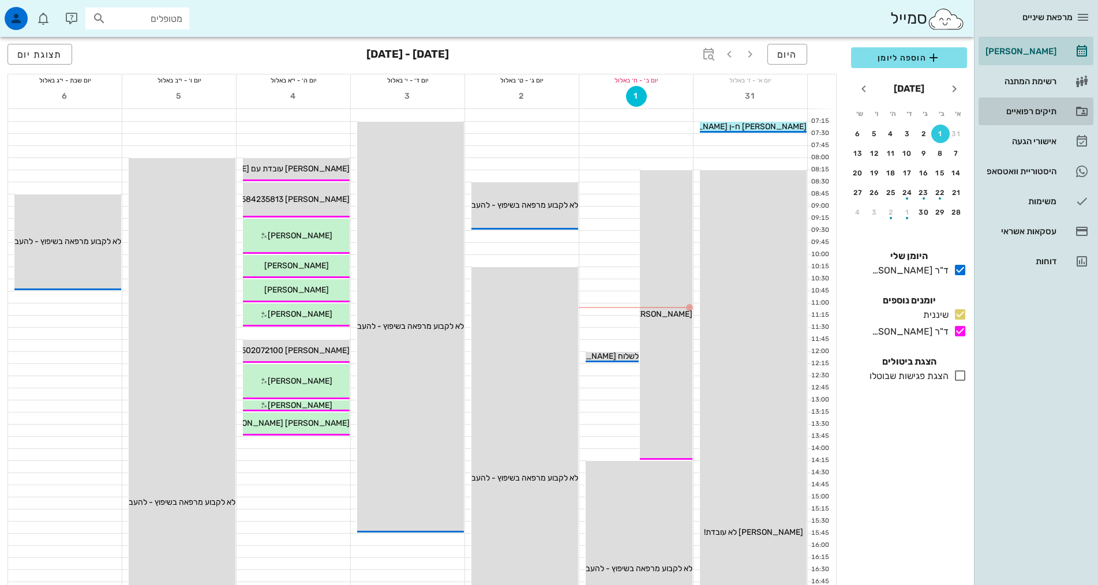
click at [1026, 121] on link "תיקים רפואיים" at bounding box center [1035, 111] width 115 height 28
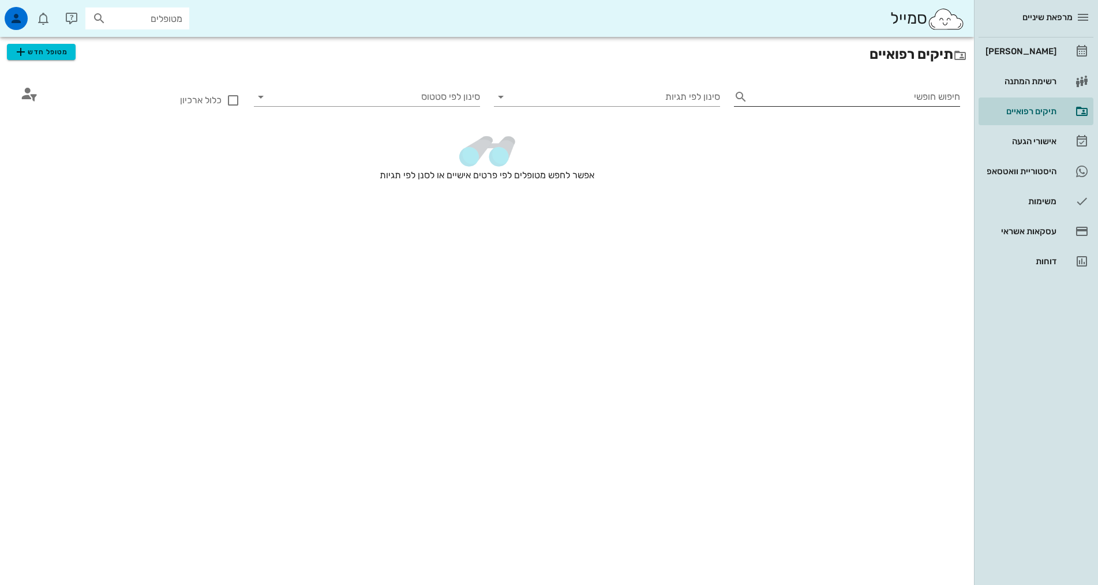
click at [951, 93] on div "חיפוש חופשי" at bounding box center [856, 97] width 208 height 18
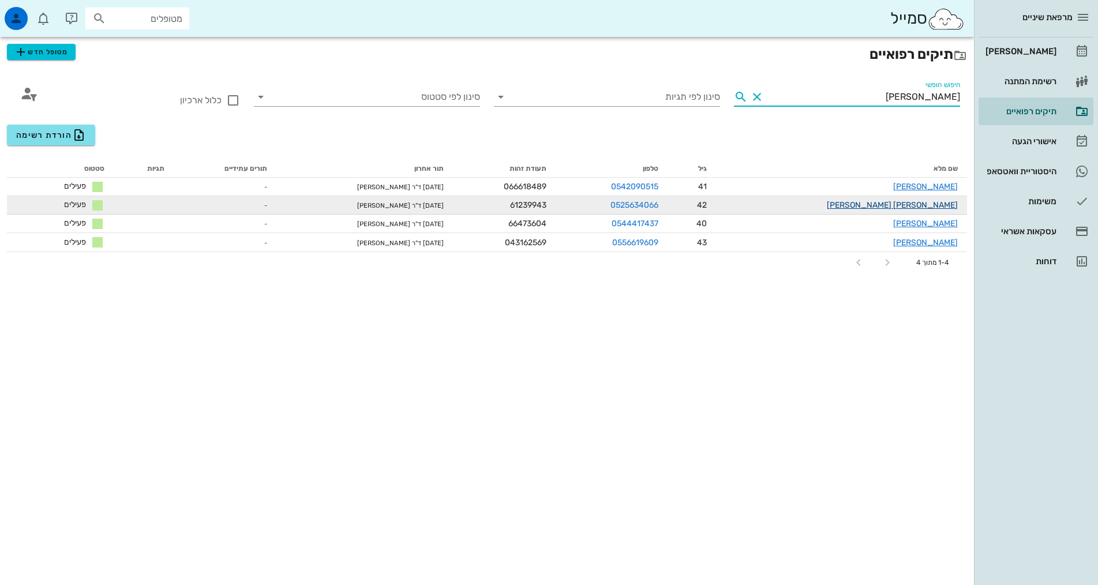
type input "[PERSON_NAME]"
click at [931, 205] on link "[PERSON_NAME] [PERSON_NAME]" at bounding box center [892, 205] width 131 height 10
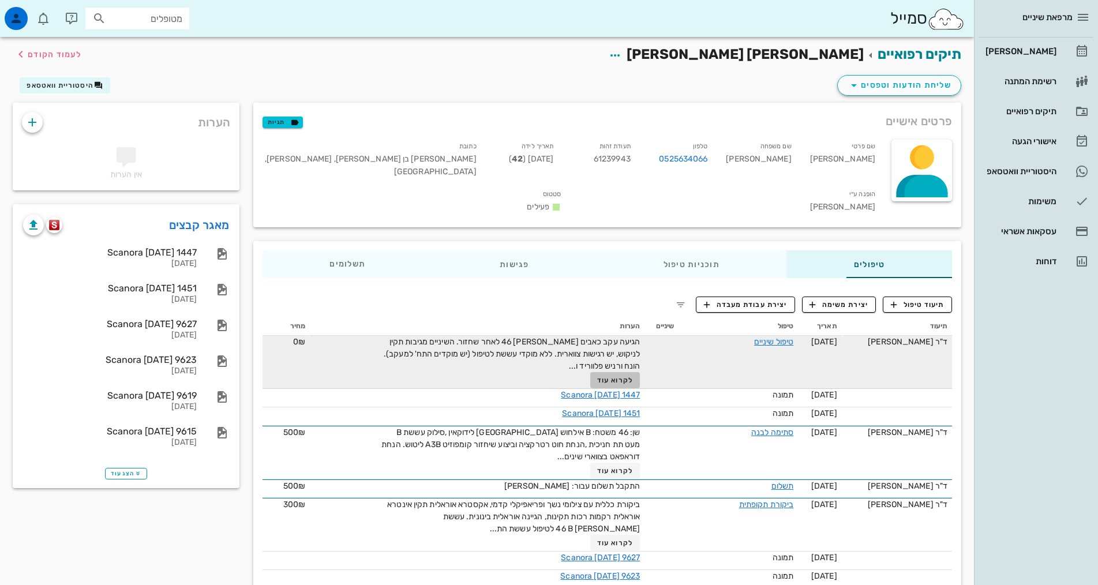
click at [599, 376] on span "לקרוא עוד" at bounding box center [615, 380] width 36 height 8
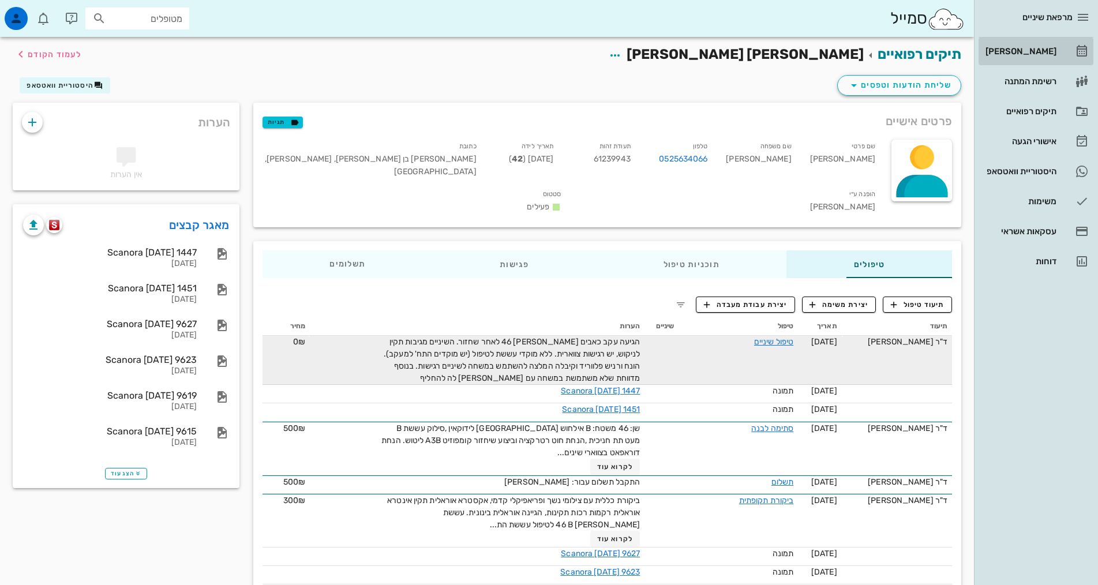
click at [1010, 41] on link "[PERSON_NAME]" at bounding box center [1035, 51] width 115 height 28
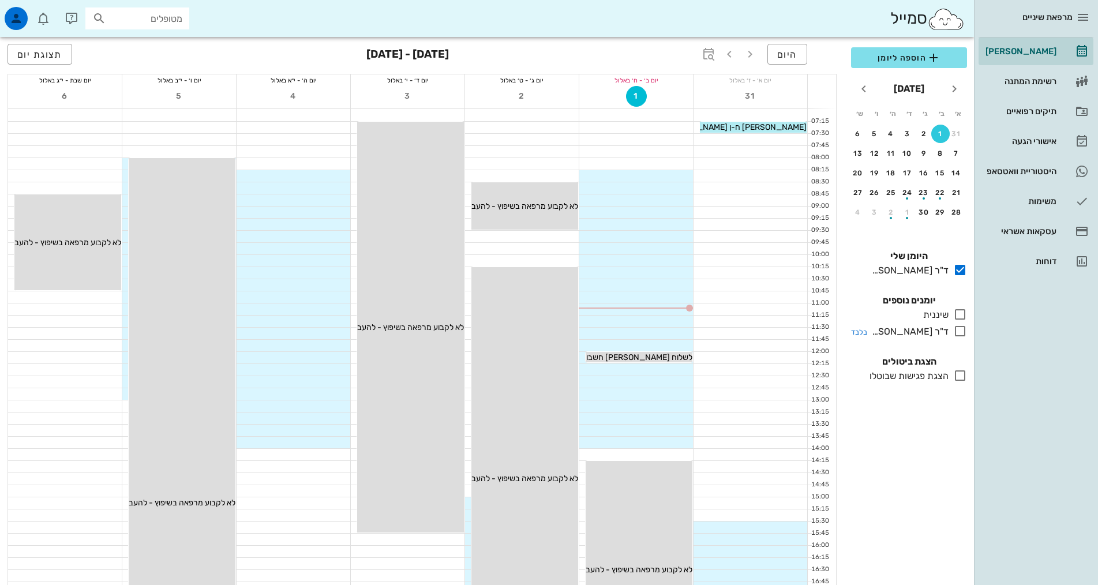
click at [958, 333] on icon at bounding box center [960, 331] width 14 height 14
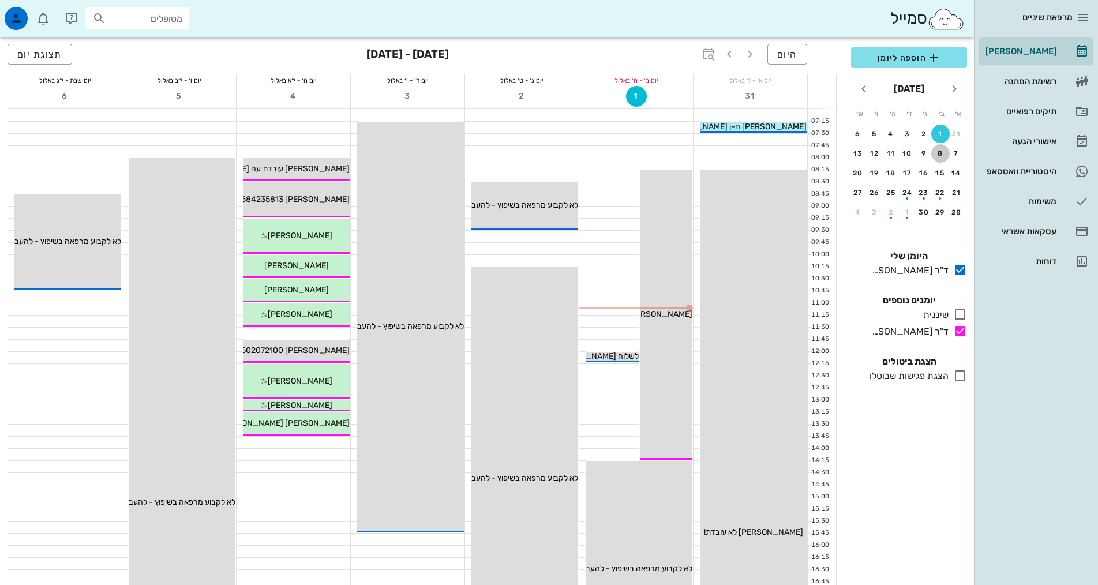
click at [941, 159] on button "8" at bounding box center [940, 153] width 18 height 18
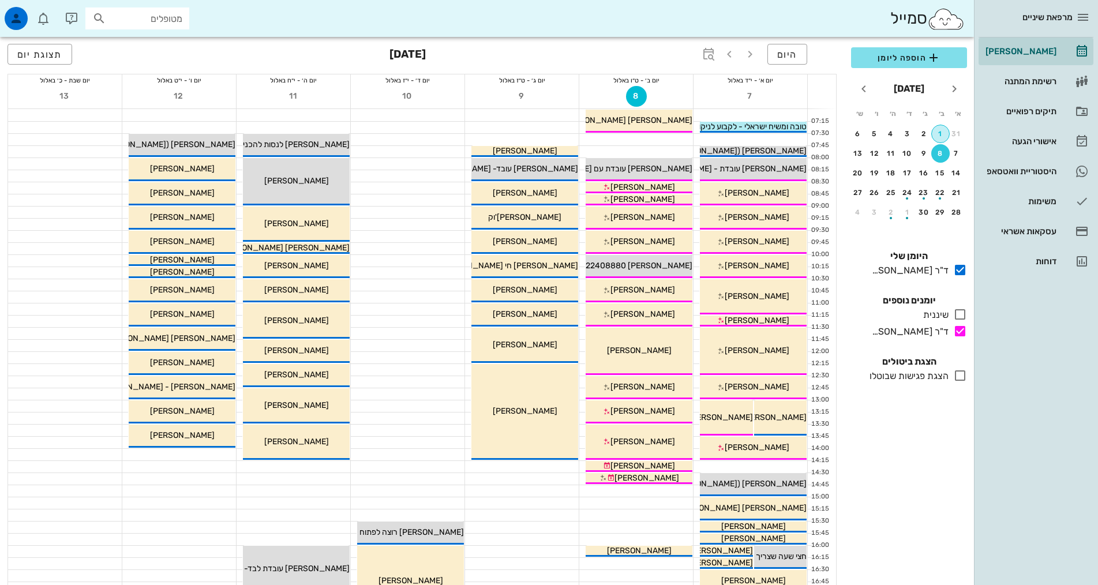
click at [944, 137] on div "1" at bounding box center [940, 134] width 17 height 8
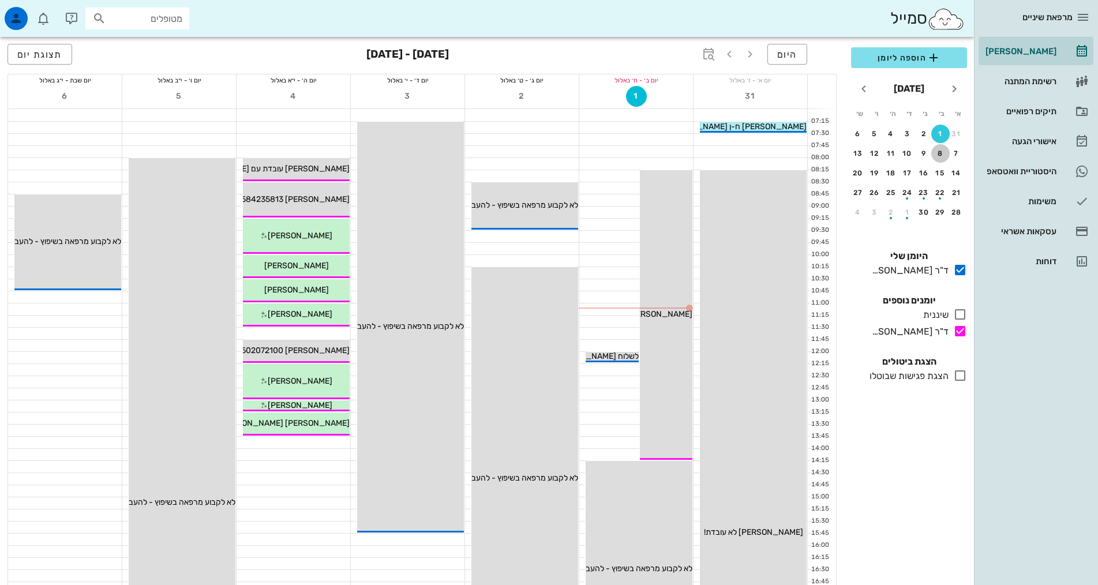
click at [941, 151] on div "8" at bounding box center [940, 153] width 18 height 8
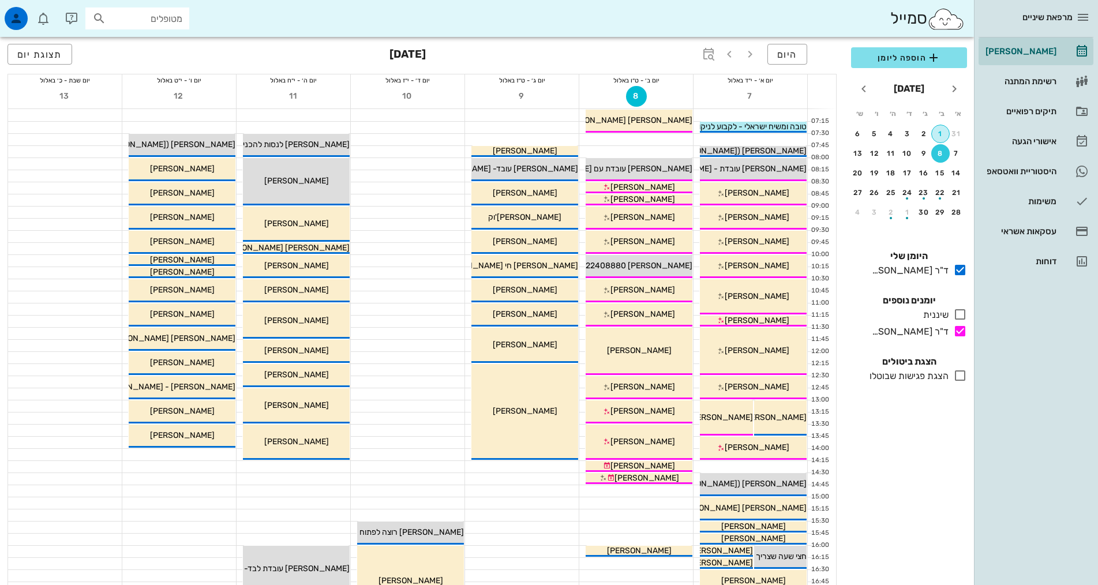
click at [943, 136] on div "1" at bounding box center [940, 134] width 17 height 8
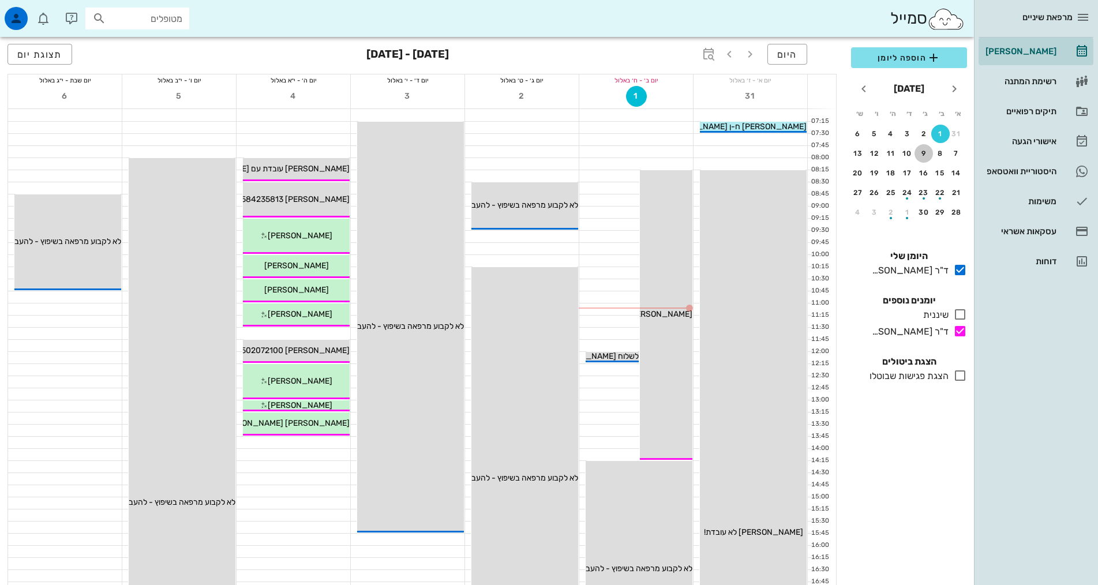
click at [928, 151] on div "9" at bounding box center [923, 153] width 18 height 8
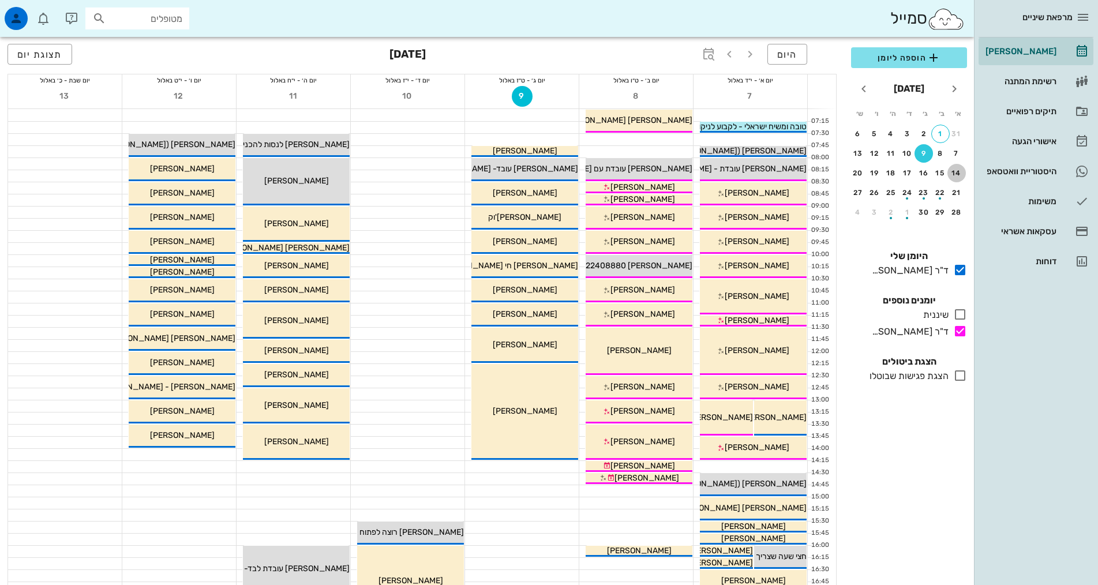
click at [954, 170] on div "14" at bounding box center [956, 173] width 18 height 8
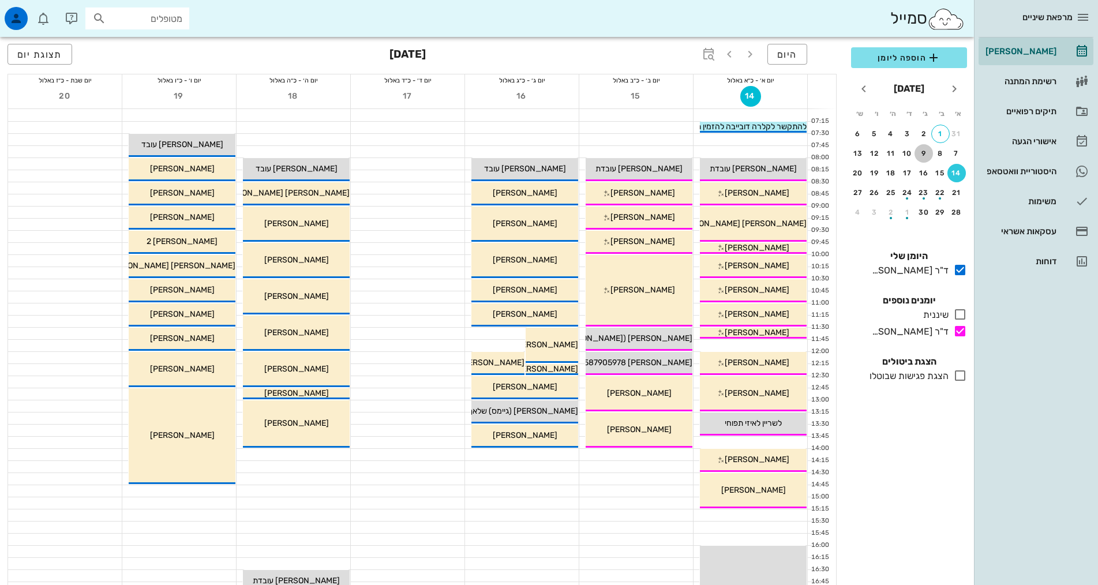
click at [928, 151] on div "9" at bounding box center [923, 153] width 18 height 8
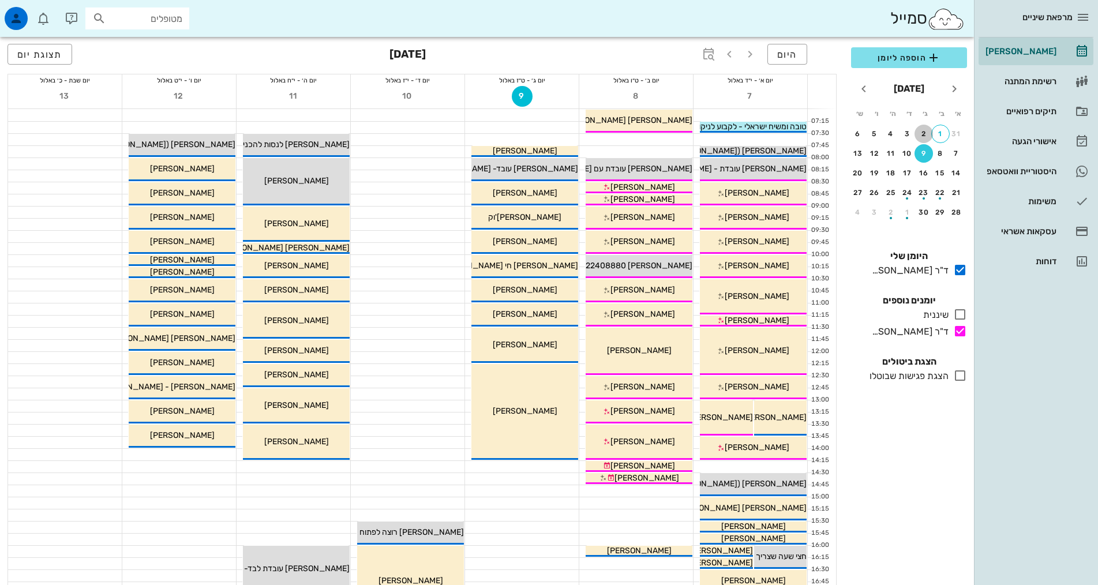
click at [921, 132] on div "2" at bounding box center [923, 134] width 18 height 8
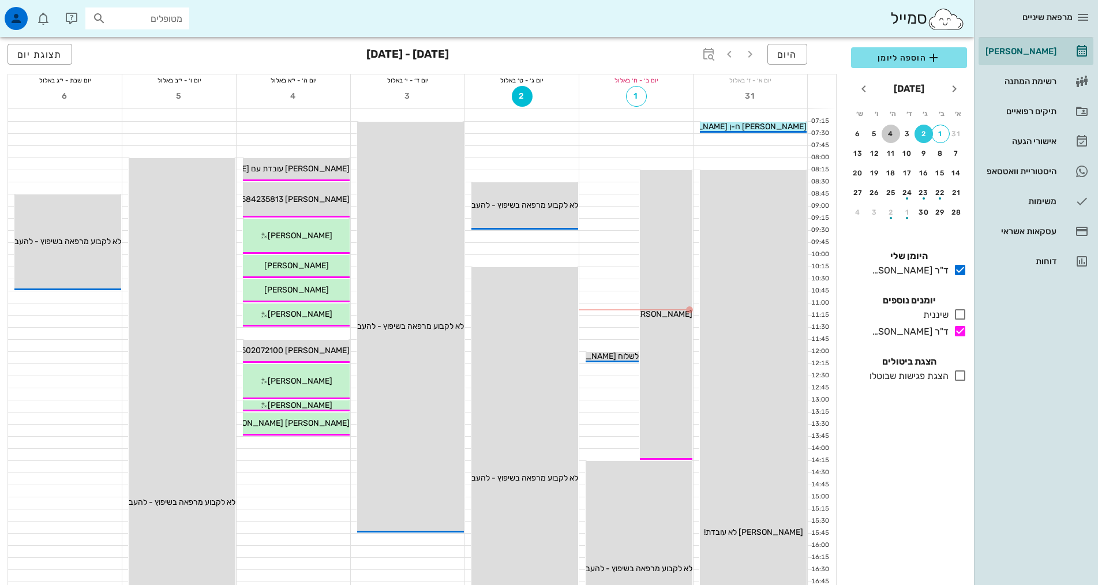
click at [892, 128] on button "4" at bounding box center [890, 134] width 18 height 18
click at [320, 330] on div at bounding box center [294, 334] width 114 height 12
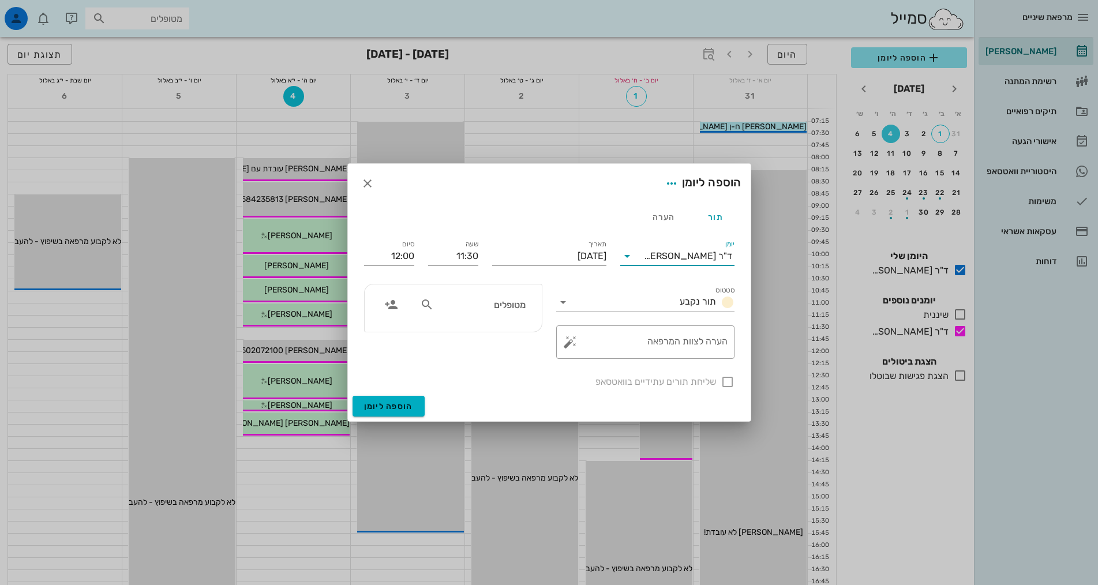
click at [644, 251] on input "יומן" at bounding box center [639, 256] width 7 height 18
click at [674, 320] on div "ד"ר [PERSON_NAME]" at bounding box center [677, 320] width 96 height 11
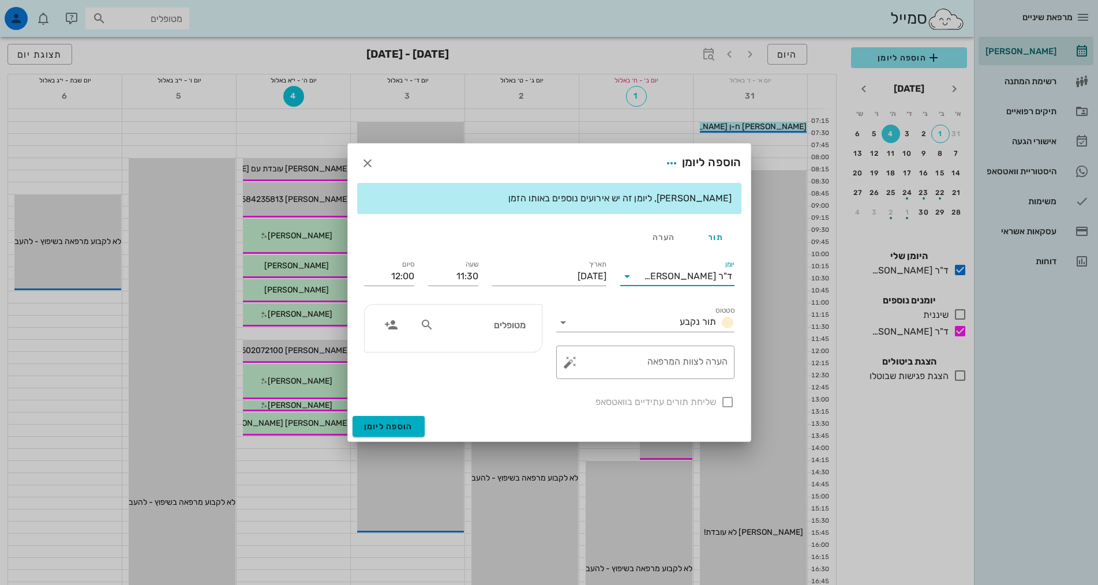
click at [496, 331] on input "מטופלים" at bounding box center [480, 324] width 89 height 15
type input "[PERSON_NAME] 0506212240"
click at [391, 329] on icon "button" at bounding box center [391, 325] width 14 height 14
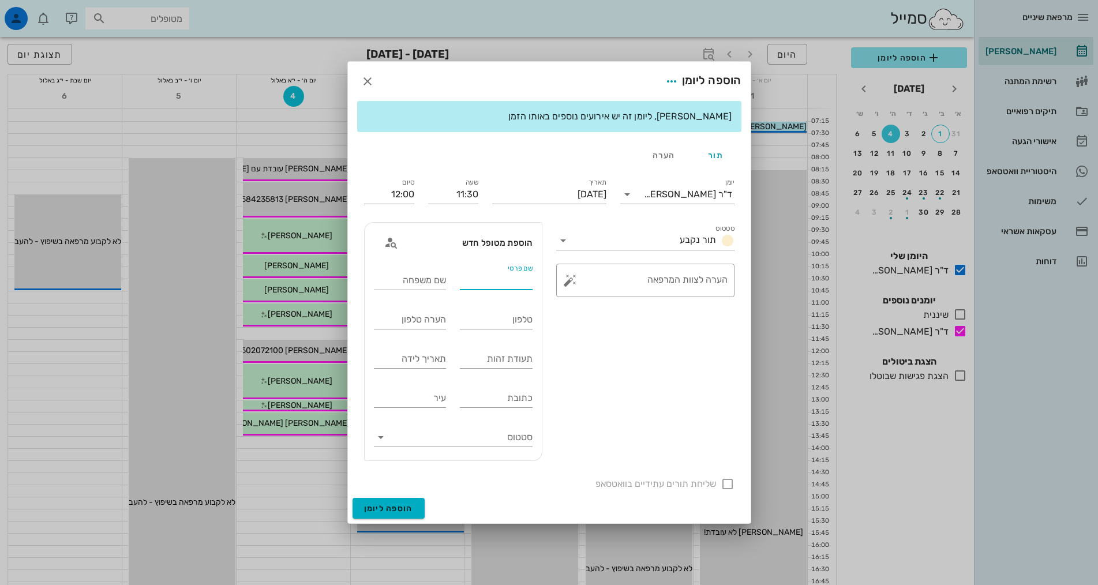
click at [478, 282] on input "שם פרטי" at bounding box center [496, 280] width 73 height 18
type input "אהובה"
type input "אשל"
drag, startPoint x: 518, startPoint y: 321, endPoint x: 512, endPoint y: 312, distance: 10.9
click at [518, 321] on input "טלפון" at bounding box center [496, 319] width 73 height 18
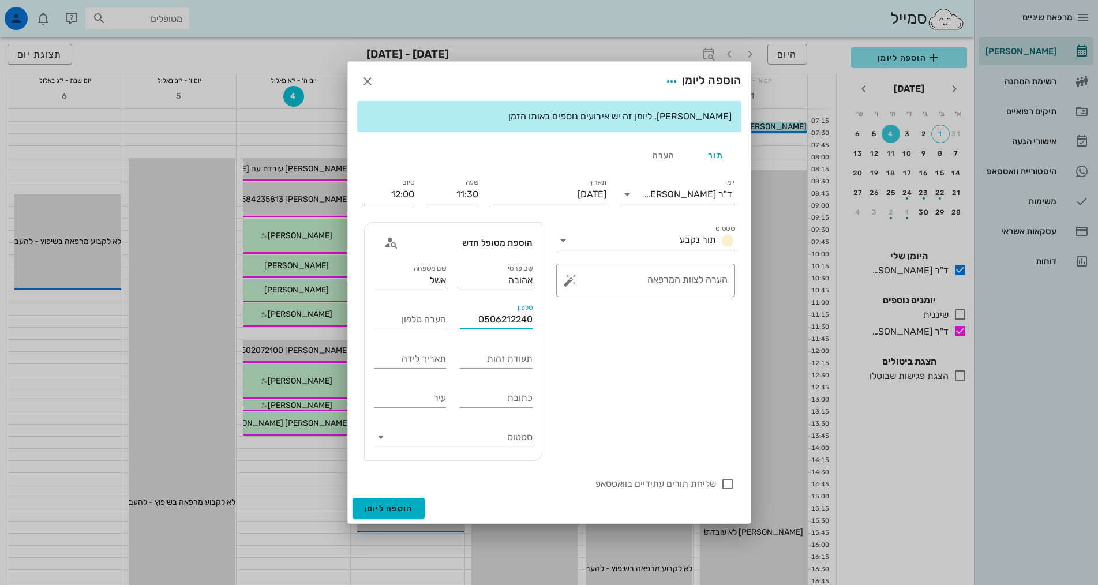
type input "0506212240"
click at [408, 202] on input "12:00" at bounding box center [389, 194] width 50 height 18
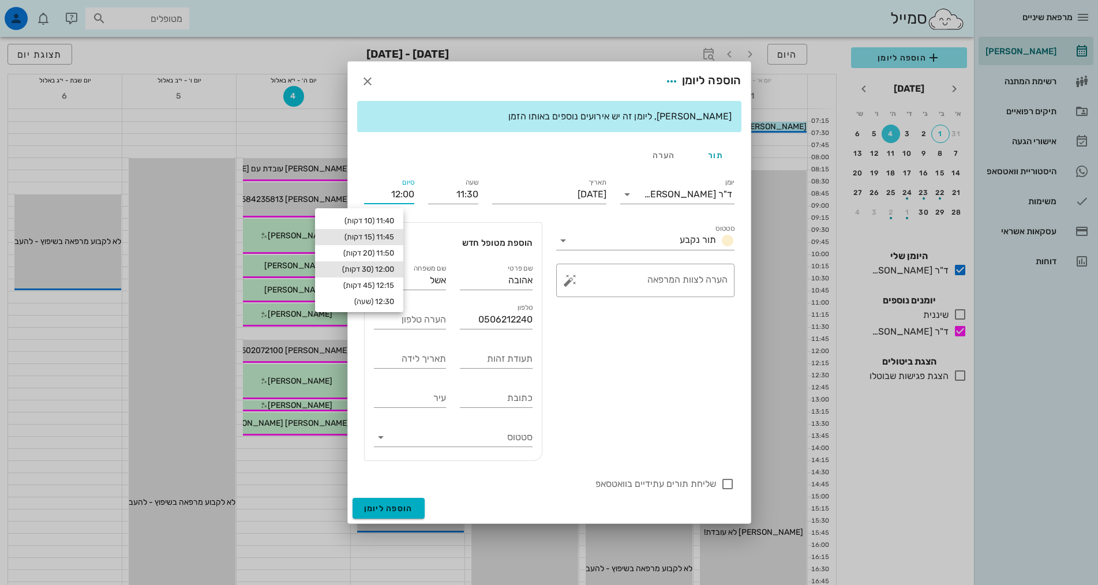
click at [385, 240] on div "11:45 (15 דקות)" at bounding box center [359, 236] width 70 height 9
type input "11:45"
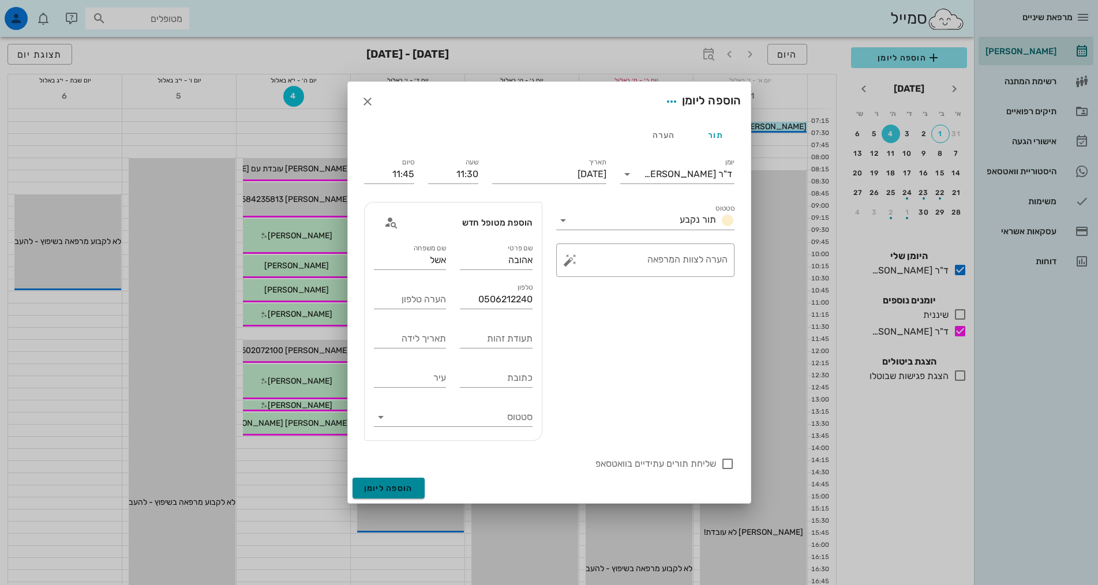
click at [392, 485] on span "הוספה ליומן" at bounding box center [388, 488] width 49 height 10
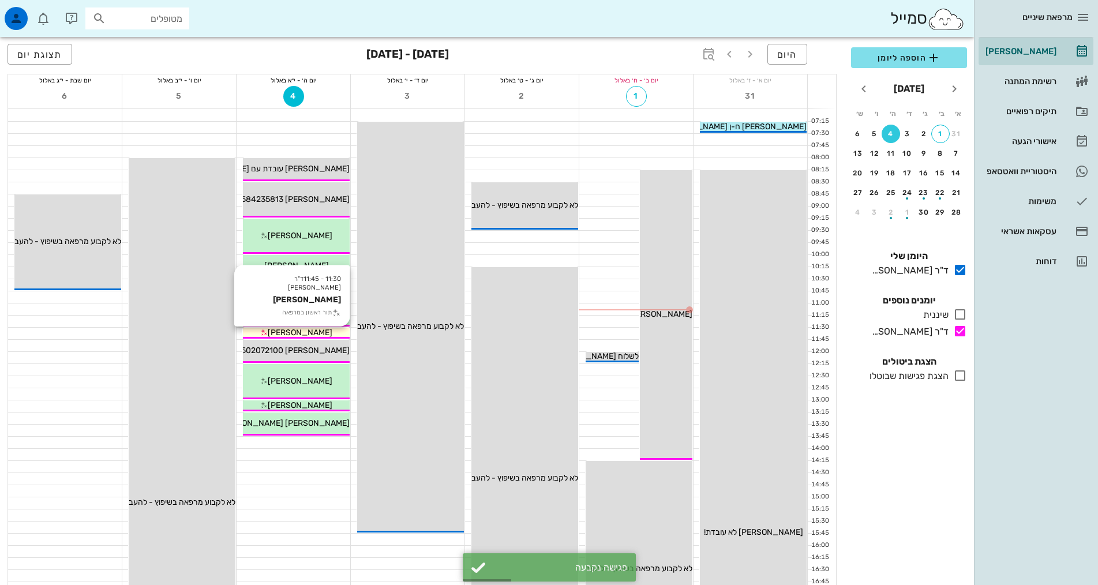
click at [293, 331] on span "[PERSON_NAME]" at bounding box center [300, 333] width 65 height 10
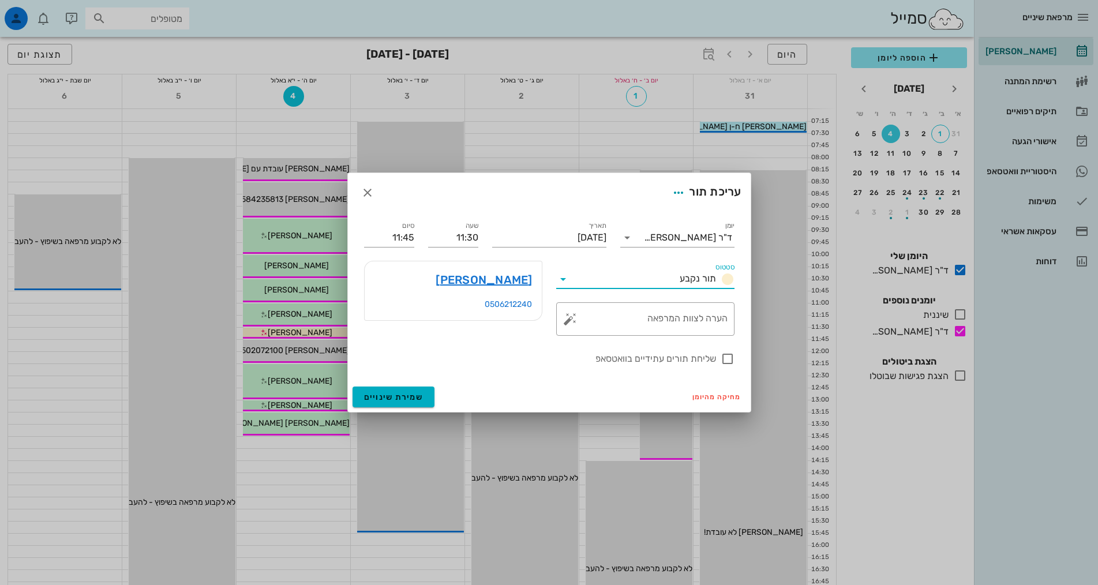
click at [645, 277] on input "סטטוס" at bounding box center [623, 279] width 103 height 18
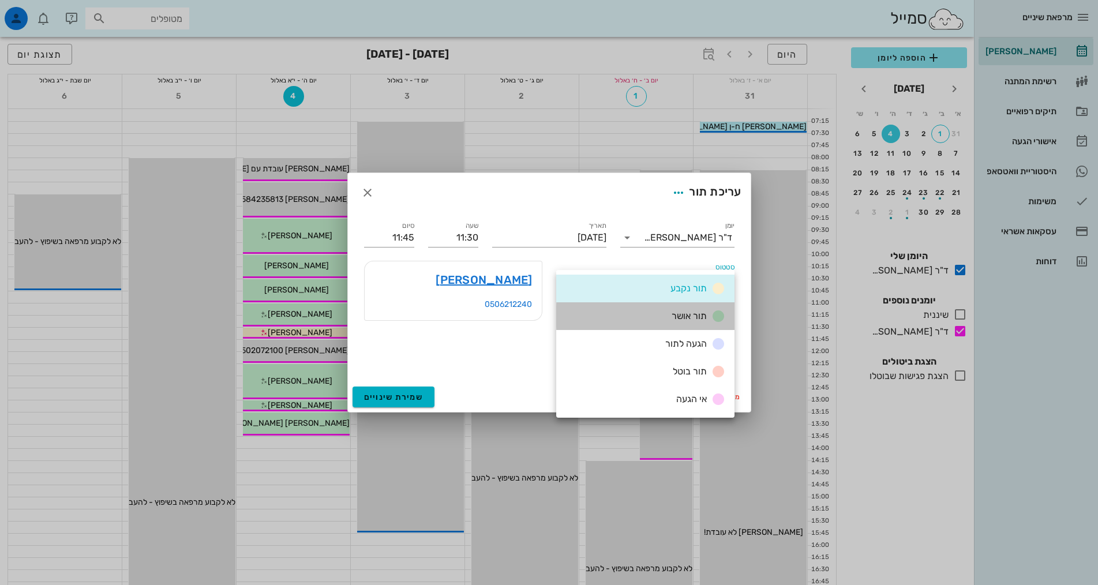
click at [659, 314] on div "תור אושר" at bounding box center [645, 316] width 178 height 28
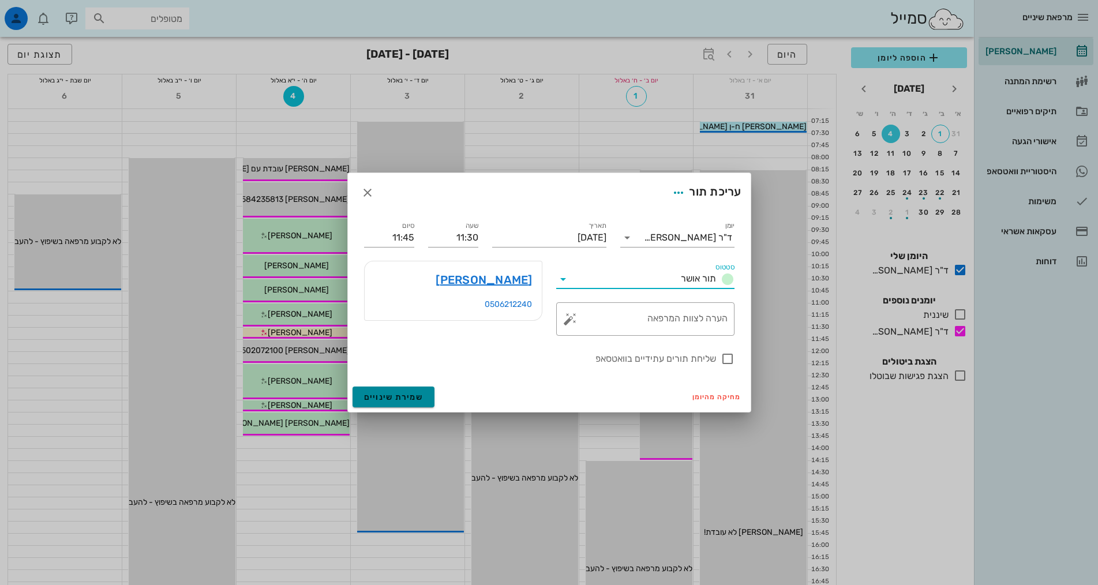
click at [384, 395] on span "שמירת שינויים" at bounding box center [393, 397] width 59 height 10
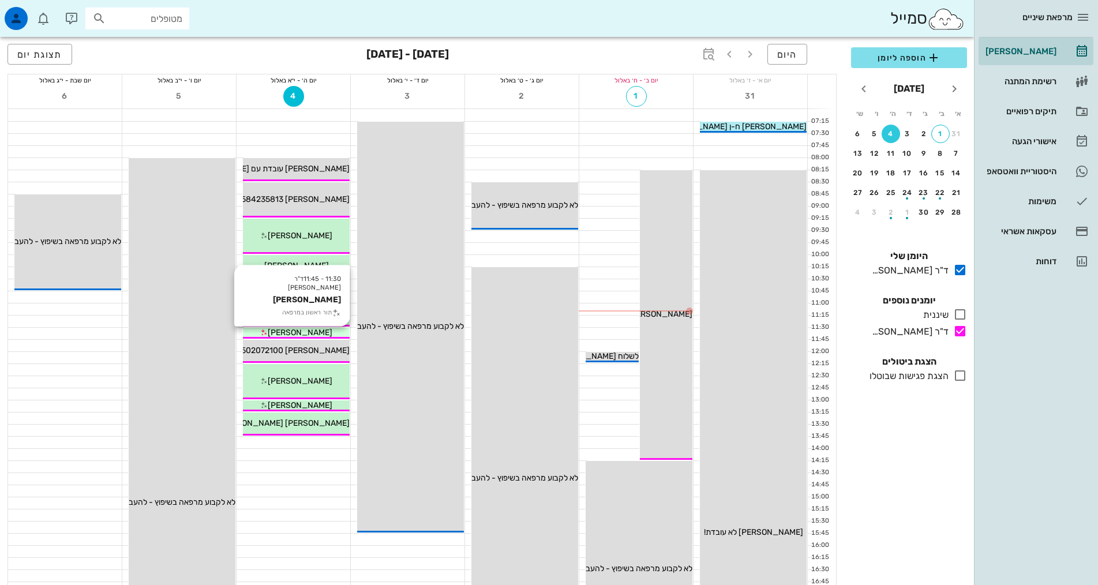
click at [324, 332] on div "[PERSON_NAME]" at bounding box center [296, 333] width 107 height 12
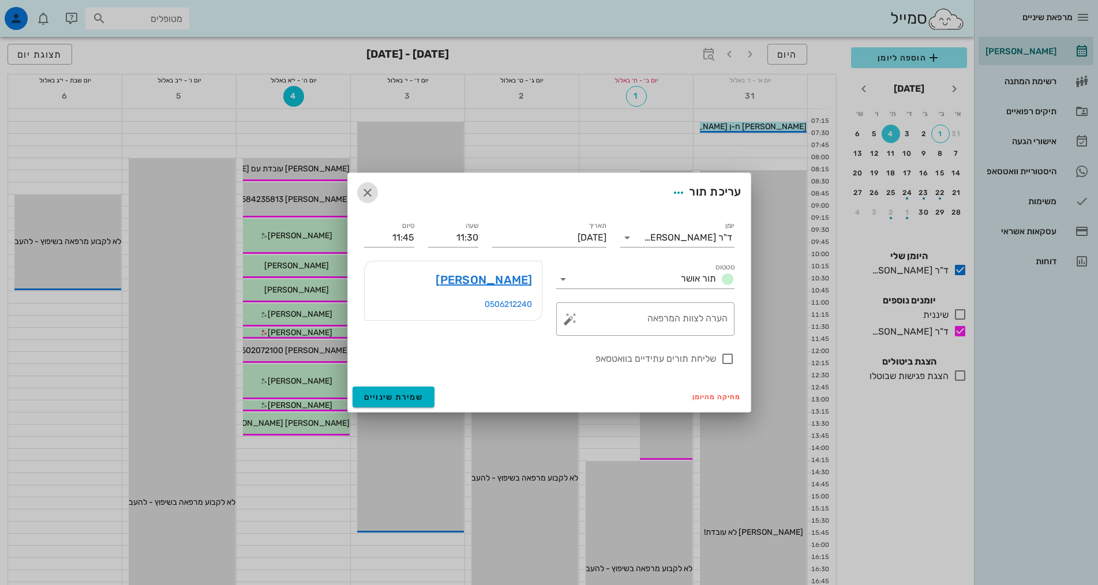
click at [362, 190] on icon "button" at bounding box center [368, 193] width 14 height 14
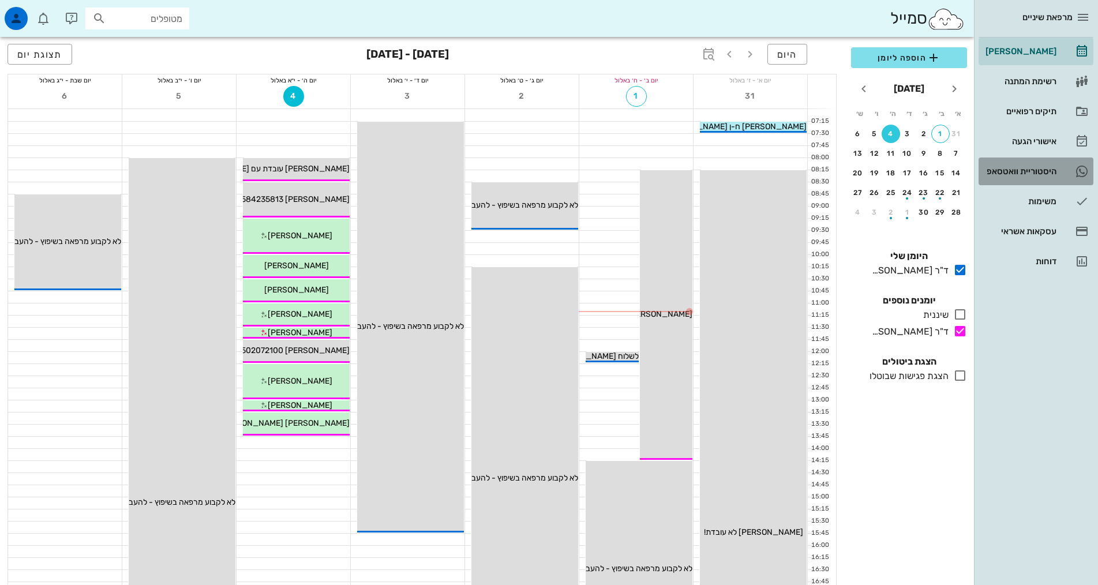
click at [1033, 178] on div "היסטוריית וואטסאפ" at bounding box center [1019, 171] width 73 height 18
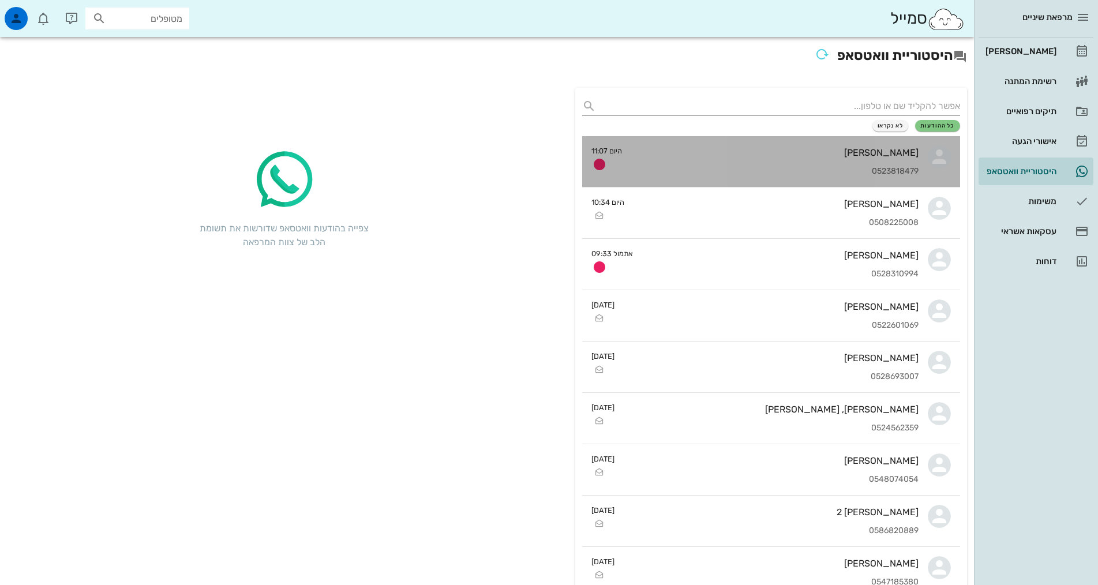
click at [777, 167] on div "0523818479" at bounding box center [774, 172] width 287 height 10
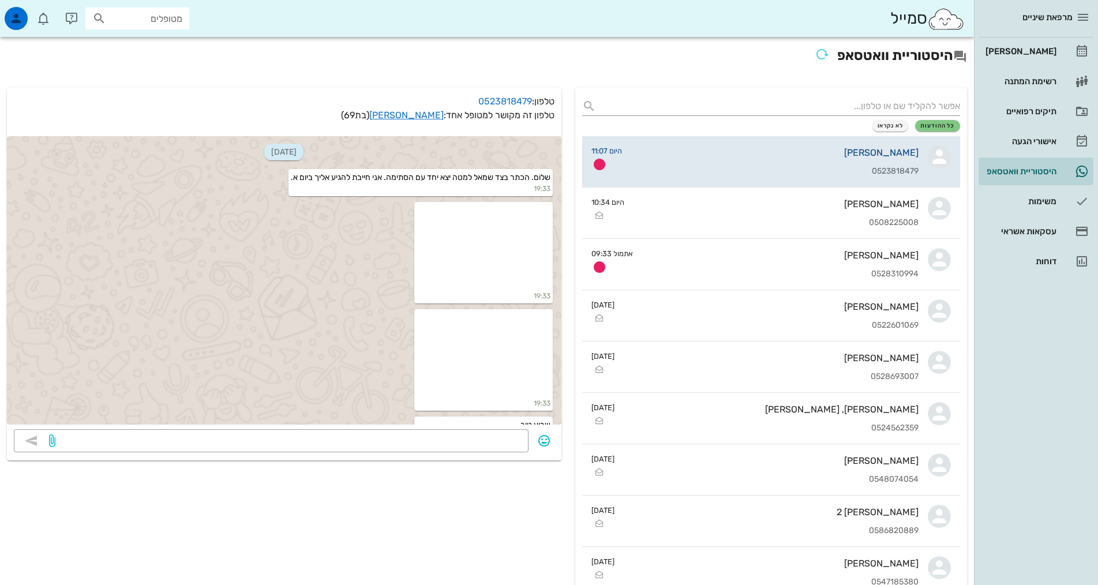
scroll to position [151, 0]
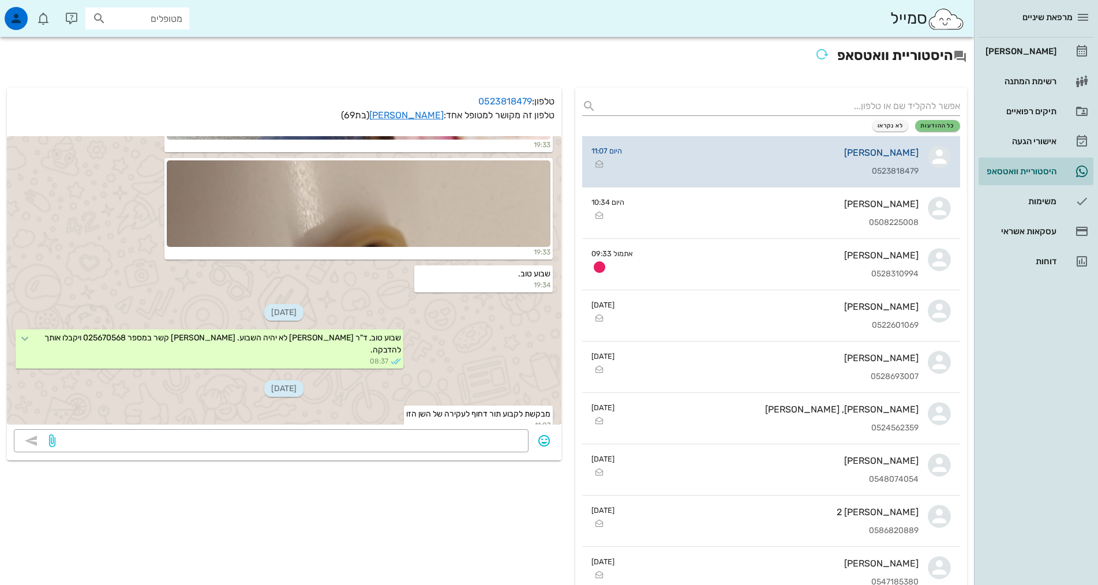
click at [787, 160] on div "[PERSON_NAME] 0523818479" at bounding box center [774, 161] width 287 height 51
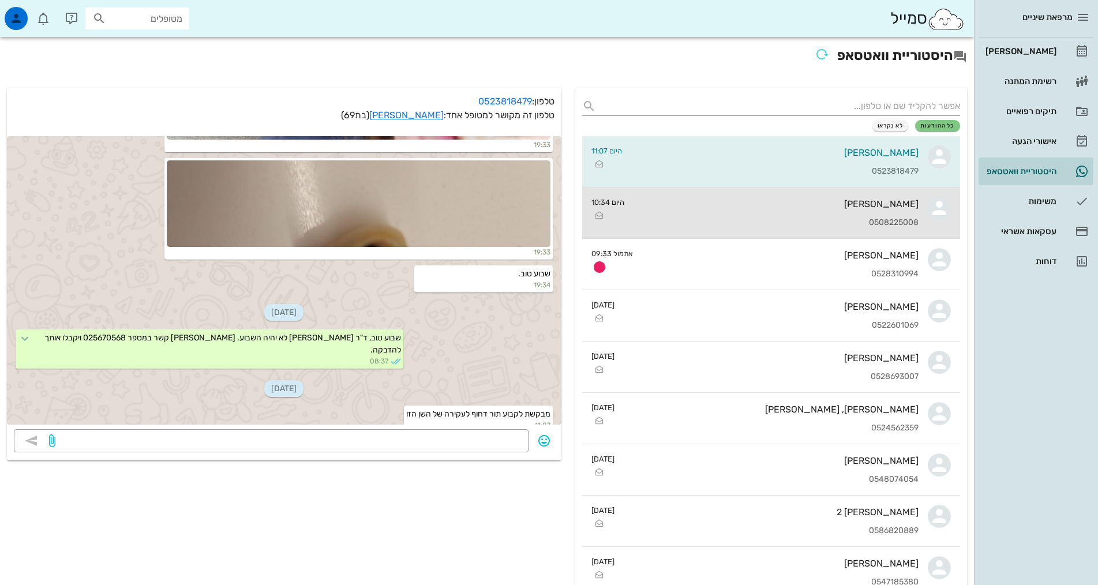
click at [710, 207] on div "[PERSON_NAME]" at bounding box center [775, 203] width 285 height 11
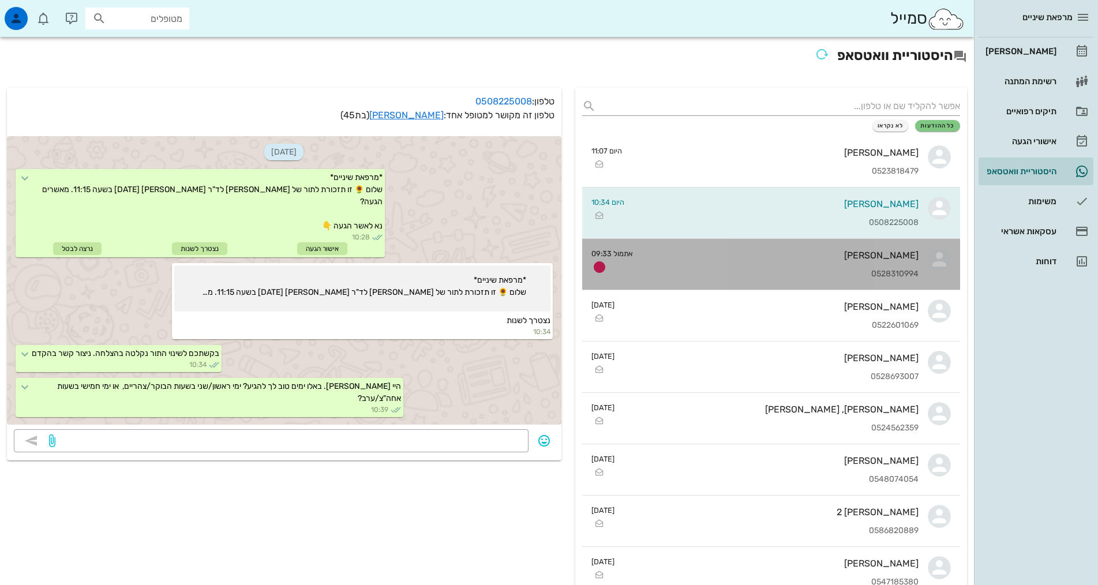
click at [739, 259] on div "[PERSON_NAME]" at bounding box center [780, 255] width 276 height 11
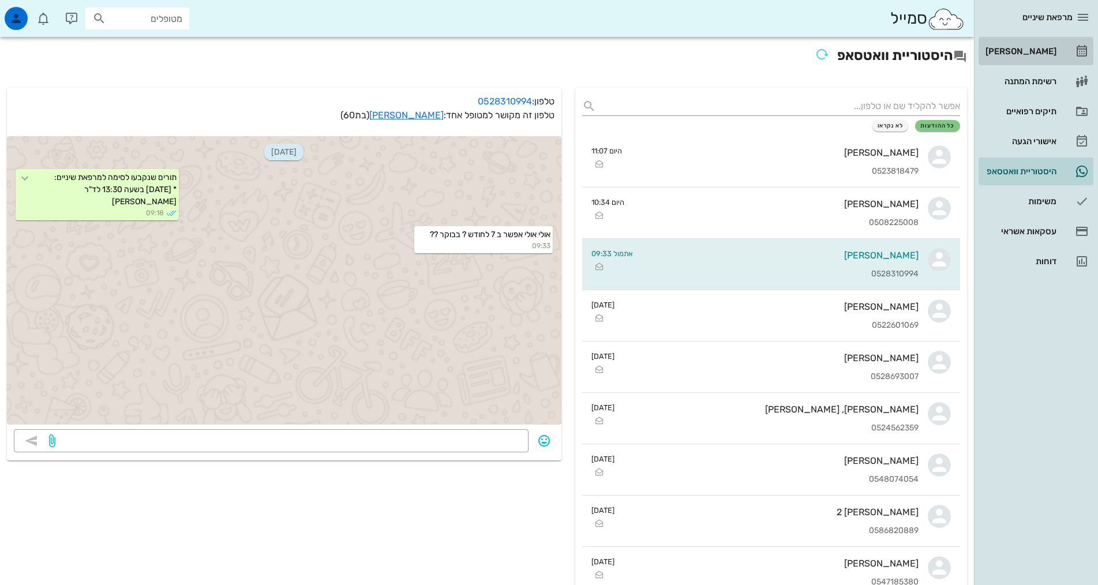
click at [1032, 48] on div "[PERSON_NAME]" at bounding box center [1019, 51] width 73 height 9
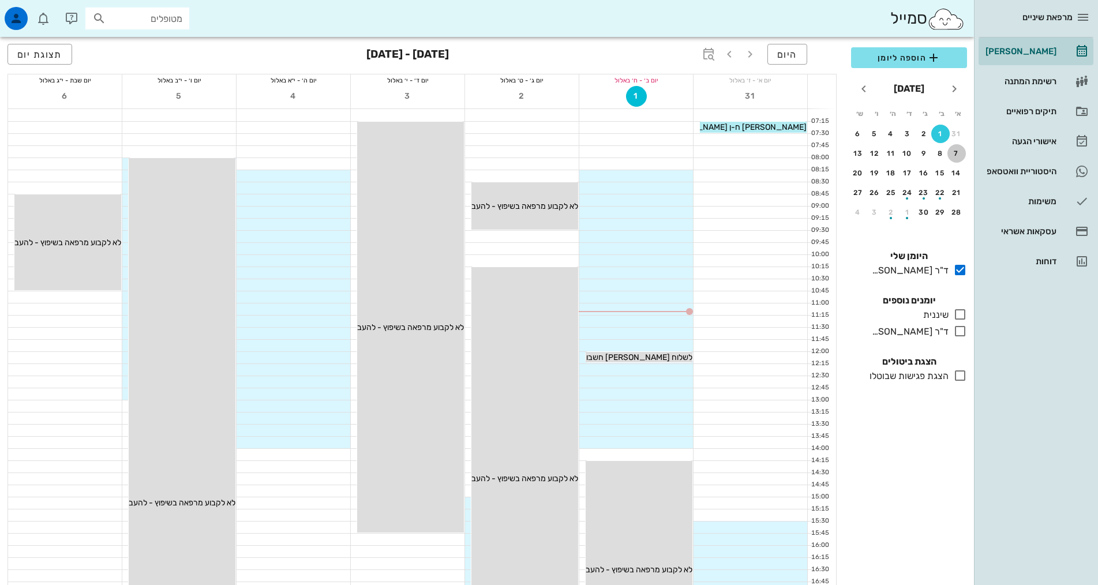
click at [954, 150] on div "7" at bounding box center [956, 153] width 18 height 8
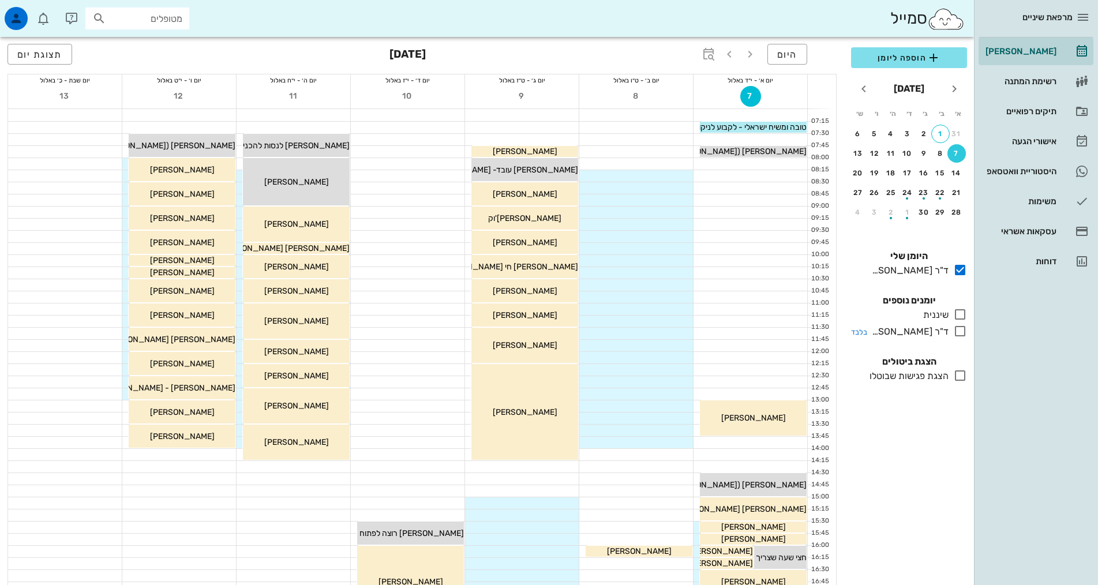
click at [958, 332] on icon at bounding box center [960, 331] width 14 height 14
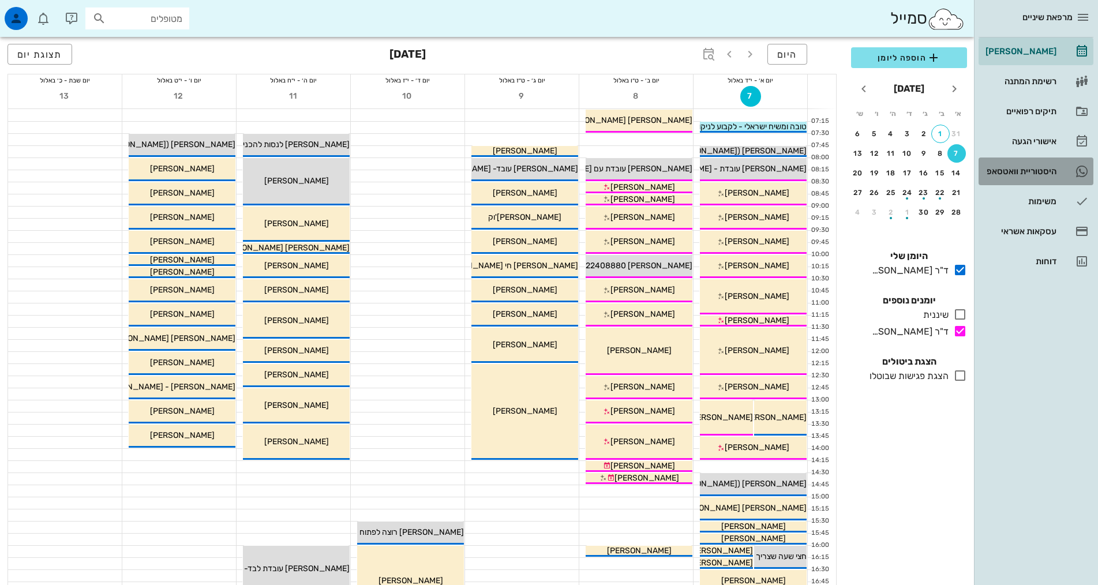
click at [1055, 174] on div "היסטוריית וואטסאפ" at bounding box center [1019, 171] width 73 height 9
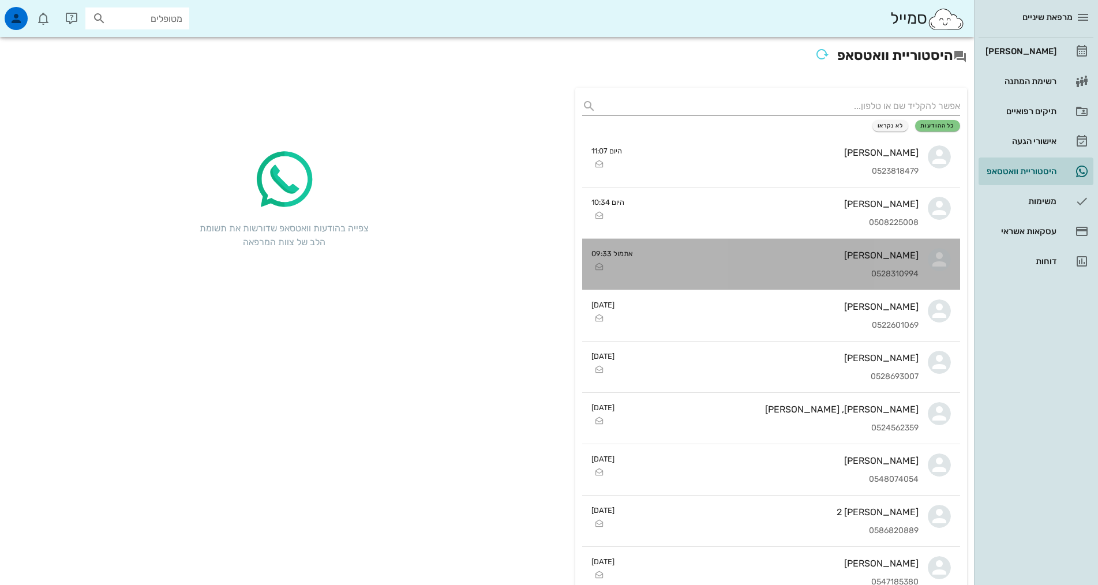
click at [899, 253] on div "[PERSON_NAME]" at bounding box center [780, 255] width 276 height 11
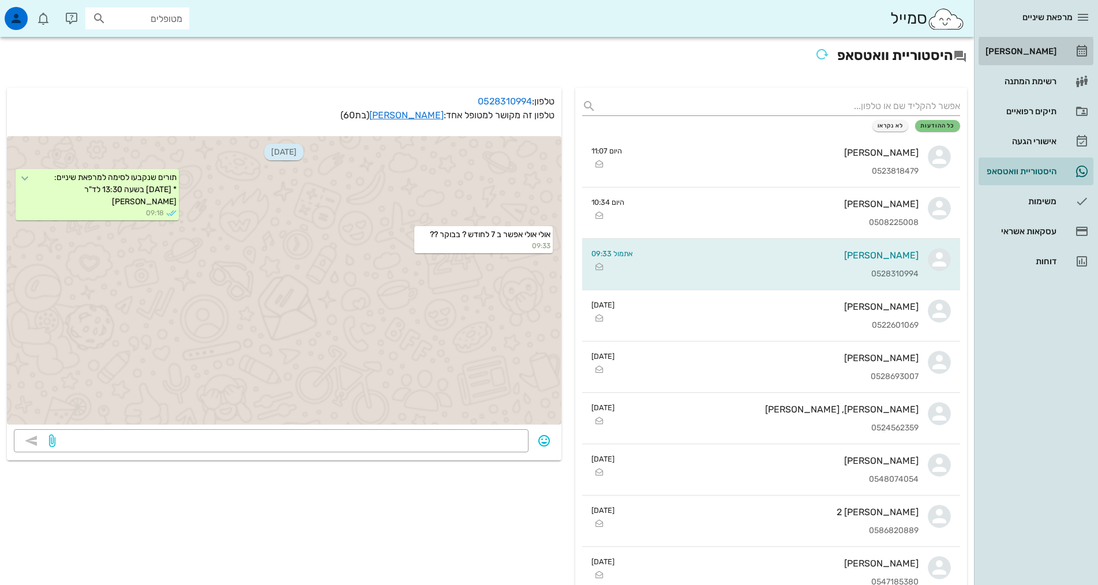
click at [1032, 58] on div "[PERSON_NAME]" at bounding box center [1019, 51] width 73 height 18
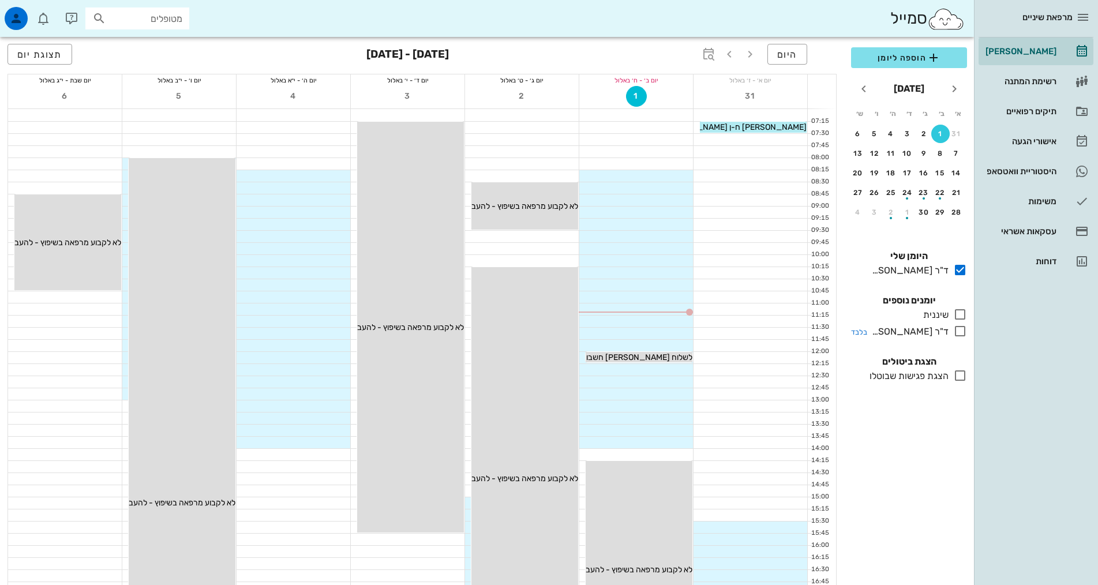
click at [957, 334] on icon at bounding box center [960, 331] width 14 height 14
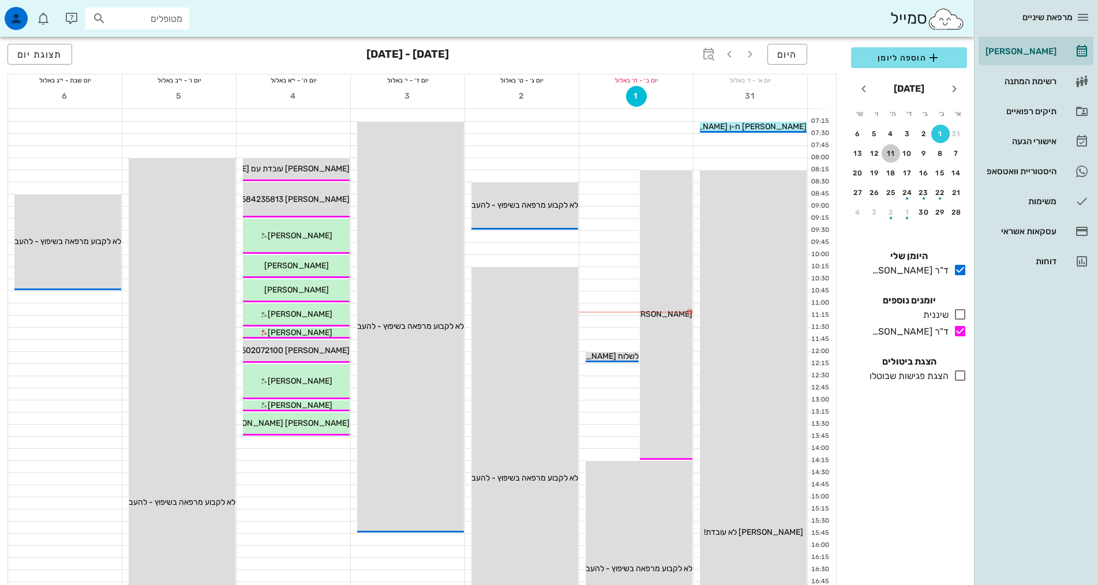
click at [888, 149] on button "11" at bounding box center [890, 153] width 18 height 18
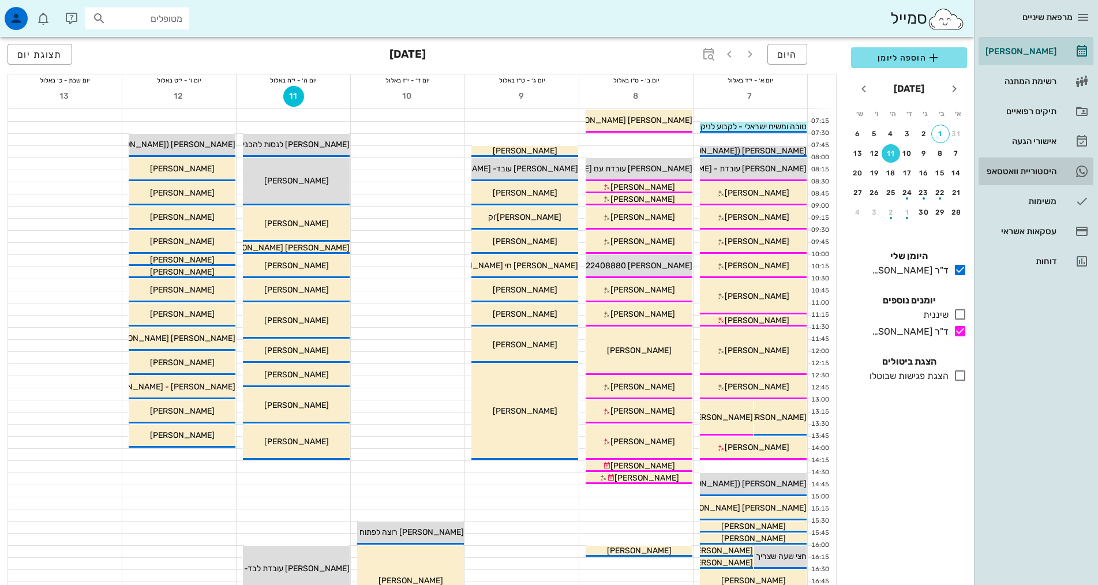
click at [1033, 170] on div "היסטוריית וואטסאפ" at bounding box center [1019, 171] width 73 height 9
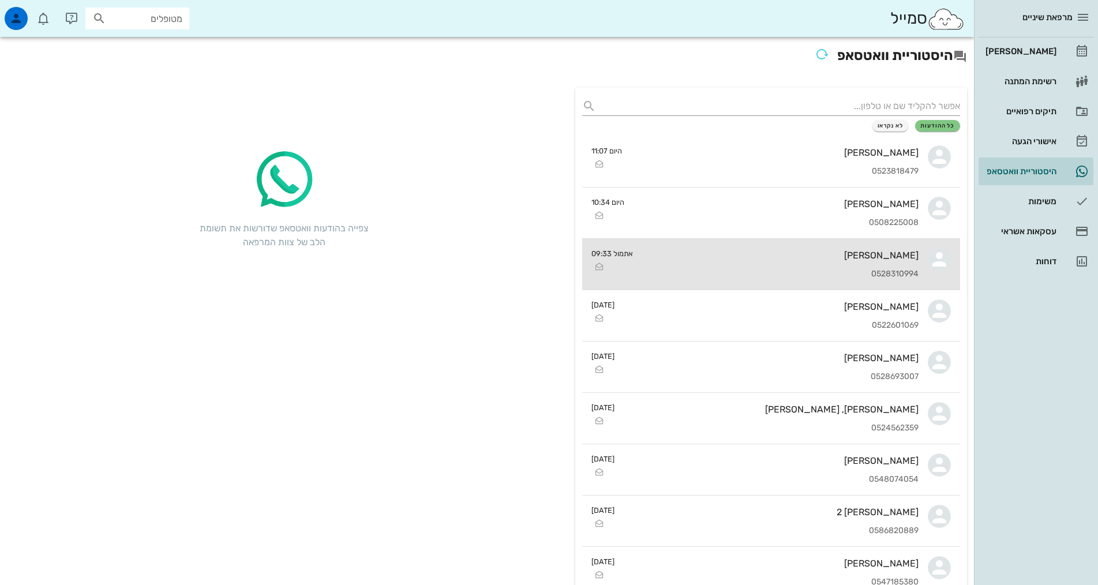
click at [834, 264] on div "[PERSON_NAME] 0528310994" at bounding box center [780, 264] width 276 height 51
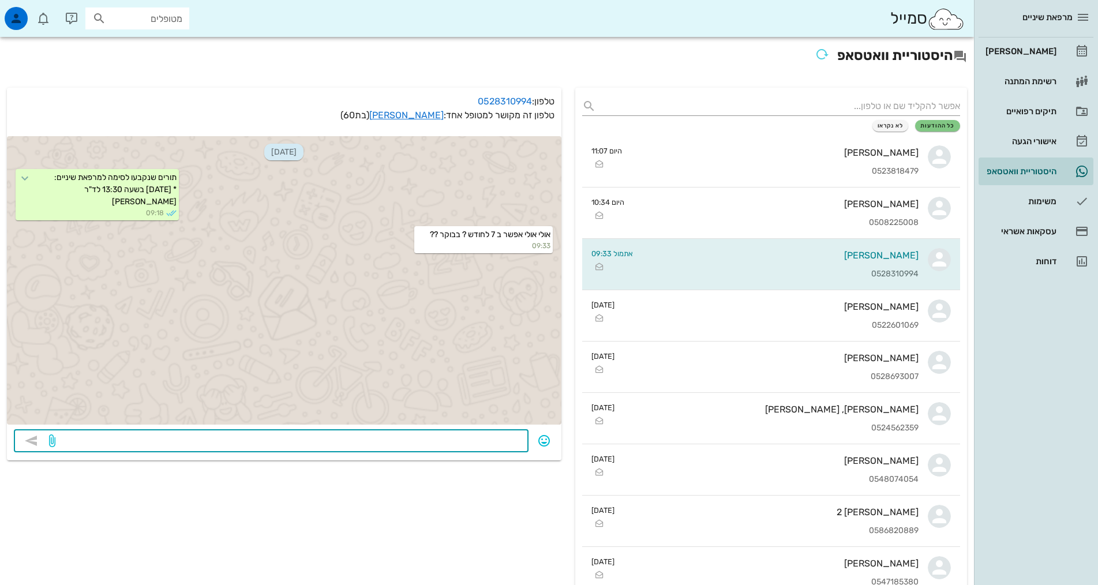
click at [483, 442] on textarea at bounding box center [290, 442] width 464 height 18
type textarea "ד"ר [PERSON_NAME] לא עובד בבוקר"
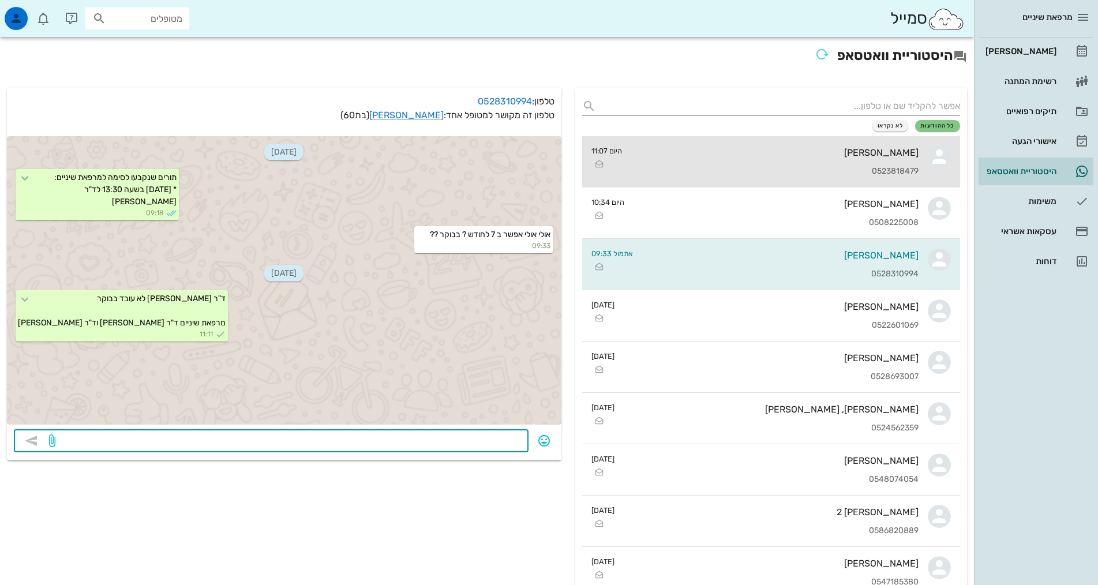
click at [780, 165] on div "[PERSON_NAME] 0523818479" at bounding box center [774, 161] width 287 height 51
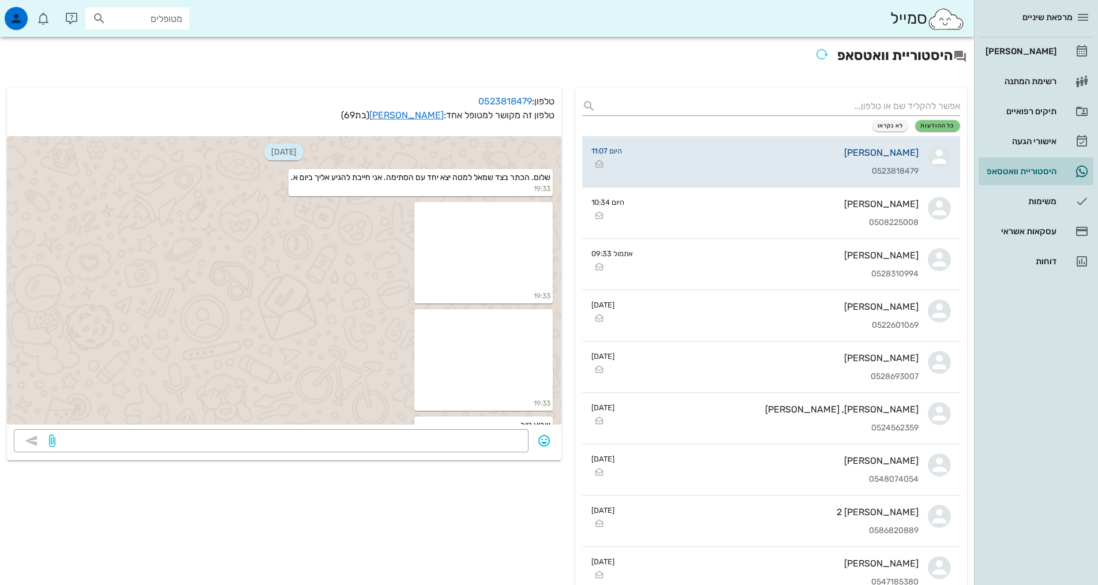
scroll to position [151, 0]
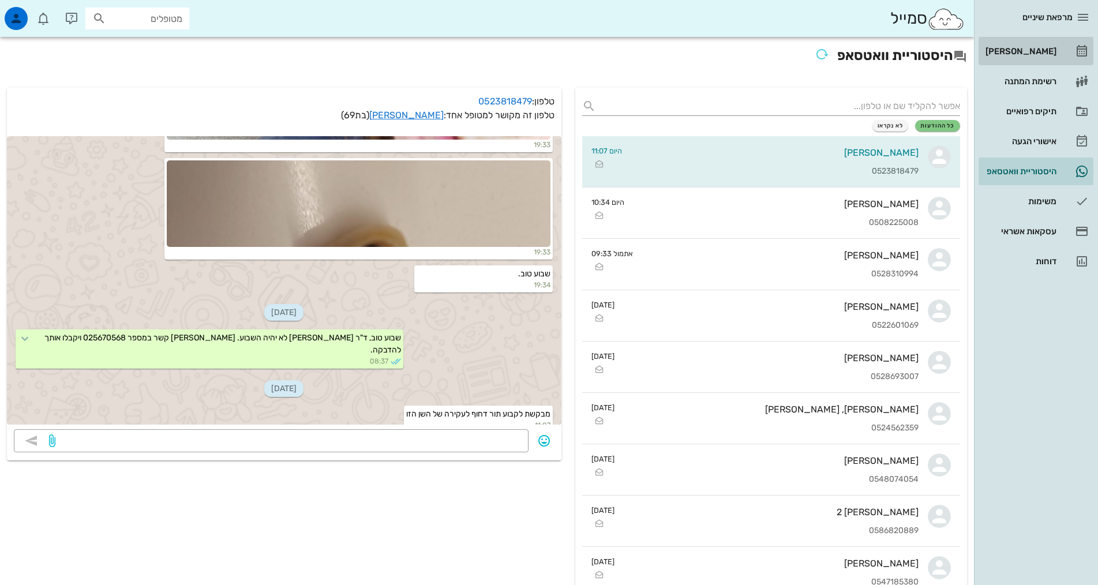
click at [1045, 51] on div "[PERSON_NAME]" at bounding box center [1019, 51] width 73 height 9
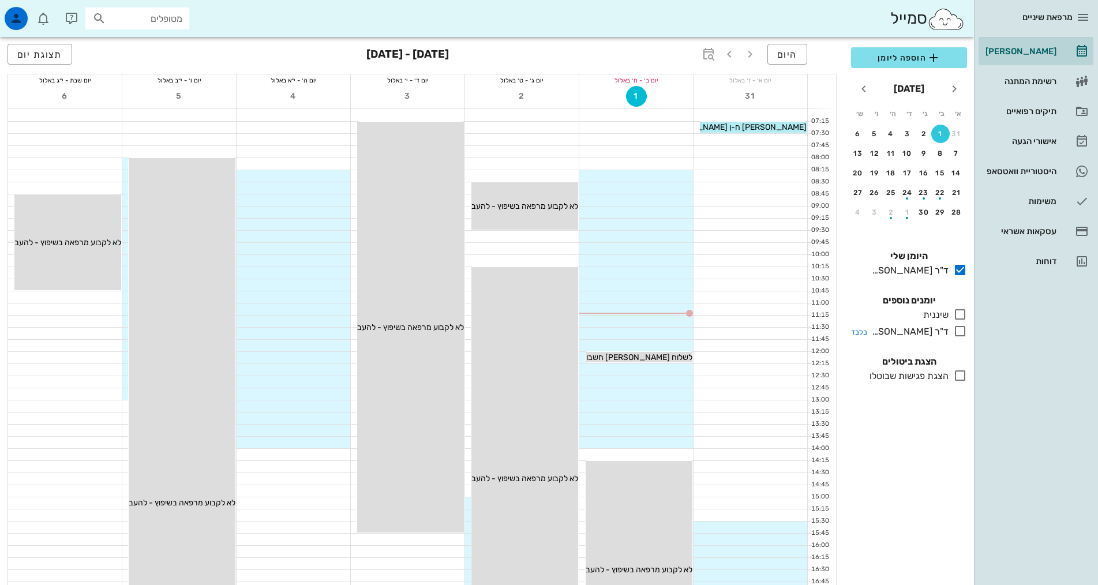
click at [959, 332] on icon at bounding box center [960, 331] width 14 height 14
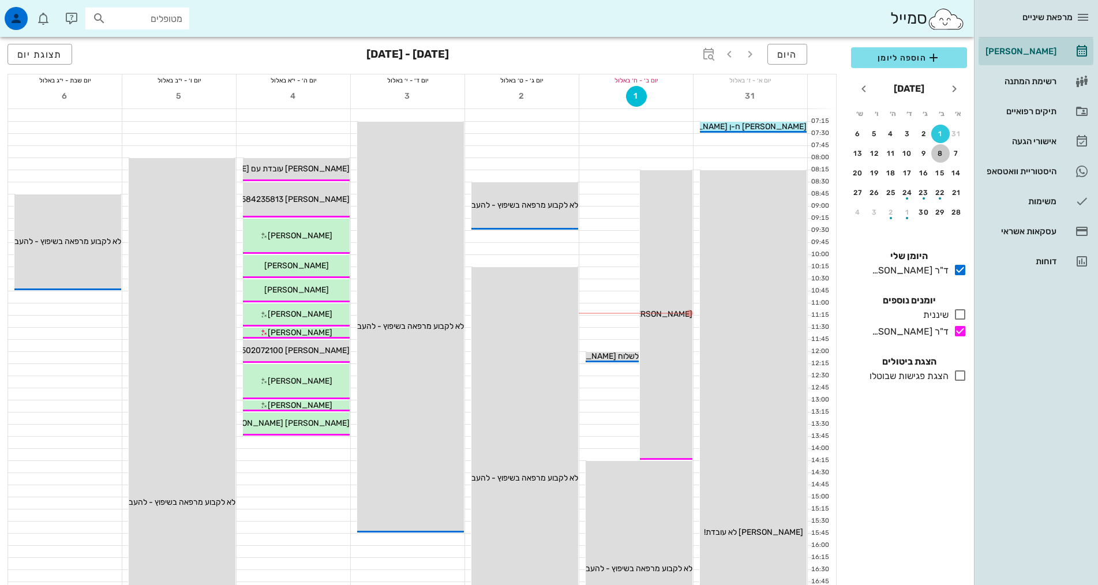
click at [942, 151] on div "8" at bounding box center [940, 153] width 18 height 8
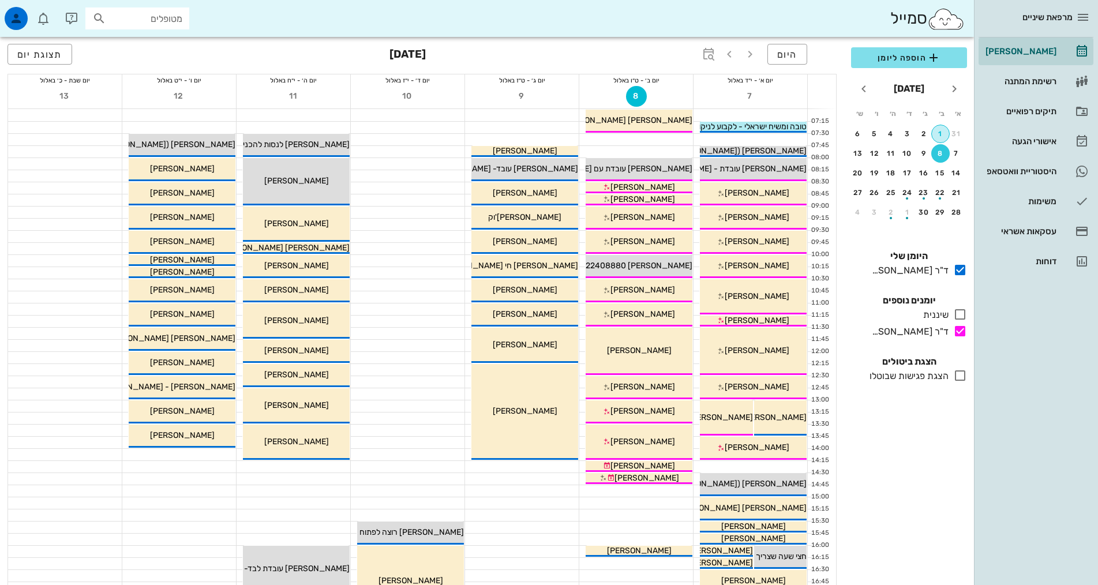
click at [940, 134] on div "1" at bounding box center [940, 134] width 17 height 8
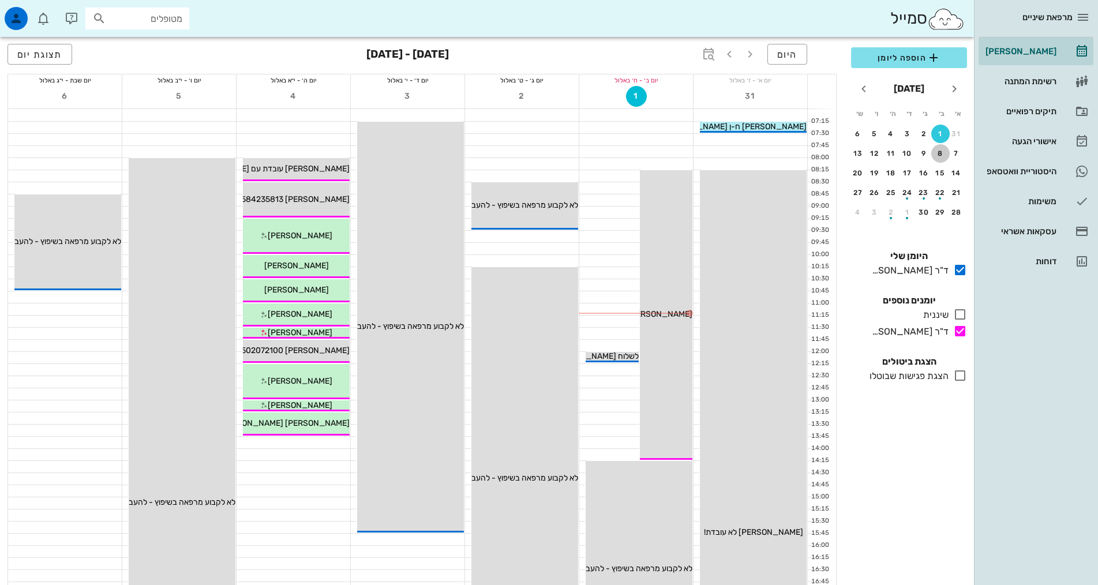
click at [943, 149] on button "8" at bounding box center [940, 153] width 18 height 18
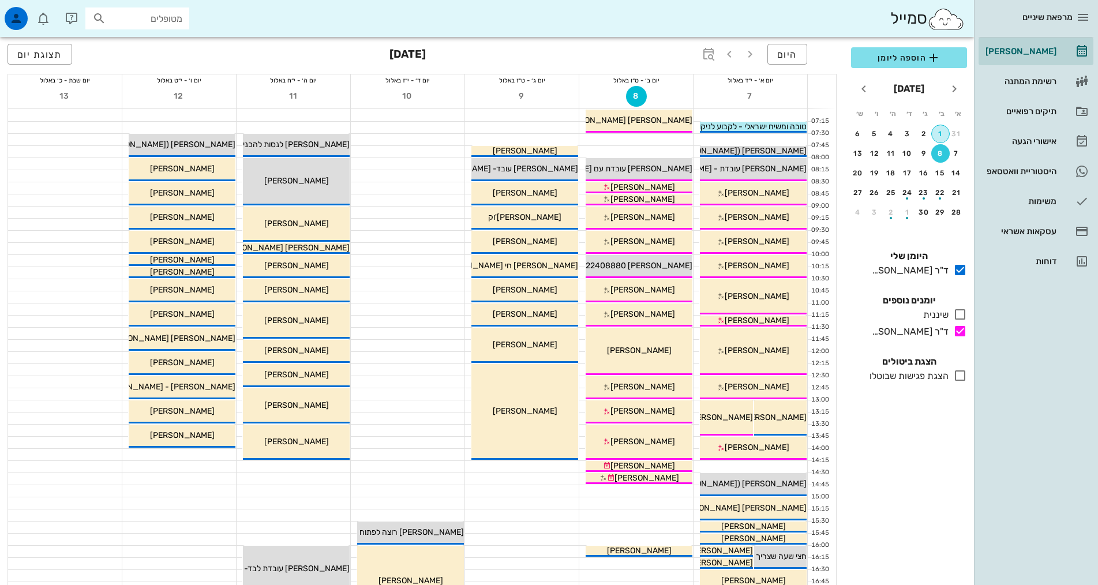
click at [946, 130] on div "1" at bounding box center [940, 134] width 17 height 8
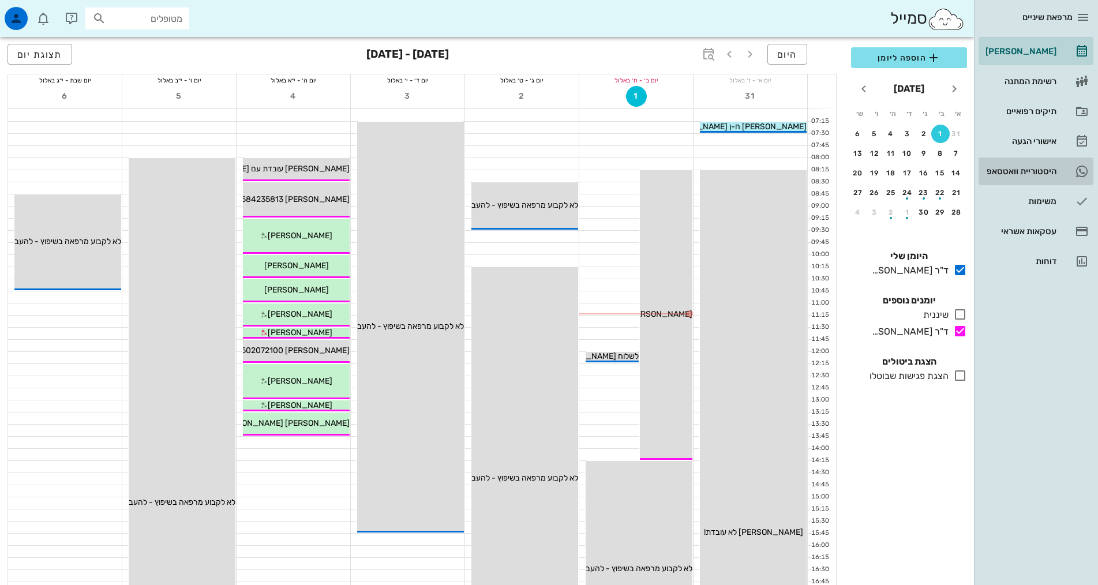
click at [1022, 168] on div "היסטוריית וואטסאפ" at bounding box center [1019, 171] width 73 height 9
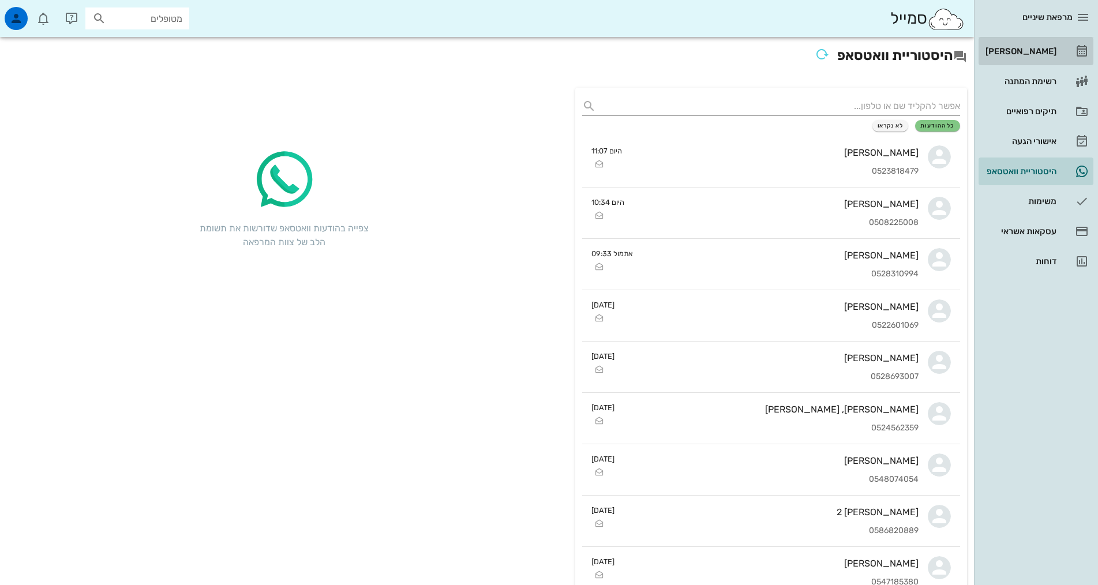
click at [1048, 46] on div "[PERSON_NAME]" at bounding box center [1019, 51] width 73 height 18
